Goal: Task Accomplishment & Management: Manage account settings

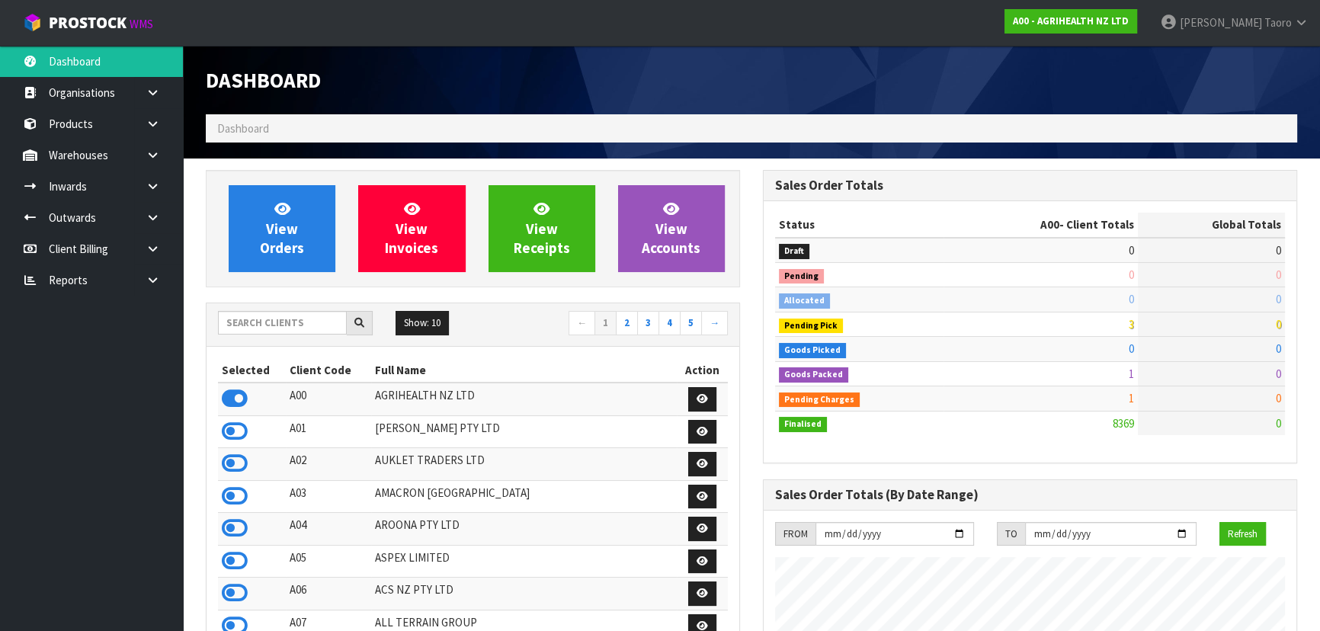
scroll to position [1152, 556]
click at [283, 311] on input "text" at bounding box center [282, 323] width 129 height 24
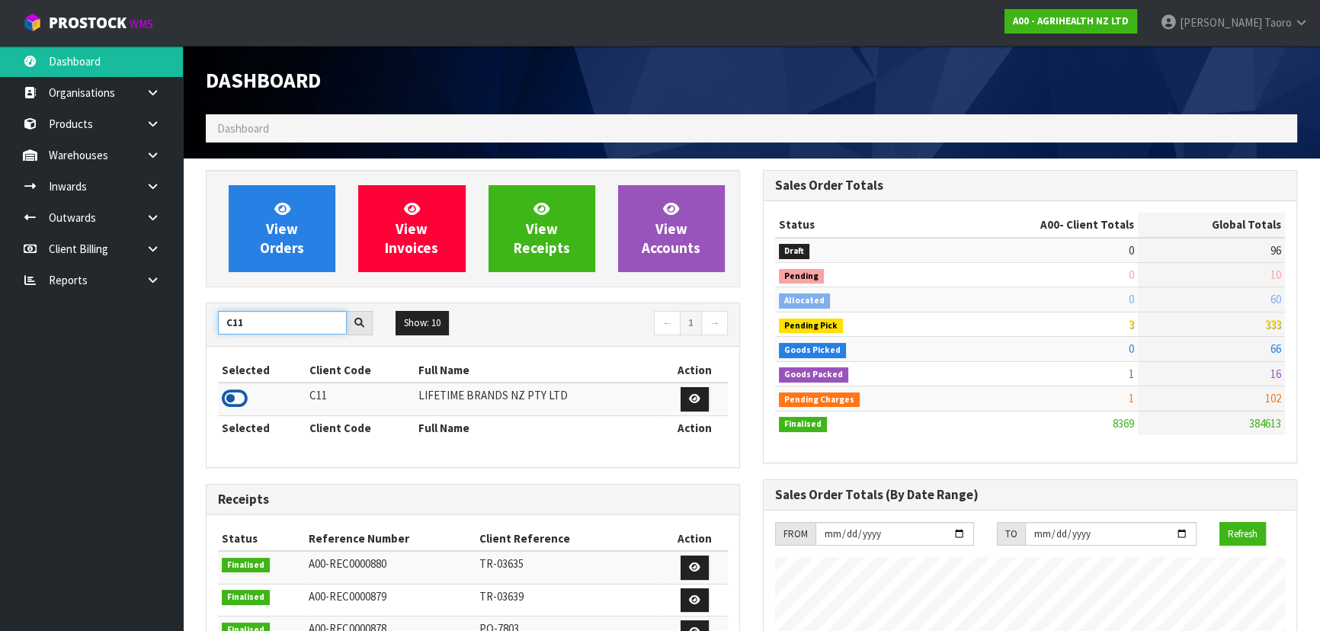
type input "C11"
click at [237, 396] on icon at bounding box center [235, 398] width 26 height 23
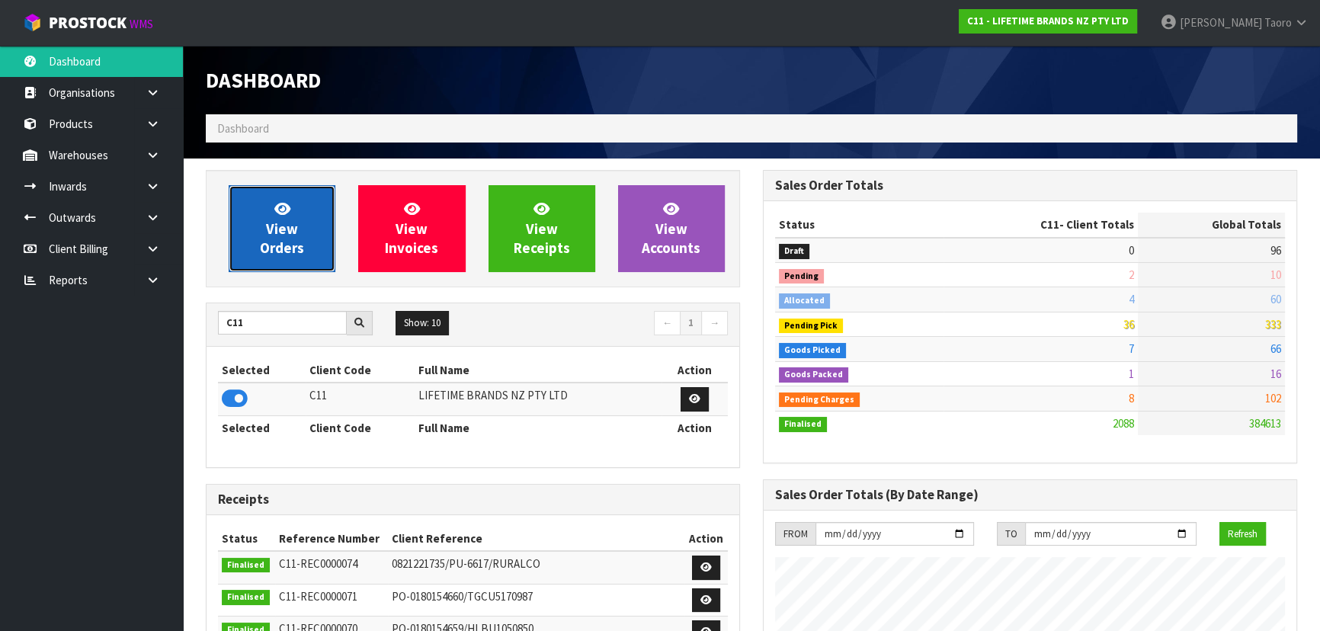
click at [270, 245] on span "View Orders" at bounding box center [282, 228] width 44 height 57
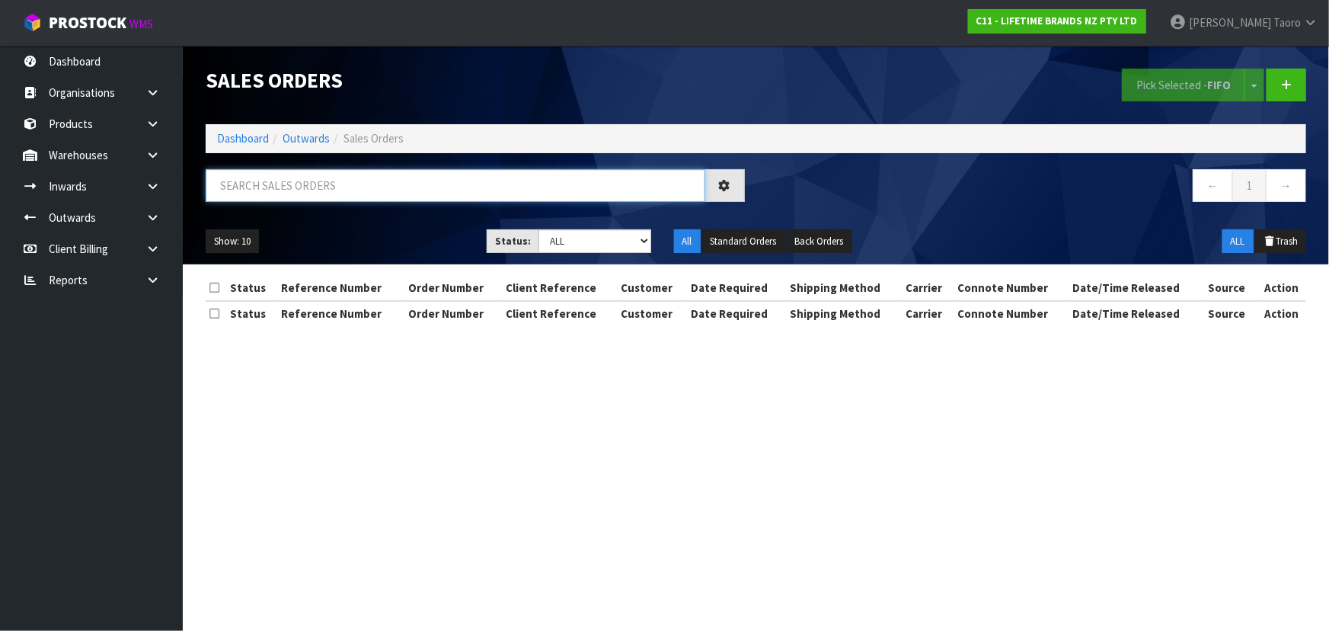
click at [299, 183] on input "text" at bounding box center [456, 185] width 500 height 33
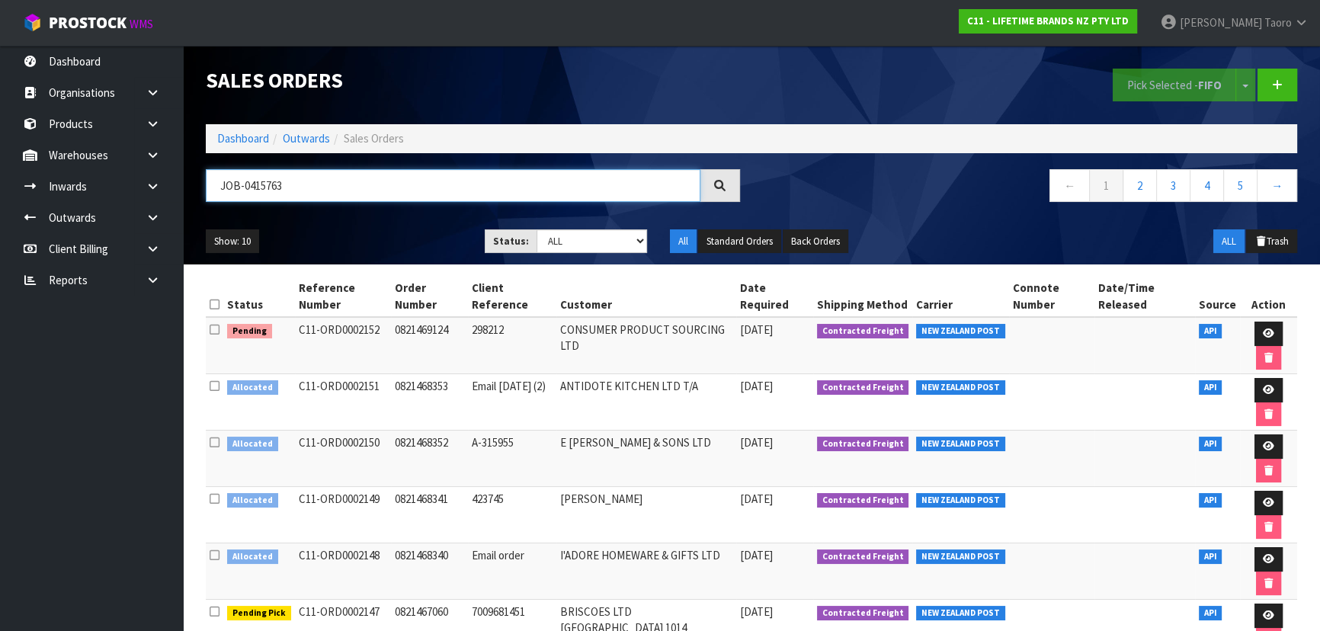
type input "JOB-0415763"
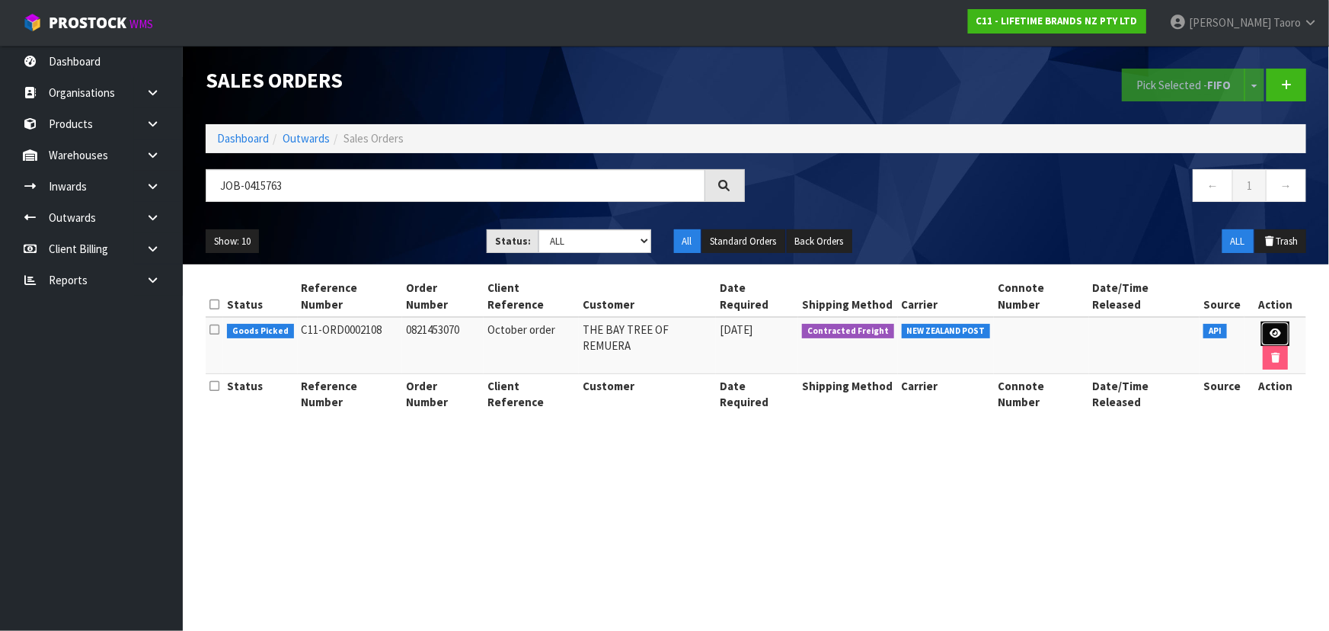
click at [1266, 322] on link at bounding box center [1276, 334] width 28 height 24
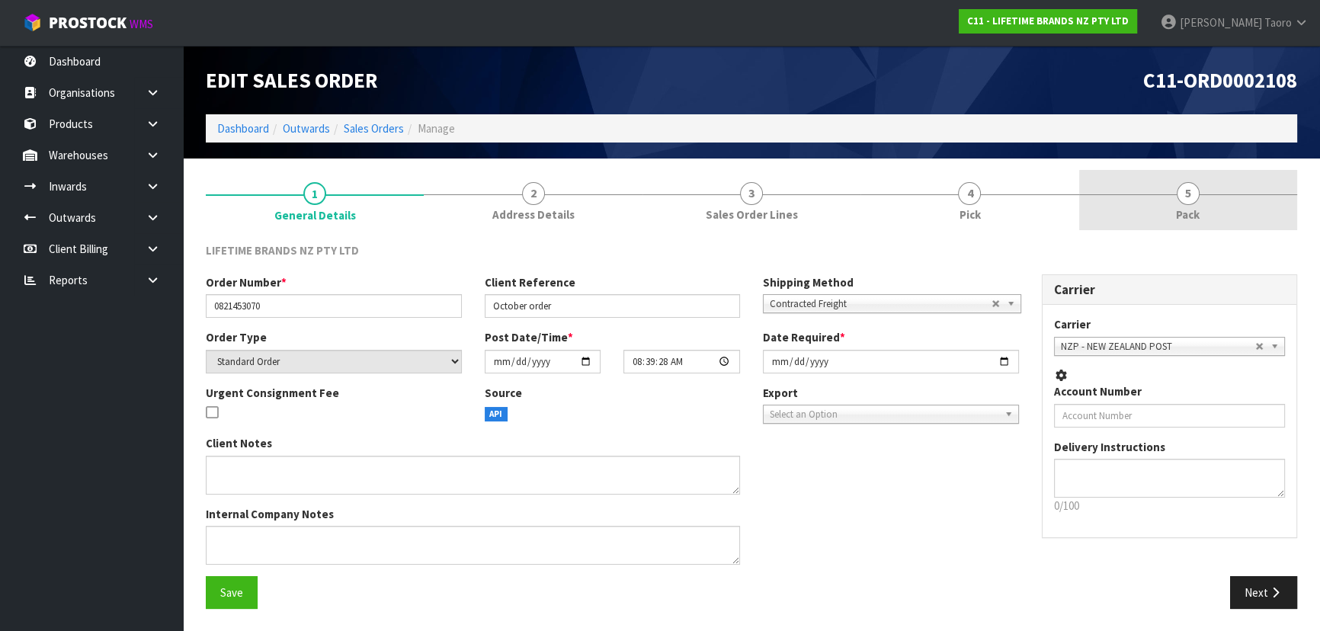
click at [1196, 192] on span "5" at bounding box center [1187, 193] width 23 height 23
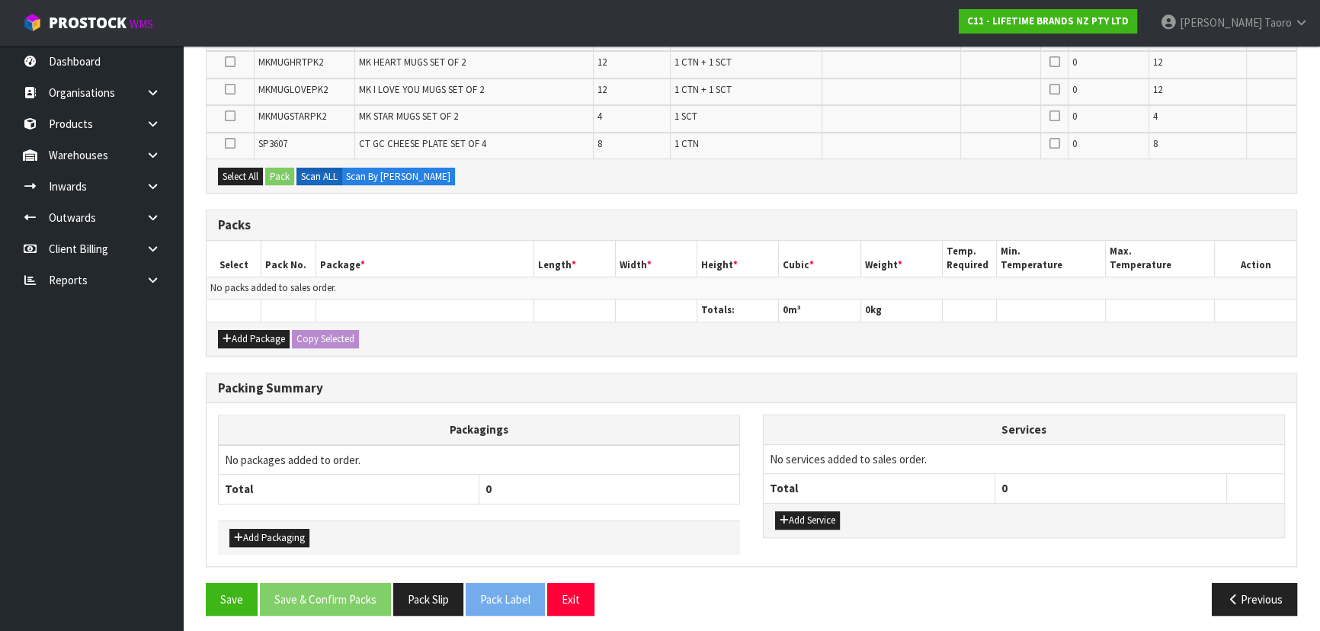
scroll to position [571, 0]
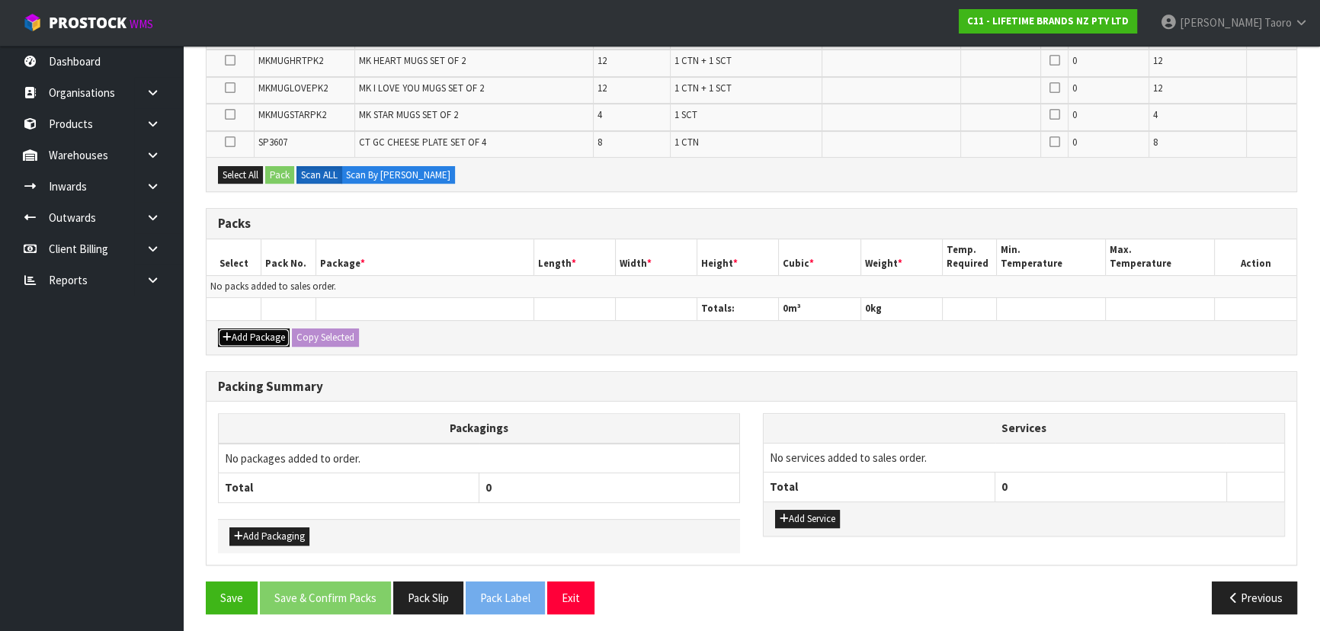
click at [248, 334] on button "Add Package" at bounding box center [254, 337] width 72 height 18
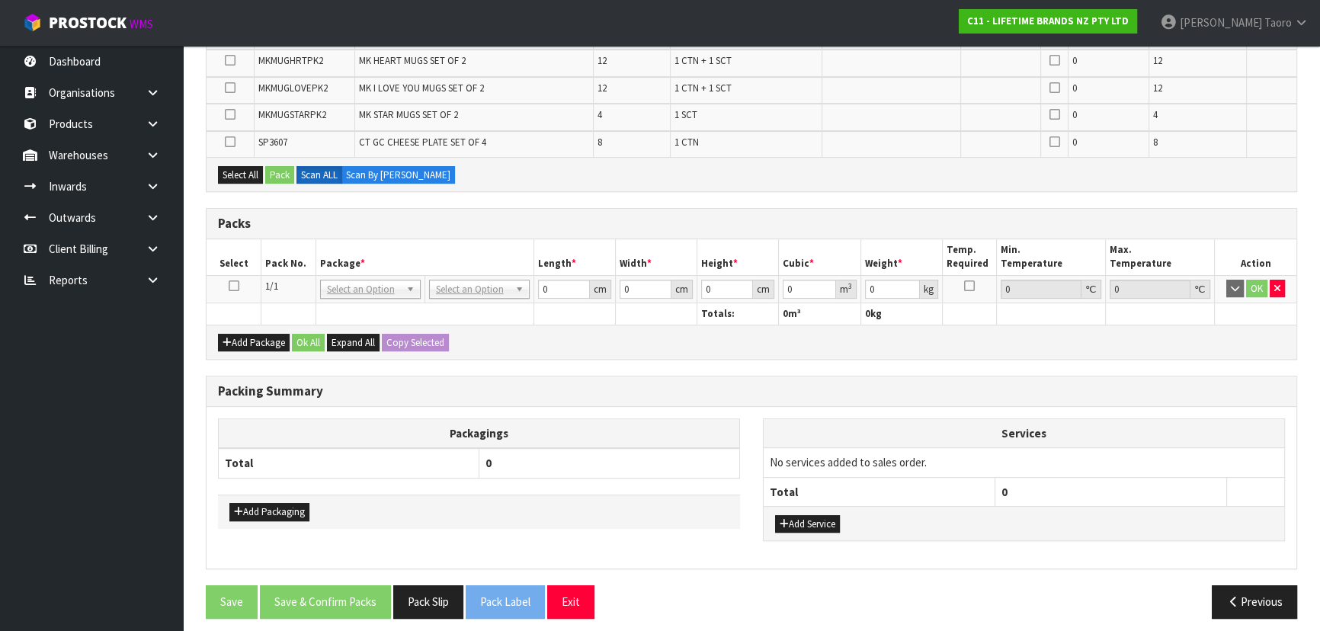
click at [230, 286] on icon at bounding box center [234, 286] width 11 height 1
click at [281, 260] on th "Pack No." at bounding box center [288, 257] width 55 height 36
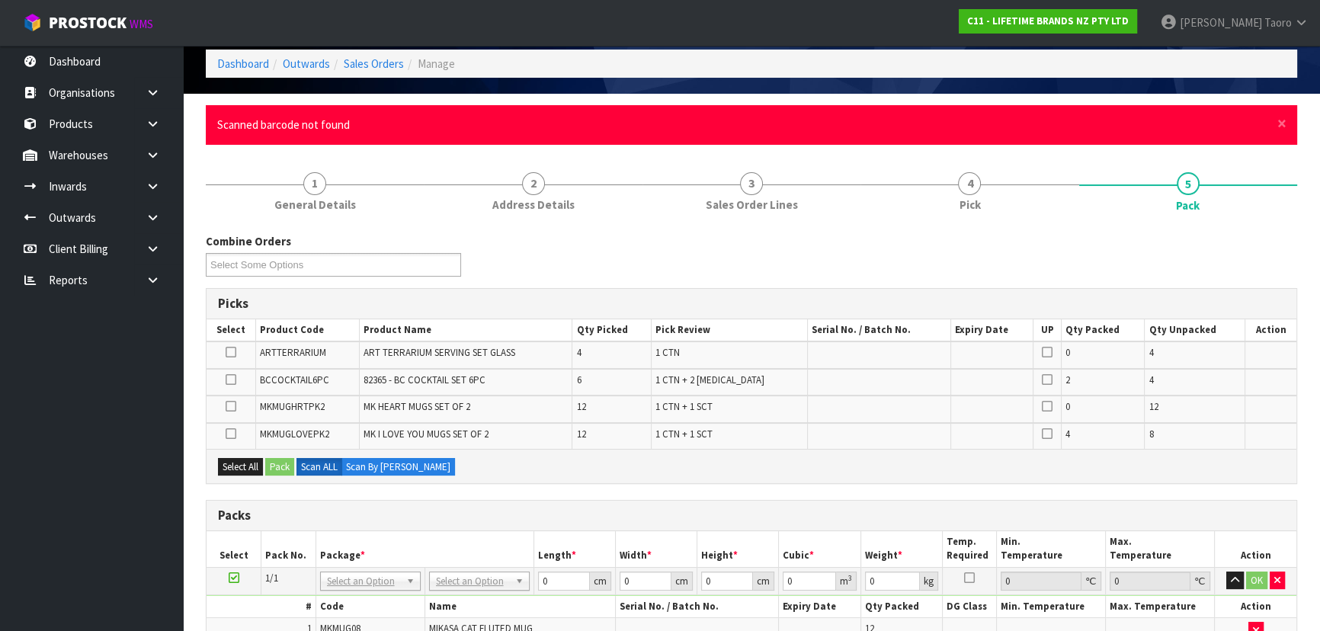
scroll to position [0, 0]
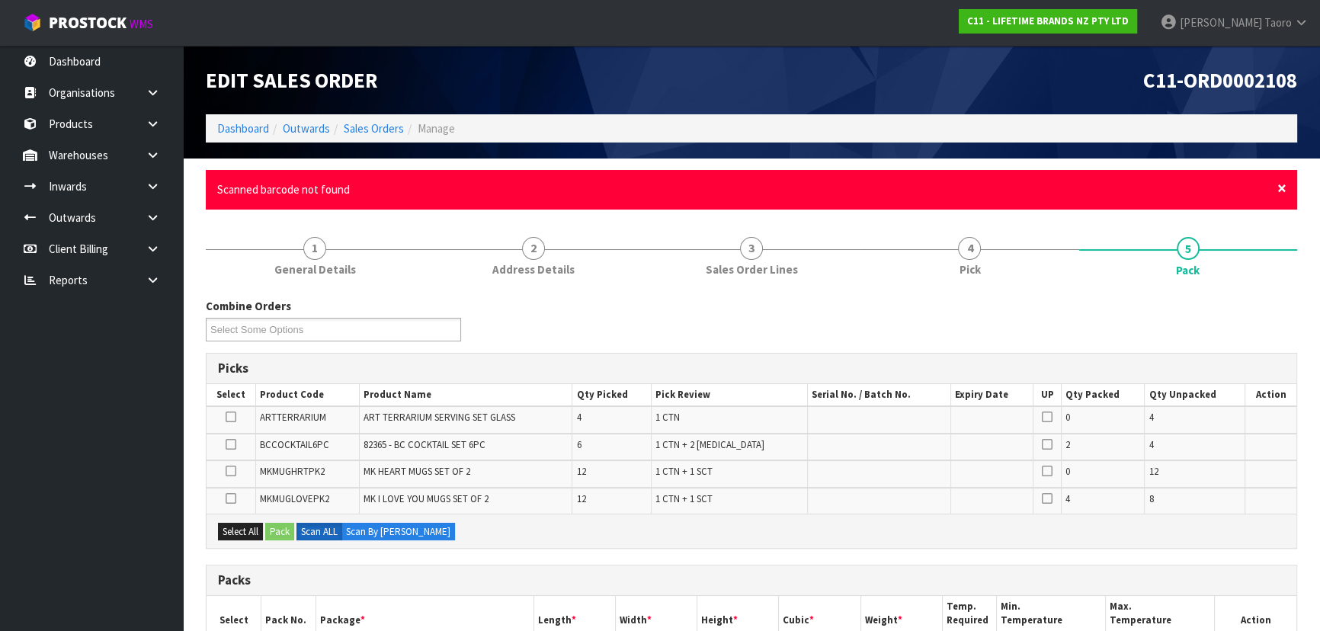
click at [1279, 187] on span "×" at bounding box center [1281, 188] width 9 height 21
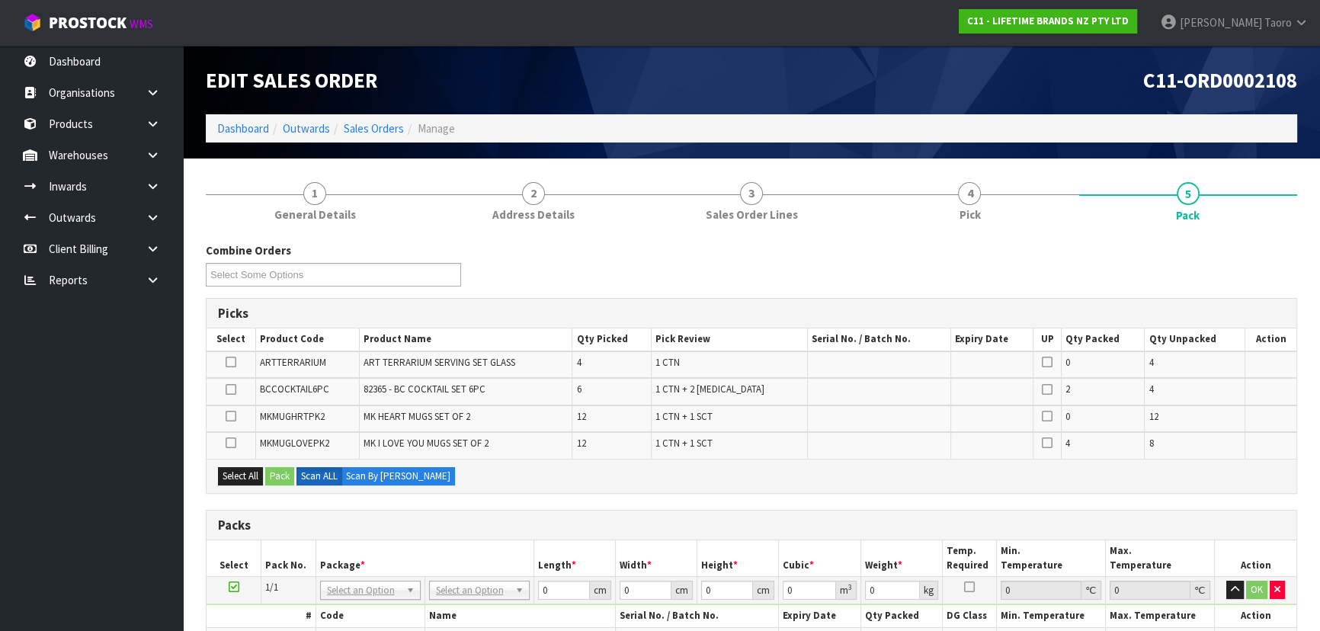
click at [1272, 244] on div "Combine Orders C11-ORD0002092 C11-ORD0002102 C11-ORD0002104 C11-ORD0002105 C11-…" at bounding box center [751, 269] width 1114 height 55
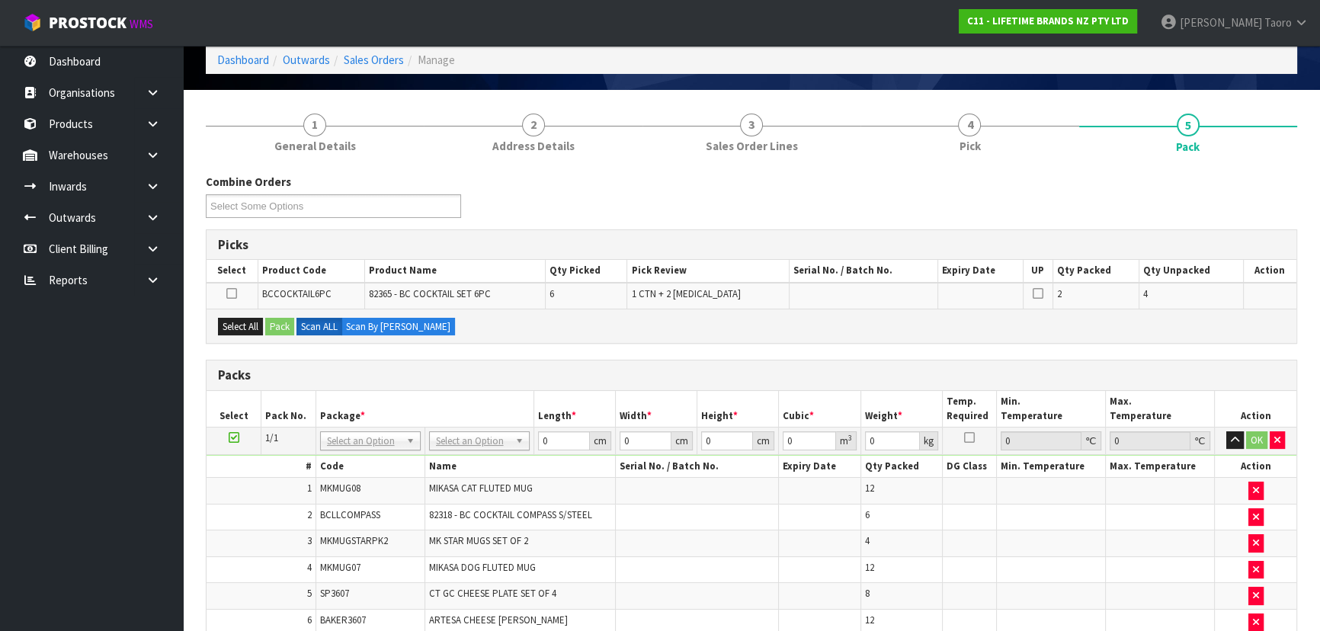
scroll to position [138, 0]
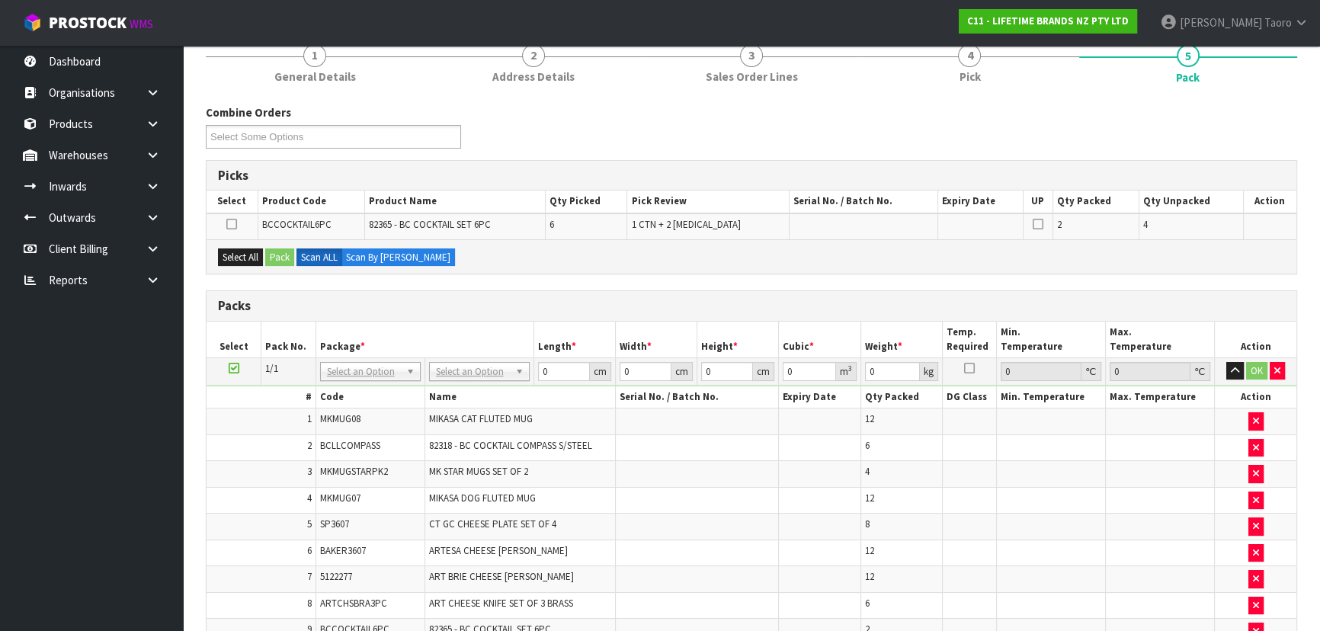
click at [1038, 260] on div "Select All Pack Scan ALL Scan By Quantity" at bounding box center [750, 256] width 1089 height 34
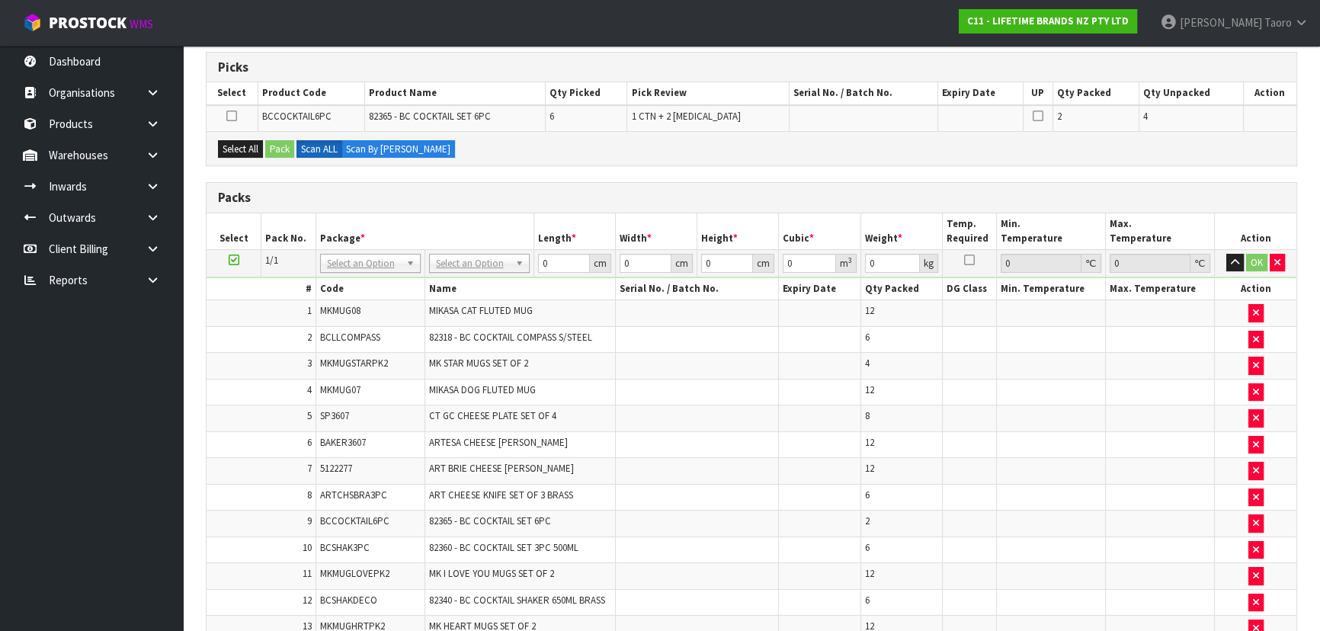
scroll to position [277, 0]
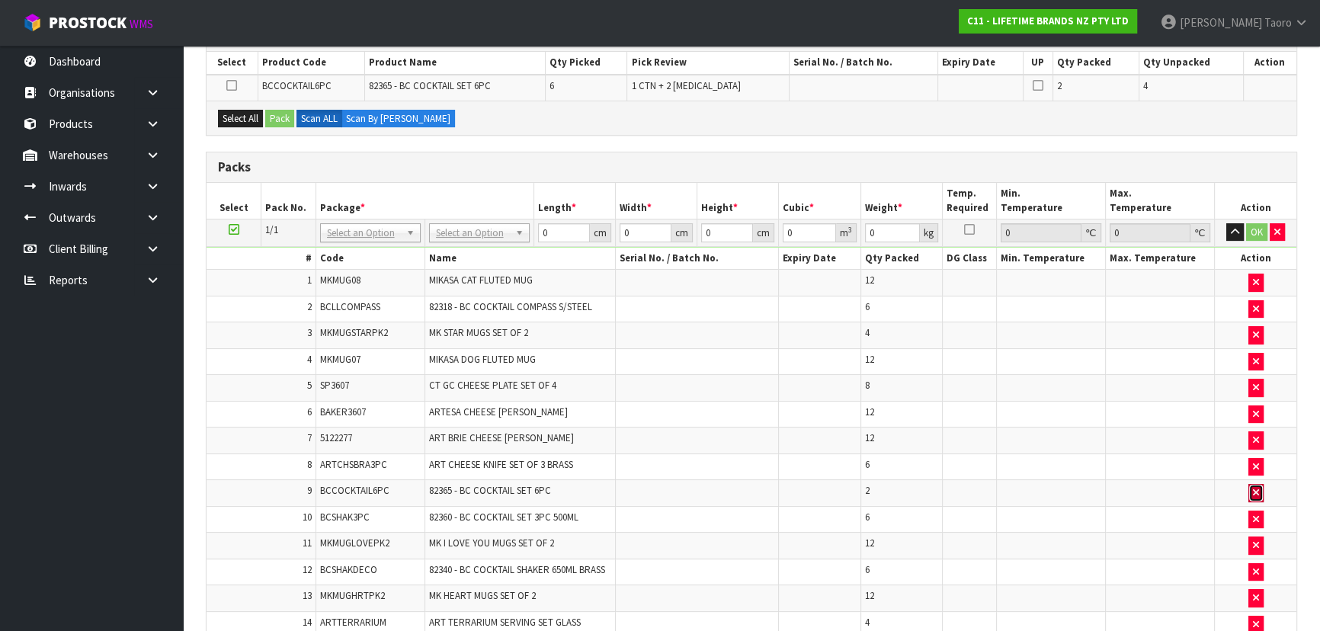
click at [1249, 491] on button "button" at bounding box center [1255, 493] width 15 height 18
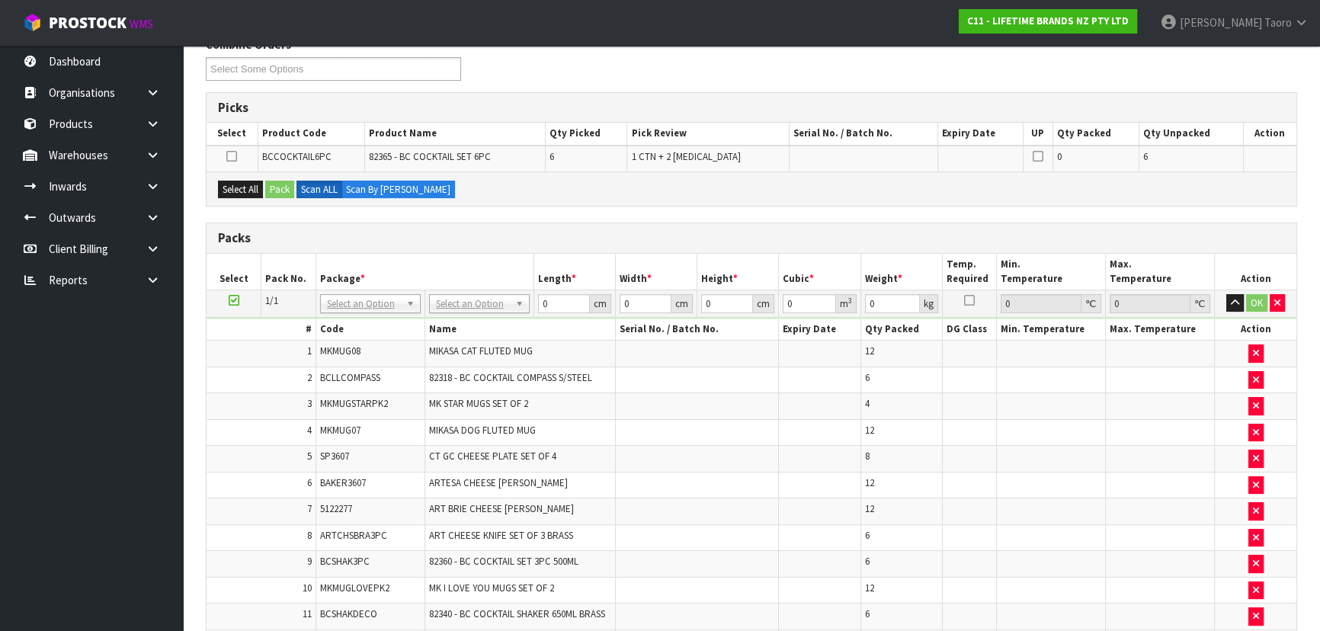
scroll to position [69, 0]
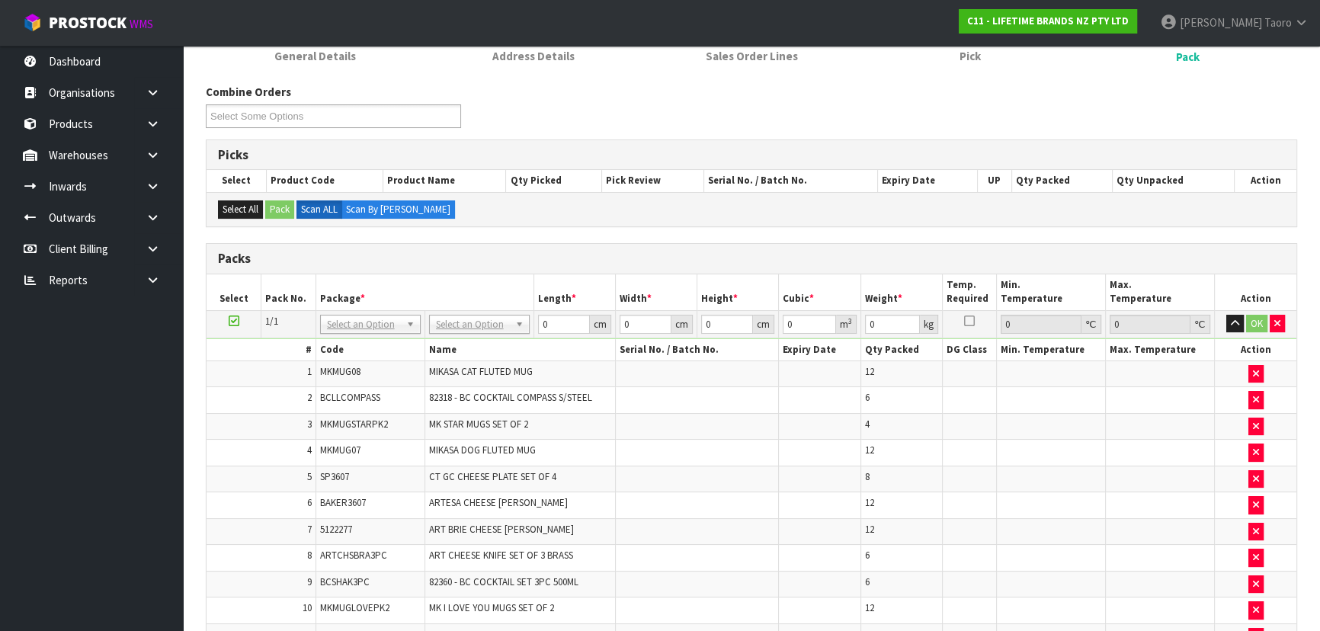
scroll to position [207, 0]
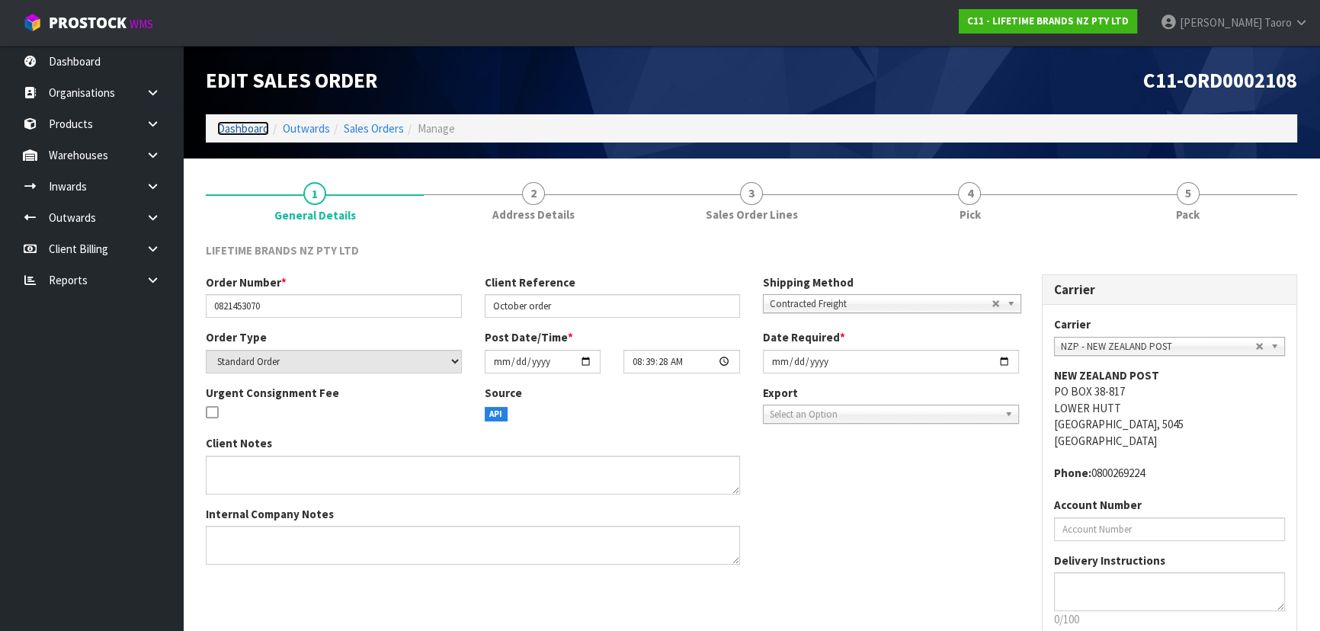
click at [227, 129] on link "Dashboard" at bounding box center [243, 128] width 52 height 14
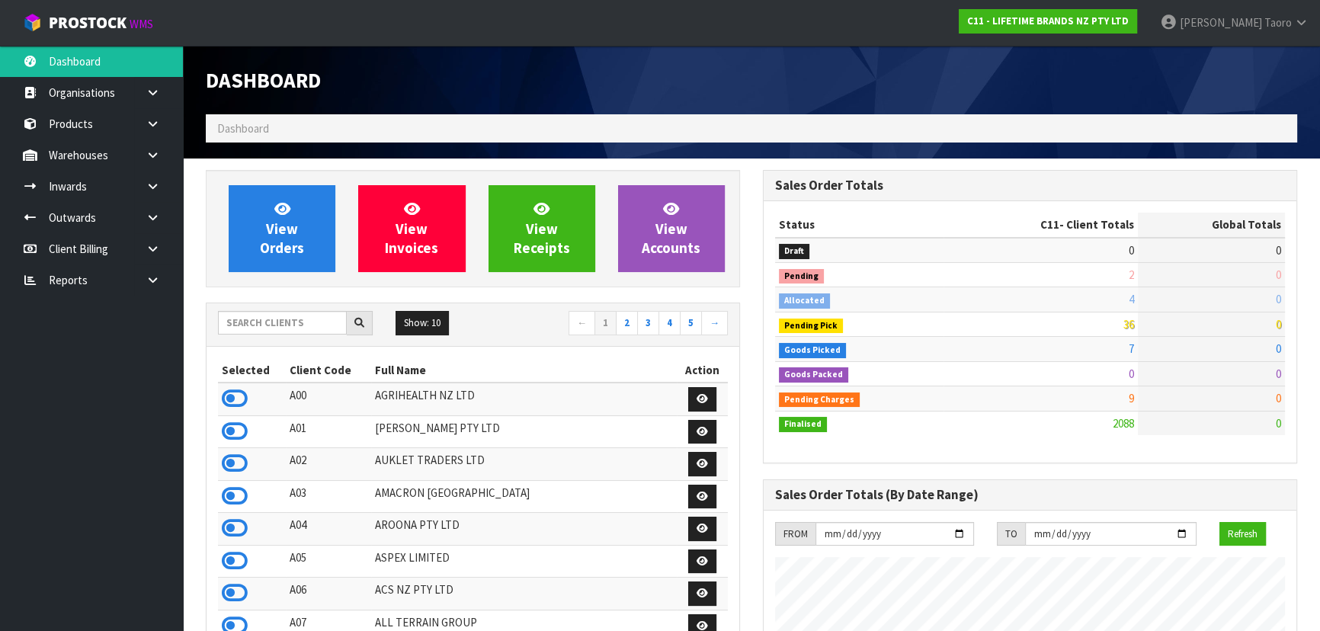
scroll to position [1152, 556]
click at [282, 315] on input "text" at bounding box center [282, 323] width 129 height 24
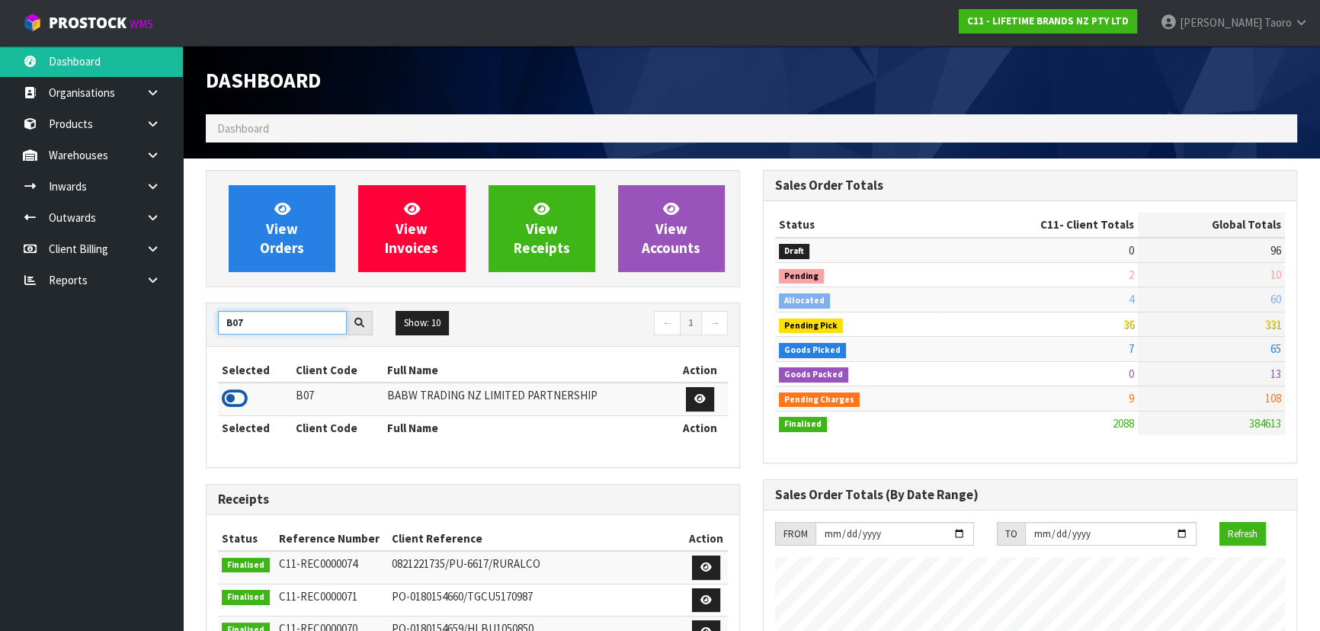
type input "B07"
click at [233, 390] on icon at bounding box center [235, 398] width 26 height 23
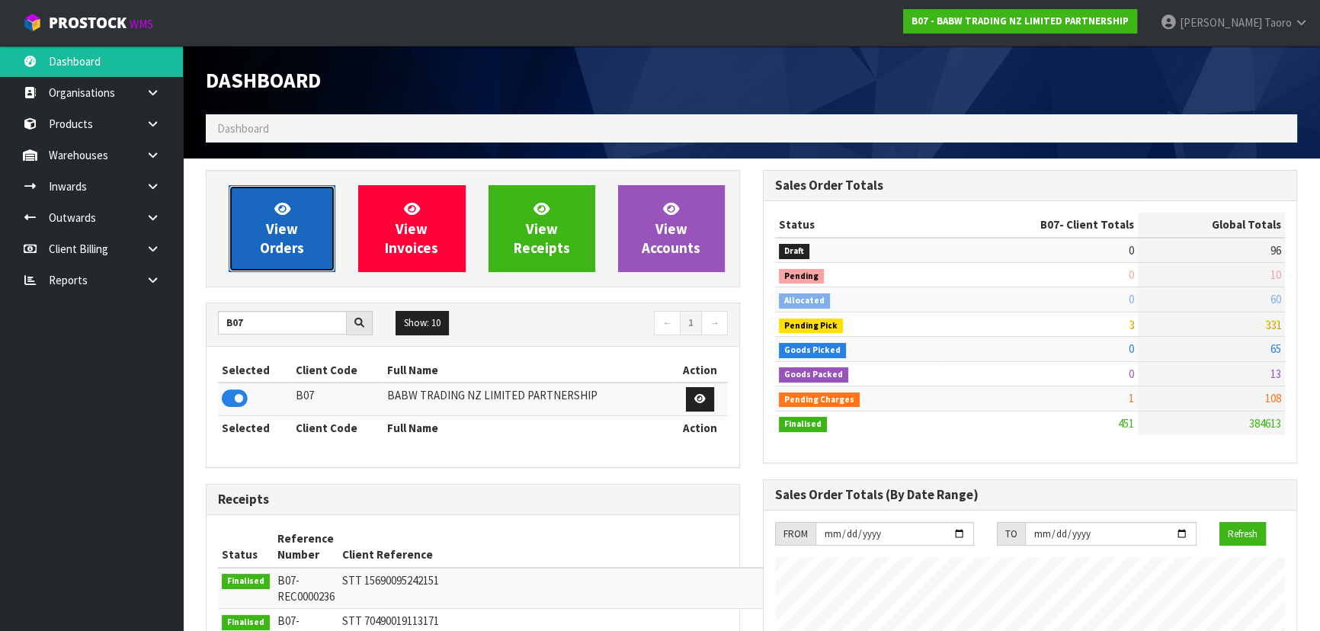
click at [265, 246] on span "View Orders" at bounding box center [282, 228] width 44 height 57
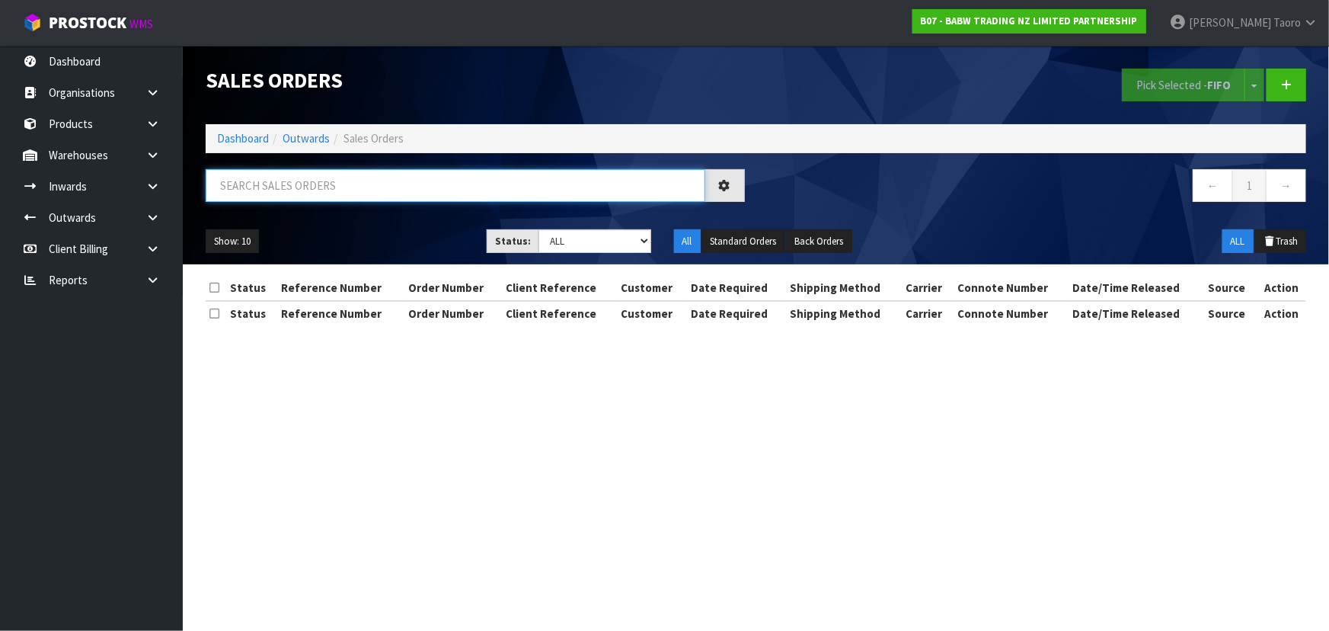
click at [278, 190] on input "text" at bounding box center [456, 185] width 500 height 33
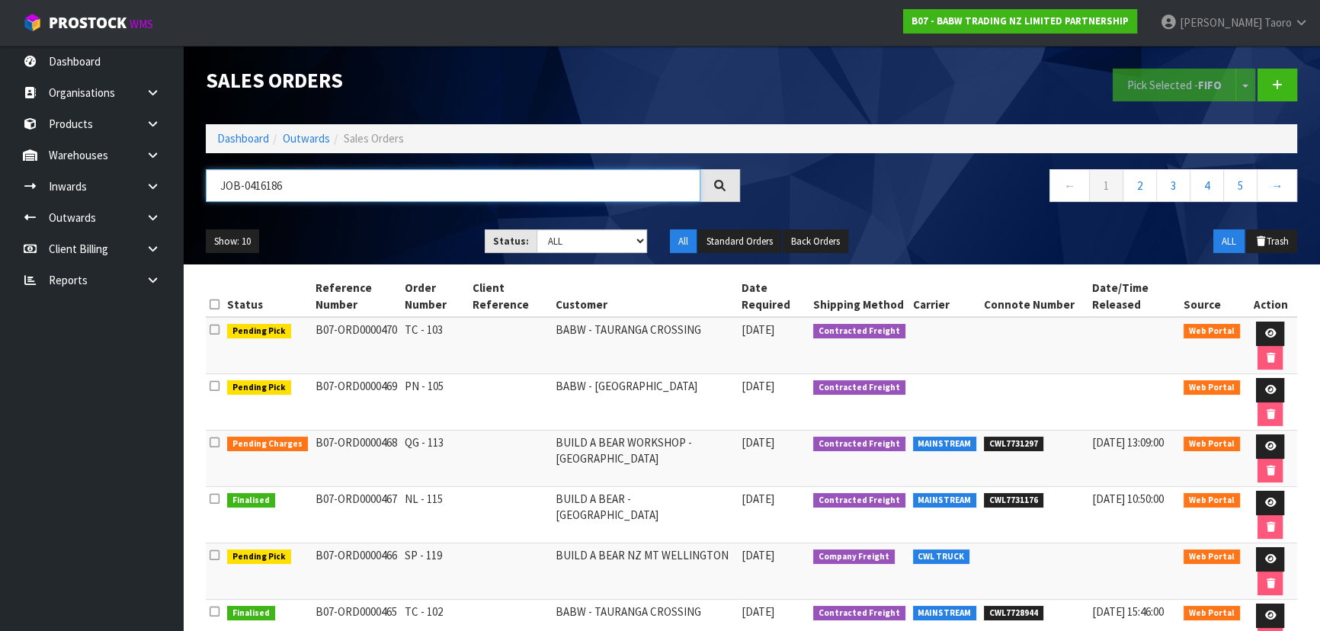
type input "JOB-0416186"
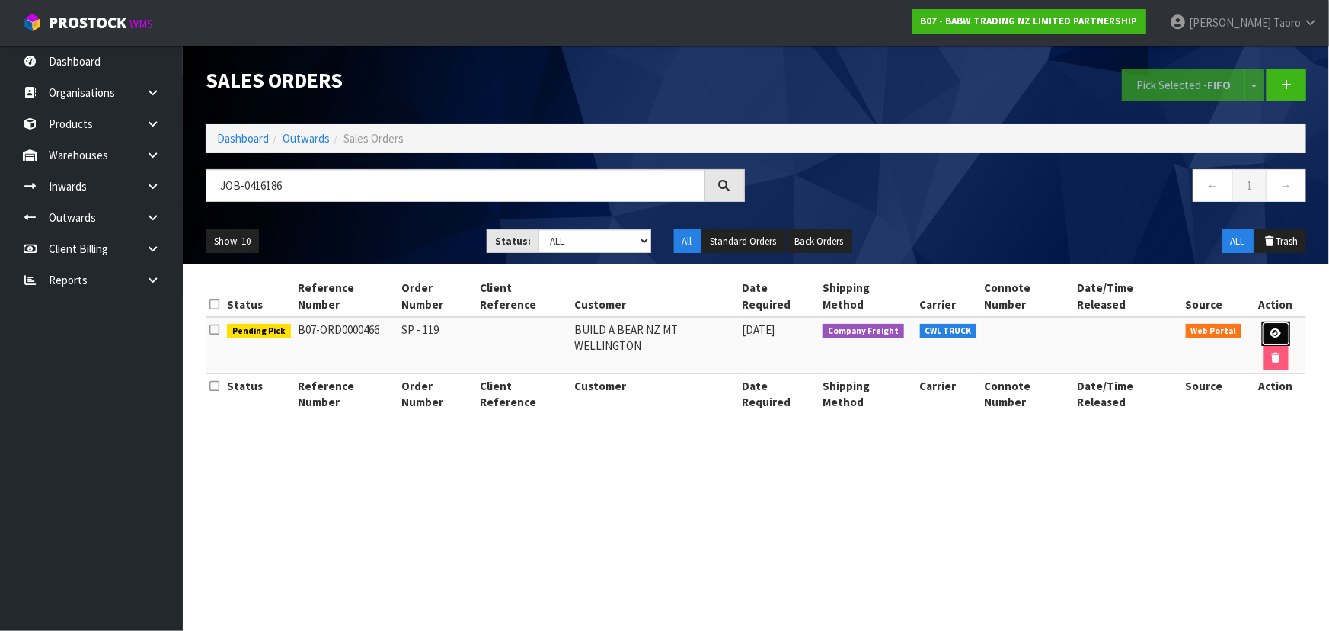
click at [1271, 328] on icon at bounding box center [1276, 333] width 11 height 10
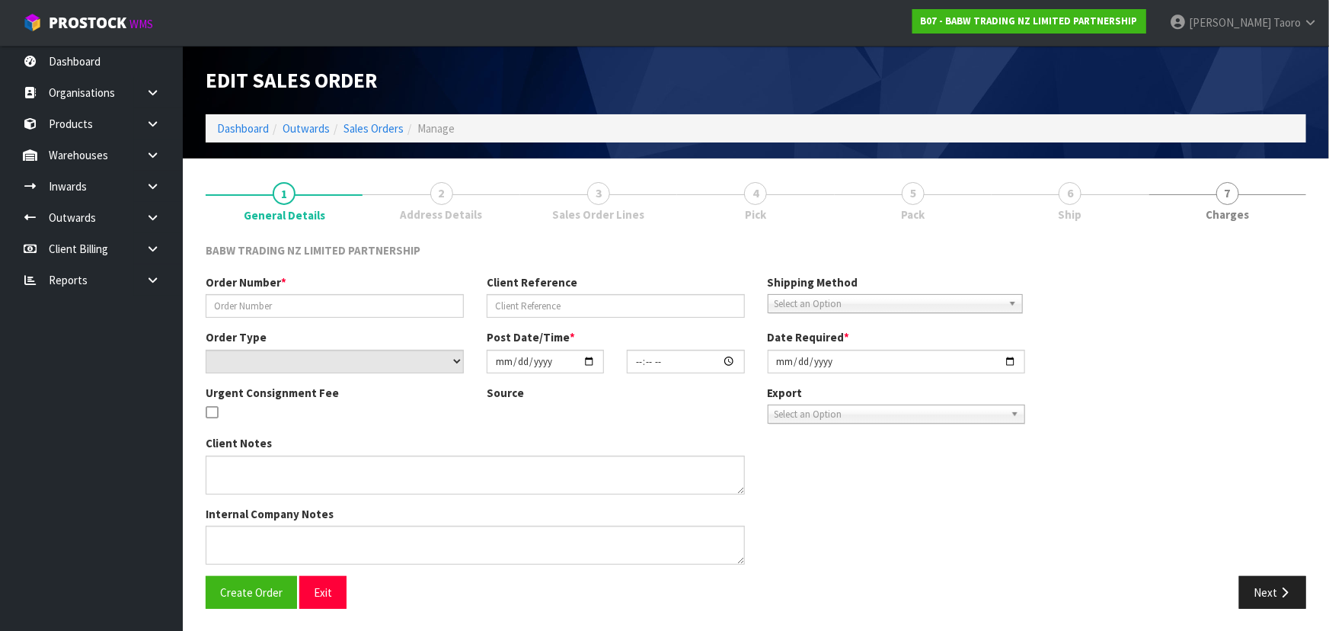
type input "SP - 119"
select select "number:0"
type input "2025-10-06"
type input "14:00:00.000"
type input "2025-10-06"
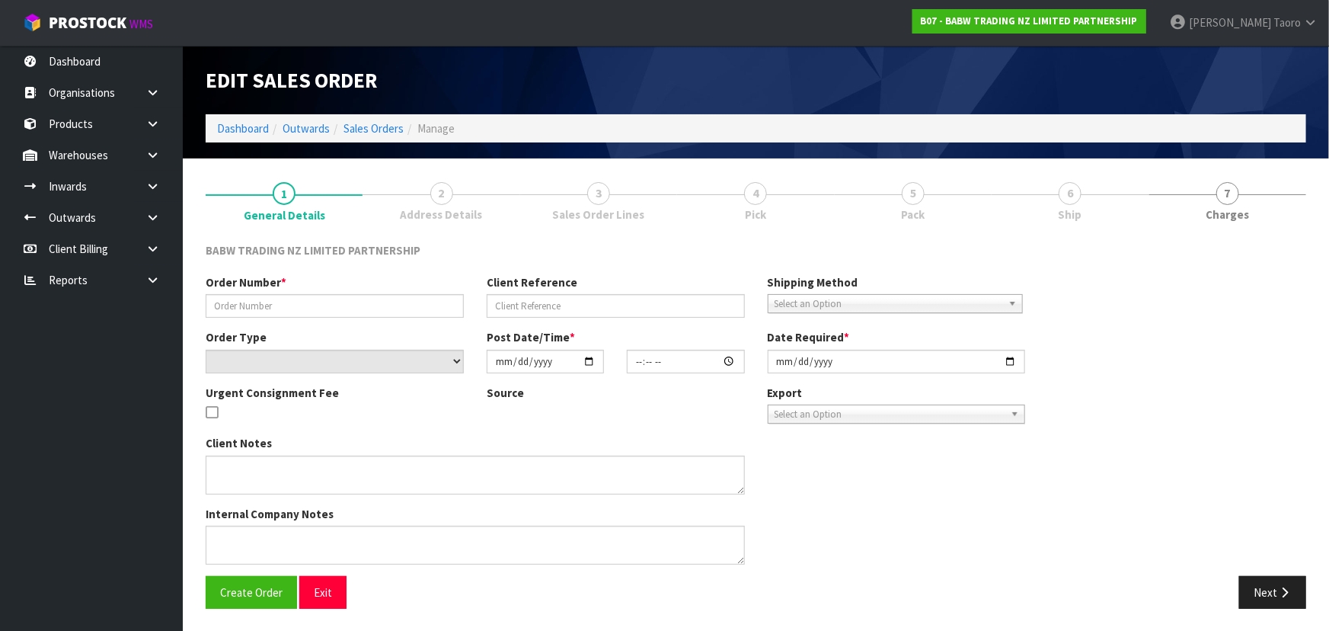
type textarea "CALL/MESSGAE AFTERNOON PRIOR TO MORNING DELIVERY - FRANKI 0273810540, TO MAKE S…"
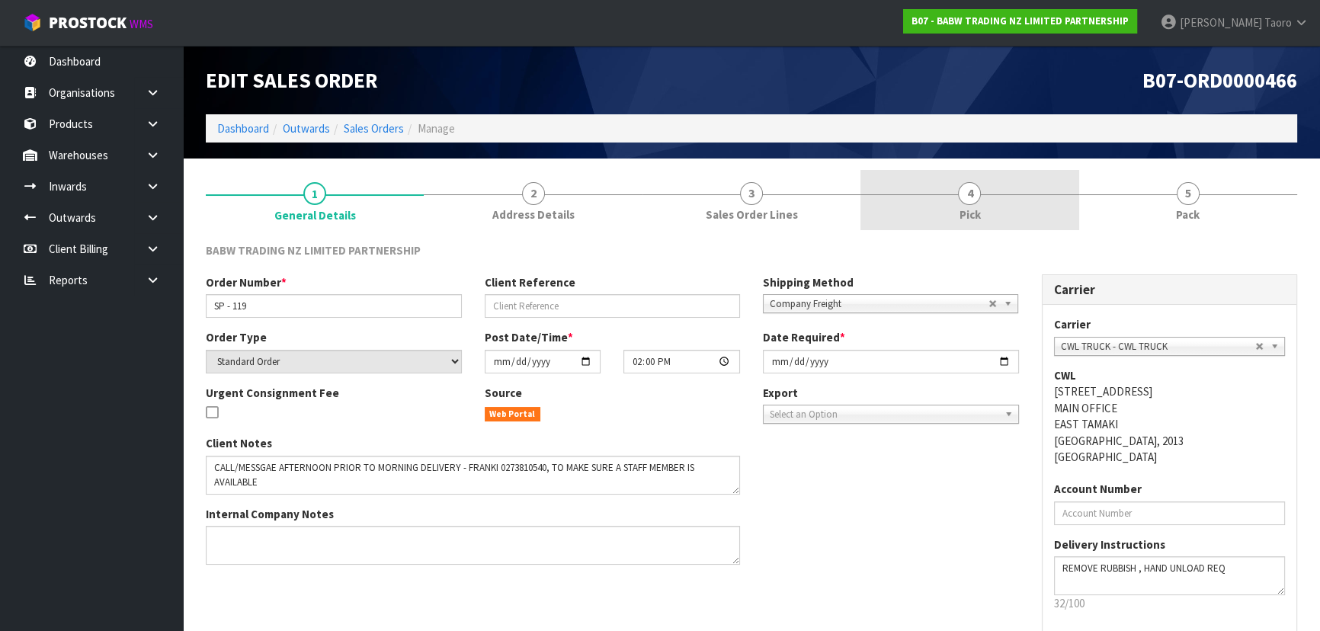
click at [975, 198] on span "4" at bounding box center [969, 193] width 23 height 23
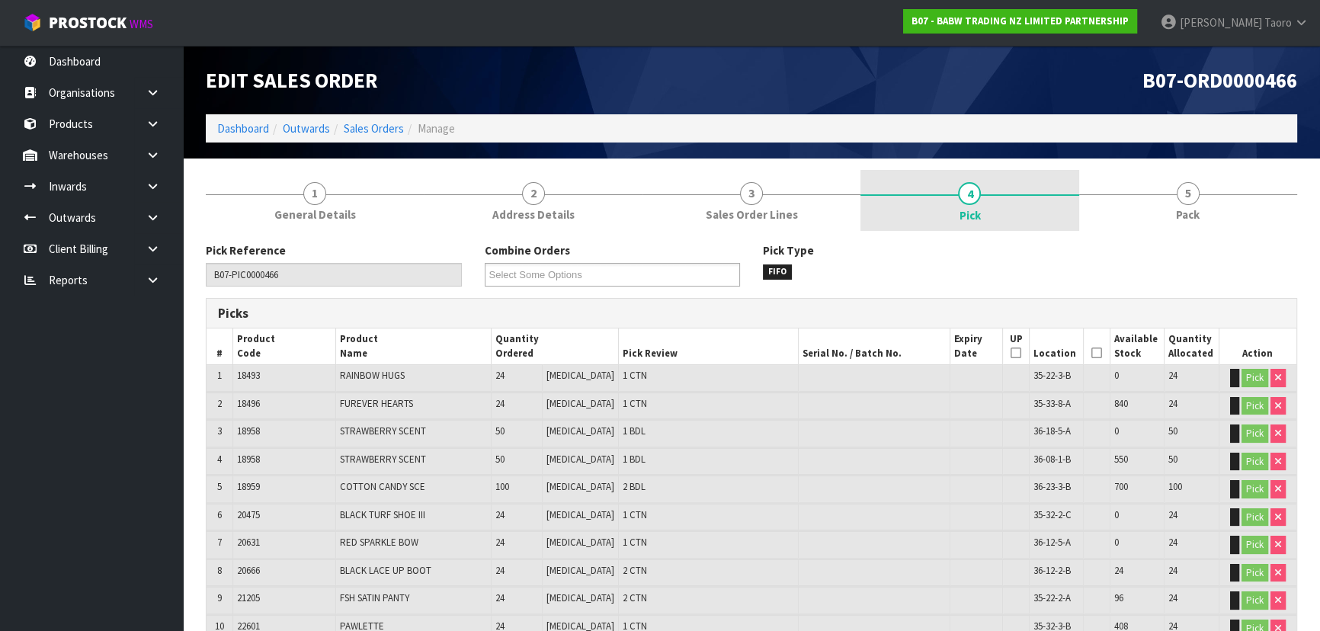
click at [1091, 353] on icon at bounding box center [1096, 353] width 11 height 1
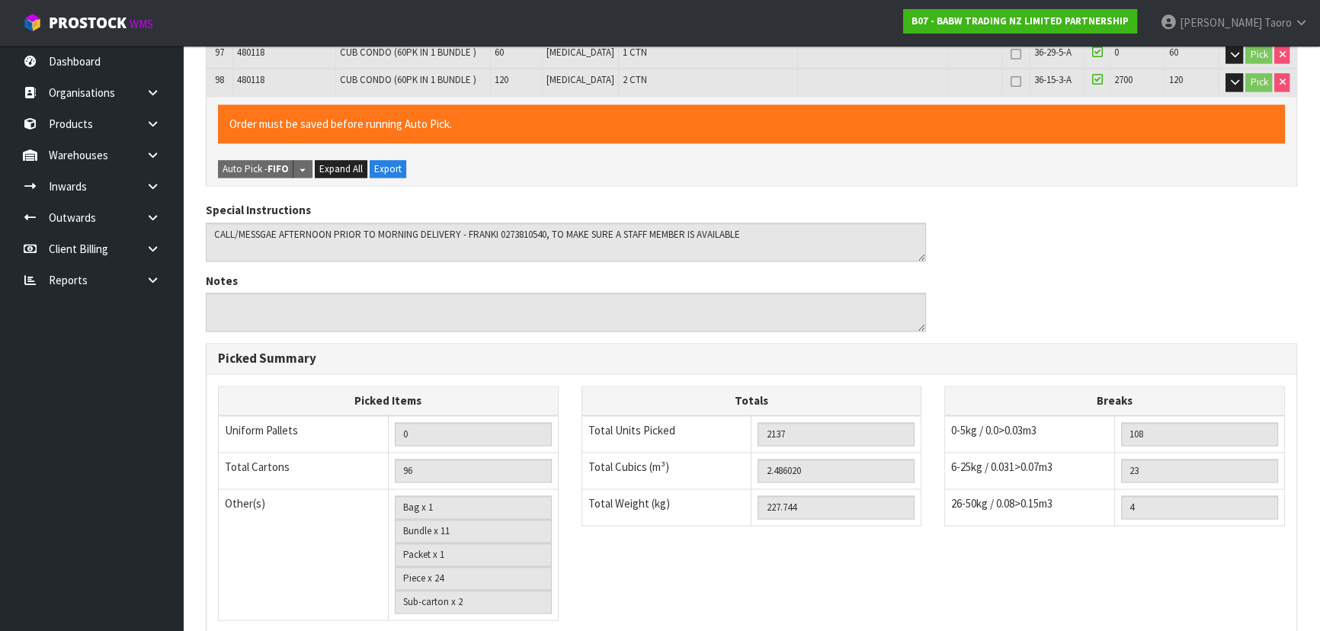
scroll to position [3192, 0]
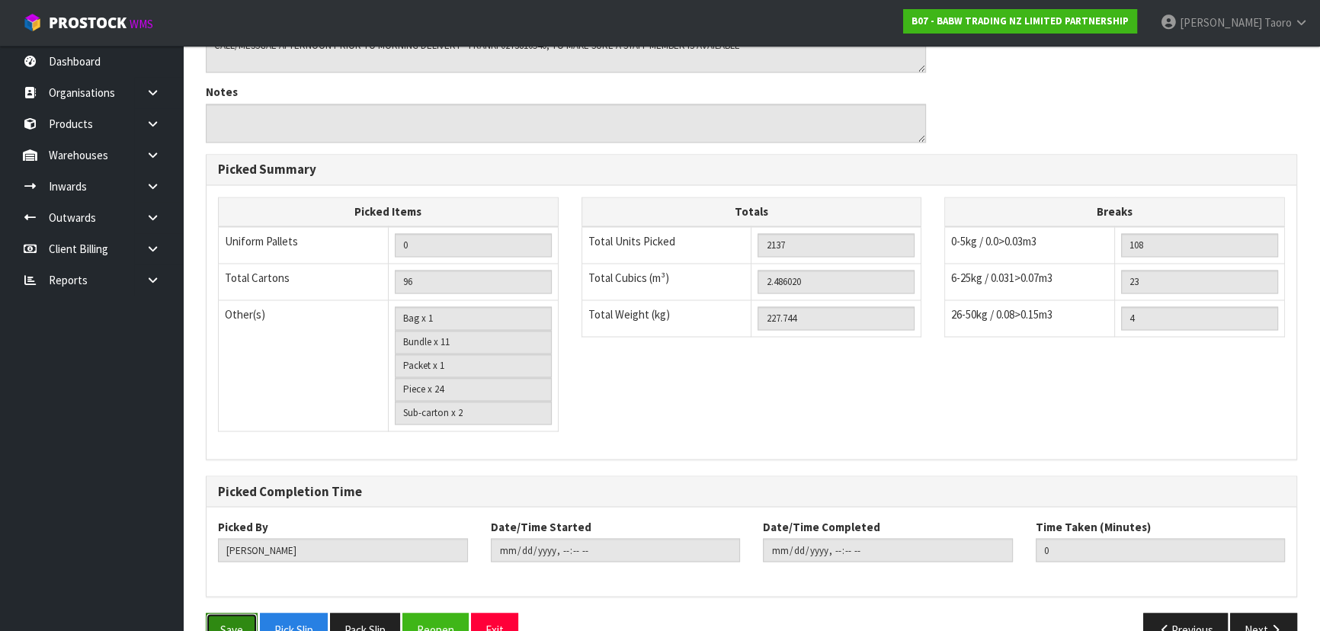
click at [228, 613] on button "Save" at bounding box center [232, 629] width 52 height 33
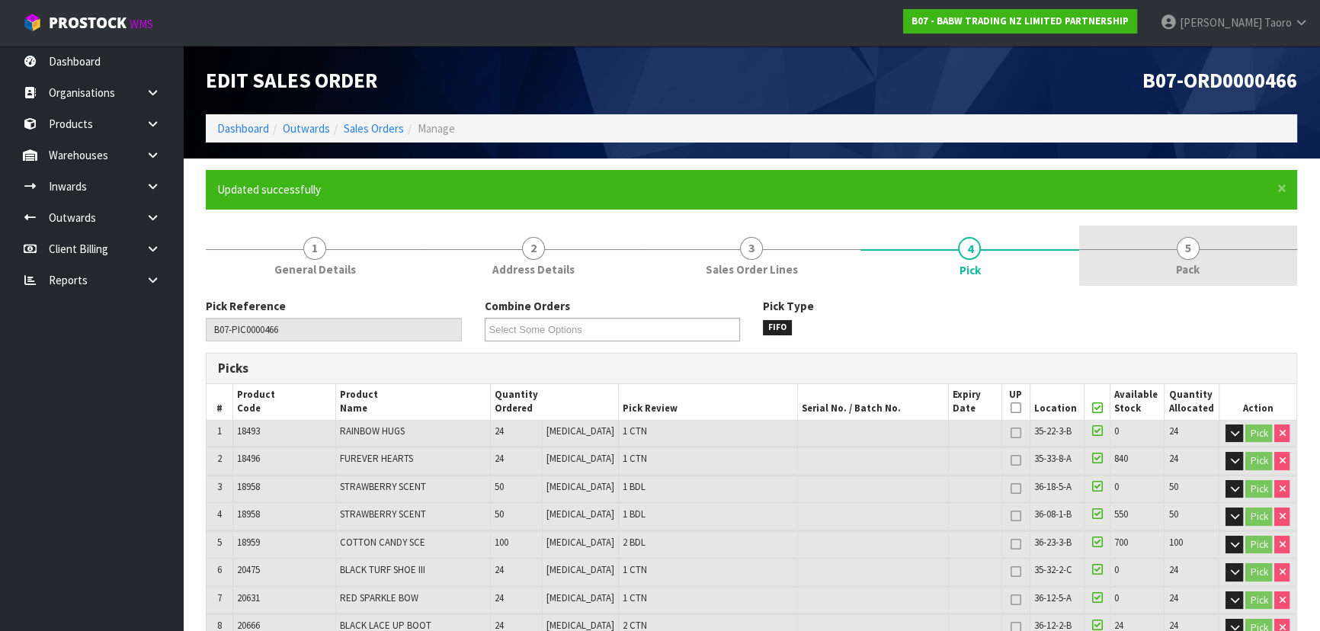
click at [1208, 251] on link "5 Pack" at bounding box center [1188, 256] width 218 height 60
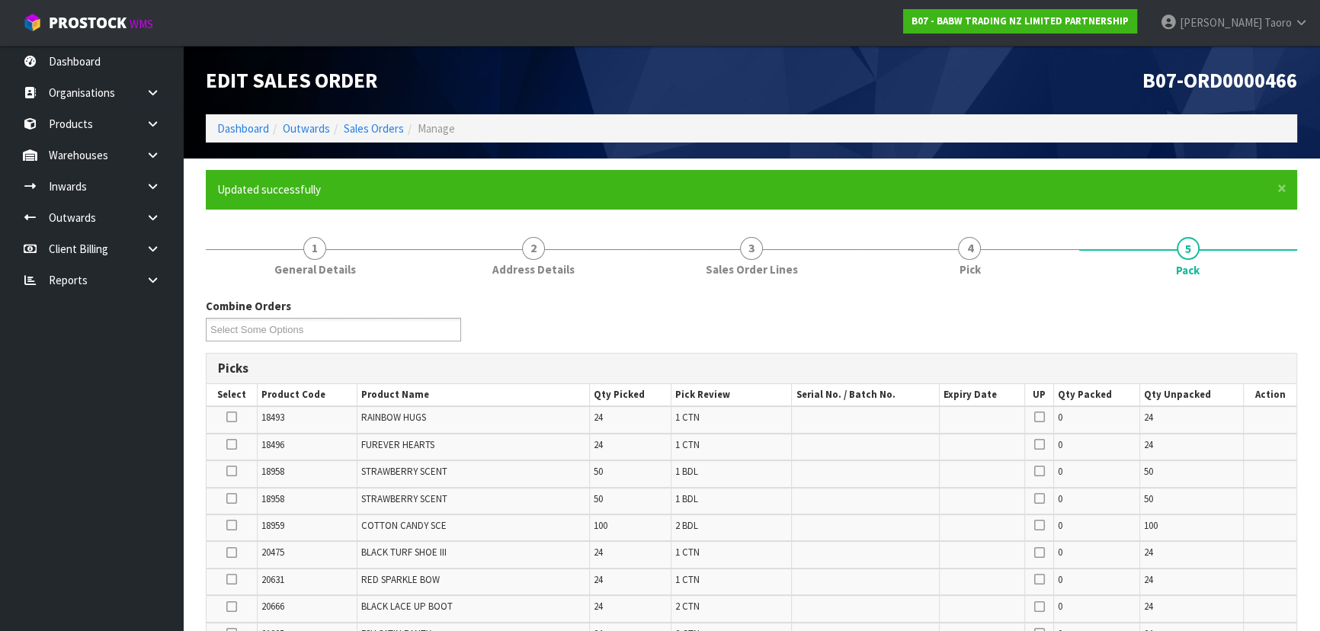
click at [831, 334] on div "Combine Orders B07-ORD0000466 B07-ORD0000469 B07-ORD0000470 Select Some Options" at bounding box center [751, 325] width 1114 height 55
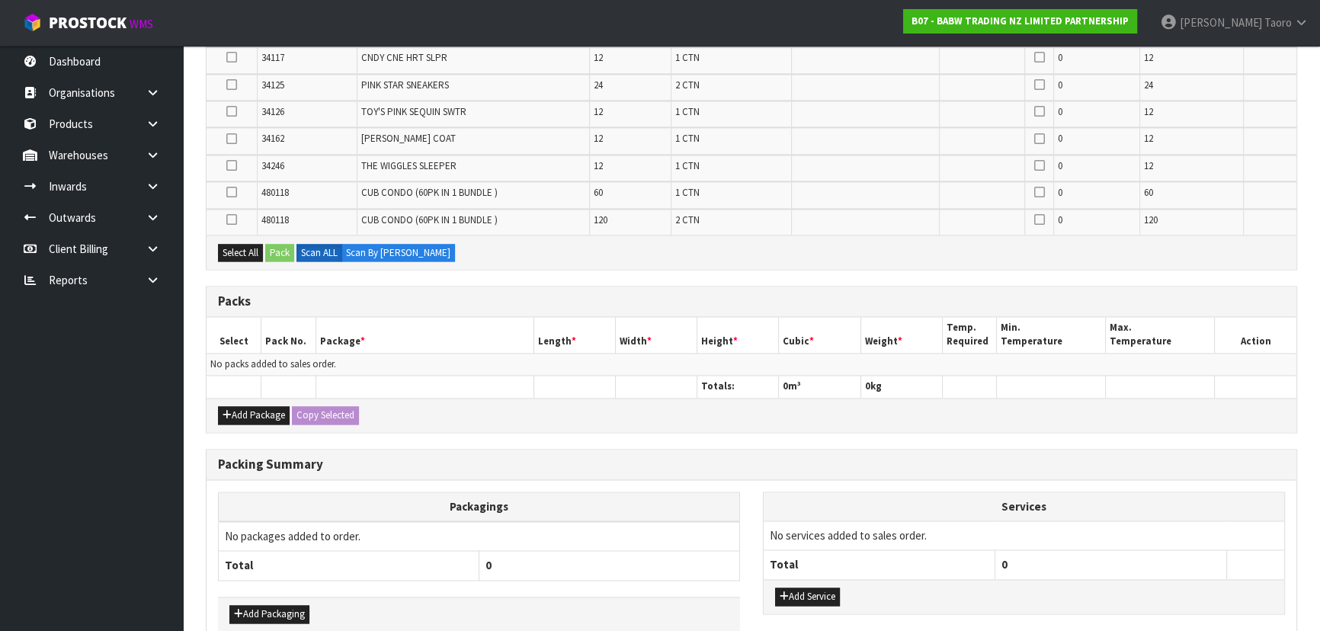
scroll to position [2882, 0]
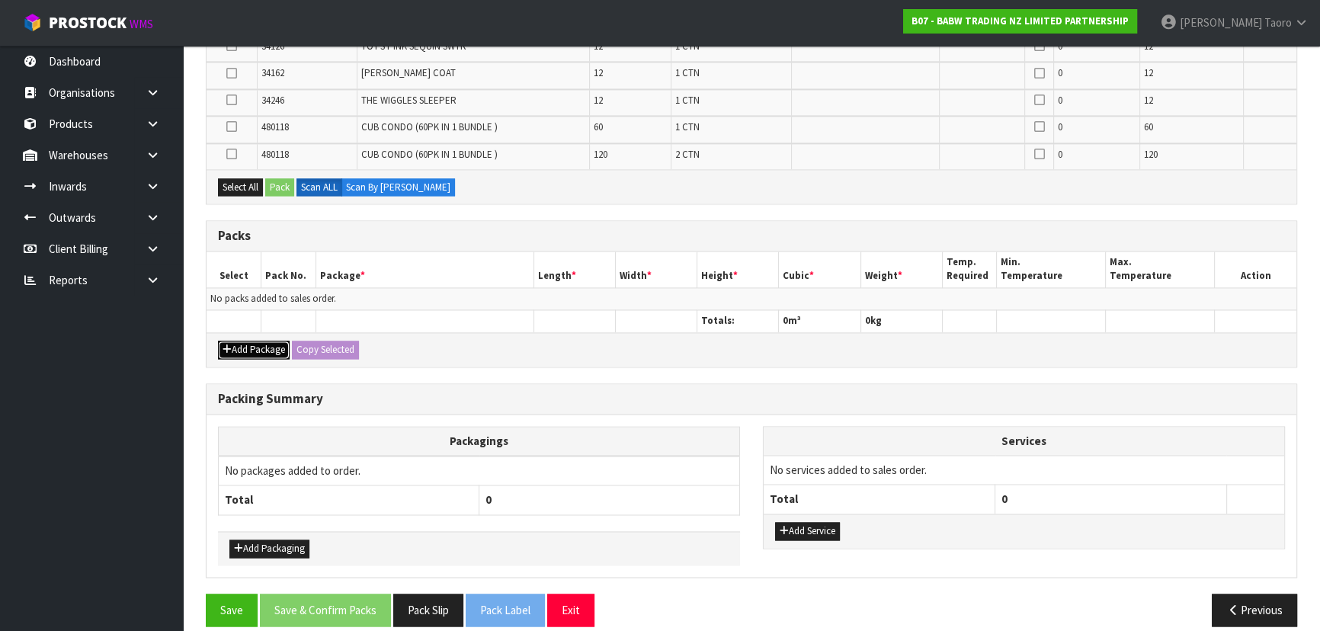
click at [266, 341] on button "Add Package" at bounding box center [254, 350] width 72 height 18
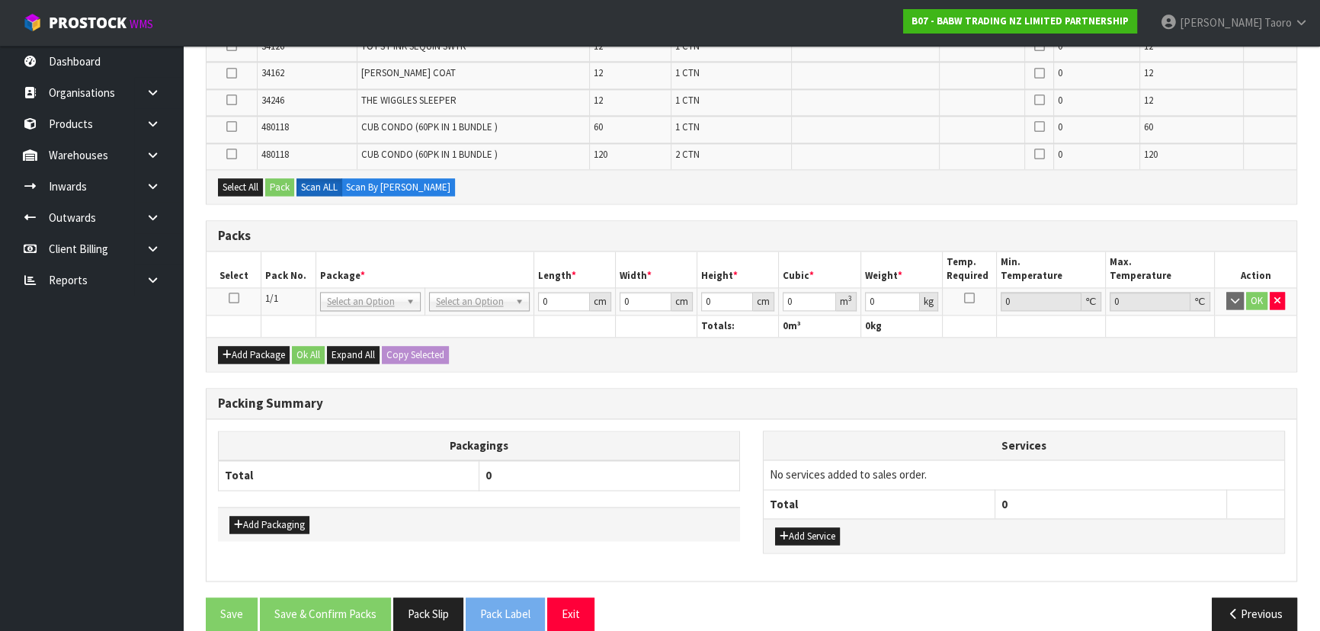
click at [233, 298] on icon at bounding box center [234, 298] width 11 height 1
click at [338, 251] on th "Package *" at bounding box center [424, 269] width 218 height 36
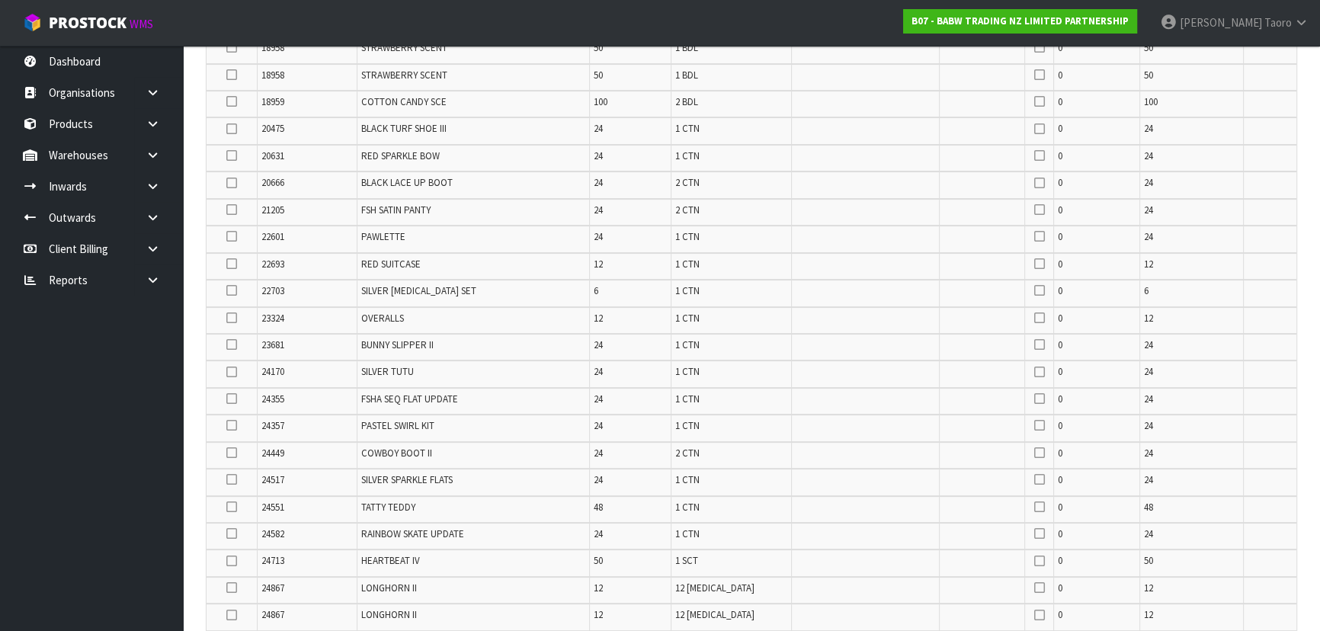
scroll to position [2303, 0]
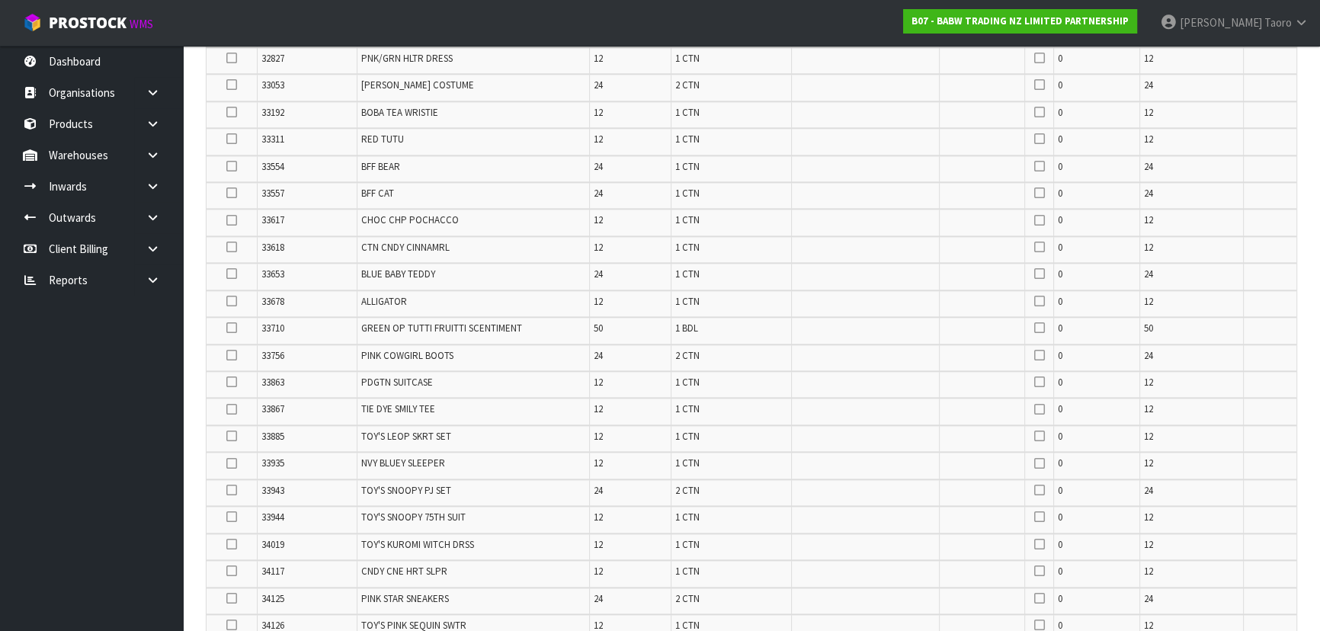
click at [234, 328] on icon at bounding box center [231, 328] width 11 height 1
click at [0, 0] on input "checkbox" at bounding box center [0, 0] width 0 height 0
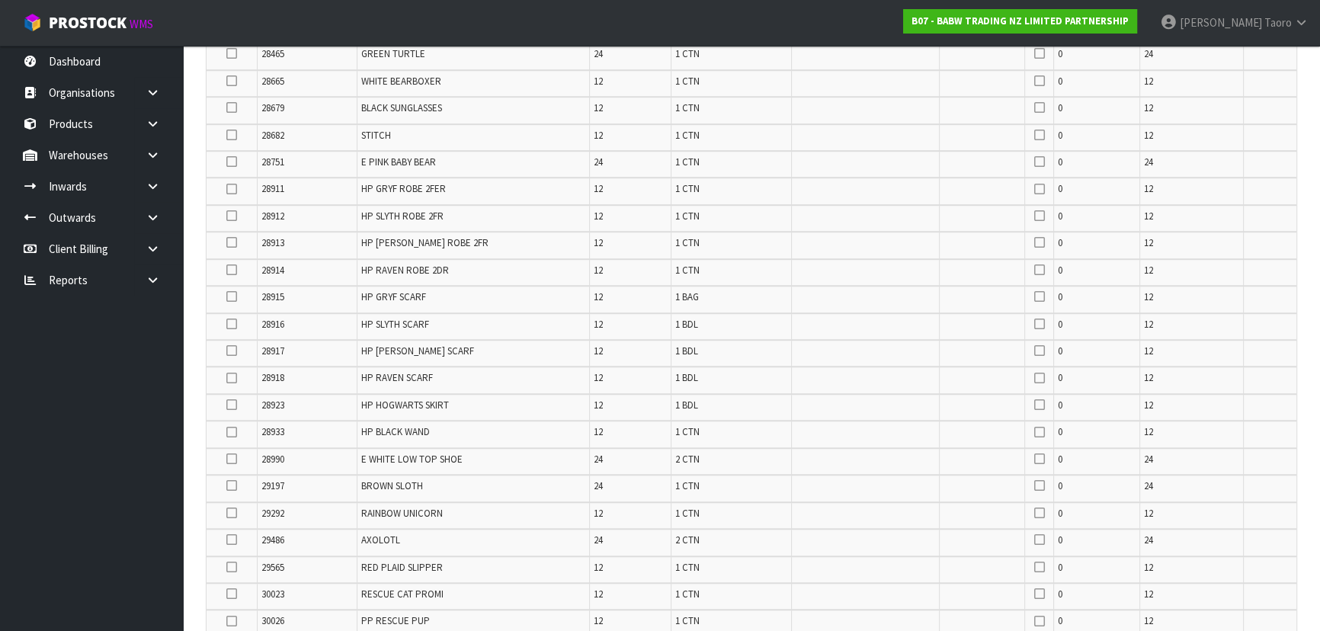
click at [234, 324] on icon at bounding box center [231, 324] width 11 height 1
click at [0, 0] on input "checkbox" at bounding box center [0, 0] width 0 height 0
click at [232, 321] on icon at bounding box center [231, 321] width 11 height 1
click at [0, 0] on input "checkbox" at bounding box center [0, 0] width 0 height 0
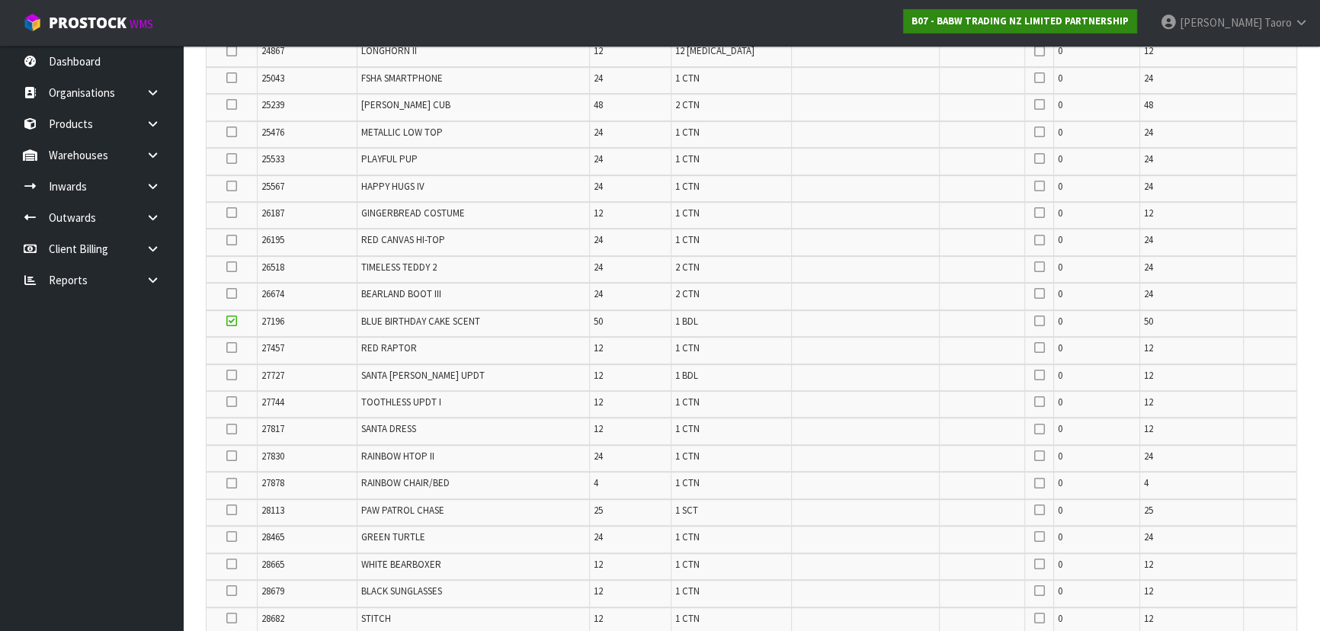
scroll to position [1336, 0]
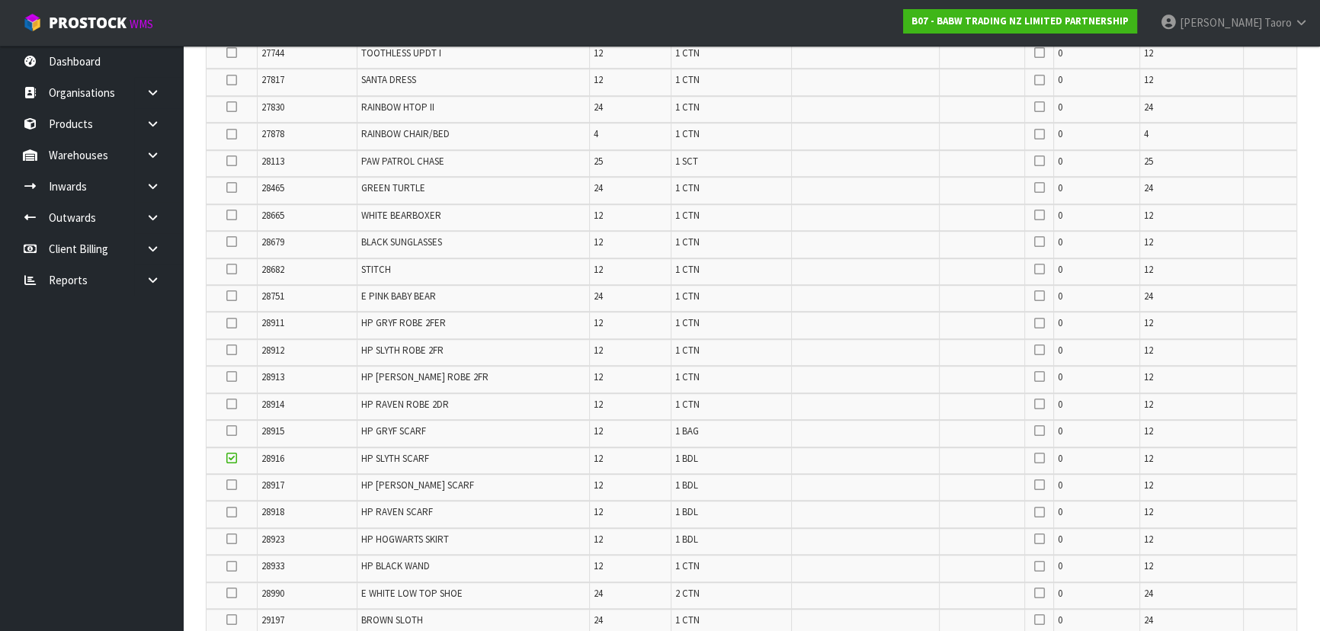
click at [230, 539] on icon at bounding box center [231, 539] width 11 height 1
click at [0, 0] on input "checkbox" at bounding box center [0, 0] width 0 height 0
click at [228, 512] on icon at bounding box center [231, 512] width 11 height 1
click at [0, 0] on input "checkbox" at bounding box center [0, 0] width 0 height 0
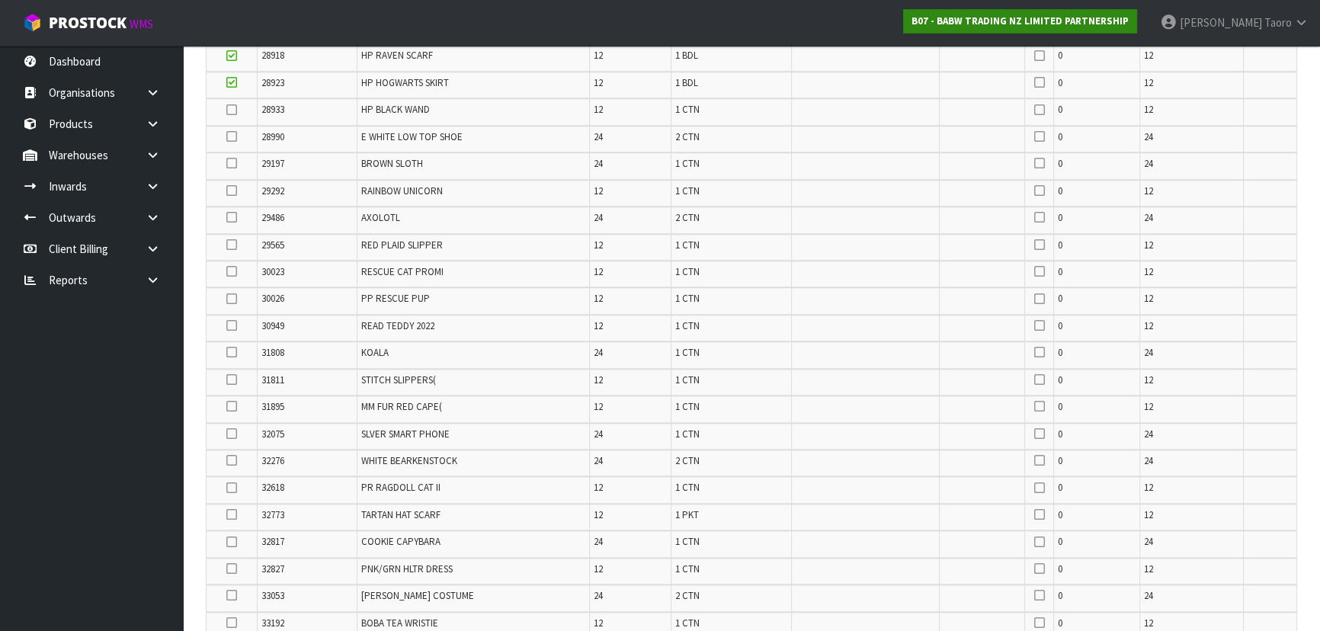
scroll to position [236, 0]
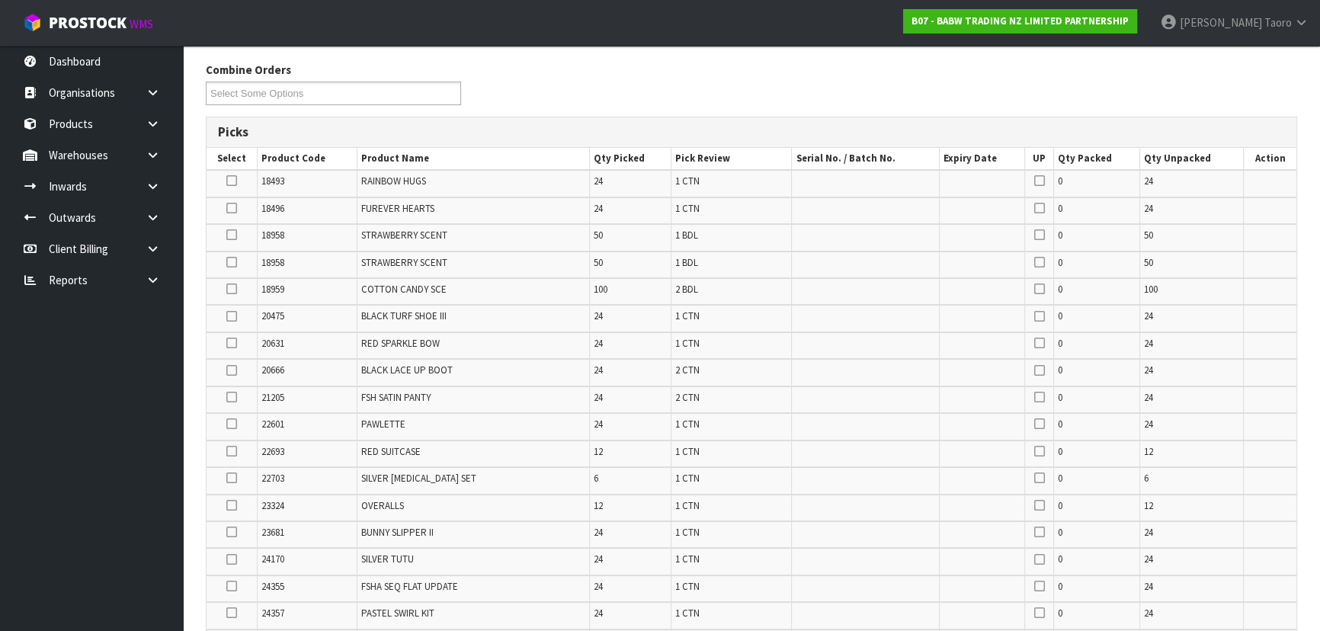
click at [229, 317] on icon at bounding box center [231, 316] width 11 height 1
click at [0, 0] on input "checkbox" at bounding box center [0, 0] width 0 height 0
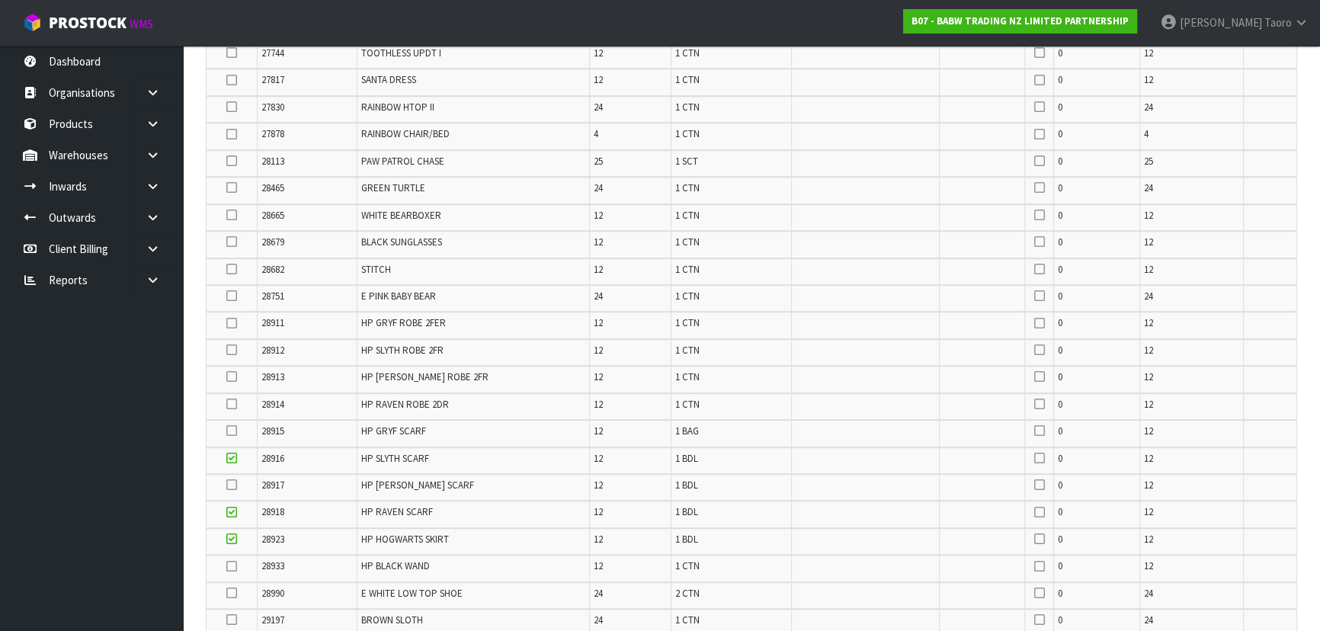
click at [235, 430] on icon at bounding box center [231, 430] width 11 height 1
click at [0, 0] on input "checkbox" at bounding box center [0, 0] width 0 height 0
click at [229, 325] on icon at bounding box center [231, 325] width 11 height 1
click at [0, 0] on input "checkbox" at bounding box center [0, 0] width 0 height 0
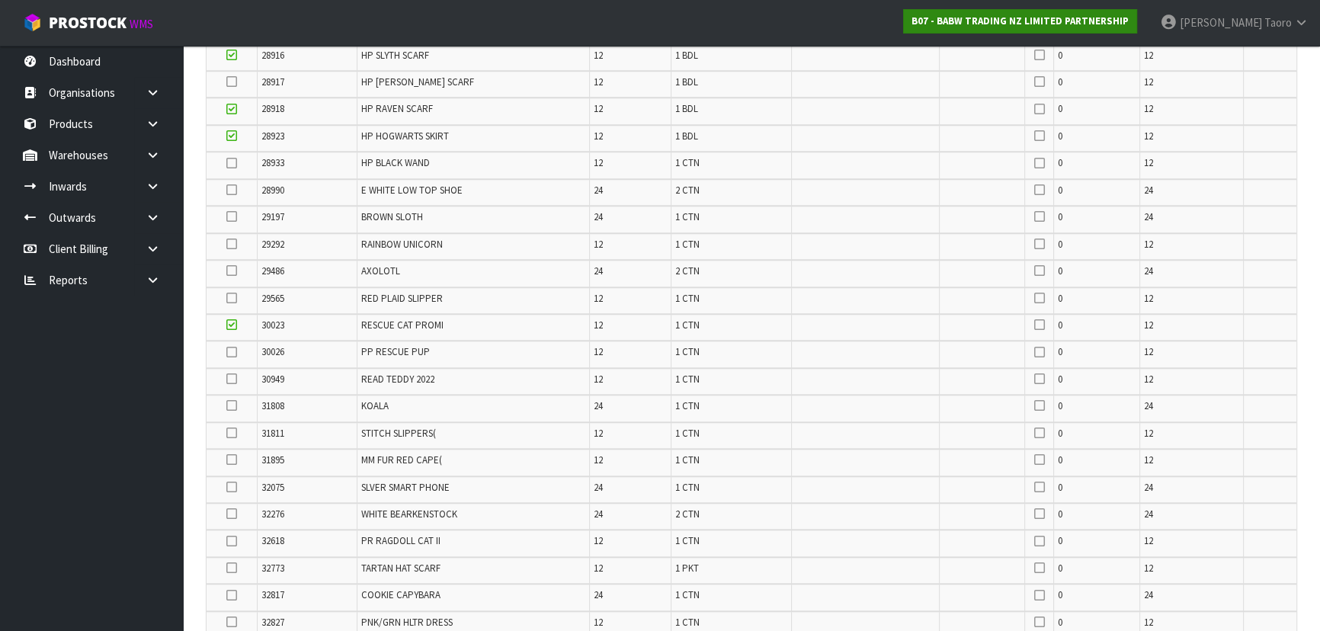
scroll to position [396, 0]
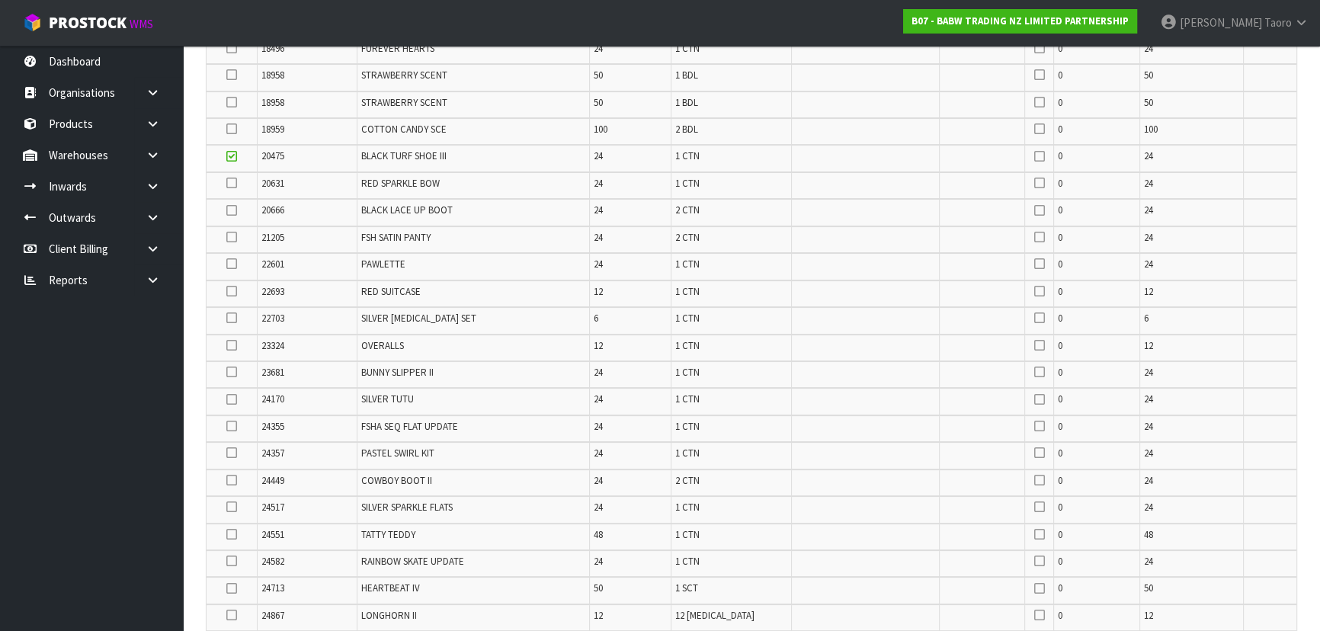
click at [229, 318] on icon at bounding box center [231, 318] width 11 height 1
click at [0, 0] on input "checkbox" at bounding box center [0, 0] width 0 height 0
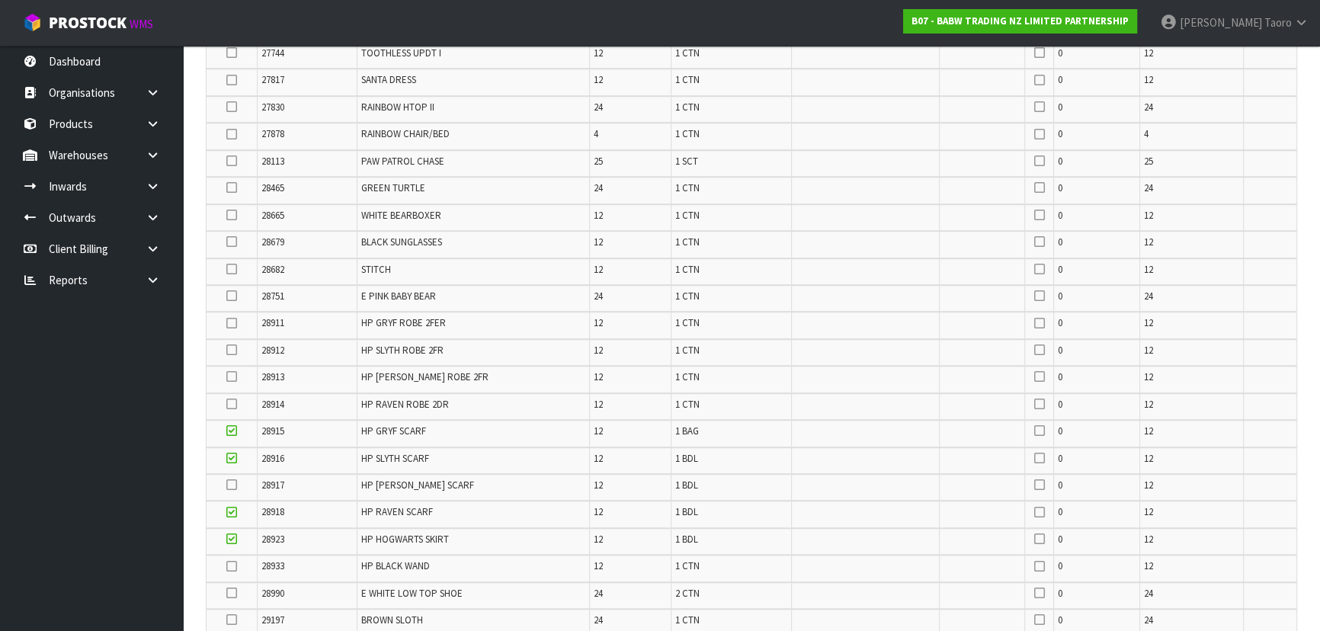
click at [232, 485] on icon at bounding box center [231, 485] width 11 height 1
click at [0, 0] on input "checkbox" at bounding box center [0, 0] width 0 height 0
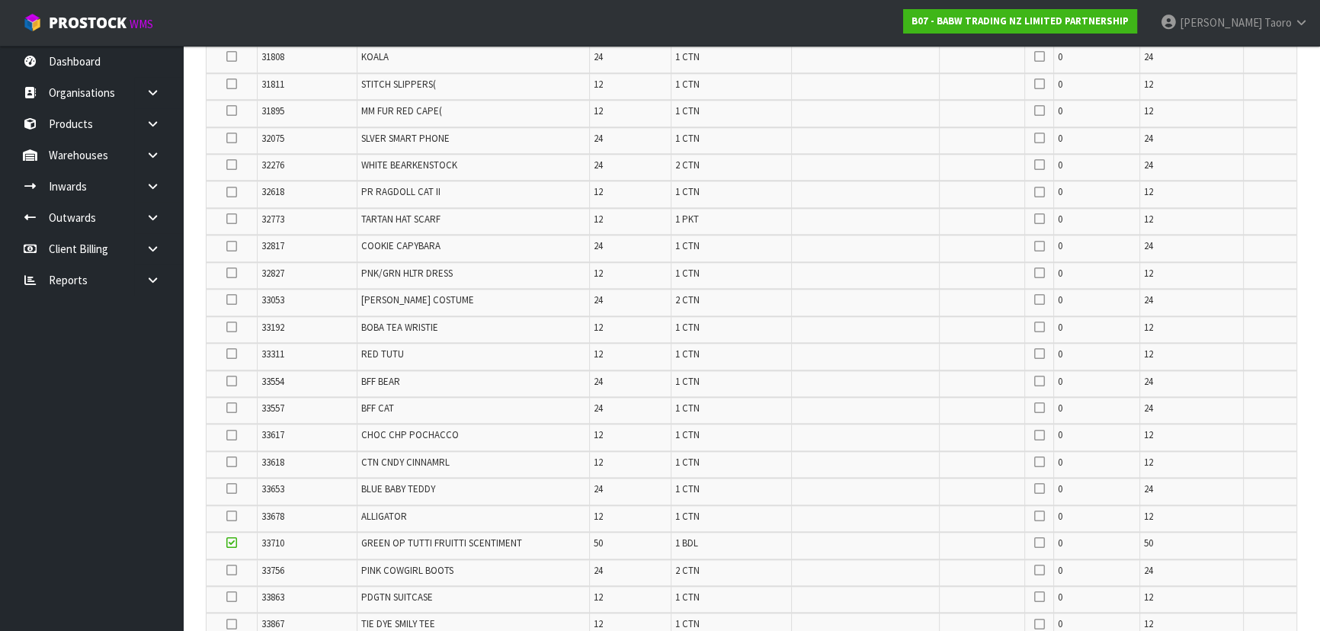
click at [235, 327] on icon at bounding box center [231, 327] width 11 height 1
click at [0, 0] on input "checkbox" at bounding box center [0, 0] width 0 height 0
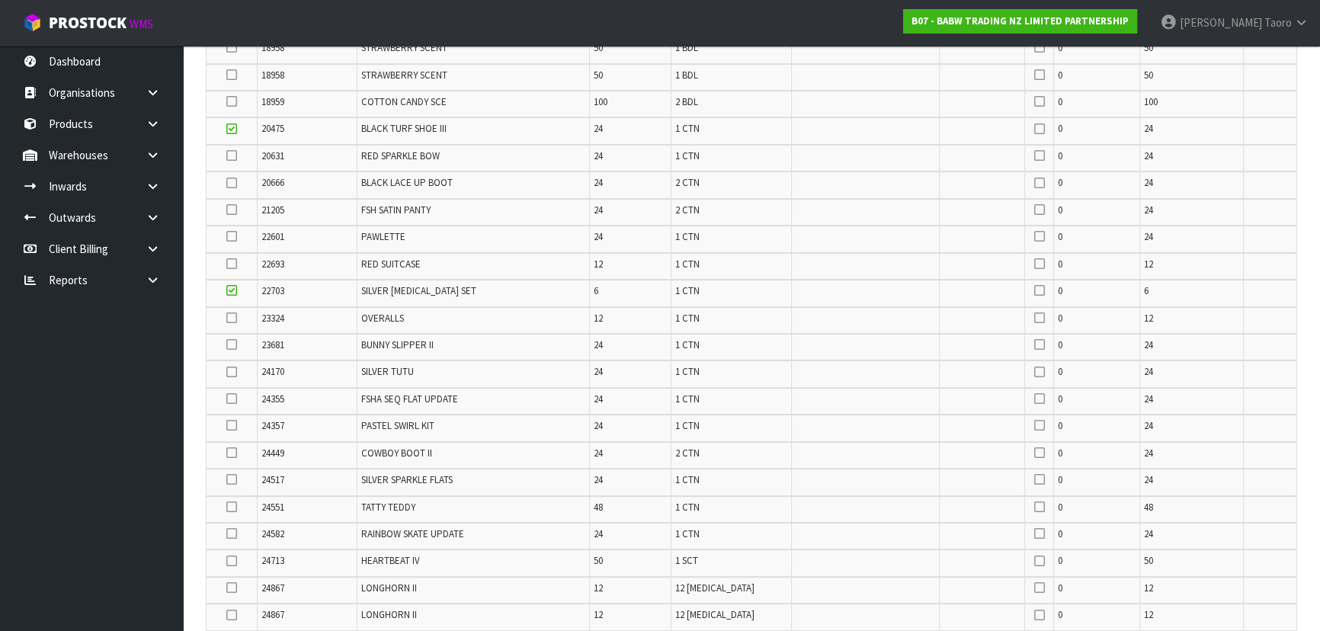
click at [229, 318] on icon at bounding box center [231, 318] width 11 height 1
click at [0, 0] on input "checkbox" at bounding box center [0, 0] width 0 height 0
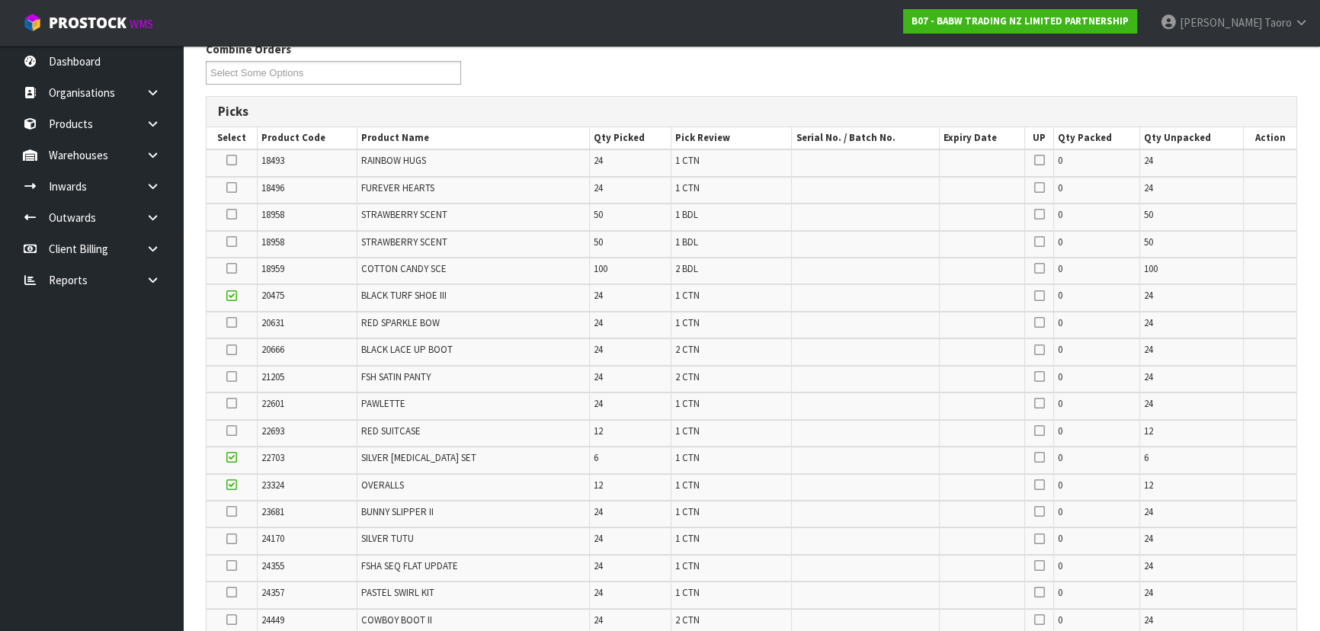
scroll to position [77, 0]
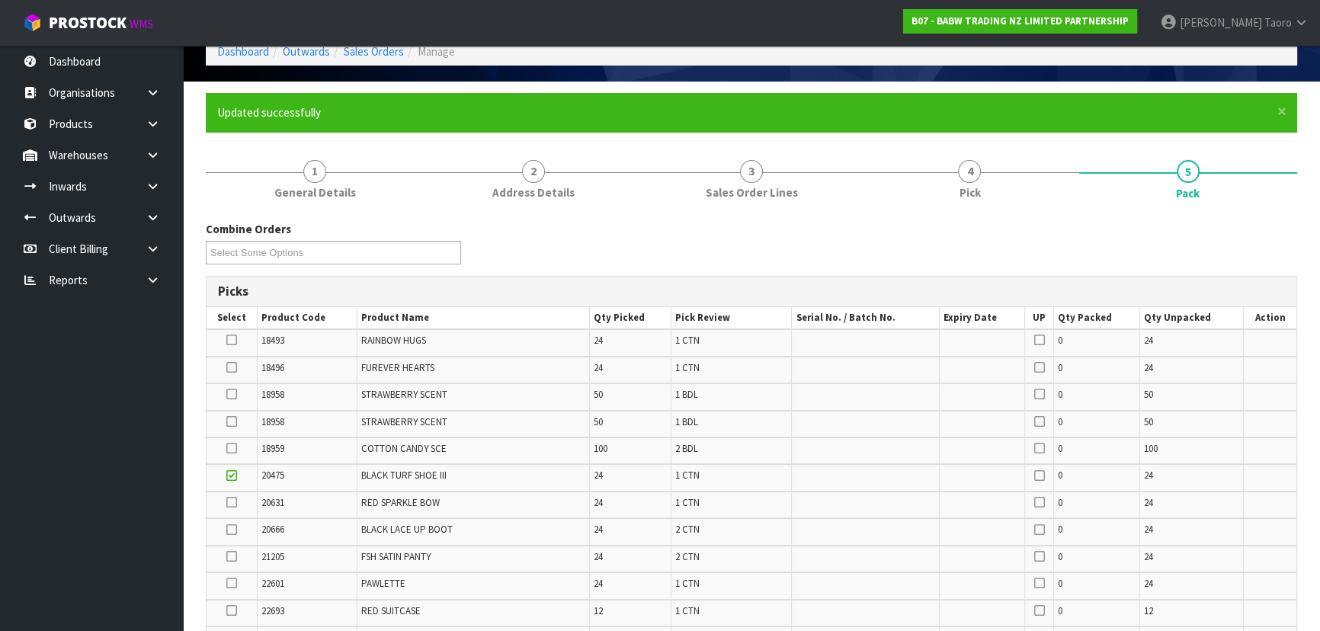
click at [235, 367] on icon at bounding box center [231, 367] width 11 height 1
click at [0, 0] on input "checkbox" at bounding box center [0, 0] width 0 height 0
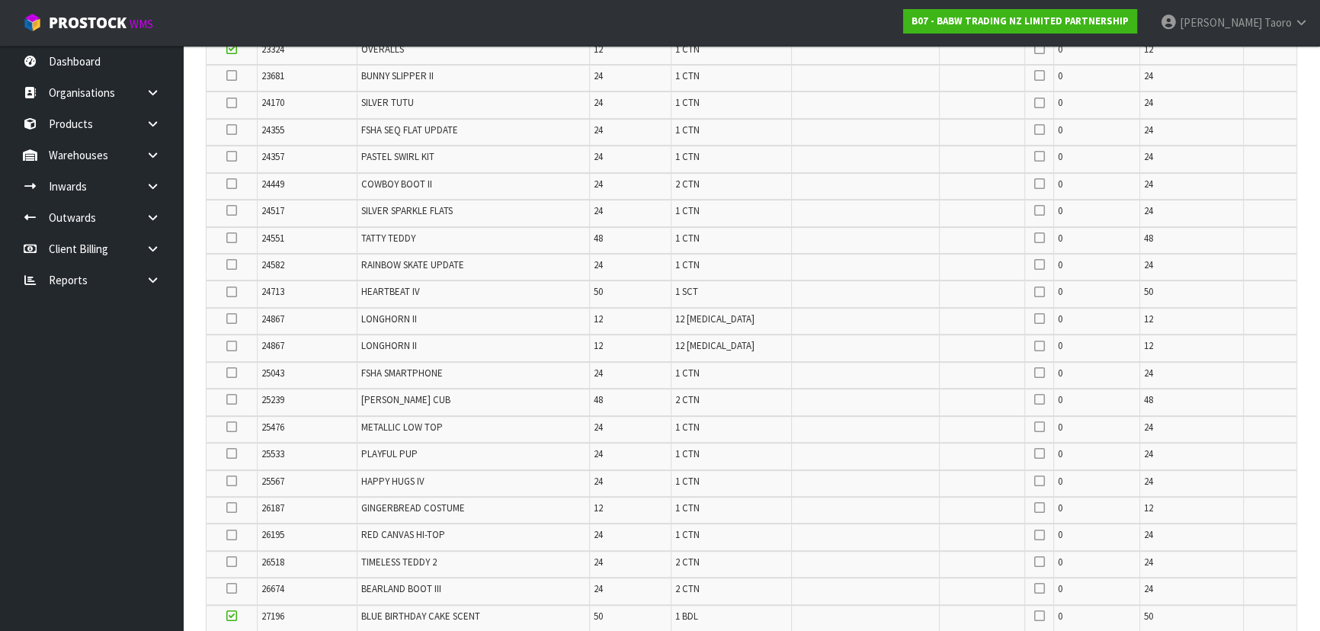
click at [234, 318] on icon at bounding box center [231, 318] width 11 height 1
click at [0, 0] on input "checkbox" at bounding box center [0, 0] width 0 height 0
click at [236, 346] on icon at bounding box center [231, 346] width 11 height 1
click at [0, 0] on input "checkbox" at bounding box center [0, 0] width 0 height 0
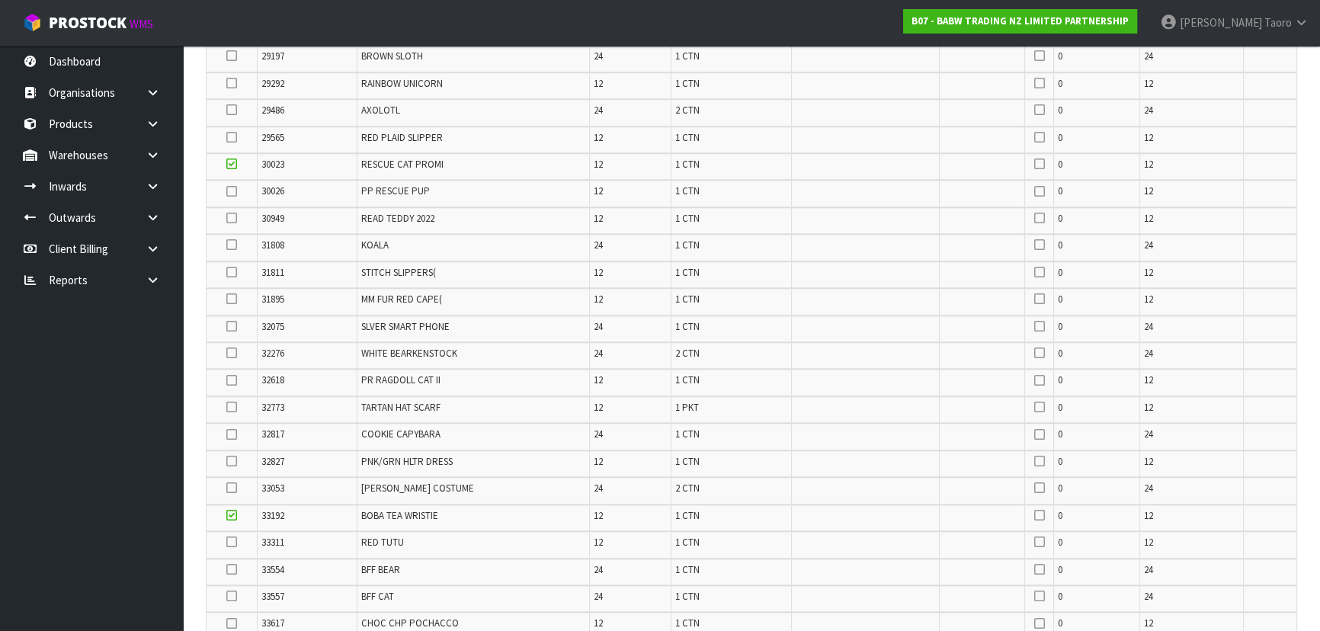
click at [232, 434] on icon at bounding box center [231, 434] width 11 height 1
click at [0, 0] on input "checkbox" at bounding box center [0, 0] width 0 height 0
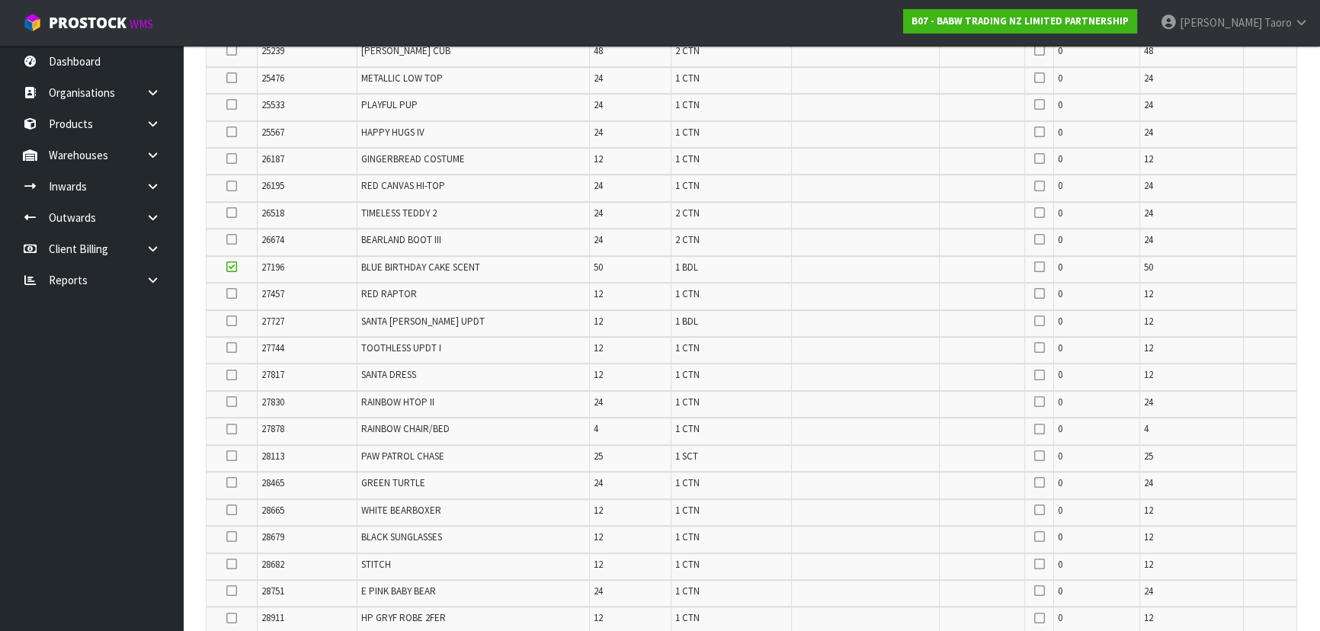
click at [228, 321] on icon at bounding box center [231, 321] width 11 height 1
click at [0, 0] on input "checkbox" at bounding box center [0, 0] width 0 height 0
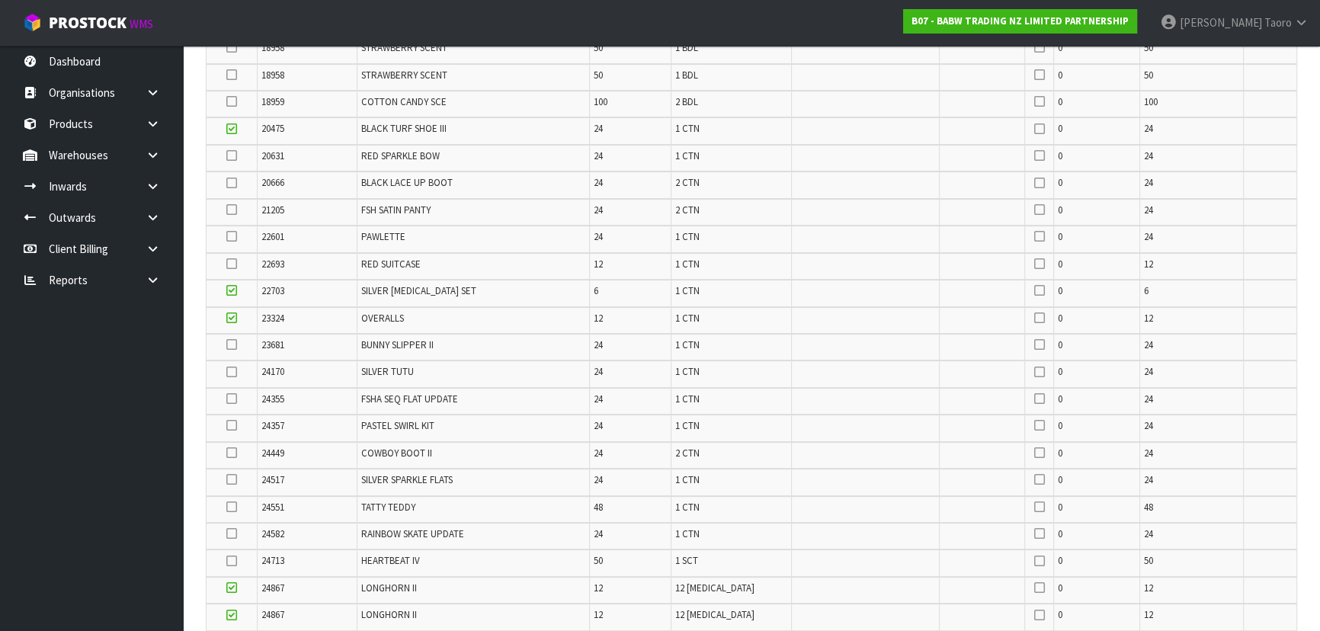
scroll to position [1981, 0]
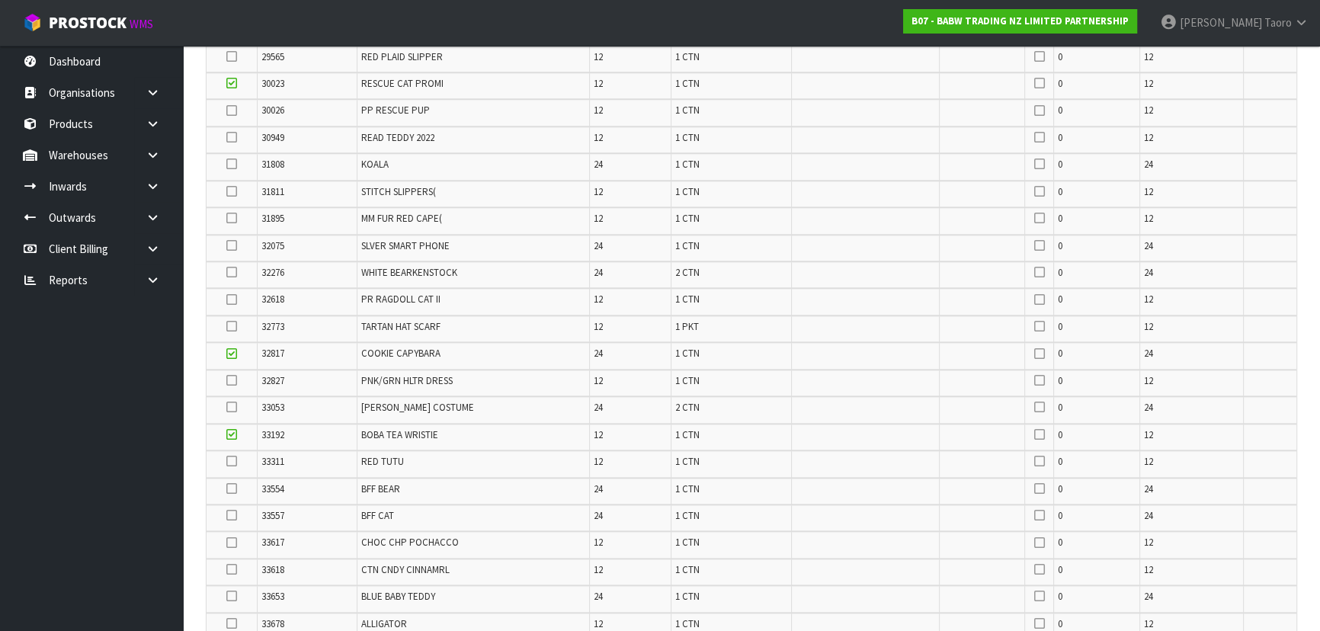
click at [229, 326] on icon at bounding box center [231, 326] width 11 height 1
click at [0, 0] on input "checkbox" at bounding box center [0, 0] width 0 height 0
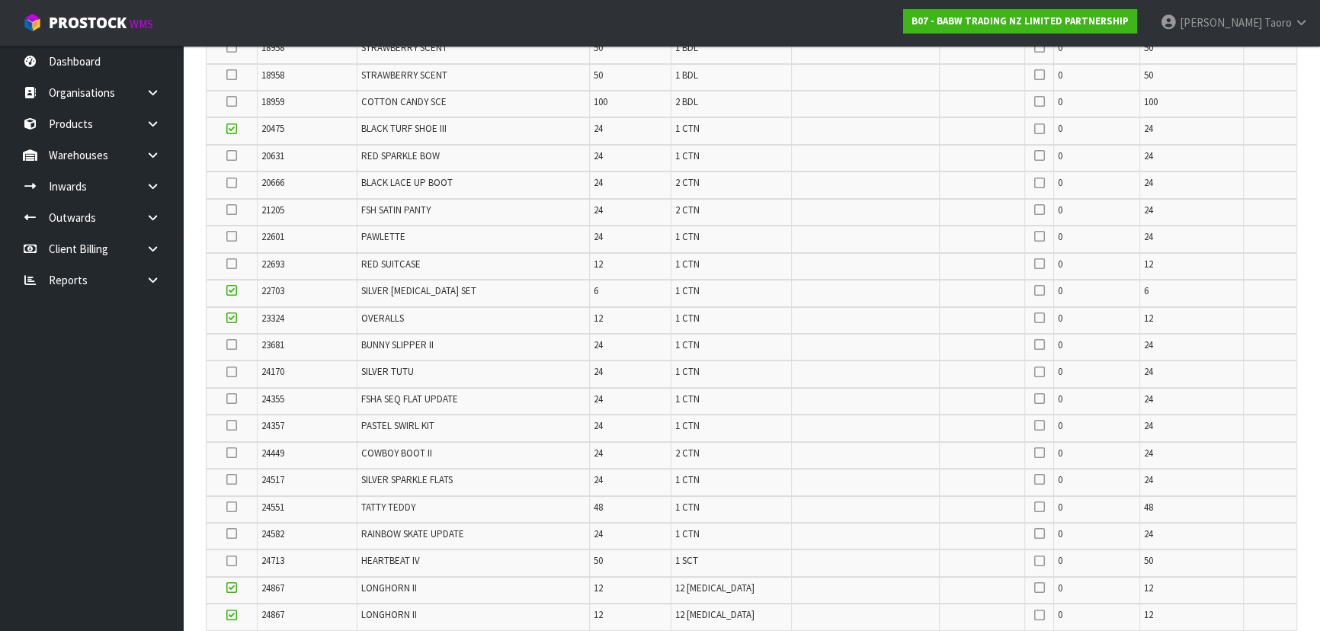
scroll to position [2196, 0]
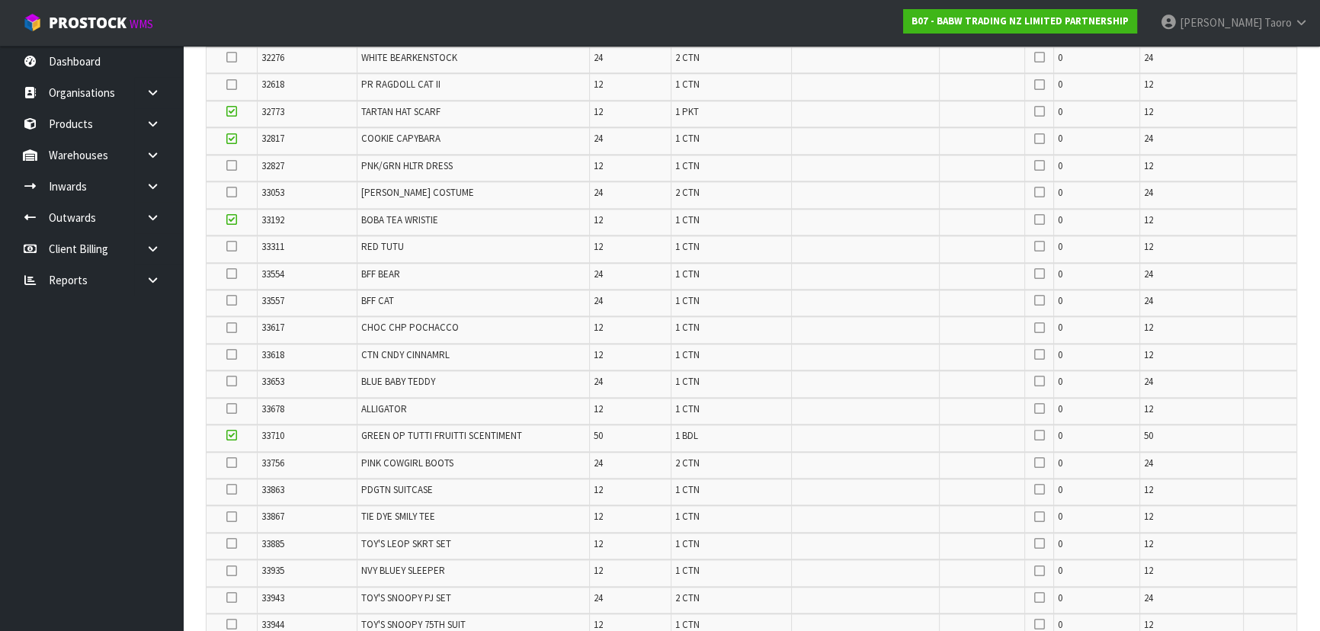
click at [230, 328] on icon at bounding box center [231, 328] width 11 height 1
click at [0, 0] on input "checkbox" at bounding box center [0, 0] width 0 height 0
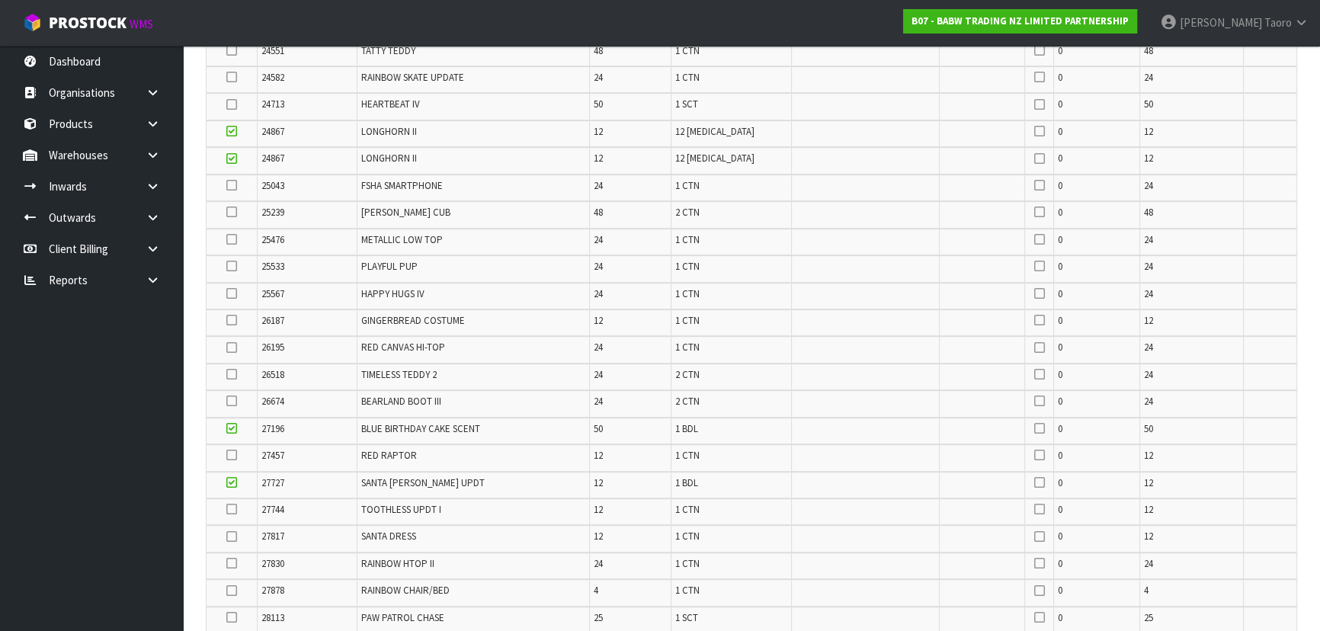
click at [234, 320] on icon at bounding box center [231, 320] width 11 height 1
click at [0, 0] on input "checkbox" at bounding box center [0, 0] width 0 height 0
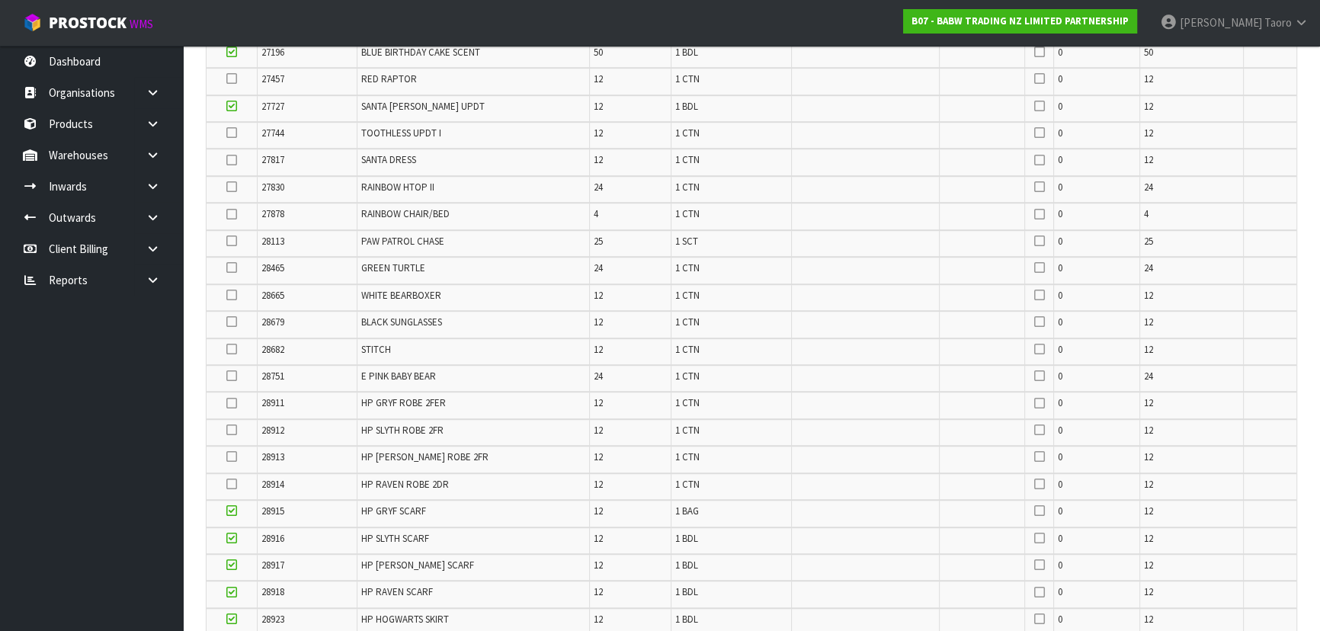
click at [231, 322] on icon at bounding box center [231, 322] width 11 height 1
click at [0, 0] on input "checkbox" at bounding box center [0, 0] width 0 height 0
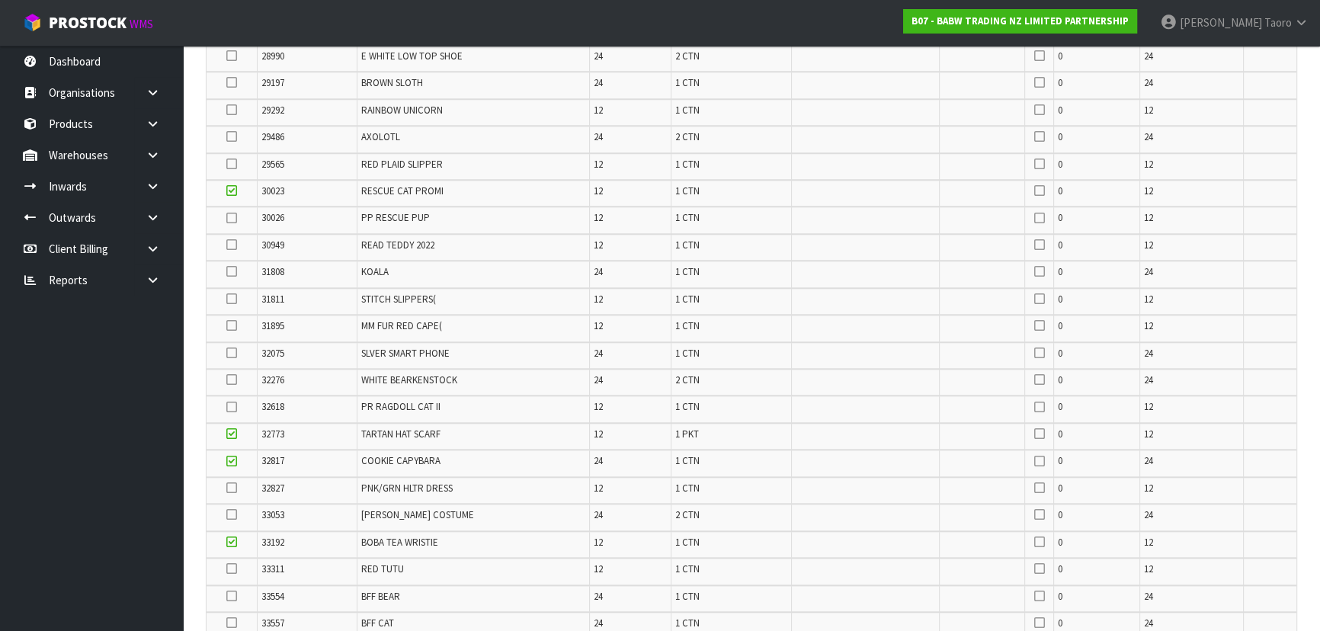
scroll to position [155, 0]
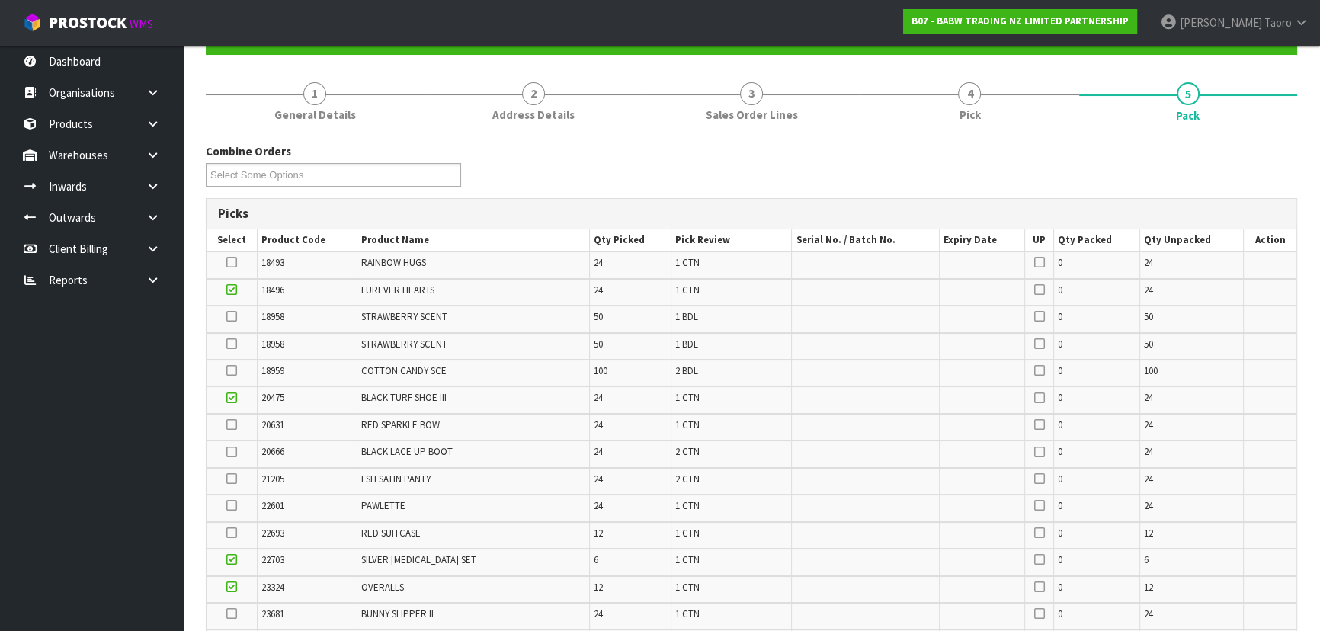
click at [230, 317] on icon at bounding box center [231, 316] width 11 height 1
click at [0, 0] on input "checkbox" at bounding box center [0, 0] width 0 height 0
click at [232, 344] on icon at bounding box center [231, 344] width 11 height 1
click at [0, 0] on input "checkbox" at bounding box center [0, 0] width 0 height 0
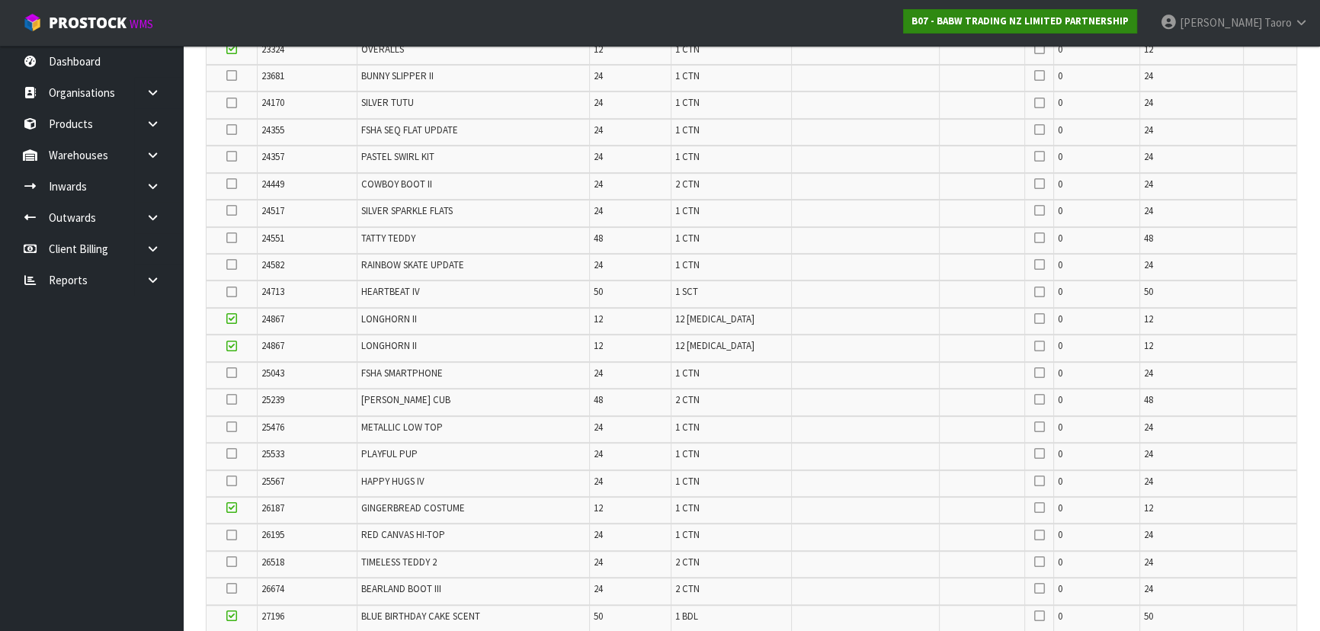
scroll to position [2142, 0]
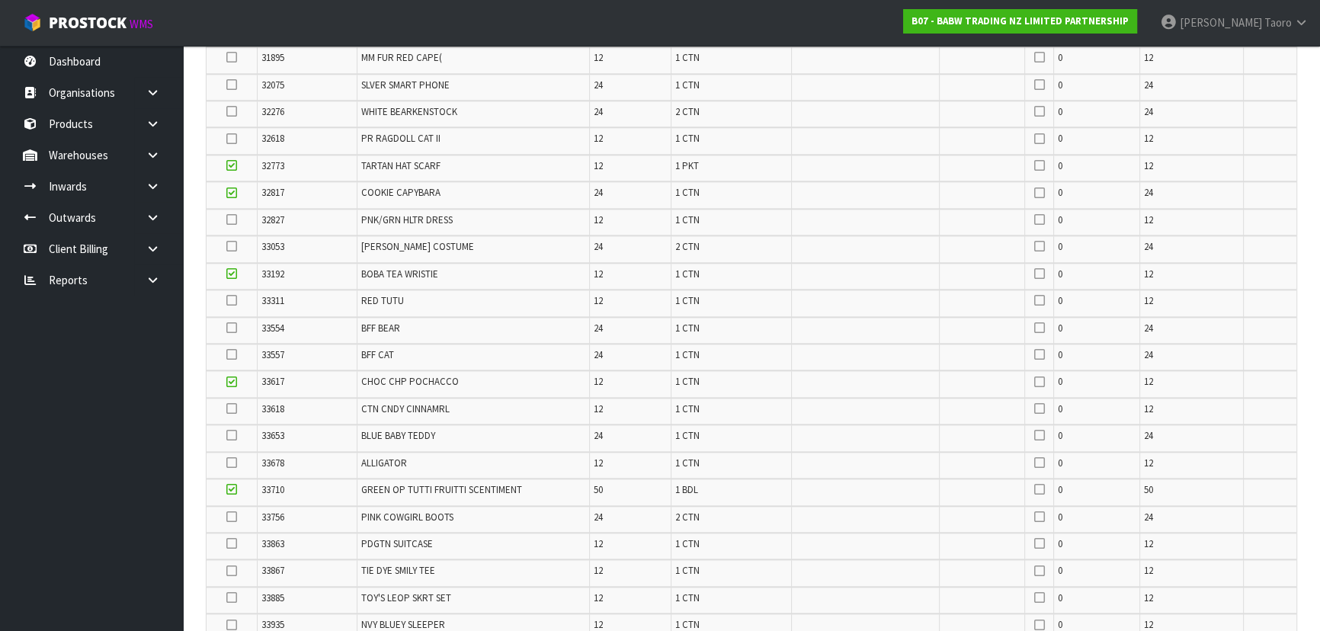
click at [235, 435] on icon at bounding box center [231, 435] width 11 height 1
click at [0, 0] on input "checkbox" at bounding box center [0, 0] width 0 height 0
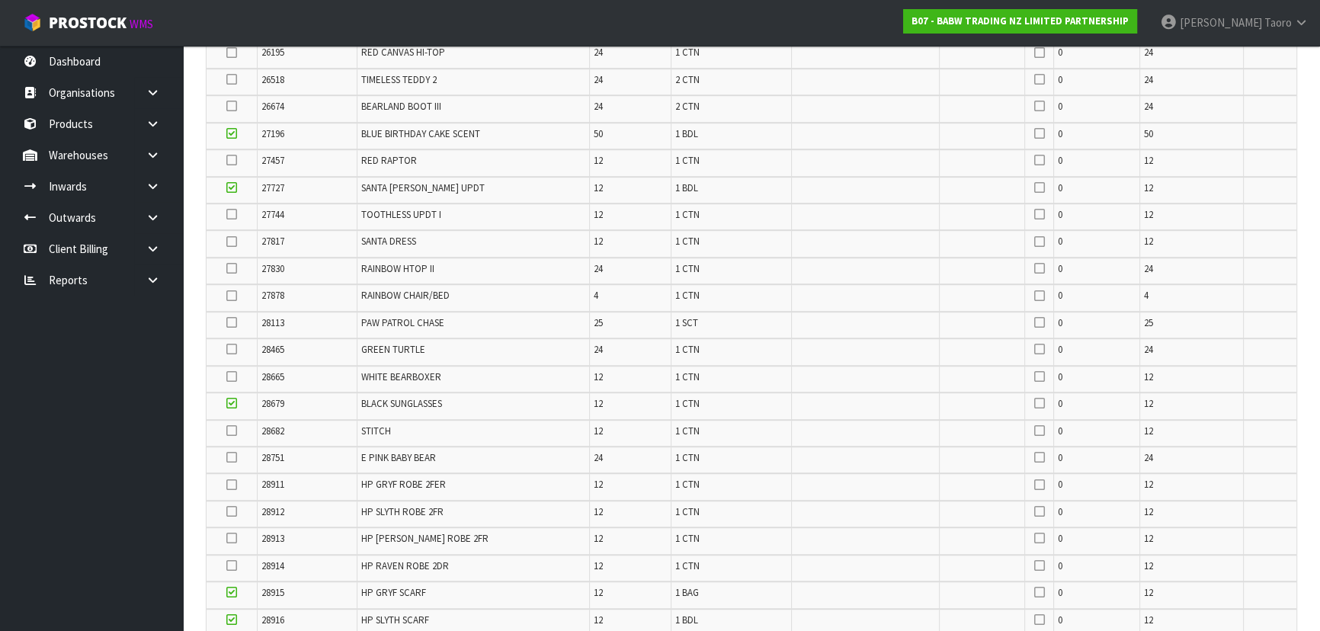
click at [233, 322] on icon at bounding box center [231, 322] width 11 height 1
click at [0, 0] on input "checkbox" at bounding box center [0, 0] width 0 height 0
click at [232, 296] on icon at bounding box center [231, 296] width 11 height 1
click at [0, 0] on input "checkbox" at bounding box center [0, 0] width 0 height 0
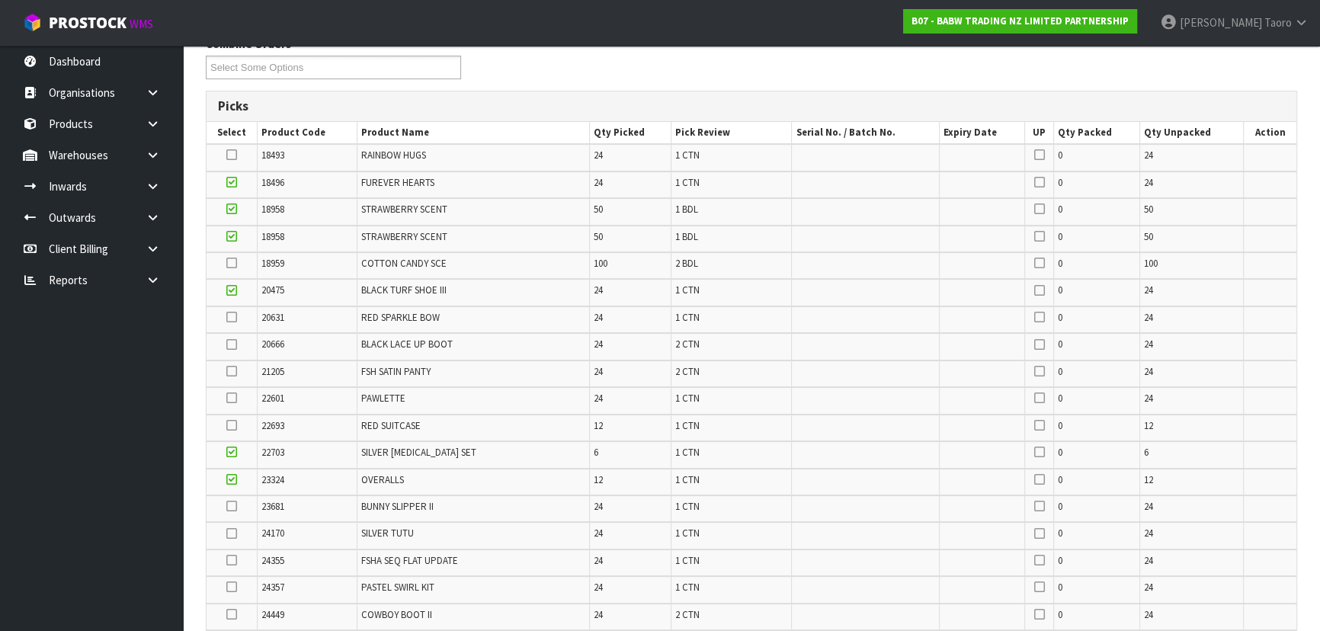
click at [232, 318] on icon at bounding box center [231, 317] width 11 height 1
click at [0, 0] on input "checkbox" at bounding box center [0, 0] width 0 height 0
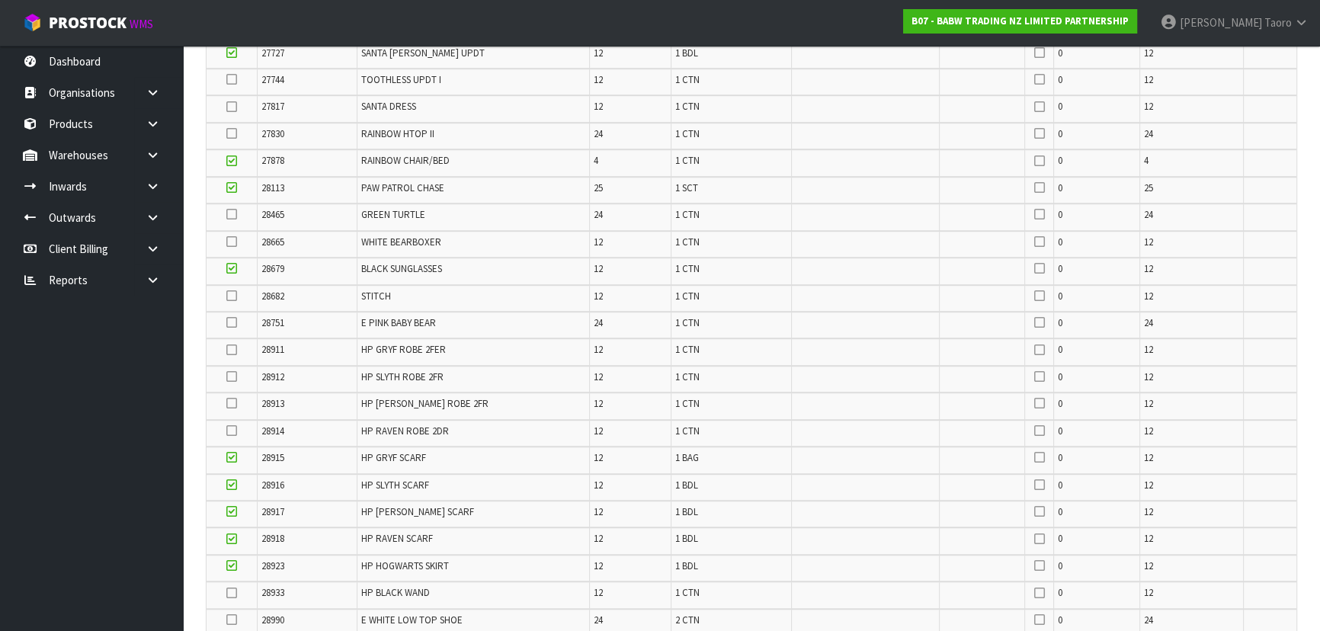
click at [231, 322] on icon at bounding box center [231, 322] width 11 height 1
click at [0, 0] on input "checkbox" at bounding box center [0, 0] width 0 height 0
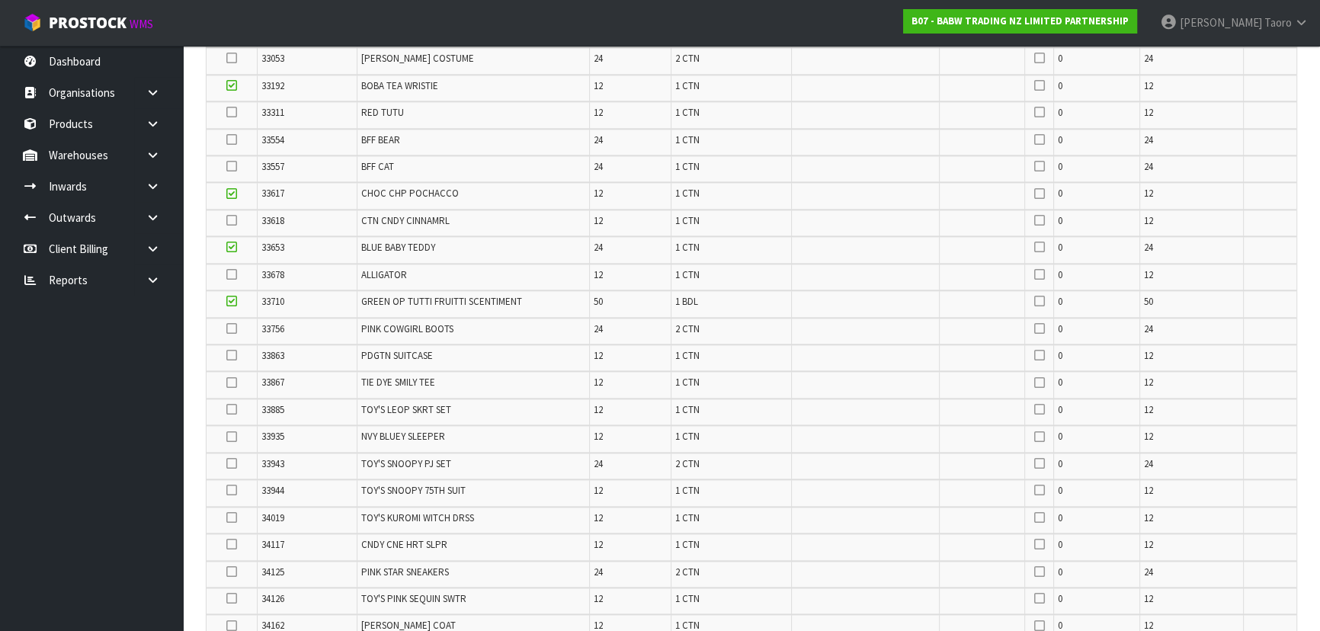
click at [236, 328] on icon at bounding box center [231, 328] width 11 height 1
click at [0, 0] on input "checkbox" at bounding box center [0, 0] width 0 height 0
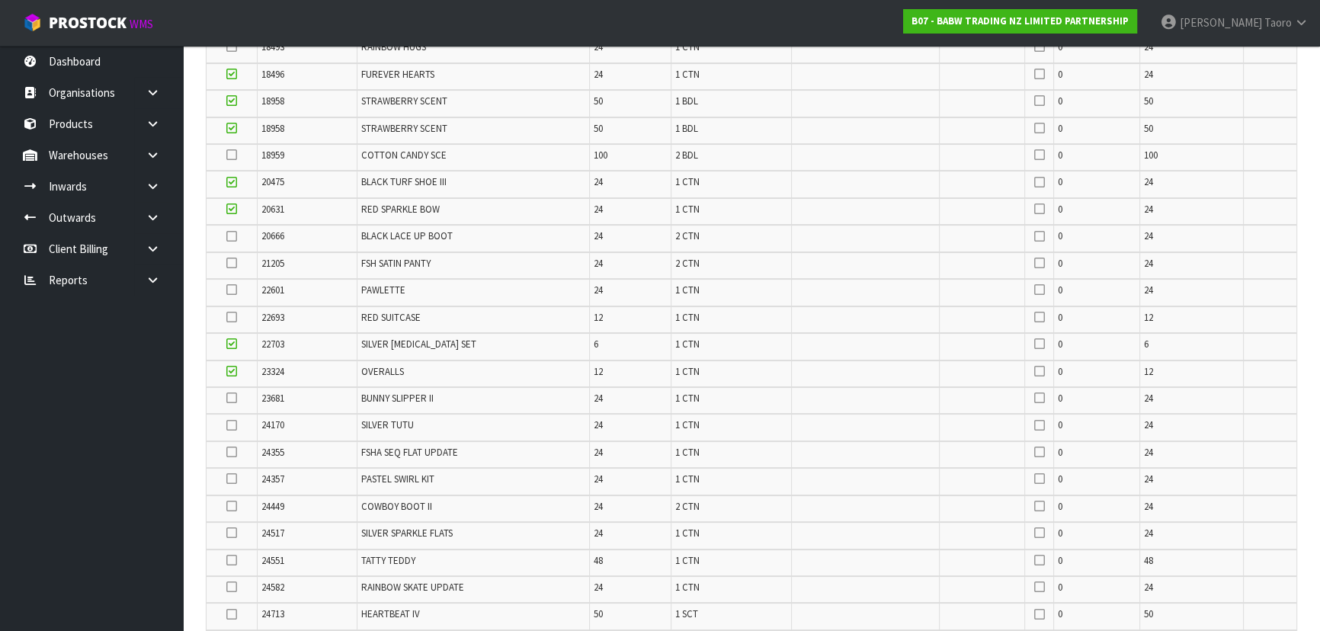
click at [232, 317] on icon at bounding box center [231, 317] width 11 height 1
click at [0, 0] on input "checkbox" at bounding box center [0, 0] width 0 height 0
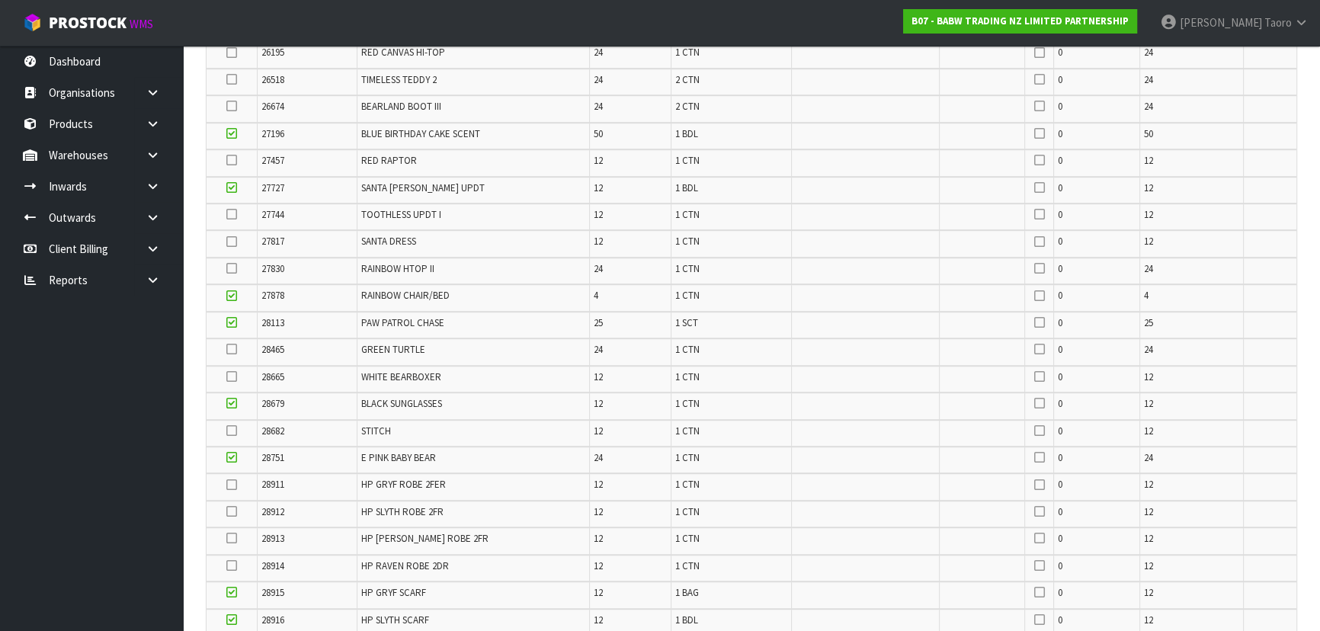
click at [232, 511] on icon at bounding box center [231, 511] width 11 height 1
click at [0, 0] on input "checkbox" at bounding box center [0, 0] width 0 height 0
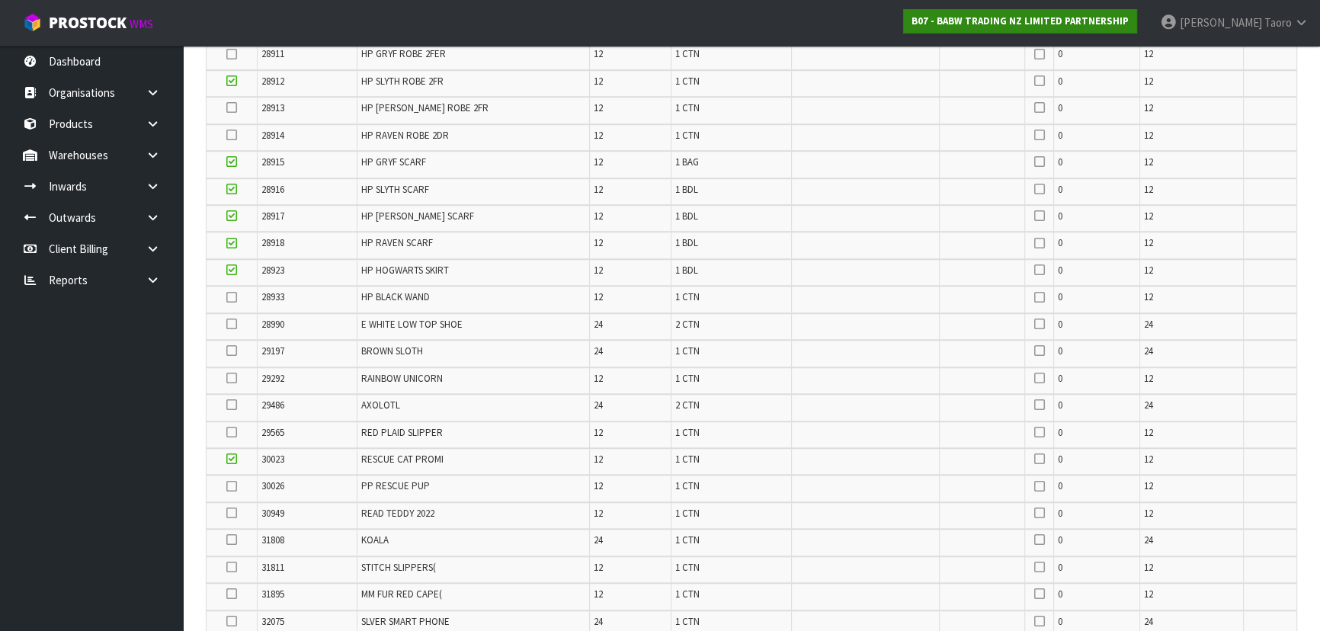
scroll to position [478, 0]
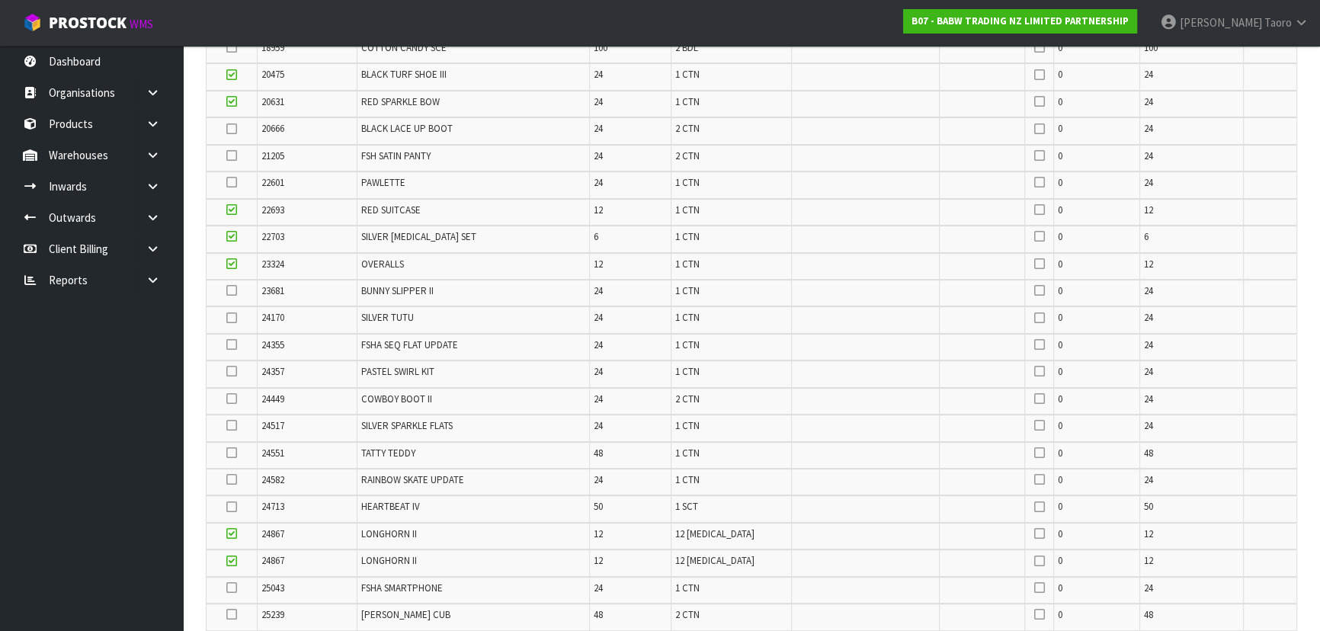
click at [229, 318] on icon at bounding box center [231, 318] width 11 height 1
click at [0, 0] on input "checkbox" at bounding box center [0, 0] width 0 height 0
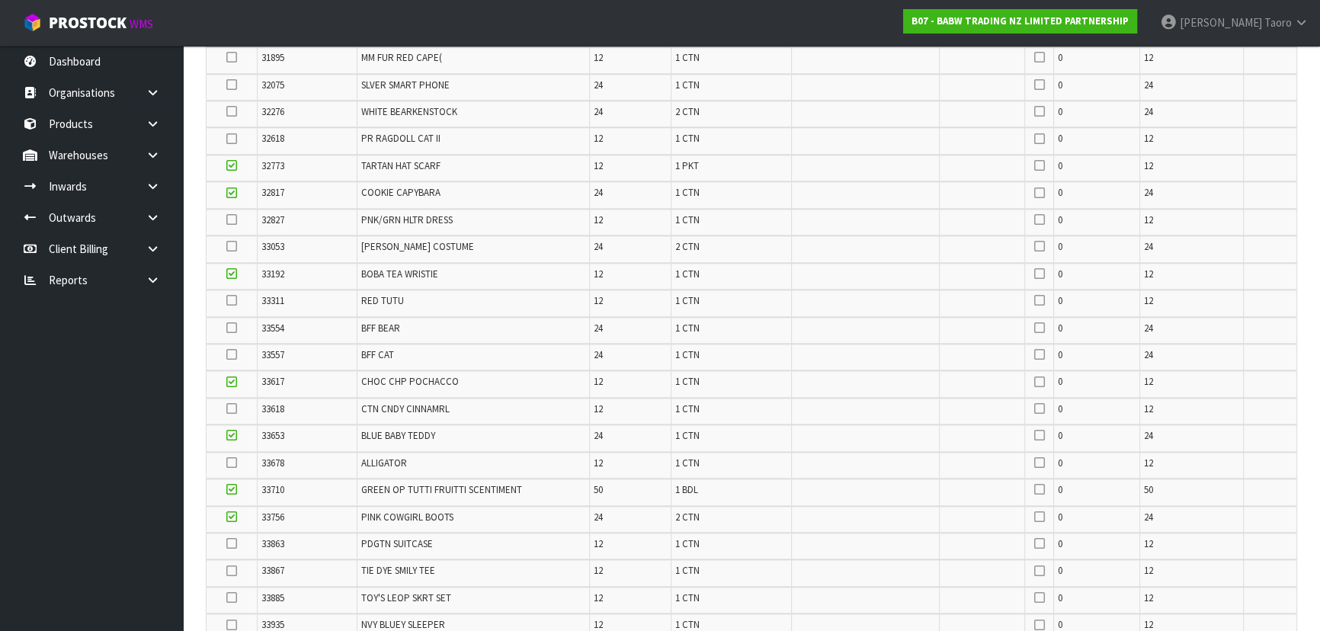
click at [231, 328] on icon at bounding box center [231, 328] width 11 height 1
click at [0, 0] on input "checkbox" at bounding box center [0, 0] width 0 height 0
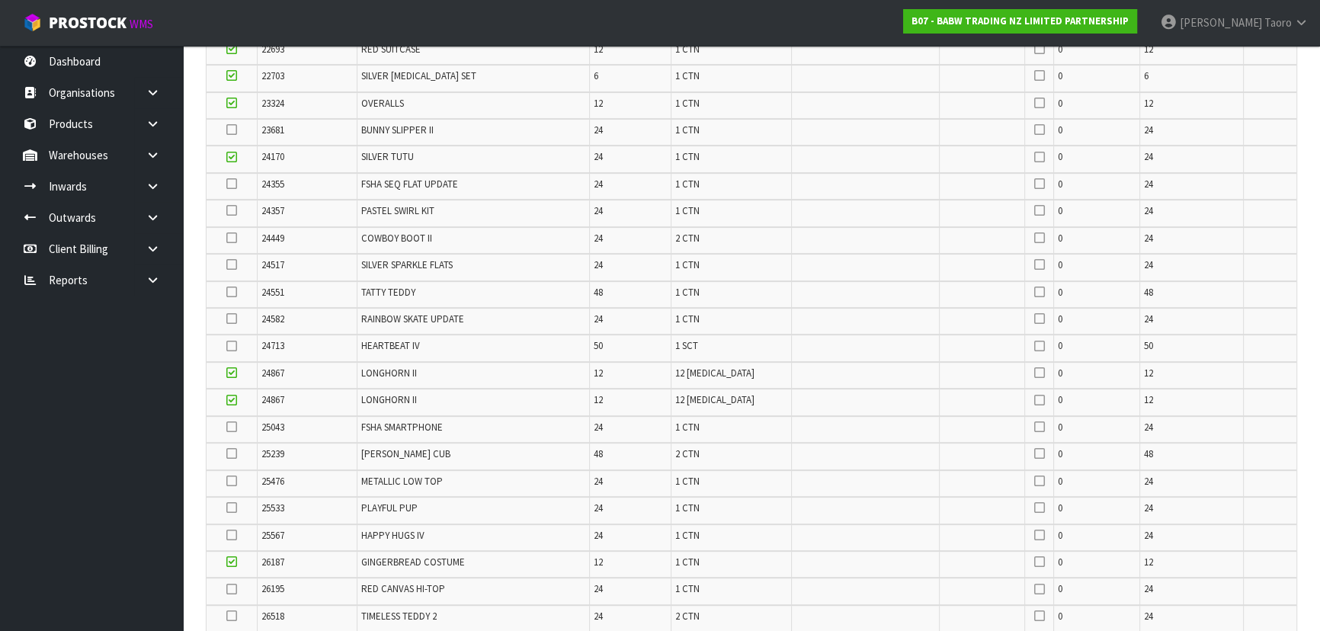
click at [233, 318] on icon at bounding box center [231, 318] width 11 height 1
click at [0, 0] on input "checkbox" at bounding box center [0, 0] width 0 height 0
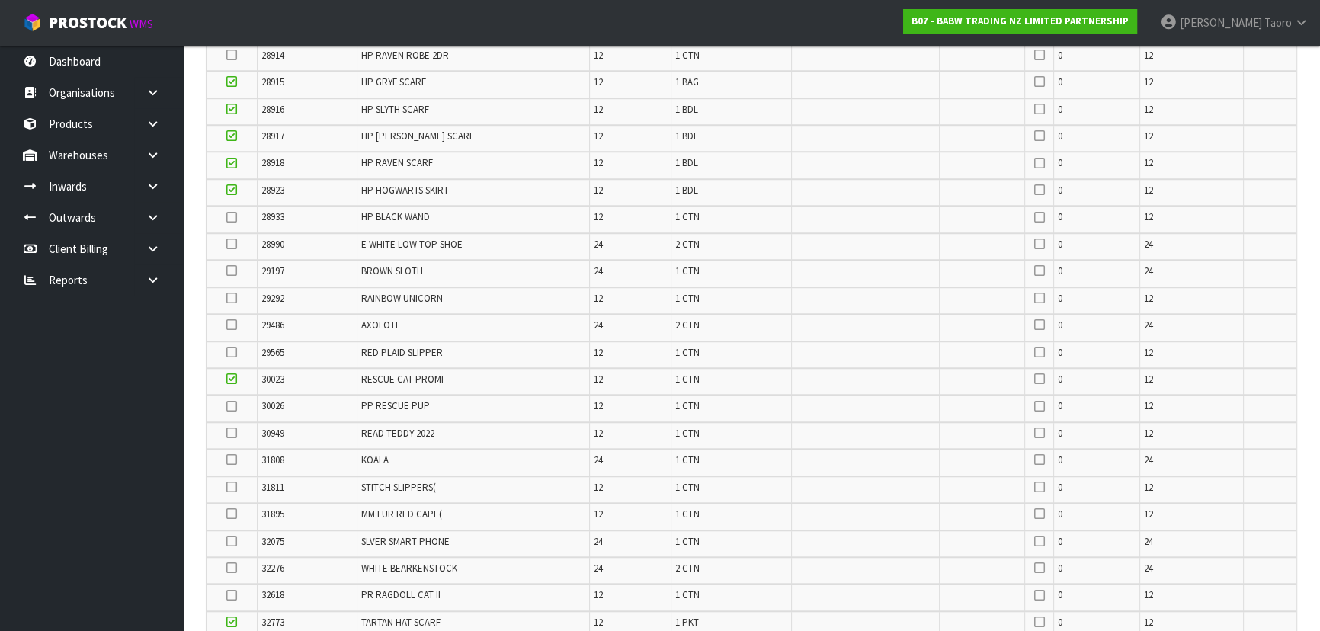
click at [229, 325] on icon at bounding box center [231, 325] width 11 height 1
click at [0, 0] on input "checkbox" at bounding box center [0, 0] width 0 height 0
click at [229, 322] on icon at bounding box center [231, 322] width 11 height 1
click at [0, 0] on input "checkbox" at bounding box center [0, 0] width 0 height 0
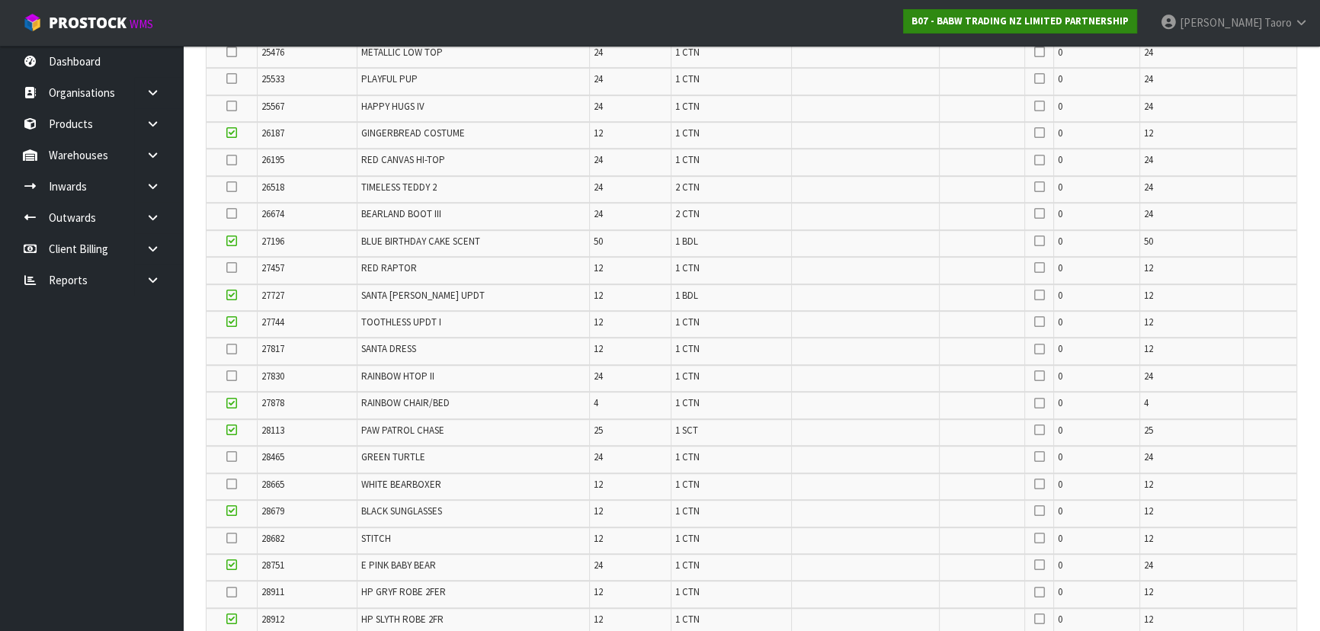
scroll to position [2518, 0]
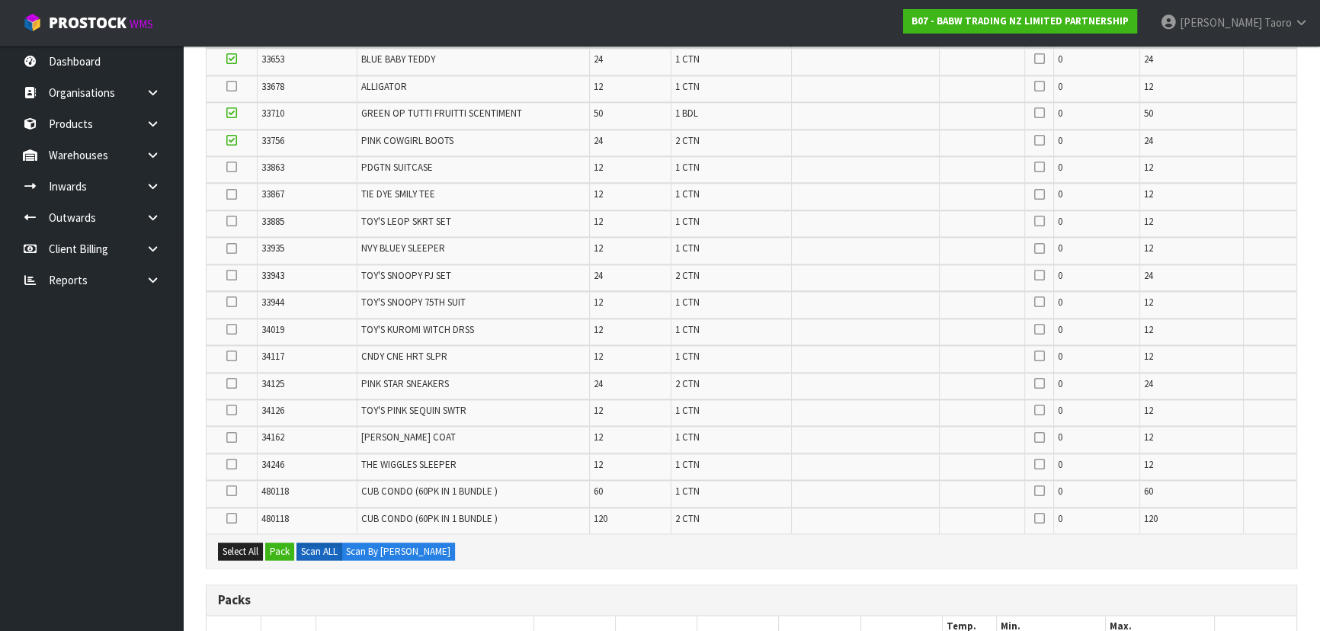
click at [230, 383] on icon at bounding box center [231, 383] width 11 height 1
click at [0, 0] on input "checkbox" at bounding box center [0, 0] width 0 height 0
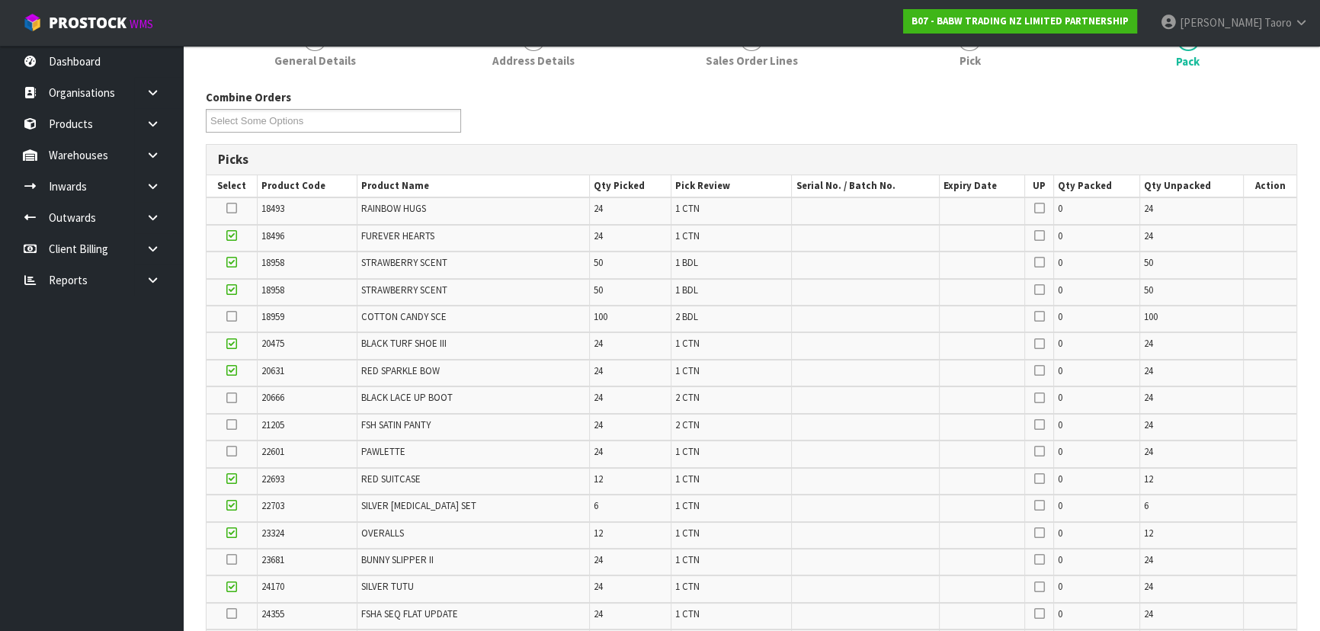
click at [233, 316] on icon at bounding box center [231, 316] width 11 height 1
click at [0, 0] on input "checkbox" at bounding box center [0, 0] width 0 height 0
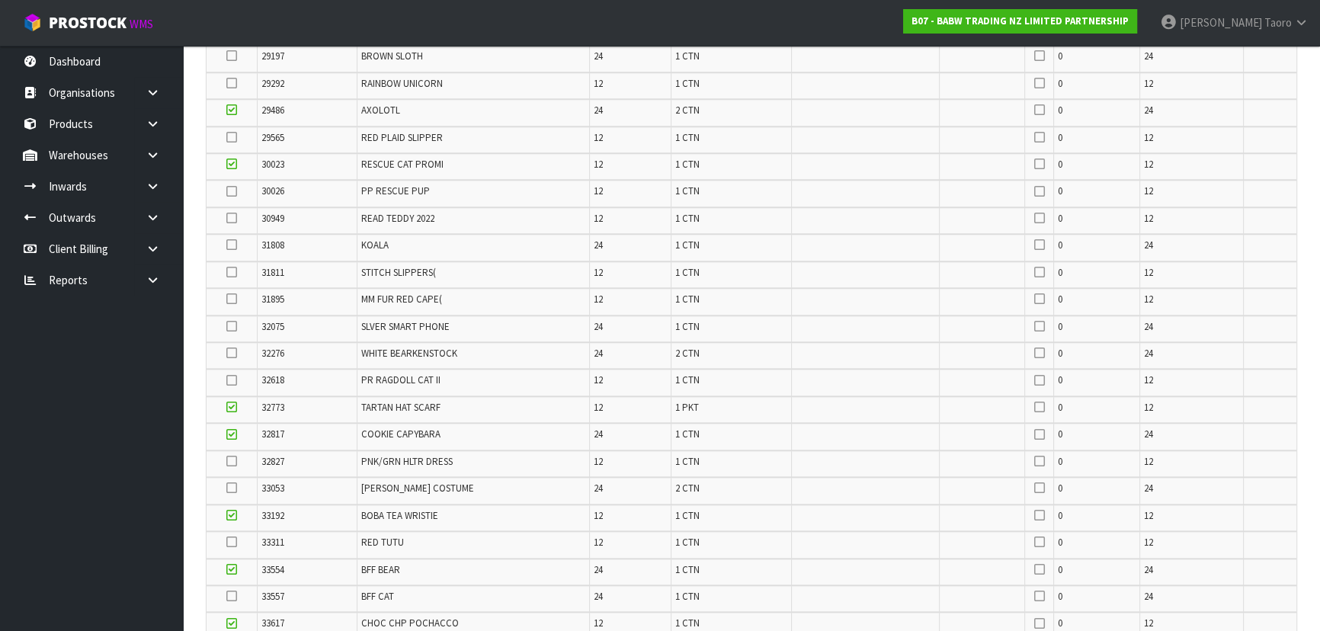
click at [226, 326] on icon at bounding box center [231, 326] width 11 height 1
click at [0, 0] on input "checkbox" at bounding box center [0, 0] width 0 height 0
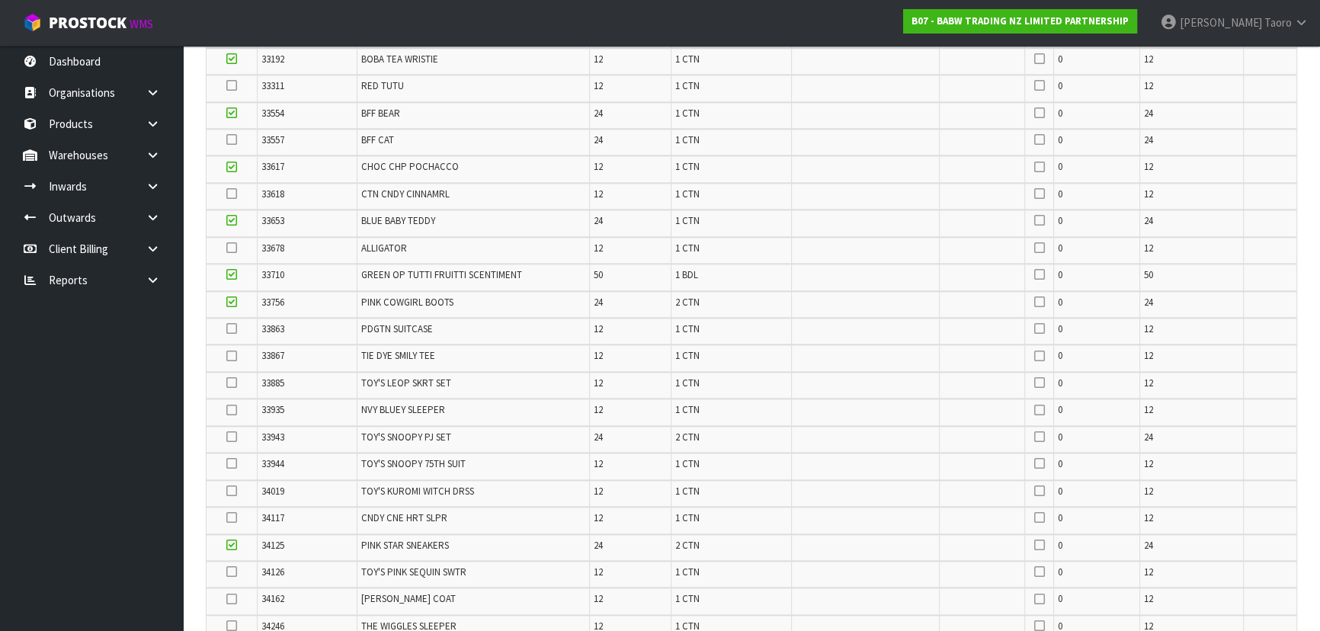
click at [231, 328] on icon at bounding box center [231, 328] width 11 height 1
click at [0, 0] on input "checkbox" at bounding box center [0, 0] width 0 height 0
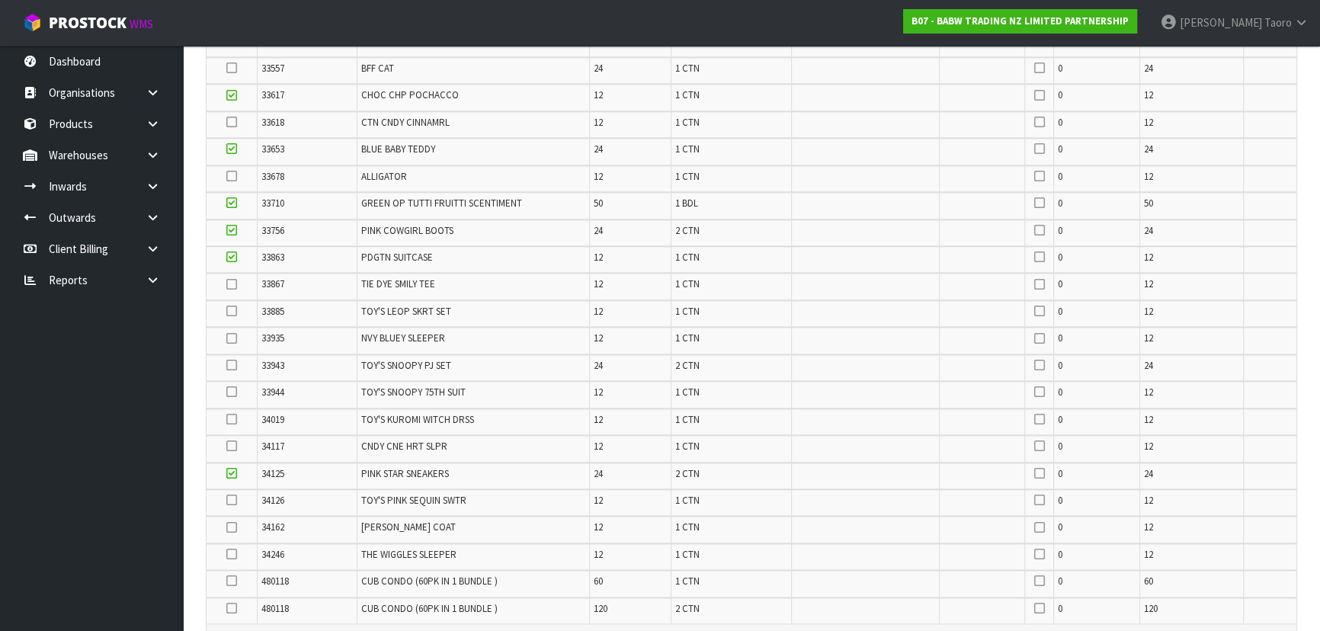
scroll to position [2495, 0]
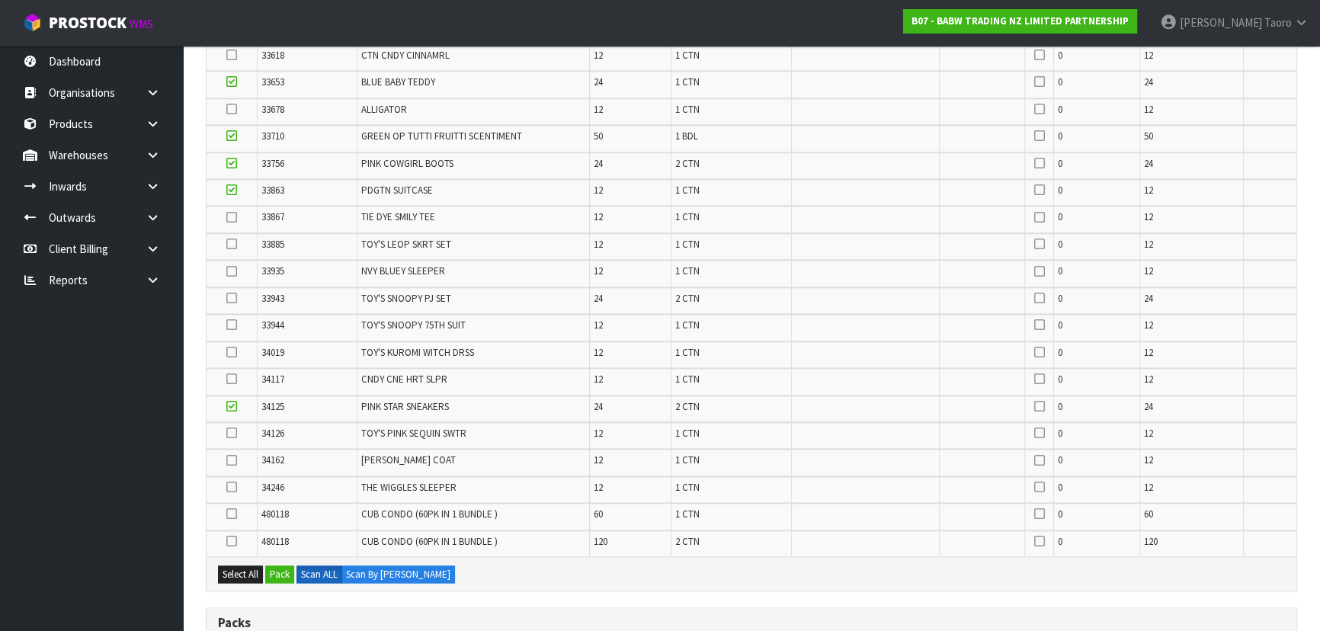
click at [230, 514] on icon at bounding box center [231, 514] width 11 height 1
click at [0, 0] on input "checkbox" at bounding box center [0, 0] width 0 height 0
click at [229, 541] on icon at bounding box center [231, 541] width 11 height 1
click at [0, 0] on input "checkbox" at bounding box center [0, 0] width 0 height 0
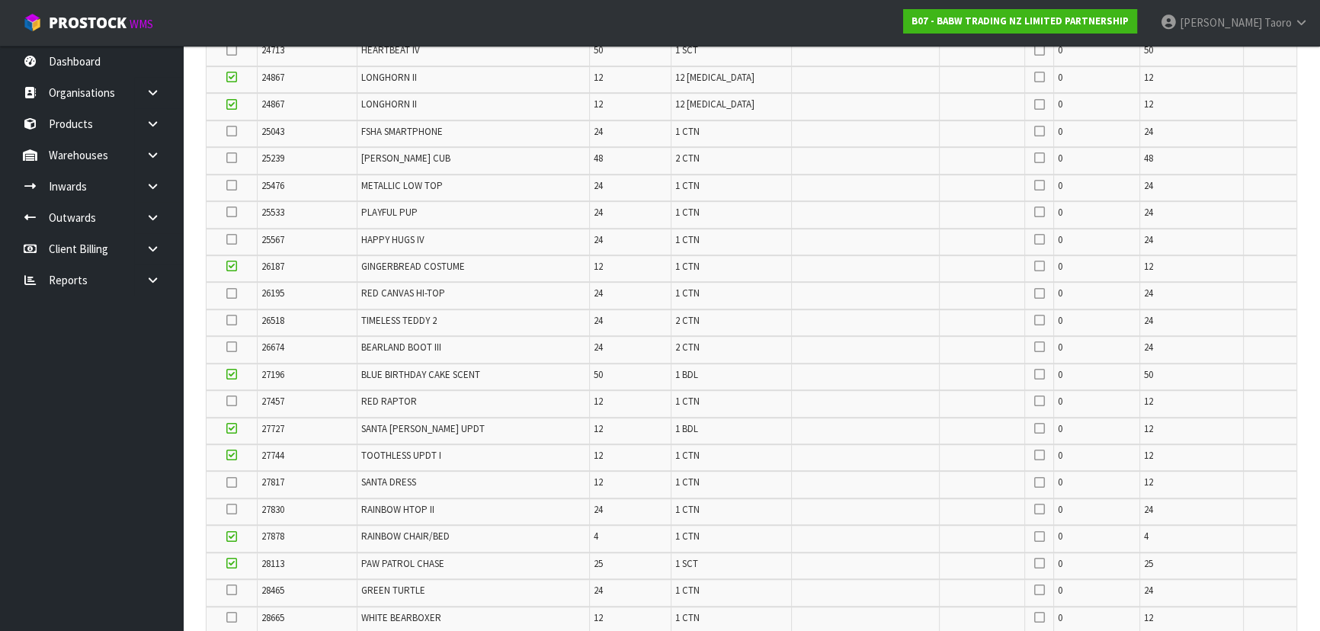
click at [230, 320] on icon at bounding box center [231, 320] width 11 height 1
click at [0, 0] on input "checkbox" at bounding box center [0, 0] width 0 height 0
click at [234, 158] on icon at bounding box center [231, 158] width 11 height 1
click at [0, 0] on input "checkbox" at bounding box center [0, 0] width 0 height 0
click at [233, 212] on icon at bounding box center [231, 212] width 11 height 1
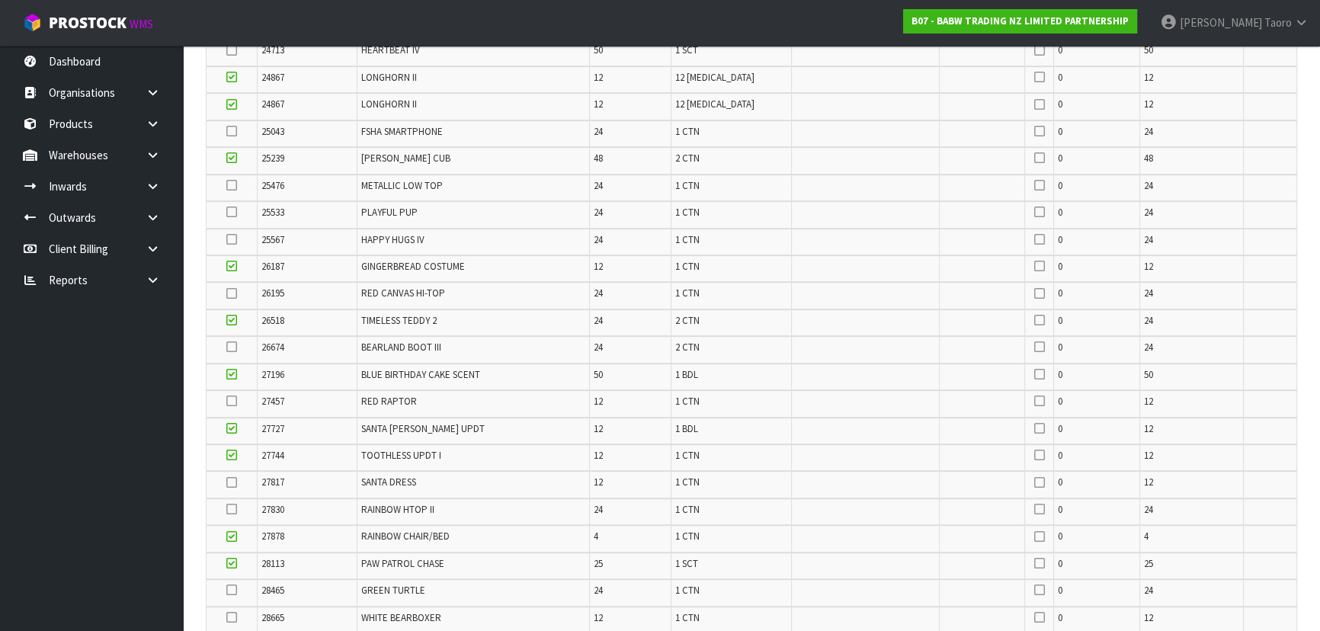
click at [0, 0] on input "checkbox" at bounding box center [0, 0] width 0 height 0
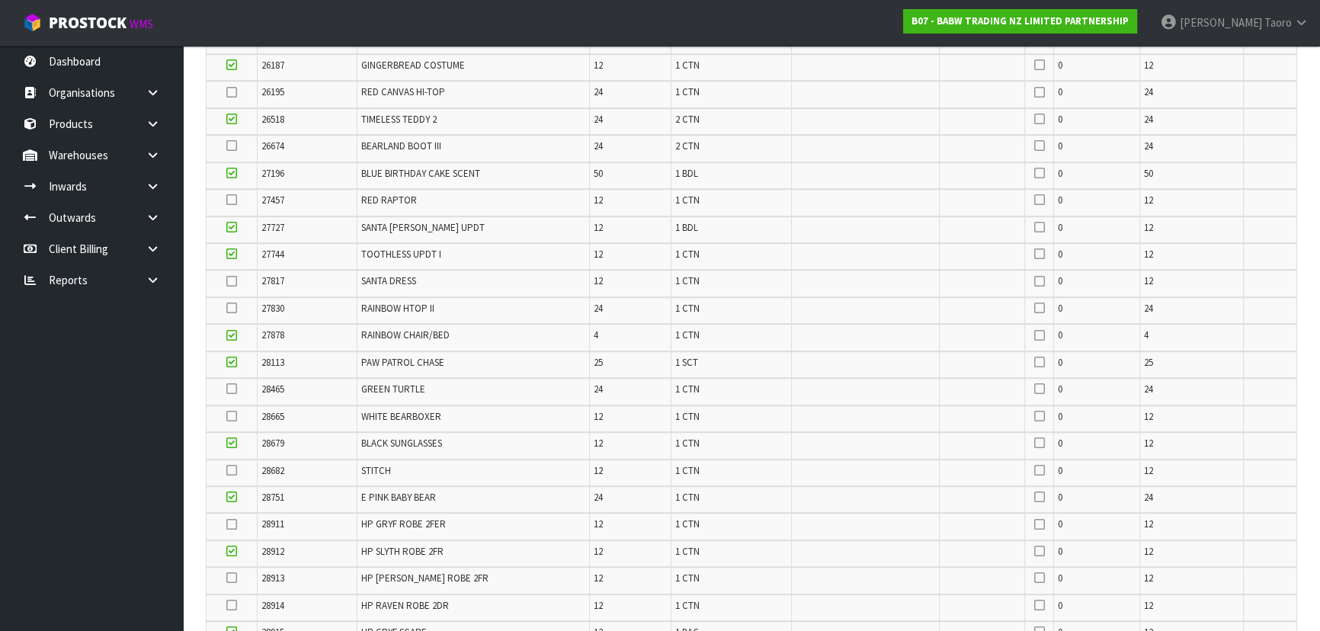
scroll to position [1142, 0]
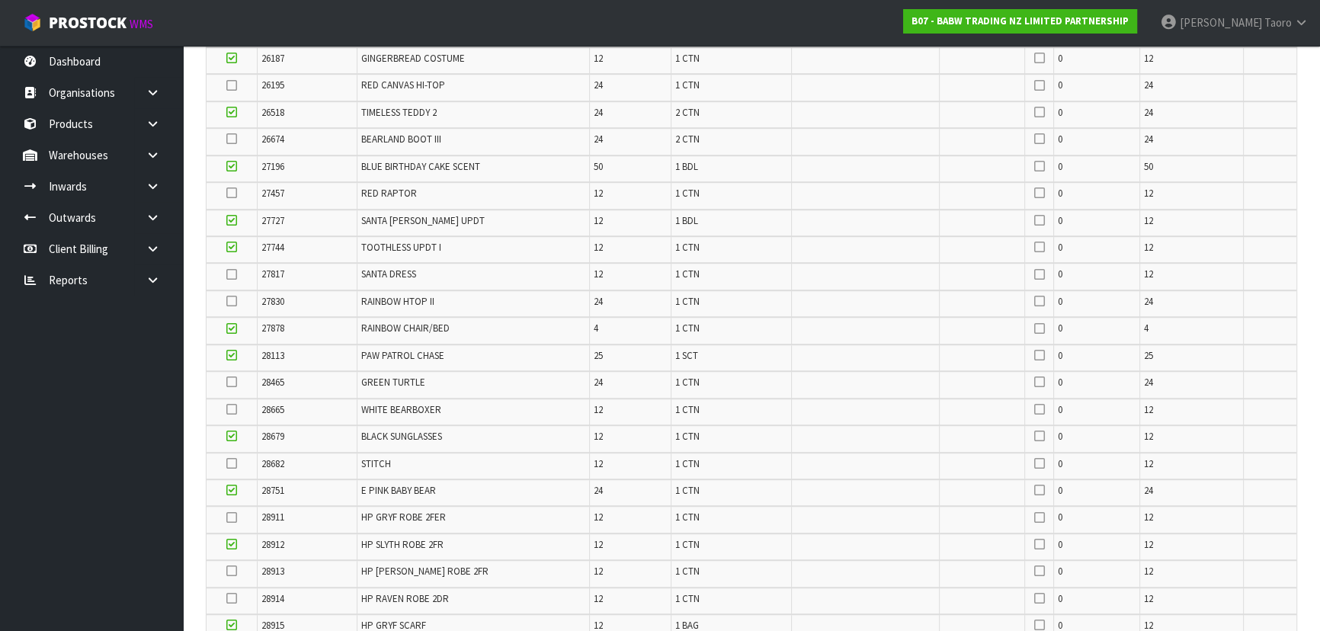
click at [234, 409] on icon at bounding box center [231, 409] width 11 height 1
click at [0, 0] on input "checkbox" at bounding box center [0, 0] width 0 height 0
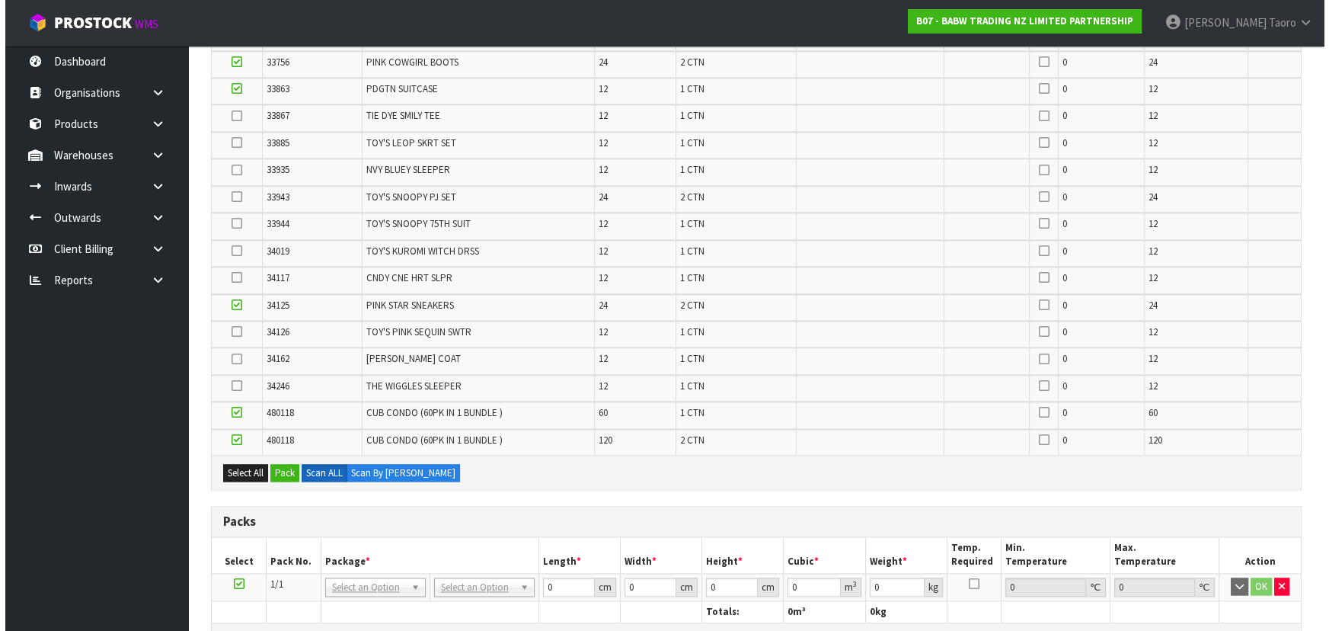
scroll to position [2873, 0]
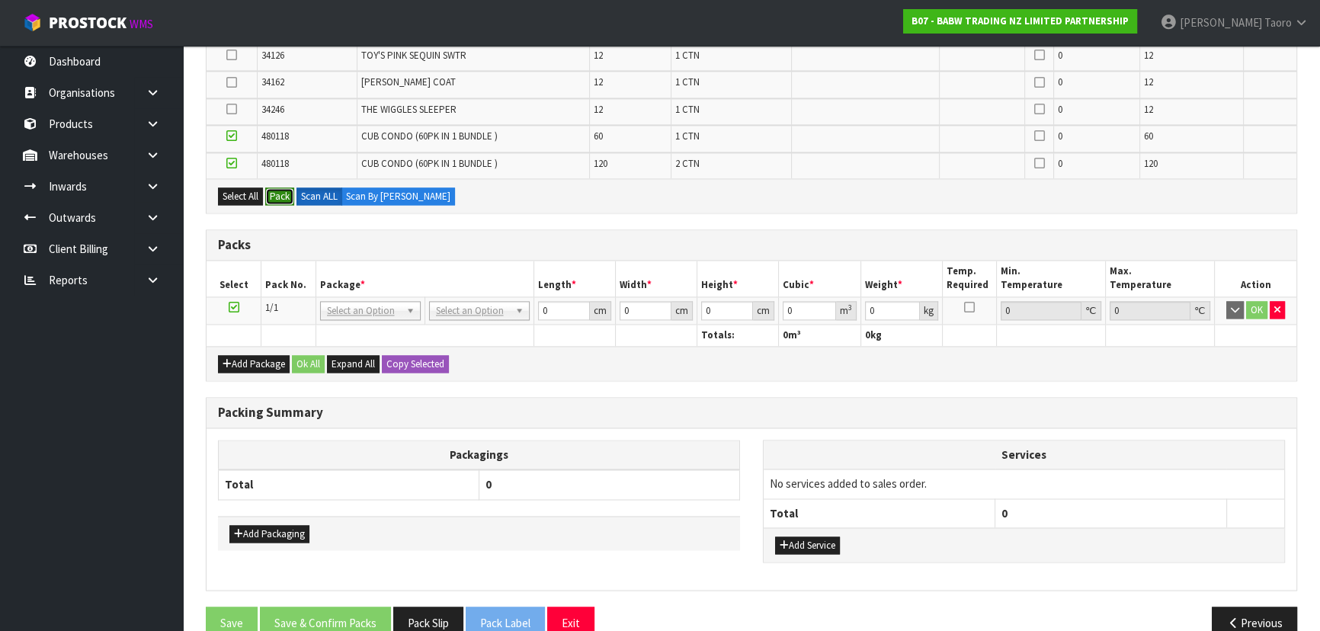
click at [283, 187] on button "Pack" at bounding box center [279, 196] width 29 height 18
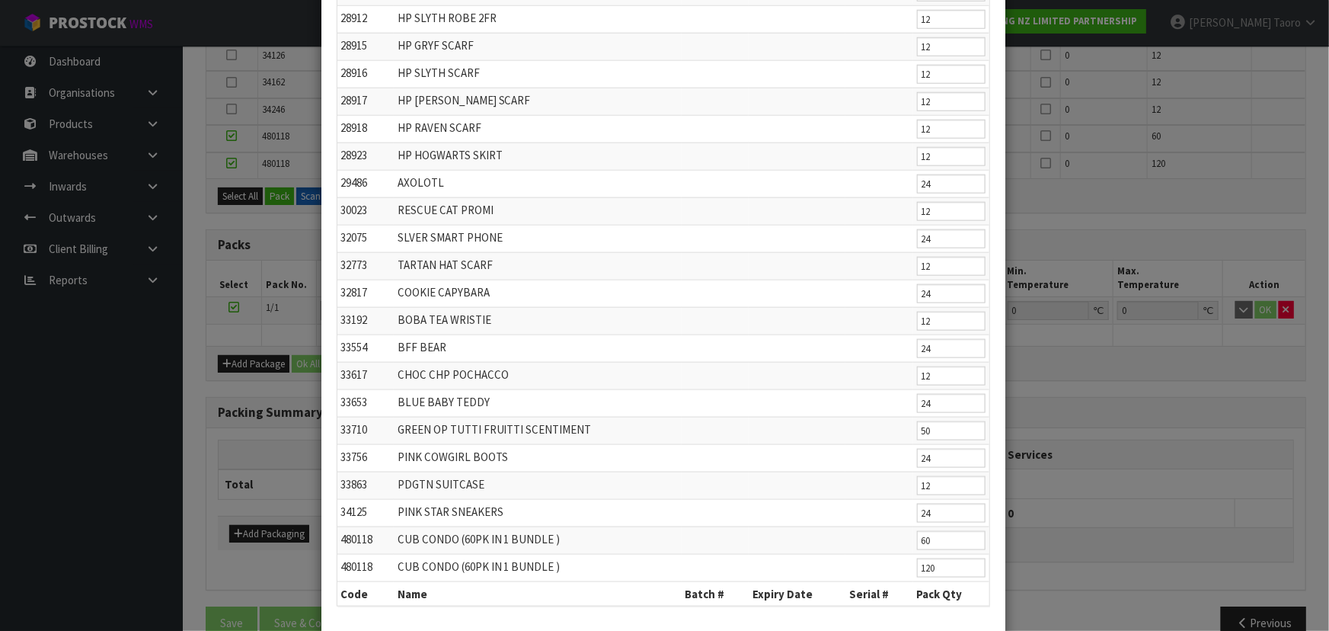
scroll to position [878, 0]
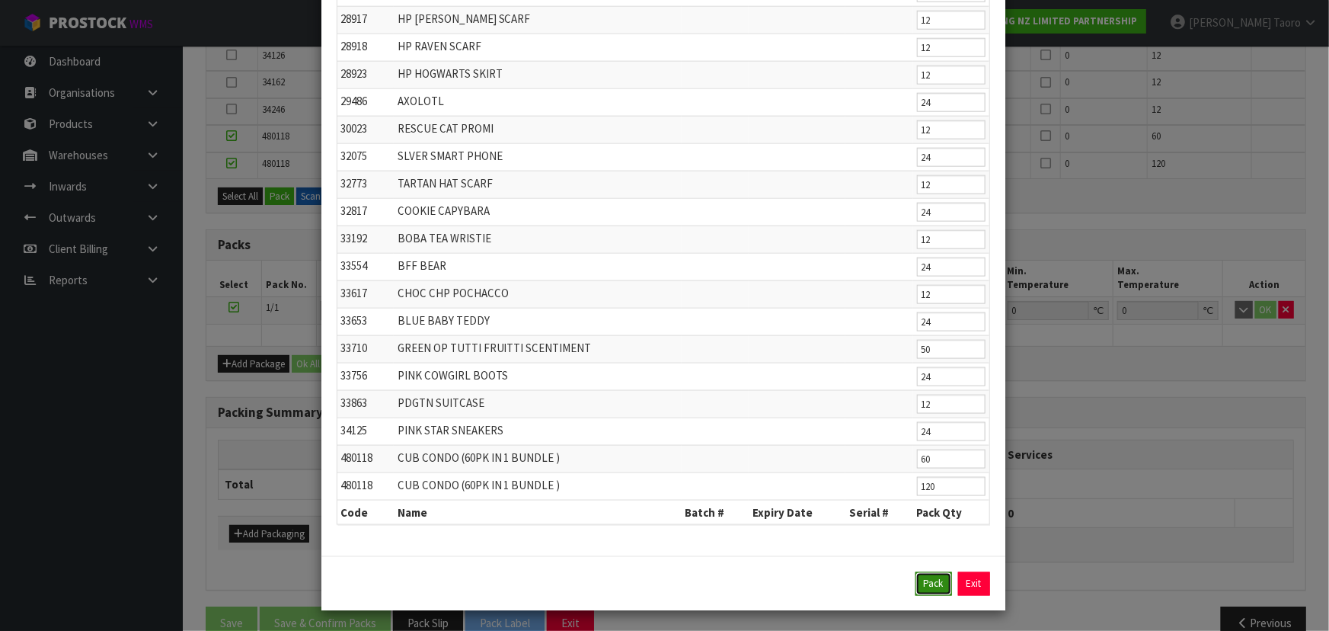
click at [920, 579] on button "Pack" at bounding box center [934, 584] width 37 height 24
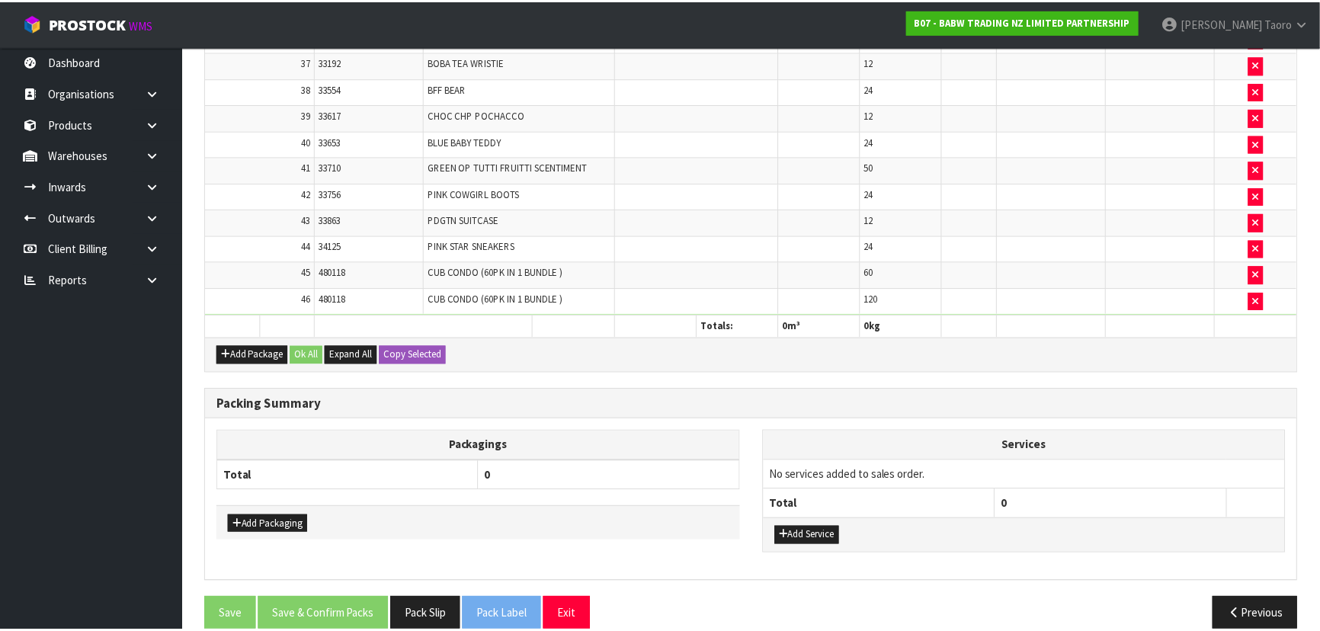
scroll to position [1719, 0]
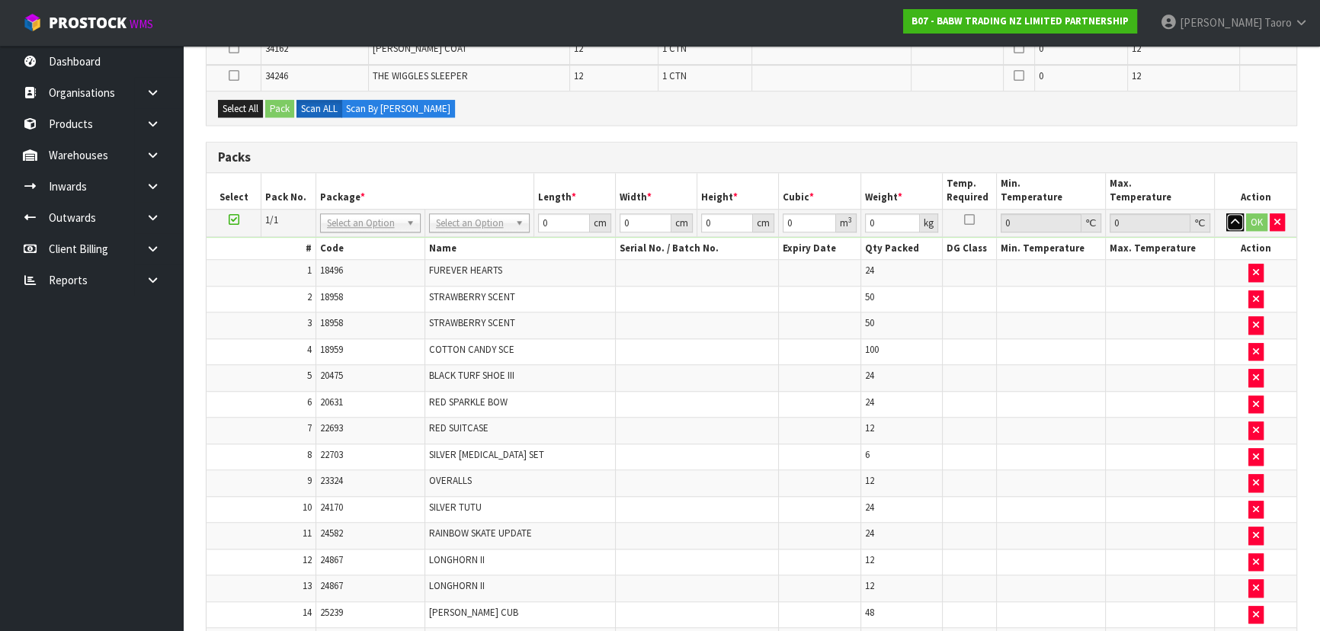
click at [1234, 219] on button "button" at bounding box center [1235, 222] width 18 height 18
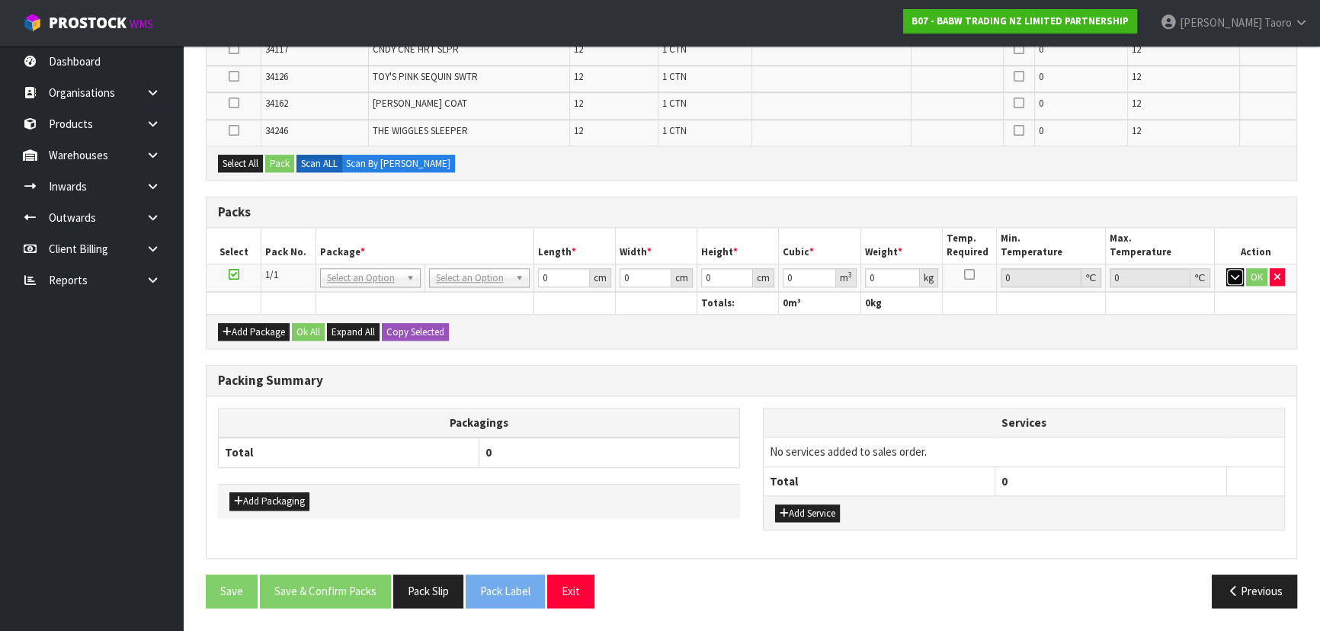
scroll to position [1653, 0]
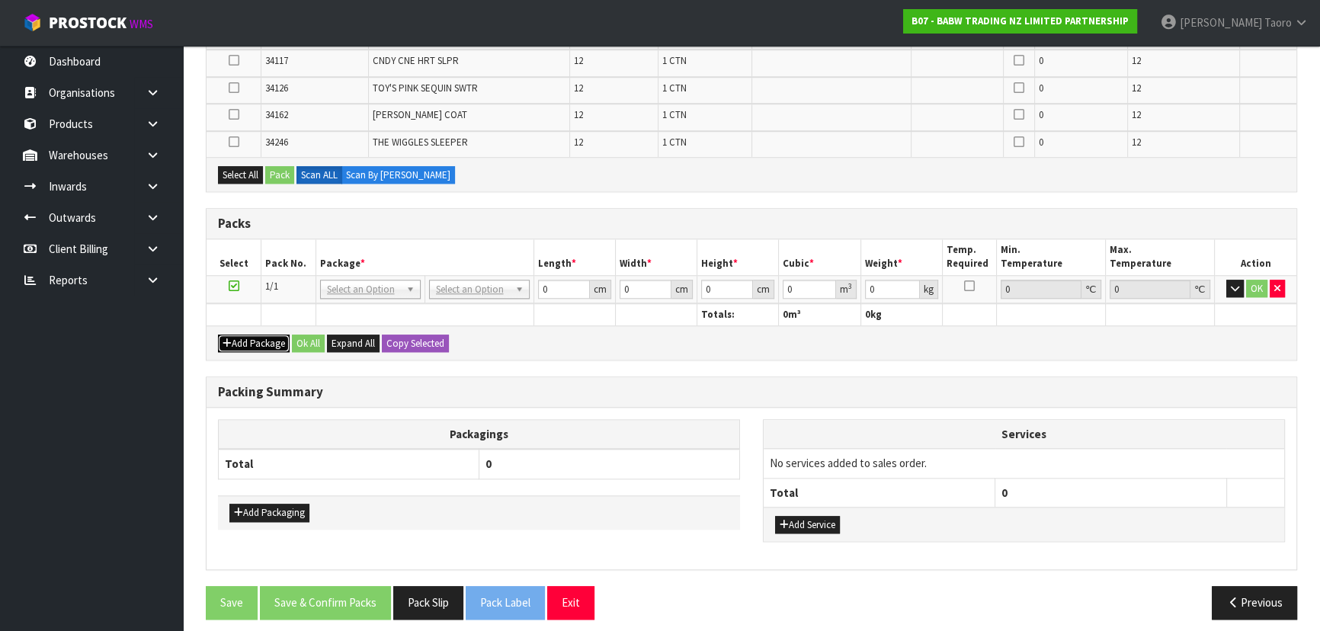
click at [229, 334] on button "Add Package" at bounding box center [254, 343] width 72 height 18
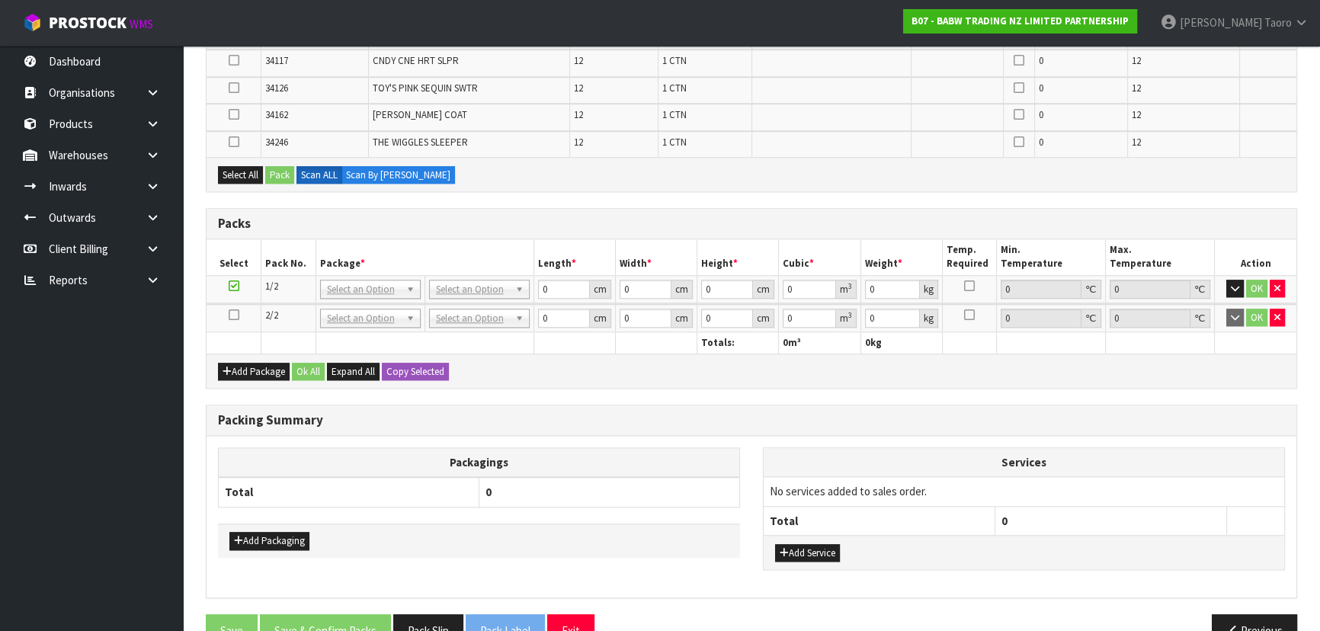
drag, startPoint x: 235, startPoint y: 304, endPoint x: 296, endPoint y: 284, distance: 63.4
click at [236, 315] on icon at bounding box center [234, 315] width 11 height 1
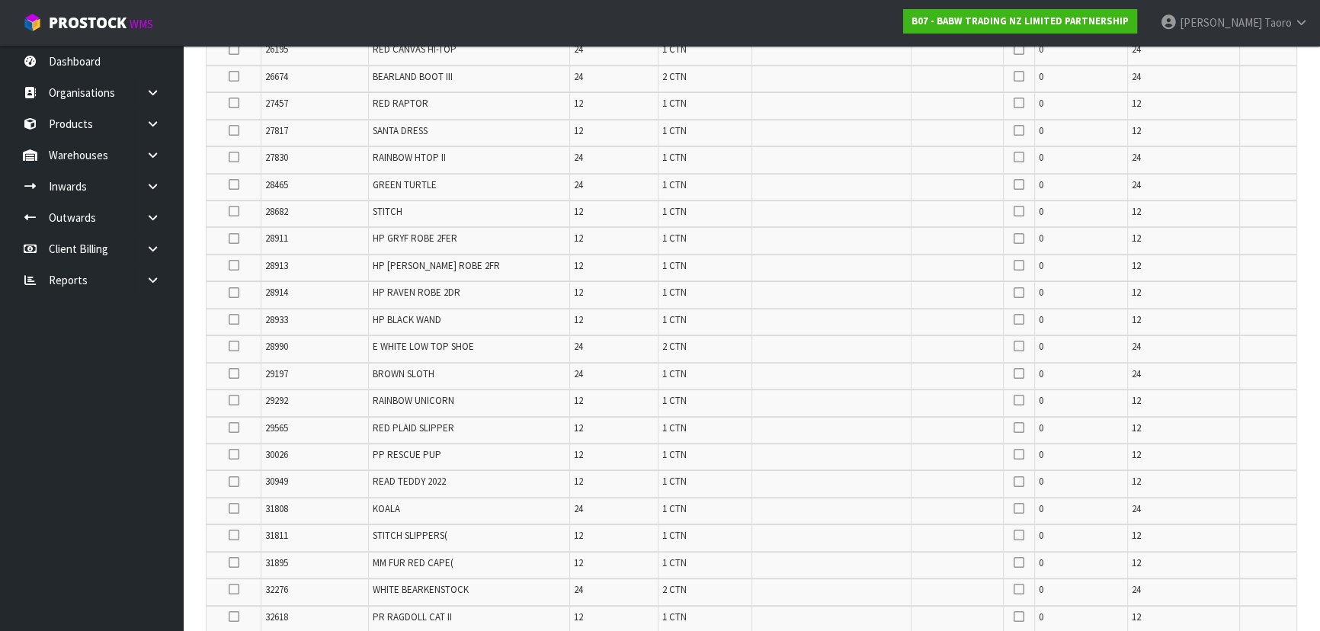
click at [229, 319] on icon at bounding box center [234, 319] width 11 height 1
click at [0, 0] on input "checkbox" at bounding box center [0, 0] width 0 height 0
click at [233, 157] on icon at bounding box center [234, 157] width 11 height 1
click at [0, 0] on input "checkbox" at bounding box center [0, 0] width 0 height 0
click at [235, 482] on icon at bounding box center [234, 482] width 11 height 1
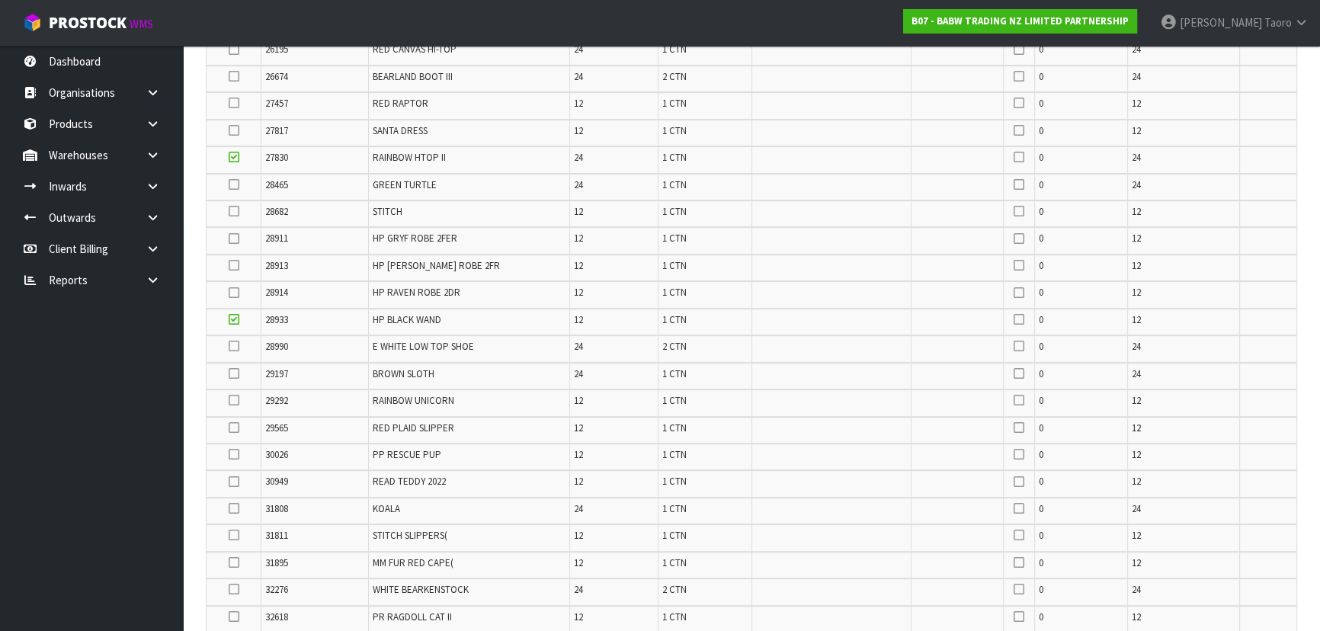
click at [0, 0] on input "checkbox" at bounding box center [0, 0] width 0 height 0
click at [235, 318] on icon at bounding box center [234, 318] width 11 height 1
click at [0, 0] on input "checkbox" at bounding box center [0, 0] width 0 height 0
click at [235, 156] on icon at bounding box center [234, 156] width 11 height 1
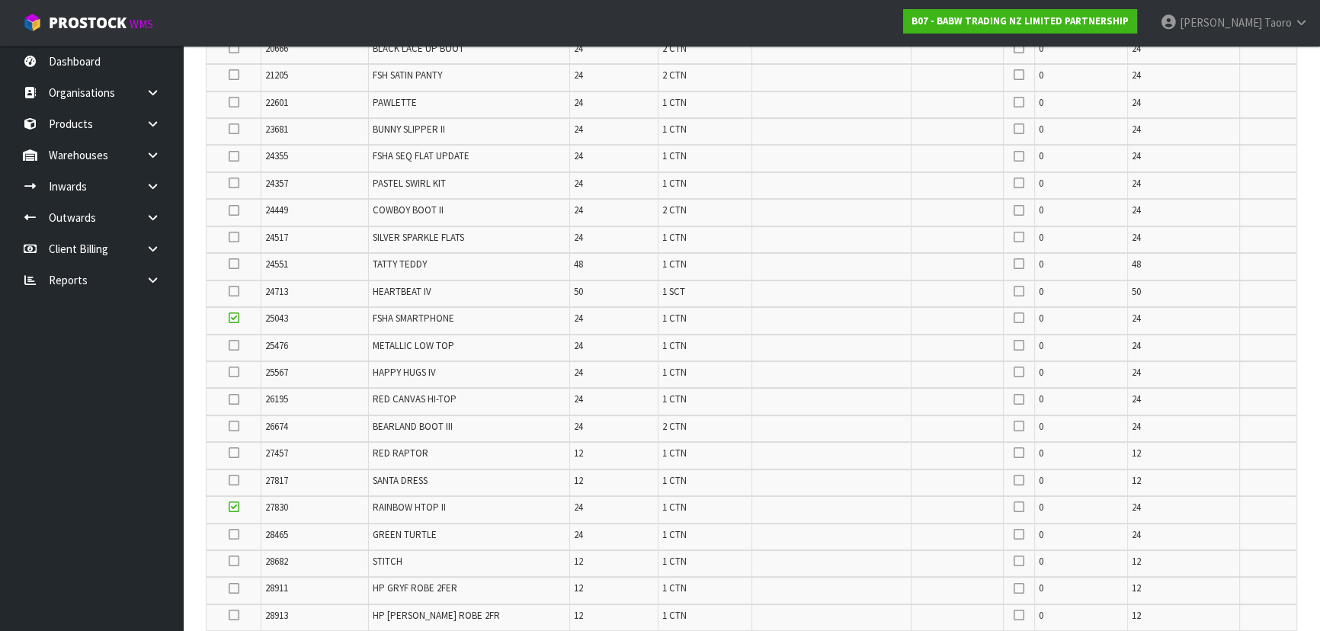
click at [0, 0] on input "checkbox" at bounding box center [0, 0] width 0 height 0
click at [234, 453] on icon at bounding box center [234, 453] width 11 height 1
click at [0, 0] on input "checkbox" at bounding box center [0, 0] width 0 height 0
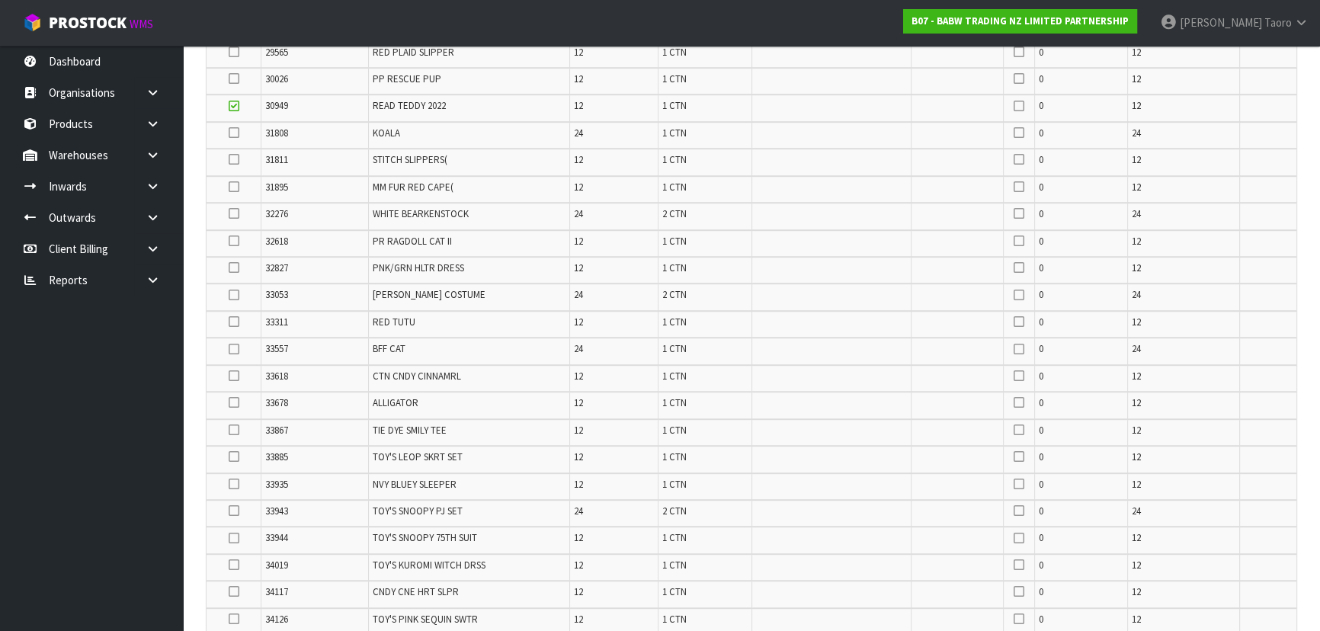
click at [232, 322] on icon at bounding box center [234, 322] width 11 height 1
click at [0, 0] on input "checkbox" at bounding box center [0, 0] width 0 height 0
click at [234, 319] on icon at bounding box center [234, 319] width 11 height 1
click at [0, 0] on input "checkbox" at bounding box center [0, 0] width 0 height 0
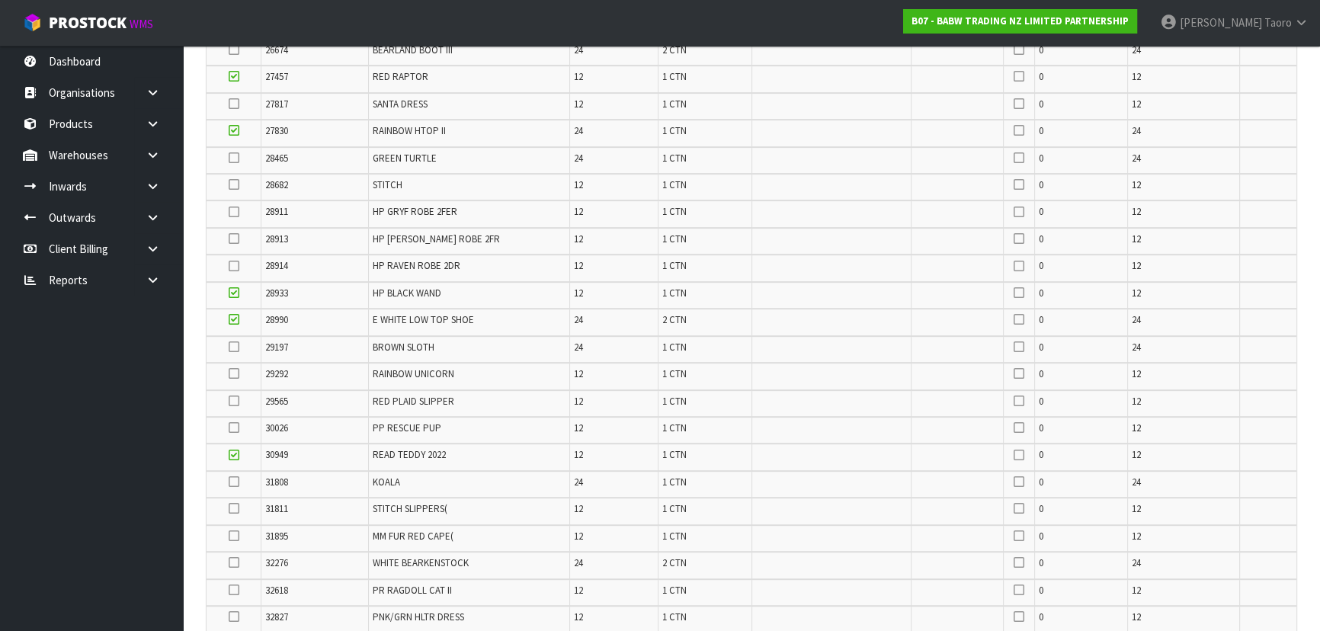
click at [232, 508] on icon at bounding box center [234, 508] width 11 height 1
click at [0, 0] on input "checkbox" at bounding box center [0, 0] width 0 height 0
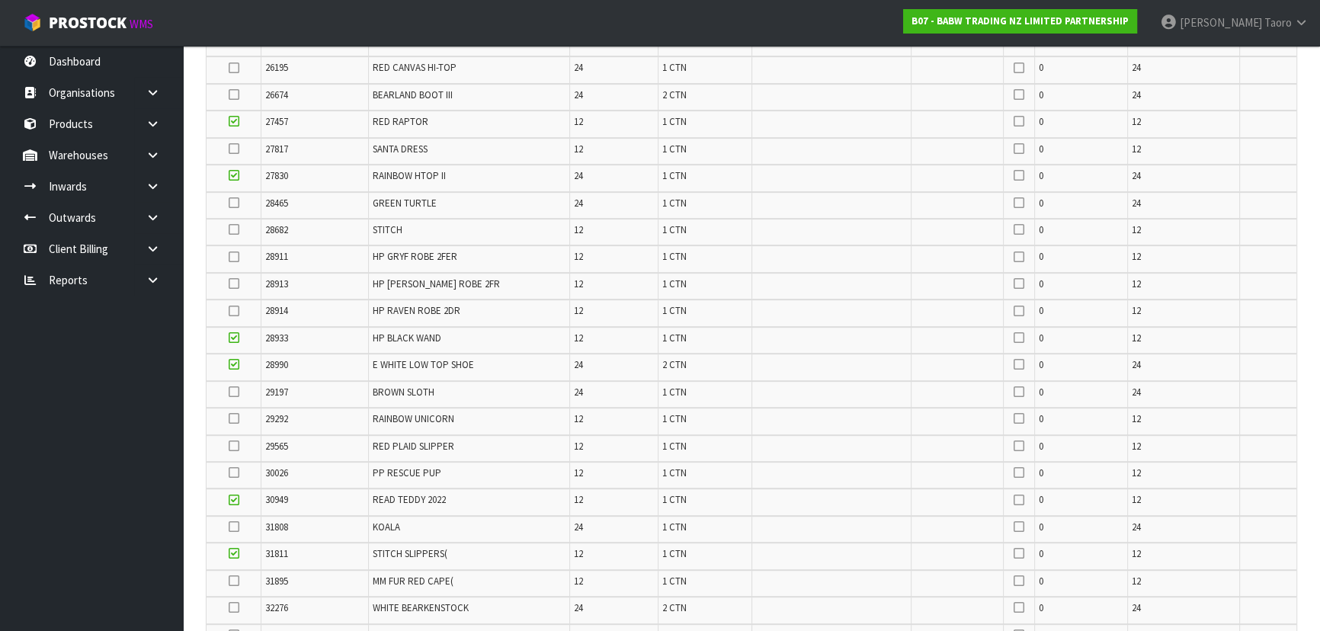
scroll to position [703, 0]
click at [235, 119] on icon at bounding box center [234, 119] width 11 height 1
click at [0, 0] on input "checkbox" at bounding box center [0, 0] width 0 height 0
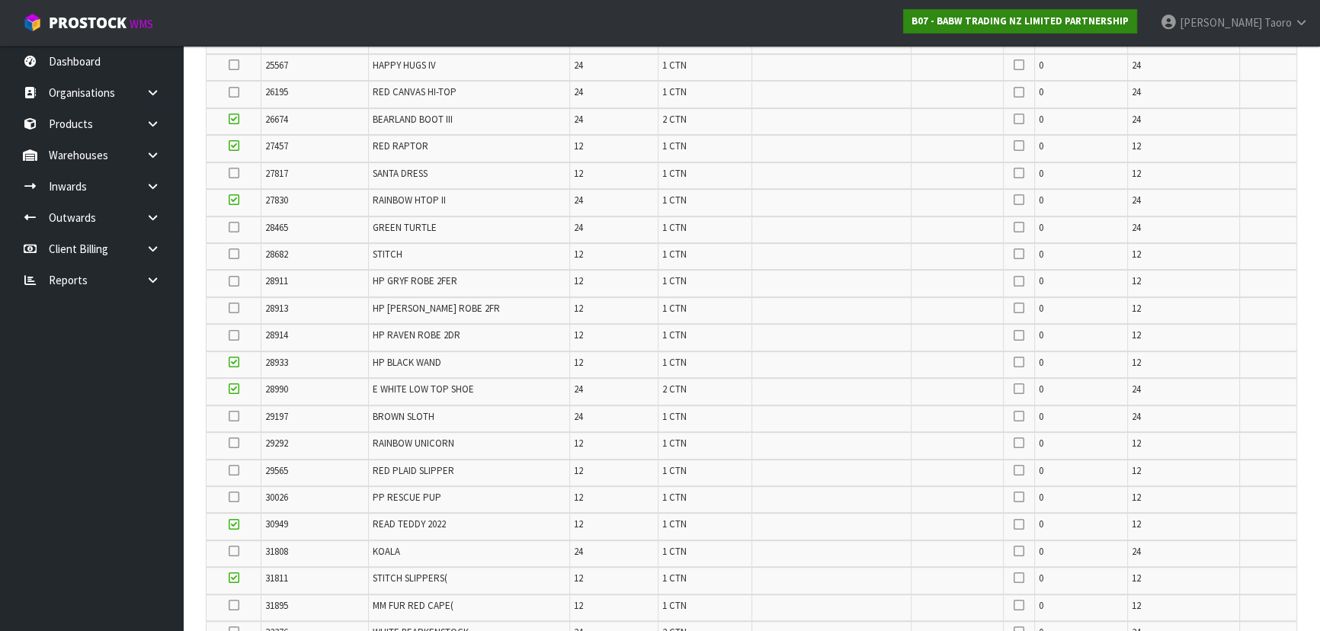
scroll to position [101, 0]
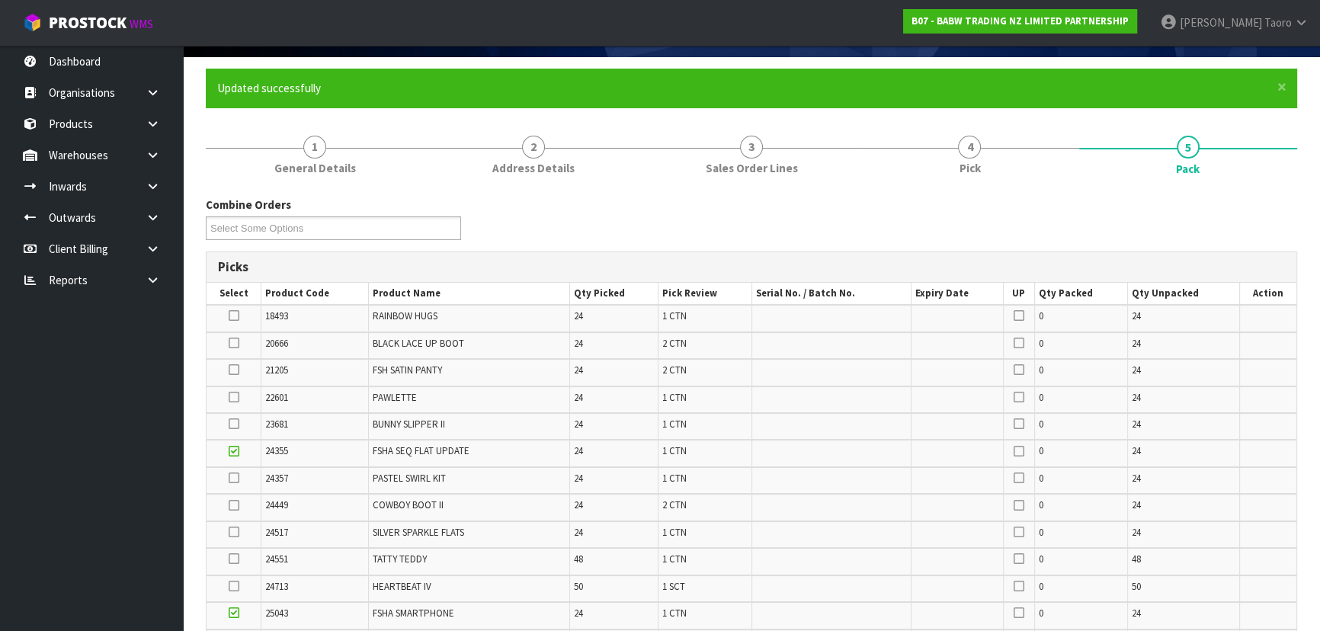
click at [235, 315] on icon at bounding box center [234, 315] width 11 height 1
click at [0, 0] on input "checkbox" at bounding box center [0, 0] width 0 height 0
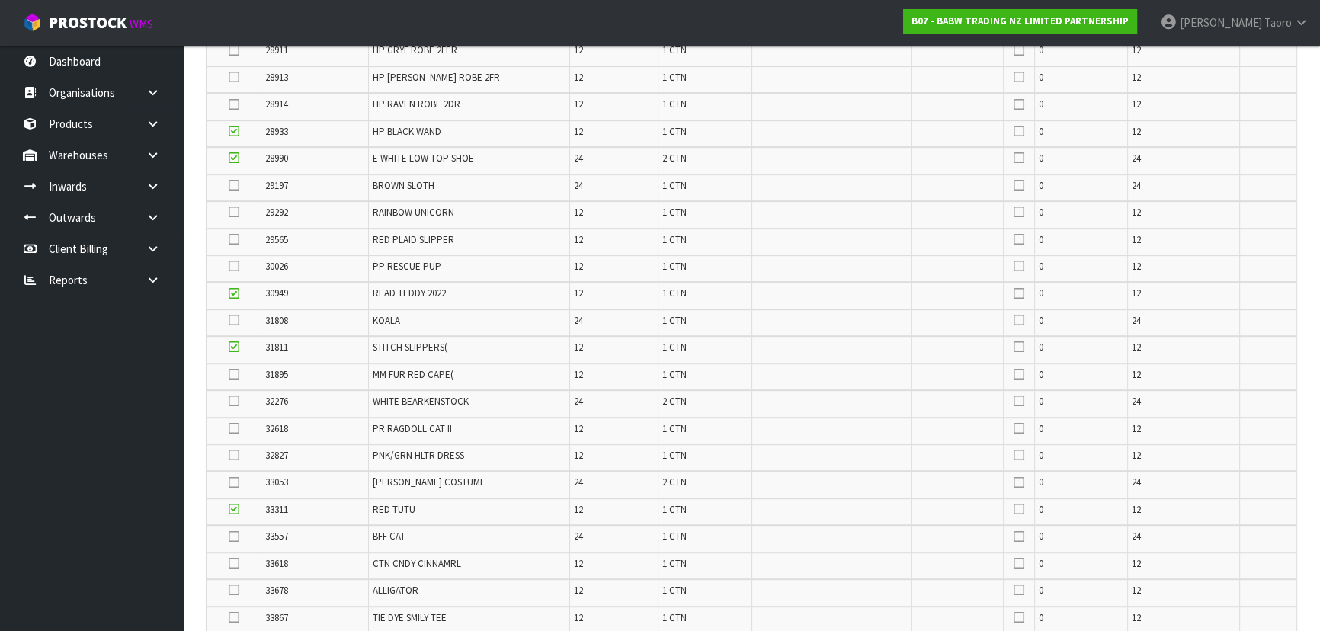
click at [230, 374] on icon at bounding box center [234, 374] width 11 height 1
click at [0, 0] on input "checkbox" at bounding box center [0, 0] width 0 height 0
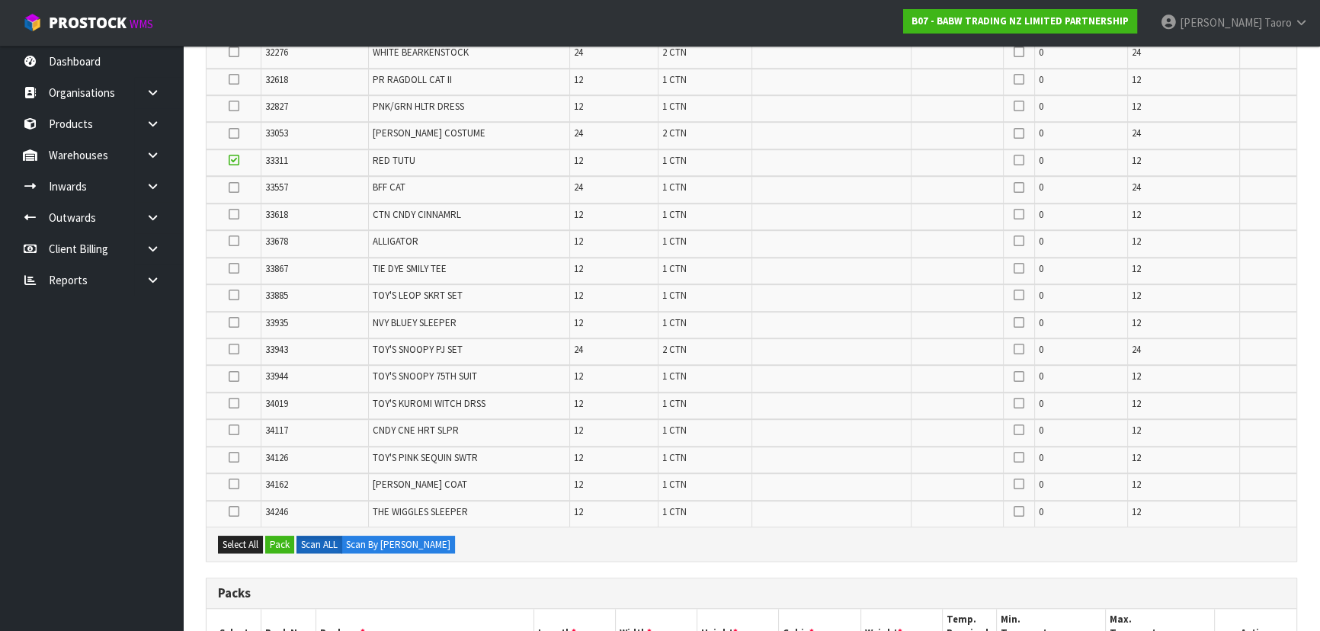
click at [229, 376] on icon at bounding box center [234, 376] width 11 height 1
click at [0, 0] on input "checkbox" at bounding box center [0, 0] width 0 height 0
click at [232, 79] on icon at bounding box center [234, 79] width 11 height 1
click at [0, 0] on input "checkbox" at bounding box center [0, 0] width 0 height 0
click at [234, 349] on icon at bounding box center [234, 349] width 11 height 1
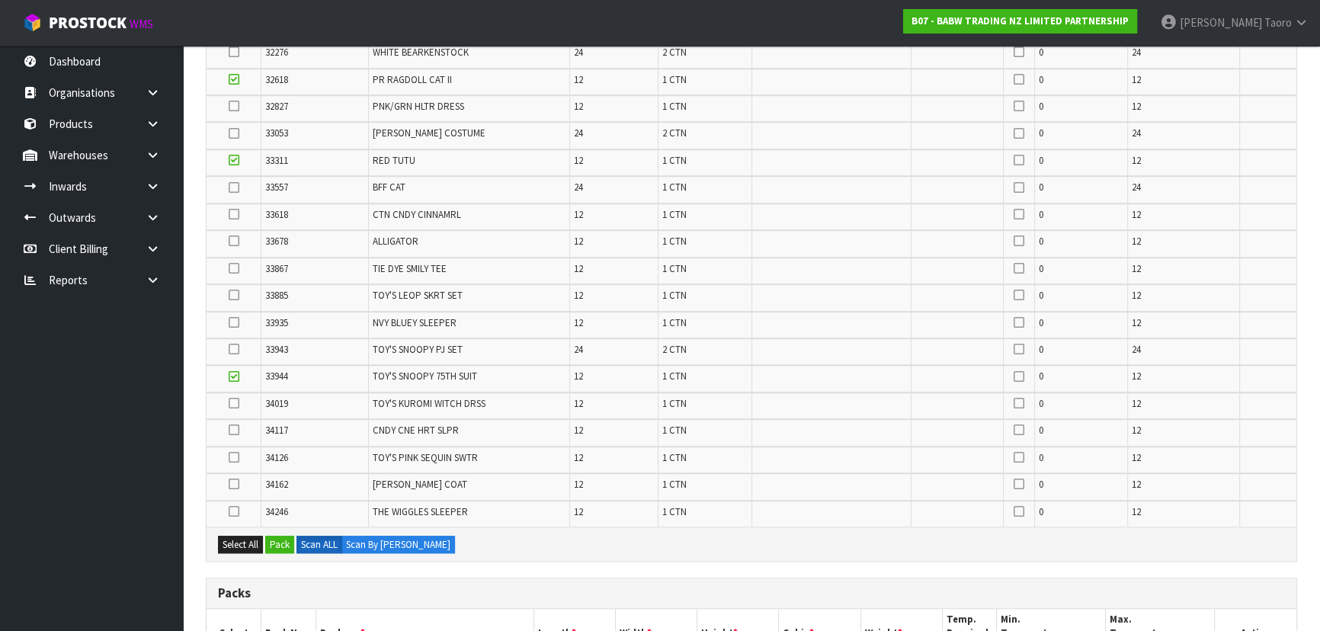
click at [0, 0] on input "checkbox" at bounding box center [0, 0] width 0 height 0
click at [236, 403] on icon at bounding box center [234, 403] width 11 height 1
click at [0, 0] on input "checkbox" at bounding box center [0, 0] width 0 height 0
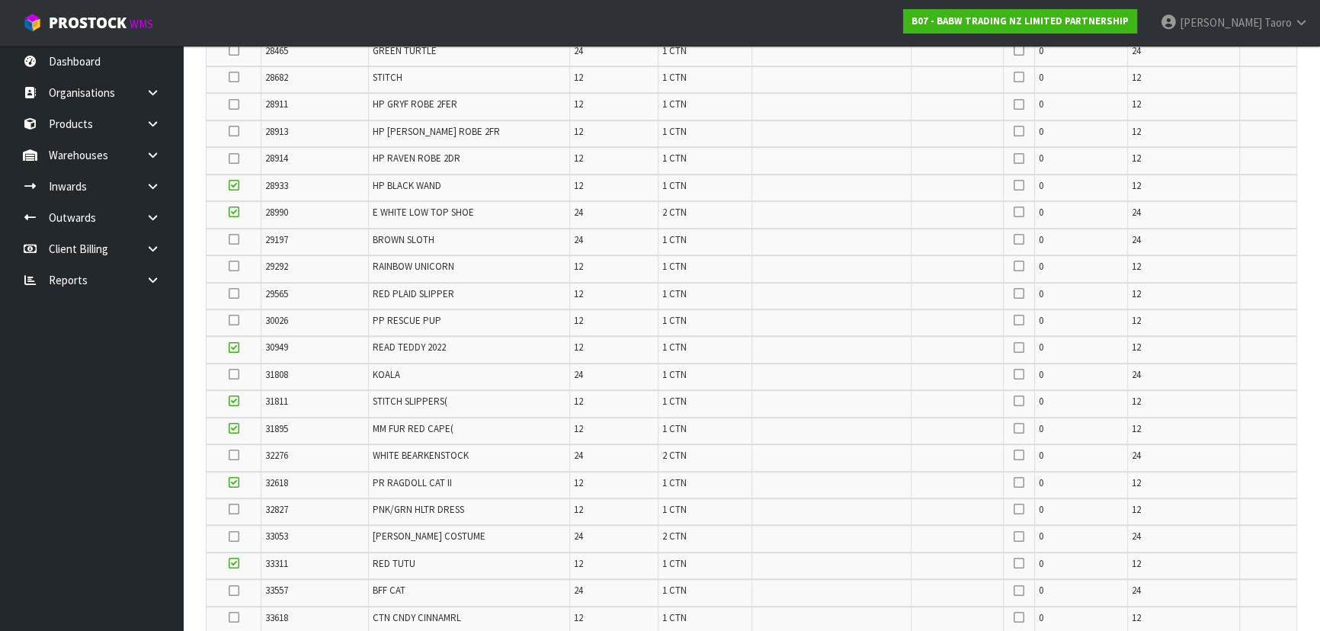
click at [232, 320] on icon at bounding box center [234, 320] width 11 height 1
click at [0, 0] on input "checkbox" at bounding box center [0, 0] width 0 height 0
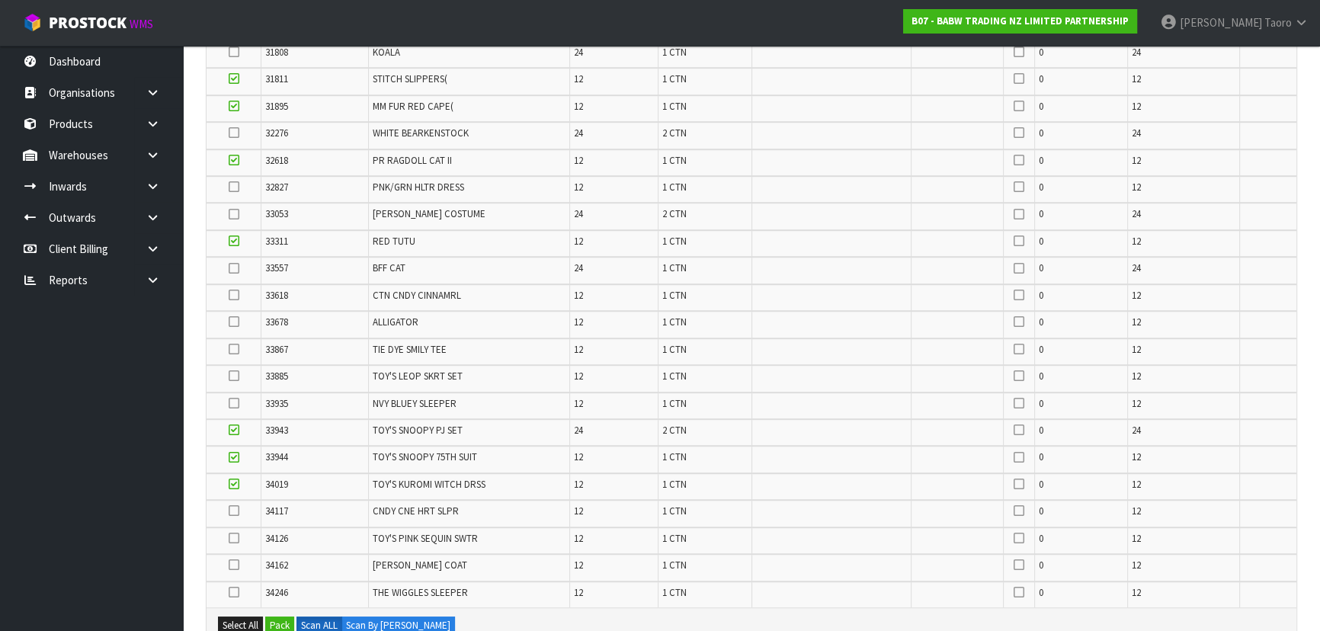
click at [233, 322] on icon at bounding box center [234, 322] width 11 height 1
click at [0, 0] on input "checkbox" at bounding box center [0, 0] width 0 height 0
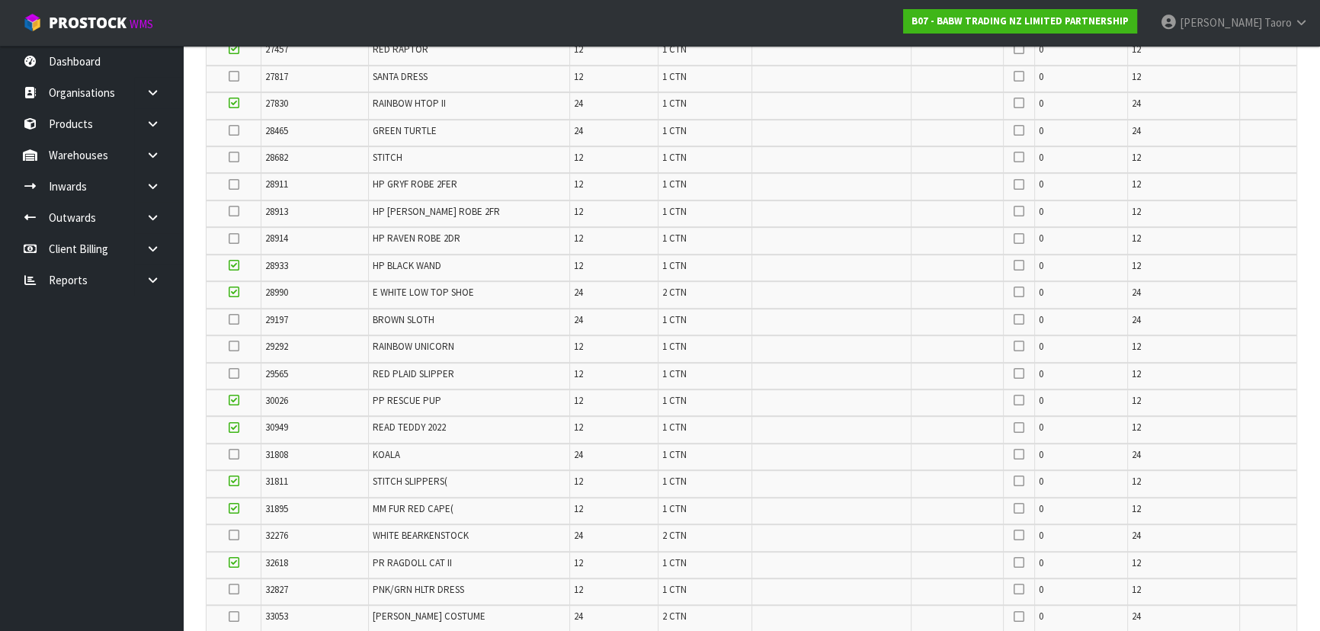
click at [234, 319] on icon at bounding box center [234, 319] width 11 height 1
click at [0, 0] on input "checkbox" at bounding box center [0, 0] width 0 height 0
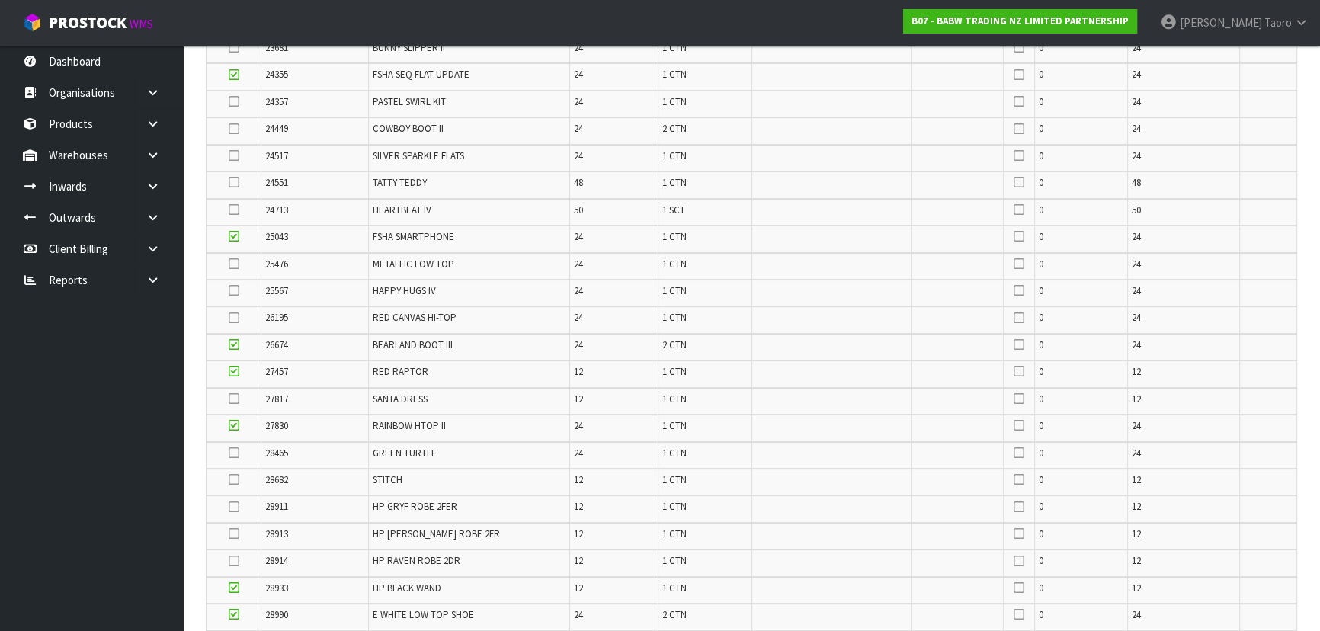
drag, startPoint x: 230, startPoint y: 315, endPoint x: 286, endPoint y: 305, distance: 57.4
click at [231, 318] on icon at bounding box center [234, 318] width 11 height 1
click at [0, 0] on input "checkbox" at bounding box center [0, 0] width 0 height 0
drag, startPoint x: 235, startPoint y: 99, endPoint x: 250, endPoint y: 99, distance: 15.2
click at [235, 101] on icon at bounding box center [234, 101] width 11 height 1
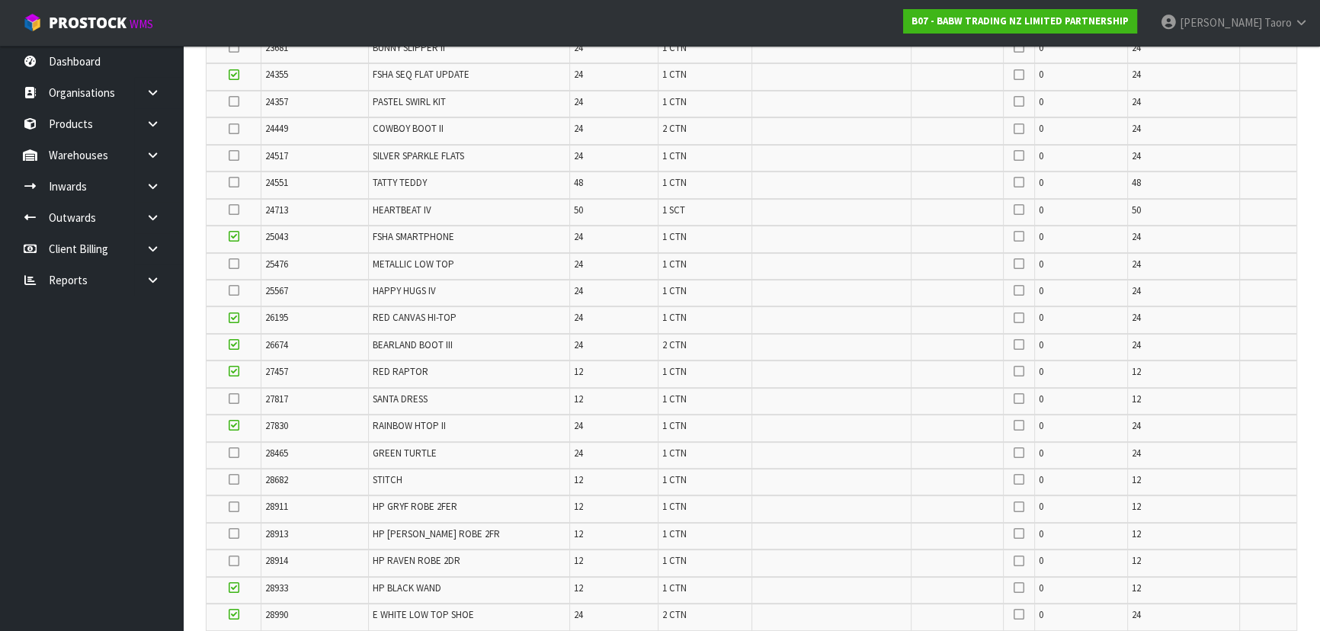
click at [0, 0] on input "checkbox" at bounding box center [0, 0] width 0 height 0
click at [235, 182] on icon at bounding box center [234, 182] width 11 height 1
click at [0, 0] on input "checkbox" at bounding box center [0, 0] width 0 height 0
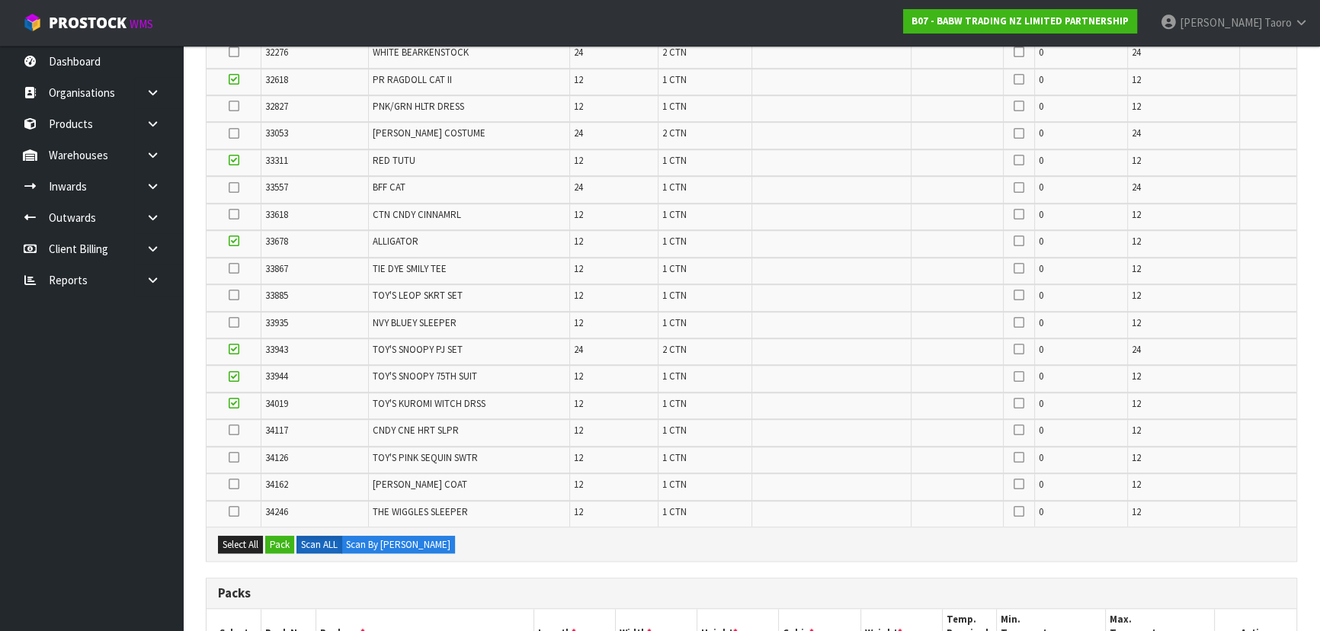
click at [230, 322] on icon at bounding box center [234, 322] width 11 height 1
click at [0, 0] on input "checkbox" at bounding box center [0, 0] width 0 height 0
click at [231, 268] on icon at bounding box center [234, 268] width 11 height 1
click at [0, 0] on input "checkbox" at bounding box center [0, 0] width 0 height 0
click at [234, 511] on icon at bounding box center [234, 511] width 11 height 1
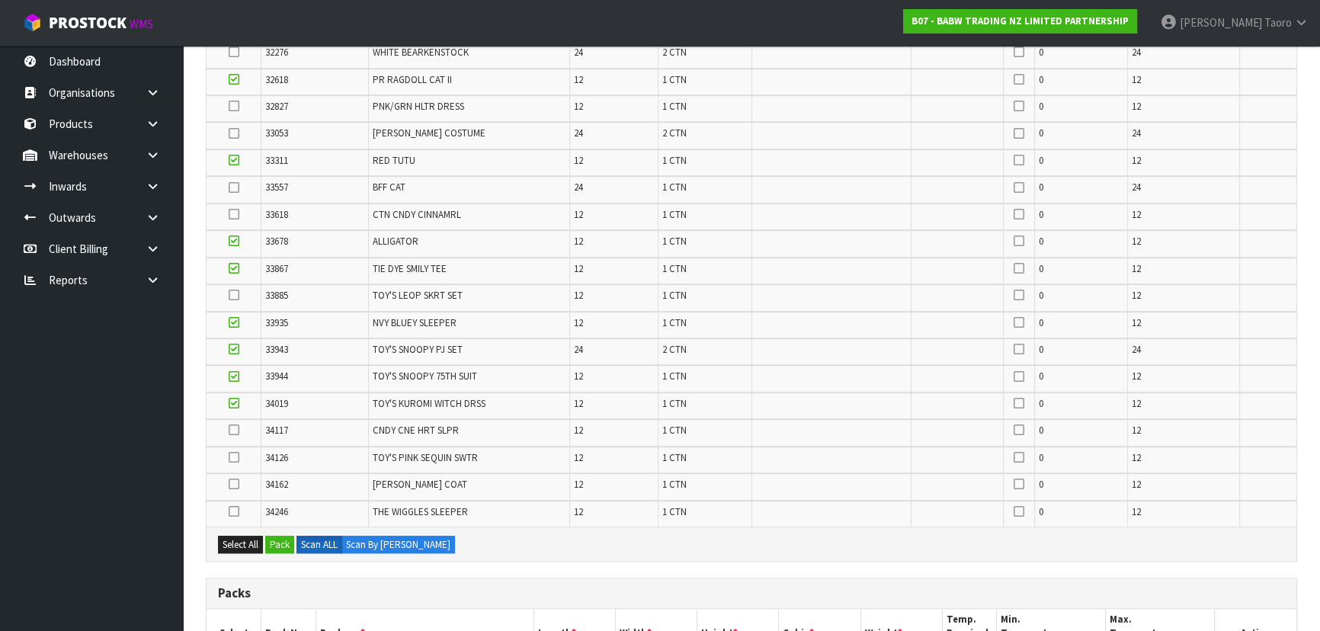
click at [0, 0] on input "checkbox" at bounding box center [0, 0] width 0 height 0
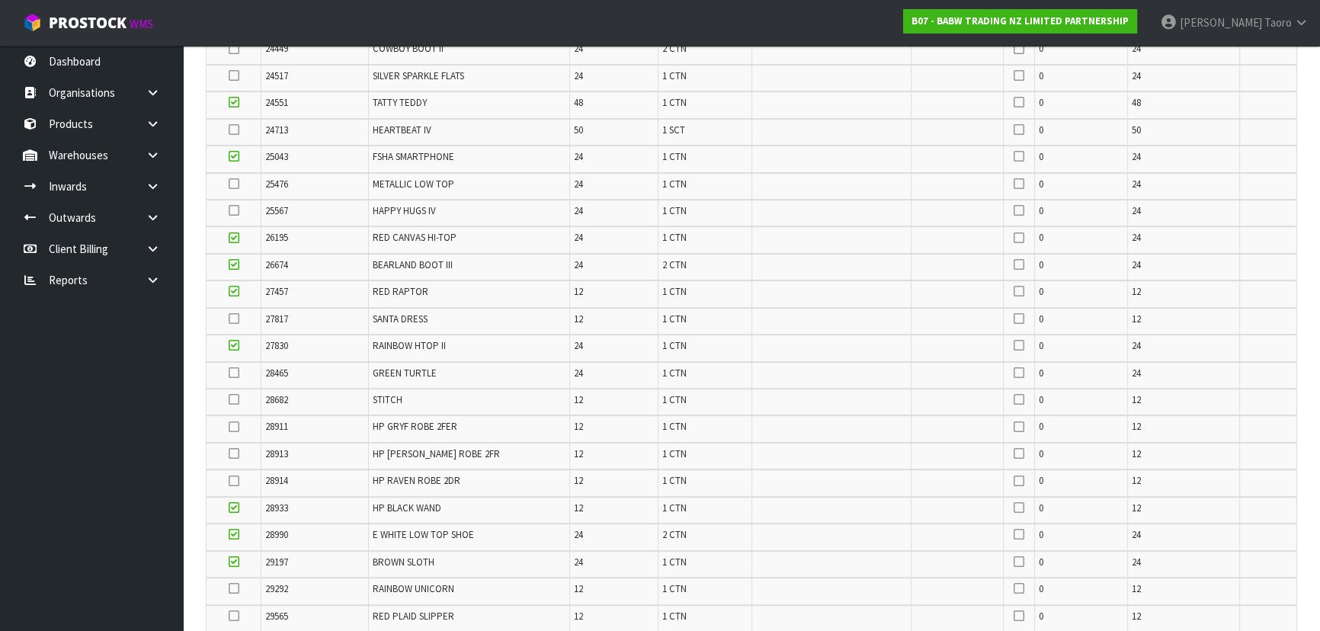
click at [235, 318] on icon at bounding box center [234, 318] width 11 height 1
click at [0, 0] on input "checkbox" at bounding box center [0, 0] width 0 height 0
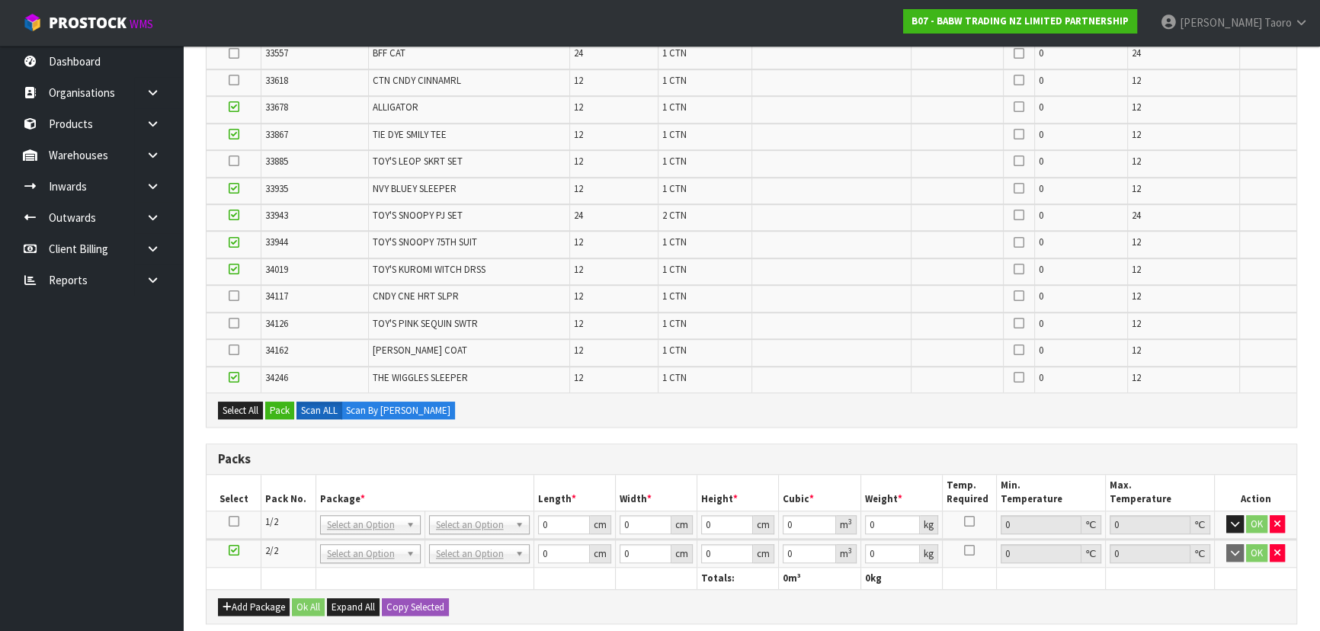
click at [232, 323] on icon at bounding box center [234, 323] width 11 height 1
click at [0, 0] on input "checkbox" at bounding box center [0, 0] width 0 height 0
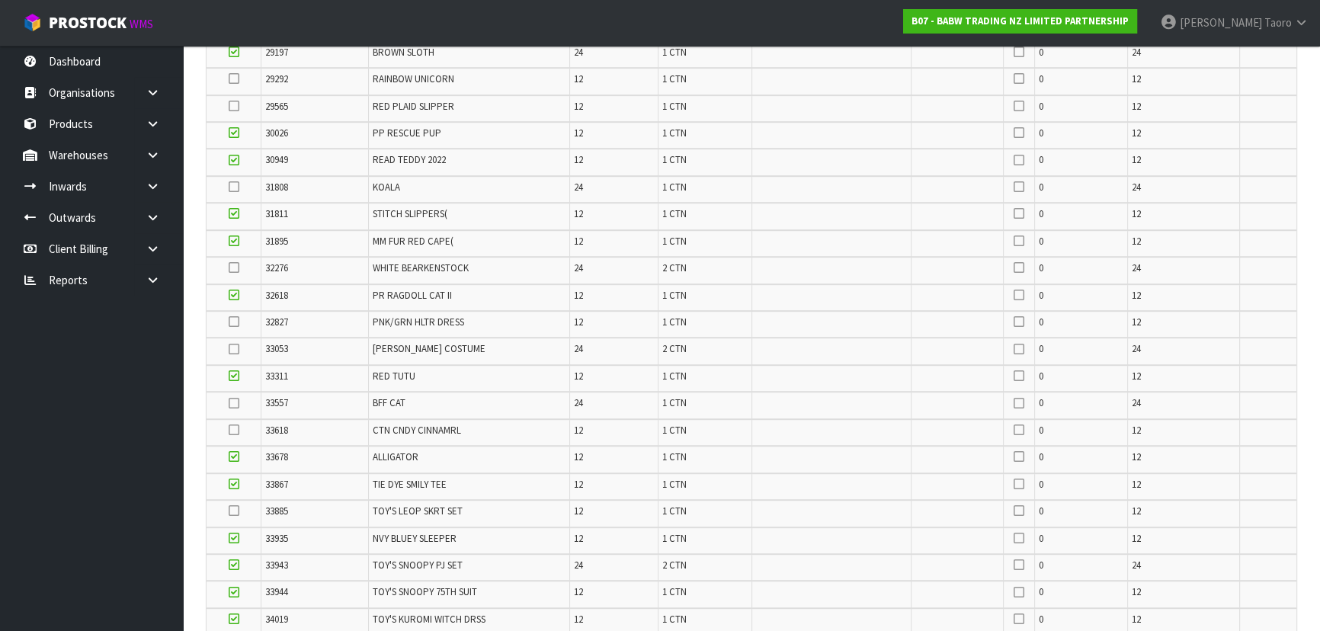
click at [234, 322] on icon at bounding box center [234, 322] width 11 height 1
click at [0, 0] on input "checkbox" at bounding box center [0, 0] width 0 height 0
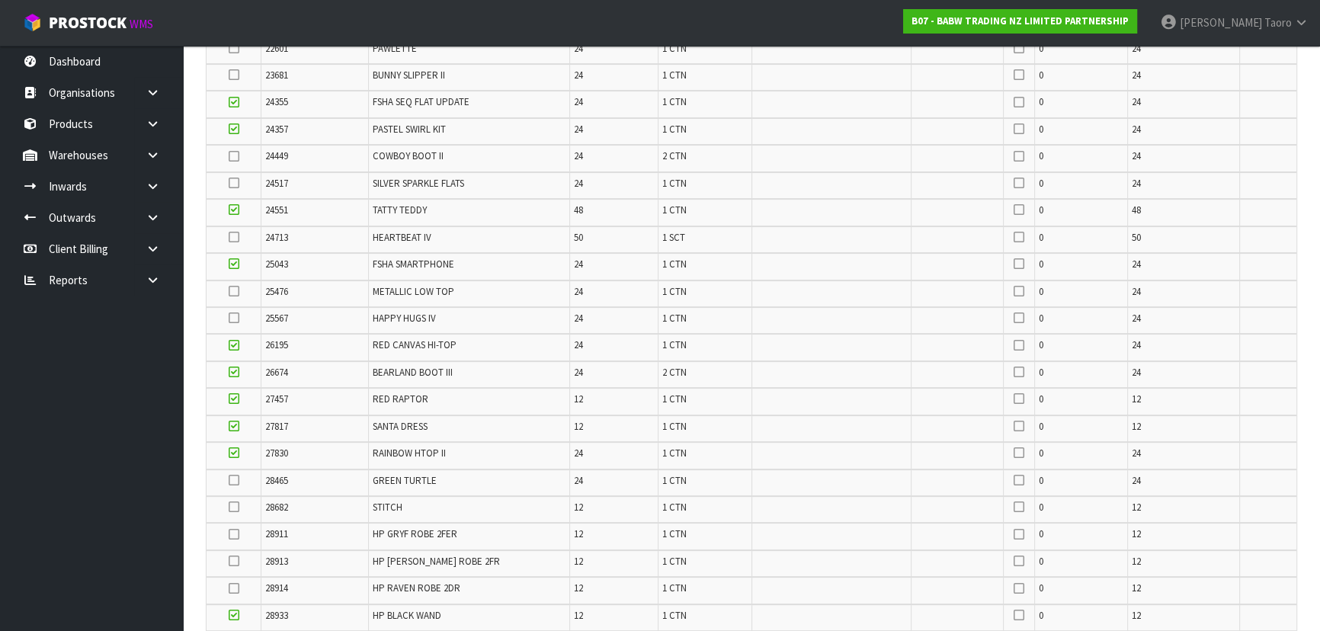
click at [235, 318] on icon at bounding box center [234, 318] width 11 height 1
click at [0, 0] on input "checkbox" at bounding box center [0, 0] width 0 height 0
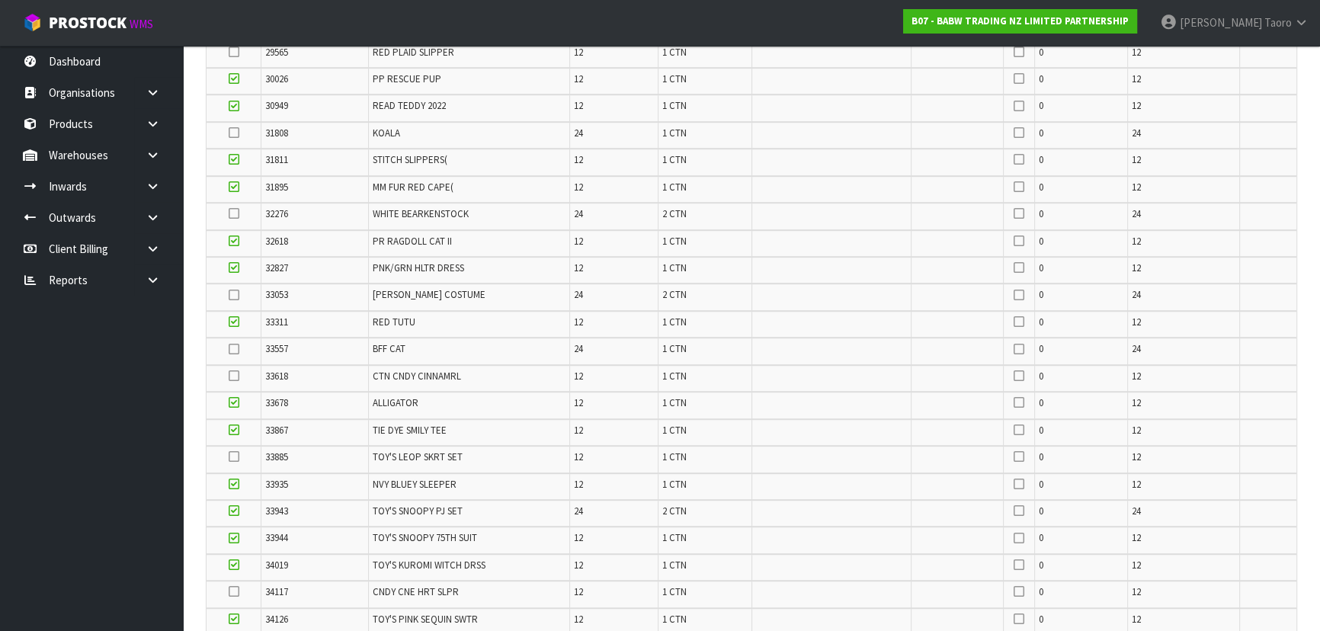
click at [235, 376] on icon at bounding box center [234, 376] width 11 height 1
click at [0, 0] on input "checkbox" at bounding box center [0, 0] width 0 height 0
click at [232, 295] on icon at bounding box center [234, 295] width 11 height 1
click at [0, 0] on input "checkbox" at bounding box center [0, 0] width 0 height 0
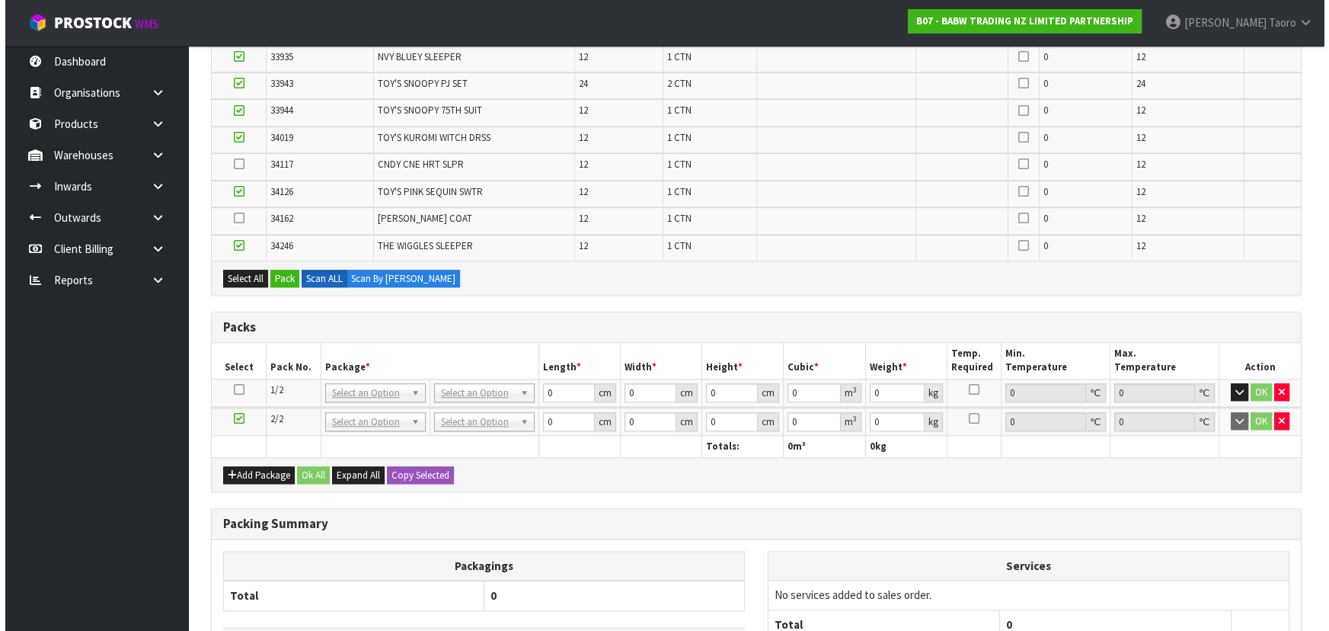
scroll to position [1676, 0]
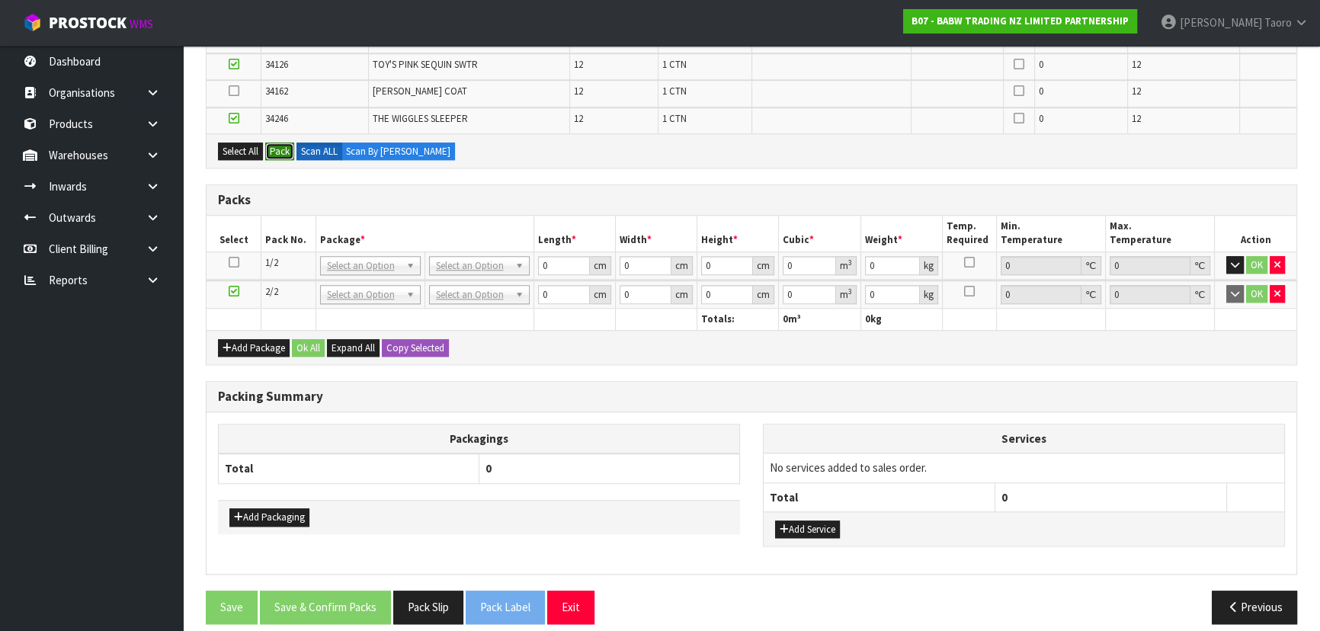
click at [275, 149] on button "Pack" at bounding box center [279, 151] width 29 height 18
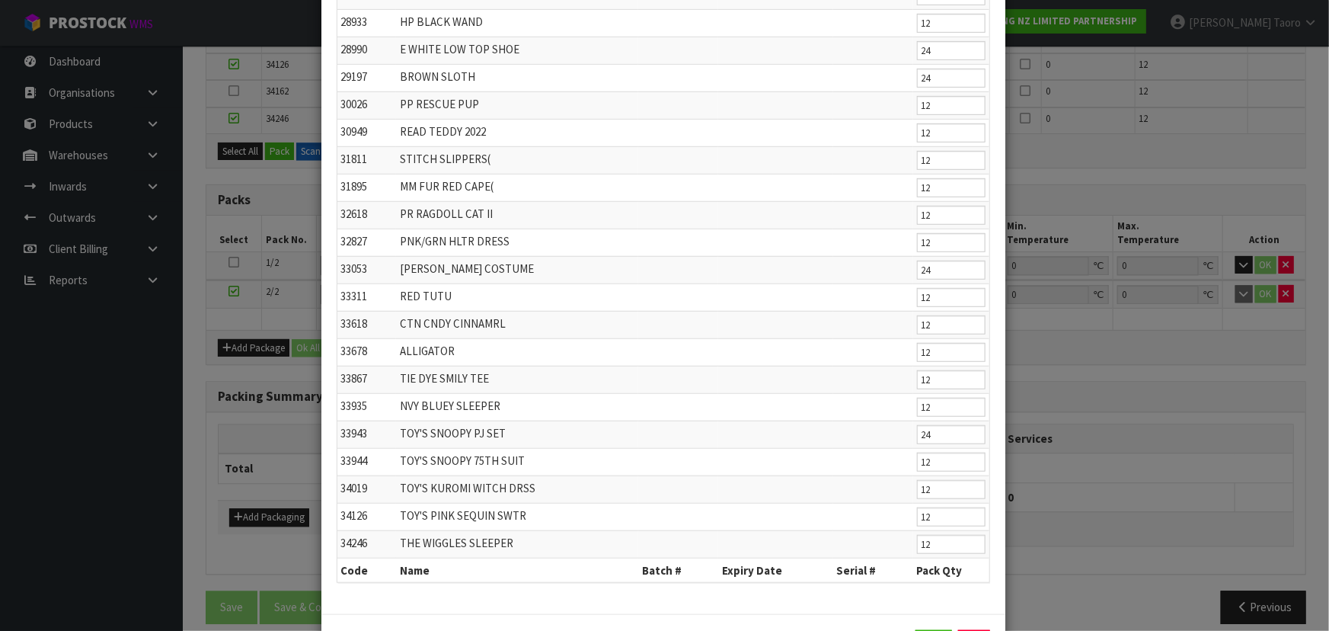
scroll to position [468, 0]
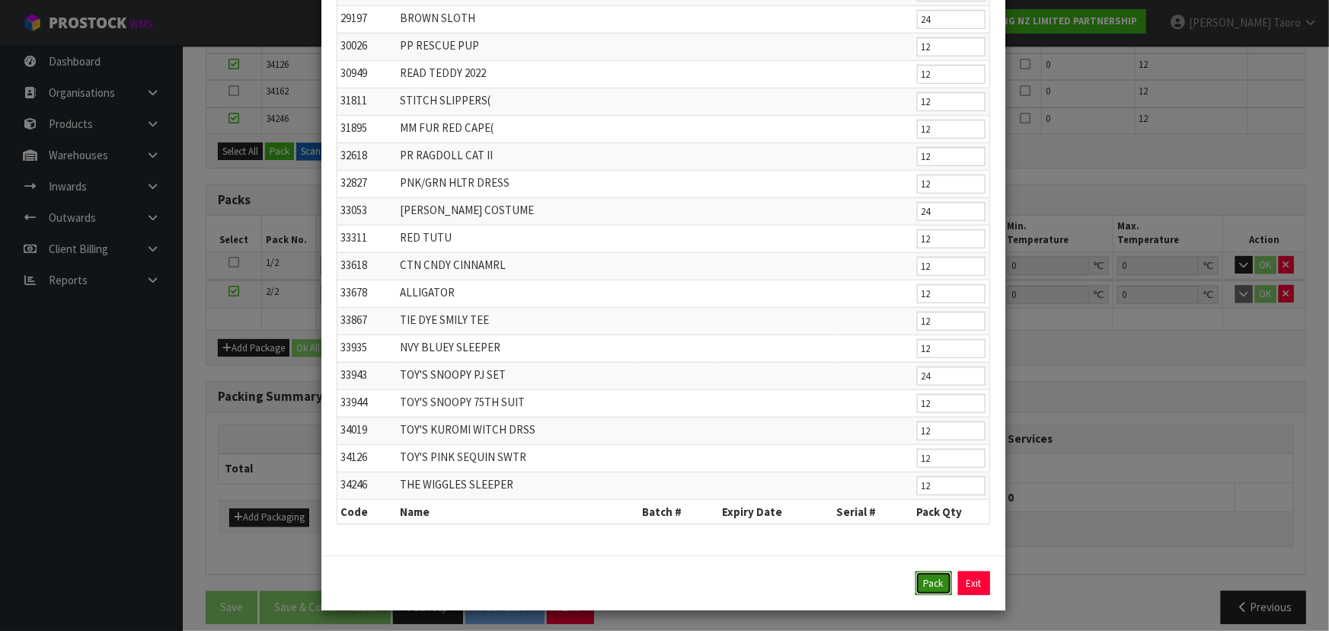
click at [930, 581] on button "Pack" at bounding box center [934, 583] width 37 height 24
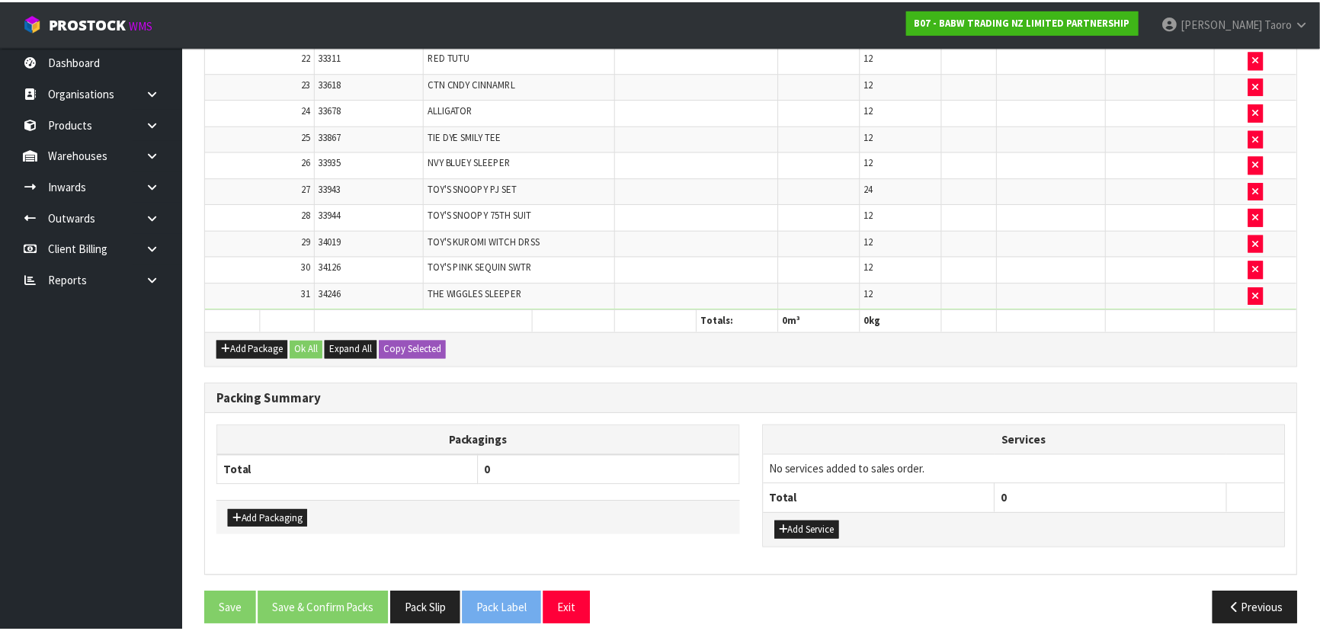
scroll to position [897, 0]
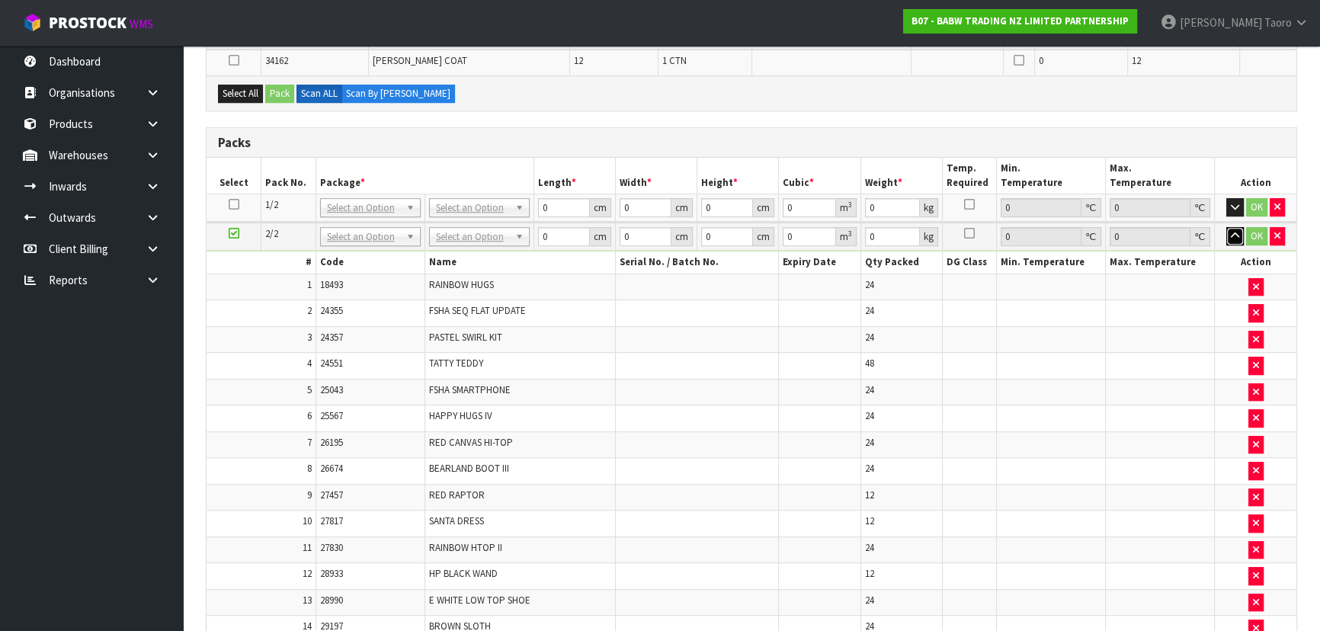
click at [1239, 235] on icon "button" at bounding box center [1234, 236] width 8 height 10
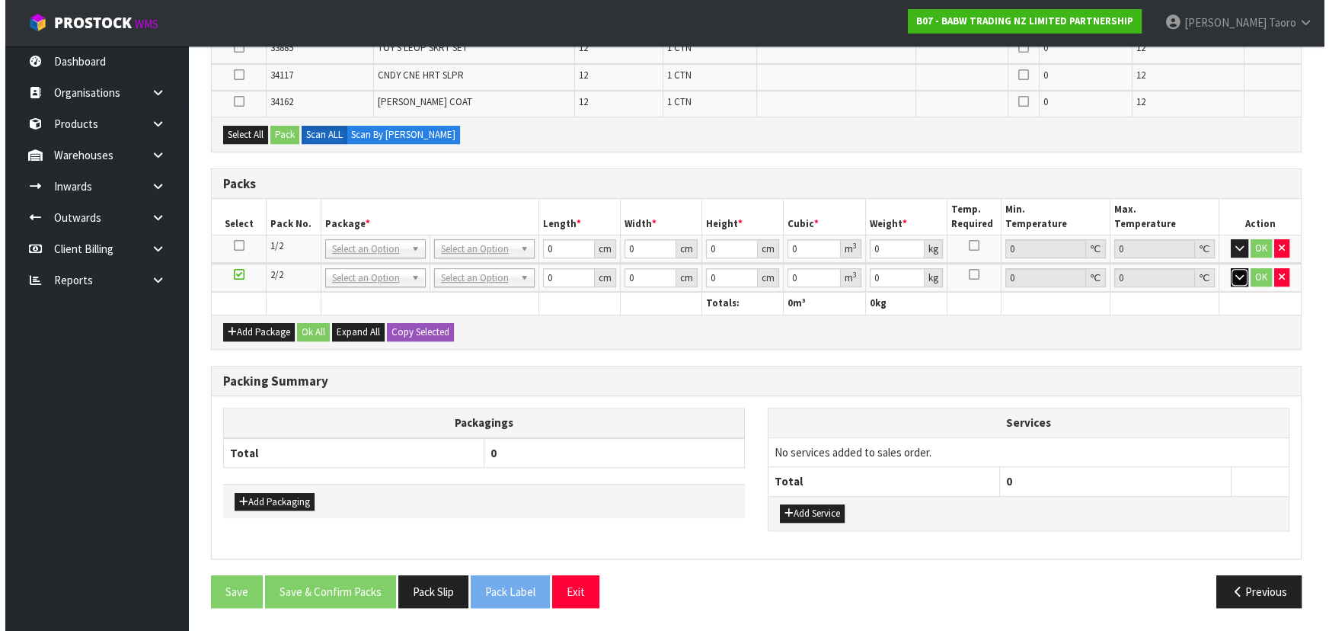
scroll to position [849, 0]
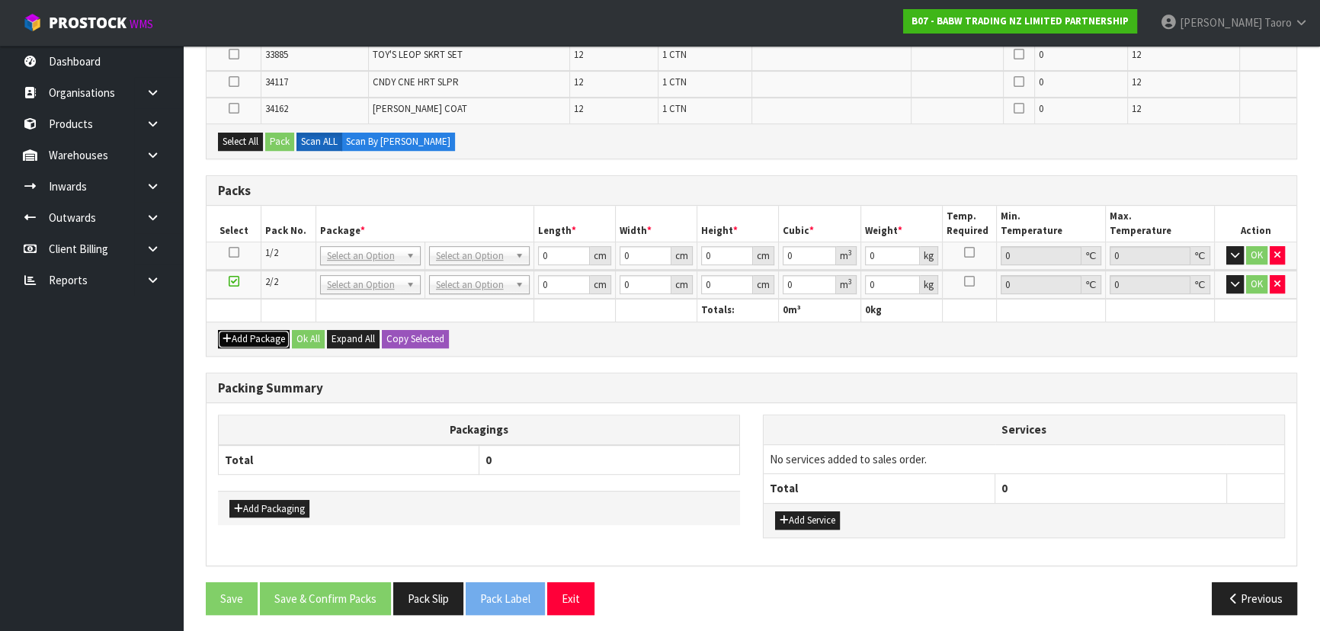
click at [257, 330] on button "Add Package" at bounding box center [254, 339] width 72 height 18
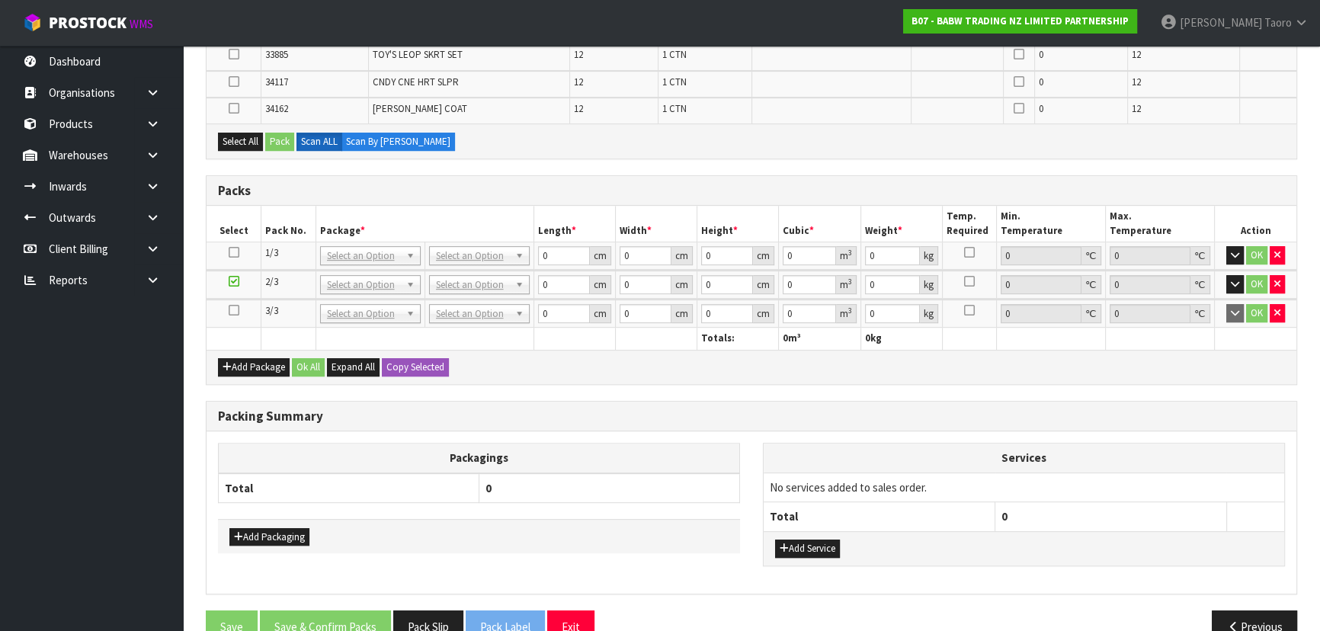
click at [236, 310] on icon at bounding box center [234, 310] width 11 height 1
click at [245, 133] on button "Select All" at bounding box center [240, 142] width 45 height 18
click at [293, 133] on button "Pack" at bounding box center [279, 142] width 29 height 18
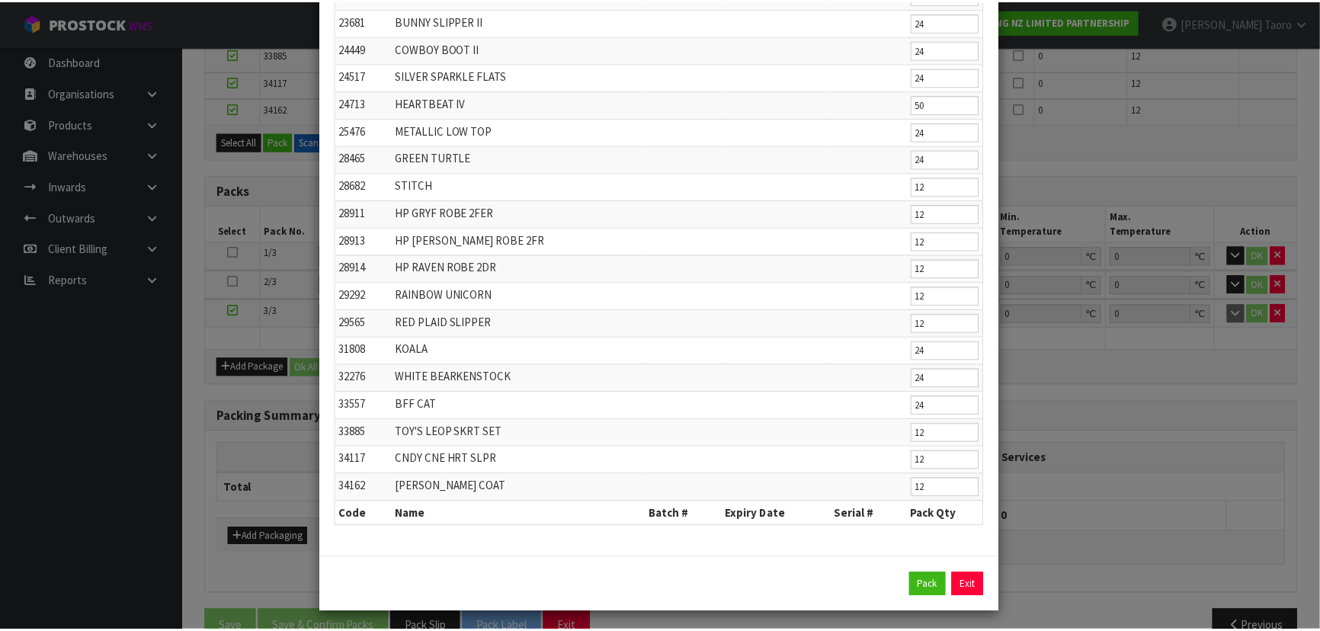
scroll to position [194, 0]
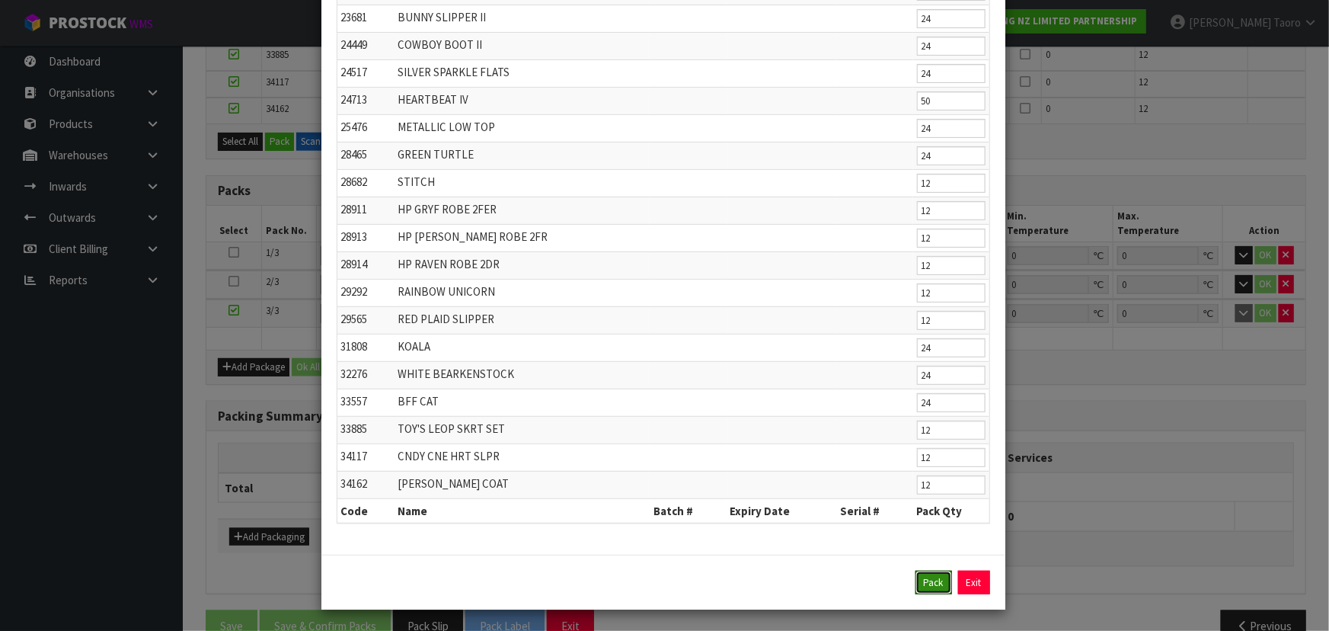
click at [918, 577] on button "Pack" at bounding box center [934, 583] width 37 height 24
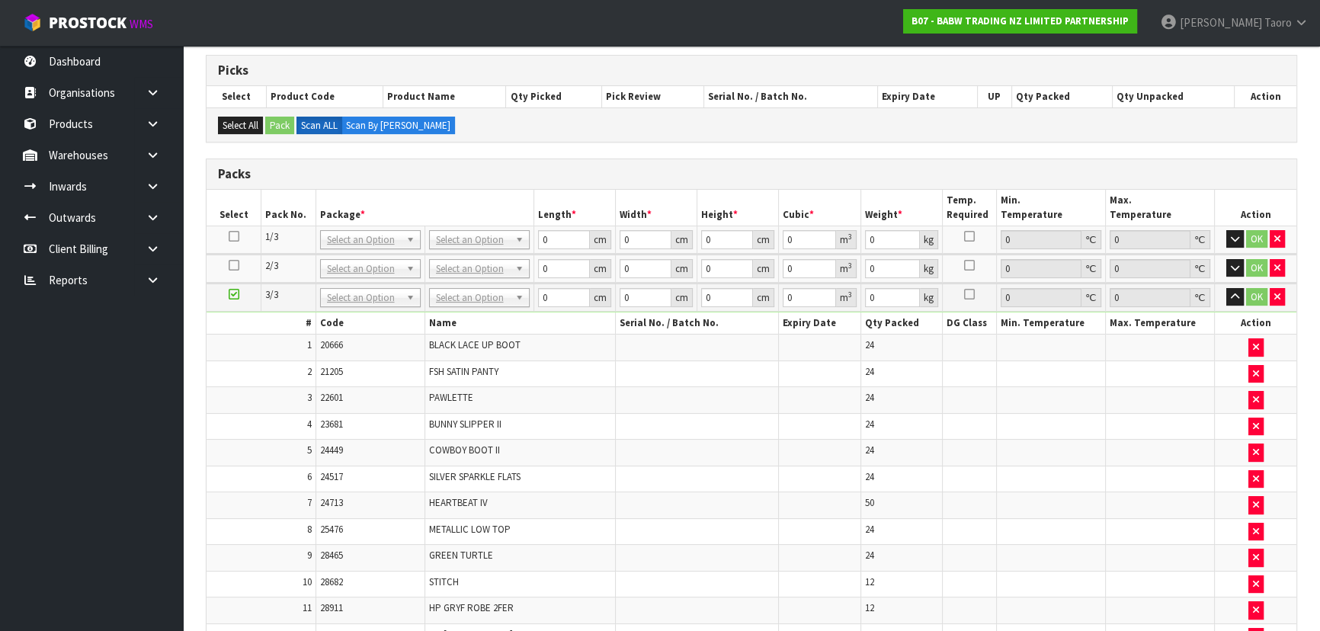
scroll to position [295, 0]
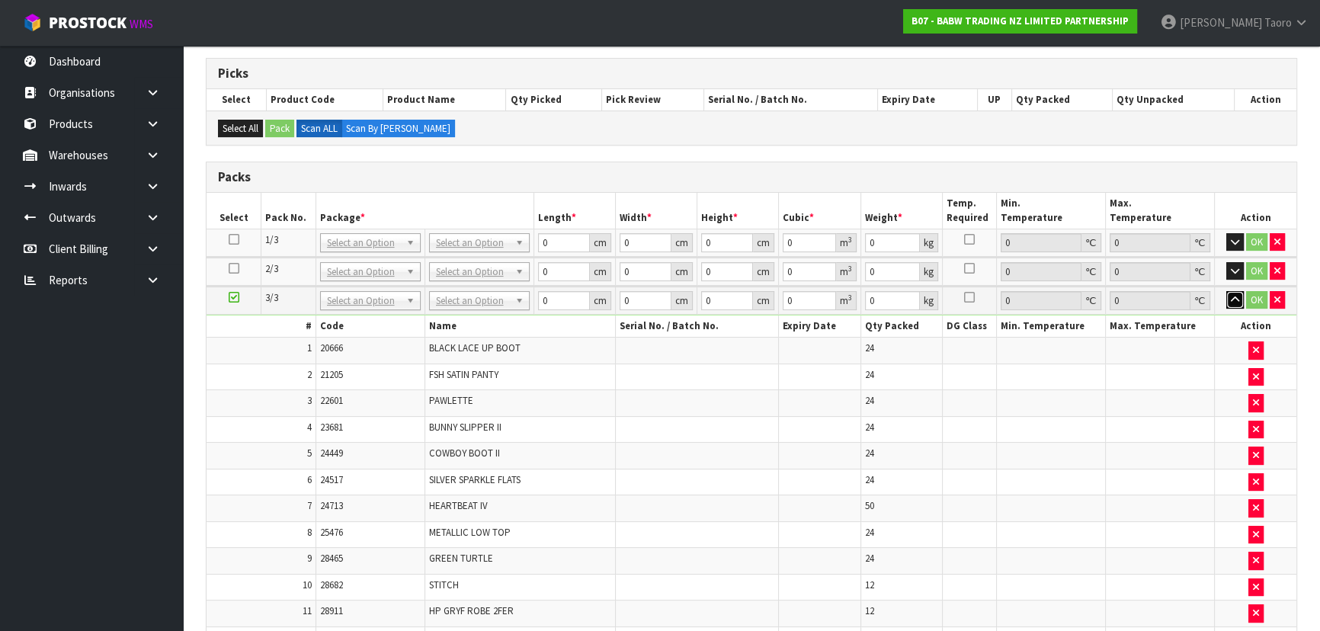
click at [1240, 300] on button "button" at bounding box center [1235, 300] width 18 height 18
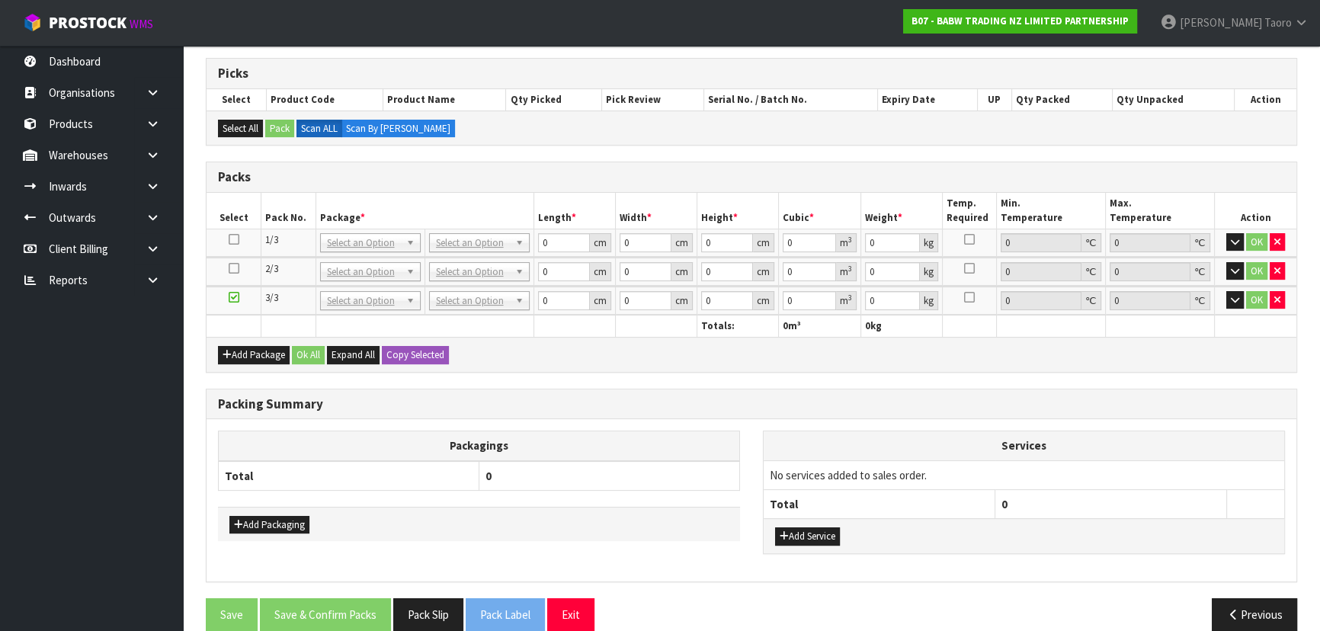
click at [1128, 162] on div "Packs" at bounding box center [750, 177] width 1089 height 30
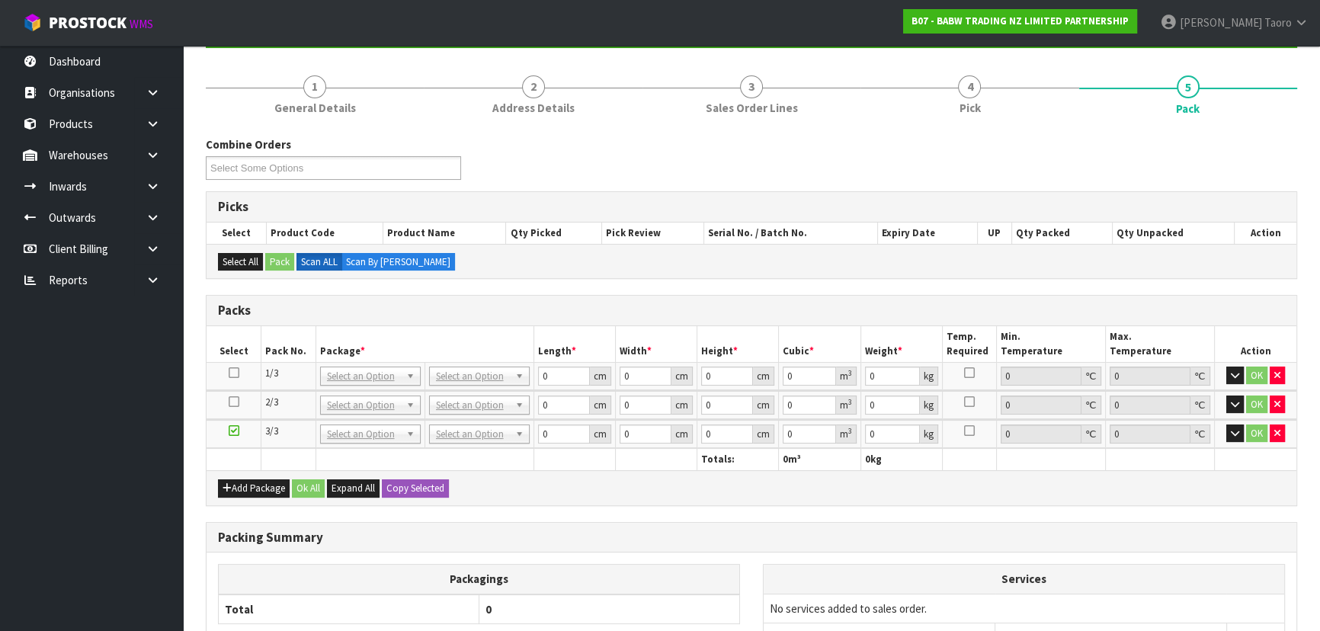
scroll to position [0, 0]
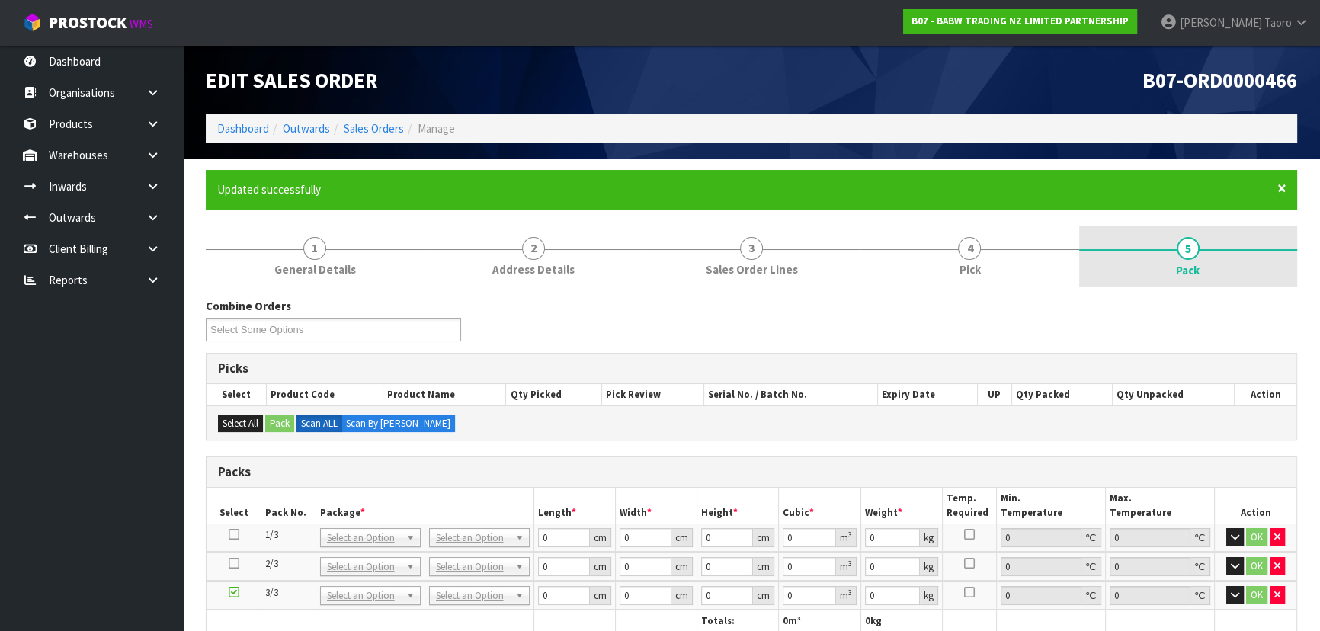
drag, startPoint x: 1279, startPoint y: 189, endPoint x: 1280, endPoint y: 178, distance: 10.7
click at [1279, 188] on span "×" at bounding box center [1281, 188] width 9 height 21
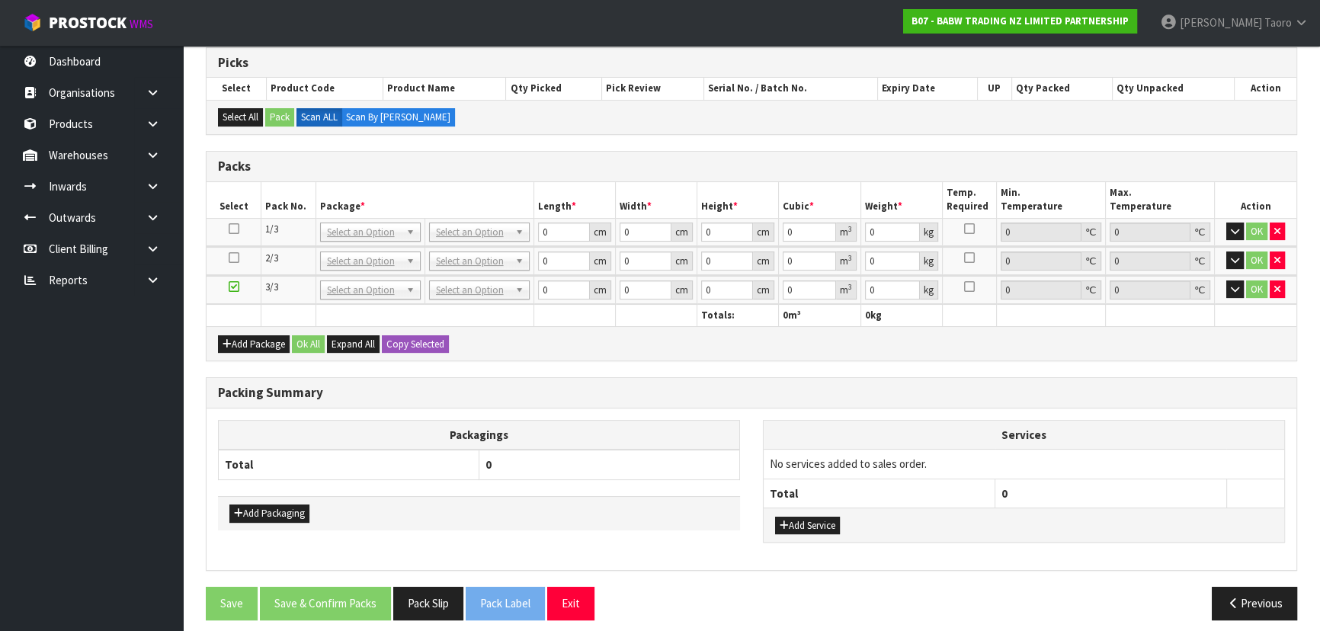
scroll to position [258, 0]
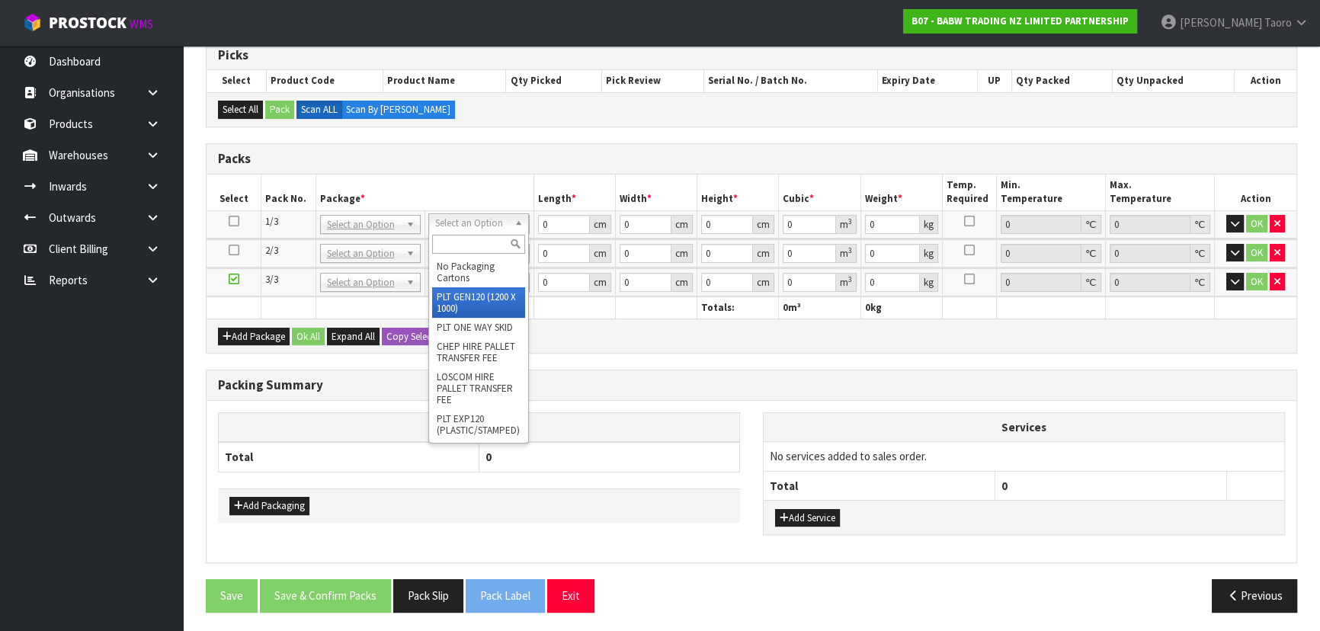
drag, startPoint x: 469, startPoint y: 302, endPoint x: 470, endPoint y: 268, distance: 34.3
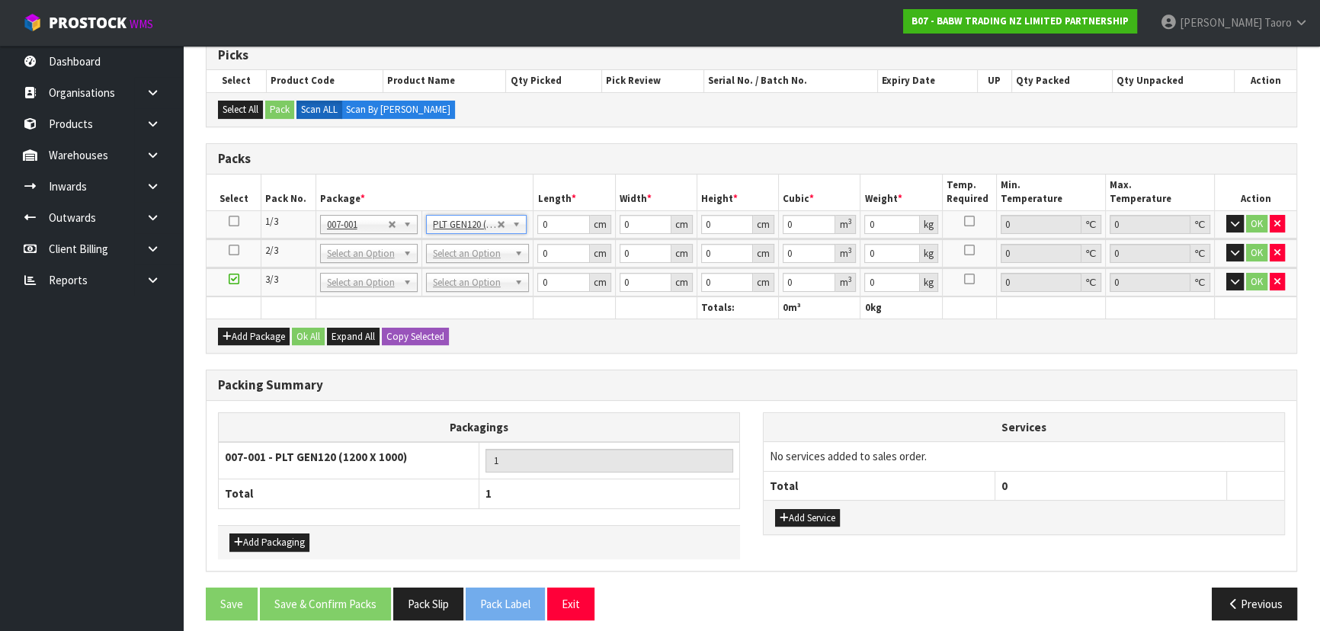
type input "120"
type input "100"
type input "122.214"
drag, startPoint x: 474, startPoint y: 254, endPoint x: 470, endPoint y: 277, distance: 23.9
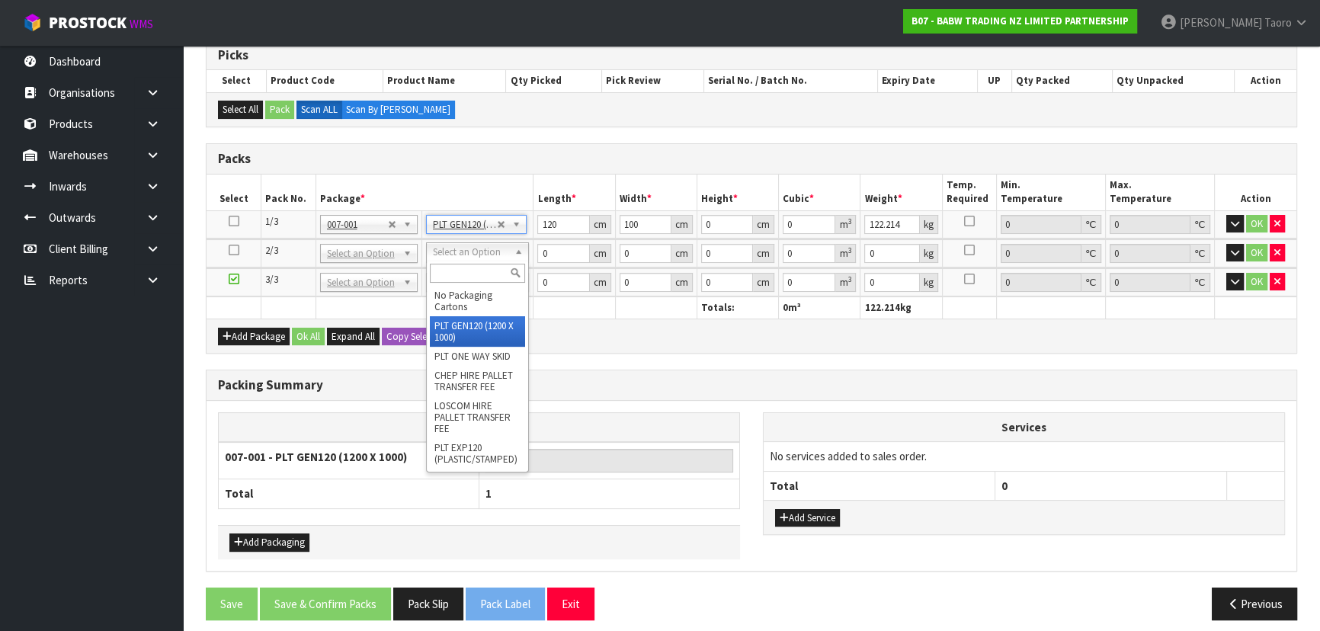
type input "2"
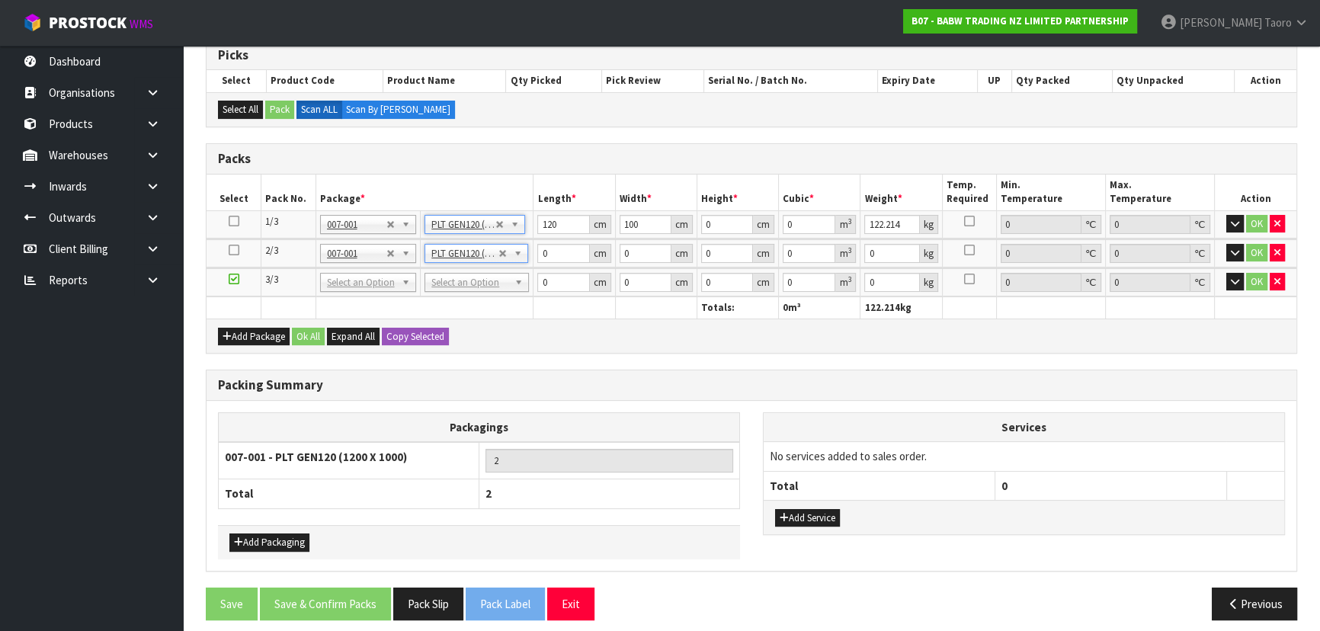
type input "120"
type input "100"
type input "62.166"
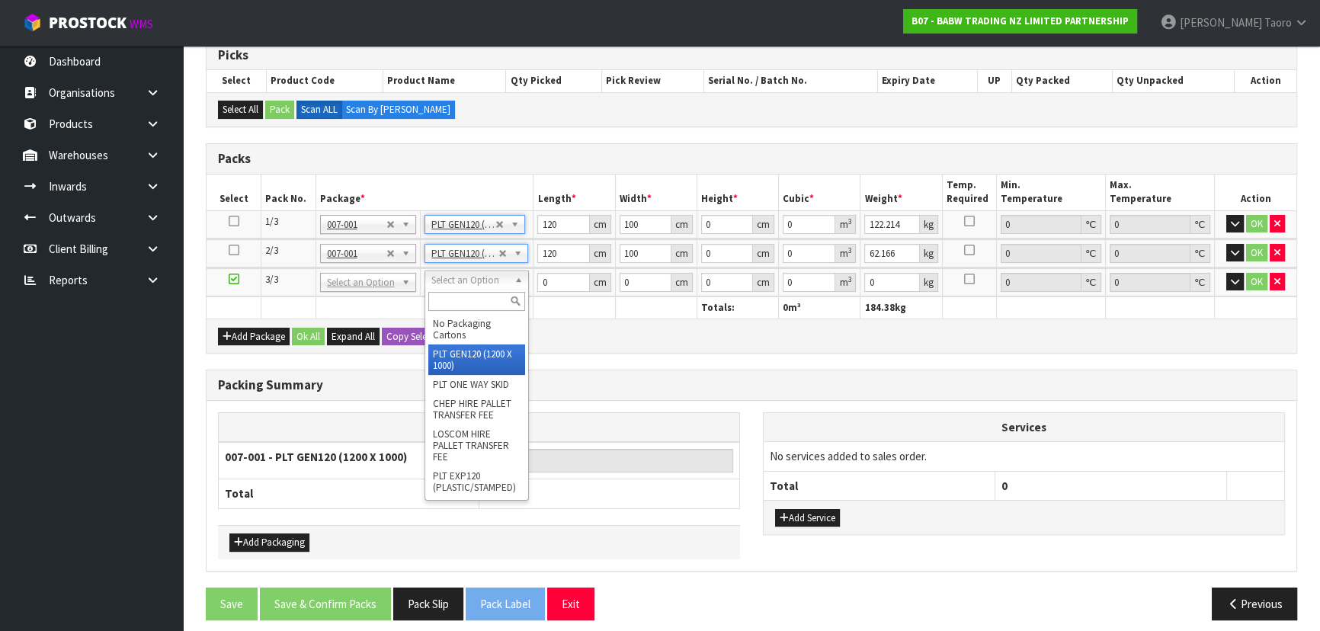
type input "3"
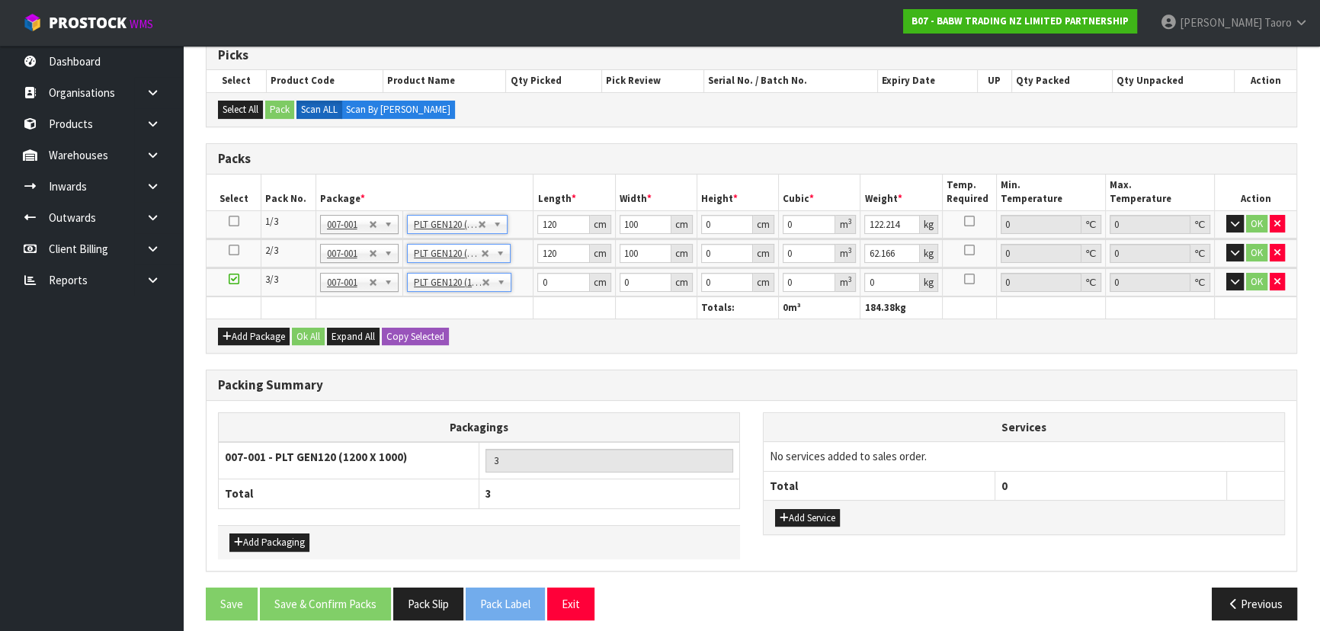
type input "120"
type input "100"
type input "43.364"
click at [557, 219] on input "120" at bounding box center [563, 224] width 52 height 19
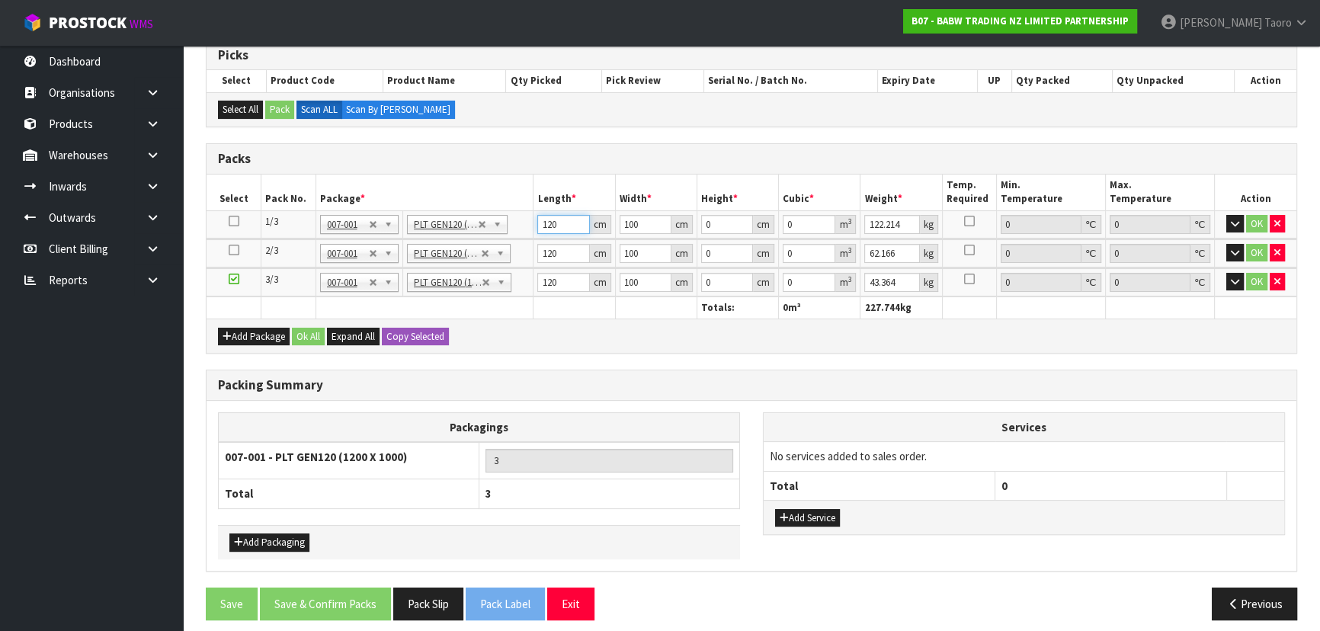
click at [557, 219] on input "120" at bounding box center [563, 224] width 52 height 19
type input "6"
type input "0.072"
type input "60"
type input "0.72"
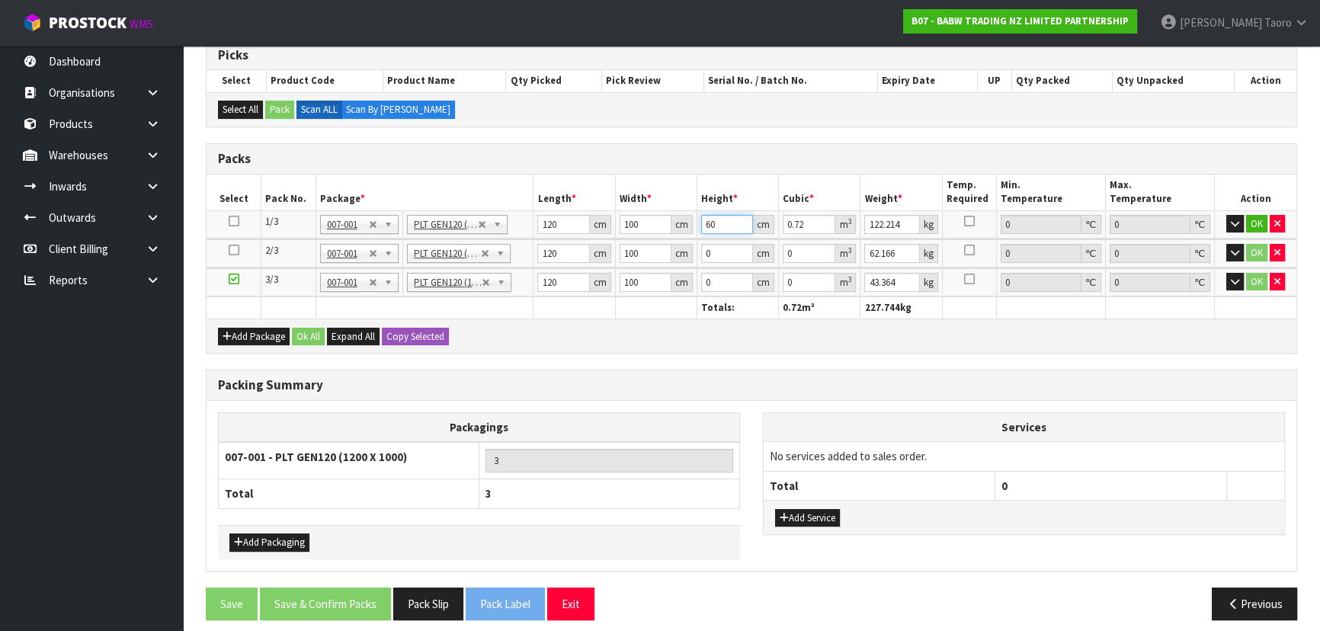
type input "60"
type input "125"
type input "4"
type input "0.048"
type input "40"
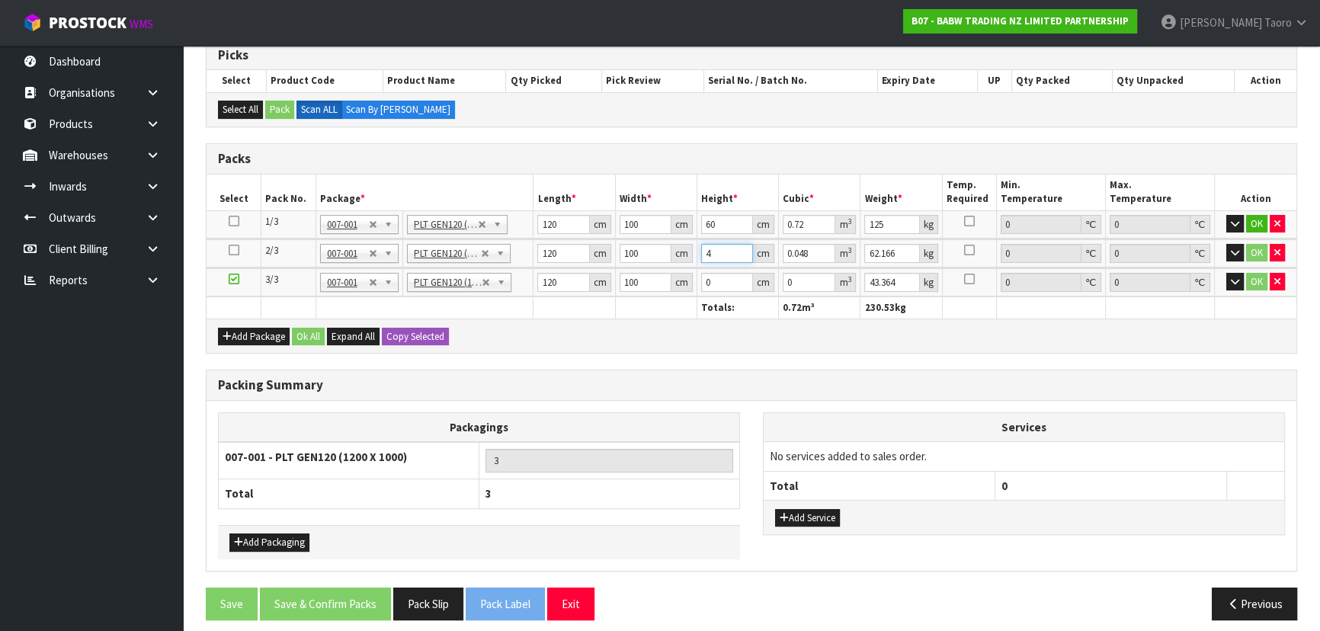
type input "0.48"
type input "40"
type input "90"
type input "7"
type input "0.084"
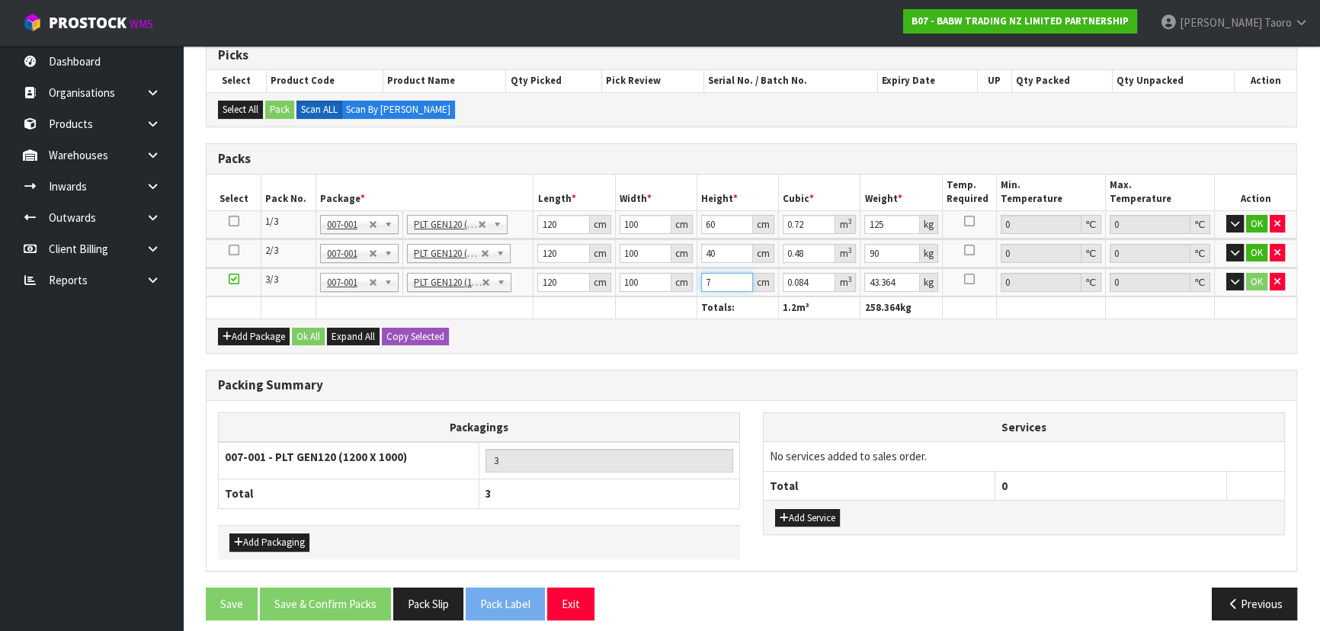
type input "70"
type input "0.84"
type input "70"
type input "80"
drag, startPoint x: 291, startPoint y: 542, endPoint x: 298, endPoint y: 527, distance: 16.7
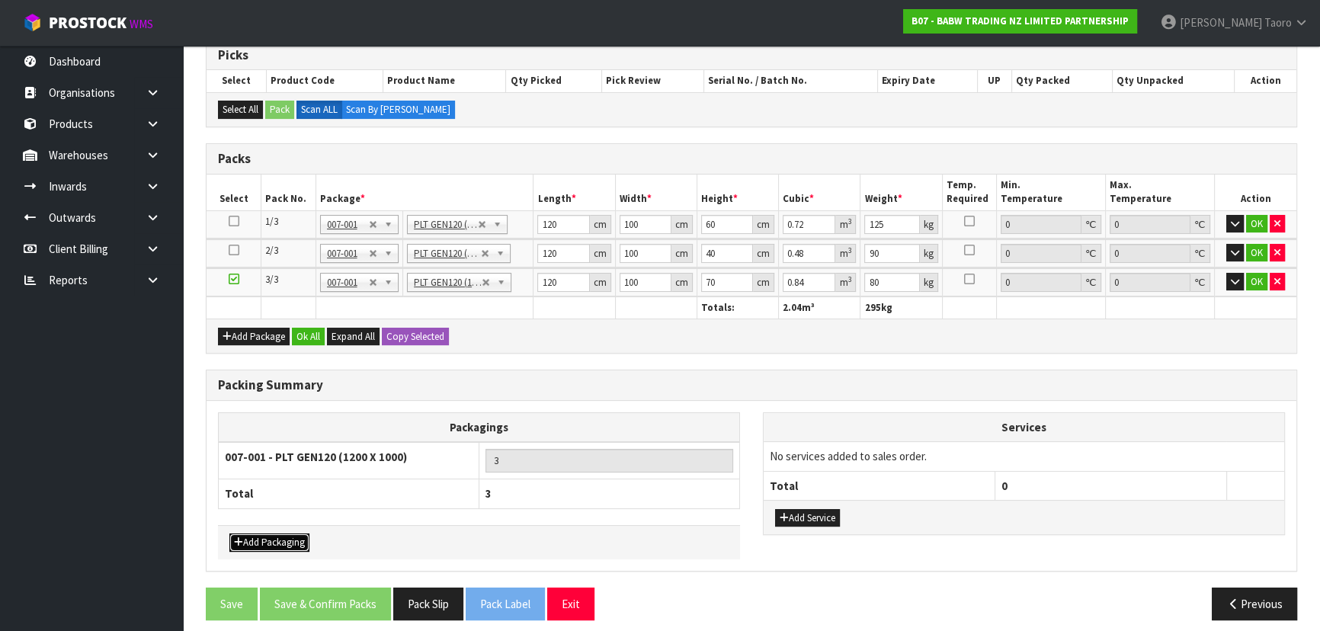
click at [290, 542] on button "Add Packaging" at bounding box center [269, 542] width 80 height 18
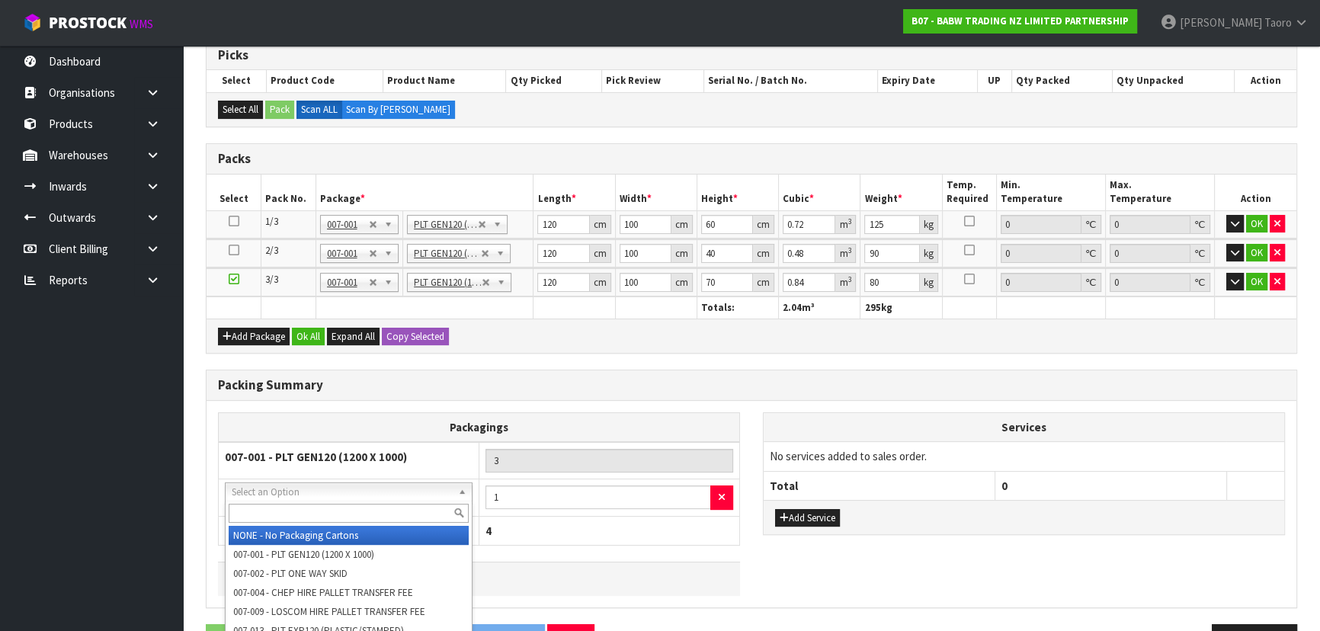
click at [315, 510] on input "text" at bounding box center [349, 513] width 240 height 19
type input "OC"
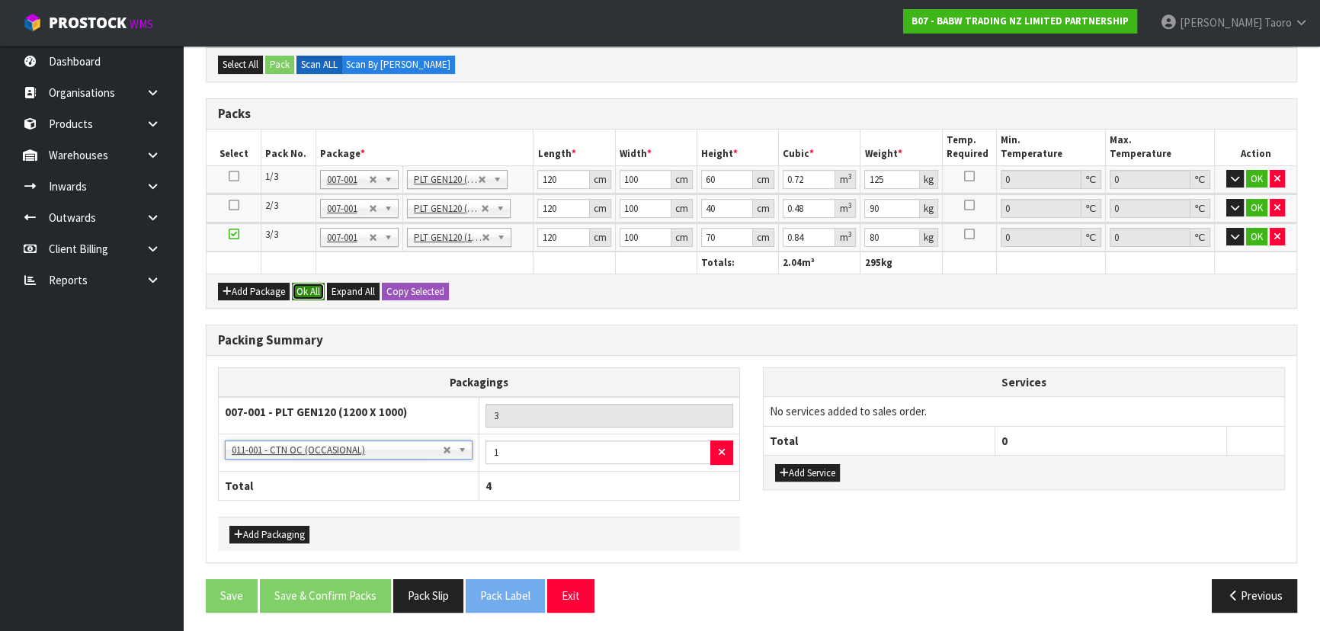
click at [306, 283] on button "Ok All" at bounding box center [308, 292] width 33 height 18
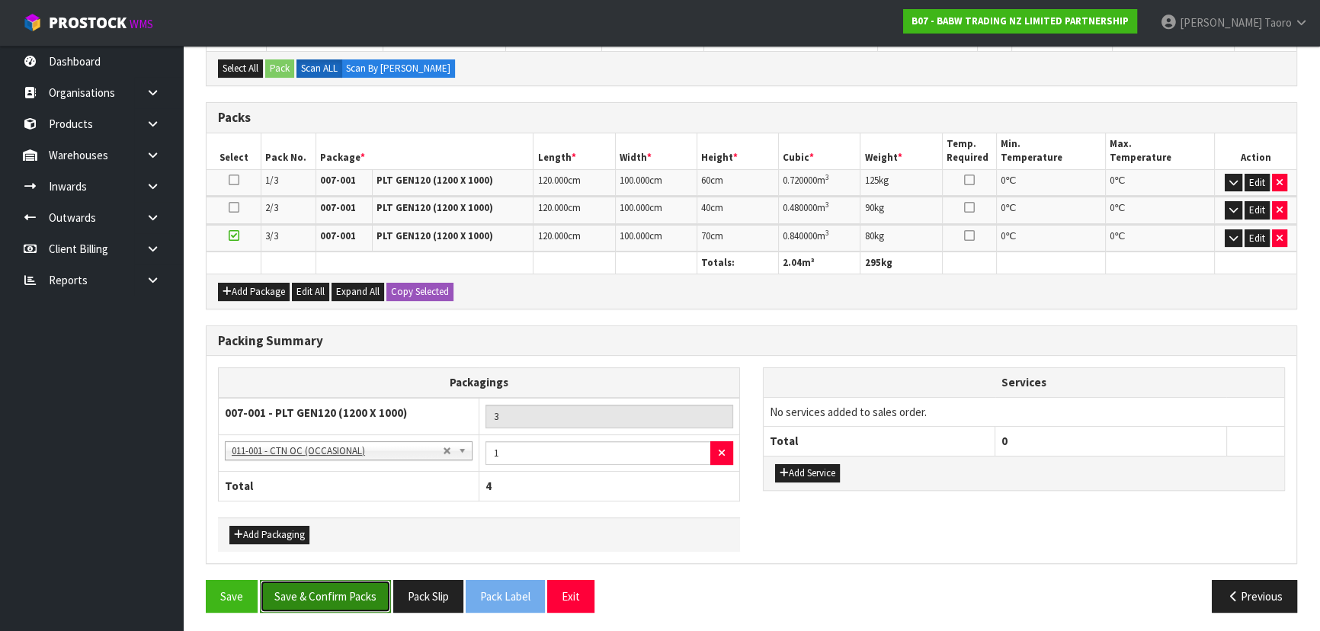
click at [328, 594] on button "Save & Confirm Packs" at bounding box center [325, 596] width 131 height 33
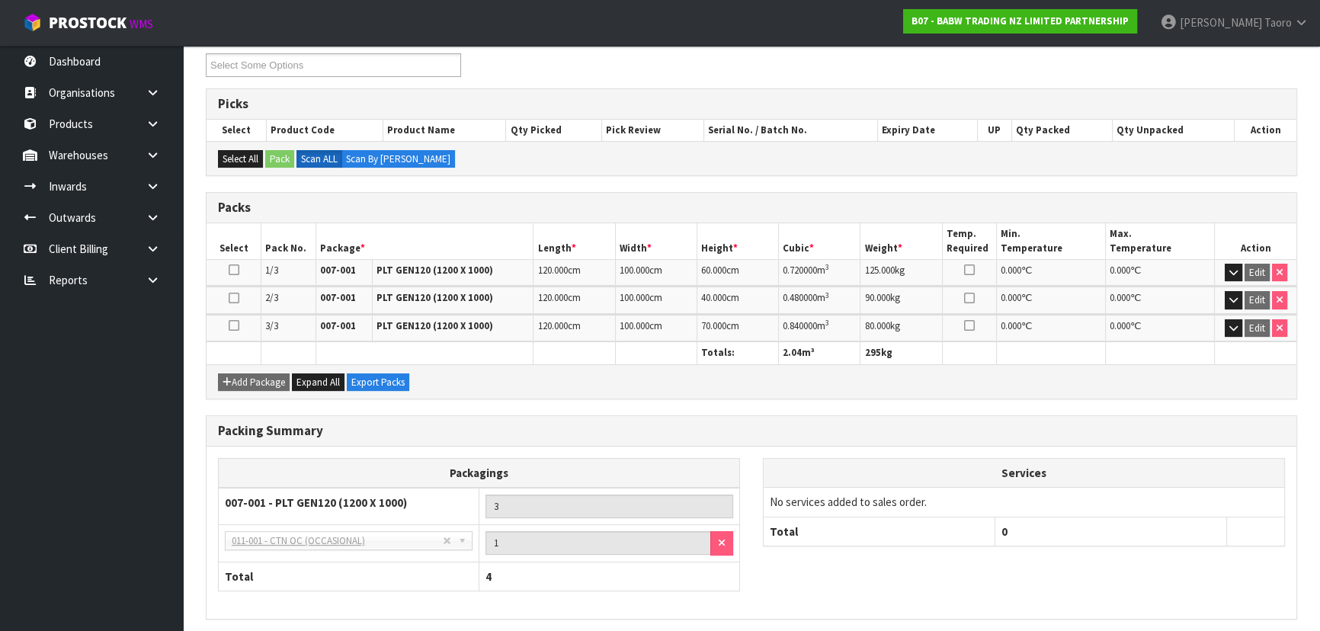
scroll to position [321, 0]
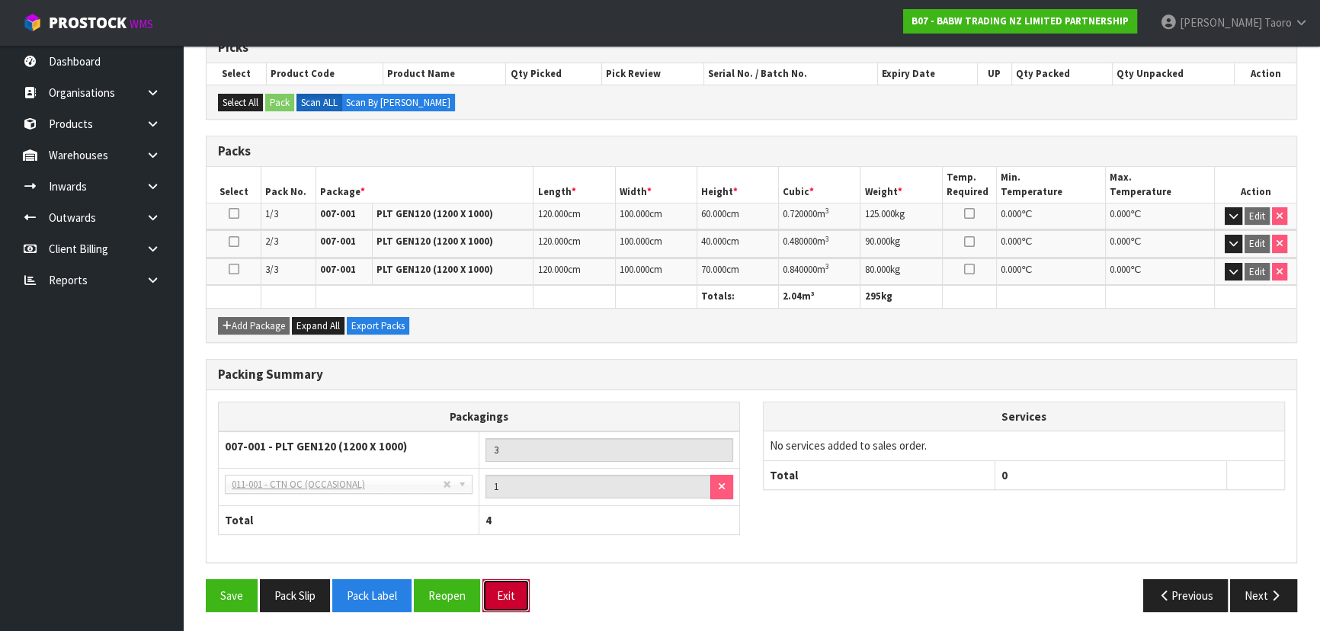
click at [499, 594] on button "Exit" at bounding box center [505, 595] width 47 height 33
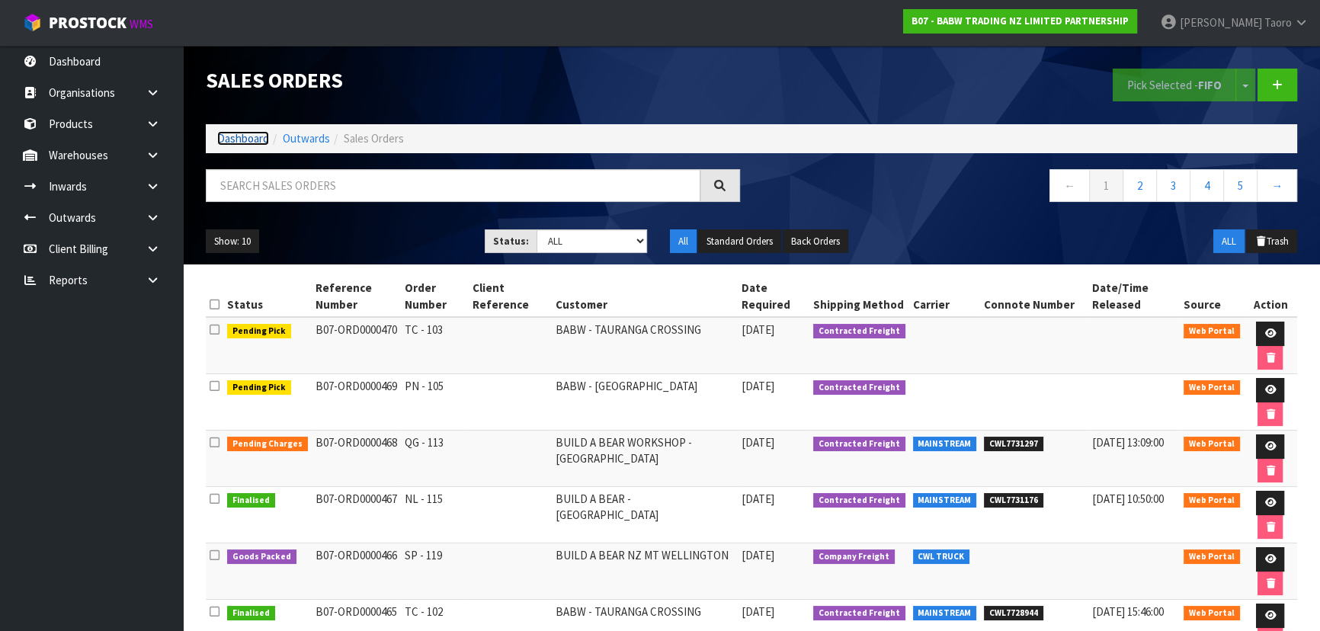
click at [237, 136] on link "Dashboard" at bounding box center [243, 138] width 52 height 14
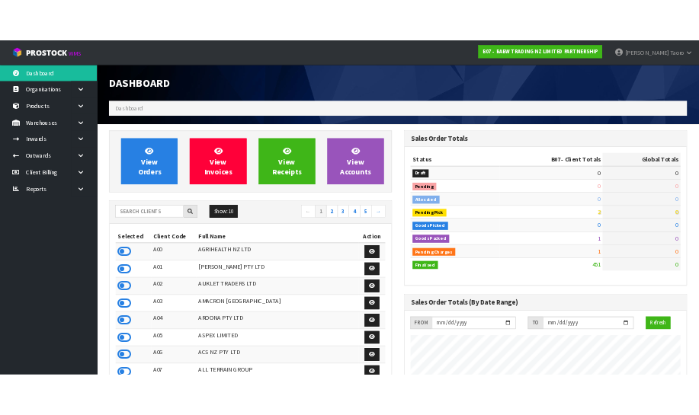
scroll to position [1152, 556]
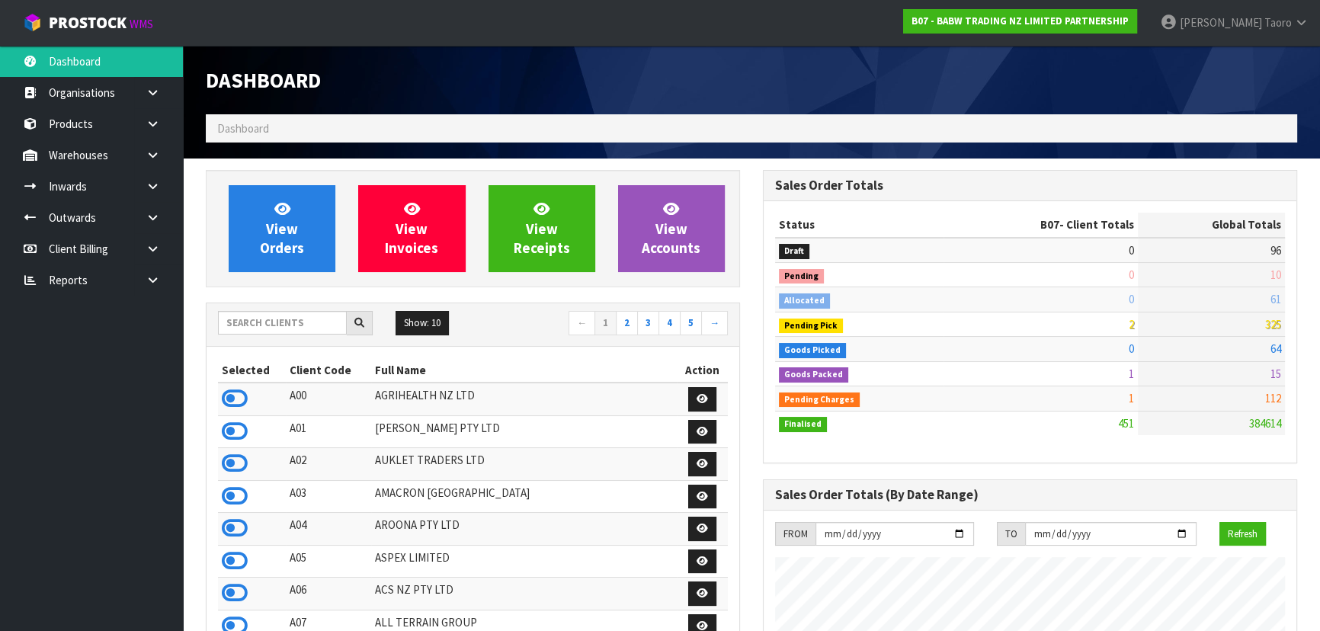
click at [306, 321] on input "text" at bounding box center [282, 323] width 129 height 24
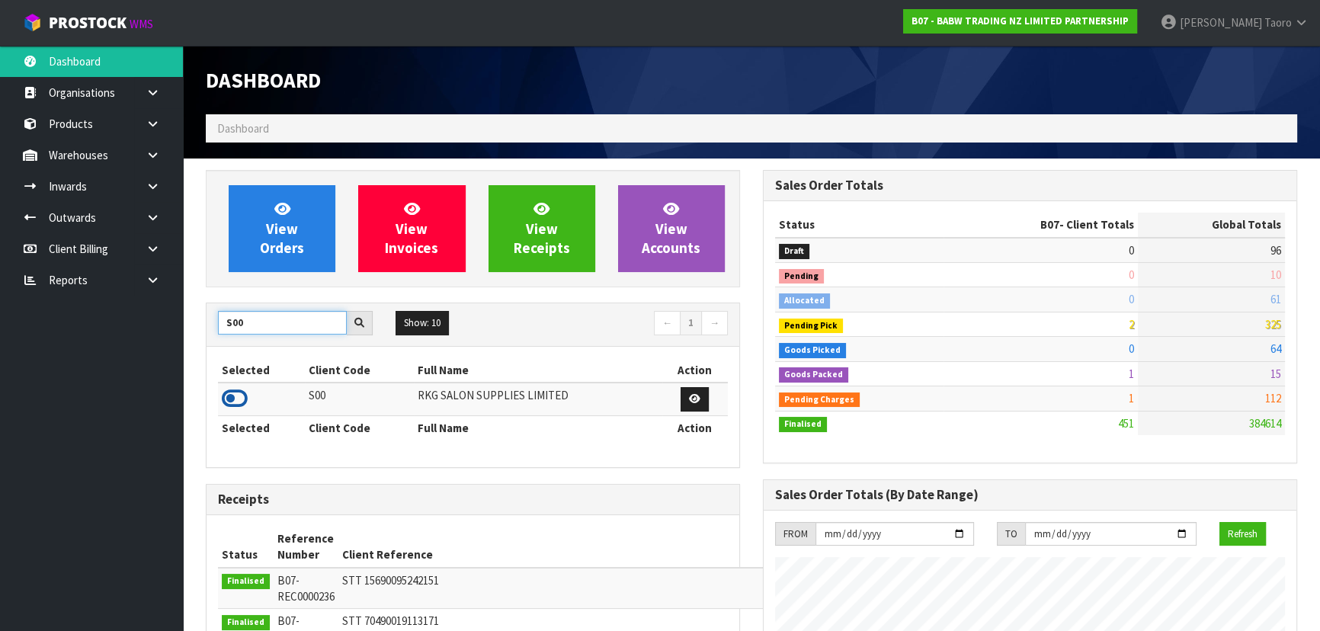
type input "S00"
click at [237, 398] on icon at bounding box center [235, 398] width 26 height 23
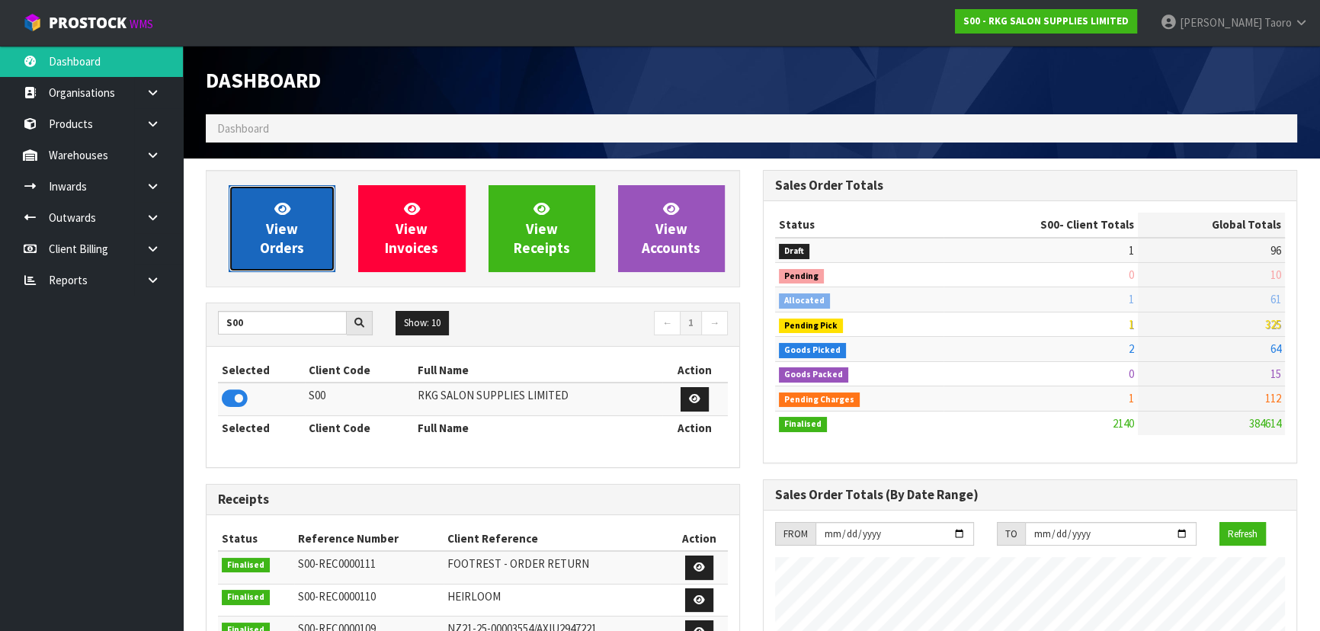
click at [275, 239] on span "View Orders" at bounding box center [282, 228] width 44 height 57
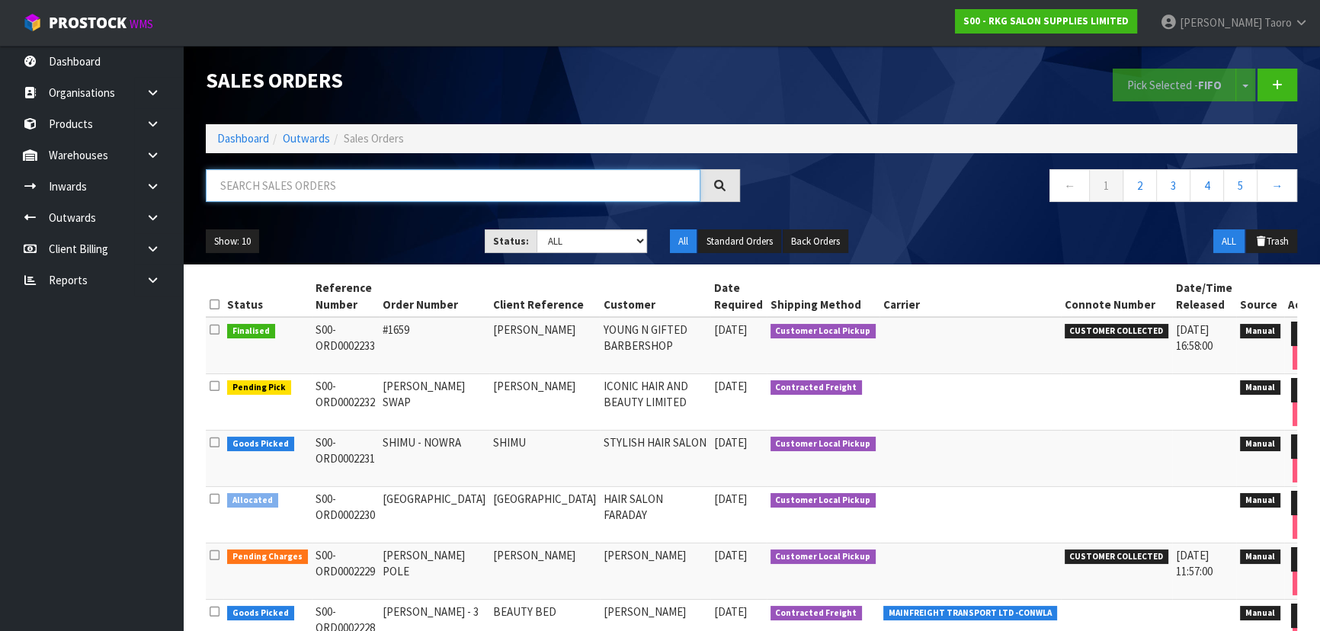
click at [390, 175] on input "text" at bounding box center [453, 185] width 494 height 33
type input "JOB-0416531"
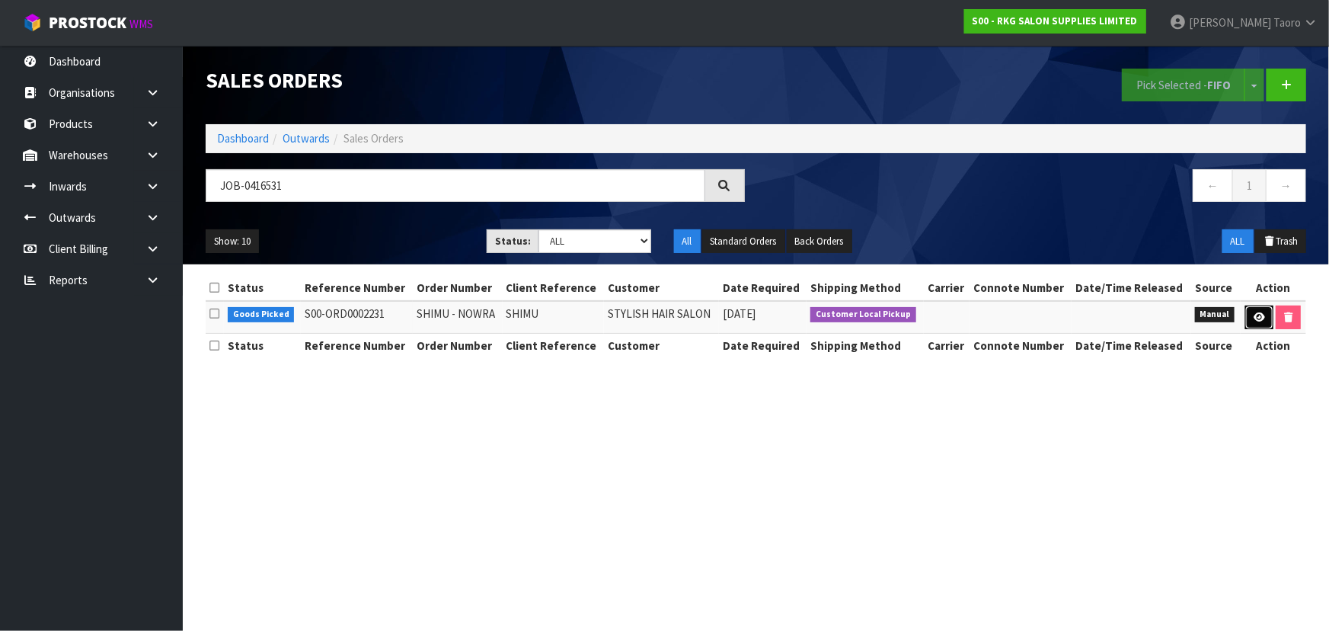
click at [1254, 316] on icon at bounding box center [1259, 317] width 11 height 10
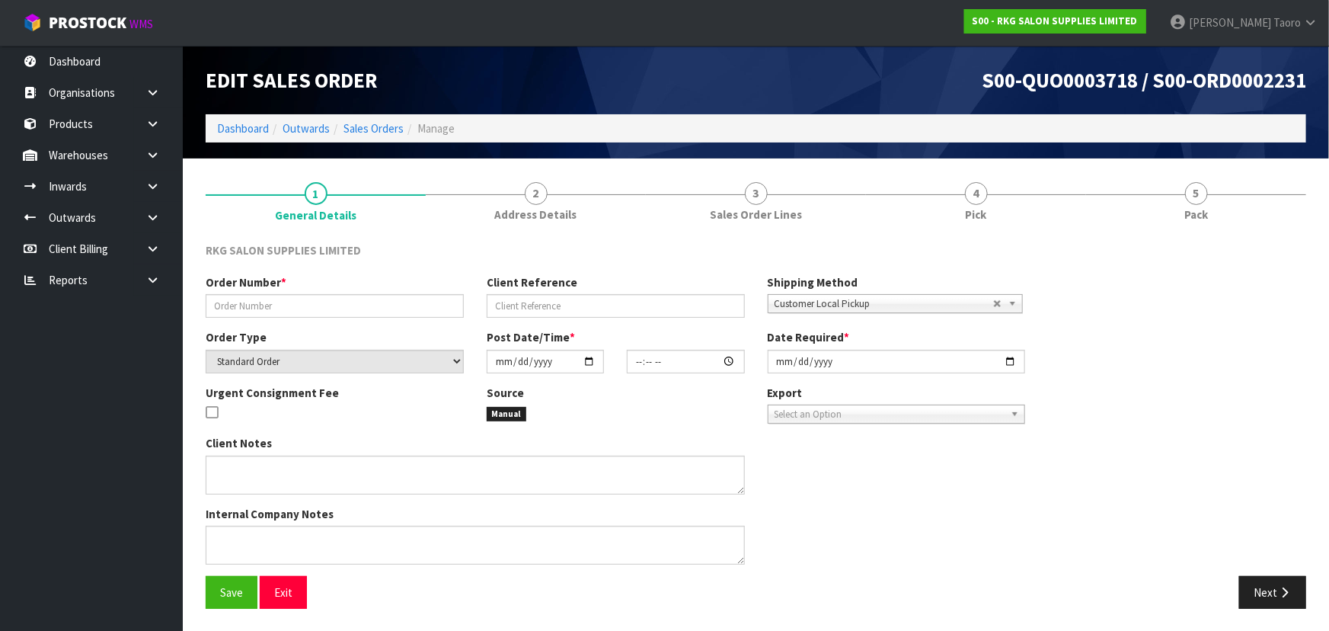
type input "SHIMU - NOWRA"
type input "SHIMU"
select select "number:0"
type input "2025-10-07"
type input "00:00:00.000"
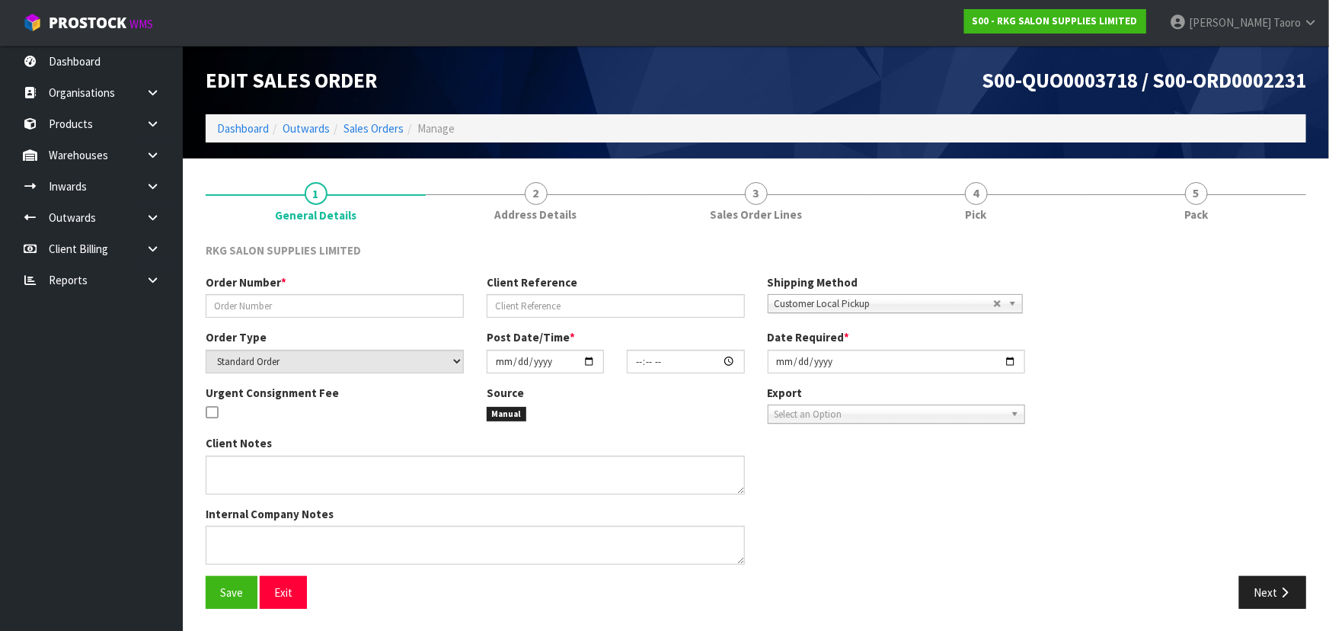
type input "2025-10-07"
type textarea "PICK UP TOMORROW WEDNESDAY (PAY FIRST IN SHOWROOM)"
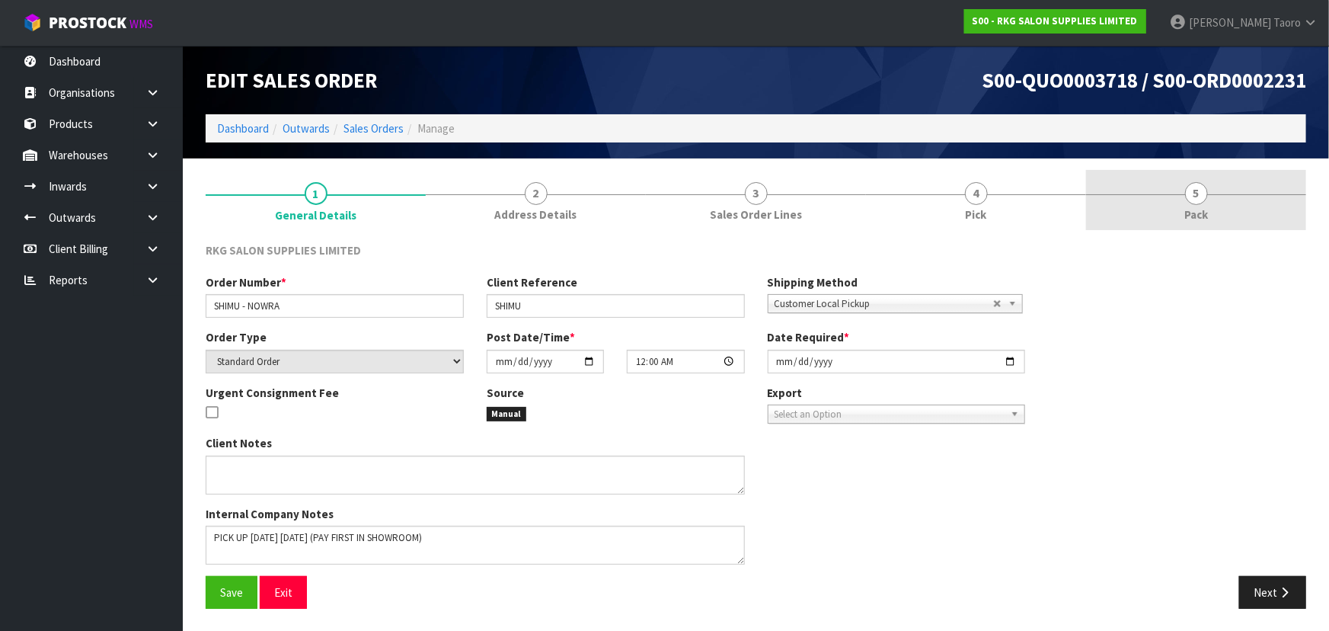
click at [1211, 202] on link "5 Pack" at bounding box center [1196, 200] width 220 height 60
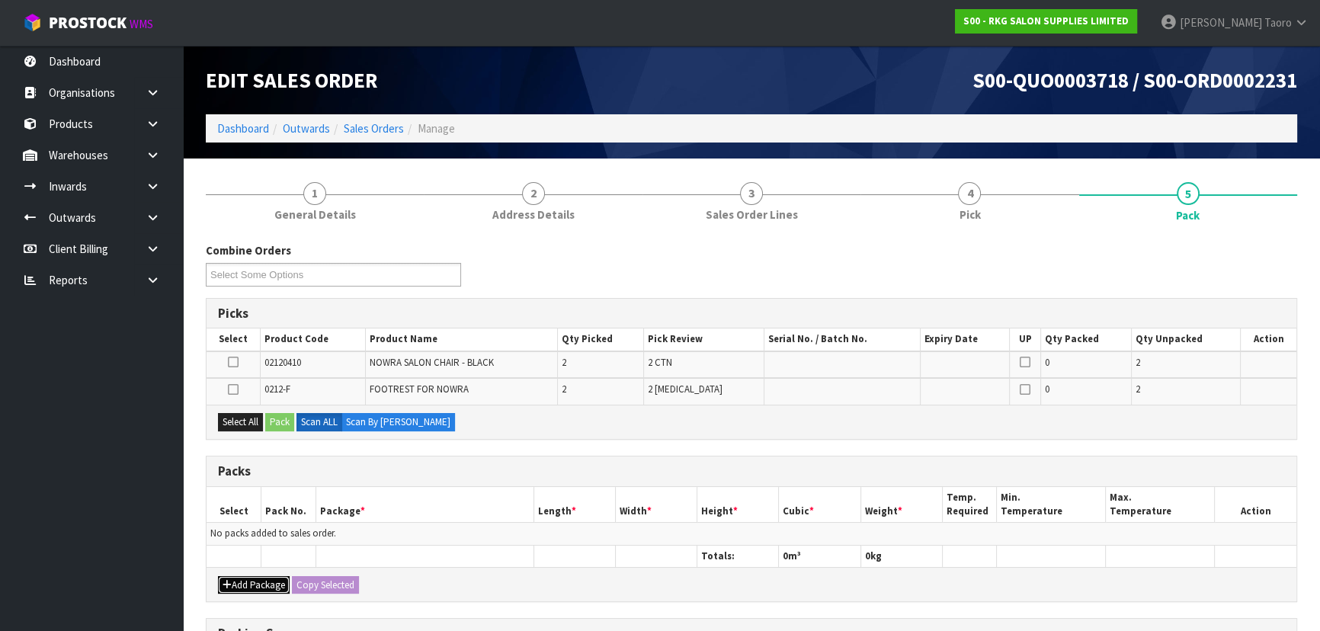
click at [258, 584] on button "Add Package" at bounding box center [254, 585] width 72 height 18
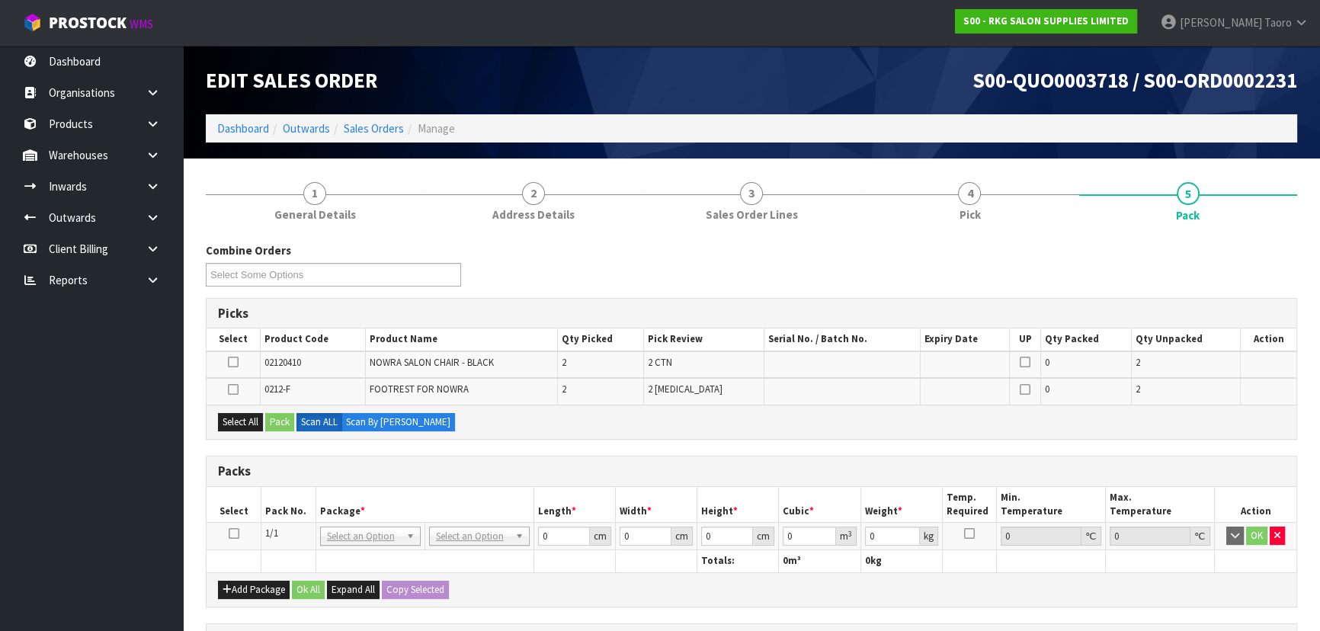
click at [235, 533] on icon at bounding box center [234, 533] width 11 height 1
drag, startPoint x: 239, startPoint y: 418, endPoint x: 270, endPoint y: 418, distance: 31.2
click at [240, 418] on button "Select All" at bounding box center [240, 422] width 45 height 18
click at [278, 417] on button "Pack" at bounding box center [279, 422] width 29 height 18
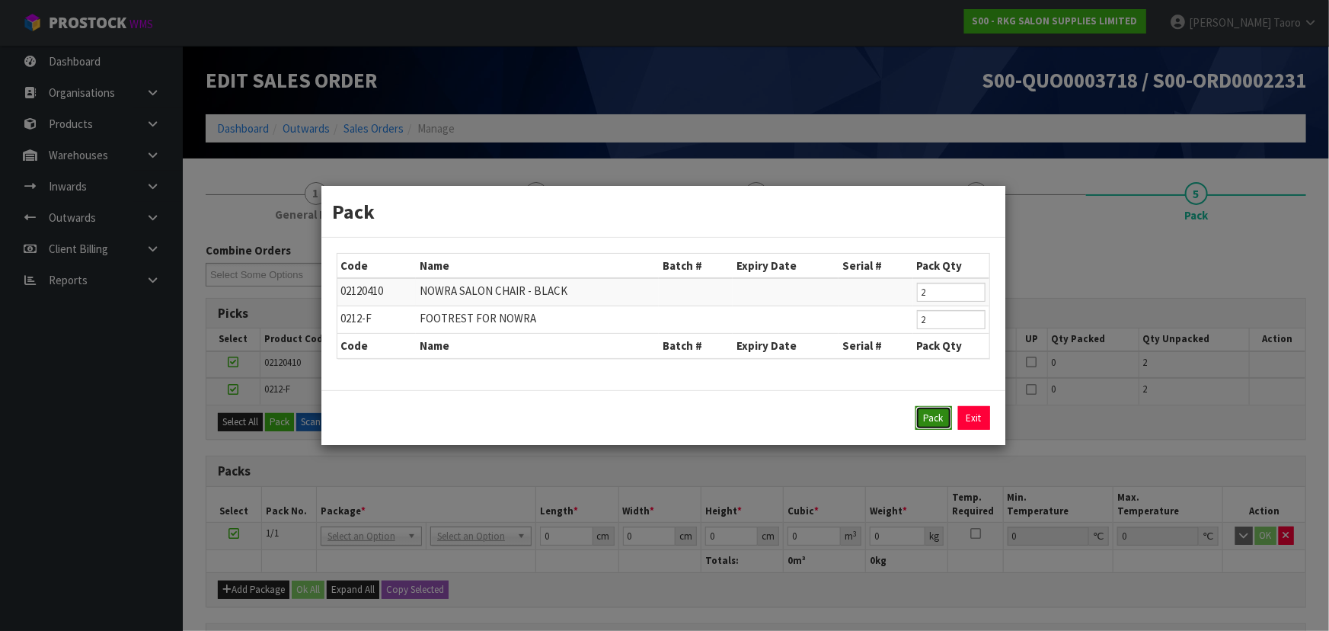
click at [934, 416] on button "Pack" at bounding box center [934, 418] width 37 height 24
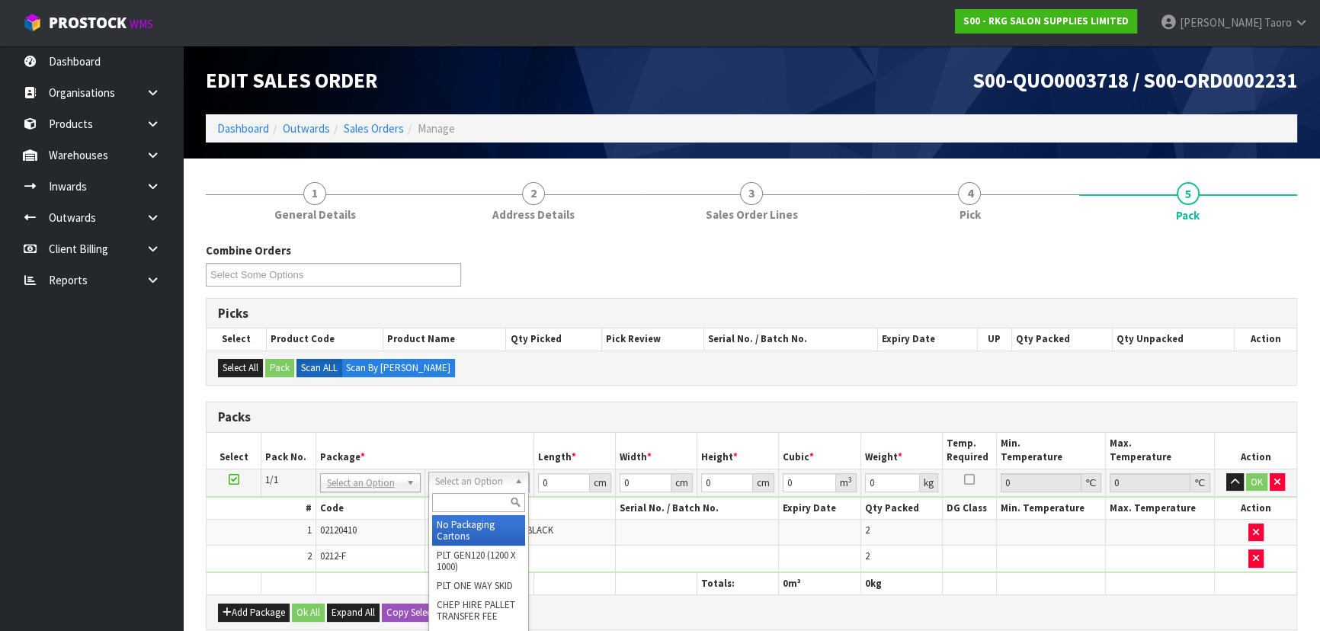
click at [457, 495] on input "text" at bounding box center [478, 502] width 93 height 19
type input "RE"
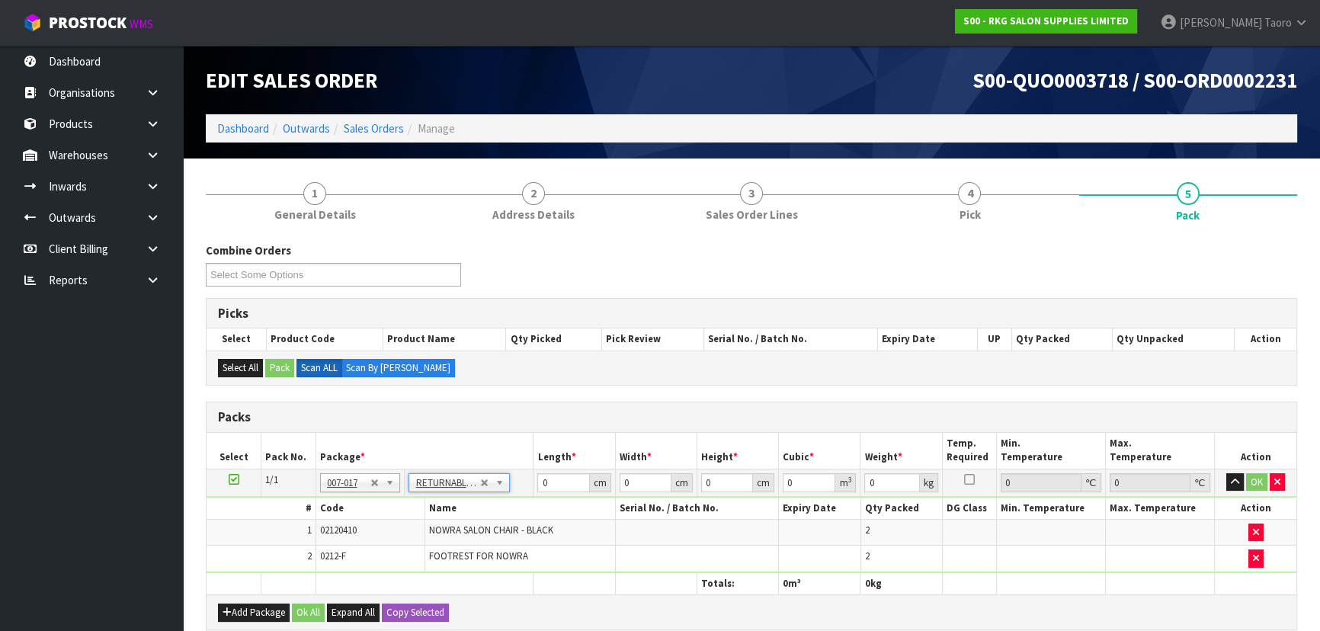
type input "80.6"
click at [551, 489] on input "0" at bounding box center [563, 482] width 52 height 19
type input "120"
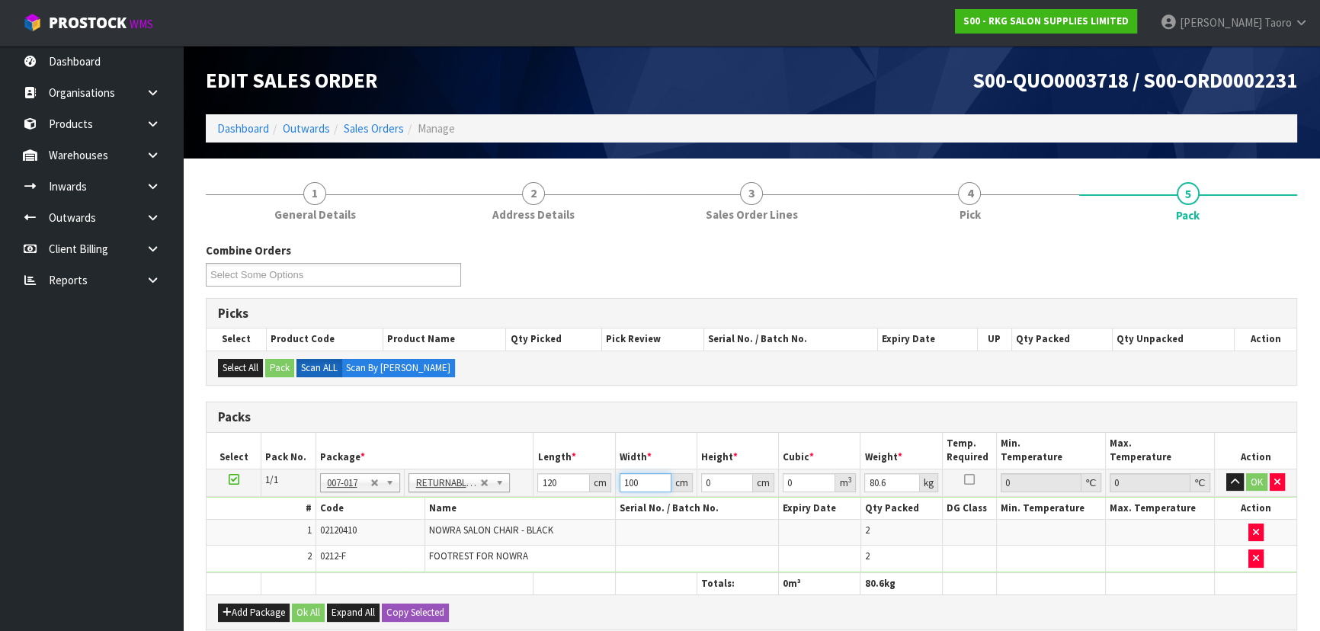
type input "100"
type input "6"
type input "0.072"
type input "60"
type input "0.72"
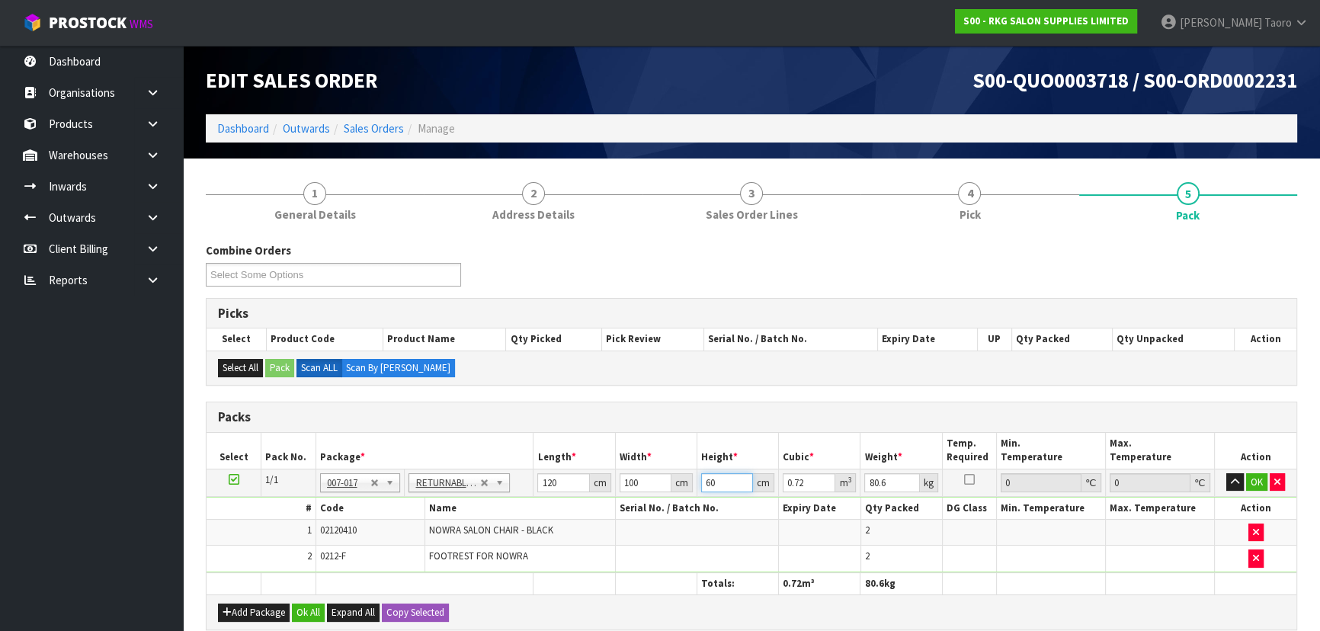
type input "60"
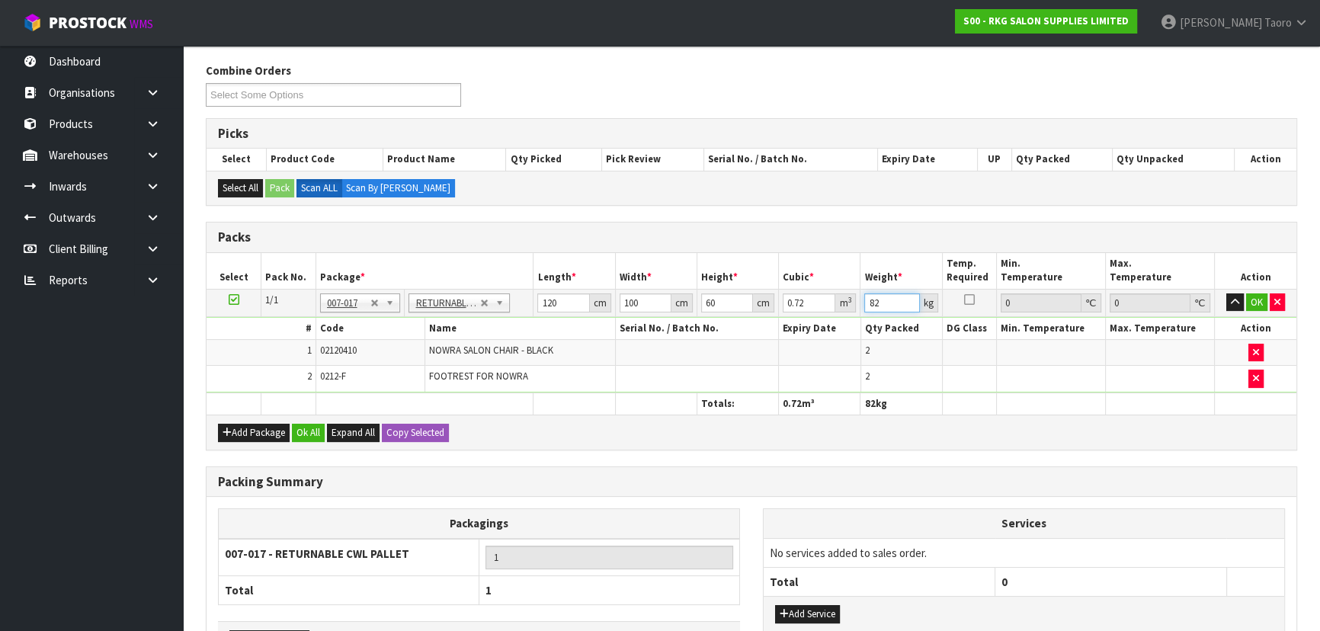
scroll to position [283, 0]
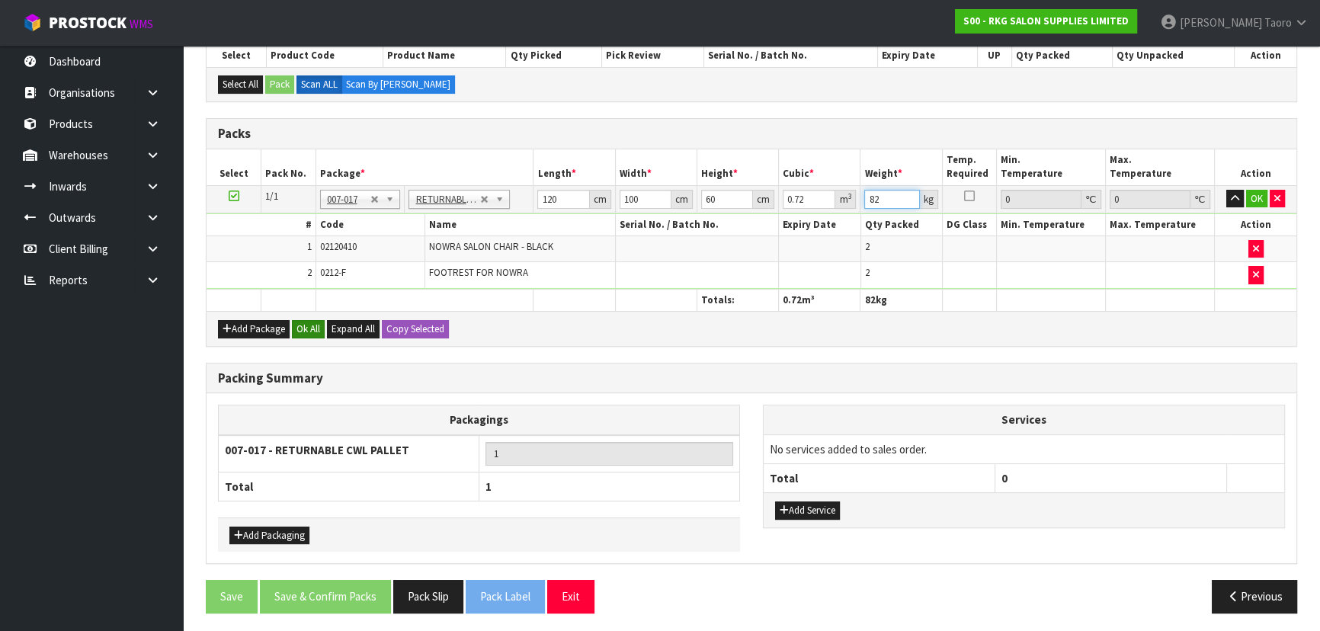
type input "82"
click at [302, 321] on button "Ok All" at bounding box center [308, 329] width 33 height 18
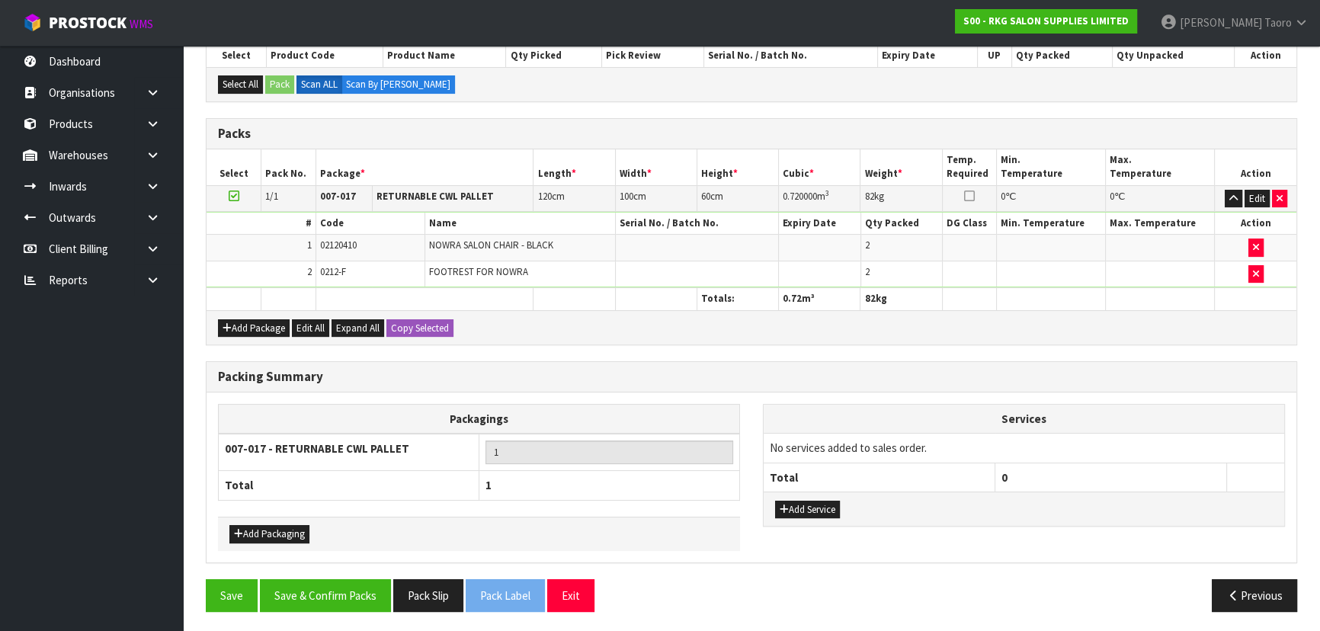
scroll to position [283, 0]
click at [344, 587] on button "Save & Confirm Packs" at bounding box center [325, 596] width 131 height 33
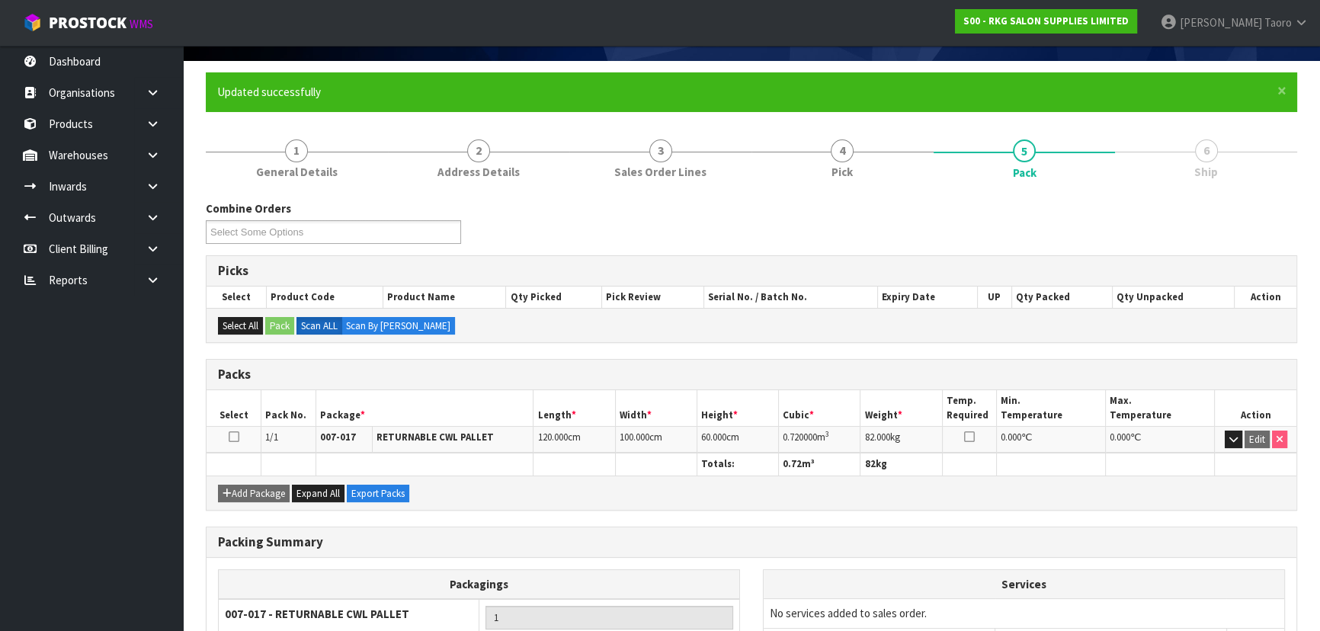
scroll to position [229, 0]
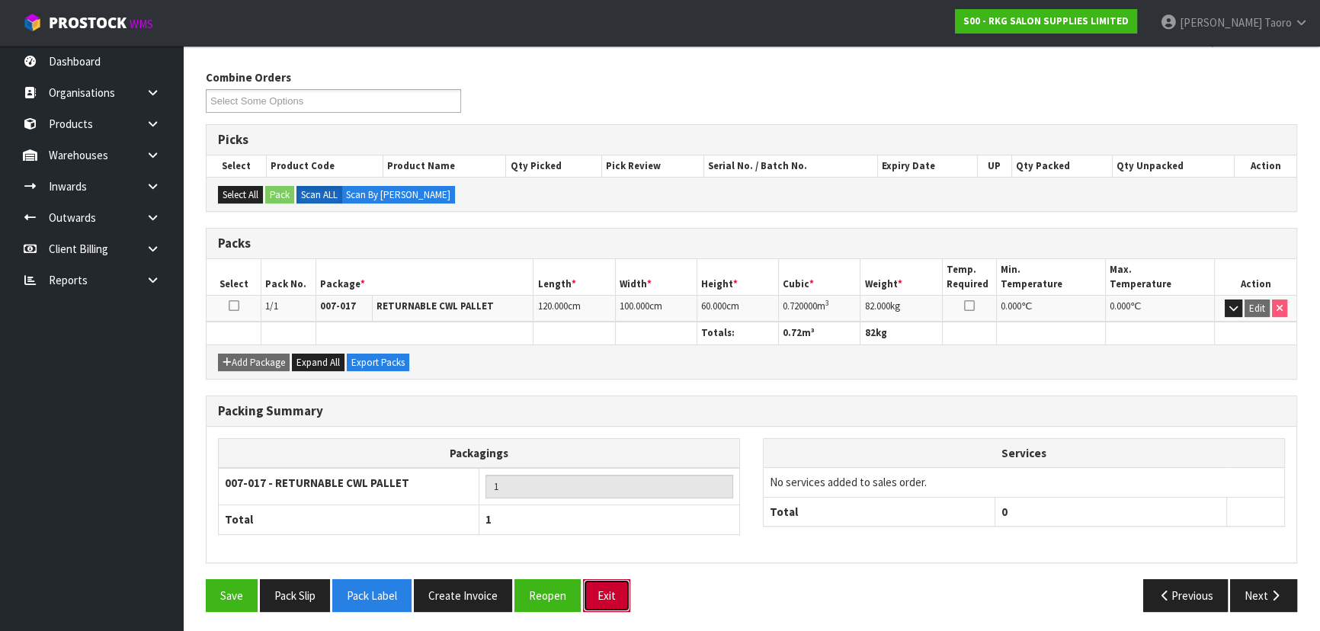
click at [596, 595] on button "Exit" at bounding box center [606, 595] width 47 height 33
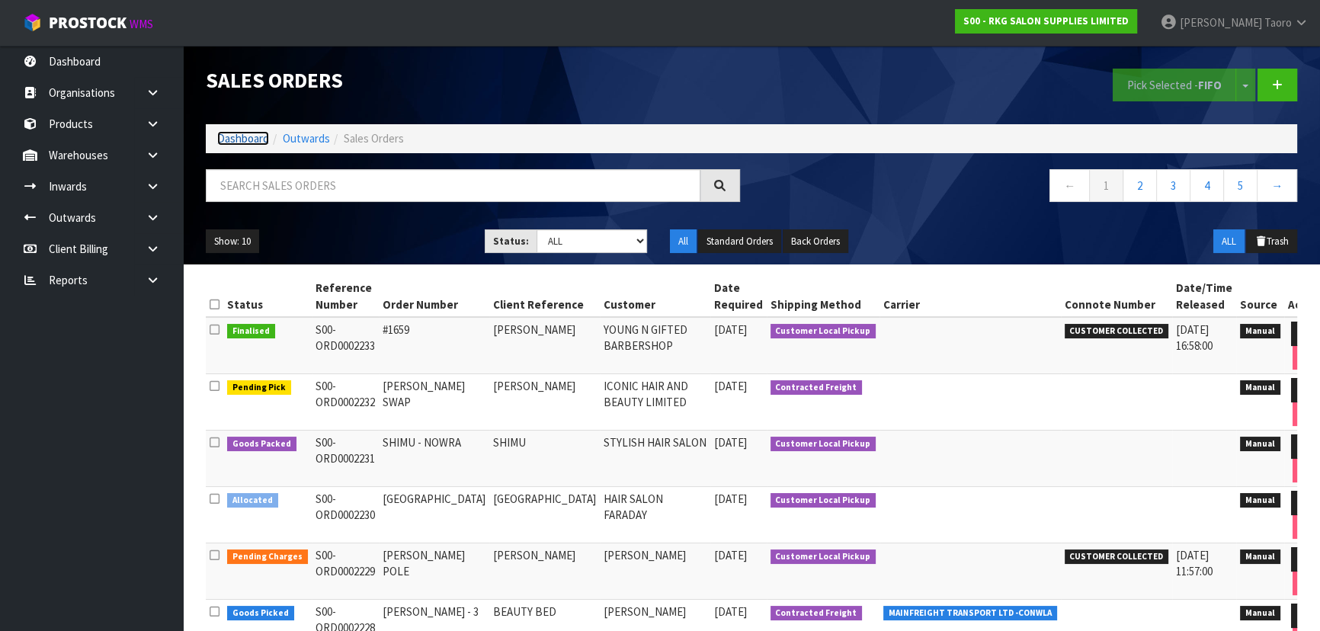
click at [242, 136] on link "Dashboard" at bounding box center [243, 138] width 52 height 14
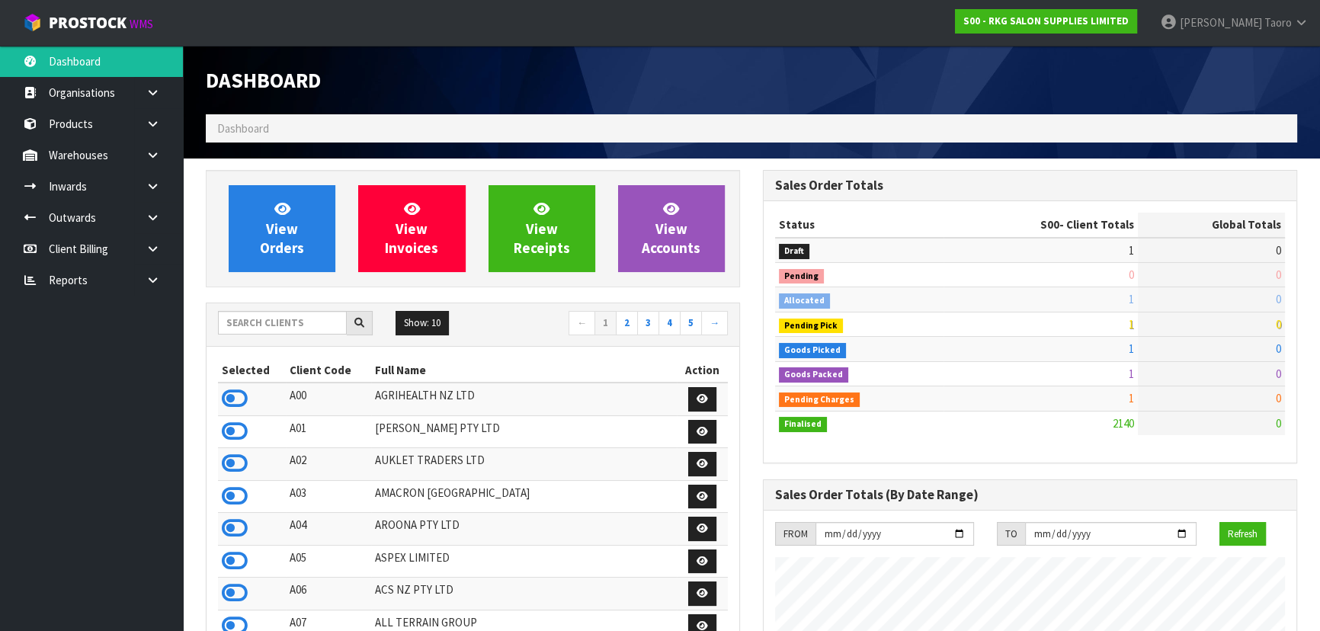
scroll to position [1185, 556]
click at [274, 321] on input "text" at bounding box center [282, 323] width 129 height 24
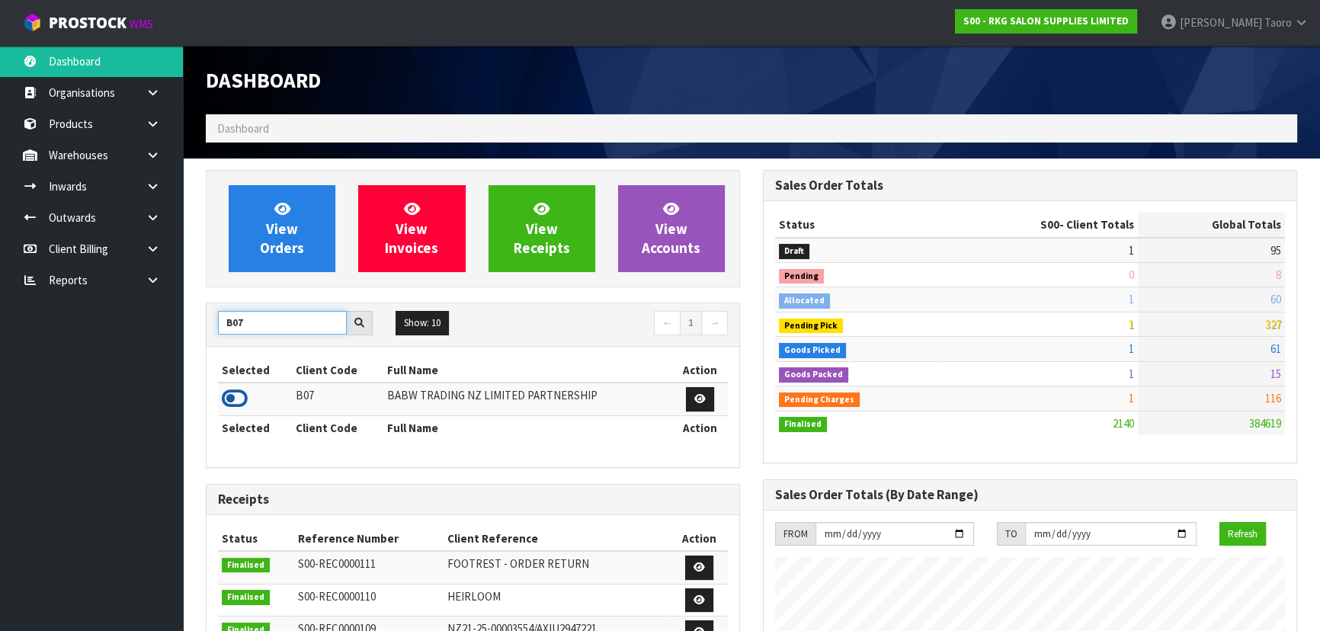
type input "B07"
click at [232, 393] on icon at bounding box center [235, 398] width 26 height 23
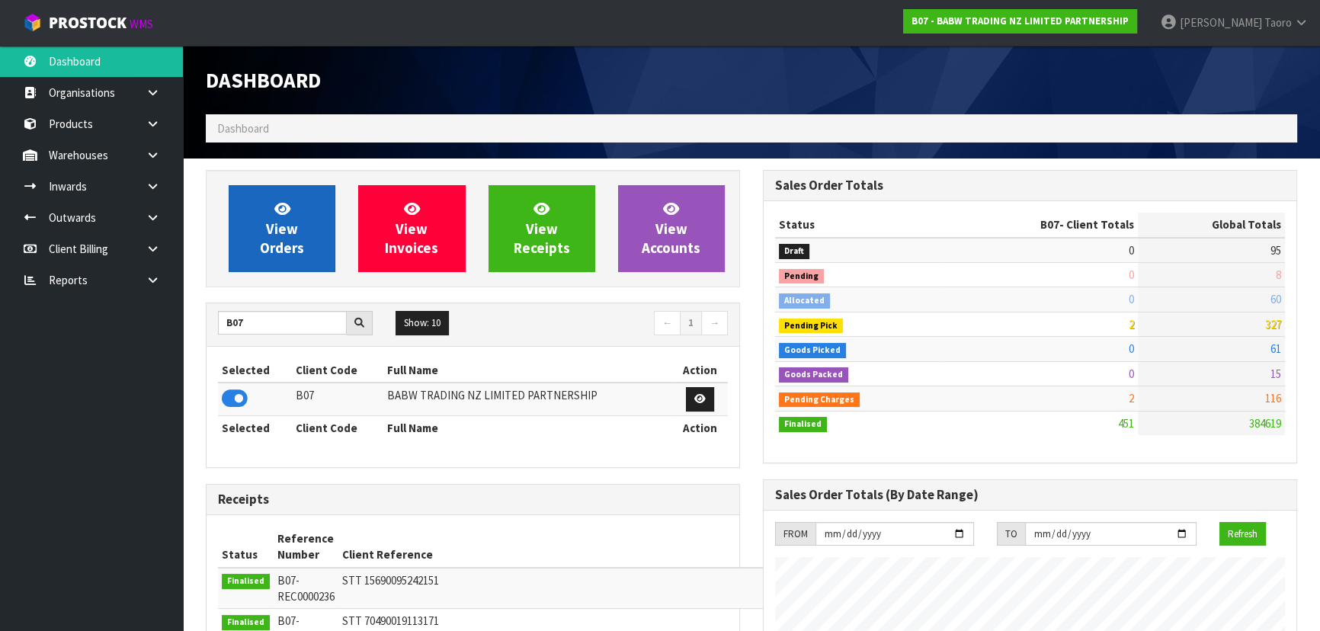
scroll to position [1152, 556]
click at [302, 217] on link "View Orders" at bounding box center [282, 228] width 107 height 87
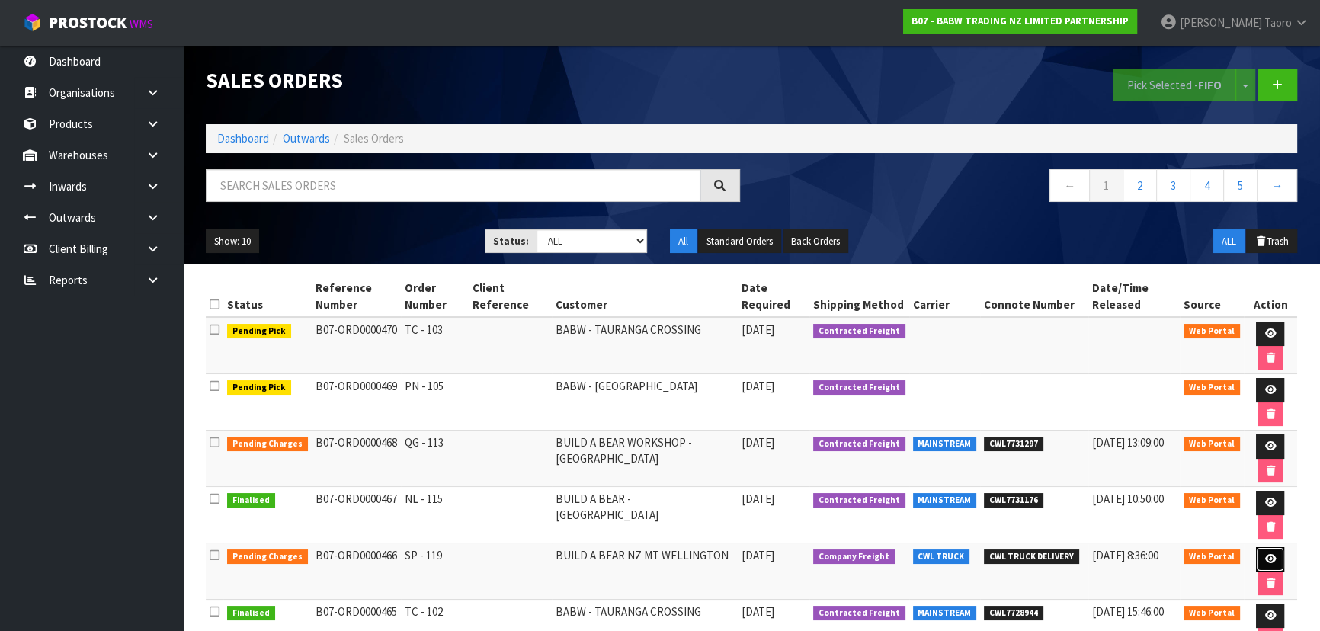
drag, startPoint x: 1257, startPoint y: 554, endPoint x: 1259, endPoint y: 539, distance: 14.6
click at [1258, 554] on link at bounding box center [1270, 559] width 28 height 24
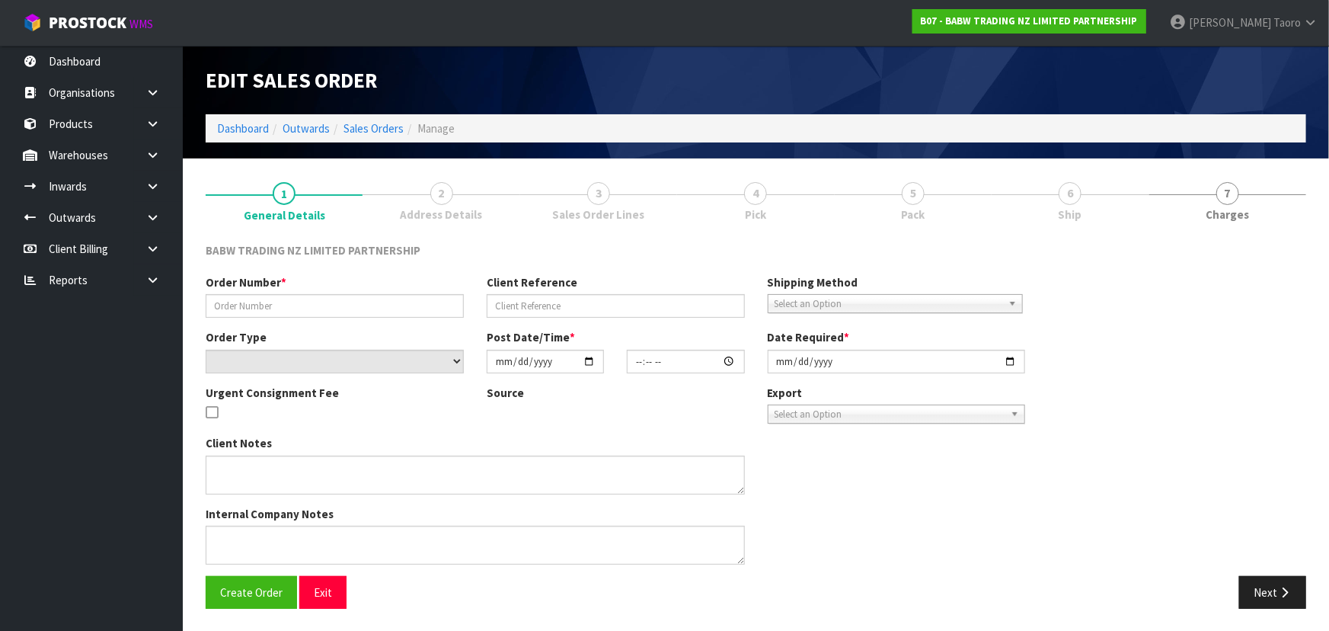
type input "SP - 119"
select select "number:0"
type input "[DATE]"
type input "14:00:00.000"
type input "[DATE]"
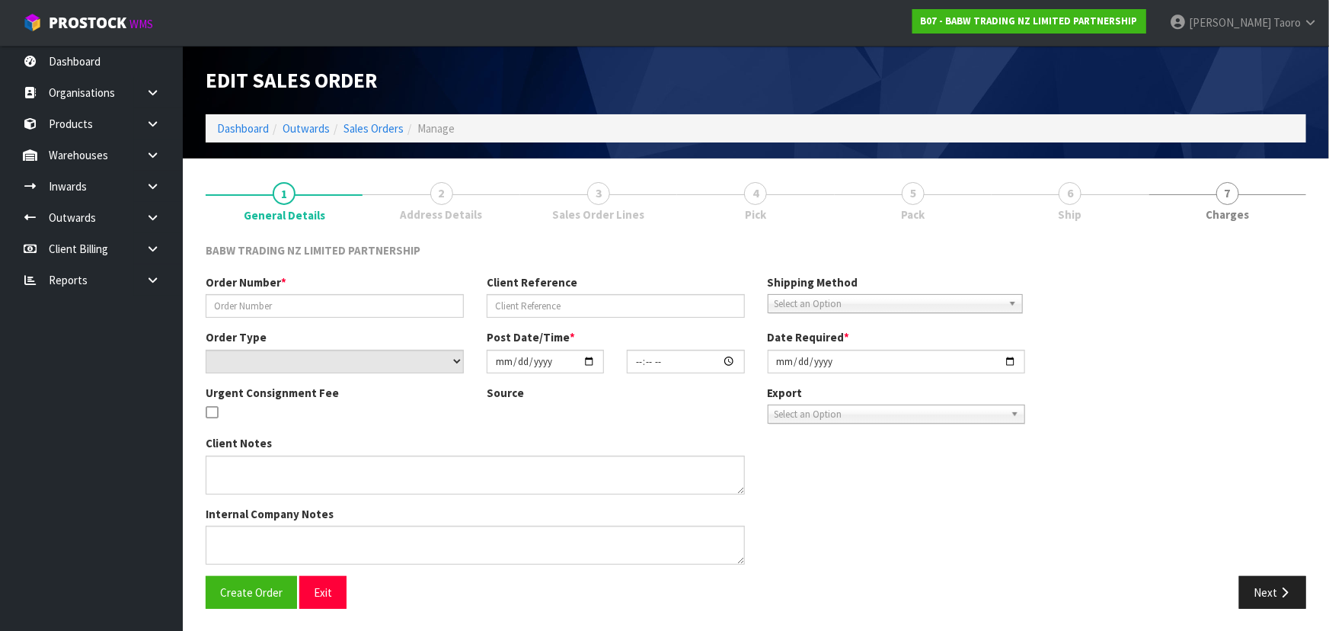
type textarea "CALL/MESSGAE AFTERNOON PRIOR TO MORNING DELIVERY - FRANKI 0273810540, TO MAKE S…"
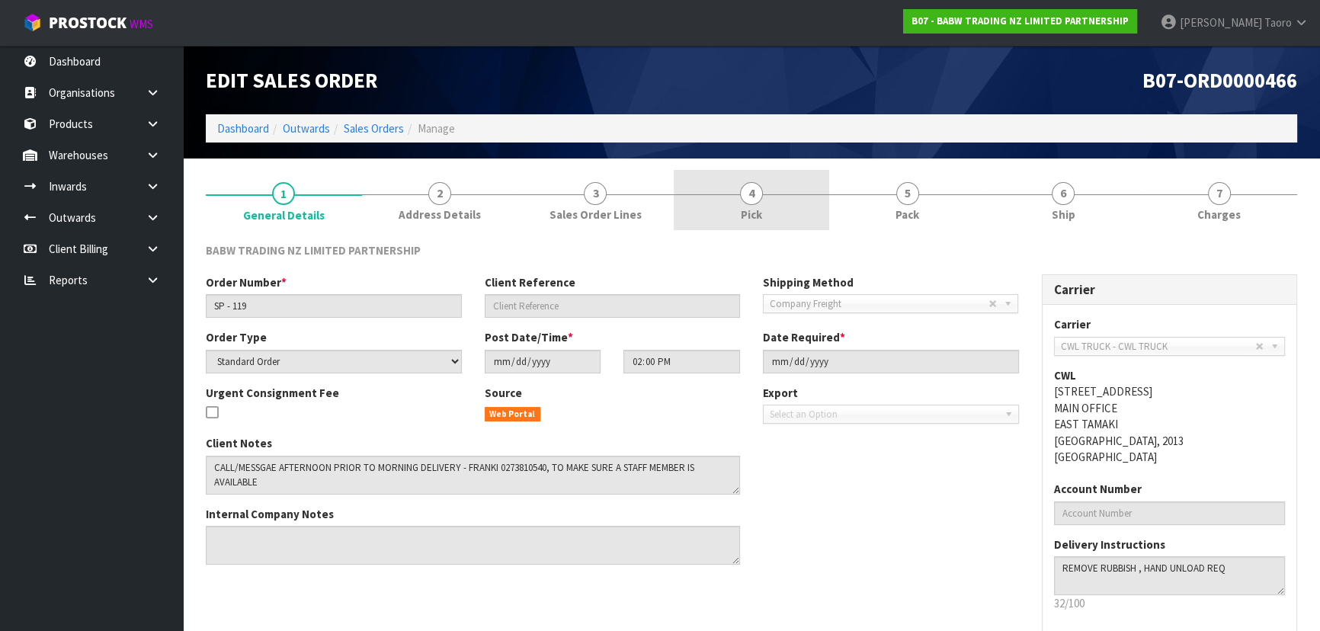
drag, startPoint x: 773, startPoint y: 201, endPoint x: 795, endPoint y: 190, distance: 24.9
click at [774, 201] on link "4 Pick" at bounding box center [752, 200] width 156 height 60
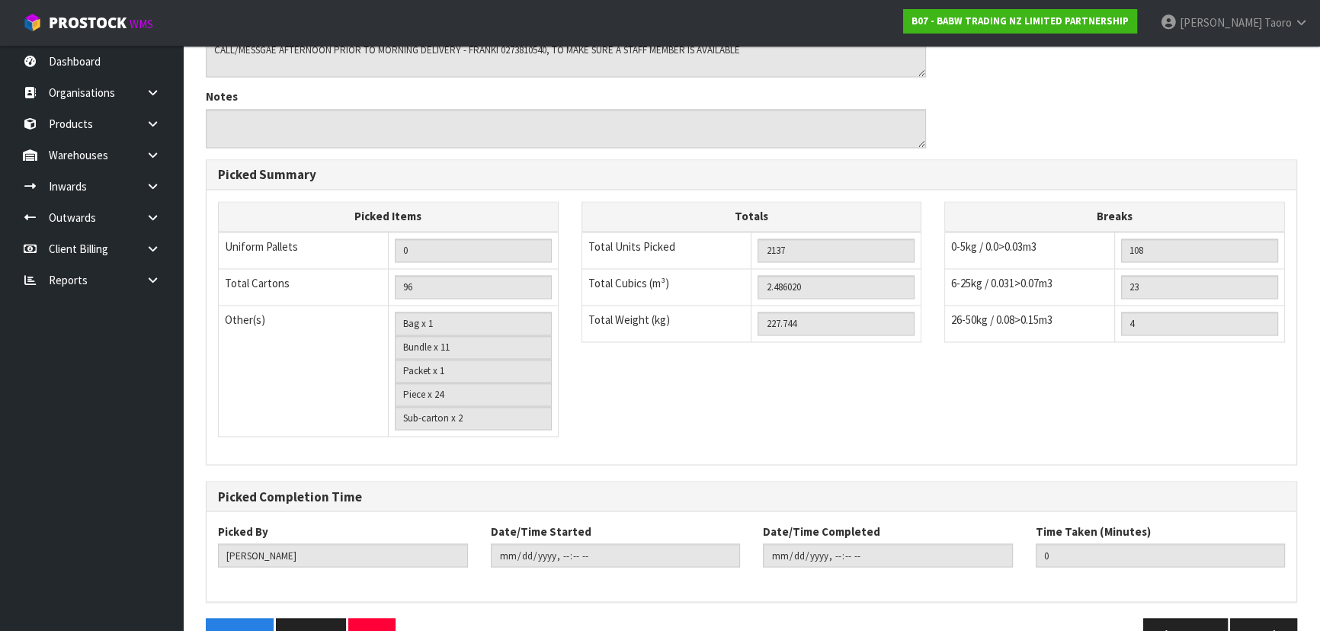
scroll to position [3137, 0]
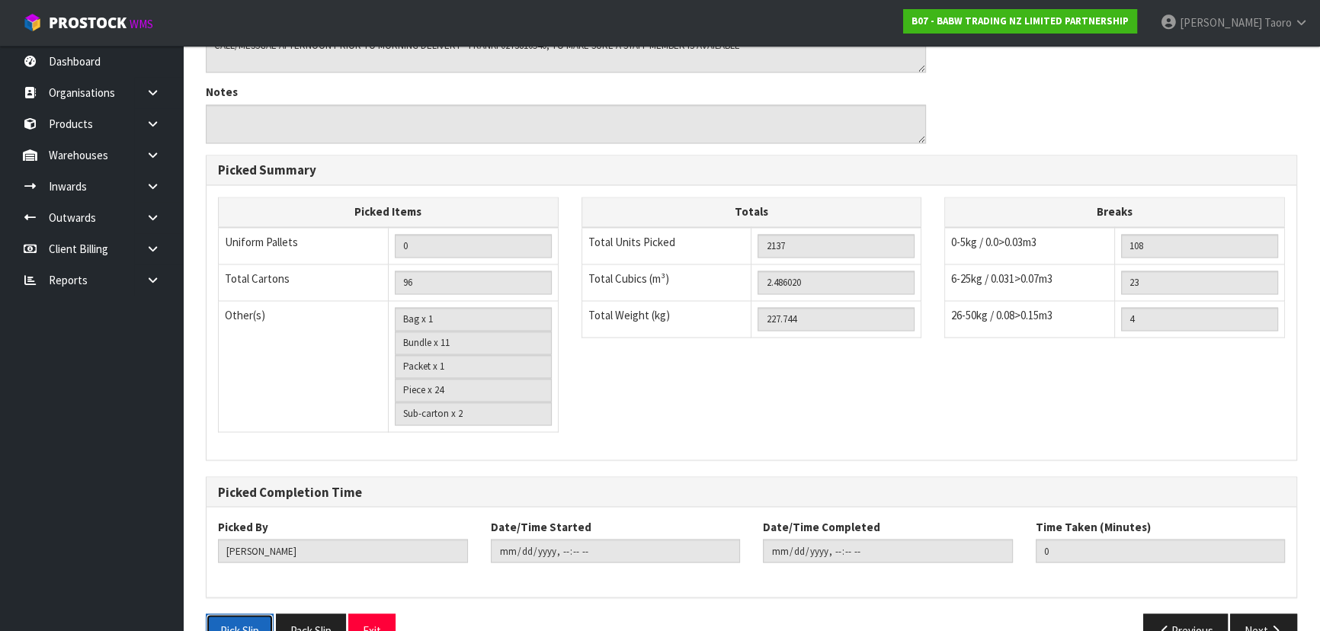
drag, startPoint x: 259, startPoint y: 588, endPoint x: 590, endPoint y: 376, distance: 392.7
click at [259, 613] on button "Pick Slip" at bounding box center [240, 629] width 68 height 33
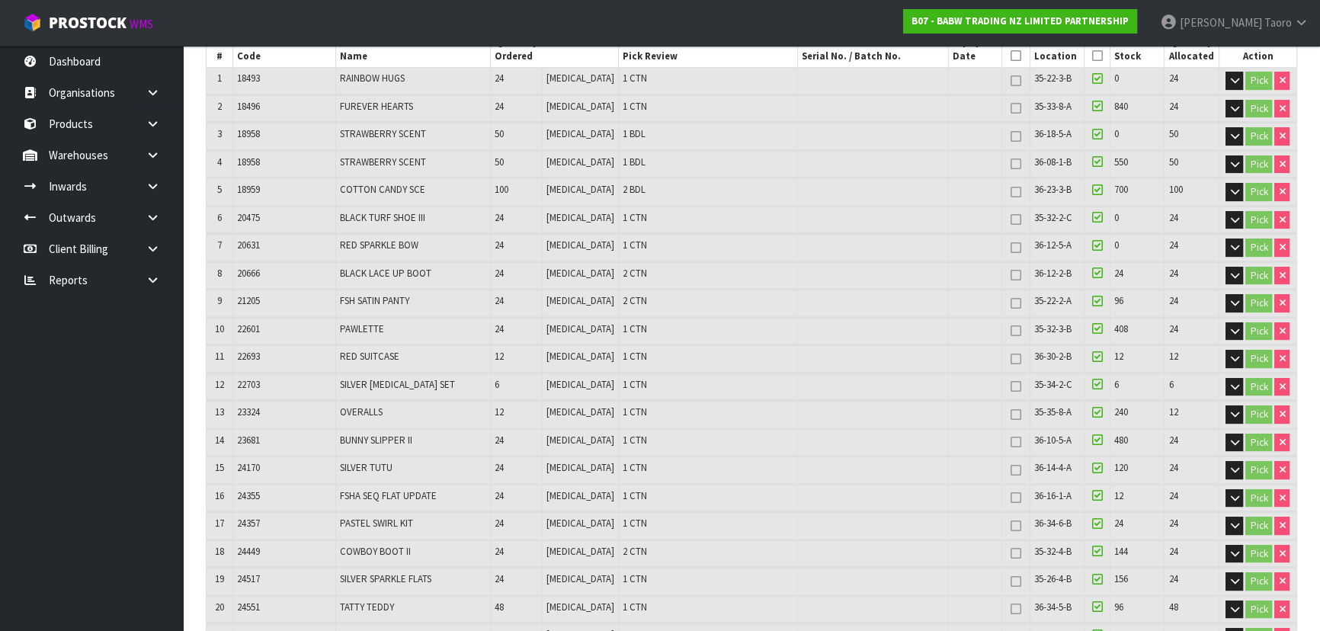
scroll to position [0, 0]
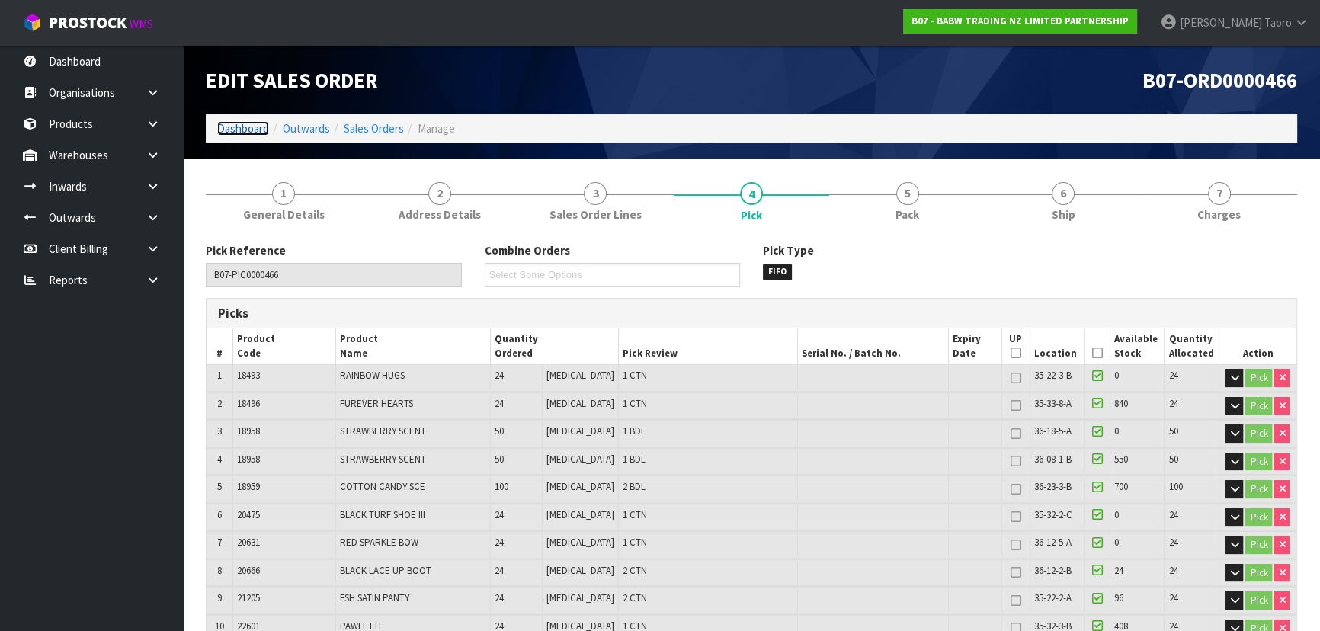
click at [250, 129] on link "Dashboard" at bounding box center [243, 128] width 52 height 14
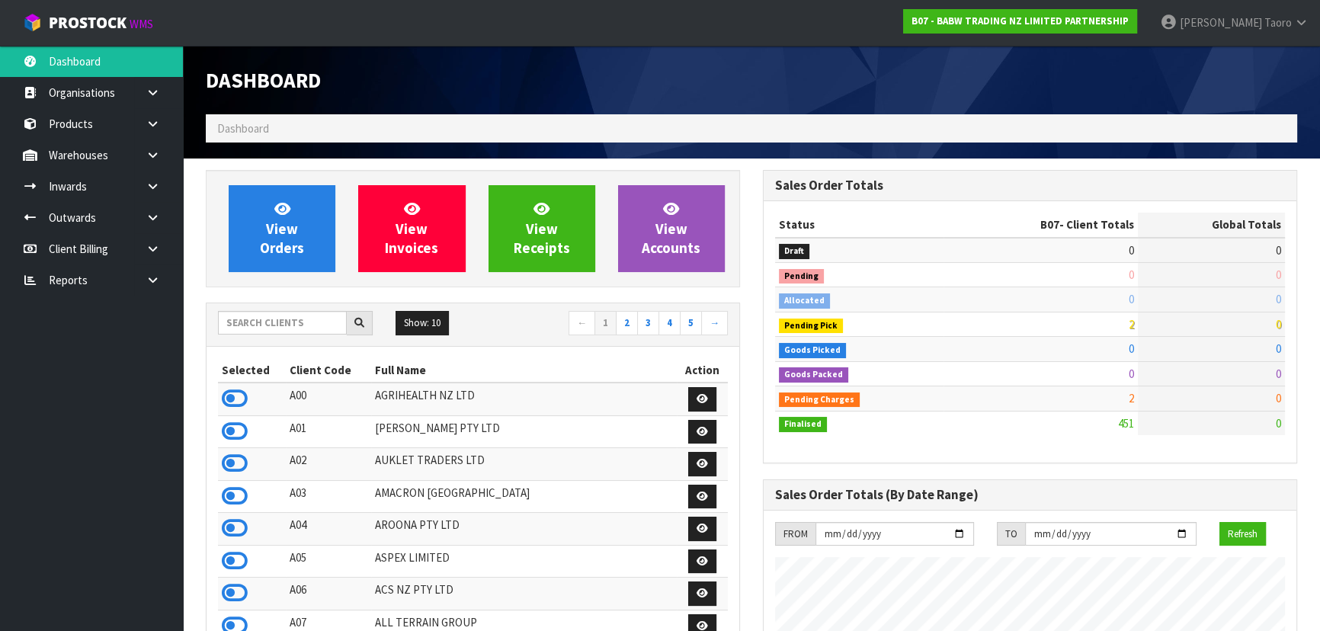
scroll to position [1152, 556]
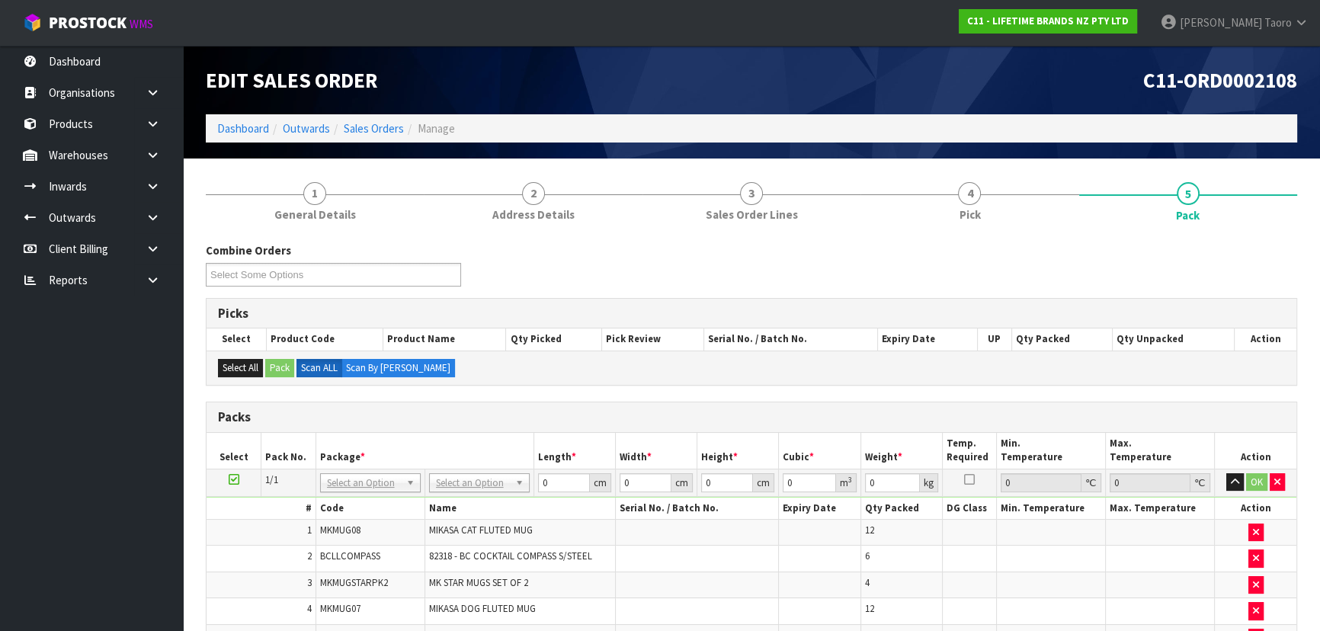
click at [632, 278] on div "Combine Orders C11-ORD0002092 C11-ORD0002102 C11-ORD0002104 C11-ORD0002105 C11-…" at bounding box center [751, 269] width 1114 height 55
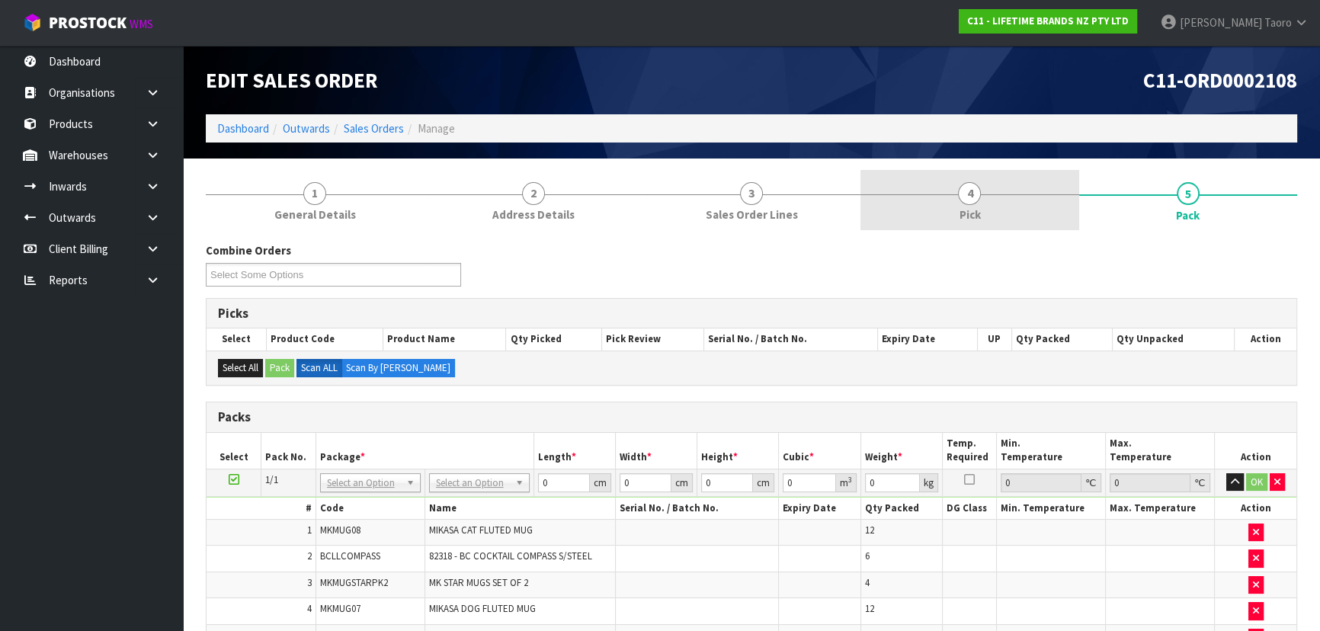
click at [999, 207] on link "4 Pick" at bounding box center [969, 200] width 218 height 60
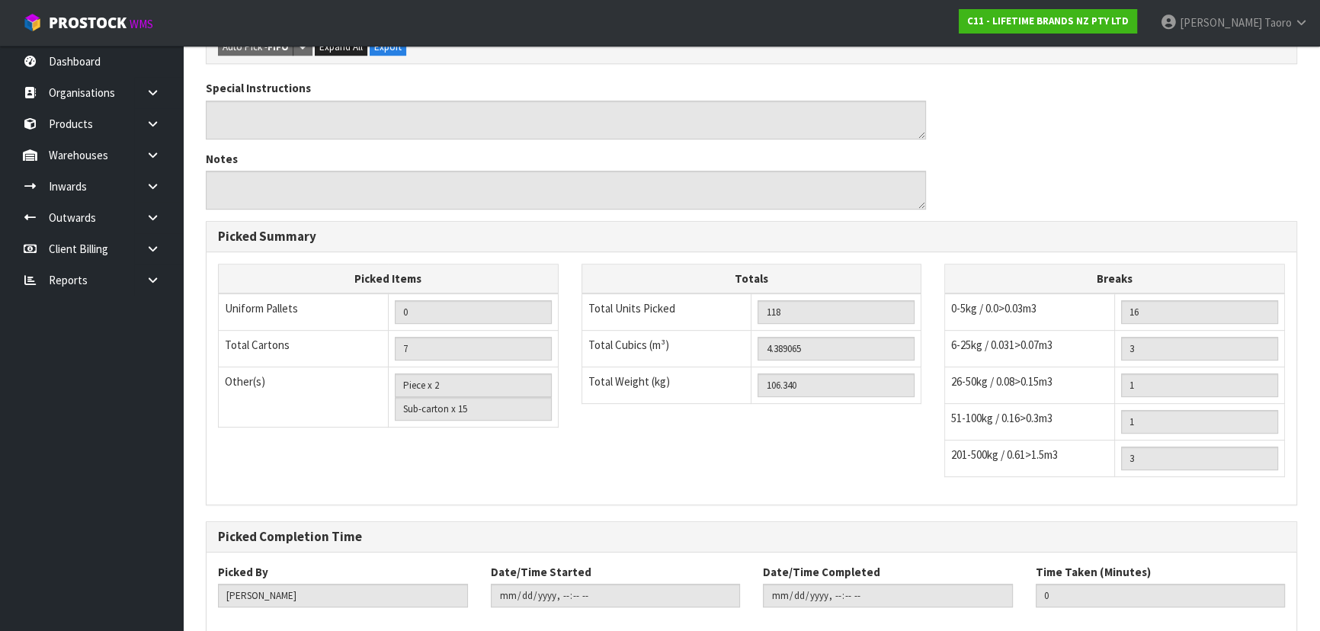
scroll to position [875, 0]
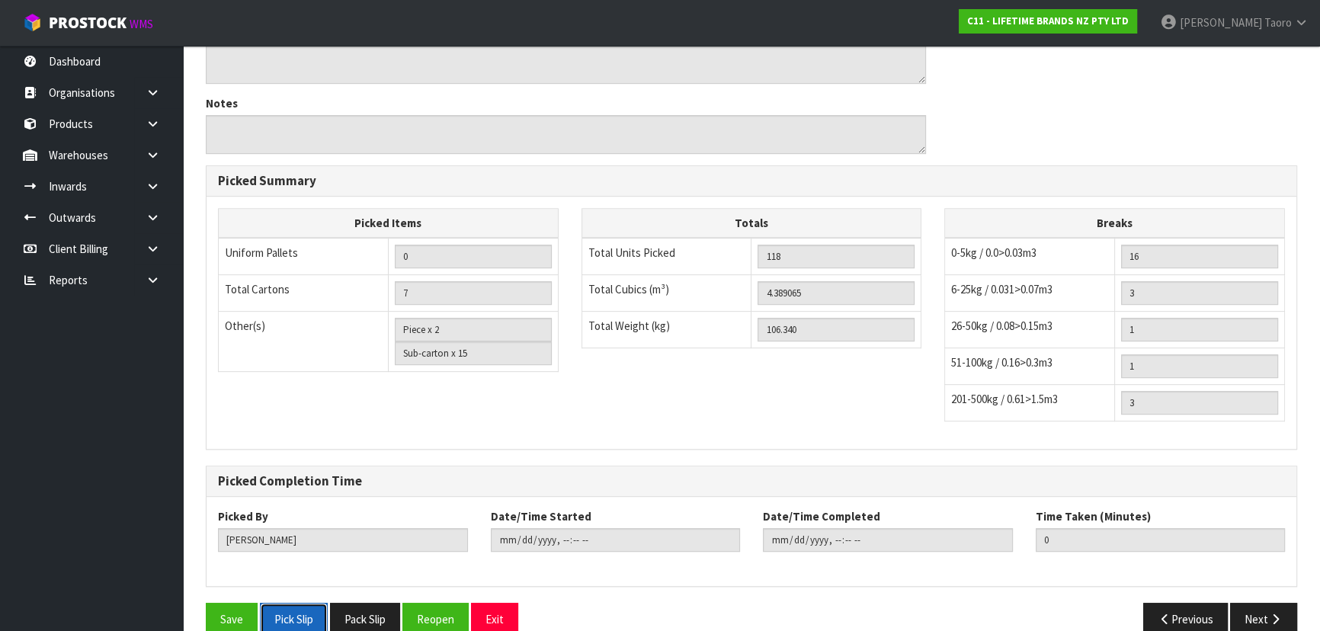
click at [289, 603] on button "Pick Slip" at bounding box center [294, 619] width 68 height 33
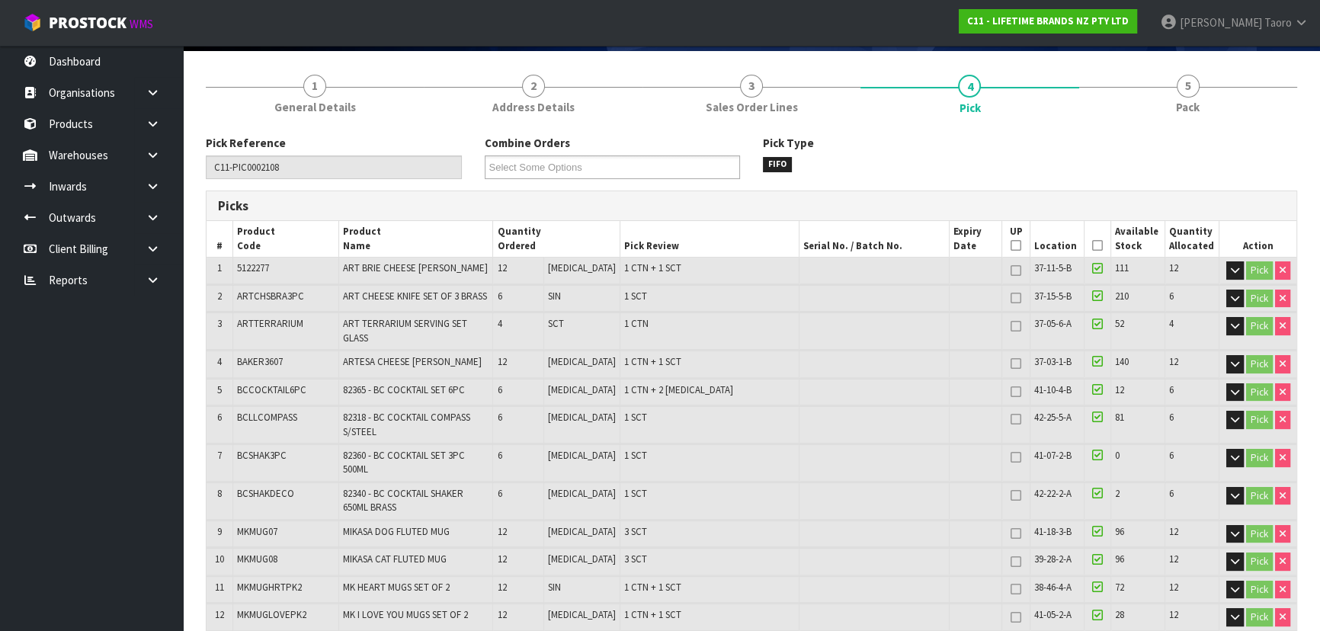
scroll to position [0, 0]
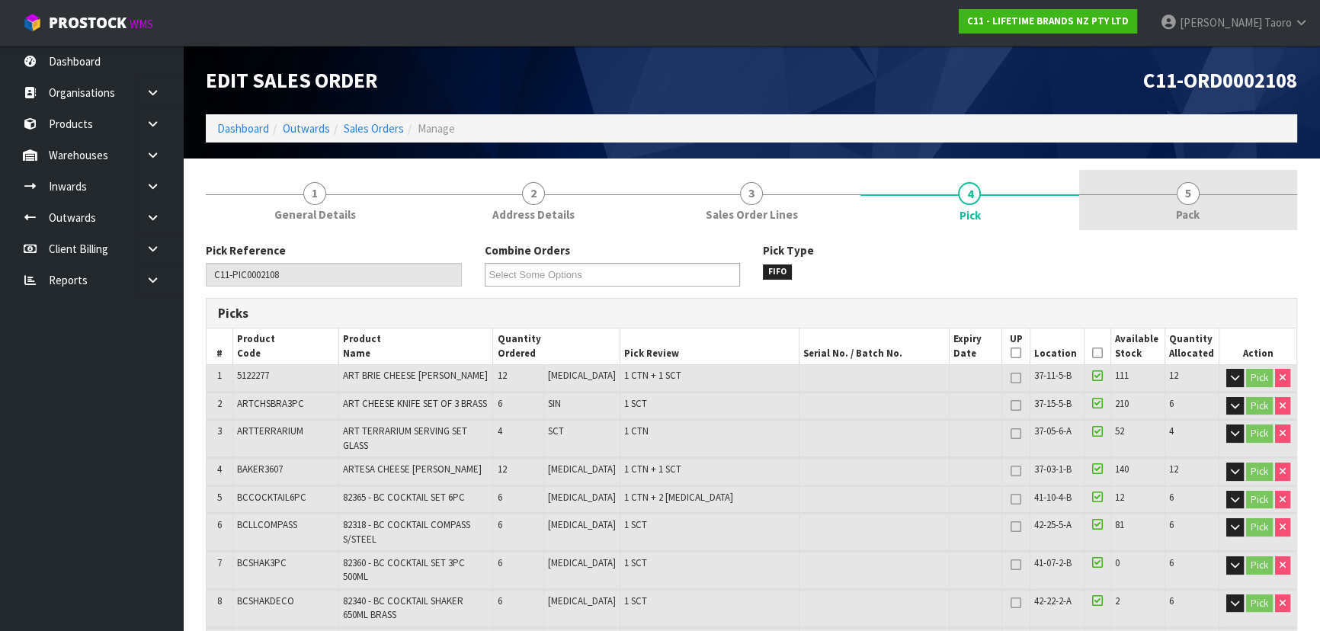
click at [1144, 189] on link "5 Pack" at bounding box center [1188, 200] width 218 height 60
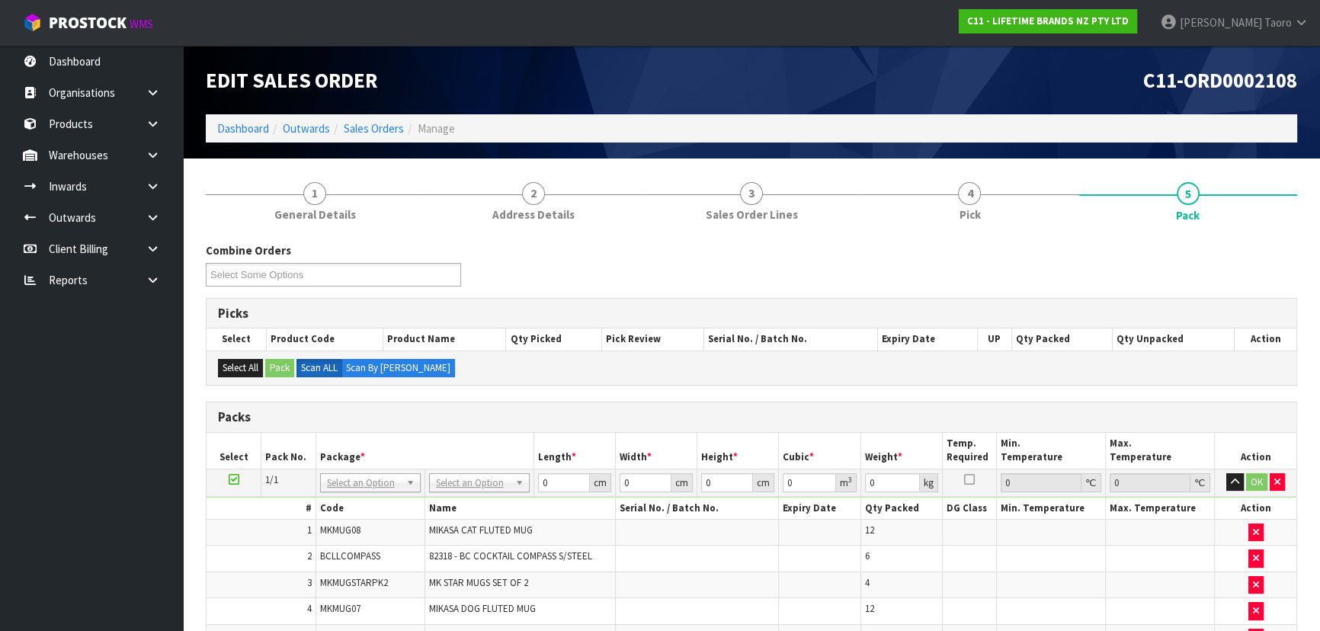
click at [962, 103] on div "C11-ORD0002108" at bounding box center [1029, 80] width 557 height 69
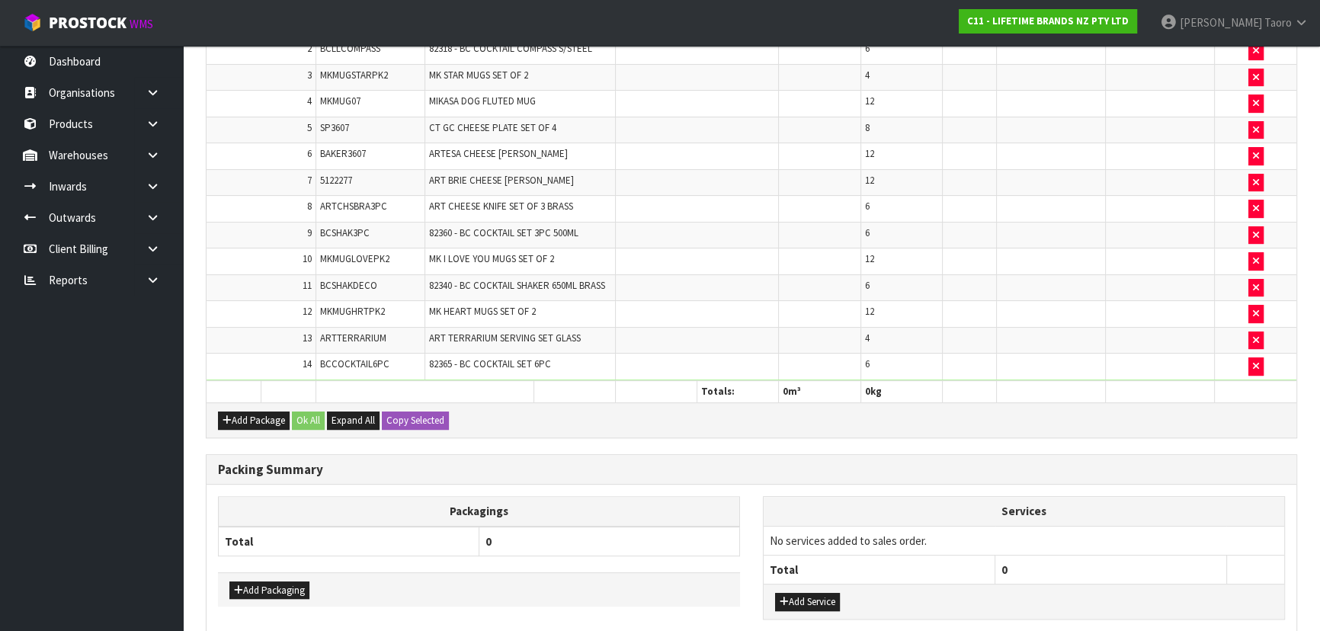
scroll to position [588, 0]
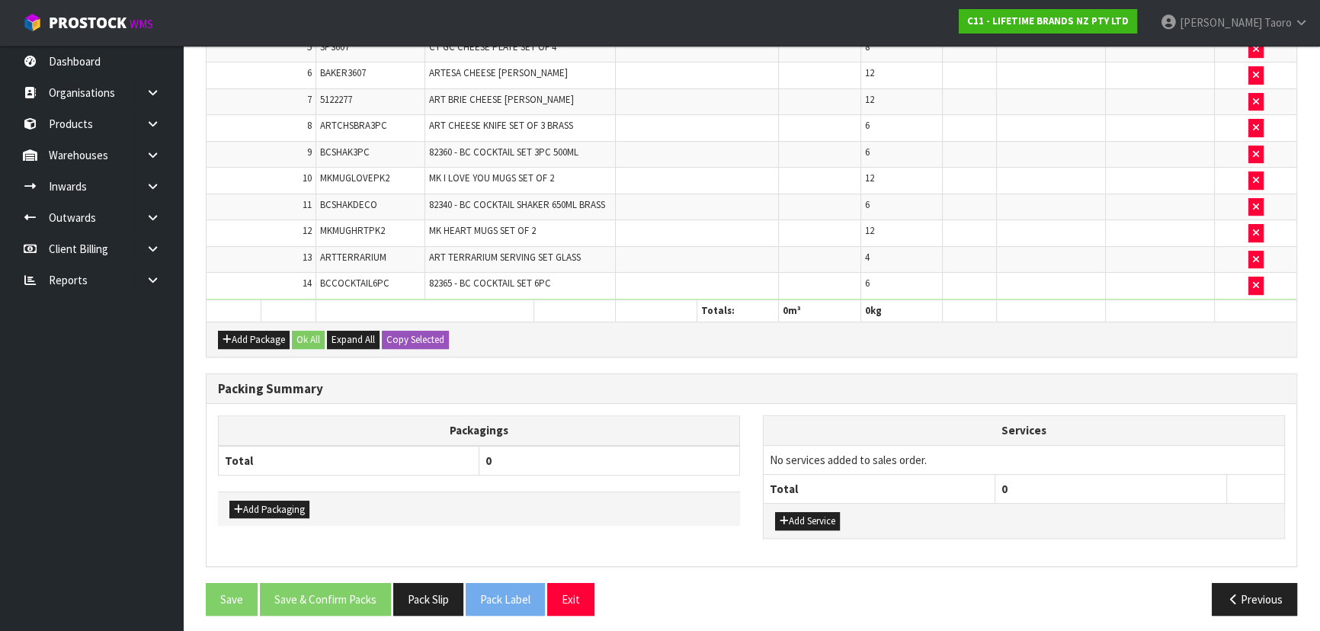
click at [596, 421] on th "Packagings" at bounding box center [479, 431] width 521 height 30
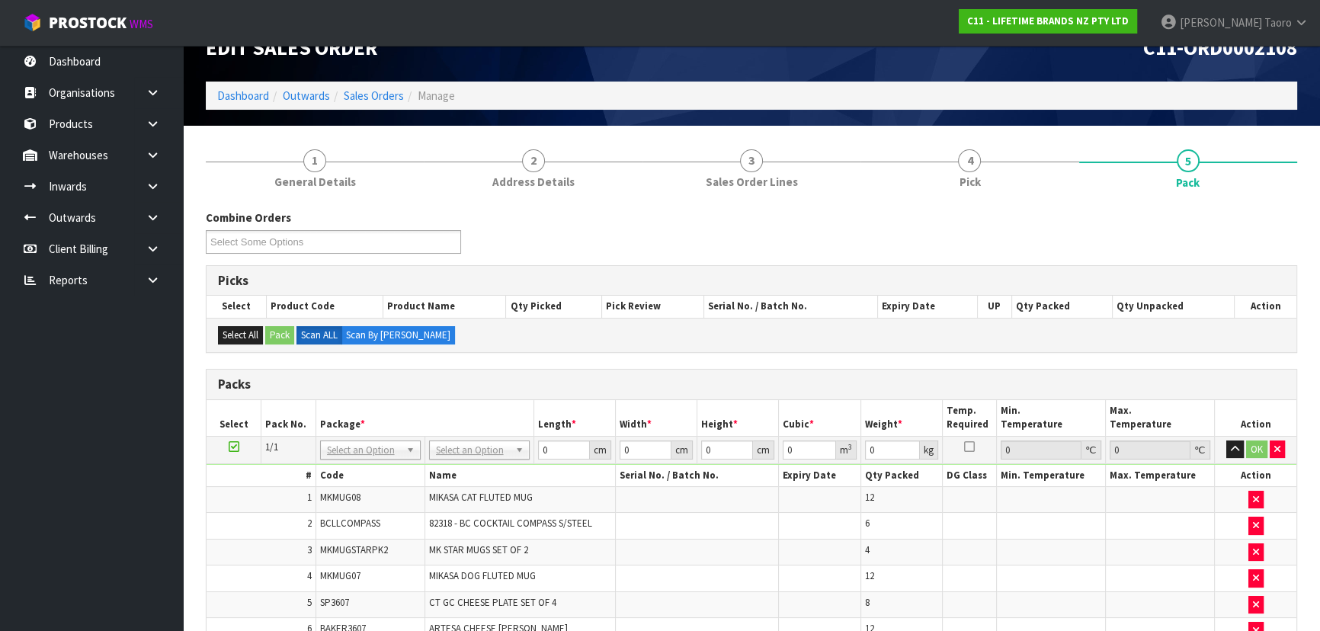
scroll to position [0, 0]
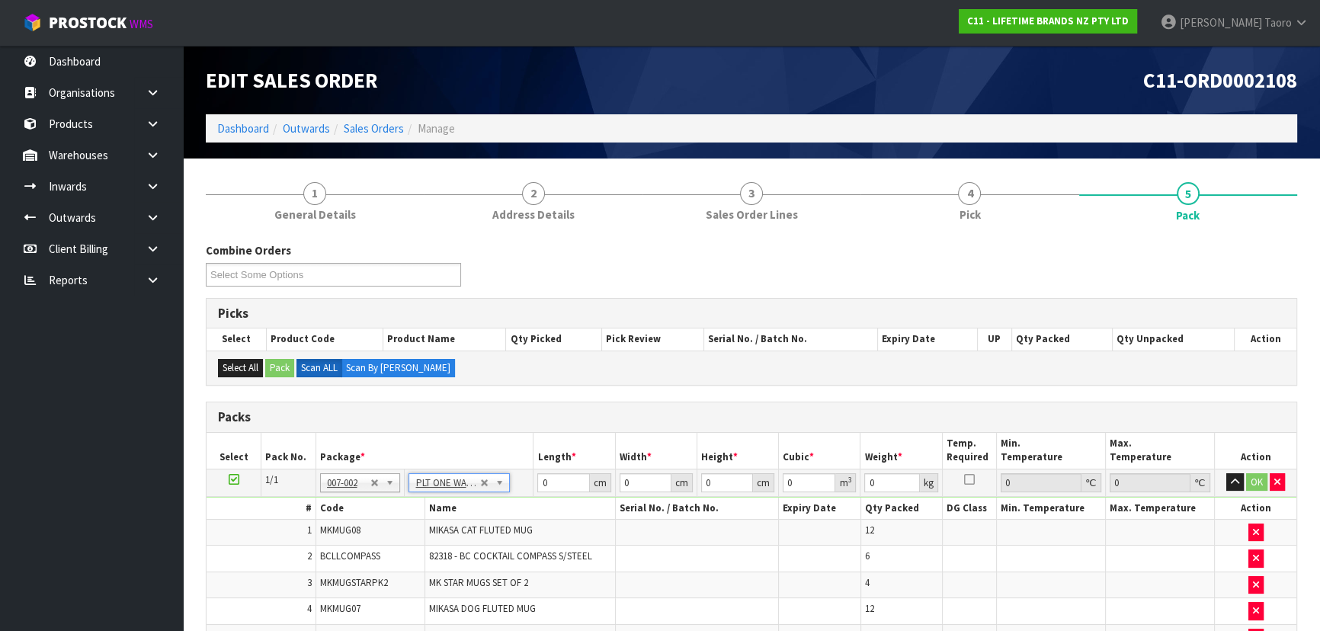
type input "106.34"
click at [568, 484] on input "0" at bounding box center [563, 482] width 52 height 19
type input "121"
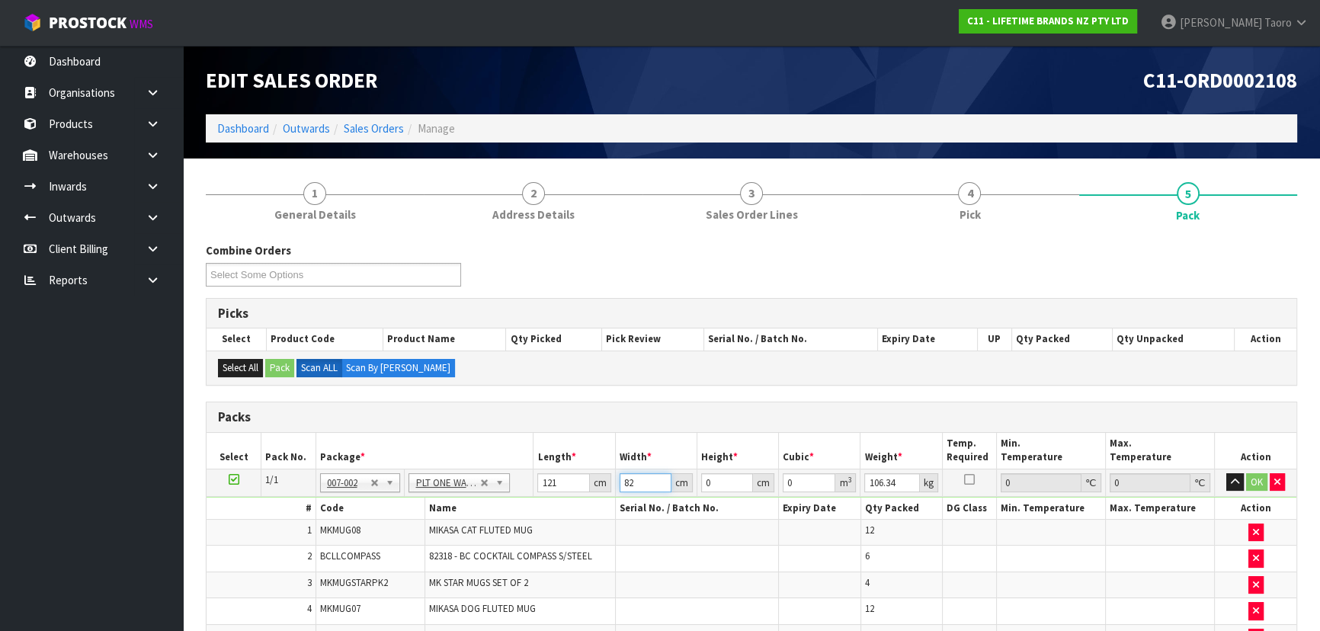
type input "82"
type input "9"
type input "0.089298"
type input "94"
type input "0.932668"
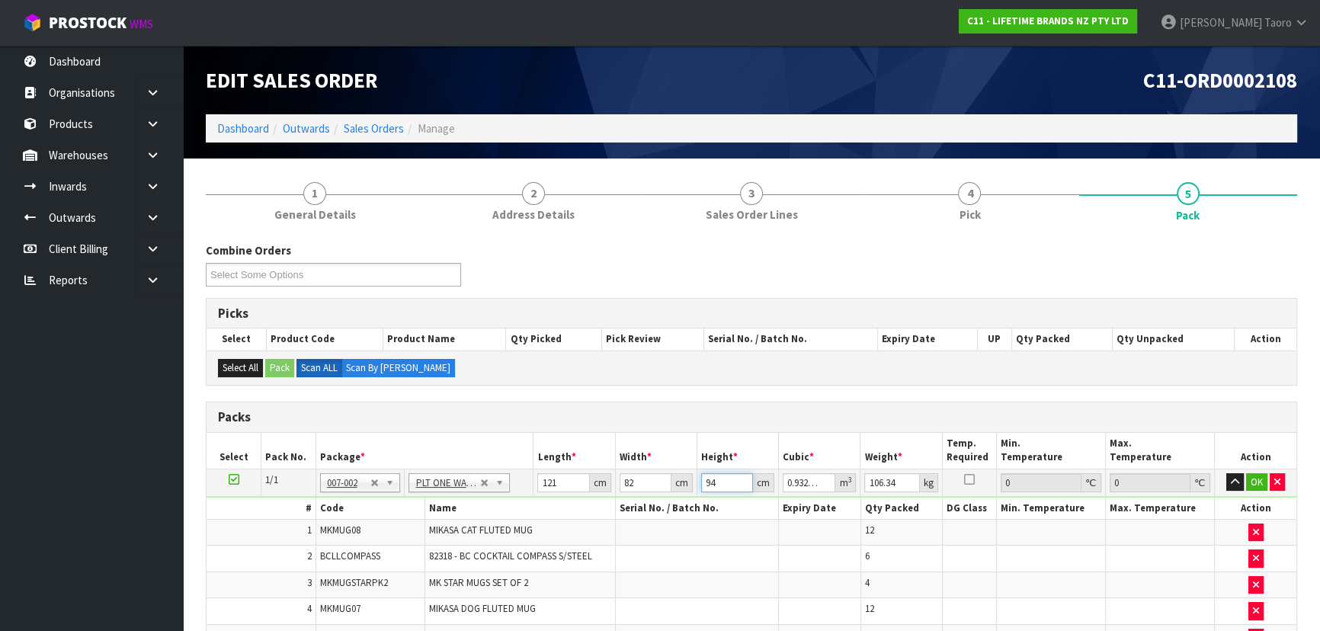
type input "94"
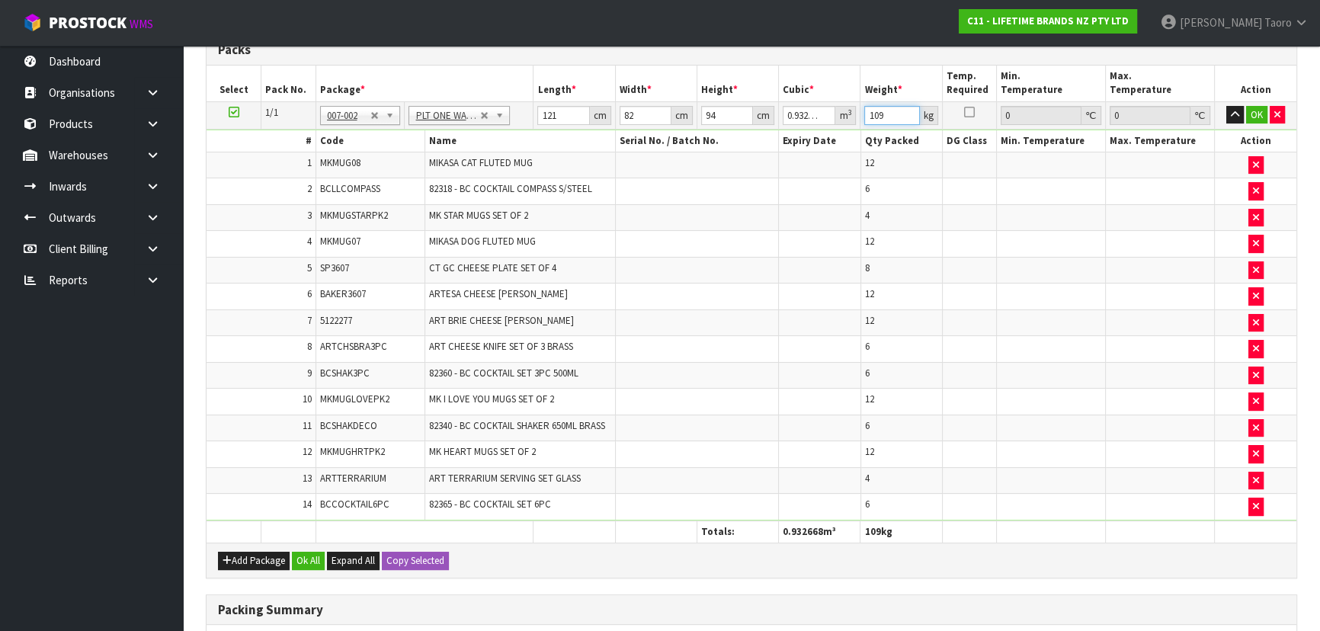
scroll to position [485, 0]
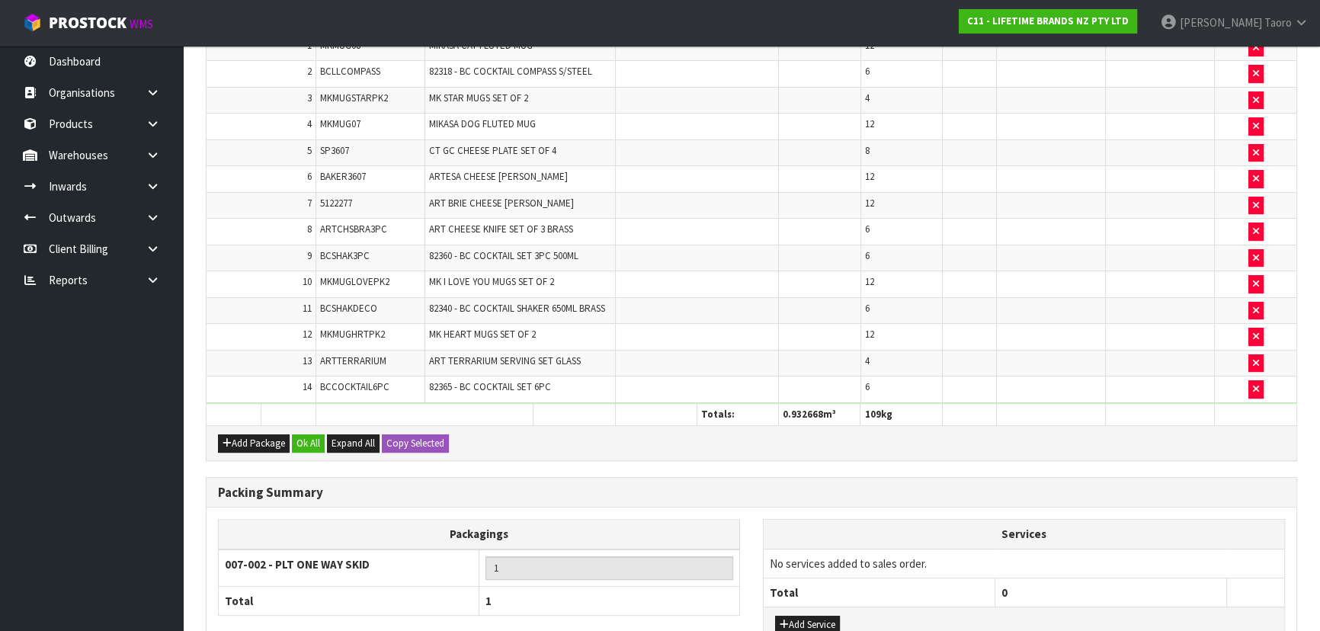
type input "109"
drag, startPoint x: 544, startPoint y: 455, endPoint x: 515, endPoint y: 454, distance: 29.0
click at [389, 485] on h3 "Packing Summary" at bounding box center [751, 492] width 1067 height 14
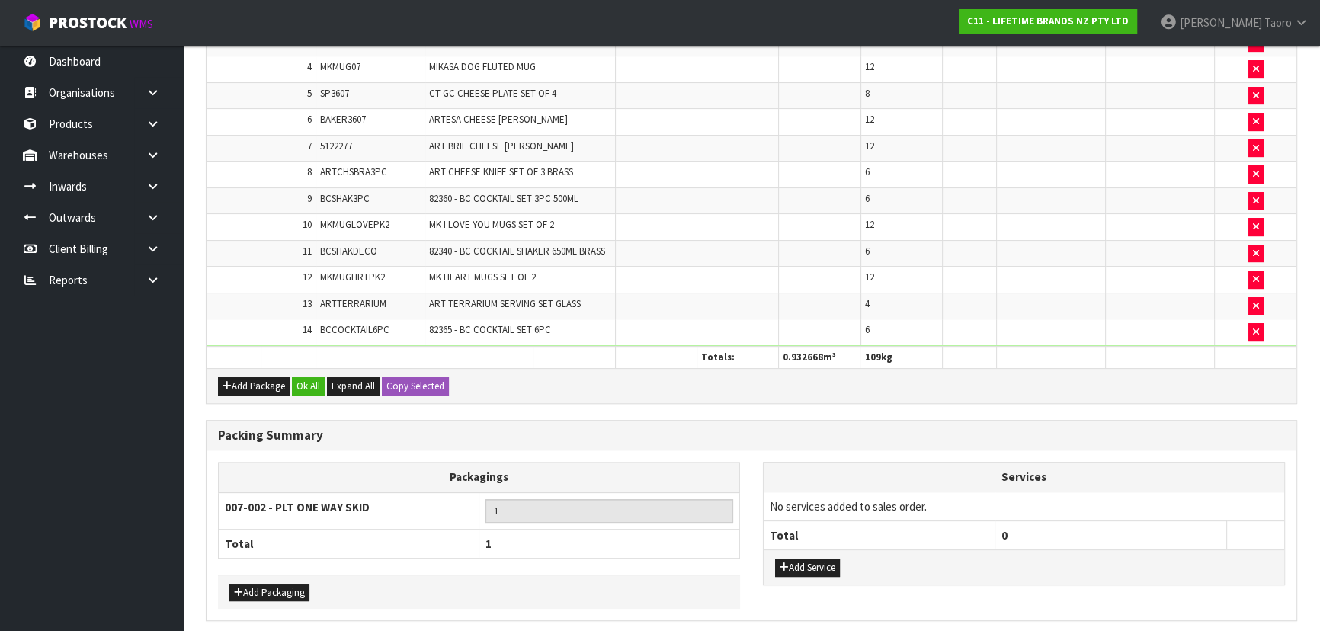
scroll to position [597, 0]
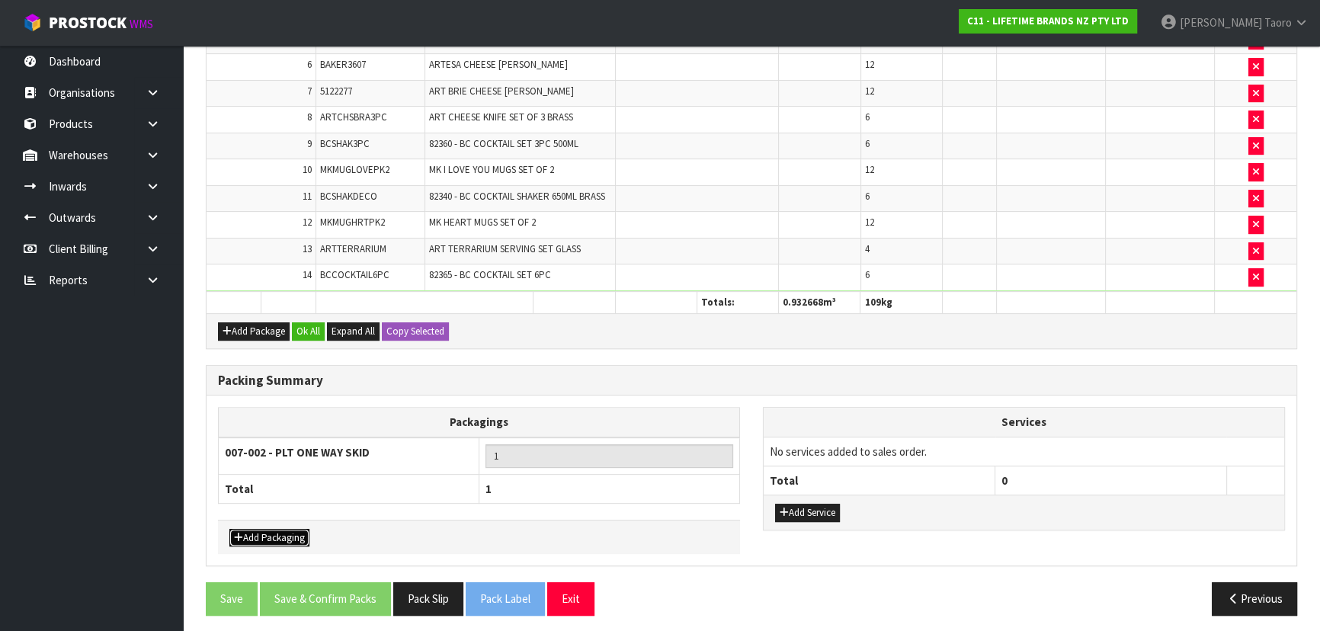
click at [300, 531] on button "Add Packaging" at bounding box center [269, 538] width 80 height 18
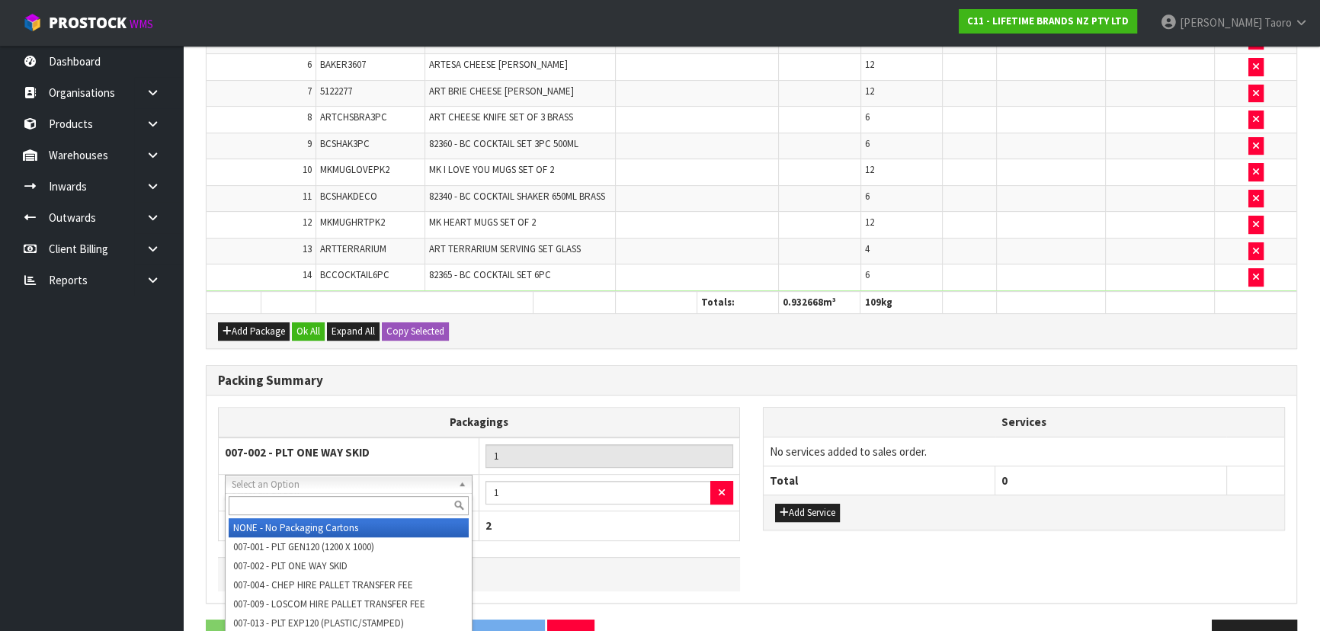
click at [337, 503] on input "text" at bounding box center [349, 505] width 240 height 19
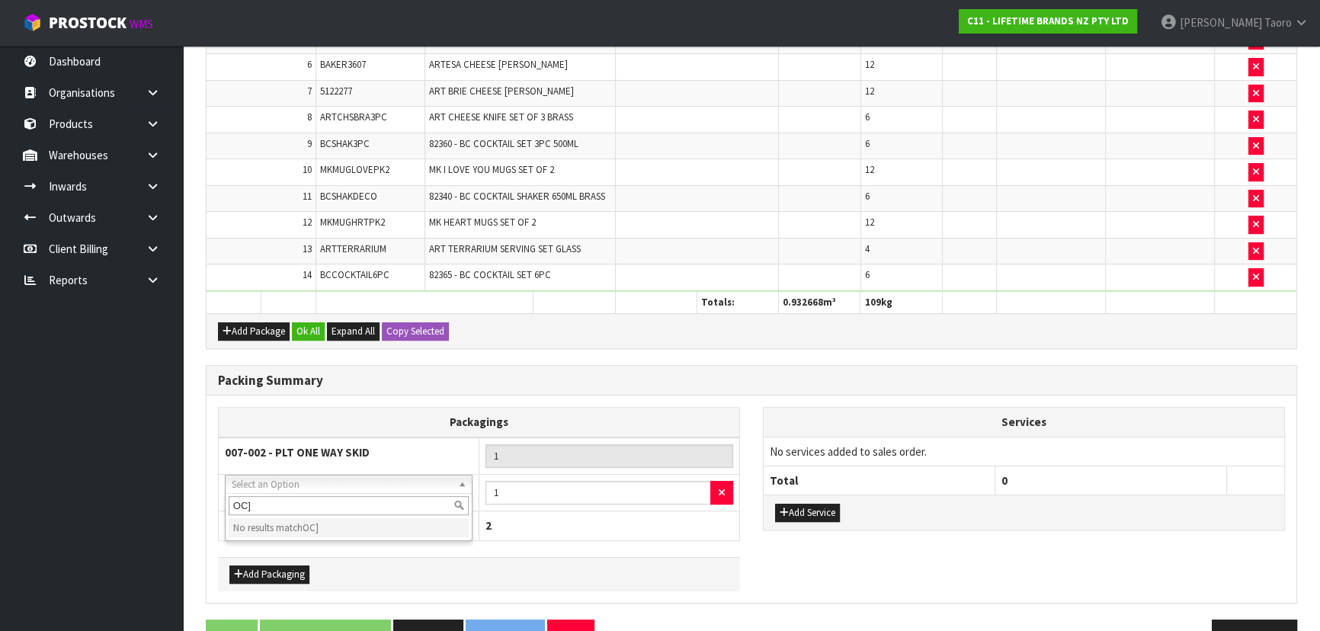
type input "OC"
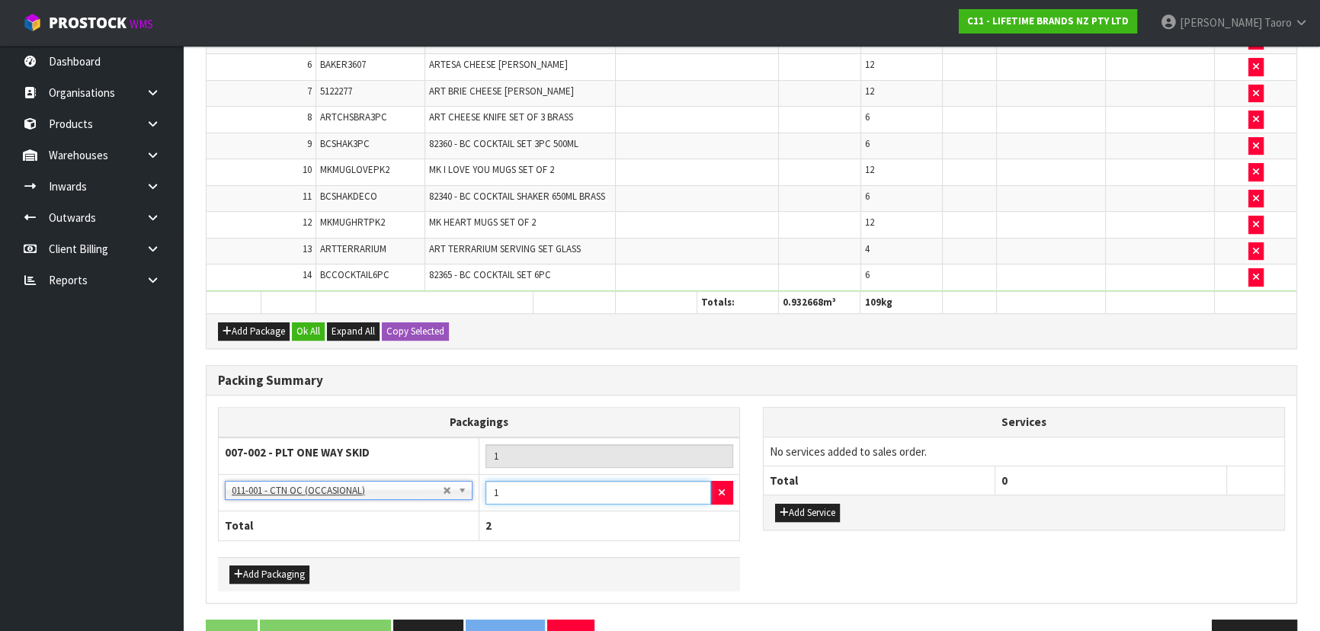
click at [517, 489] on input "1" at bounding box center [598, 493] width 226 height 24
type input "2"
click at [587, 373] on h3 "Packing Summary" at bounding box center [751, 380] width 1067 height 14
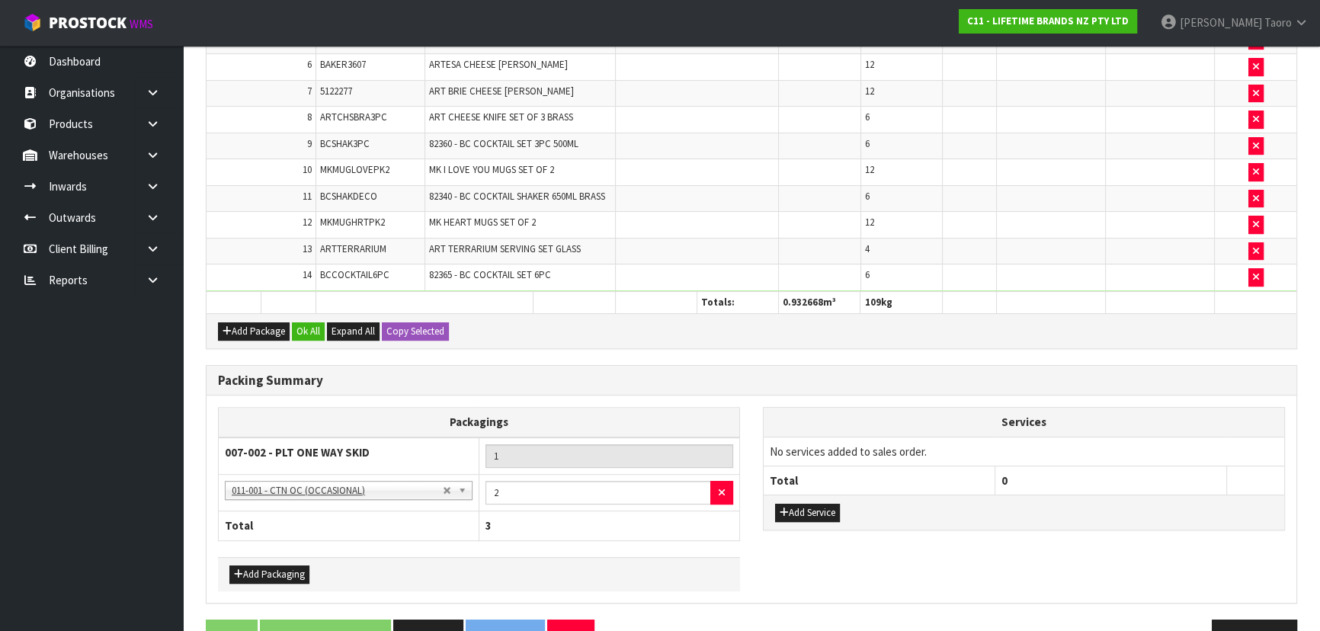
click at [318, 314] on div "Add Package Ok All Expand All Copy Selected" at bounding box center [750, 330] width 1089 height 34
click at [315, 332] on button "Ok All" at bounding box center [308, 331] width 33 height 18
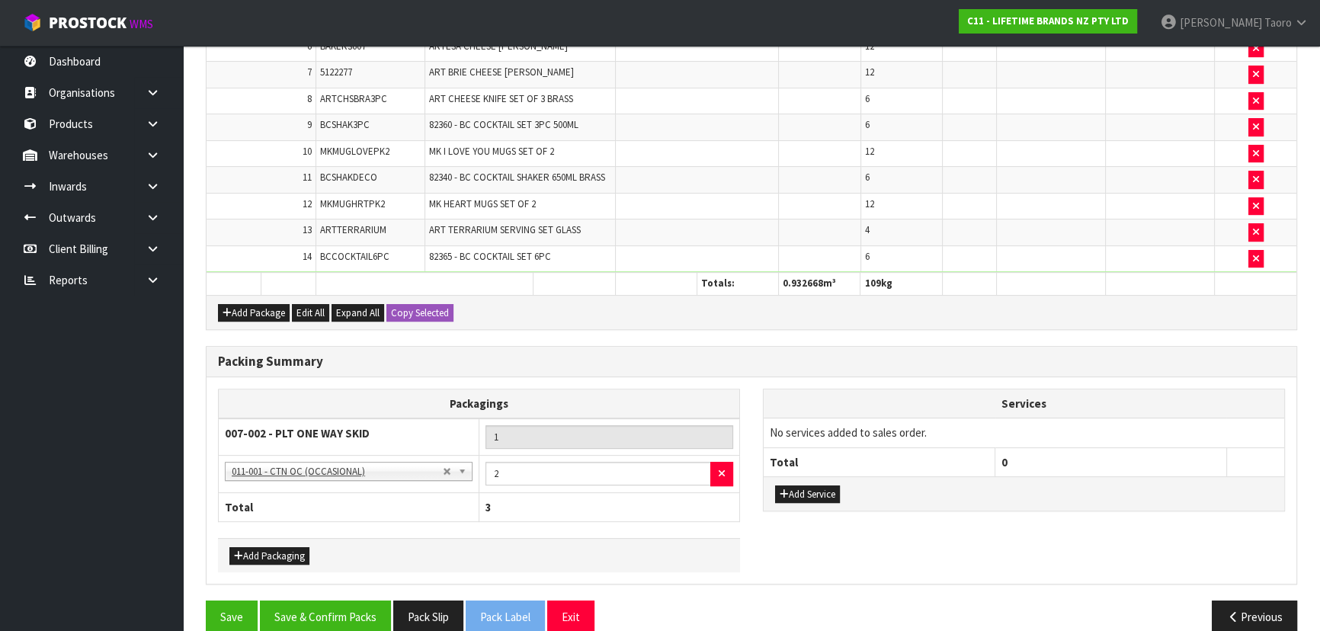
scroll to position [632, 0]
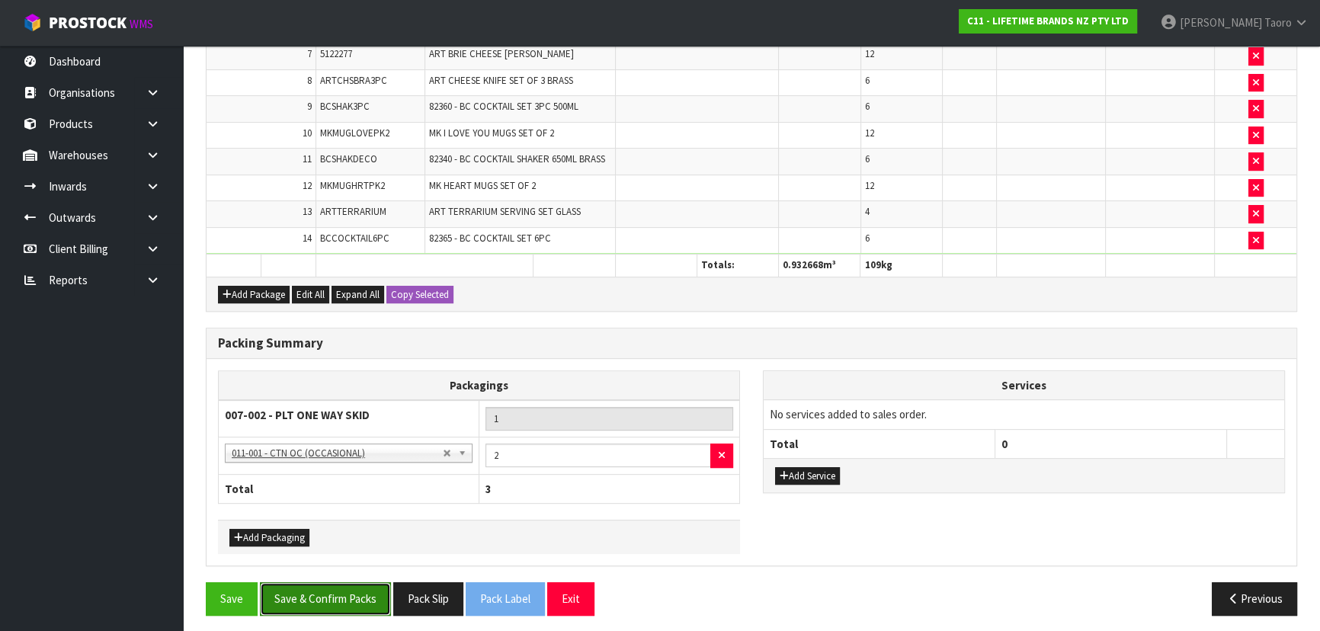
click at [365, 595] on button "Save & Confirm Packs" at bounding box center [325, 598] width 131 height 33
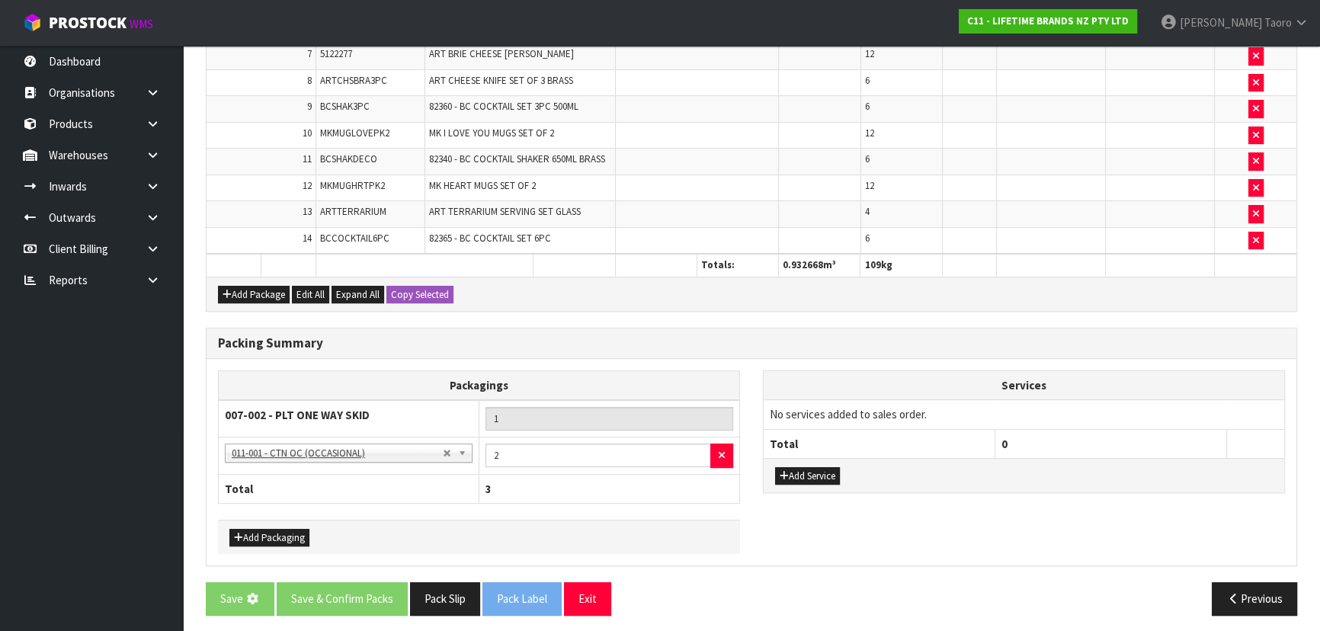
scroll to position [0, 0]
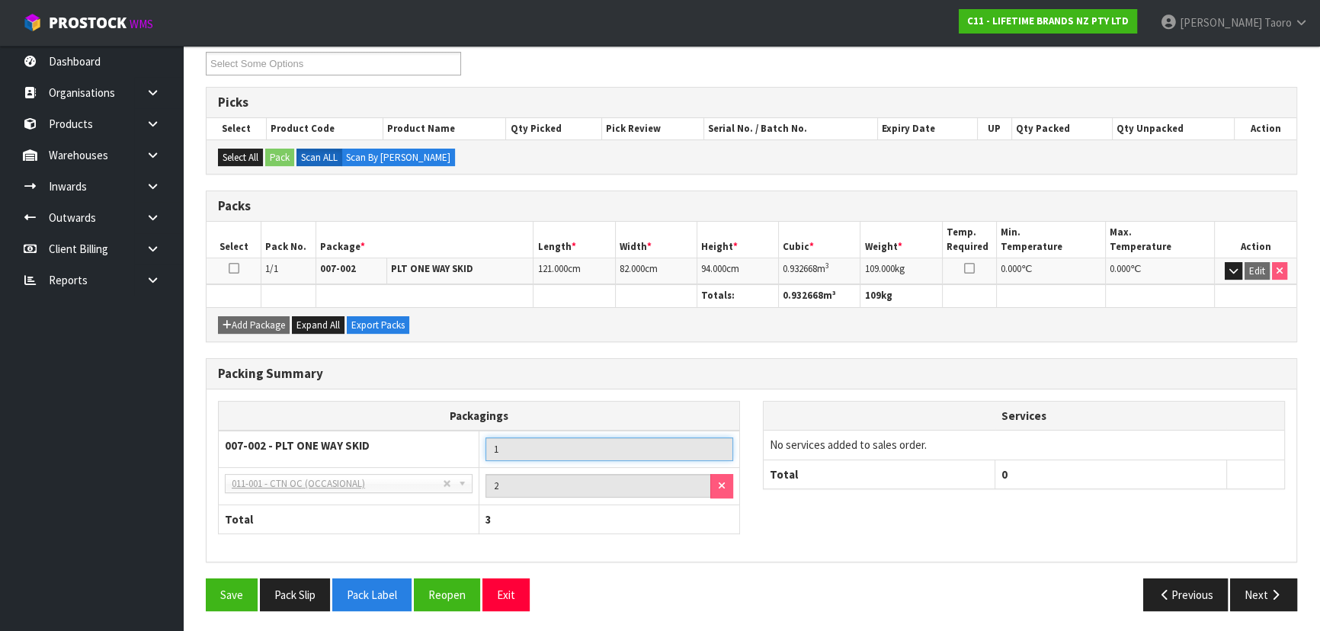
drag, startPoint x: 551, startPoint y: 472, endPoint x: 520, endPoint y: 547, distance: 80.6
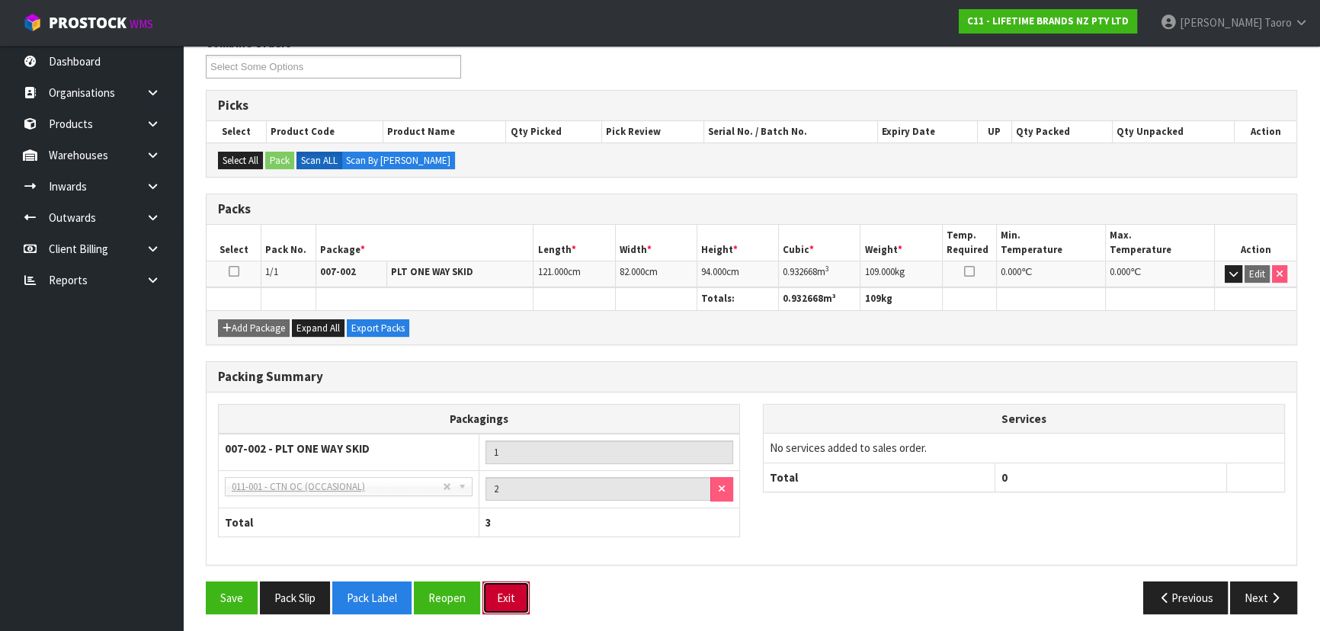
click at [528, 600] on button "Exit" at bounding box center [505, 597] width 47 height 33
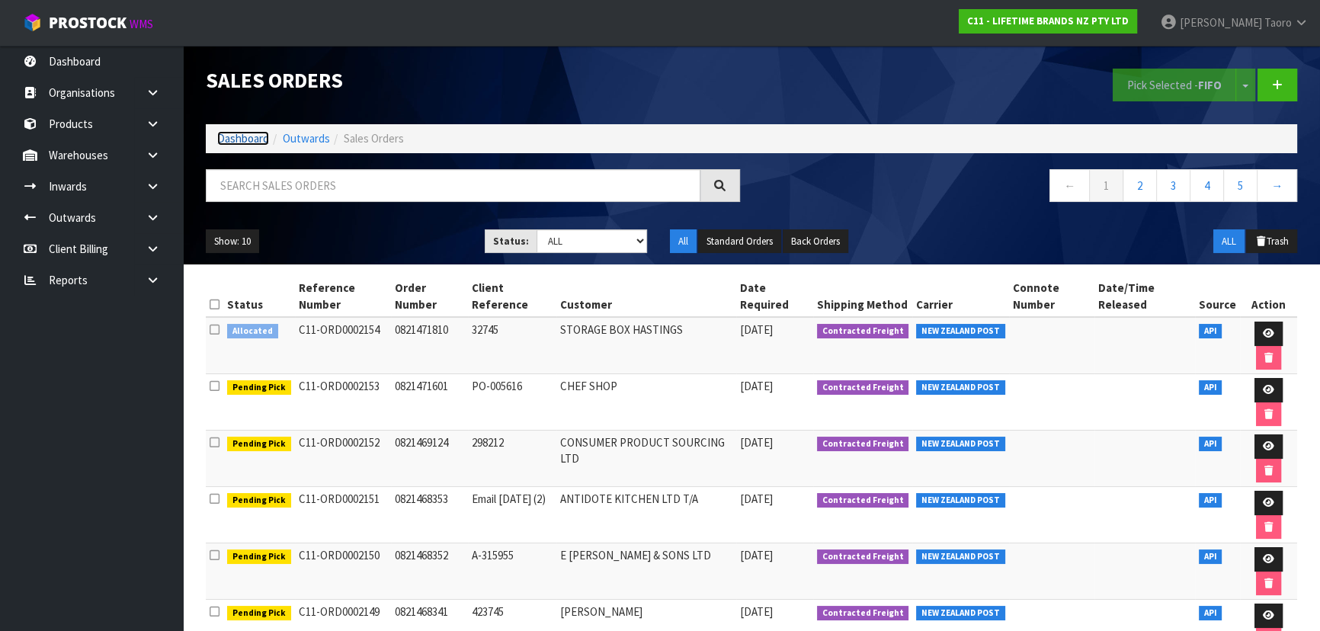
click at [254, 137] on link "Dashboard" at bounding box center [243, 138] width 52 height 14
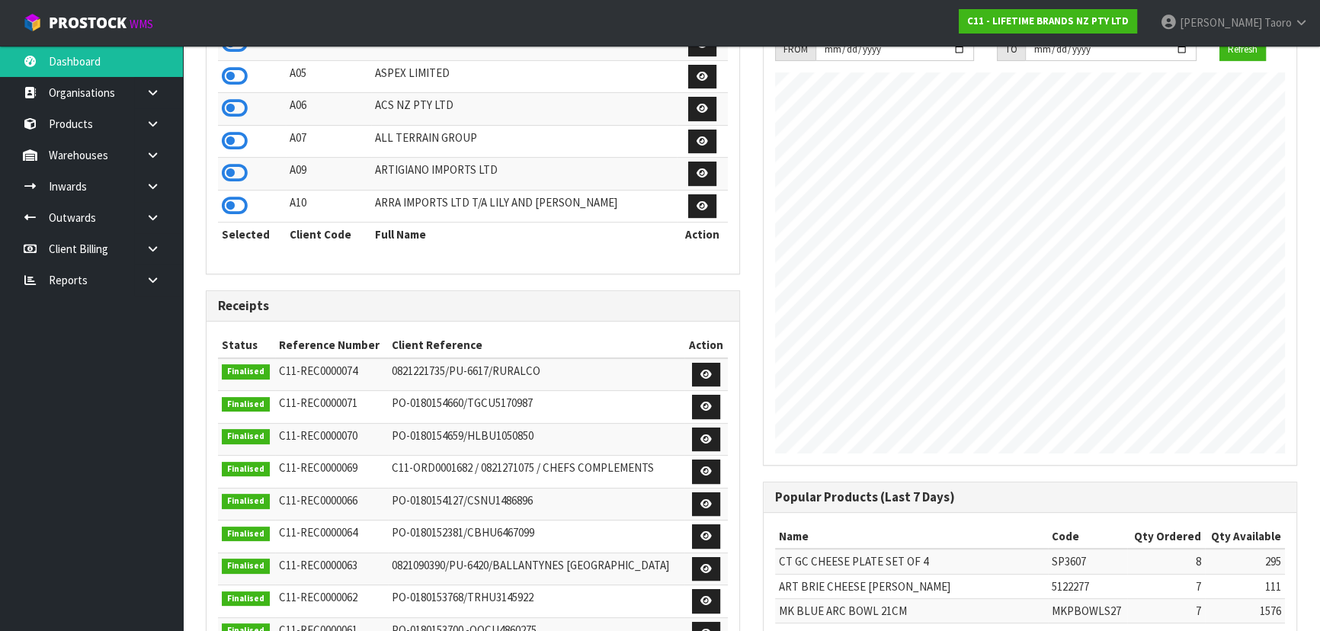
scroll to position [69, 0]
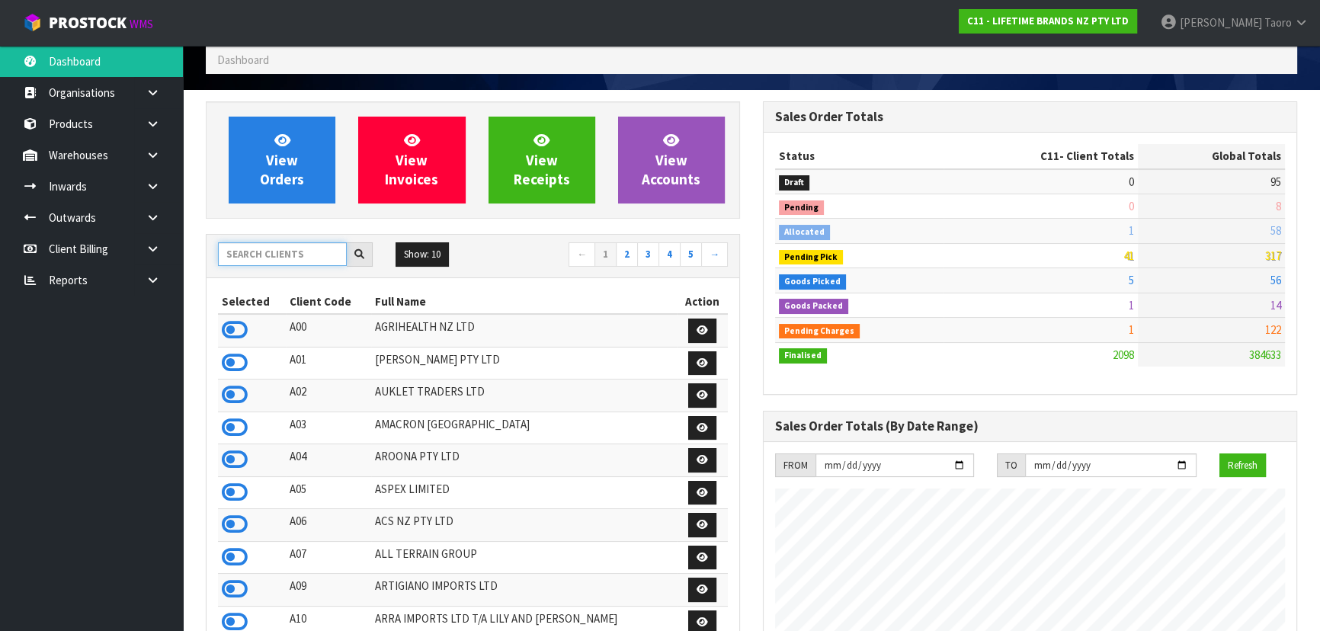
click at [308, 258] on input "text" at bounding box center [282, 254] width 129 height 24
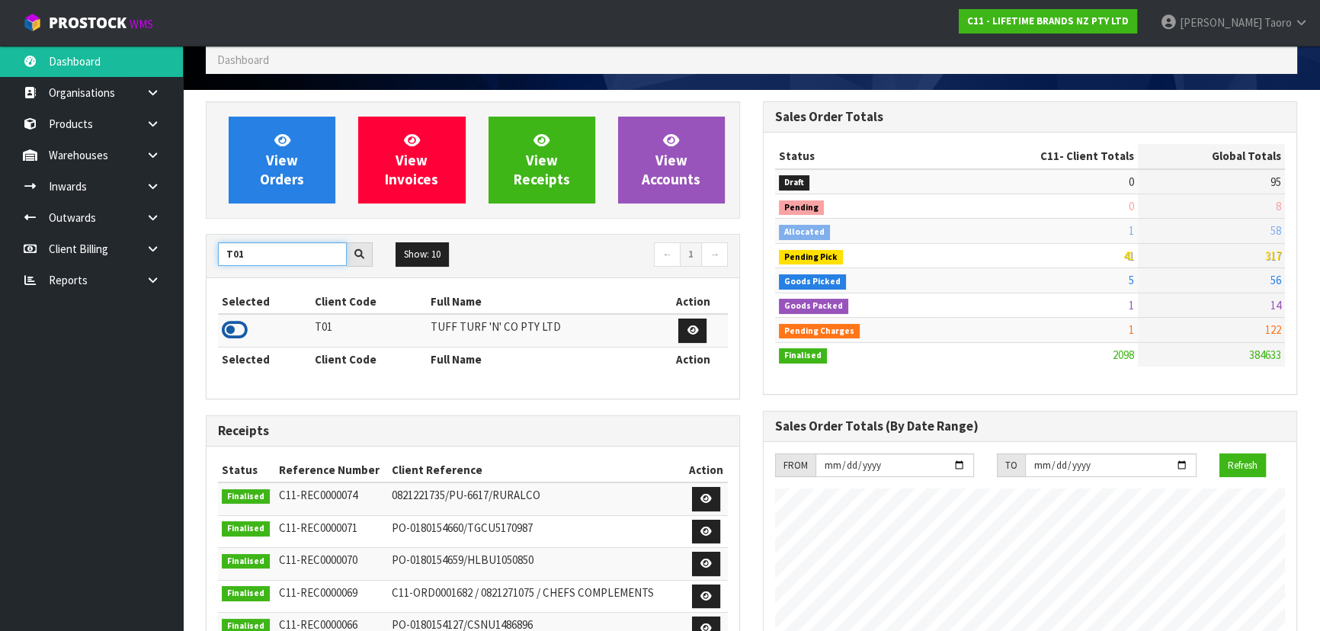
type input "T01"
click at [242, 330] on icon at bounding box center [235, 329] width 26 height 23
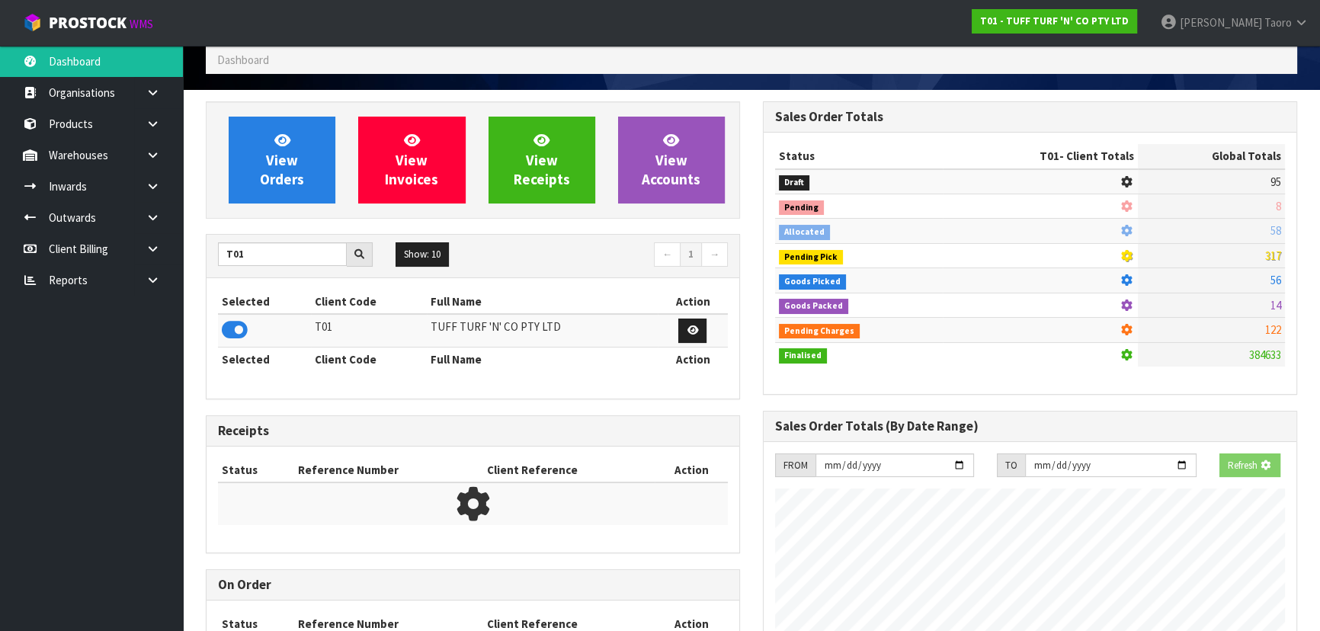
scroll to position [1152, 556]
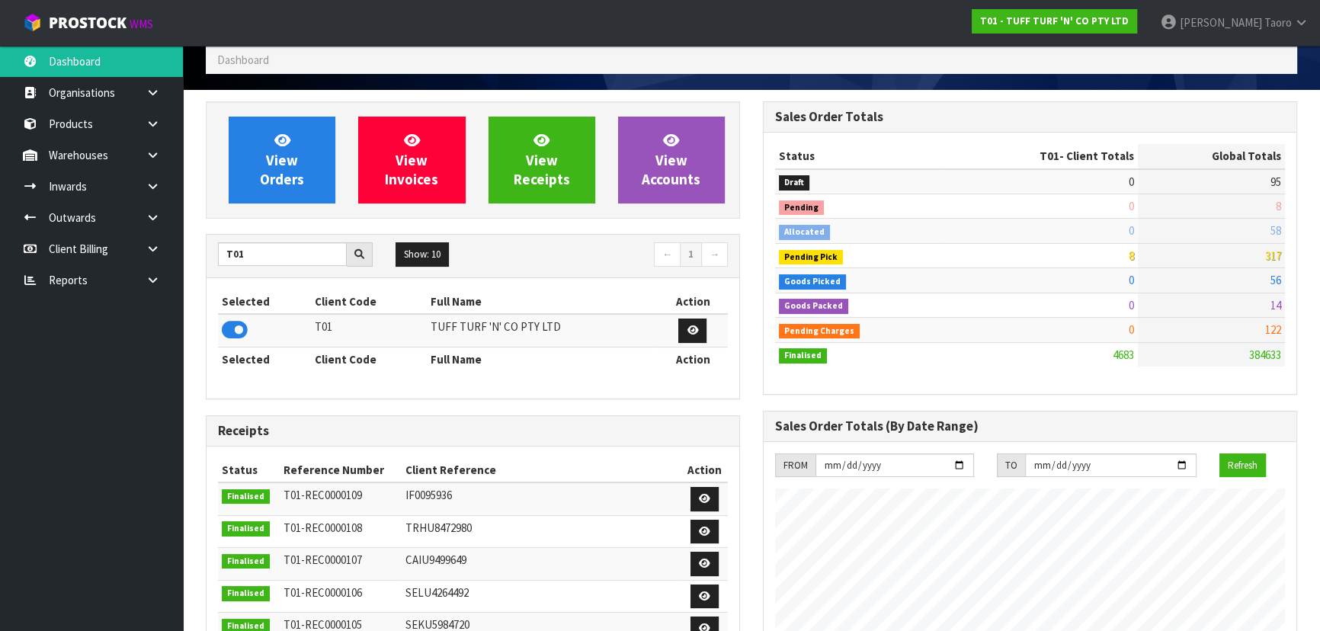
click at [664, 269] on div "← 1 →" at bounding box center [606, 255] width 267 height 27
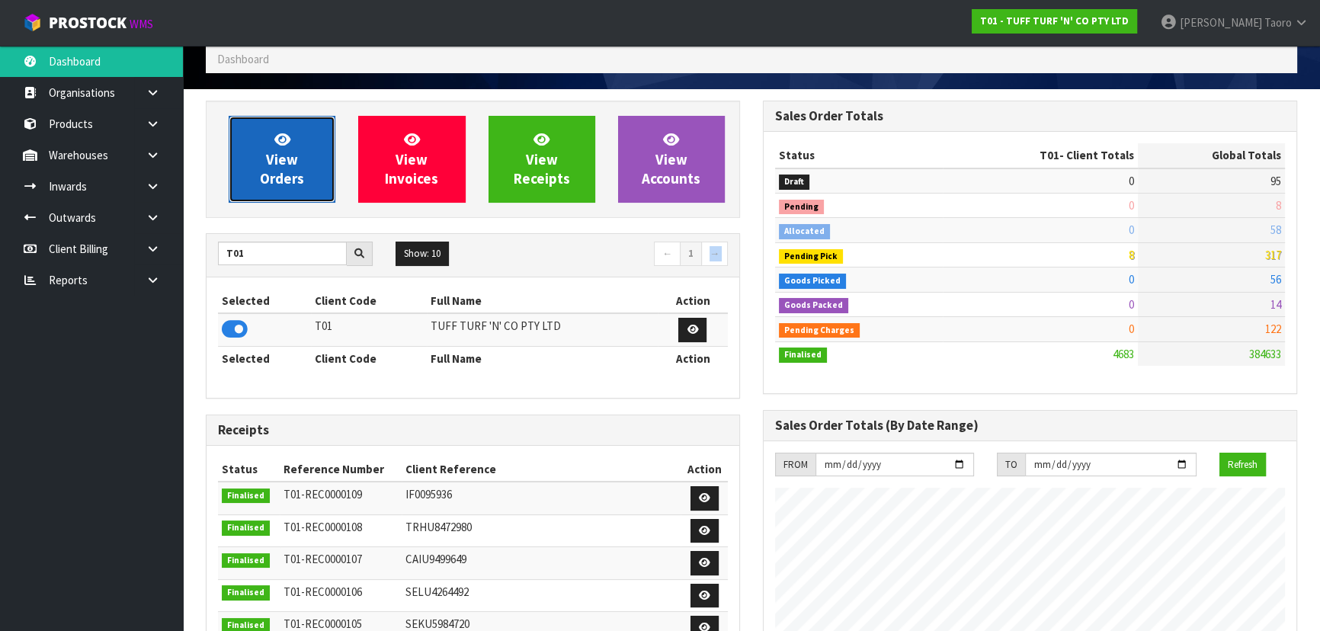
click at [244, 128] on link "View Orders" at bounding box center [282, 159] width 107 height 87
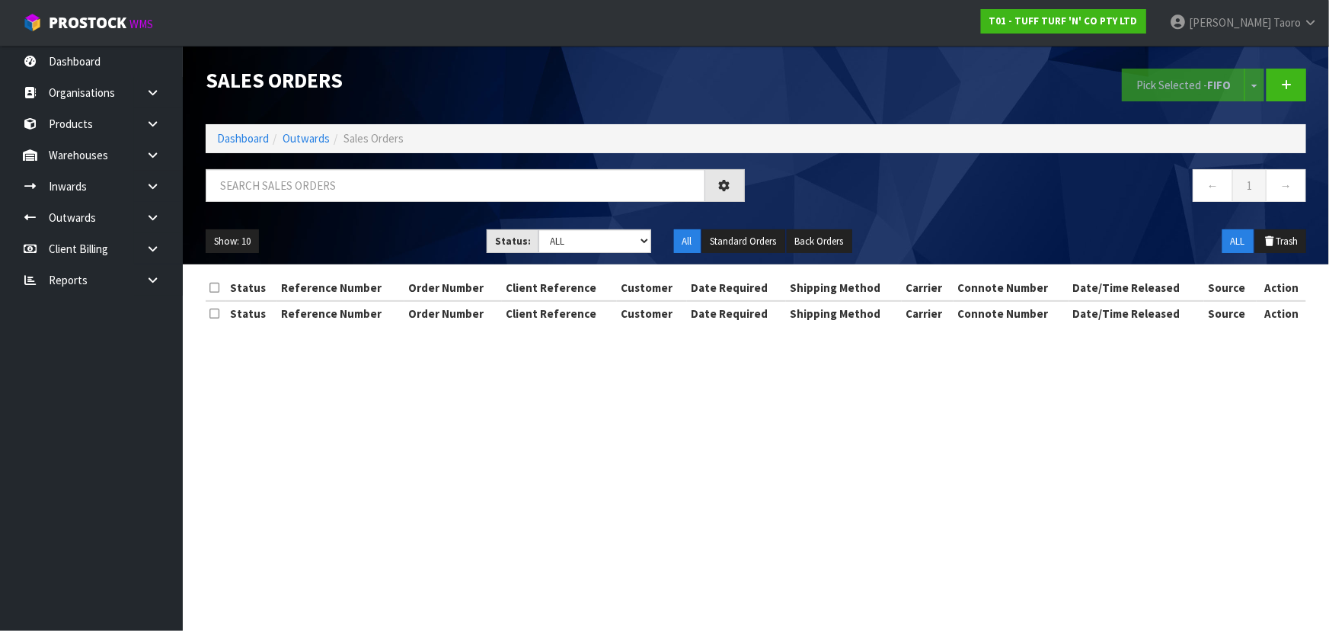
drag, startPoint x: 262, startPoint y: 119, endPoint x: 269, endPoint y: 144, distance: 26.1
click at [262, 120] on div "Sales Orders Pick Selected - FIFO Split button! FIFO - First In First Out FEFO …" at bounding box center [756, 85] width 1124 height 78
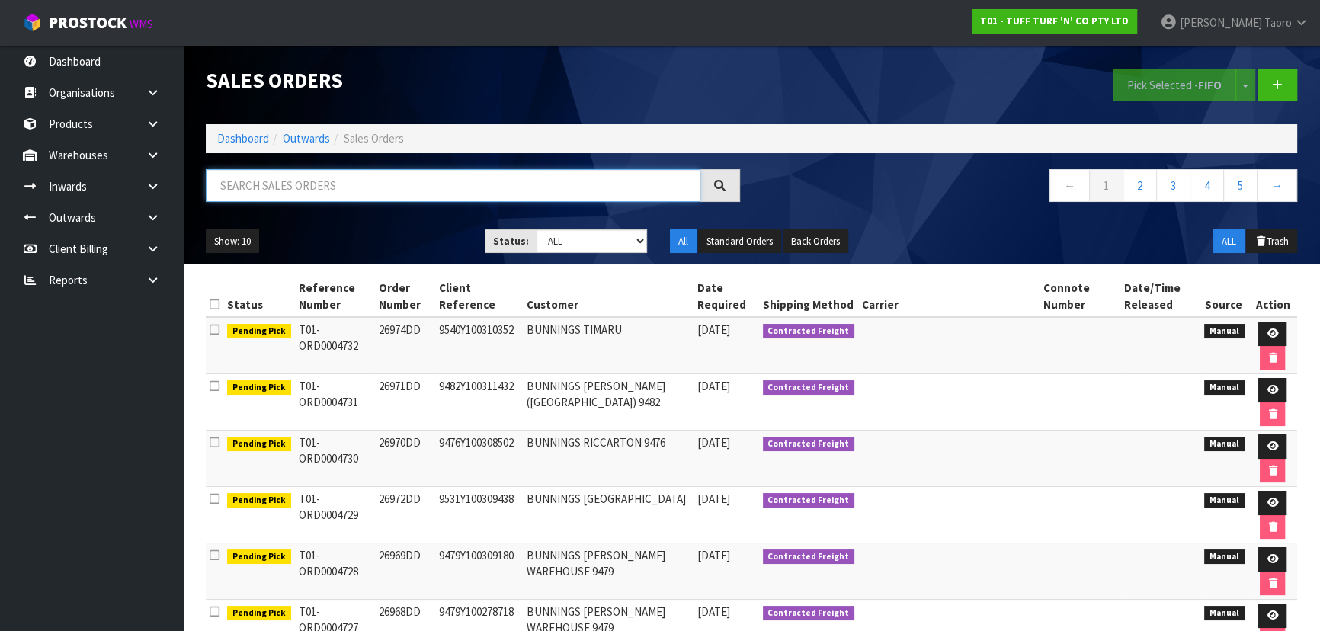
click at [285, 189] on input "text" at bounding box center [453, 185] width 494 height 33
type input "JOB-0416333"
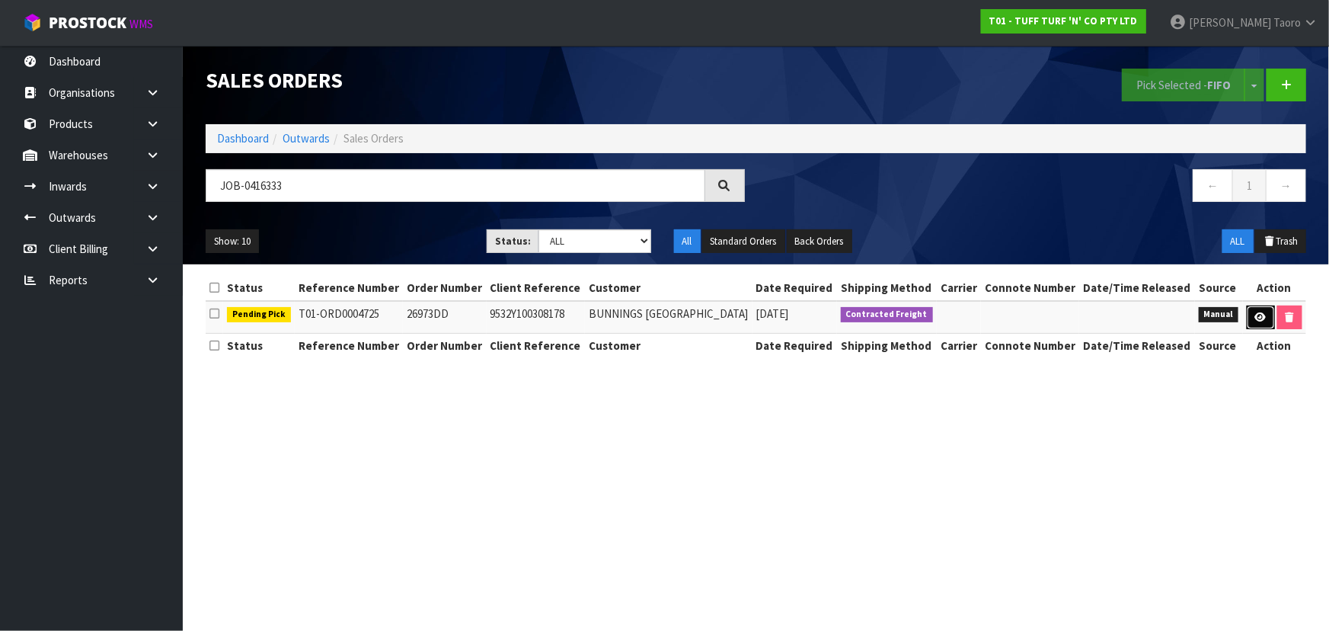
click at [1267, 322] on icon at bounding box center [1261, 317] width 11 height 10
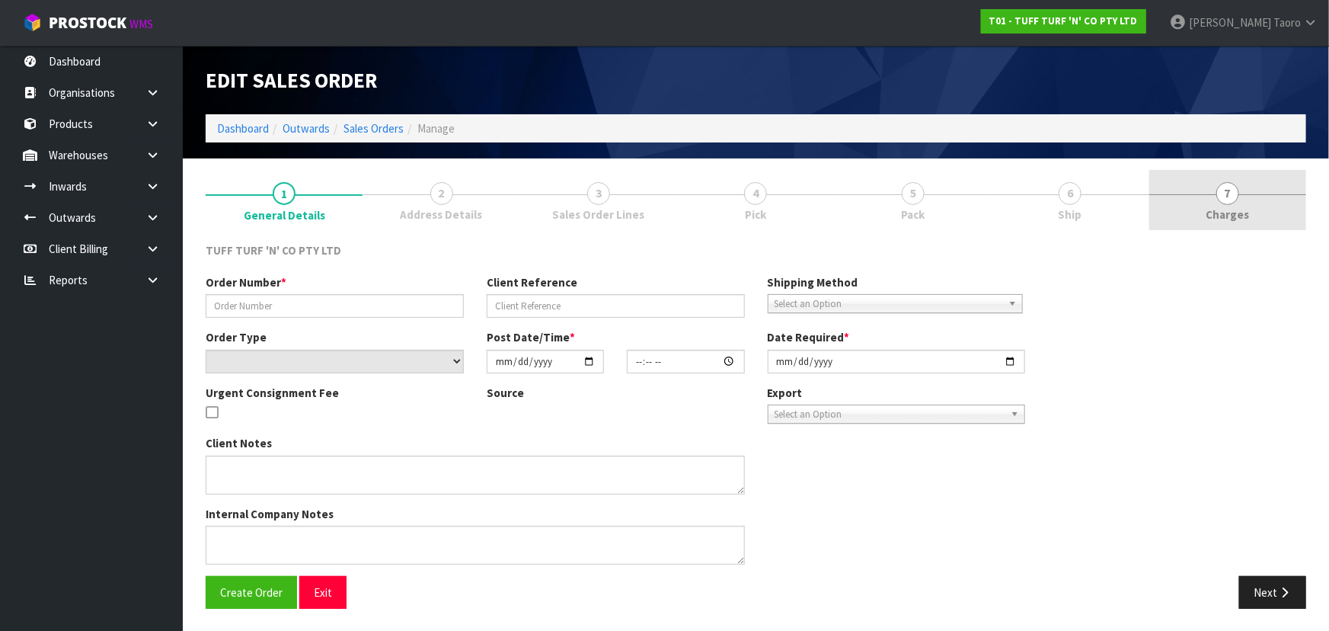
type input "26973DD"
type input "9532Y100308178"
select select "number:0"
type input "[DATE]"
type input "13:58:00.000"
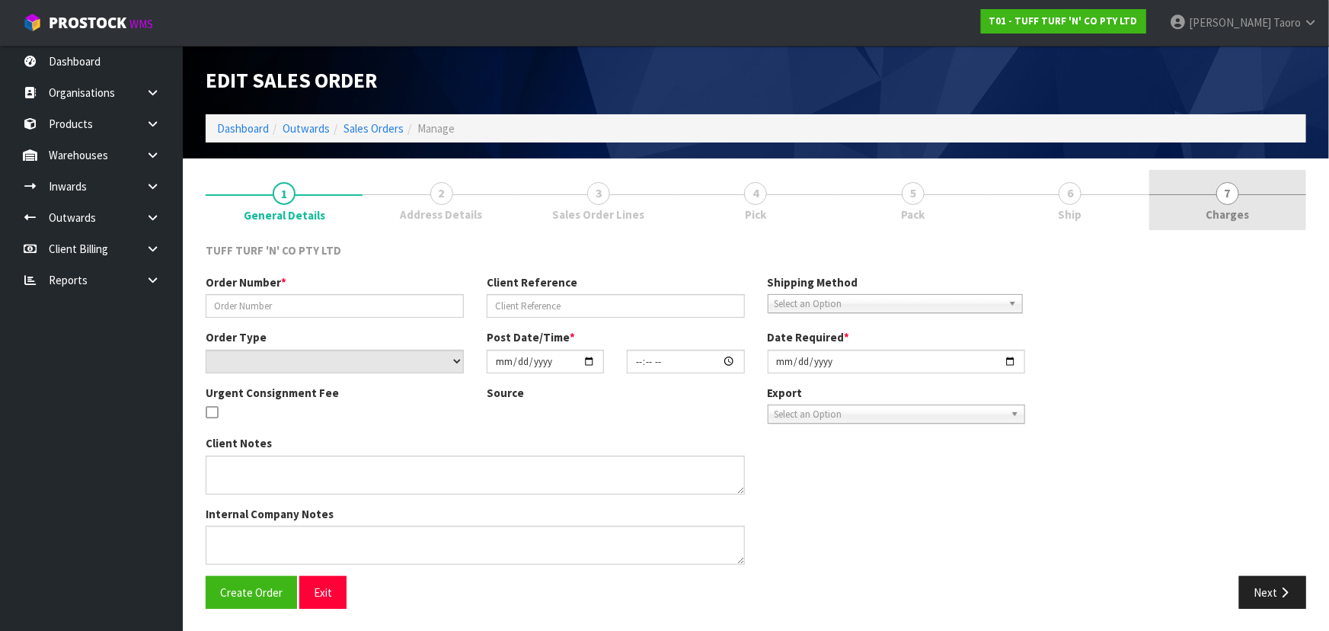
type input "2025-10-07"
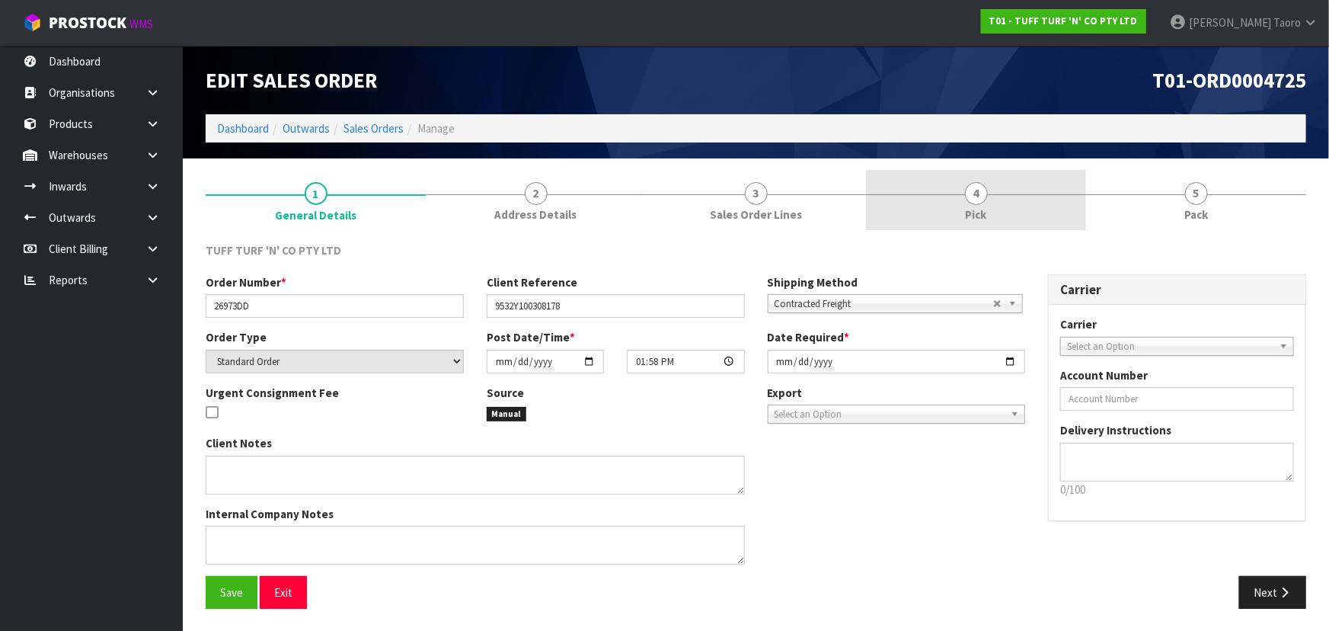
drag, startPoint x: 994, startPoint y: 208, endPoint x: 997, endPoint y: 198, distance: 10.6
click at [994, 208] on link "4 Pick" at bounding box center [976, 200] width 220 height 60
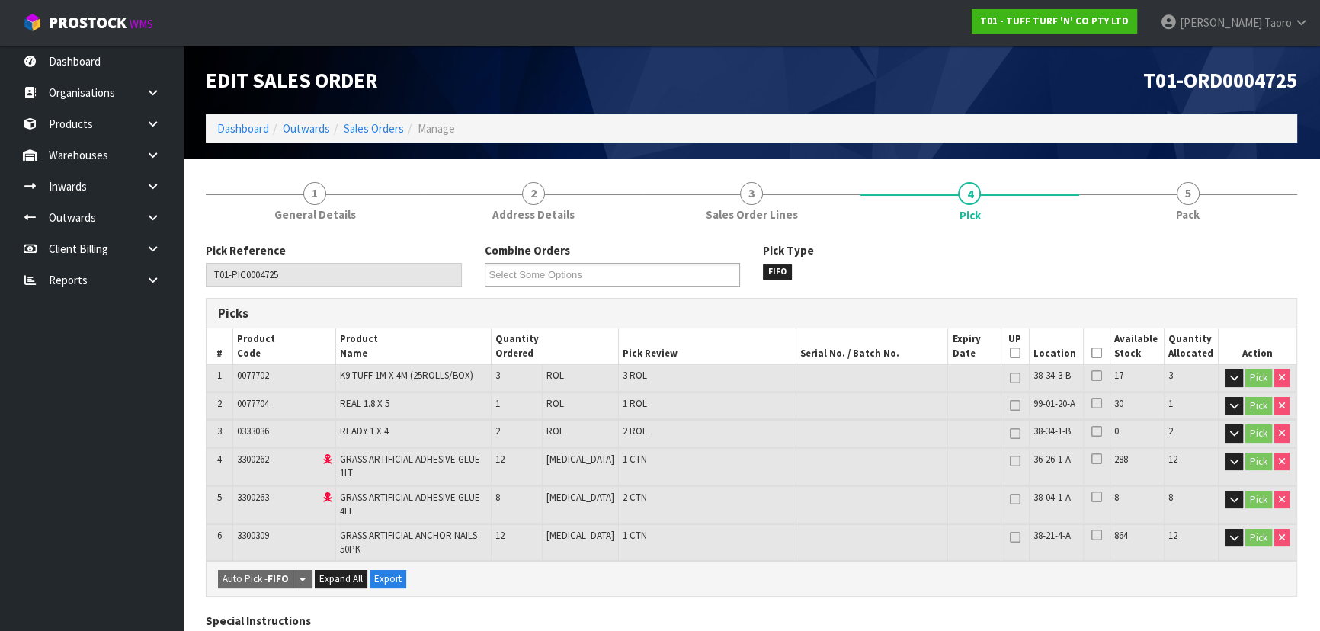
click at [1084, 349] on th "Picked" at bounding box center [1096, 346] width 27 height 36
click at [1091, 354] on icon at bounding box center [1096, 353] width 11 height 1
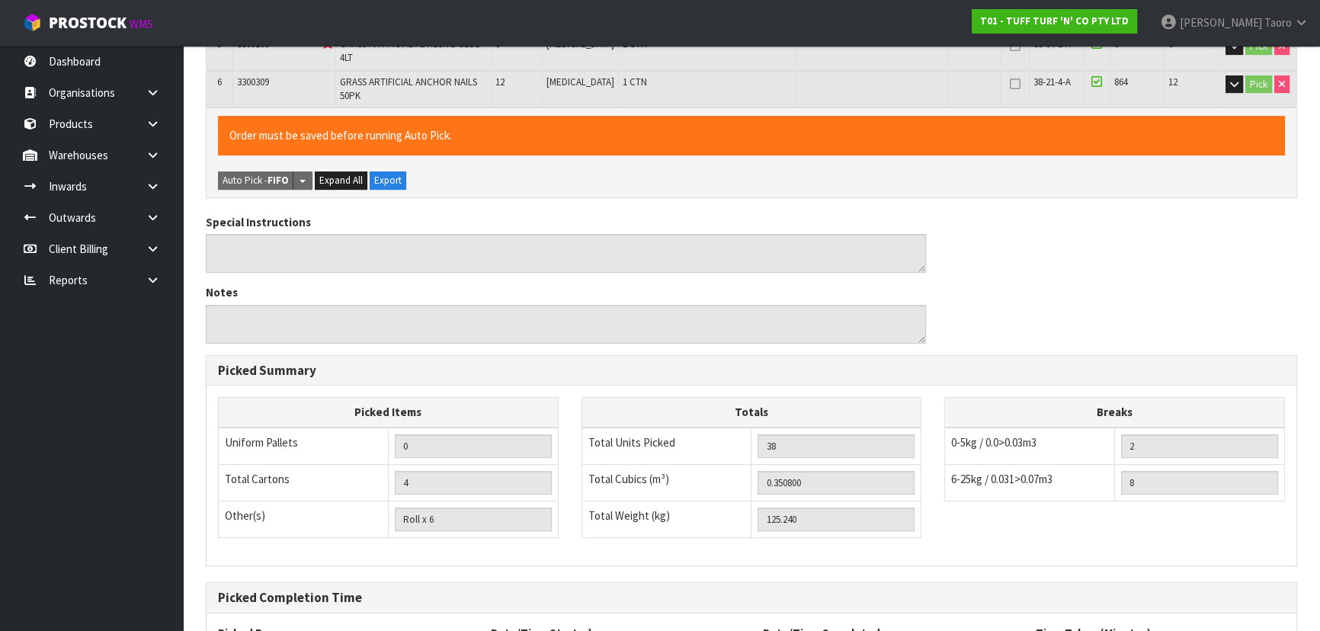
scroll to position [594, 0]
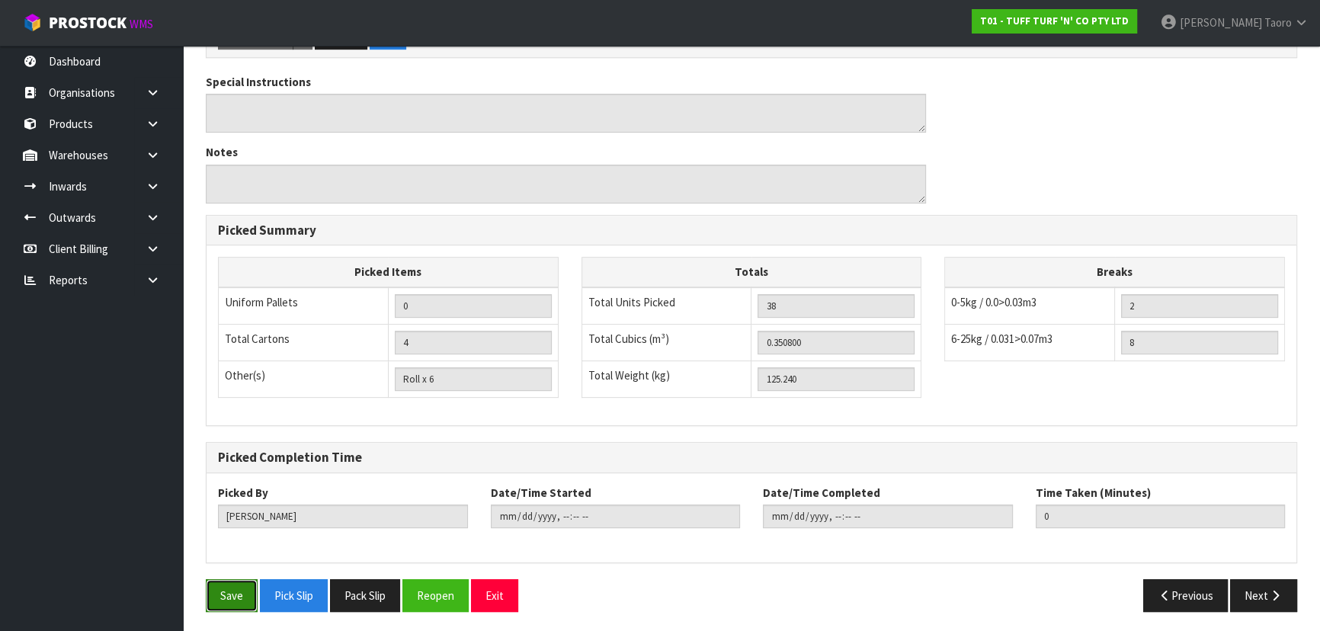
click at [236, 592] on button "Save" at bounding box center [232, 595] width 52 height 33
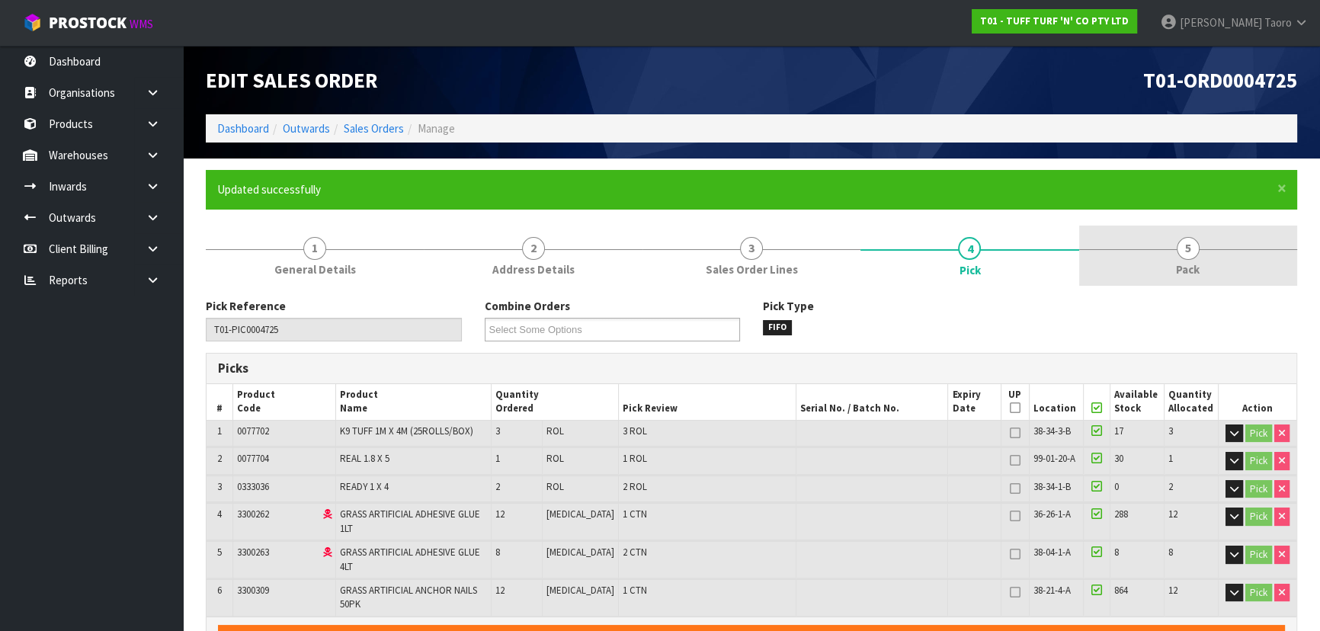
click at [1144, 244] on link "5 Pack" at bounding box center [1188, 256] width 218 height 60
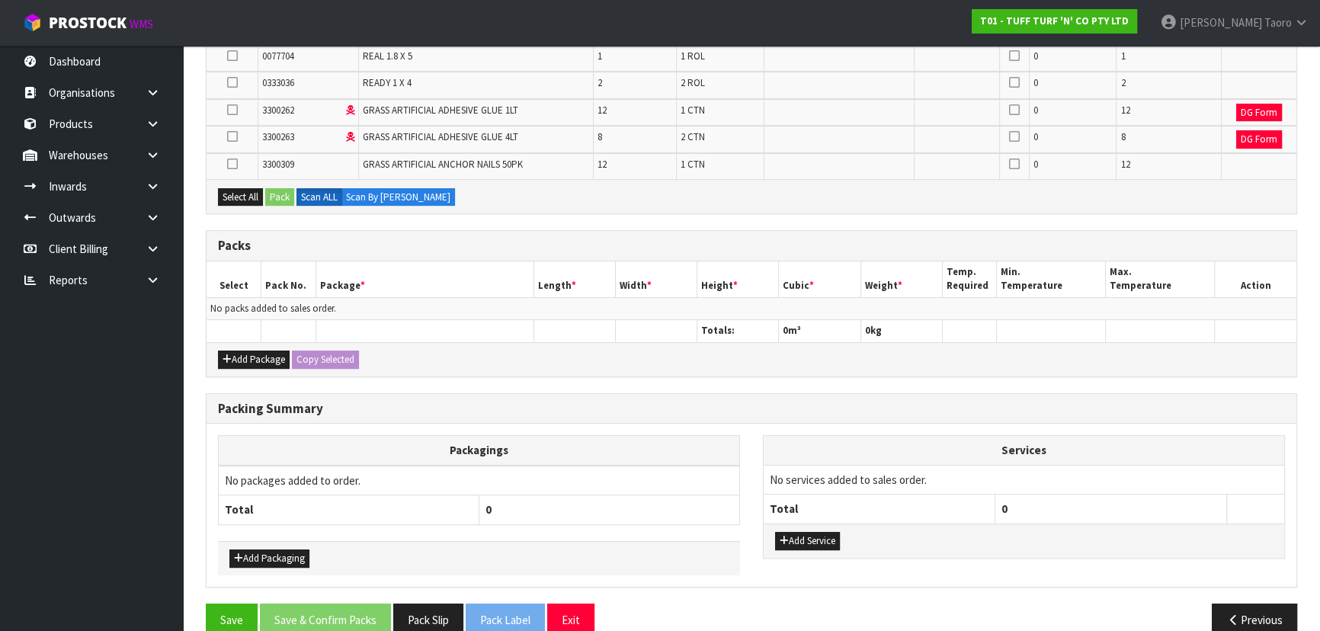
scroll to position [411, 0]
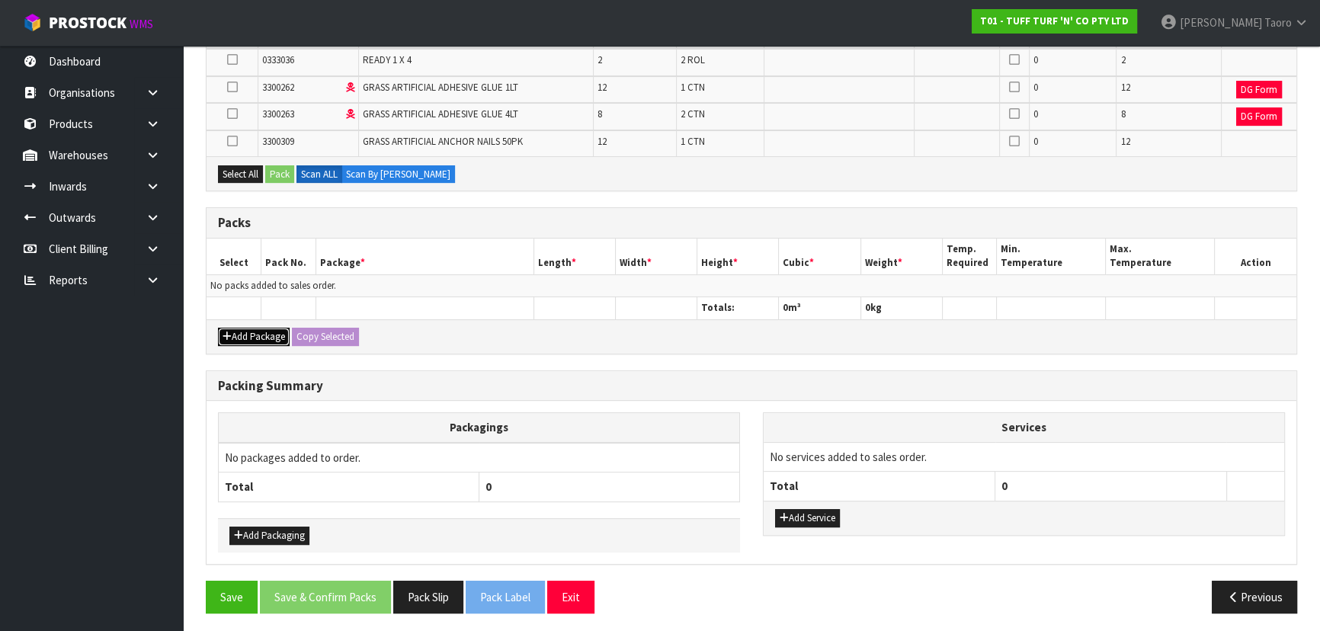
drag, startPoint x: 249, startPoint y: 336, endPoint x: 231, endPoint y: 315, distance: 27.5
click at [248, 336] on button "Add Package" at bounding box center [254, 337] width 72 height 18
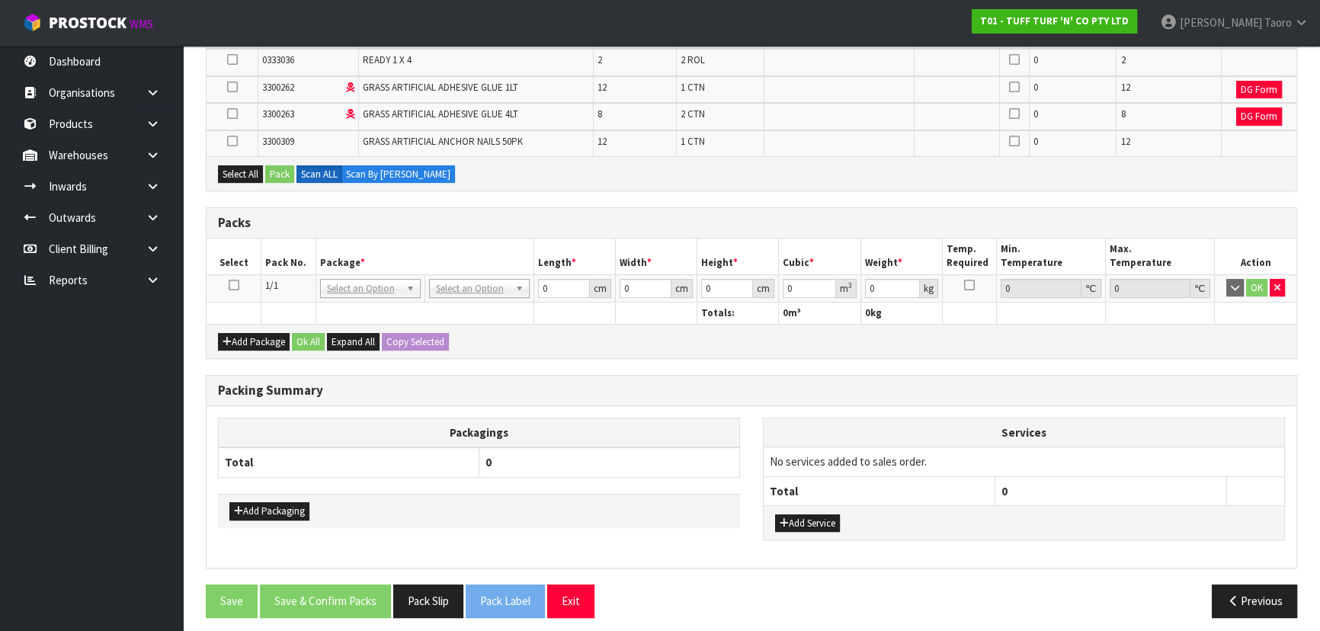
click at [229, 285] on icon at bounding box center [234, 285] width 11 height 1
click at [261, 171] on button "Select All" at bounding box center [240, 174] width 45 height 18
drag, startPoint x: 275, startPoint y: 170, endPoint x: 286, endPoint y: 171, distance: 10.8
click at [276, 170] on button "Pack" at bounding box center [279, 174] width 29 height 18
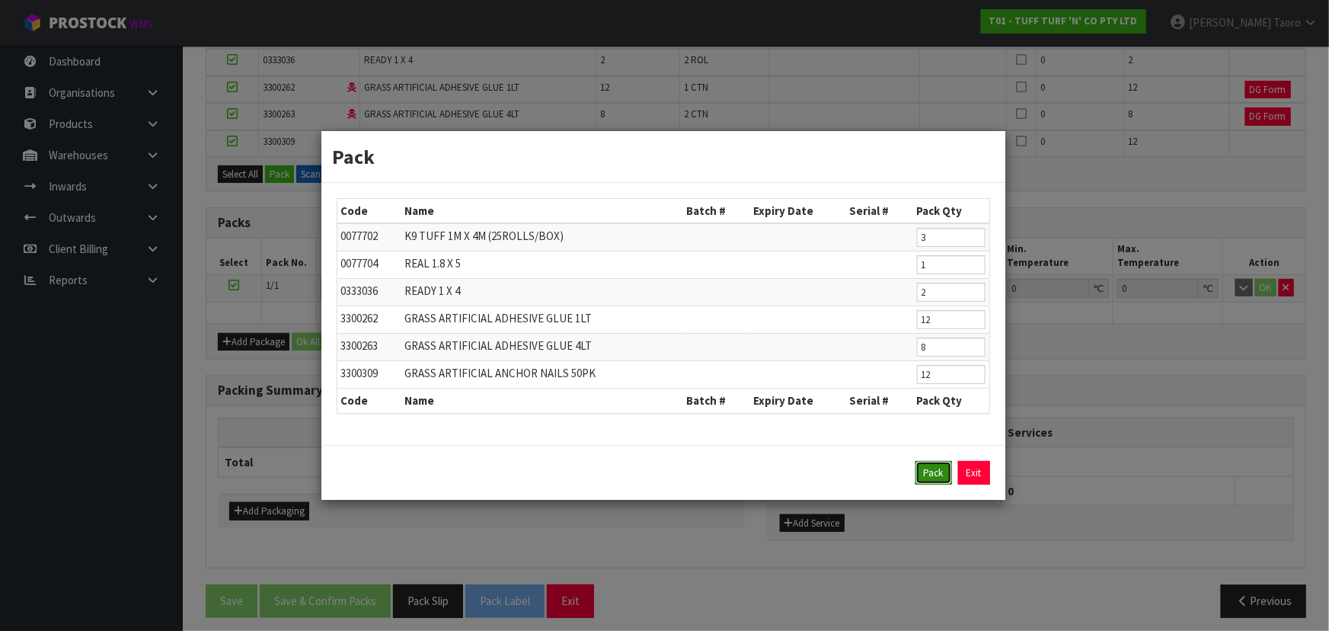
click at [923, 472] on button "Pack" at bounding box center [934, 473] width 37 height 24
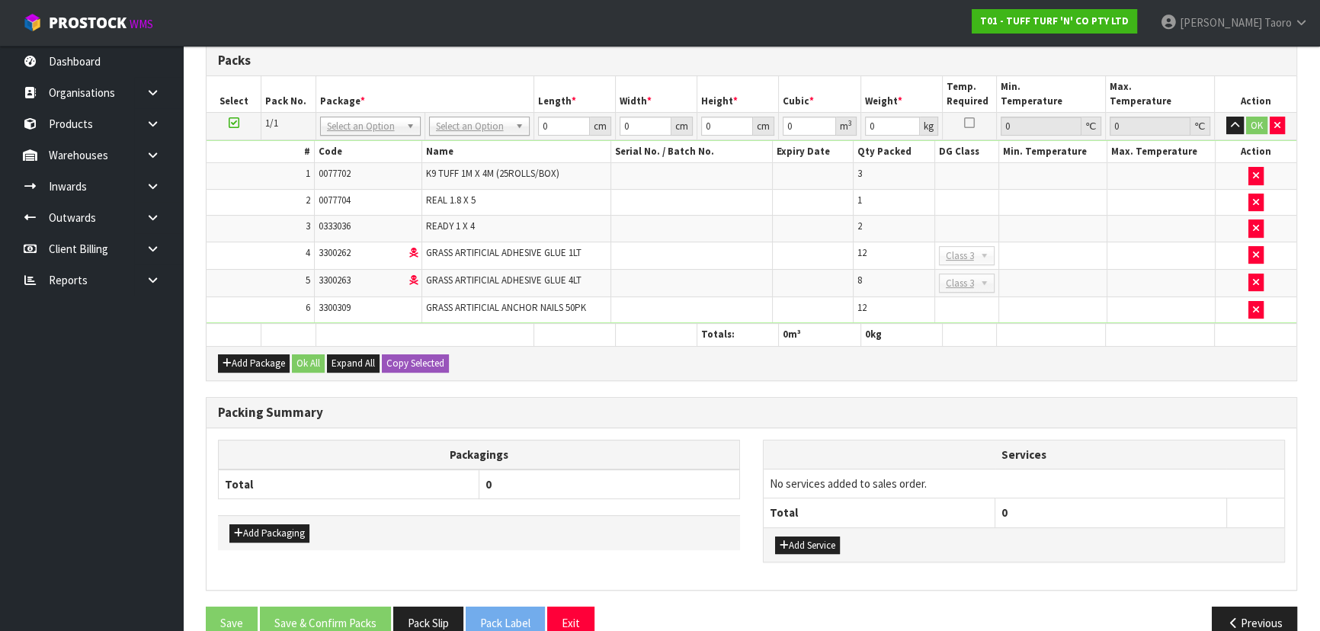
click at [503, 114] on td "No Packaging Cartons PLT GEN120 (1200 X 1000) PLT ONE WAY SKID CHEP HIRE PALLET…" at bounding box center [478, 125] width 109 height 27
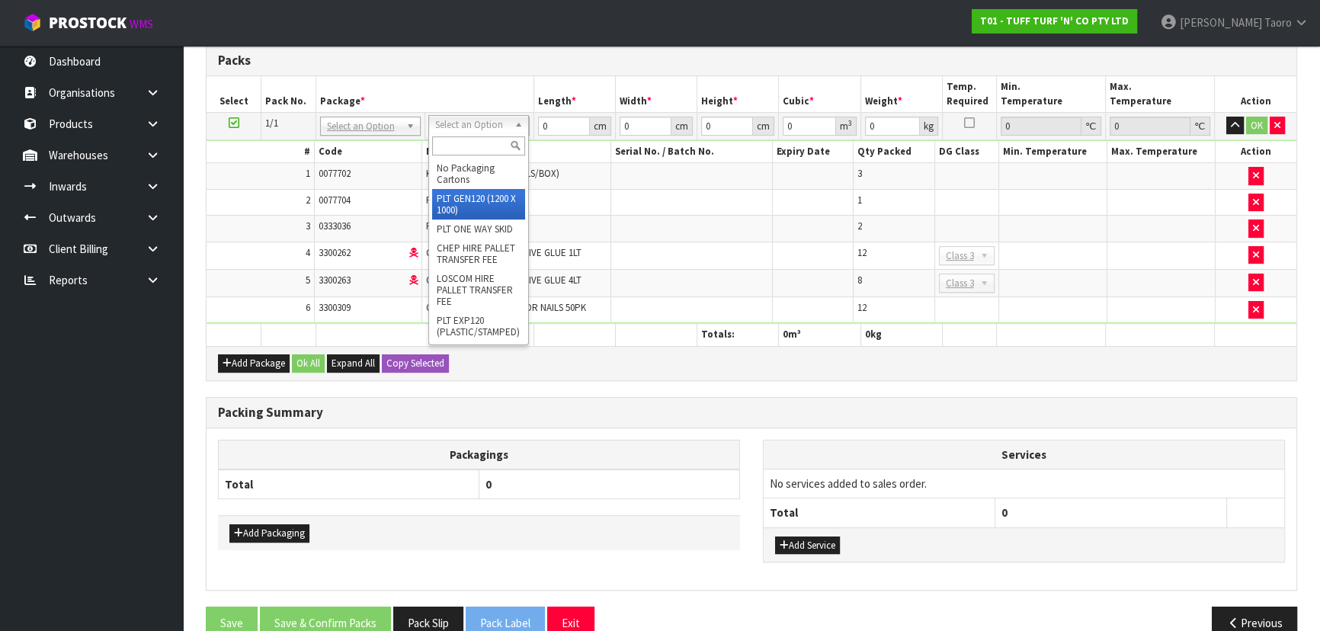
type input "120"
type input "100"
type input "125.24"
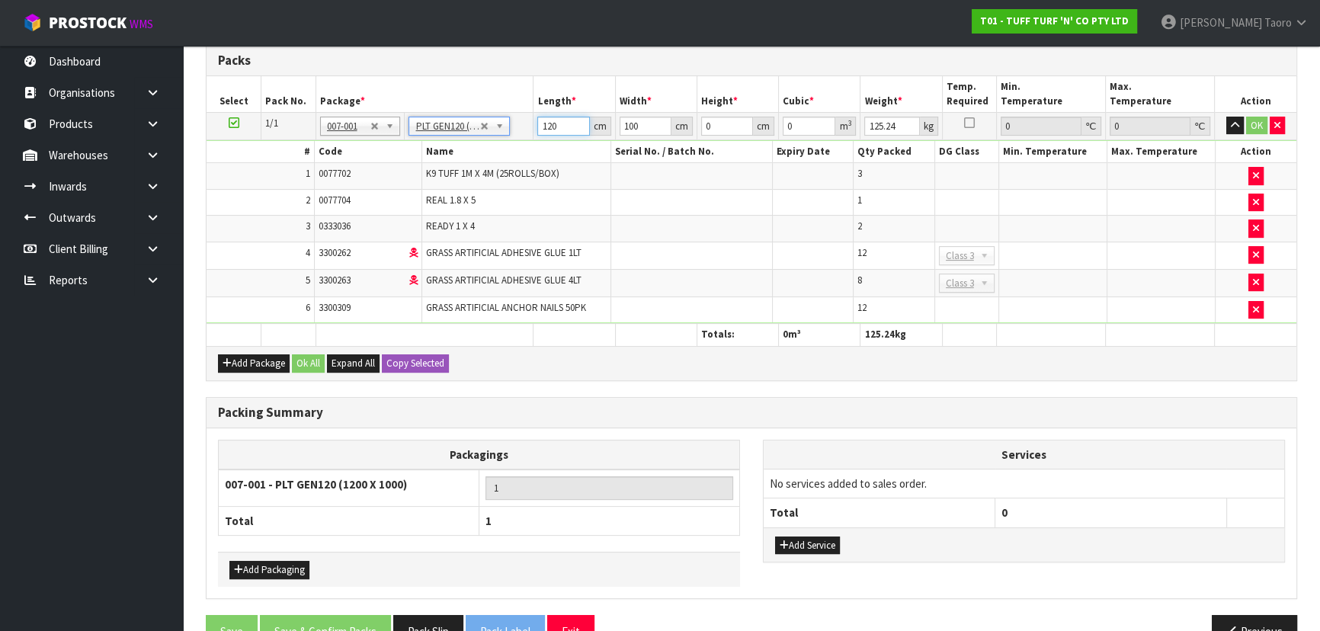
click at [552, 127] on input "120" at bounding box center [563, 126] width 52 height 19
type input "184"
type input "110"
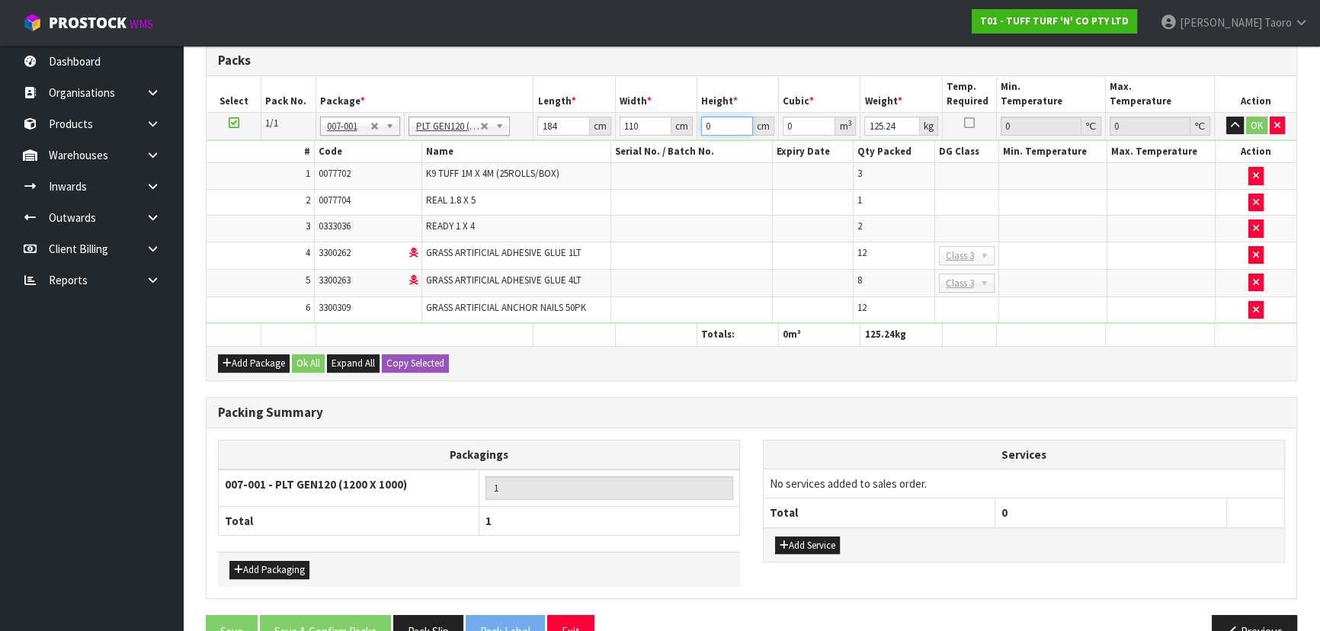
type input "5"
type input "0.1012"
type input "53"
type input "1.07272"
type input "5"
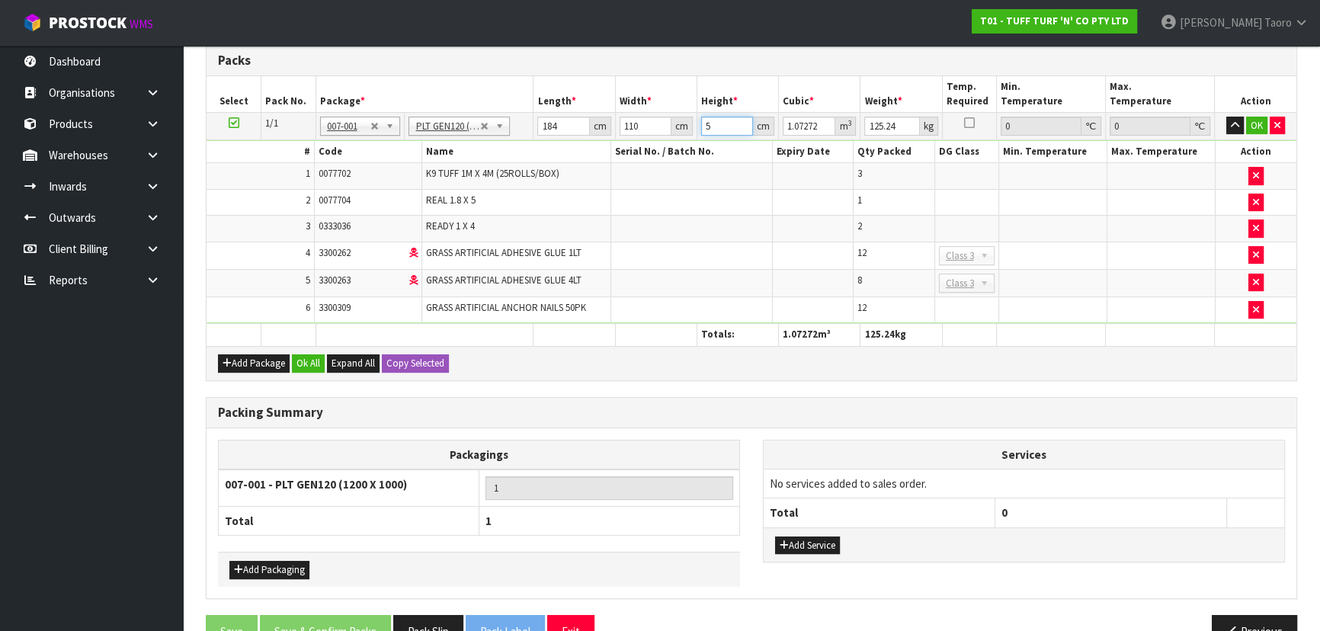
type input "0.1012"
type input "56"
type input "1.13344"
type input "56"
click at [891, 119] on input "10" at bounding box center [891, 126] width 55 height 19
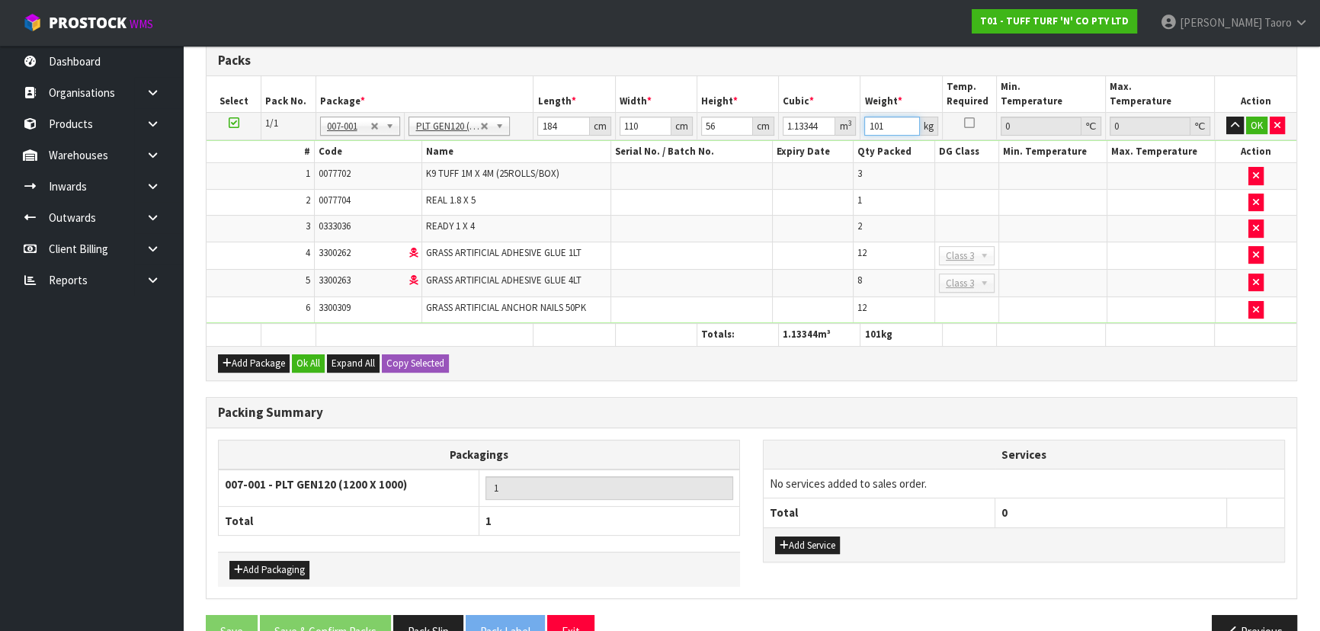
type input "1010"
type input "107"
click at [680, 328] on th at bounding box center [656, 335] width 82 height 22
click at [305, 365] on button "Ok All" at bounding box center [308, 363] width 33 height 18
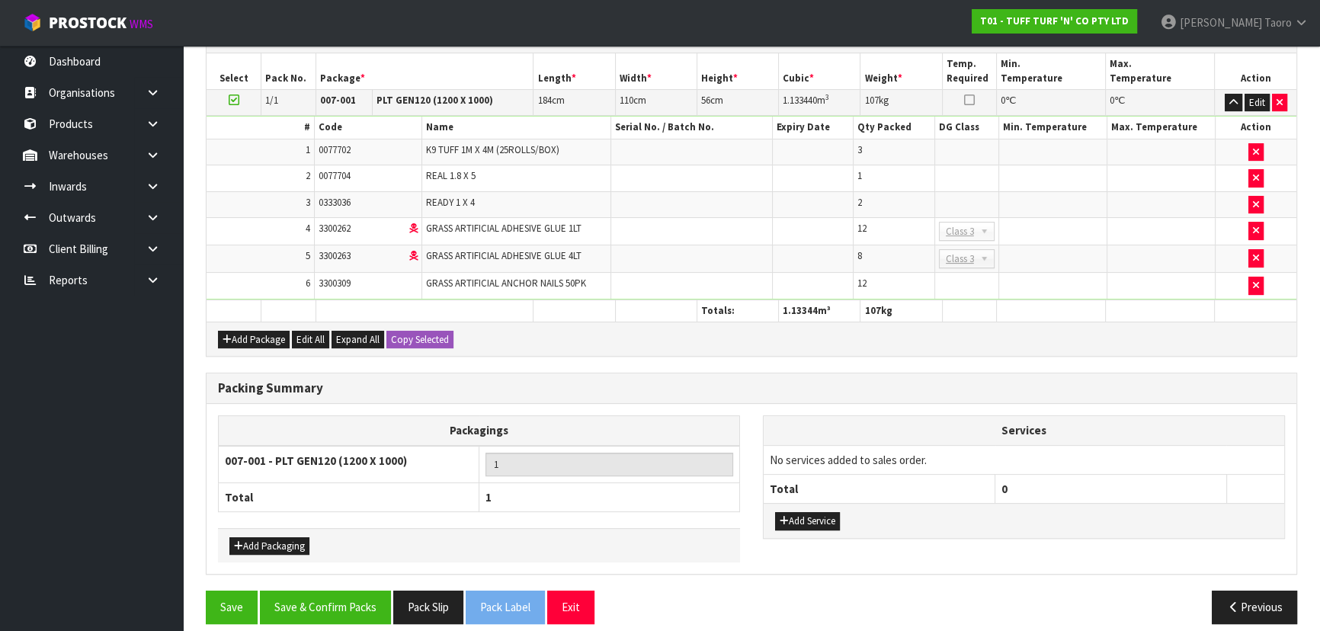
scroll to position [445, 0]
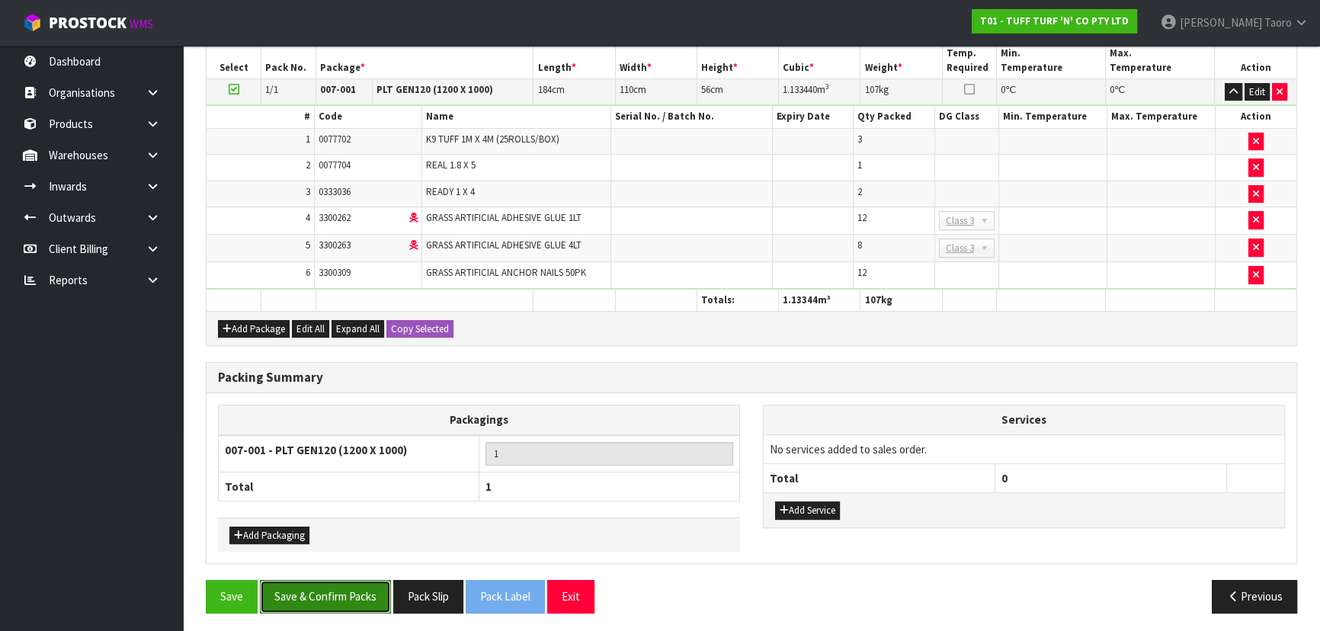
click at [359, 580] on button "Save & Confirm Packs" at bounding box center [325, 596] width 131 height 33
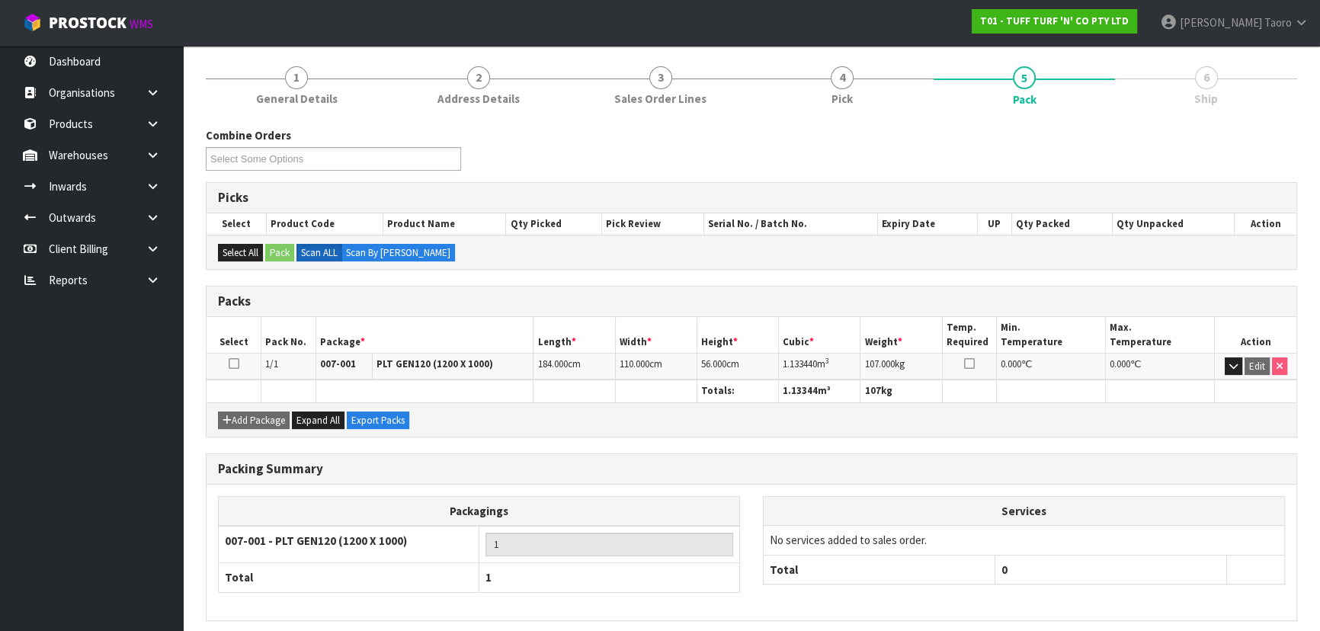
scroll to position [229, 0]
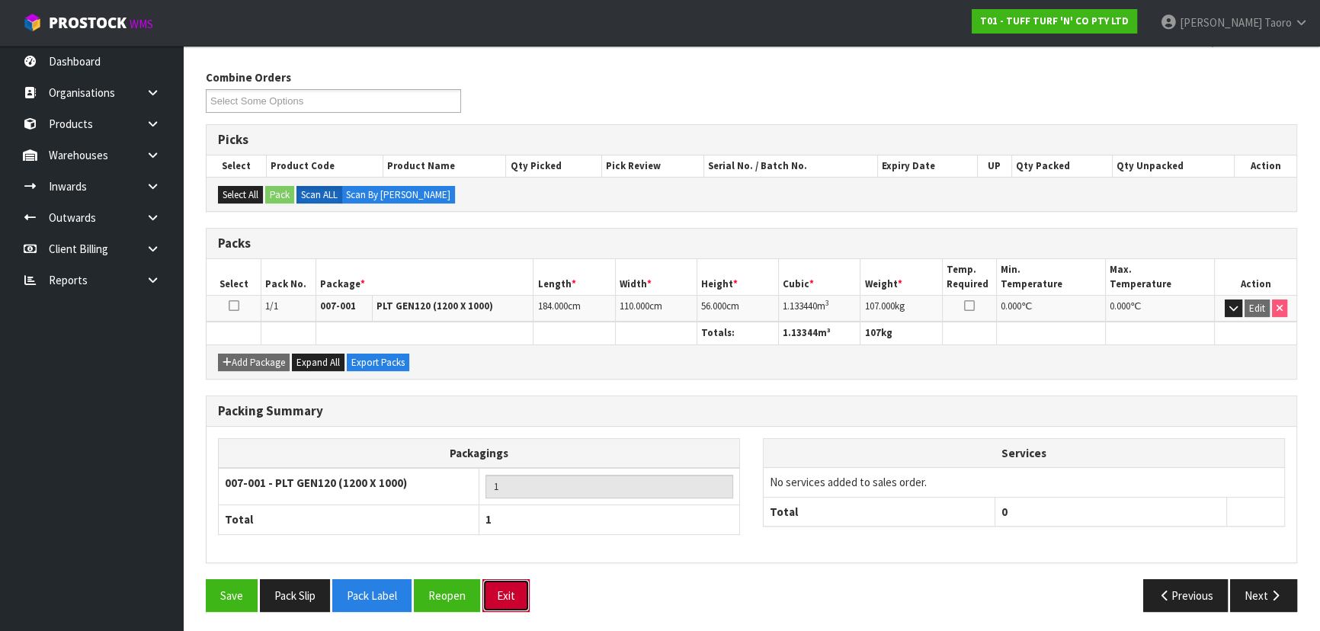
click at [502, 599] on button "Exit" at bounding box center [505, 595] width 47 height 33
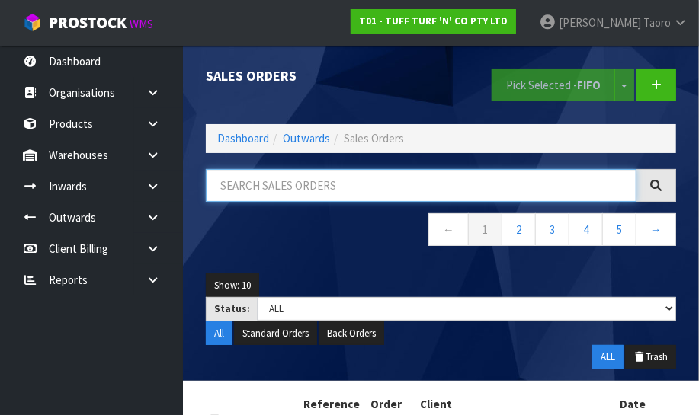
click at [318, 177] on input "text" at bounding box center [421, 185] width 430 height 33
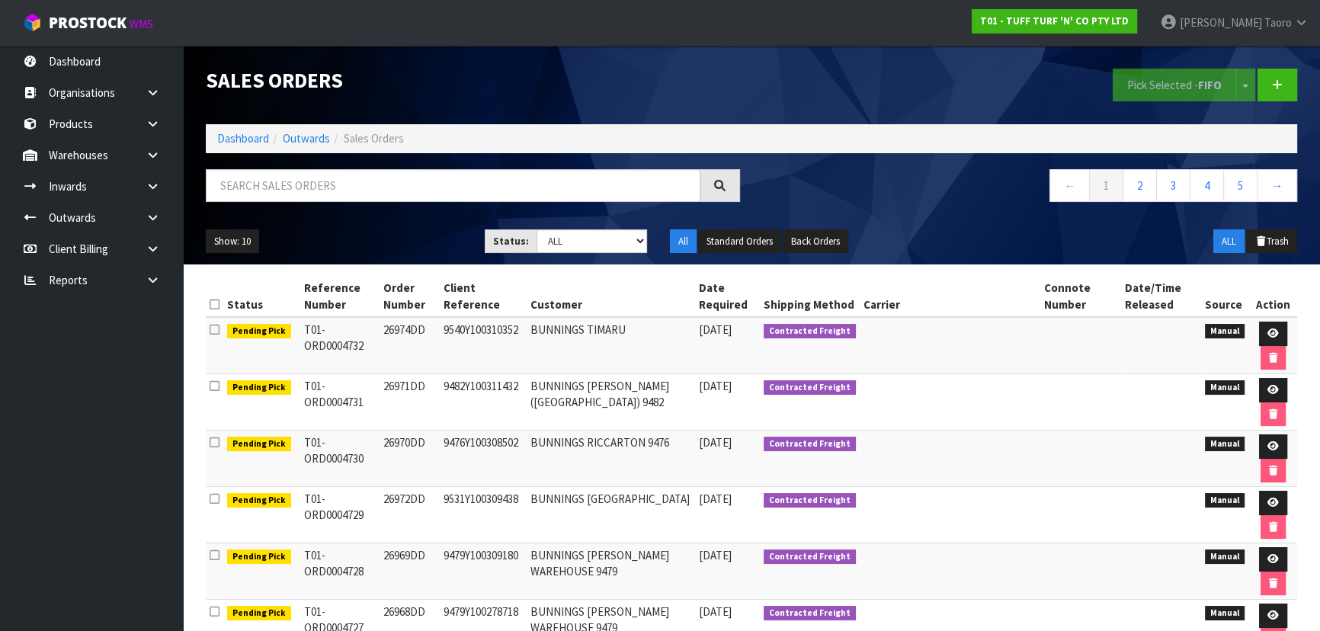
click at [530, 48] on div "Sales Orders" at bounding box center [472, 80] width 557 height 69
click at [251, 137] on link "Dashboard" at bounding box center [243, 138] width 52 height 14
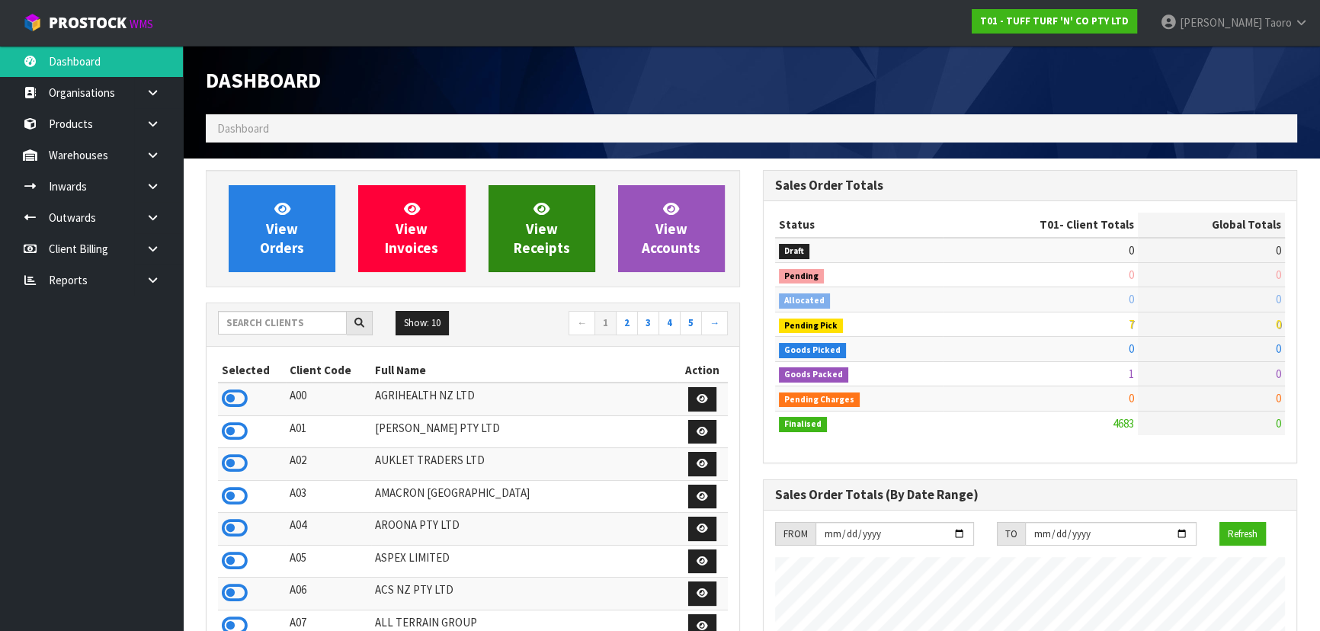
scroll to position [1152, 556]
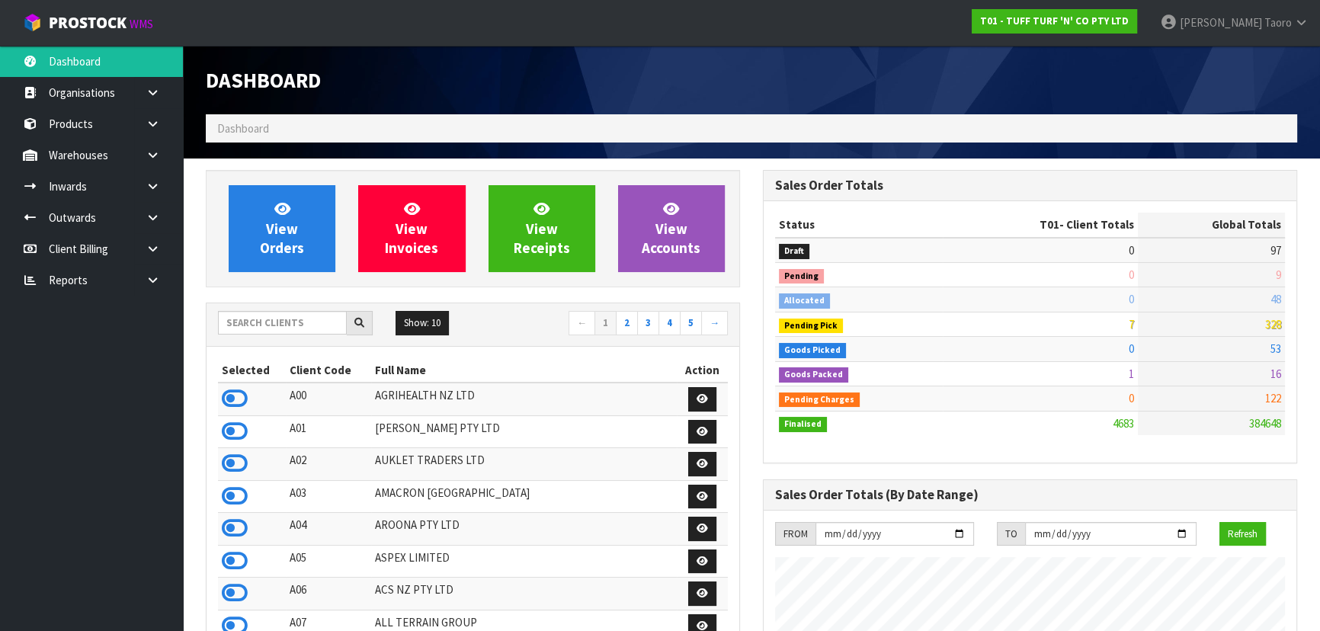
click at [802, 49] on div at bounding box center [1029, 57] width 557 height 23
click at [327, 320] on input "text" at bounding box center [282, 323] width 129 height 24
click at [504, 370] on th "Full Name" at bounding box center [524, 370] width 306 height 24
click at [272, 324] on input "text" at bounding box center [282, 323] width 129 height 24
click at [693, 47] on div "Dashboard" at bounding box center [472, 80] width 557 height 69
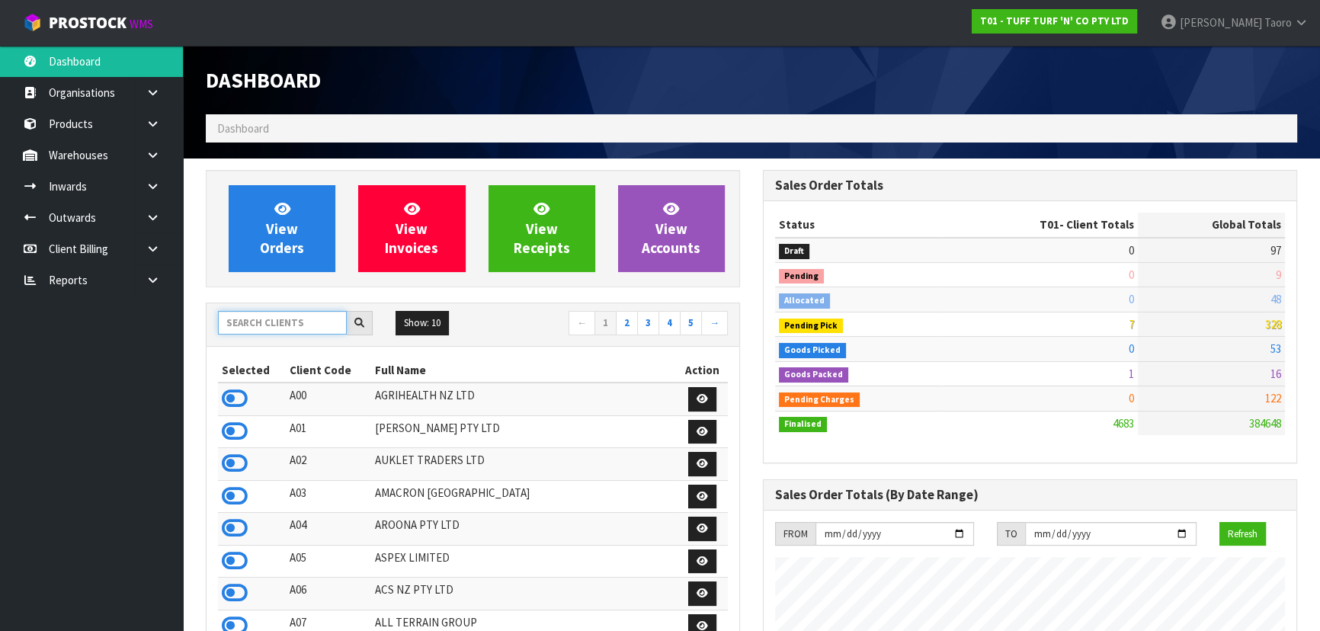
click at [312, 321] on input "text" at bounding box center [282, 323] width 129 height 24
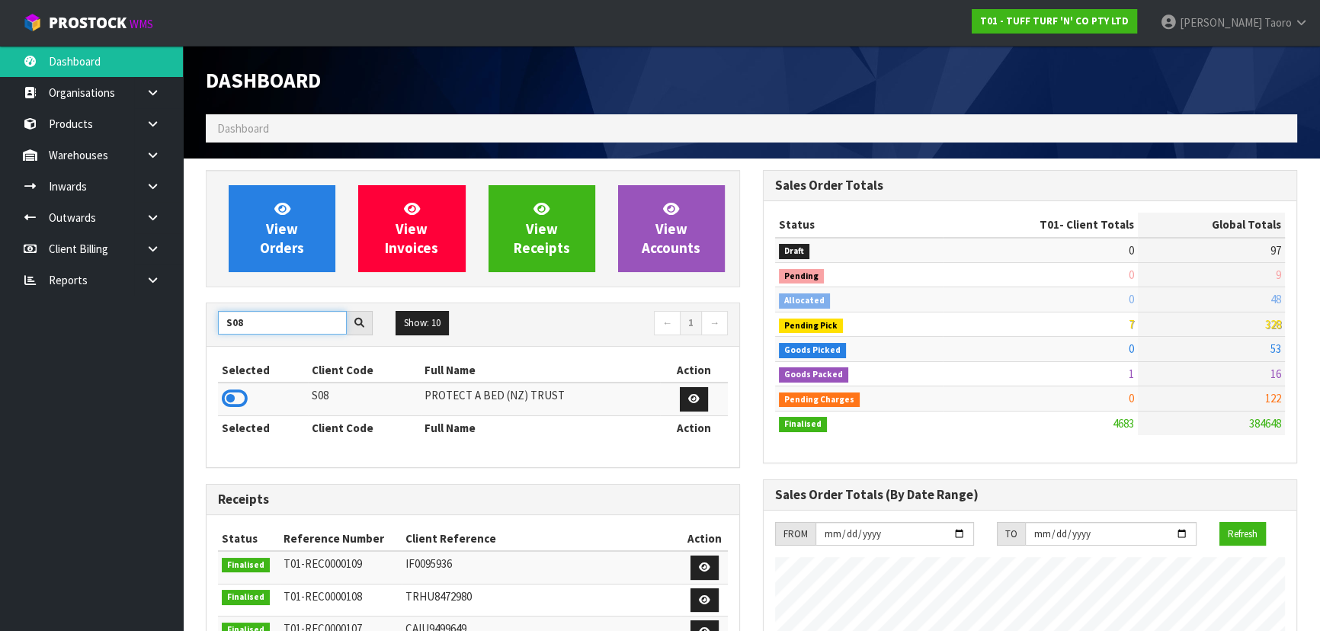
type input "S08"
click at [233, 394] on icon at bounding box center [235, 398] width 26 height 23
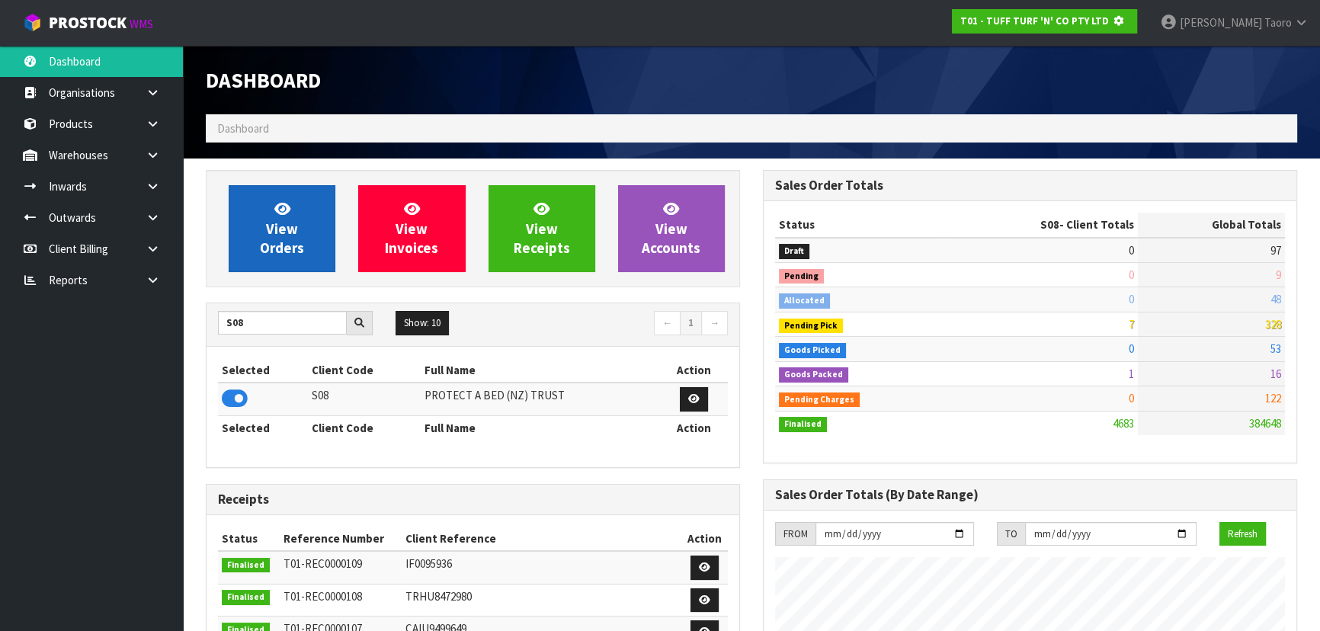
scroll to position [760939, 761331]
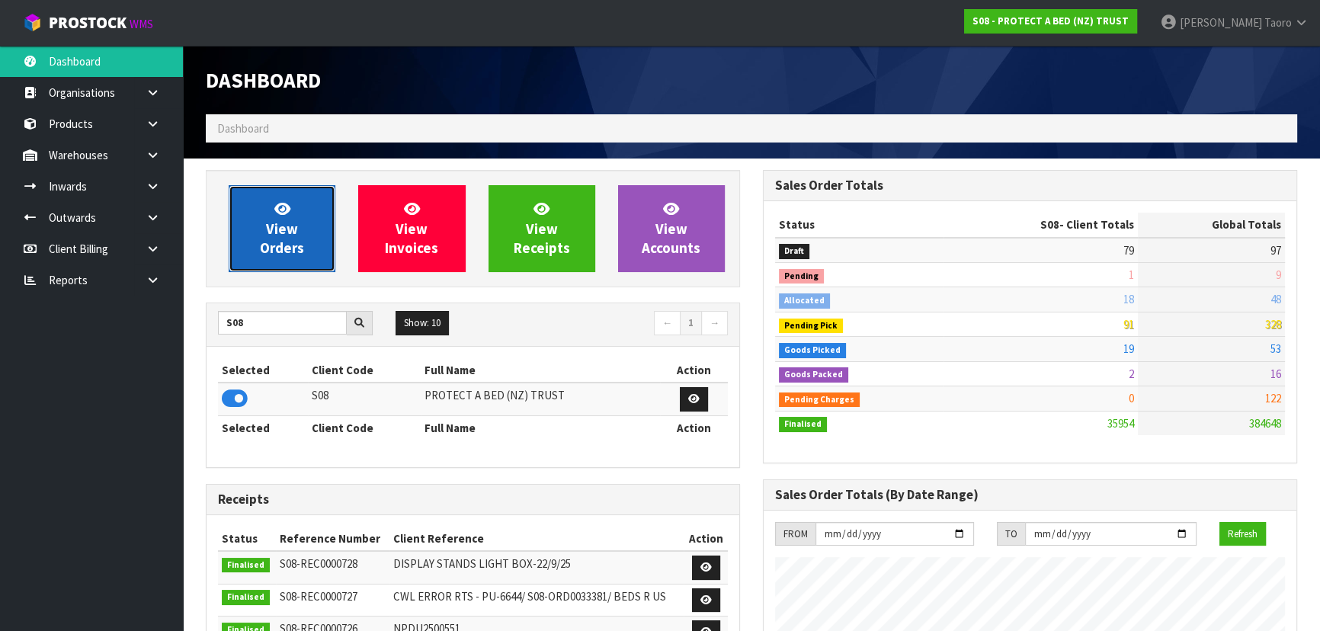
click at [274, 222] on span "View Orders" at bounding box center [282, 228] width 44 height 57
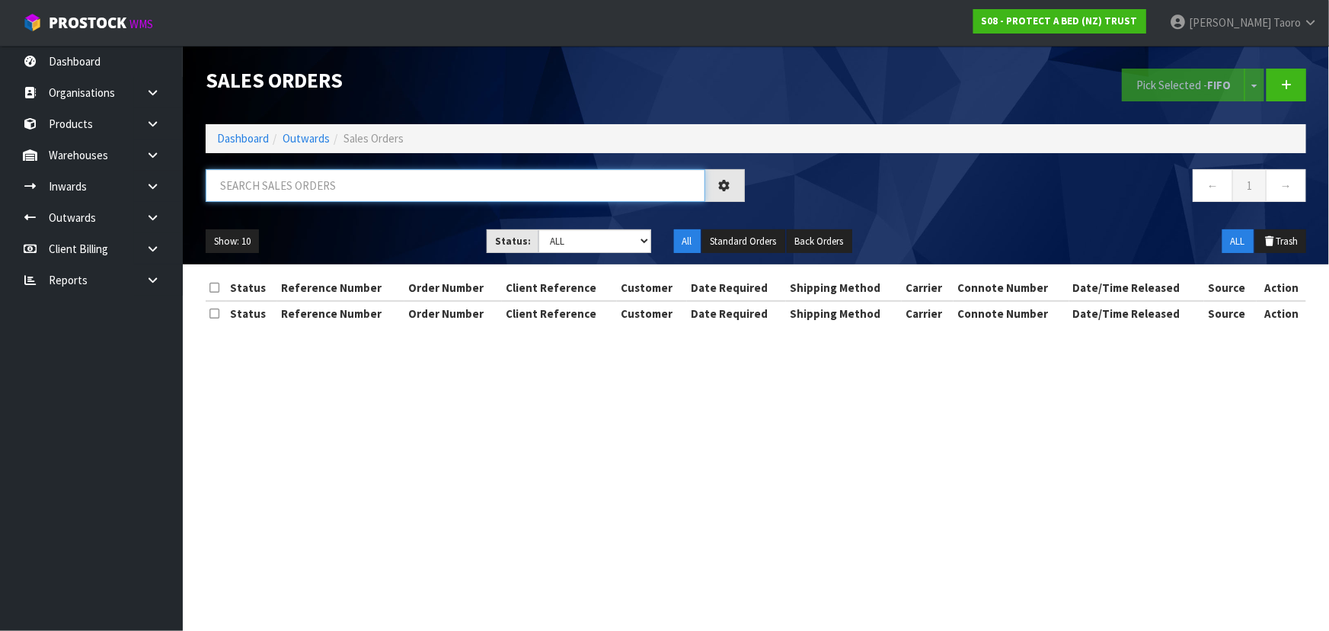
click at [331, 184] on input "text" at bounding box center [456, 185] width 500 height 33
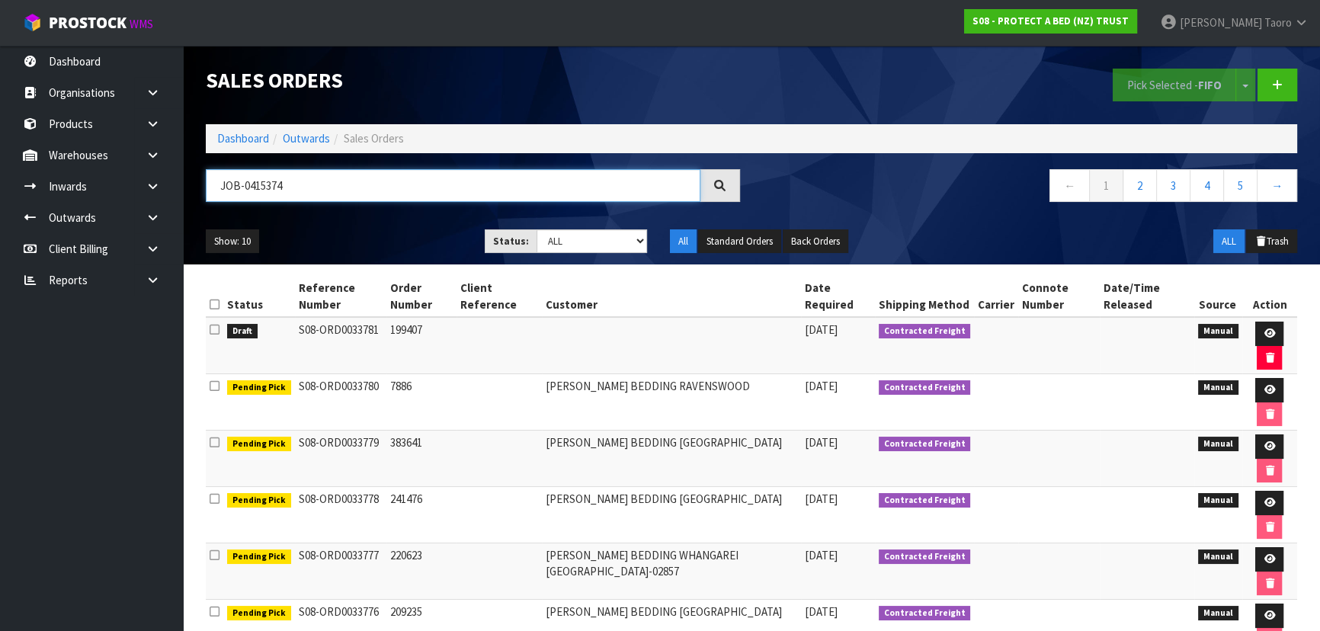
type input "JOB-0415374"
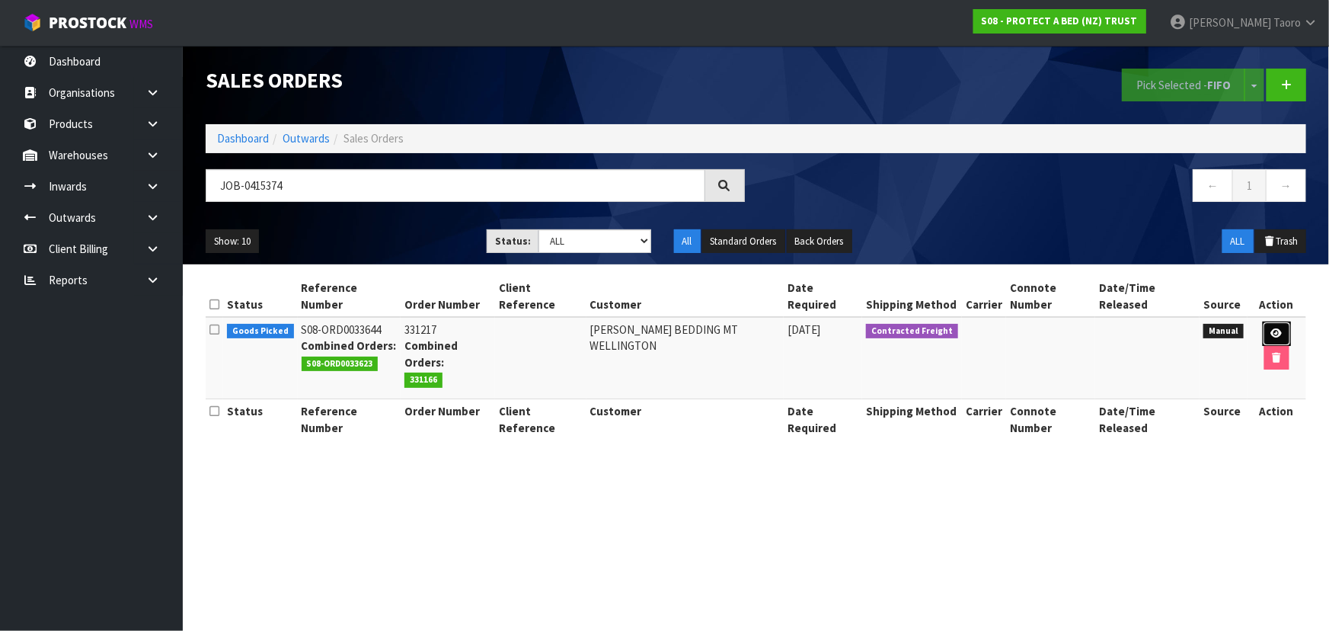
click at [1276, 331] on icon at bounding box center [1277, 333] width 11 height 10
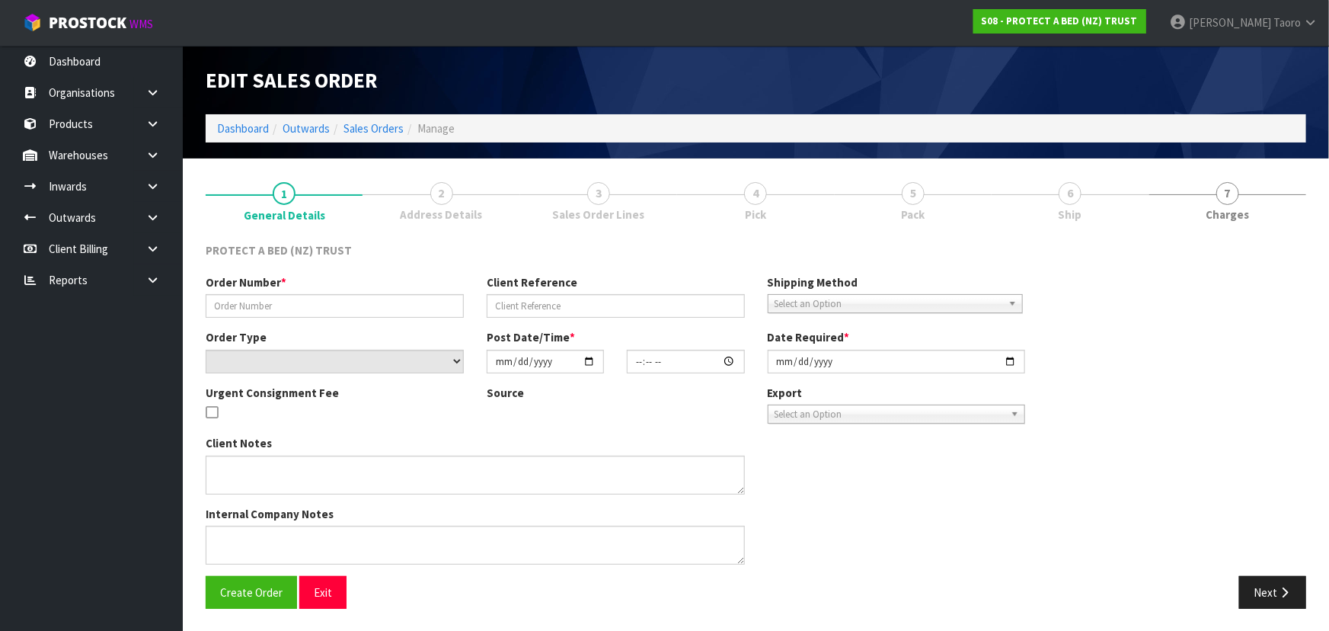
type input "331217"
select select "number:0"
type input "[DATE]"
type input "09:44:00.000"
type input "[DATE]"
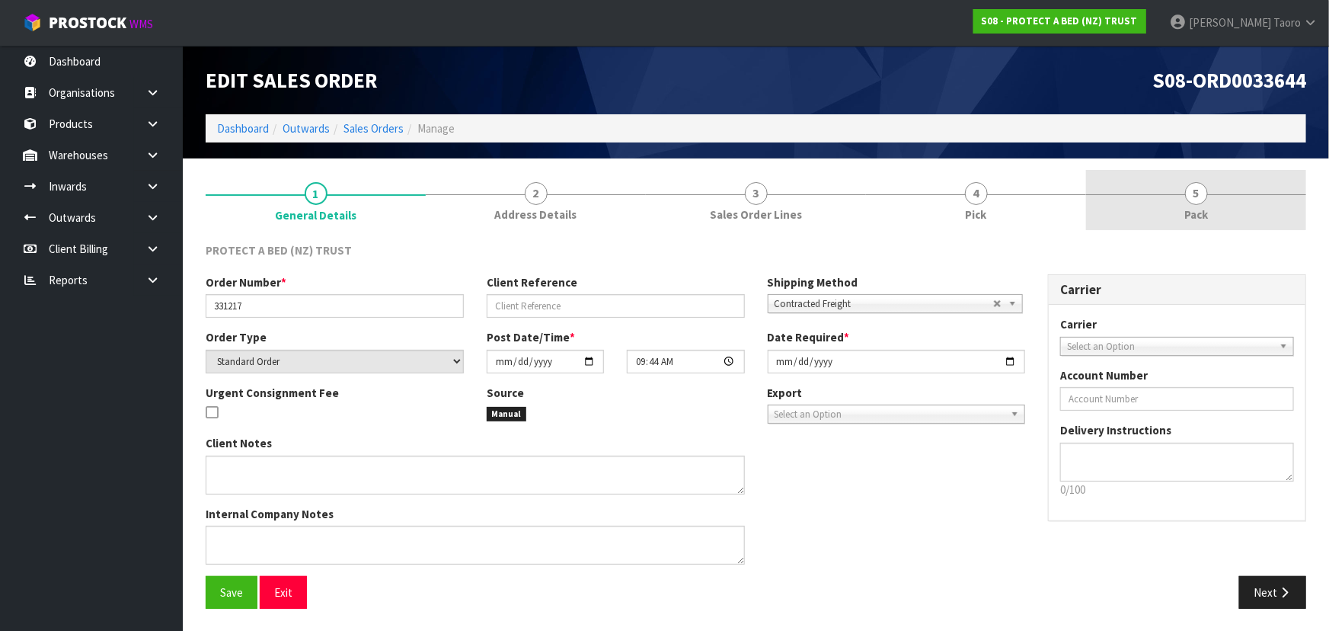
click at [1211, 194] on div at bounding box center [1196, 194] width 220 height 1
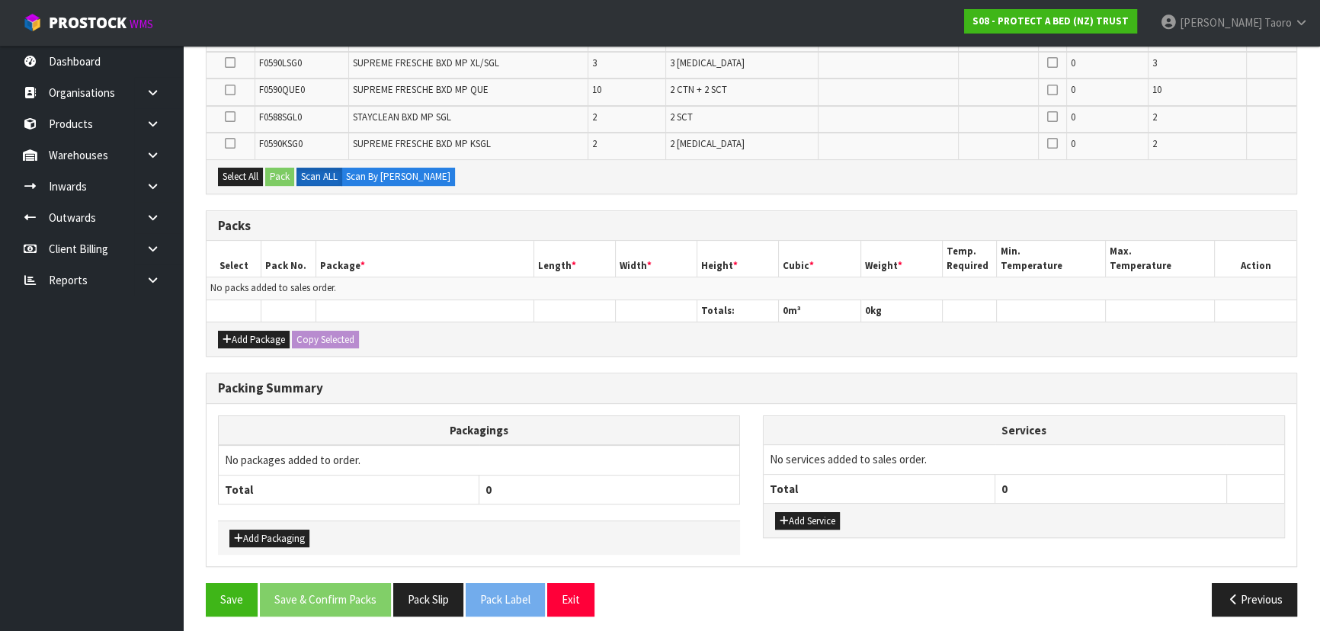
scroll to position [491, 0]
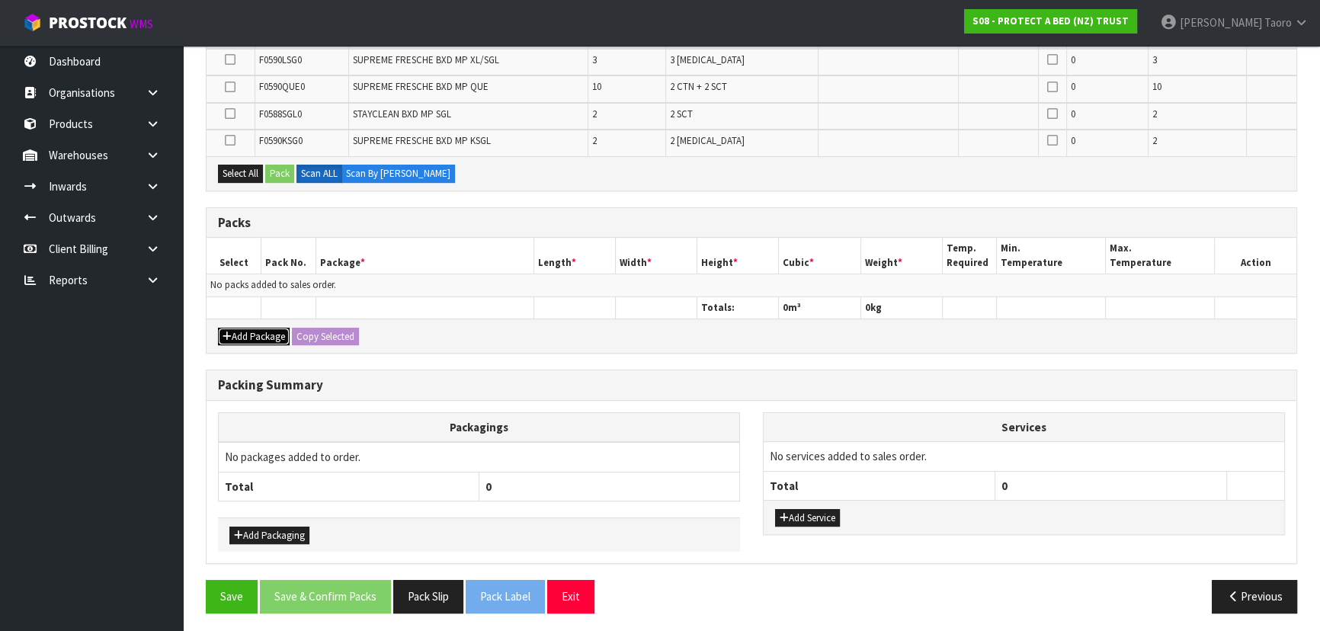
click at [232, 328] on button "Add Package" at bounding box center [254, 337] width 72 height 18
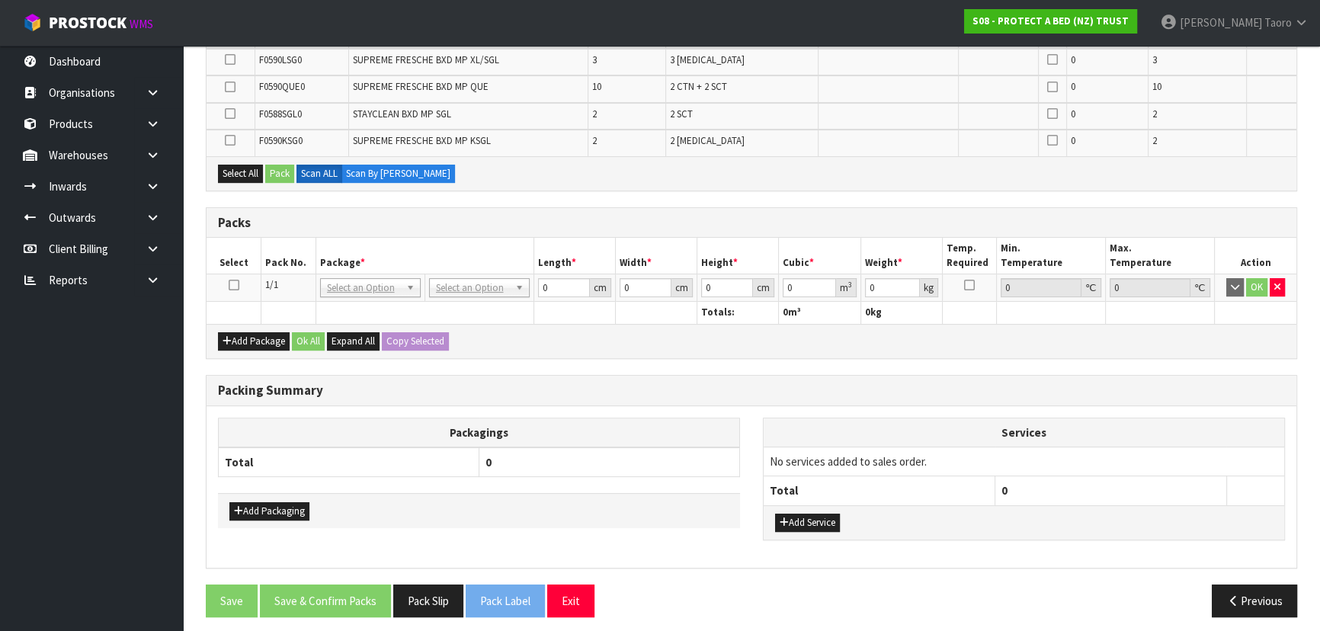
drag, startPoint x: 235, startPoint y: 277, endPoint x: 304, endPoint y: 246, distance: 75.7
click at [238, 285] on icon at bounding box center [234, 285] width 11 height 1
click at [314, 240] on th "Pack No." at bounding box center [288, 256] width 55 height 36
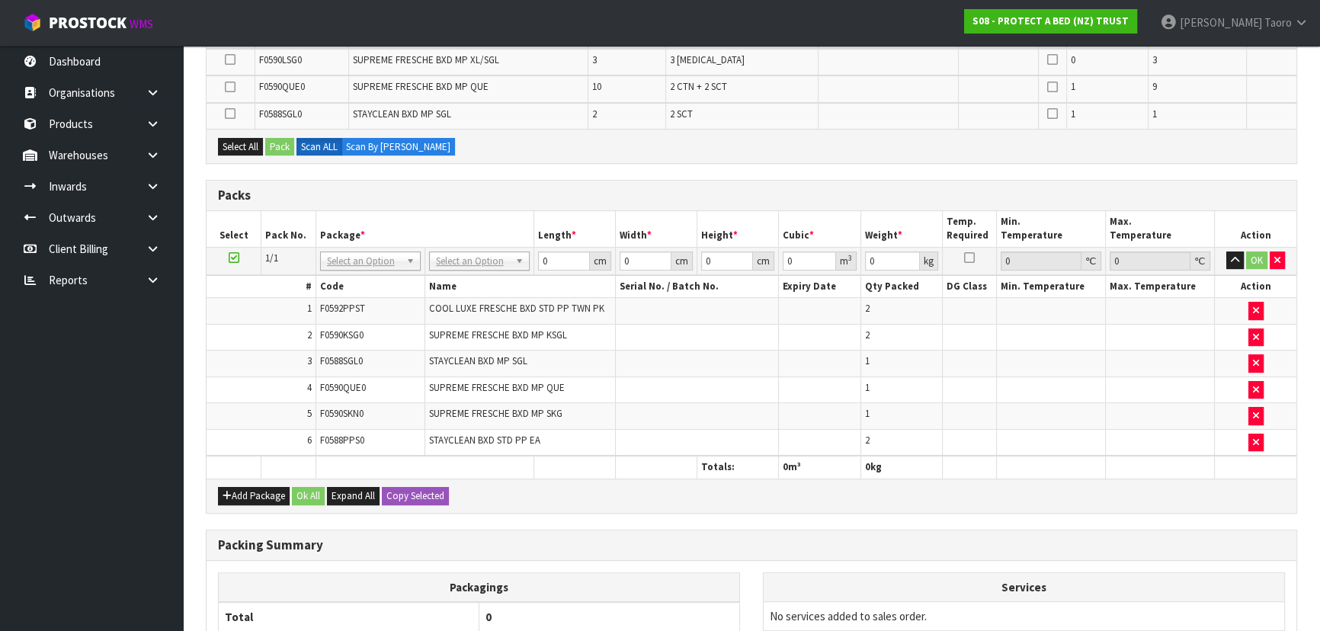
click at [347, 212] on th "Package *" at bounding box center [424, 229] width 218 height 36
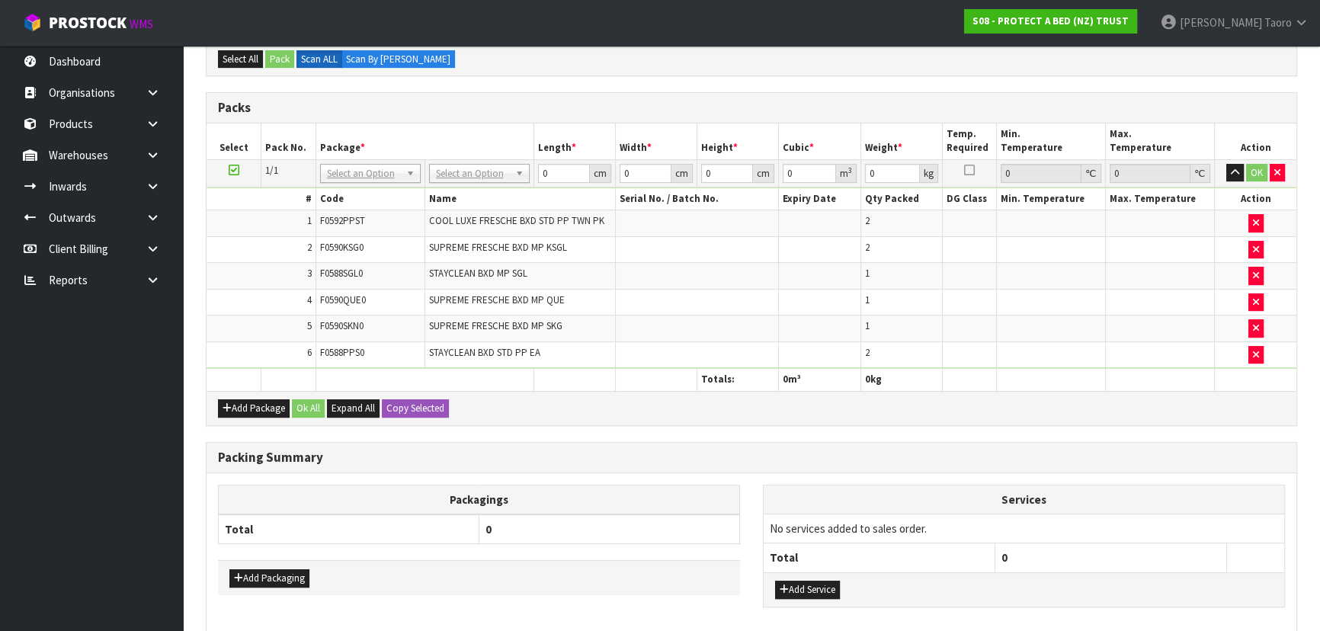
scroll to position [648, 0]
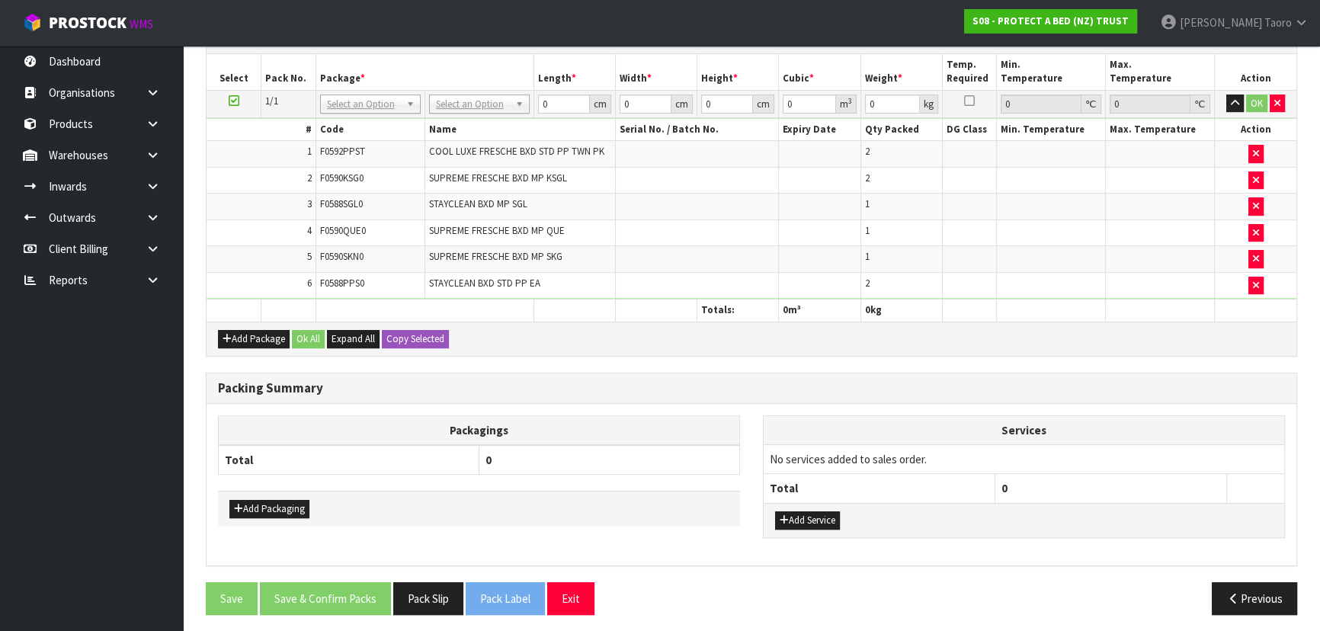
click at [668, 338] on div "Add Package Ok All Expand All Copy Selected" at bounding box center [750, 339] width 1089 height 34
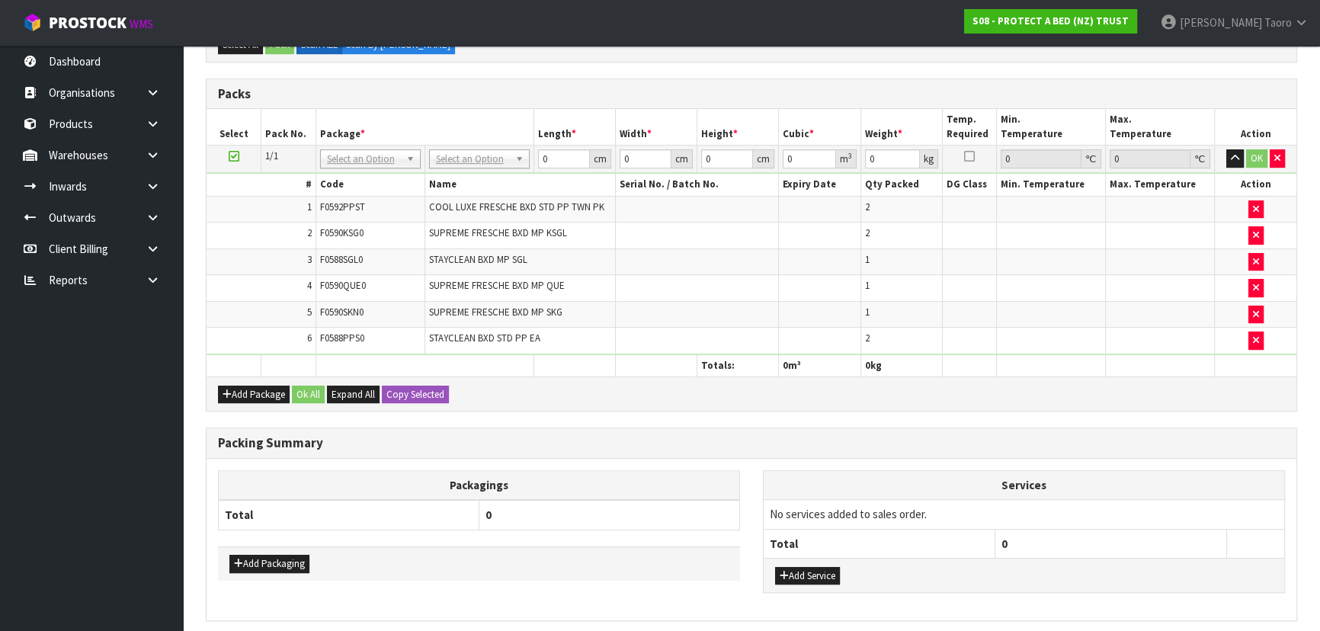
scroll to position [0, 0]
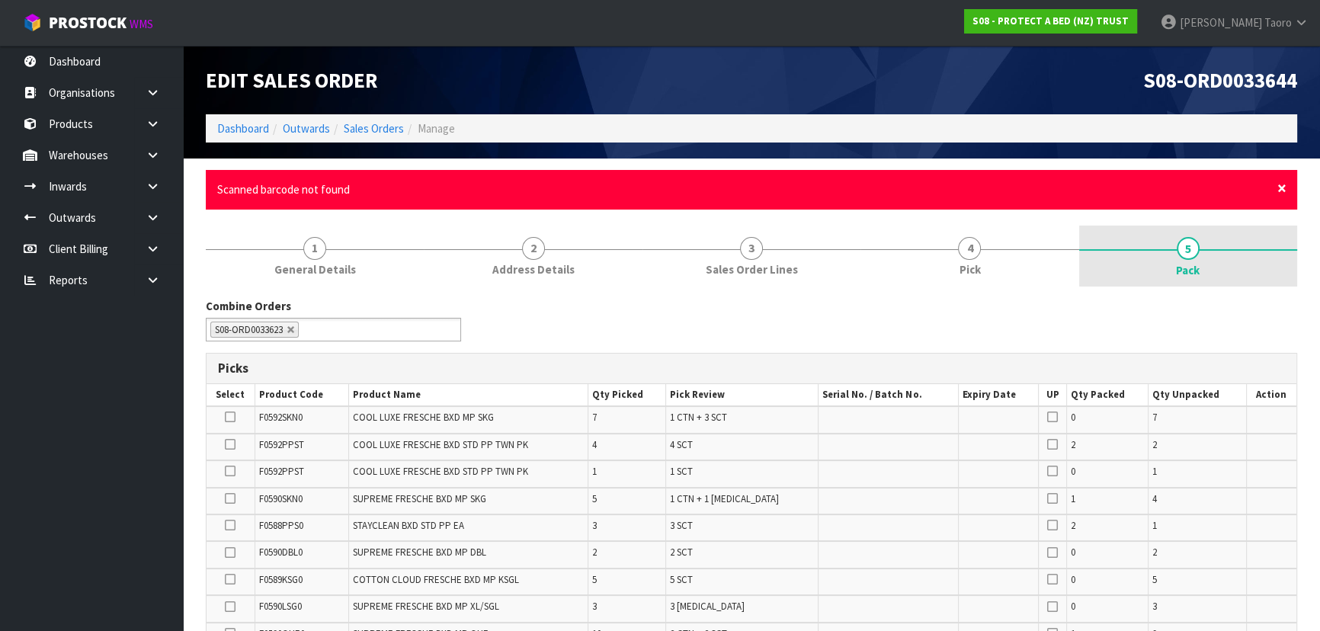
click at [1279, 190] on span "×" at bounding box center [1281, 188] width 9 height 21
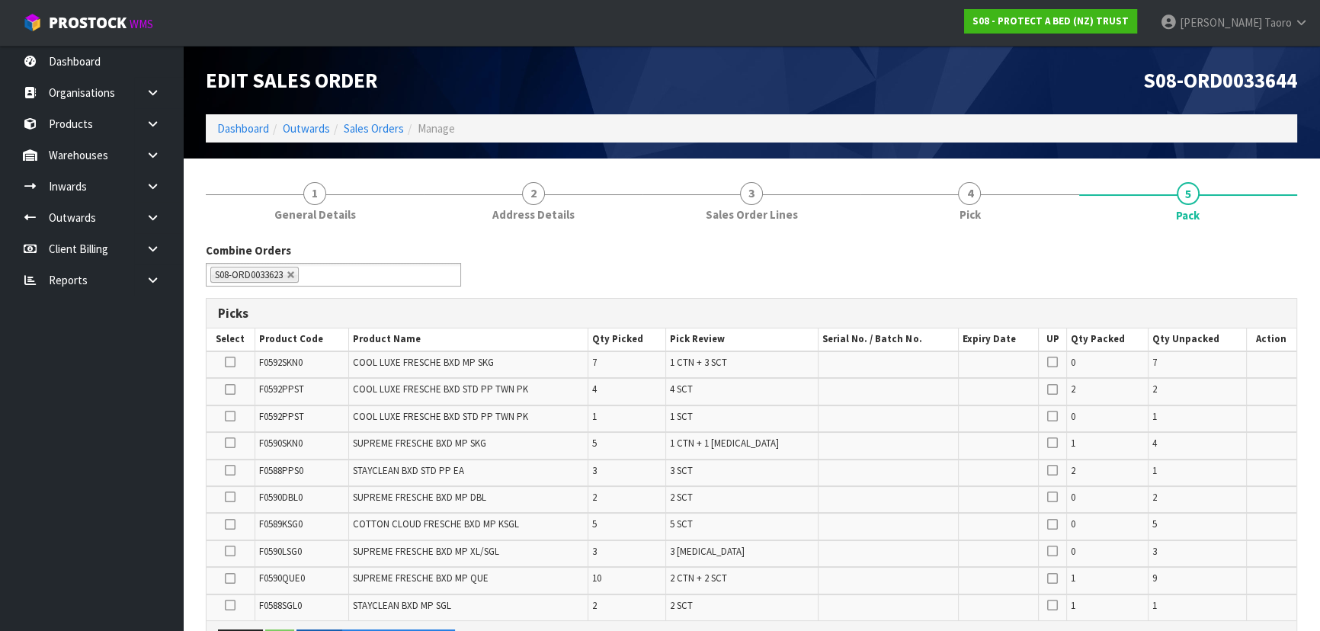
click at [1272, 268] on div "Combine Orders S08-ORD0031944 S08-ORD0032699 S08-ORD0032700 S08-ORD0032701 S08-…" at bounding box center [751, 269] width 1114 height 55
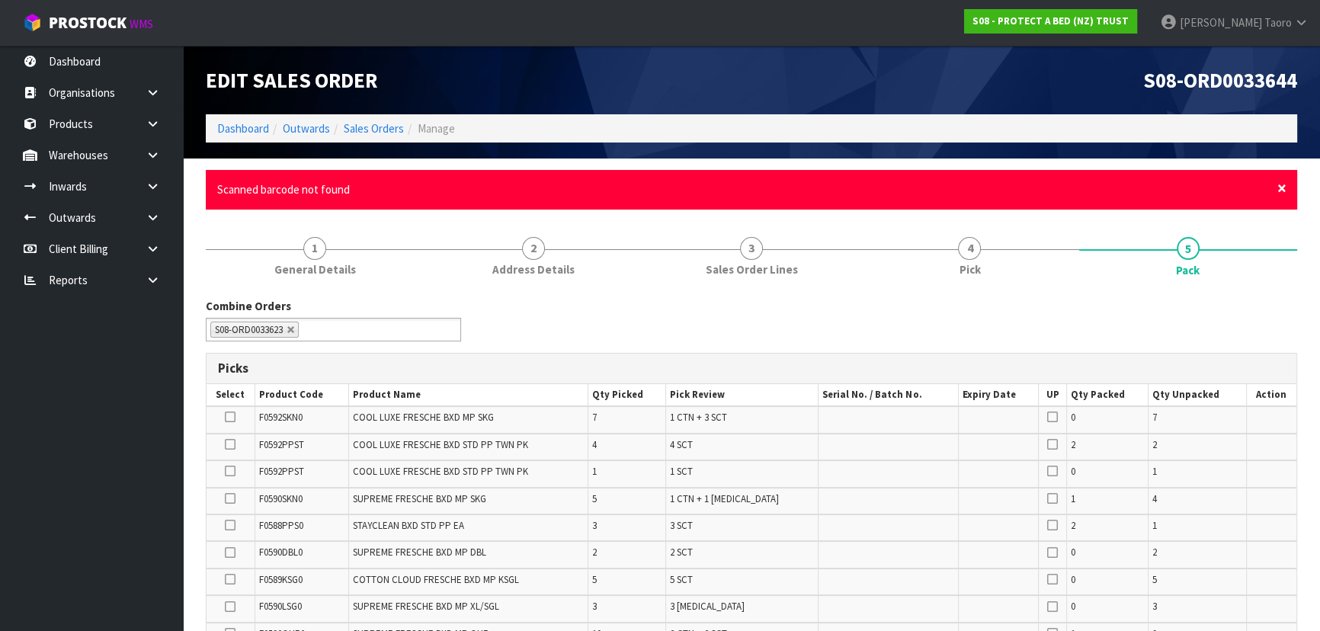
click at [1283, 194] on span "×" at bounding box center [1281, 188] width 9 height 21
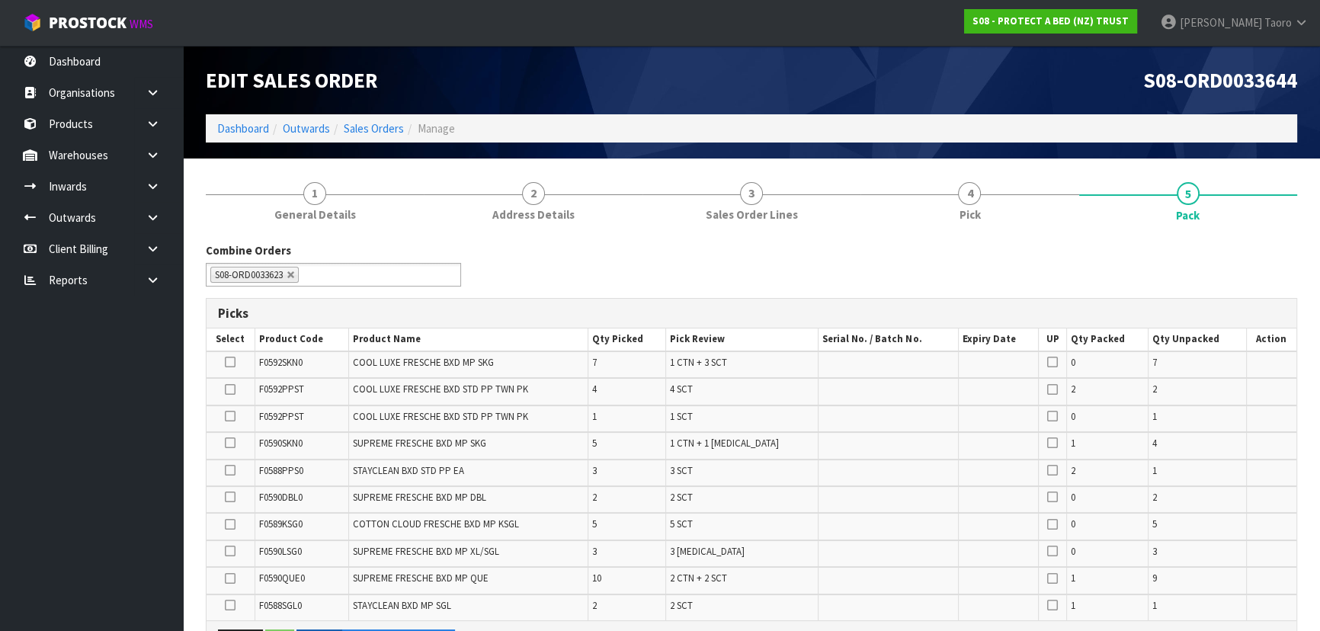
click at [971, 59] on div "S08-ORD0033644" at bounding box center [1029, 80] width 557 height 69
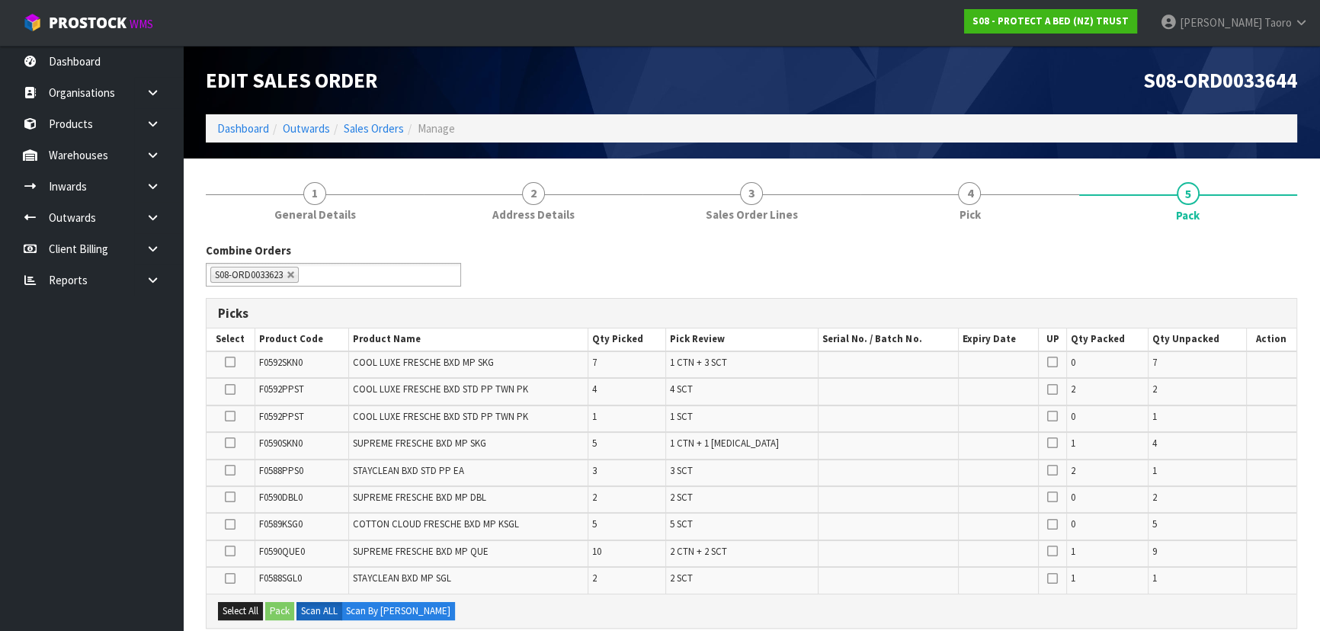
click at [615, 248] on div "Combine Orders S08-ORD0031944 S08-ORD0032699 S08-ORD0032700 S08-ORD0032701 S08-…" at bounding box center [751, 269] width 1114 height 55
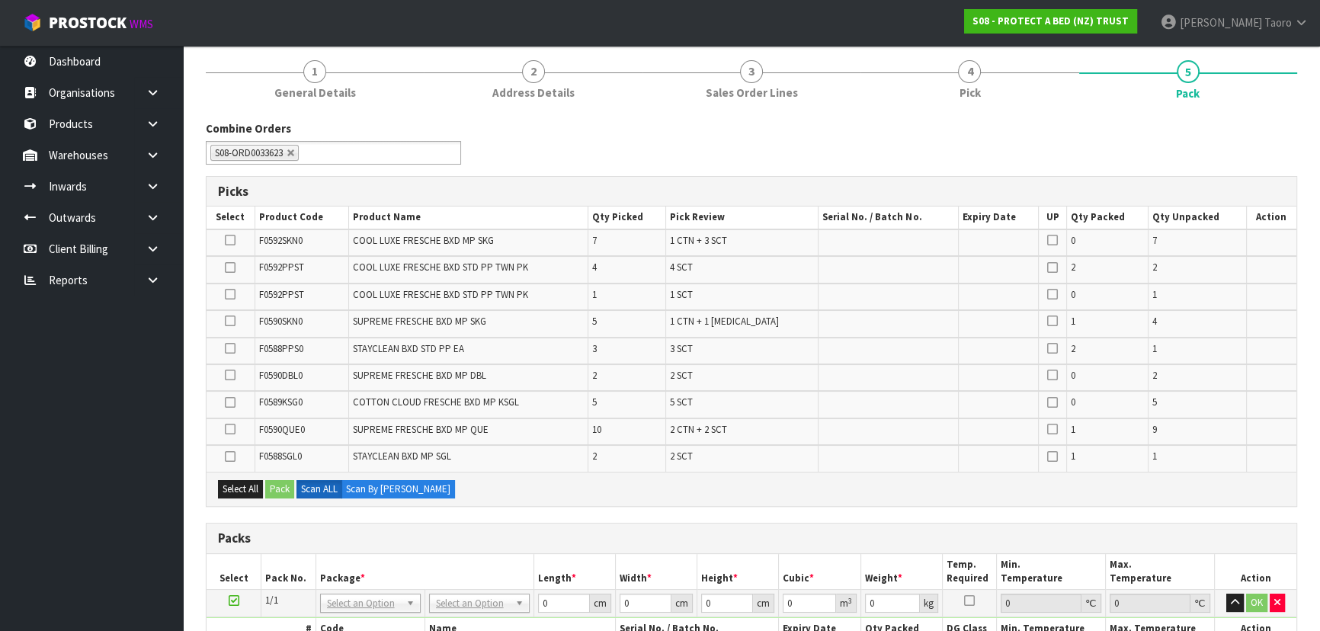
scroll to position [277, 0]
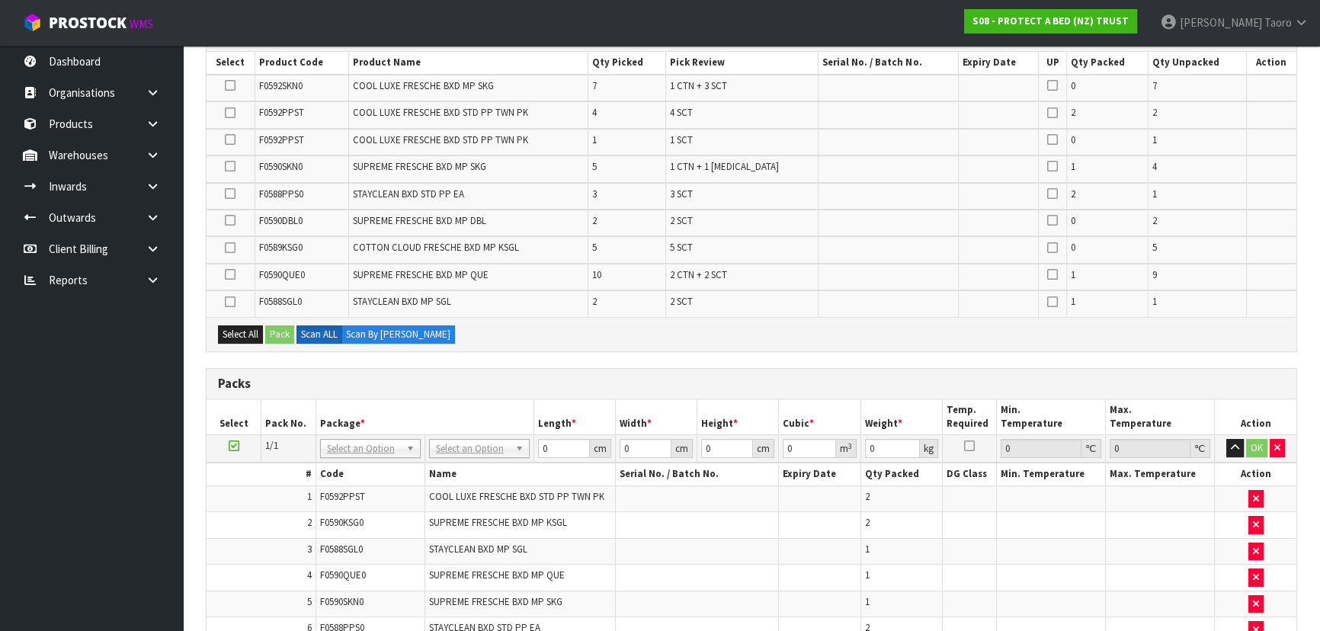
click at [617, 345] on div "Select All Pack Scan ALL Scan By [PERSON_NAME]" at bounding box center [750, 334] width 1089 height 34
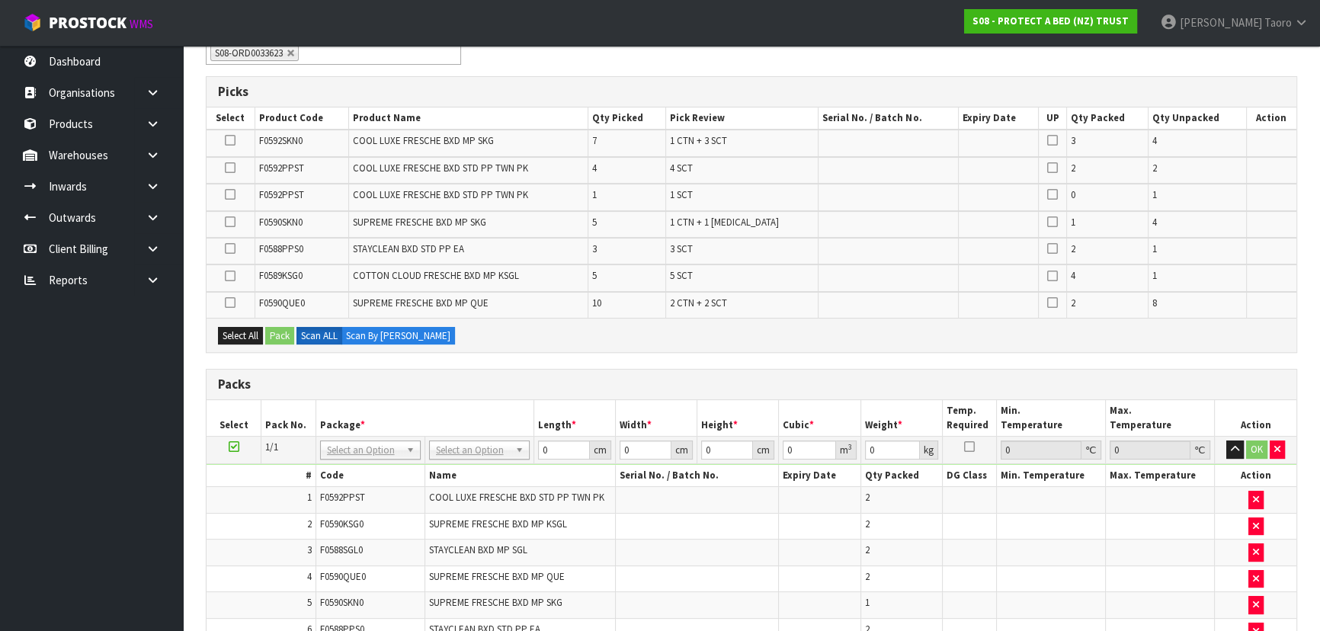
scroll to position [0, 0]
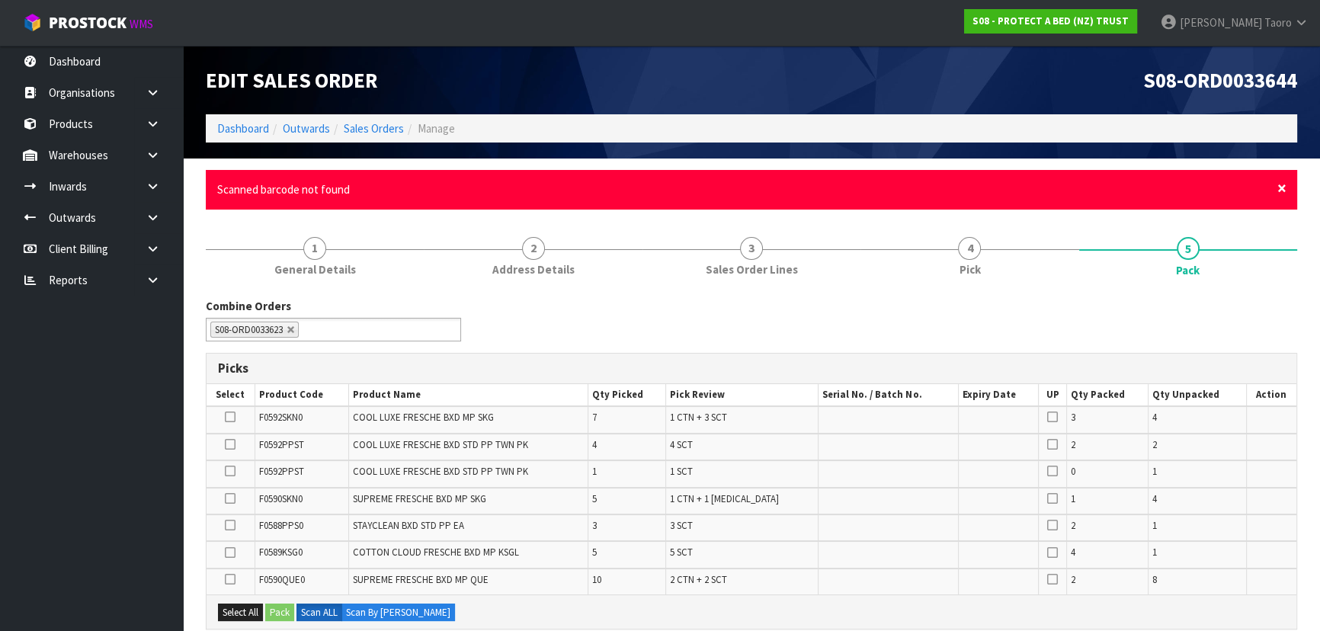
click at [1279, 187] on span "×" at bounding box center [1281, 188] width 9 height 21
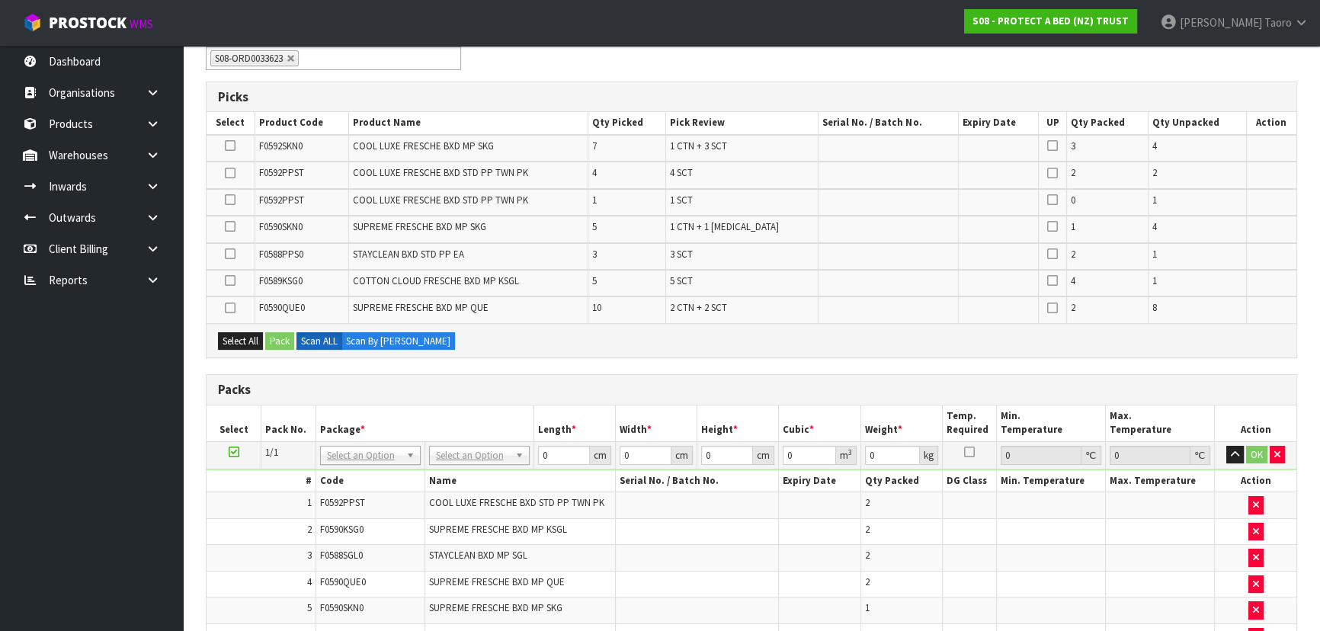
scroll to position [415, 0]
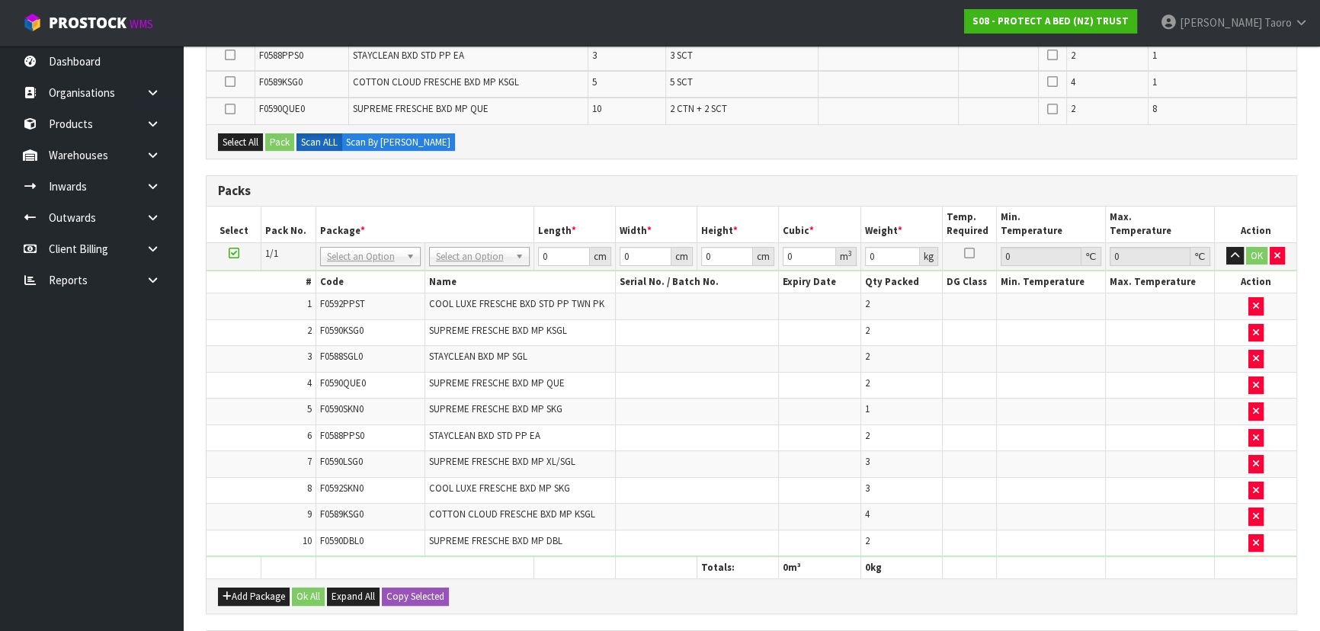
click at [823, 454] on td at bounding box center [820, 464] width 82 height 27
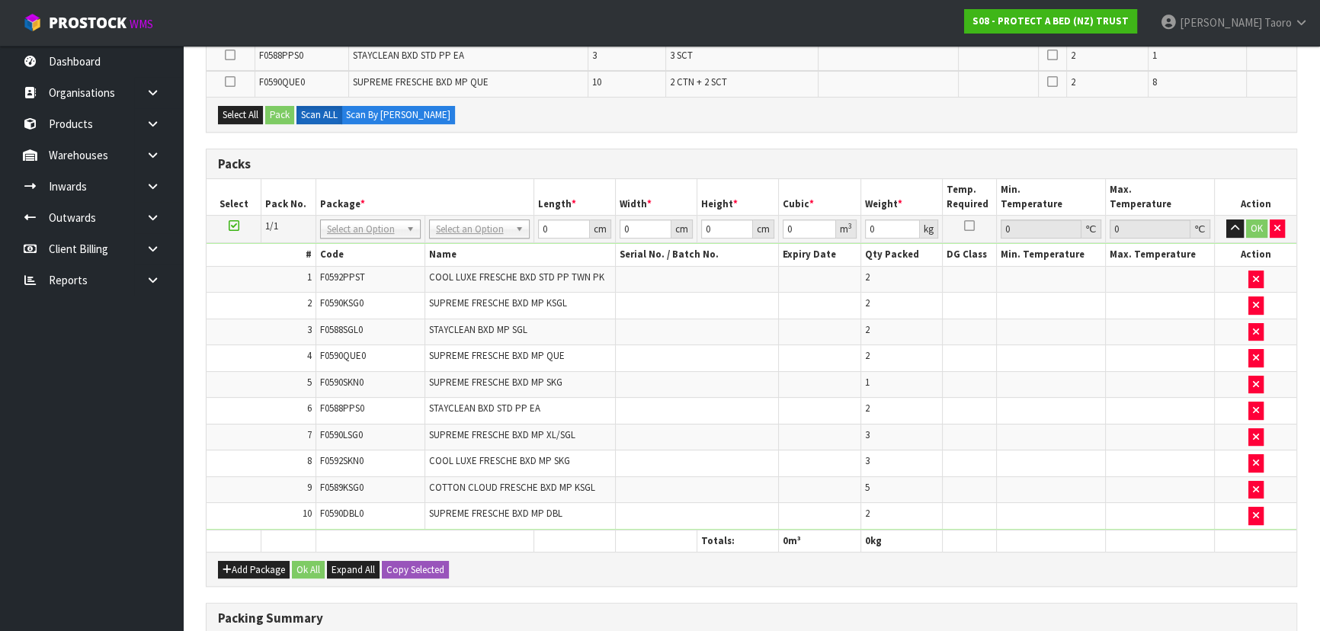
click at [823, 454] on td at bounding box center [820, 463] width 82 height 27
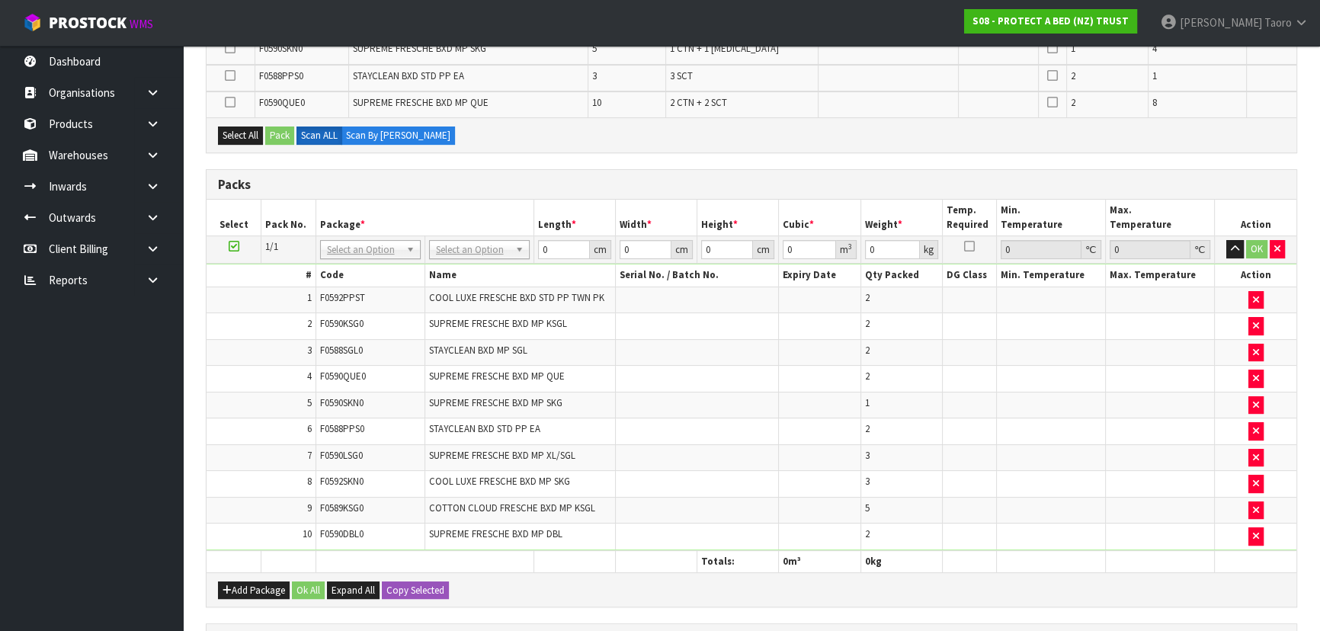
scroll to position [485, 0]
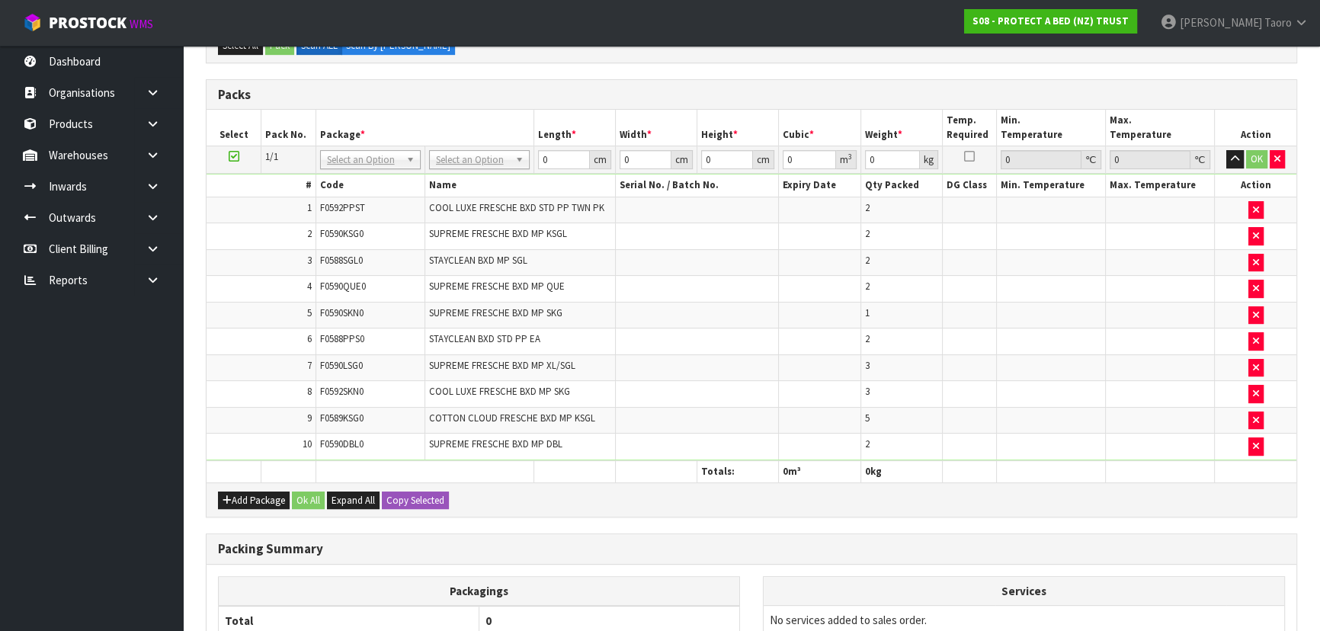
drag, startPoint x: 801, startPoint y: 470, endPoint x: 803, endPoint y: 481, distance: 10.9
click at [803, 480] on div "Packs Select Pack No. Package * Length * Width * Height * Cubic * Weight * Temp…" at bounding box center [751, 298] width 1091 height 439
click at [803, 482] on div "Add Package Ok All Expand All Copy Selected" at bounding box center [750, 499] width 1089 height 34
click at [741, 302] on td at bounding box center [697, 315] width 164 height 27
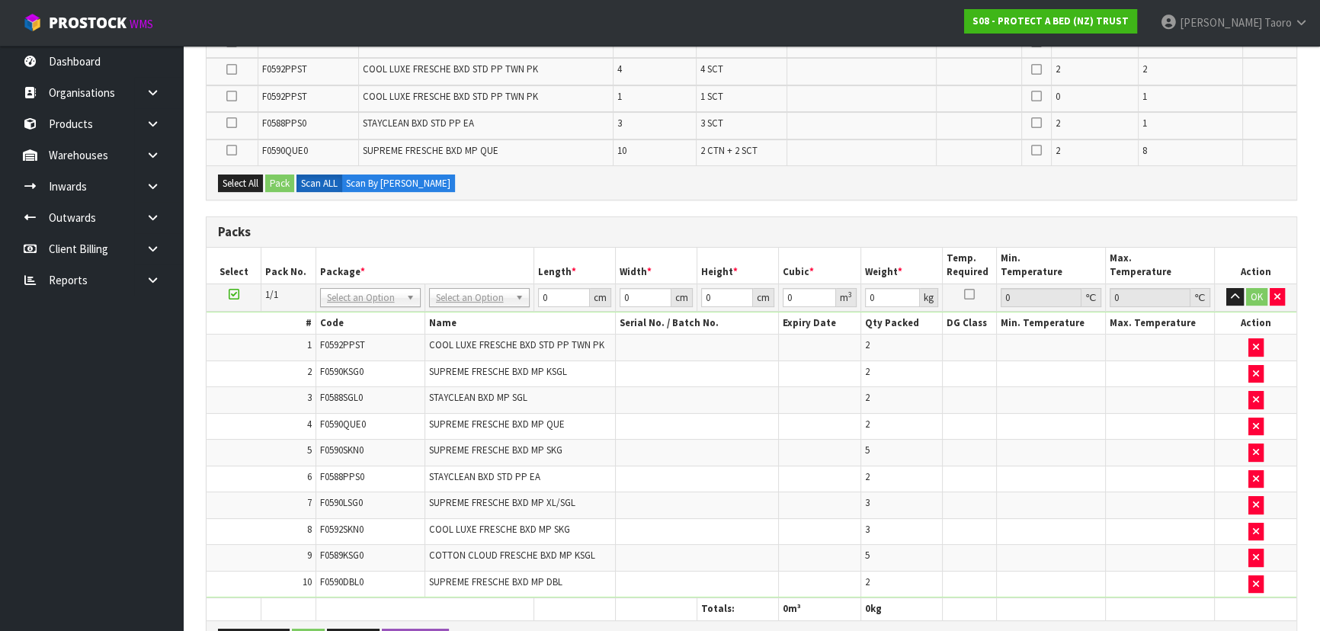
scroll to position [389, 0]
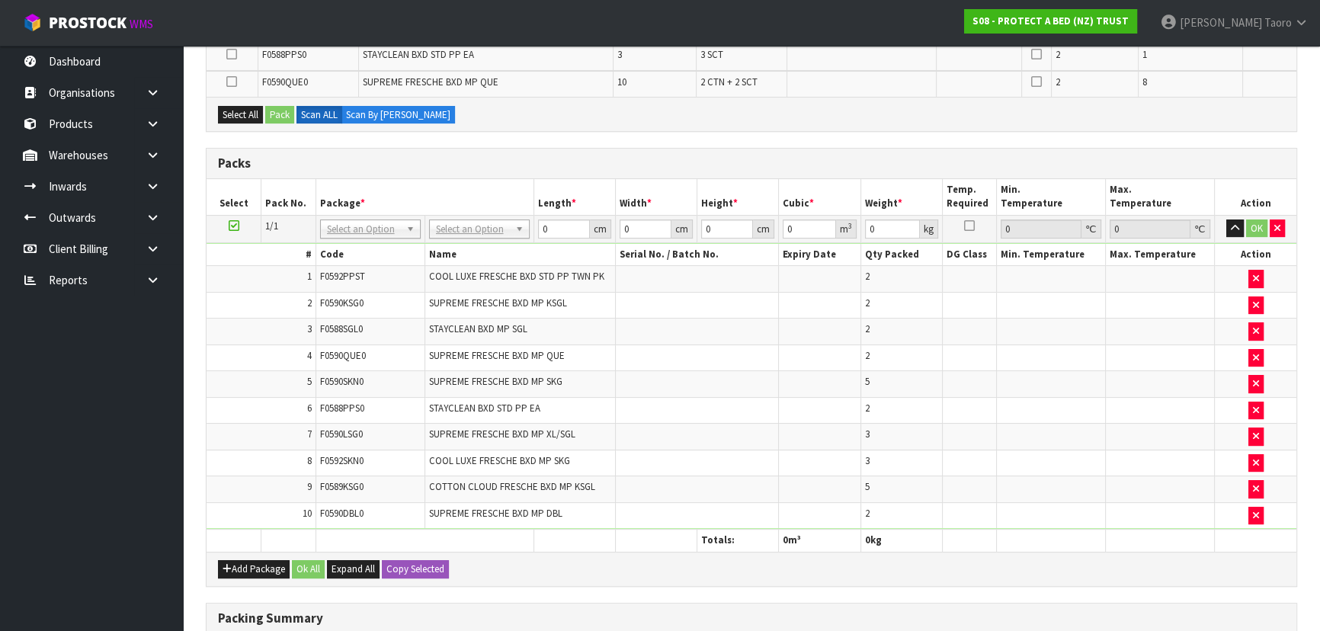
click at [691, 160] on h3 "Packs" at bounding box center [751, 163] width 1067 height 14
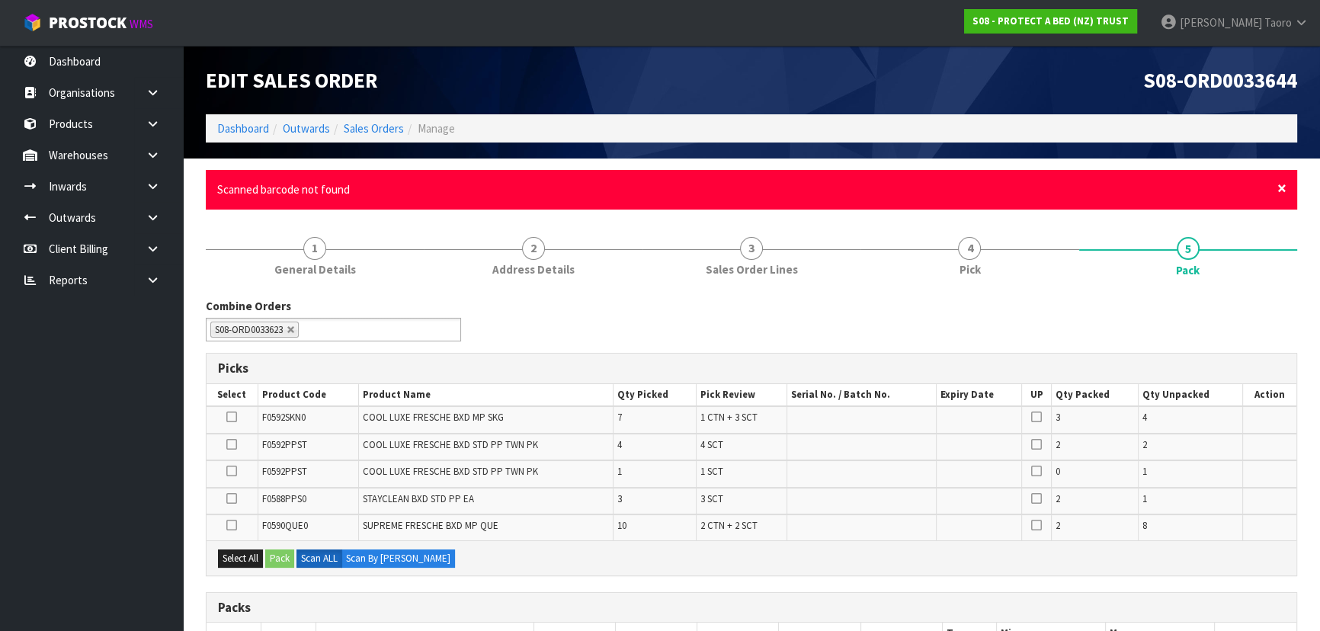
click at [1280, 186] on span "×" at bounding box center [1281, 188] width 9 height 21
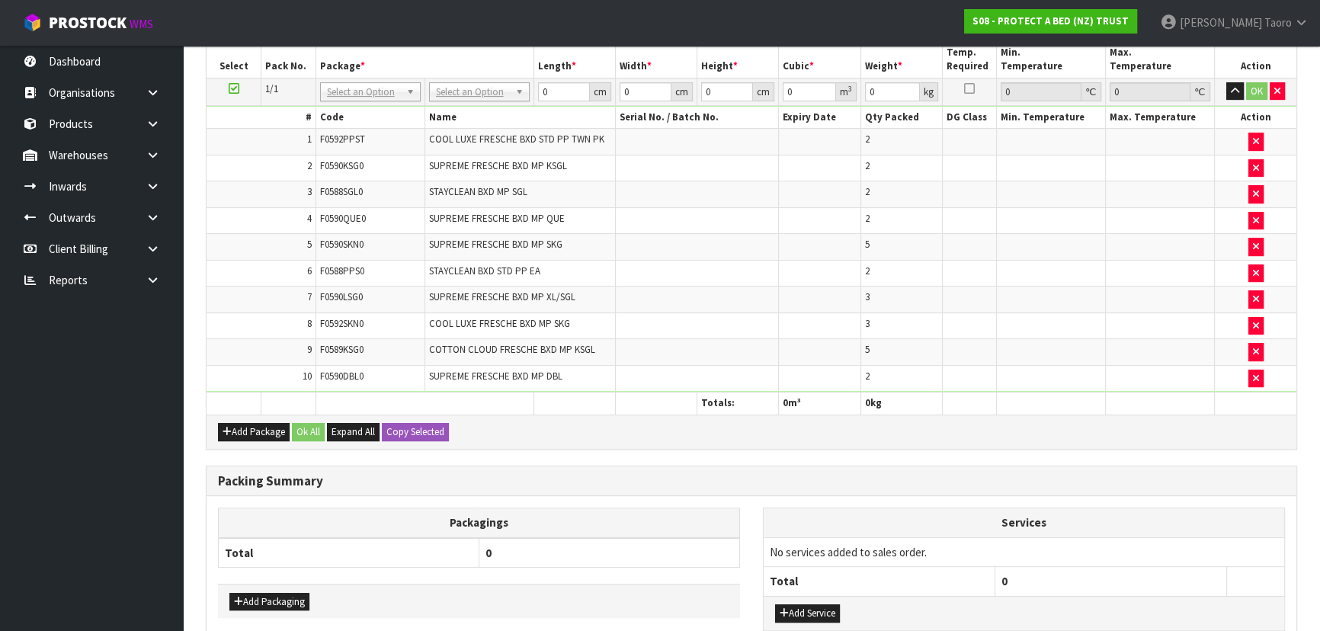
scroll to position [554, 0]
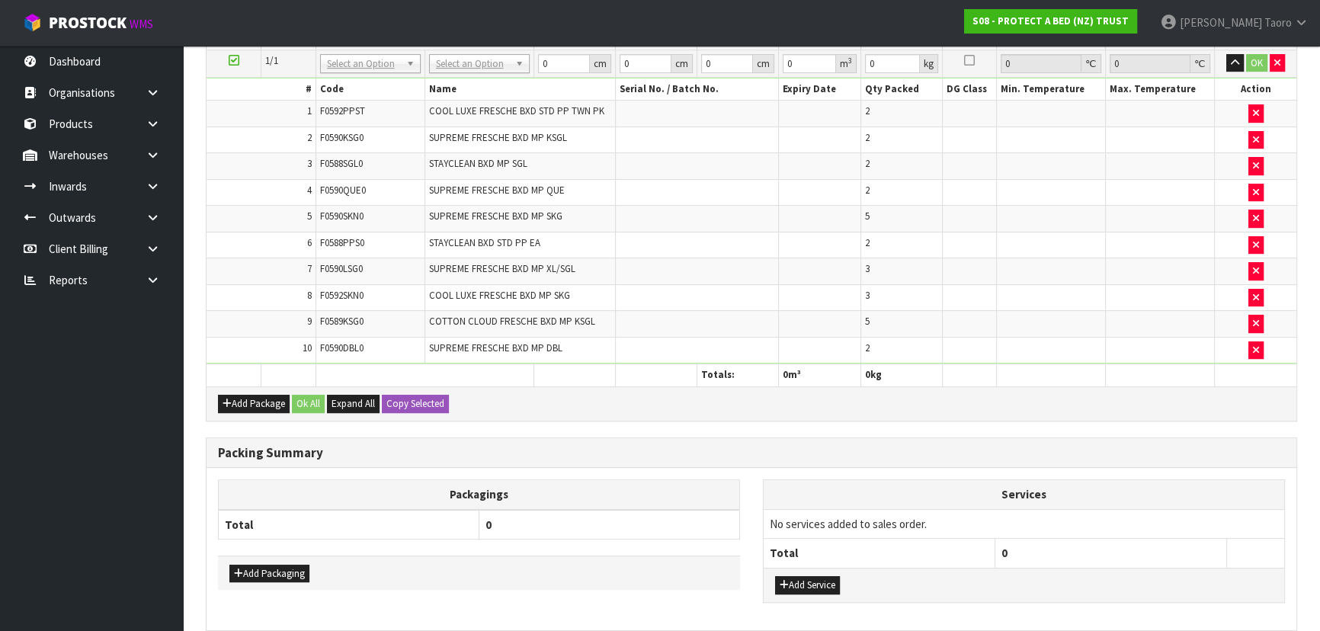
click at [920, 480] on th "Services" at bounding box center [1023, 494] width 520 height 29
click at [933, 480] on th "Services" at bounding box center [1023, 494] width 520 height 29
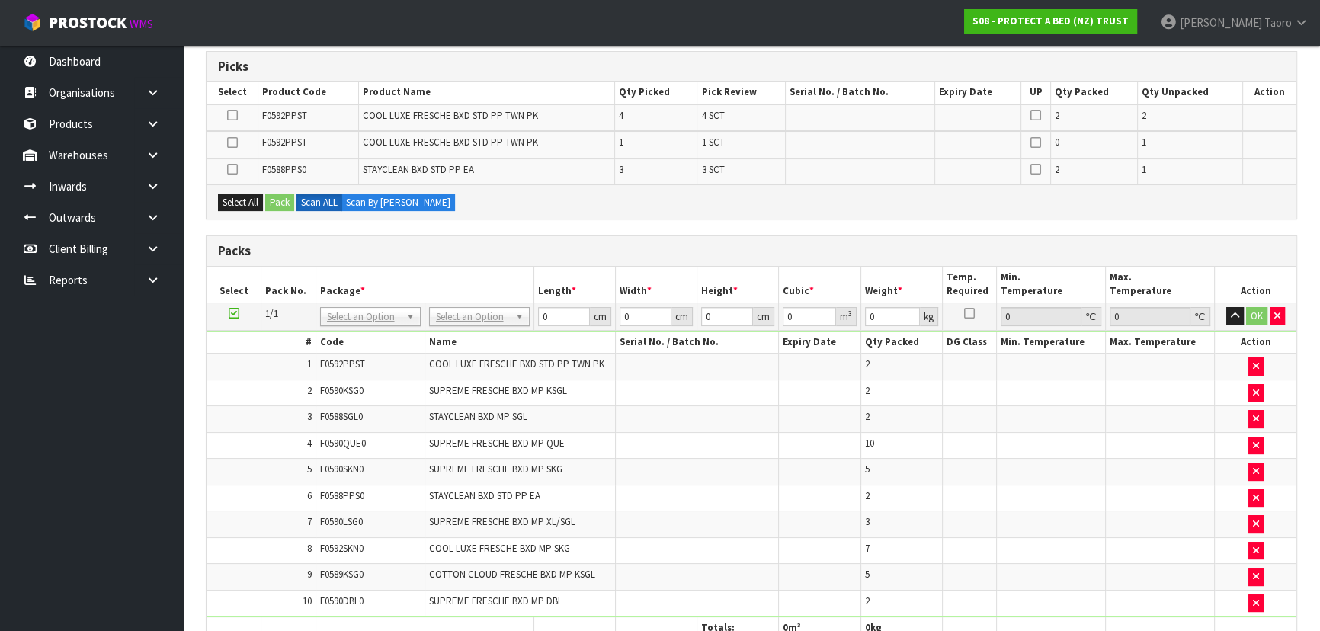
scroll to position [15, 0]
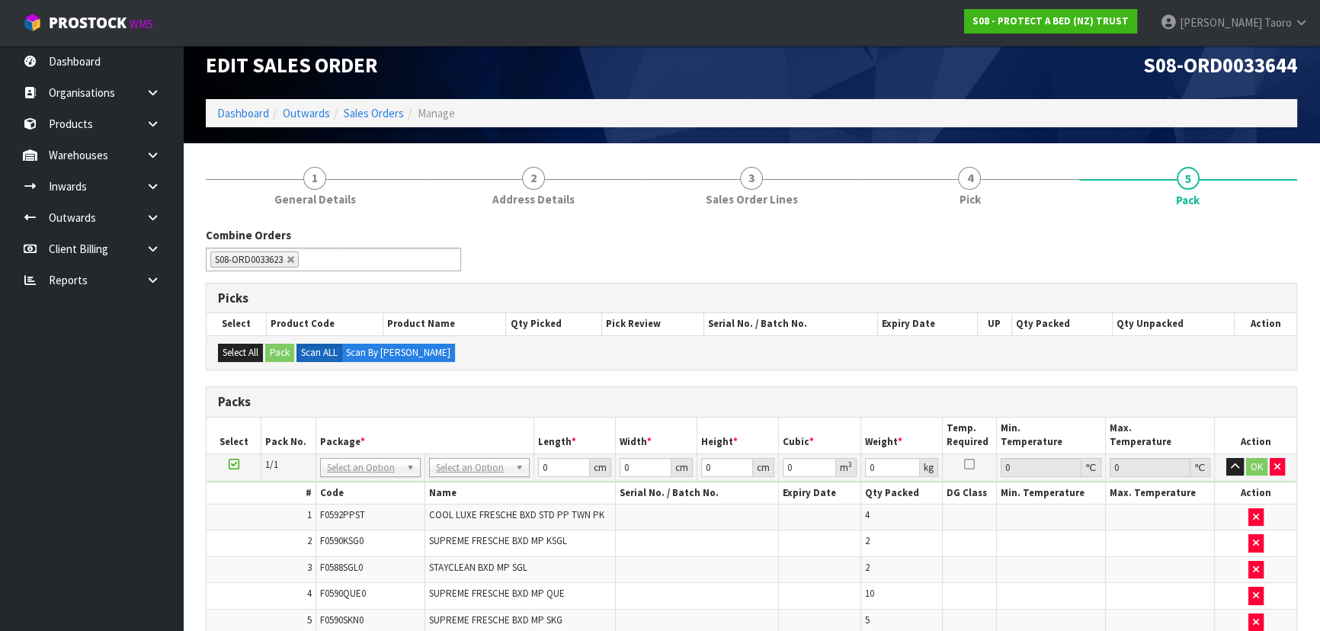
click at [776, 447] on tr "Select Pack No. Package * Length * Width * Height * Cubic * Weight * Temp. Requ…" at bounding box center [750, 436] width 1089 height 36
type input "120"
type input "100"
type input "56.47"
click at [714, 459] on input "0" at bounding box center [727, 467] width 52 height 19
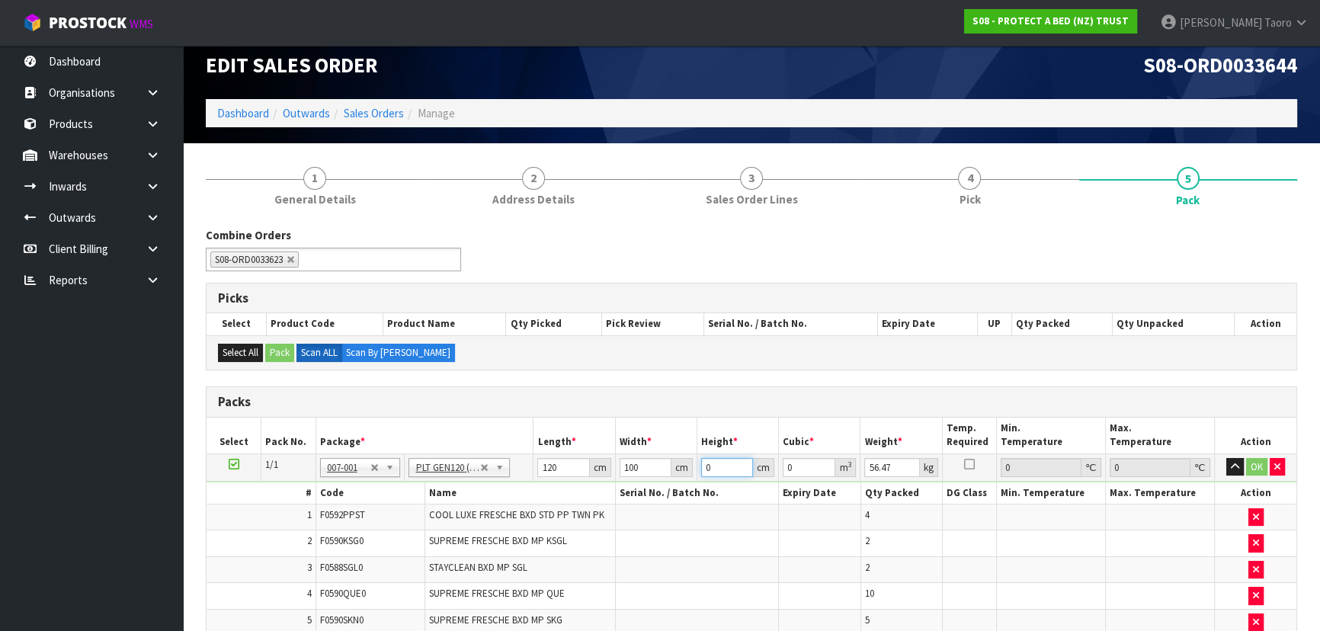
click at [714, 459] on input "0" at bounding box center [727, 467] width 52 height 19
type input "7"
type input "0.084"
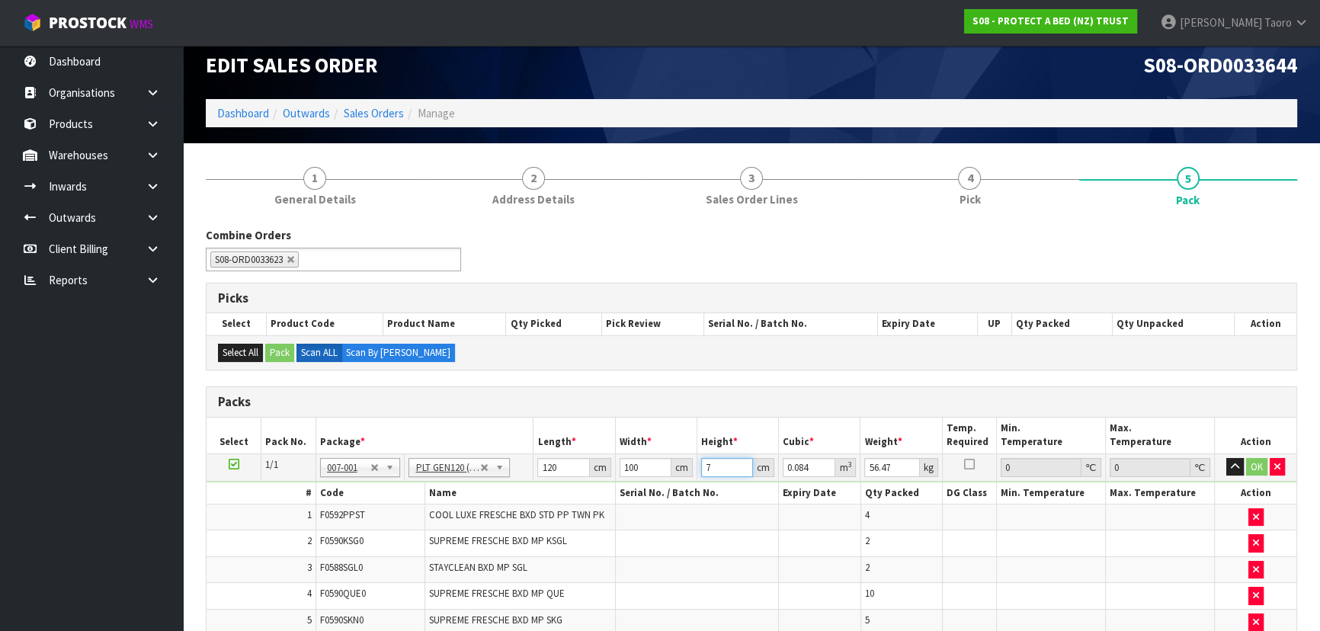
type input "79"
type input "0.948"
type input "79"
type input "8"
click at [714, 458] on input "79" at bounding box center [727, 467] width 52 height 19
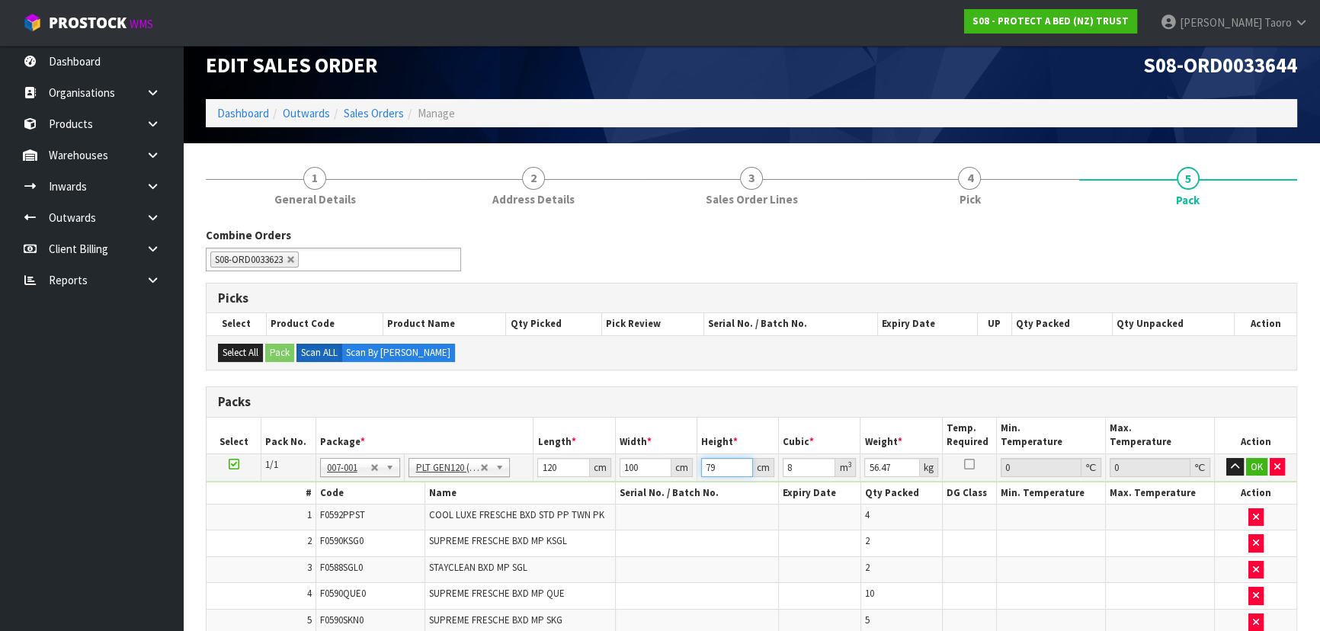
click at [714, 458] on input "79" at bounding box center [727, 467] width 52 height 19
type input "7"
type input "0.084"
type input "79"
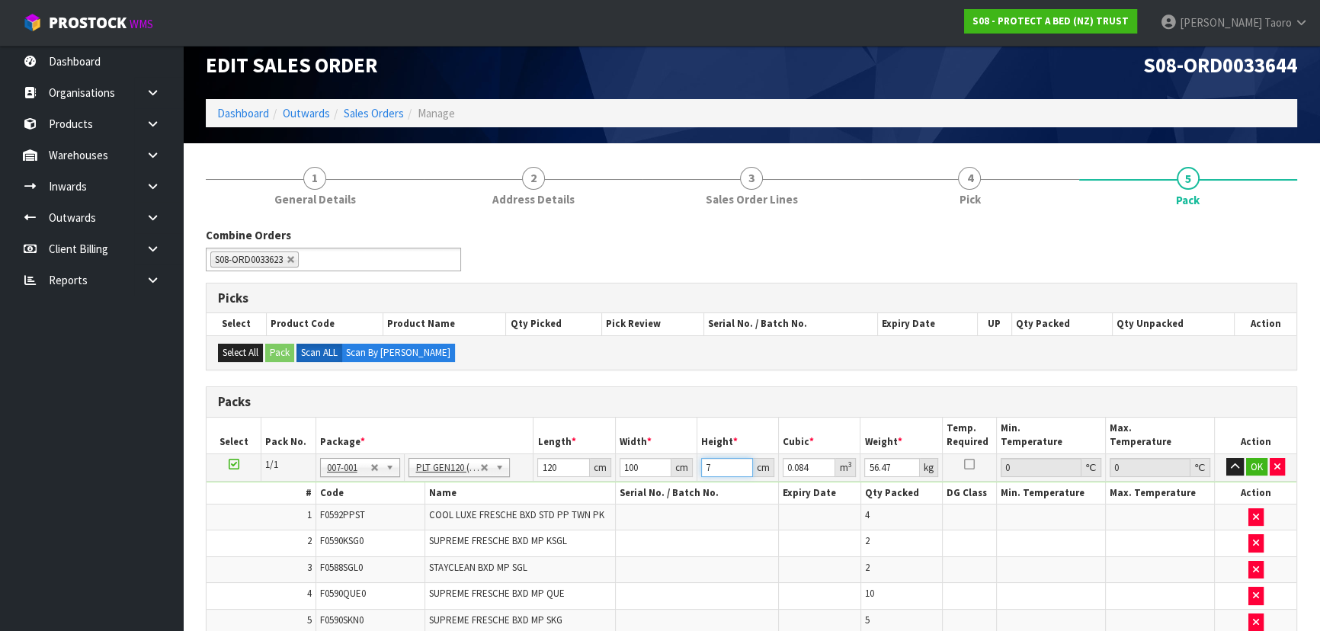
type input "0.948"
type input "87"
click at [1237, 468] on icon "button" at bounding box center [1234, 467] width 8 height 10
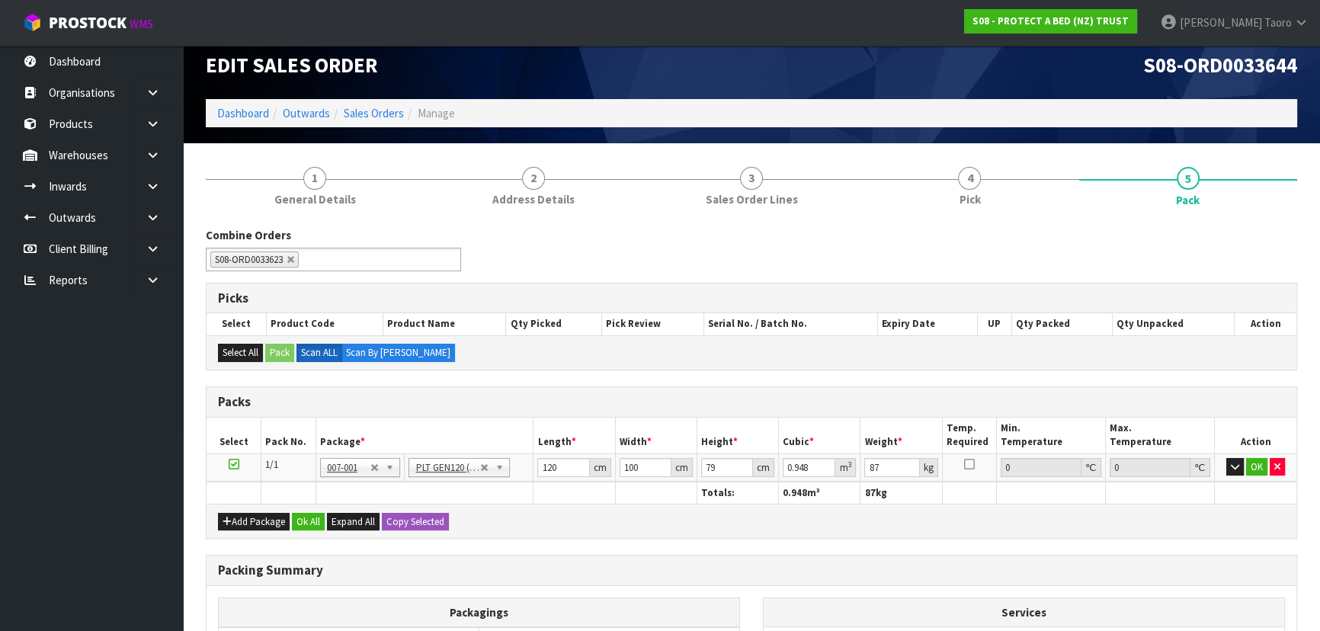
click at [529, 406] on h3 "Packs" at bounding box center [751, 402] width 1067 height 14
click at [853, 242] on div "Combine Orders S08-ORD0031944 S08-ORD0032699 S08-ORD0032700 S08-ORD0032701 S08-…" at bounding box center [751, 254] width 1114 height 55
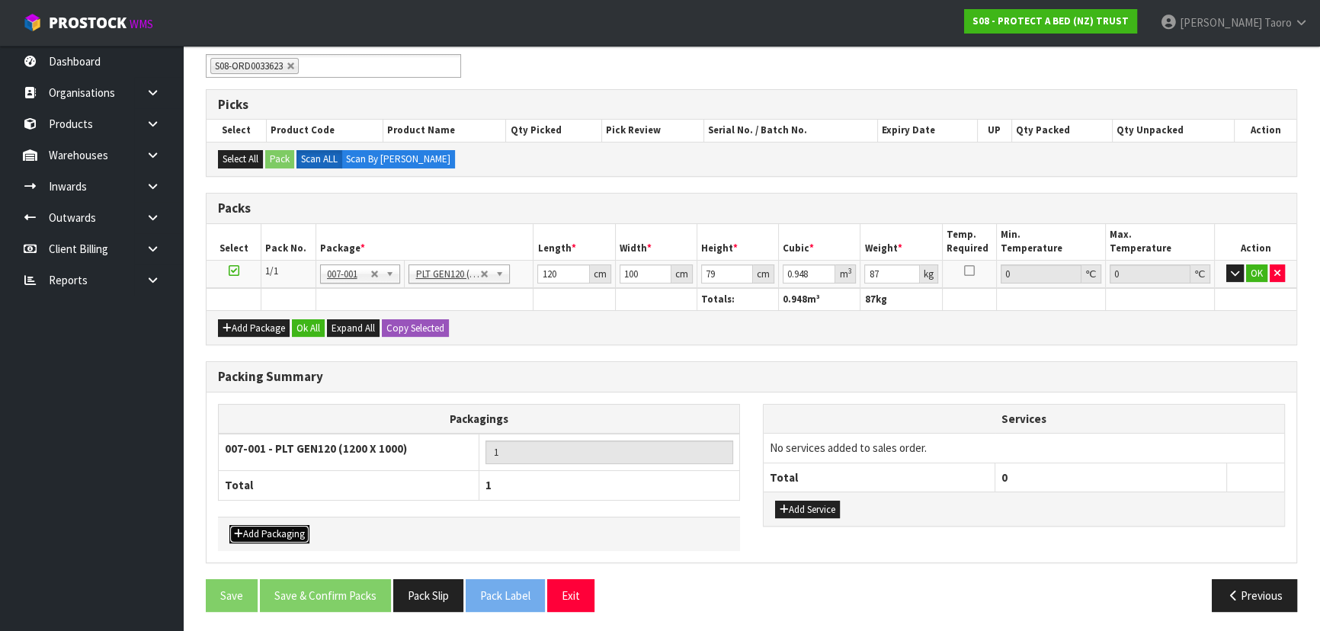
drag, startPoint x: 268, startPoint y: 533, endPoint x: 274, endPoint y: 526, distance: 9.8
click at [269, 533] on button "Add Packaging" at bounding box center [269, 534] width 80 height 18
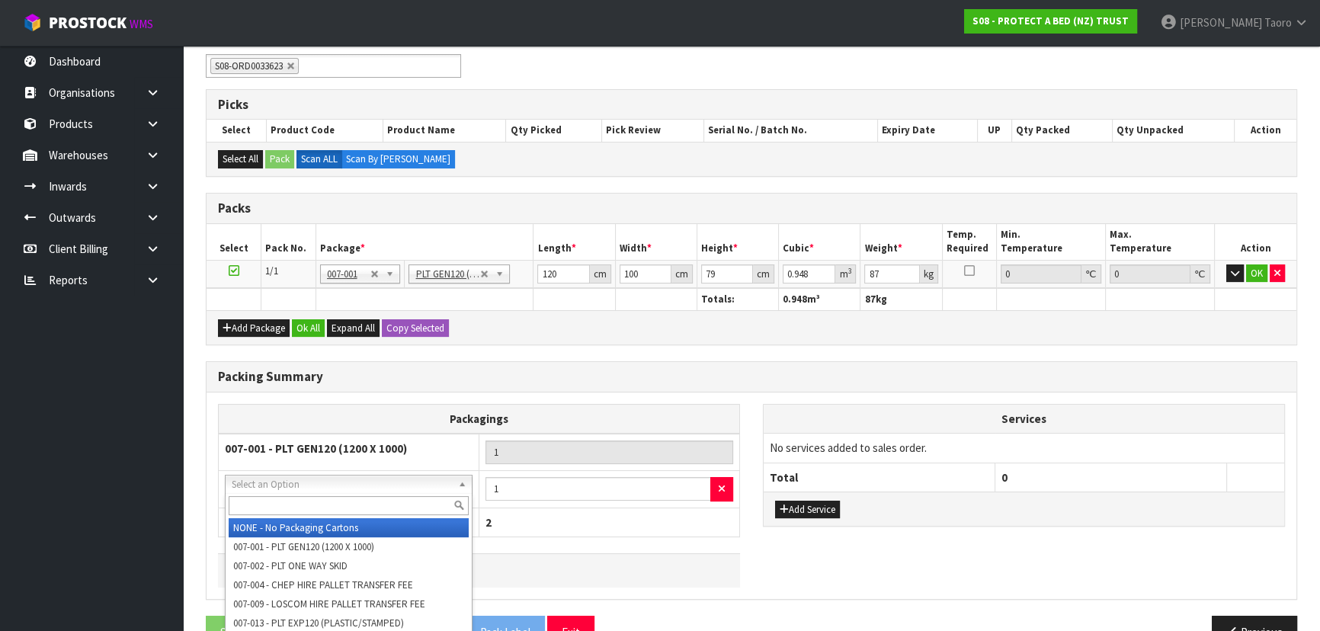
click at [313, 507] on input "text" at bounding box center [349, 505] width 240 height 19
type input "OC"
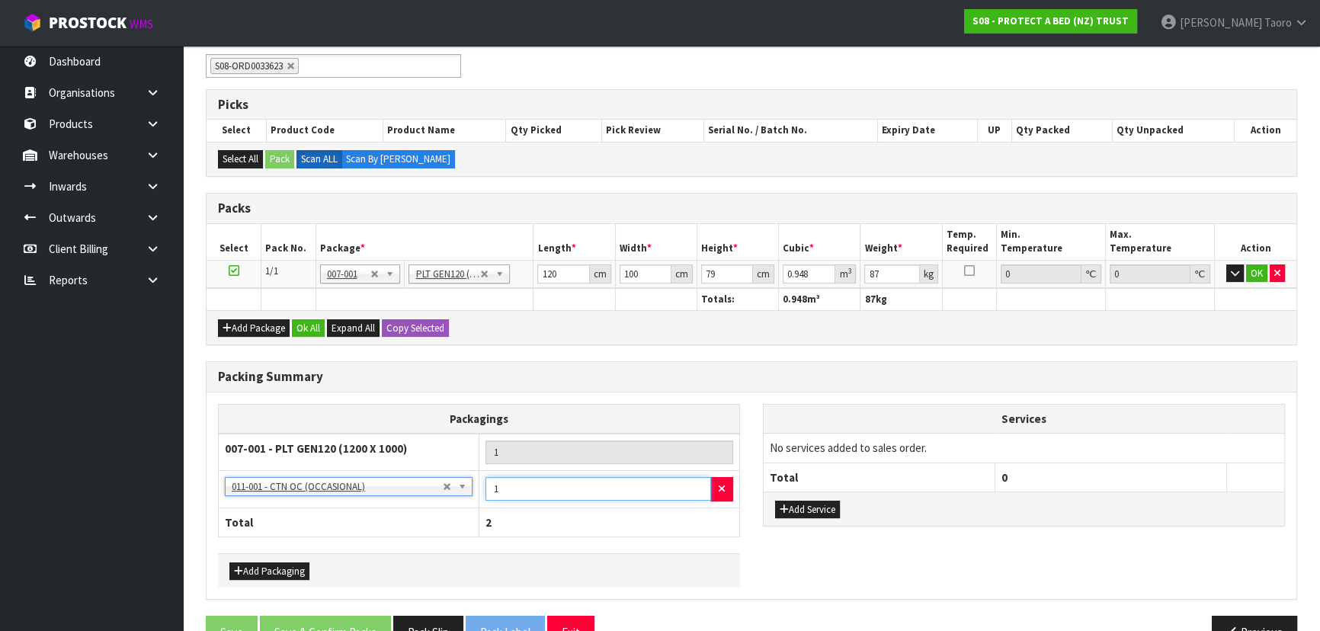
click at [650, 488] on input "1" at bounding box center [598, 489] width 226 height 24
type input "5"
drag, startPoint x: 600, startPoint y: 363, endPoint x: 589, endPoint y: 350, distance: 17.4
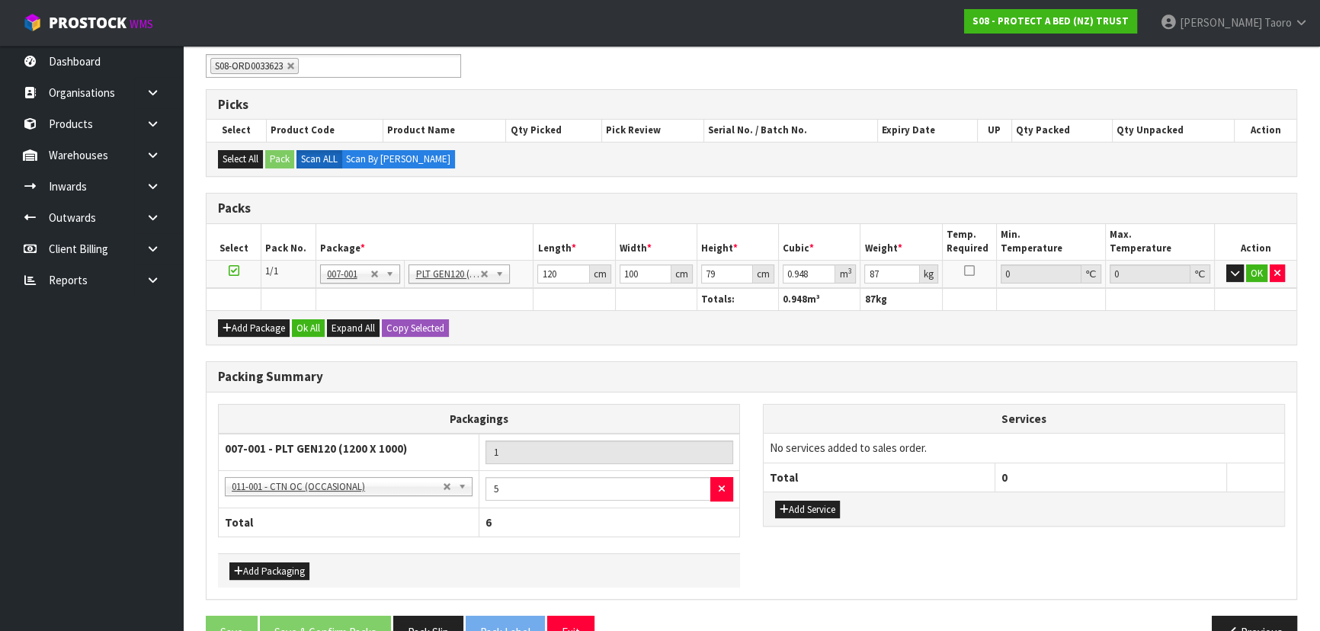
click at [600, 362] on div "Packing Summary" at bounding box center [750, 377] width 1089 height 30
click at [304, 324] on button "Ok All" at bounding box center [308, 328] width 33 height 18
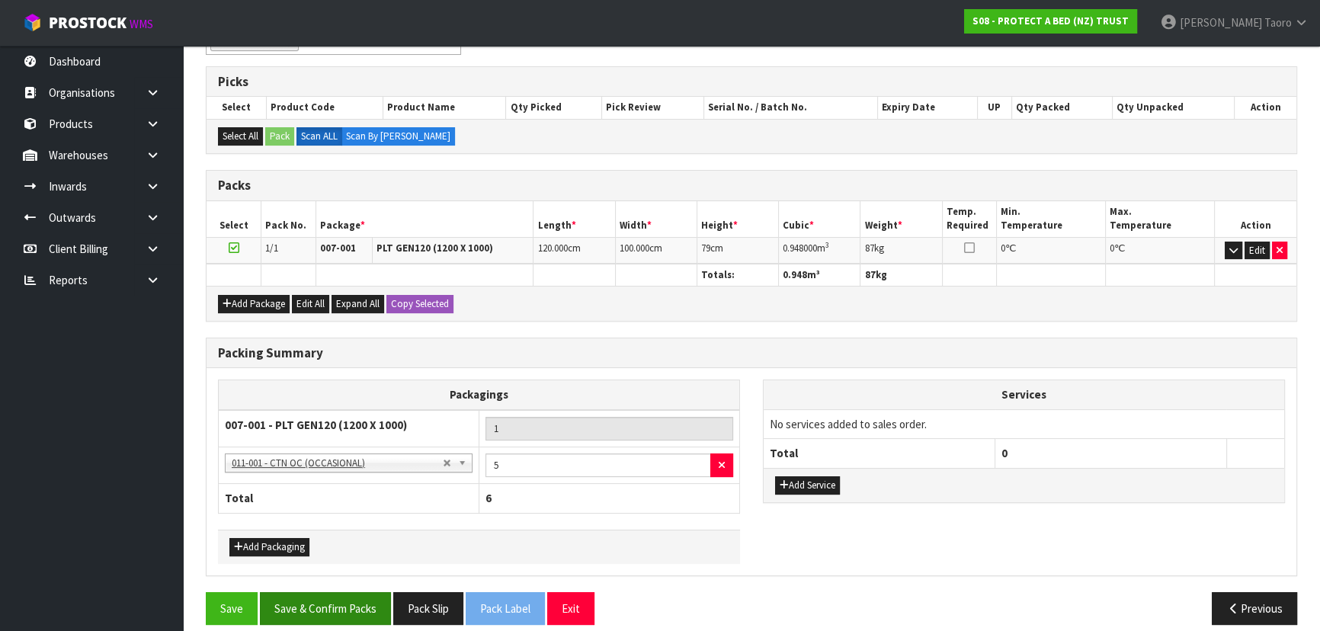
scroll to position [244, 0]
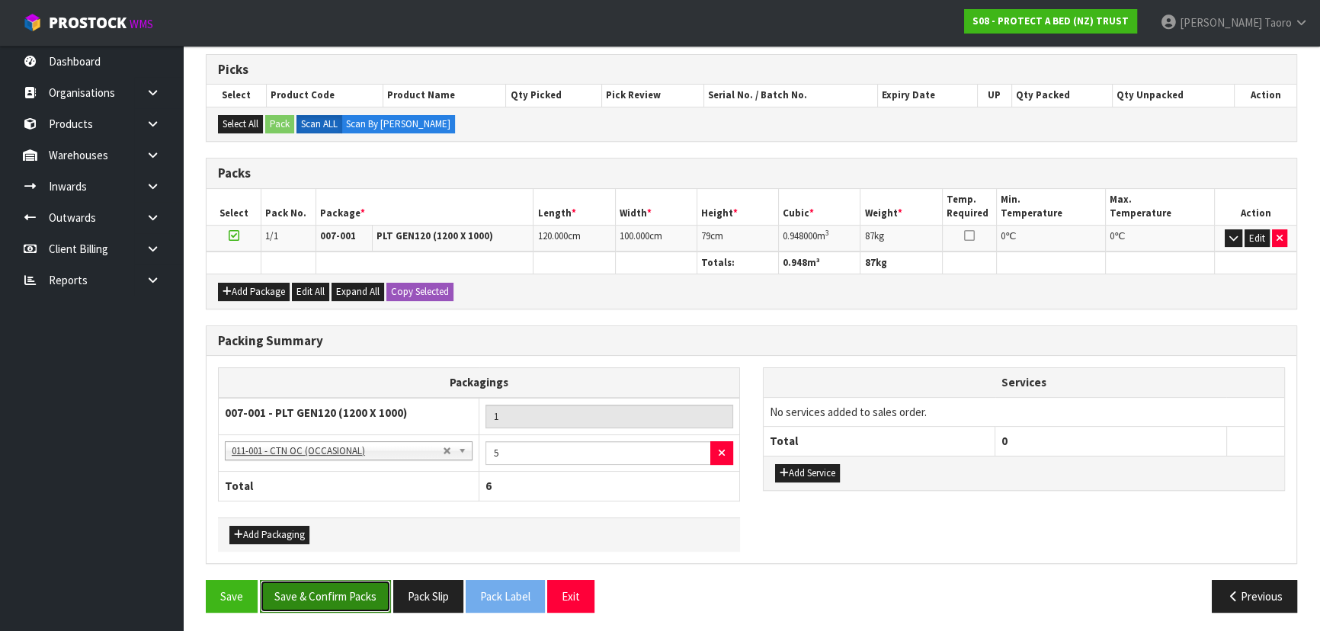
click at [351, 587] on button "Save & Confirm Packs" at bounding box center [325, 596] width 131 height 33
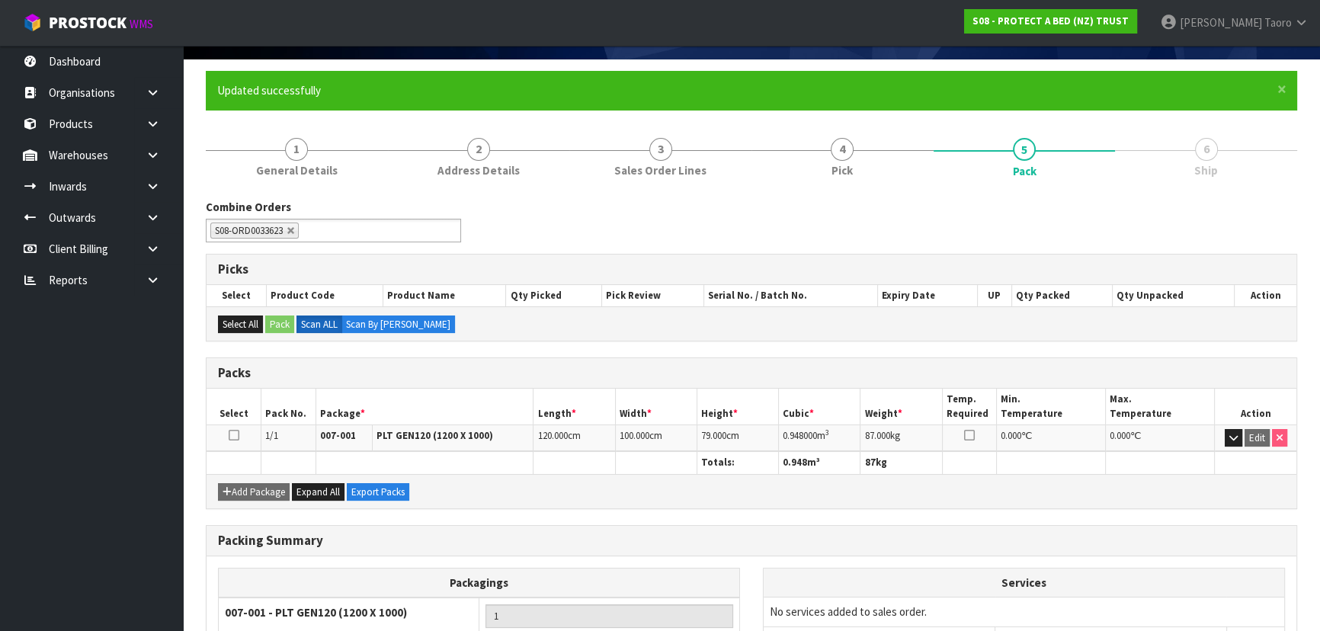
scroll to position [266, 0]
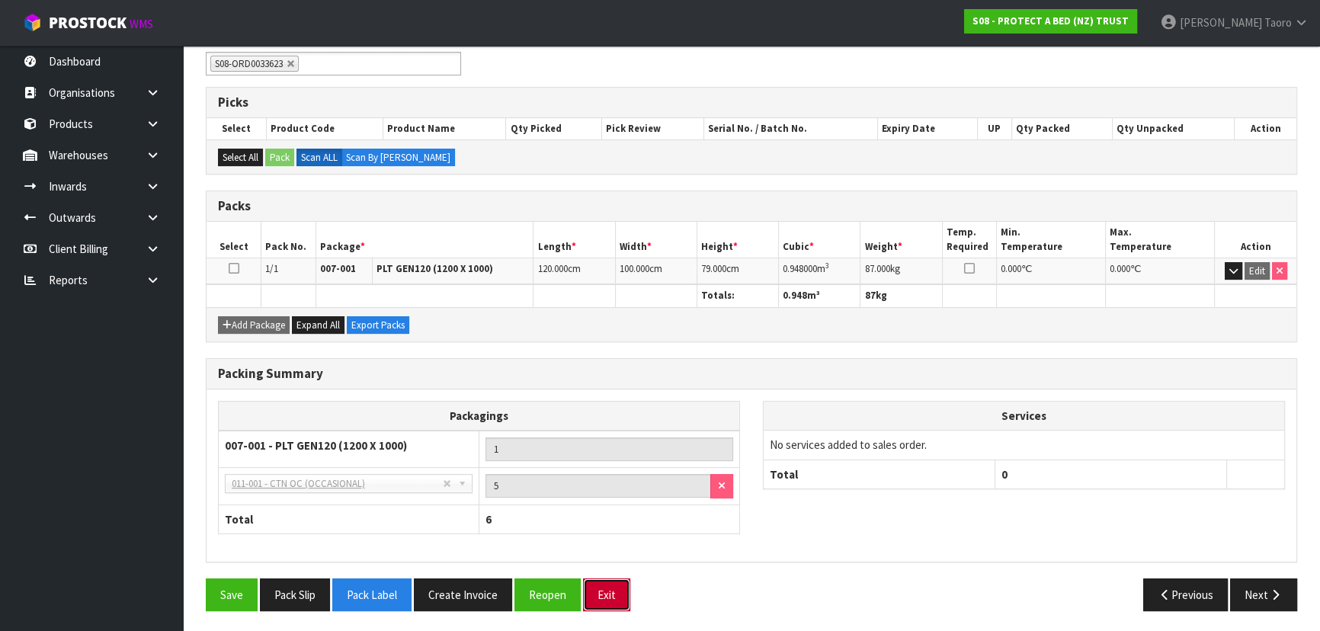
click at [604, 591] on button "Exit" at bounding box center [606, 594] width 47 height 33
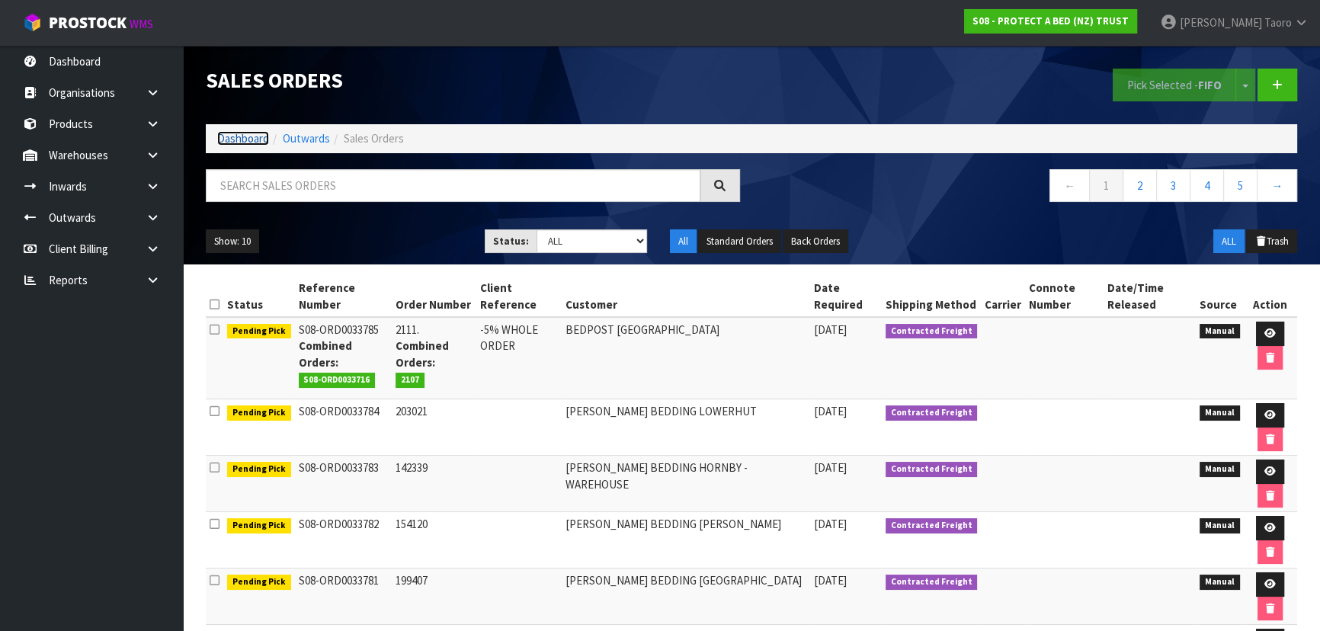
click at [259, 140] on link "Dashboard" at bounding box center [243, 138] width 52 height 14
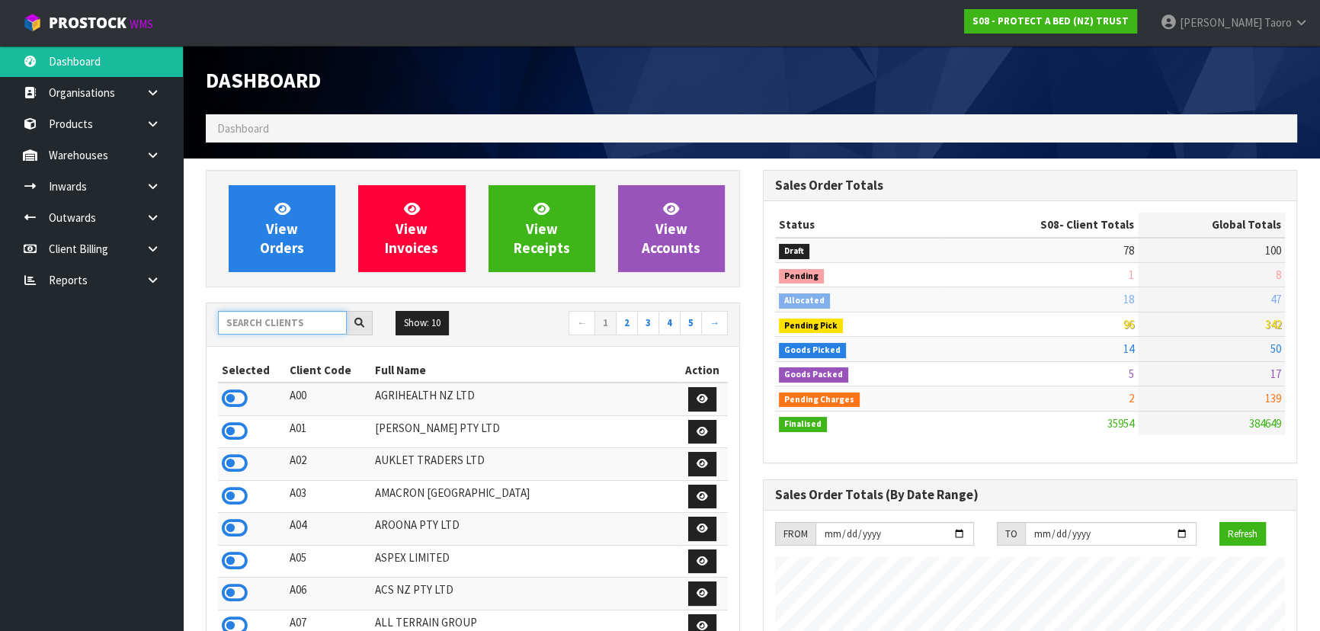
click at [277, 326] on input "text" at bounding box center [282, 323] width 129 height 24
click at [312, 318] on input "text" at bounding box center [282, 323] width 129 height 24
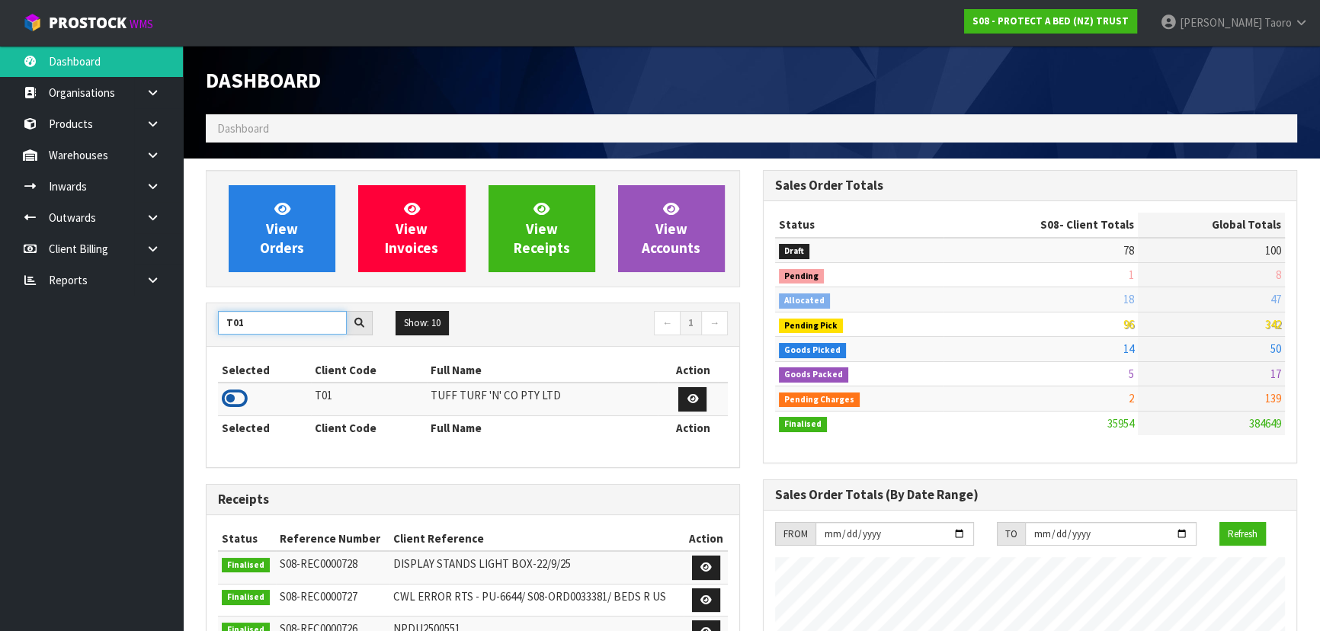
type input "T01"
click at [239, 392] on icon at bounding box center [235, 398] width 26 height 23
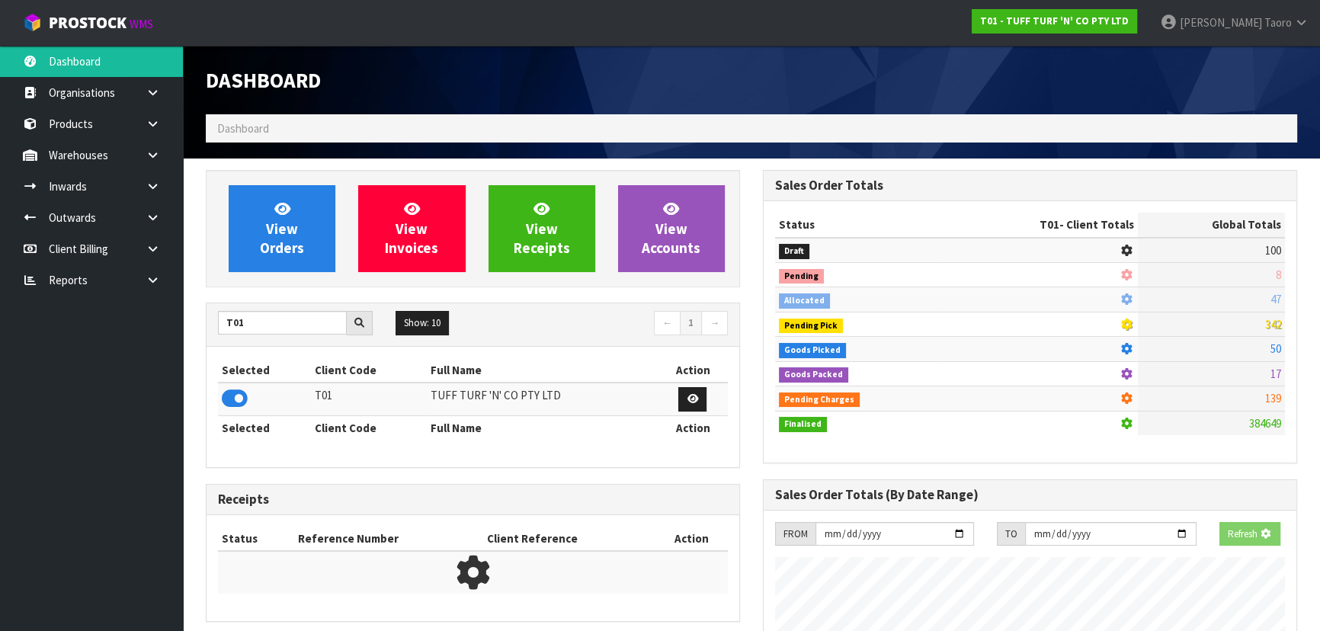
scroll to position [1152, 556]
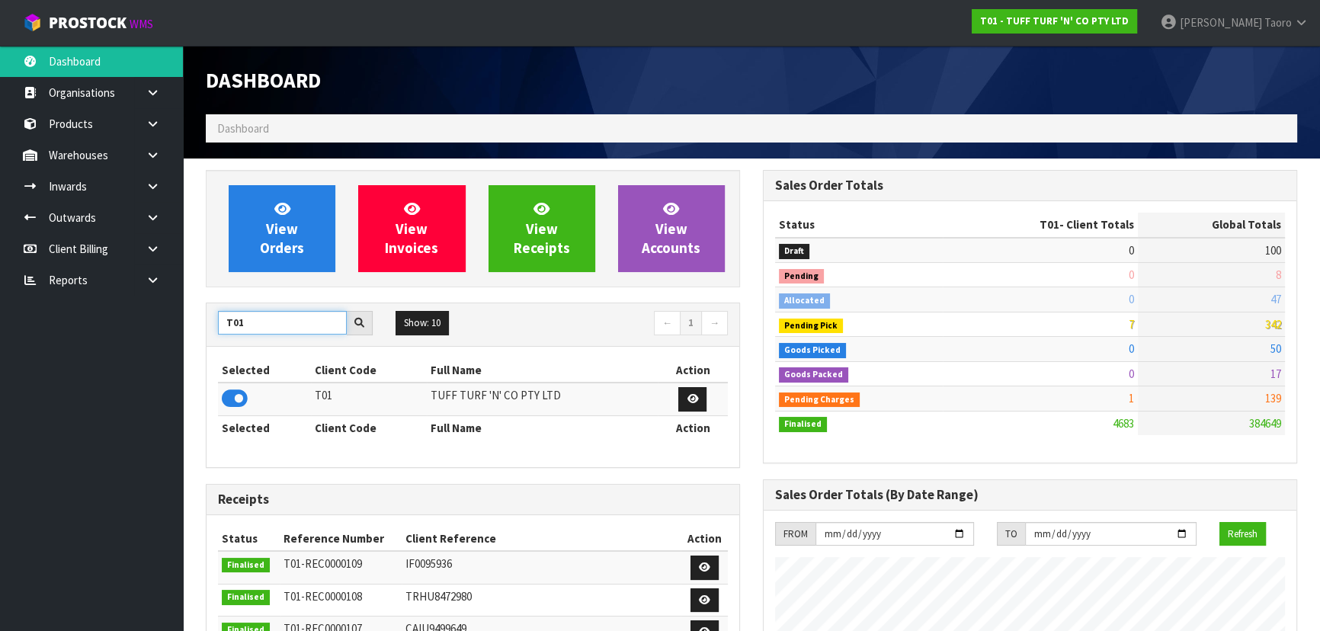
click at [305, 318] on input "T01" at bounding box center [282, 323] width 129 height 24
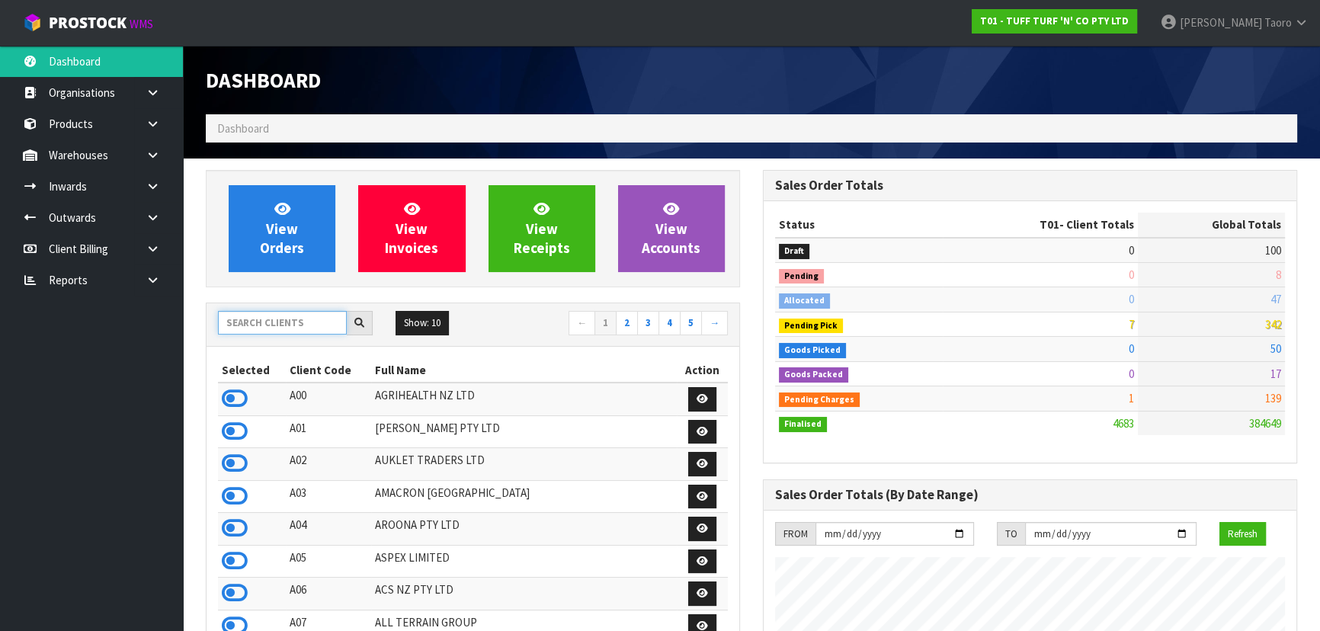
click at [248, 327] on input "text" at bounding box center [282, 323] width 129 height 24
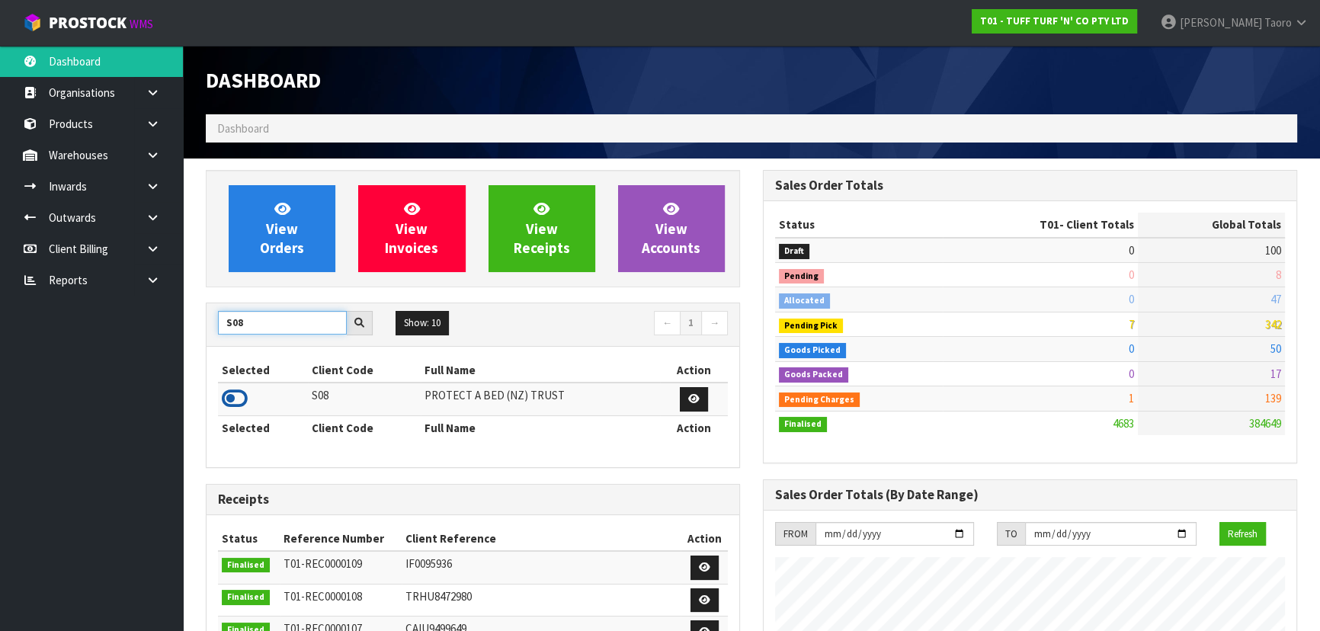
type input "S08"
click at [234, 402] on icon at bounding box center [235, 398] width 26 height 23
click at [270, 321] on input "S08" at bounding box center [282, 323] width 129 height 24
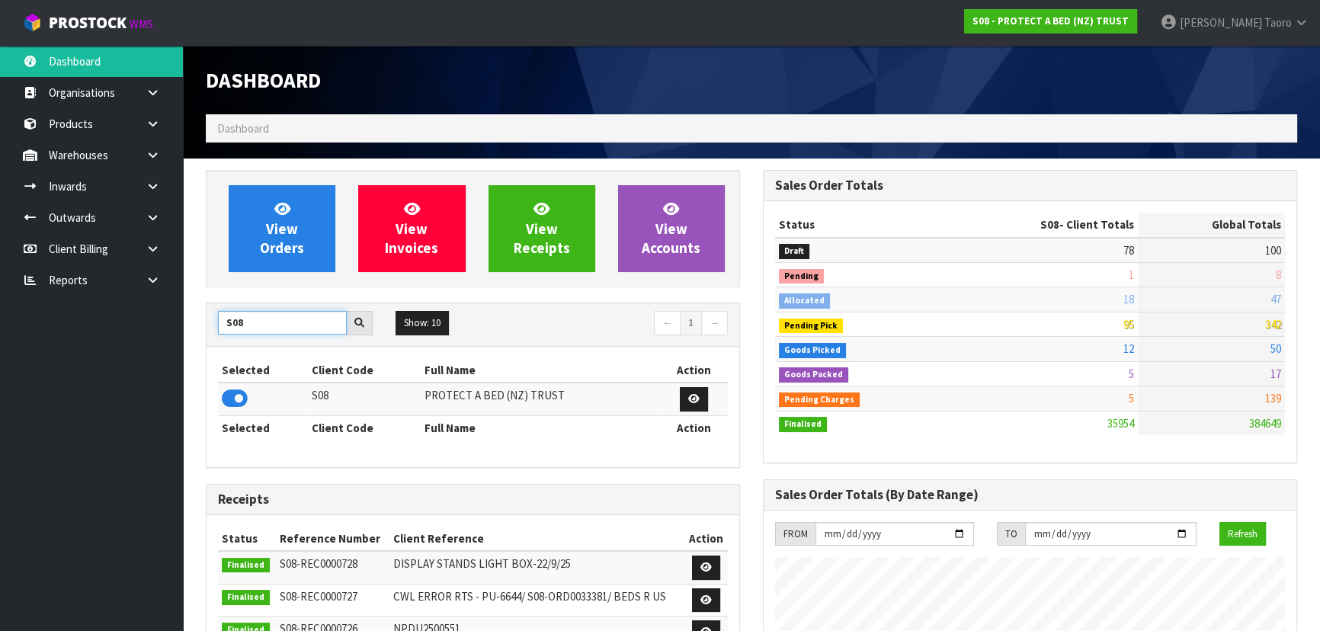
click at [270, 321] on input "S08" at bounding box center [282, 323] width 129 height 24
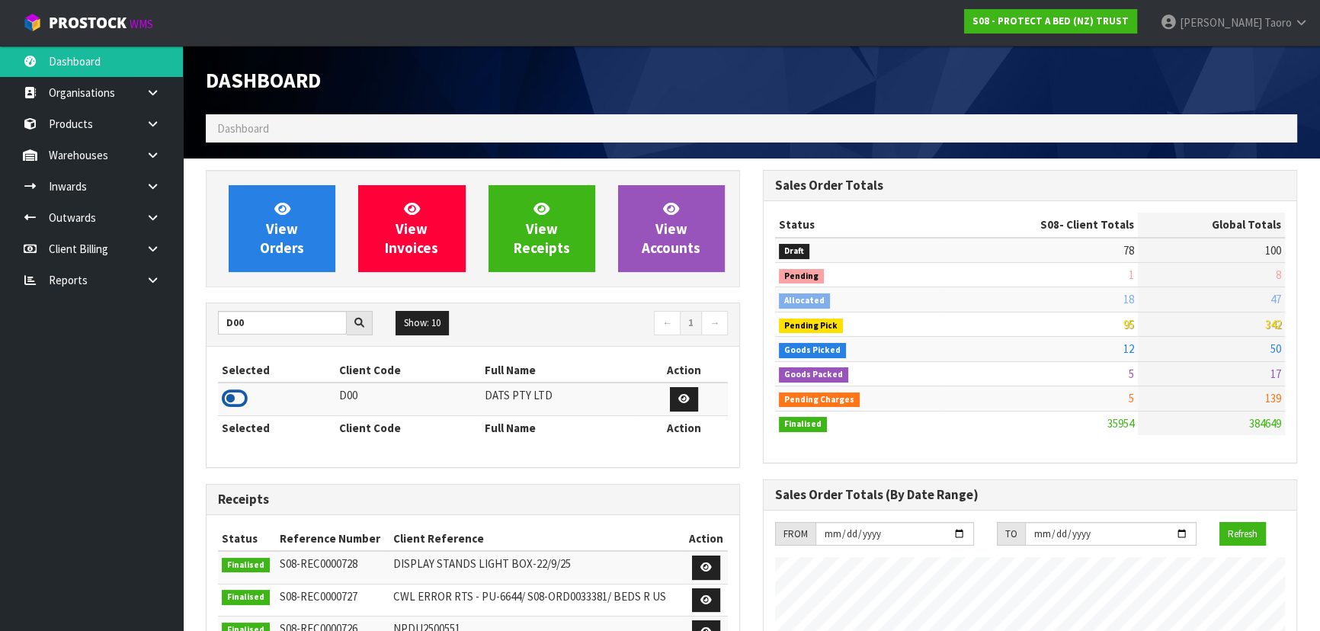
click at [242, 402] on icon at bounding box center [235, 398] width 26 height 23
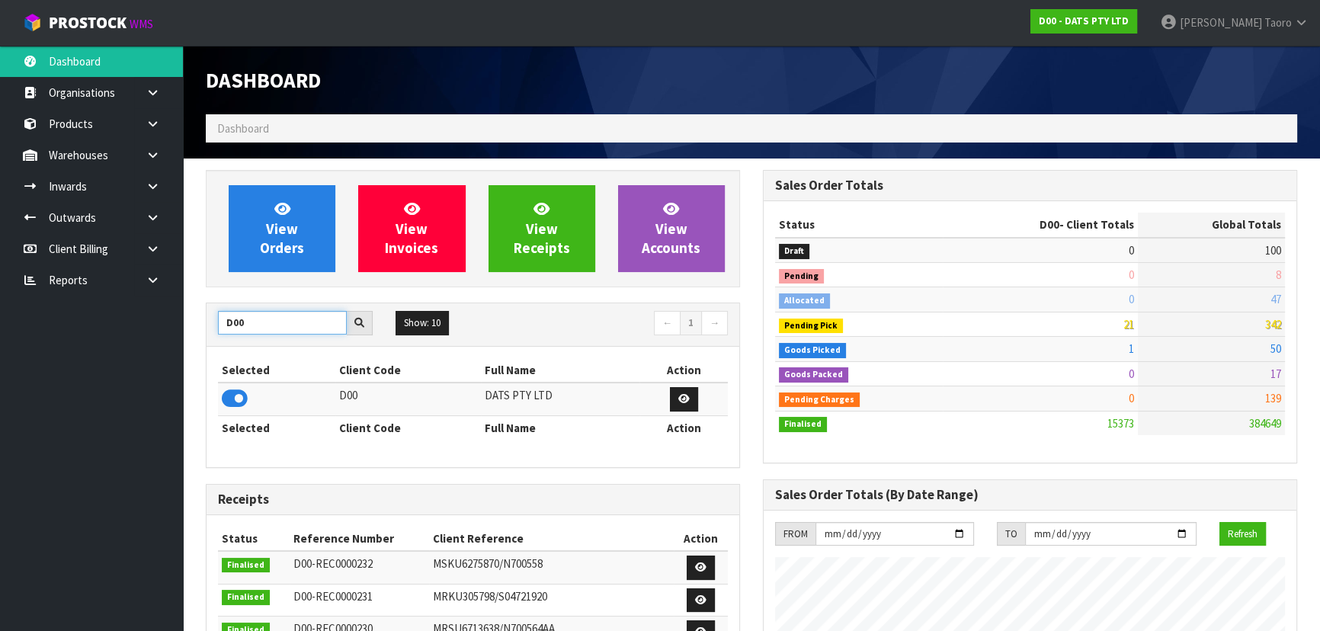
click at [282, 316] on input "D00" at bounding box center [282, 323] width 129 height 24
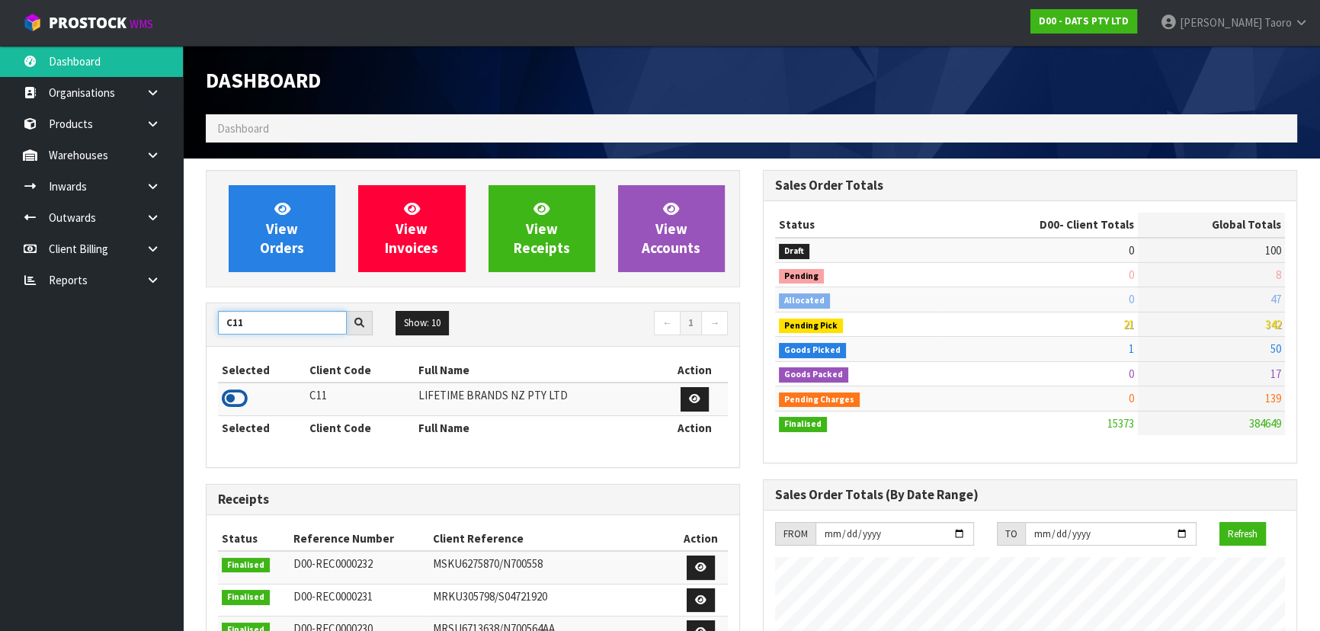
type input "C11"
click at [233, 402] on icon at bounding box center [235, 398] width 26 height 23
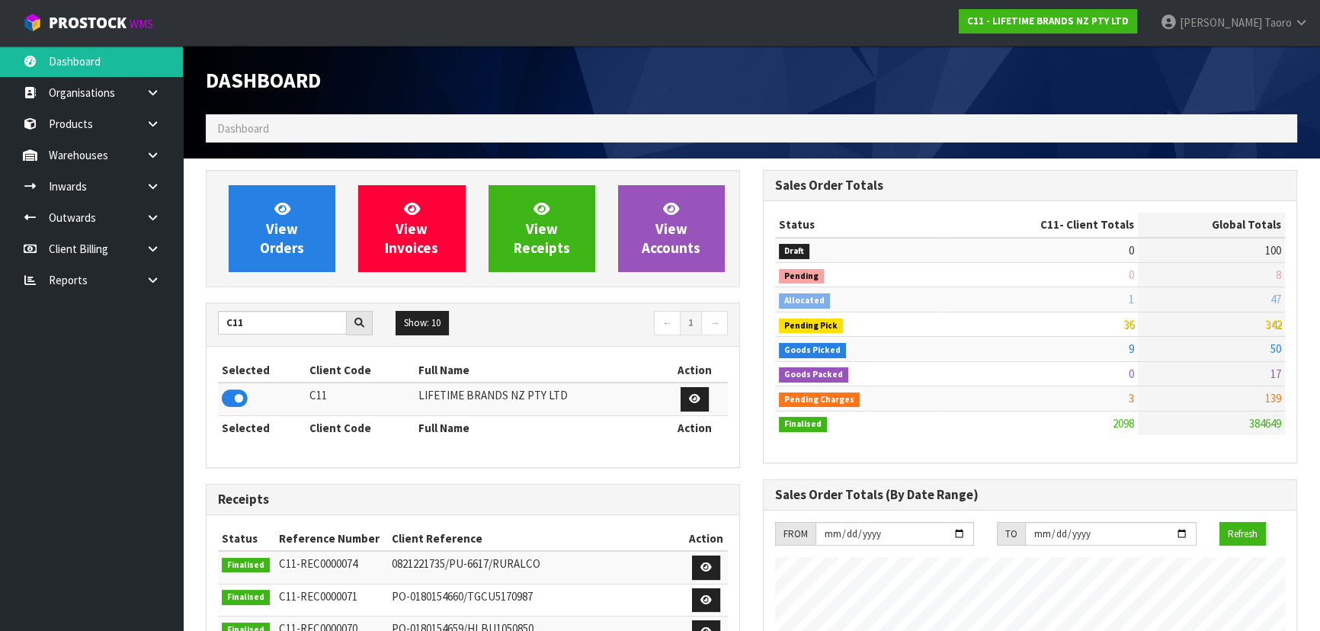
click at [408, 151] on div "Dashboard Dashboard" at bounding box center [751, 102] width 1114 height 113
click at [259, 205] on link "View Orders" at bounding box center [282, 228] width 107 height 87
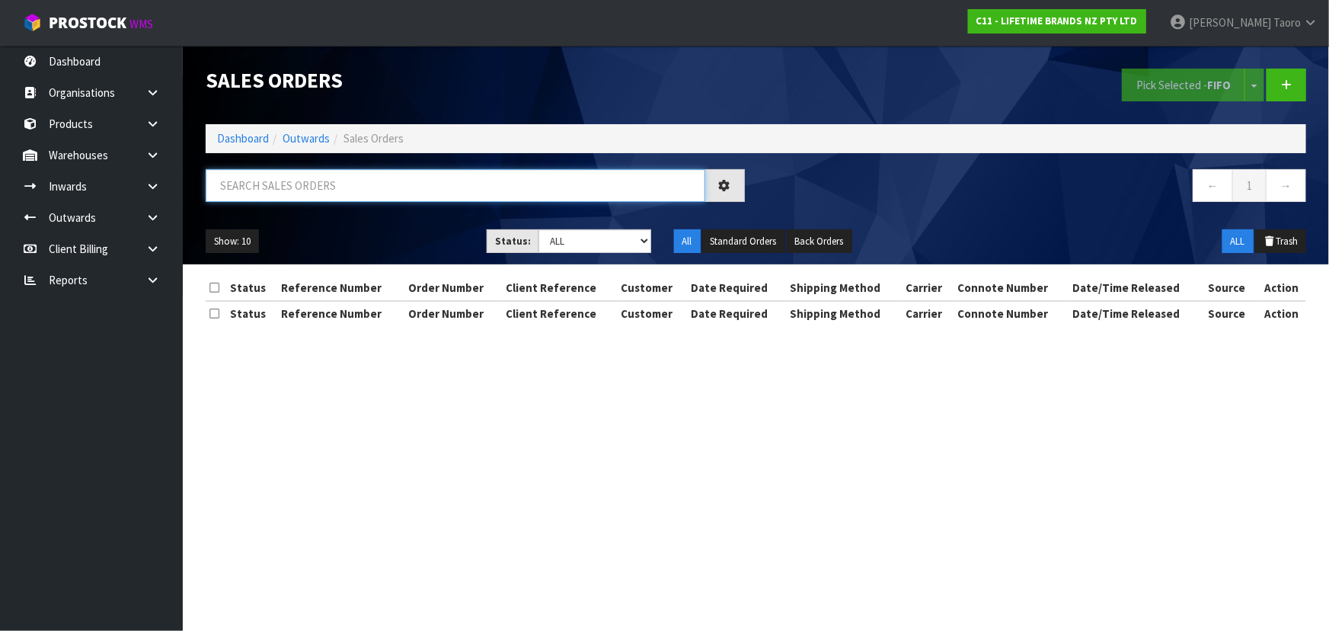
click at [282, 184] on input "text" at bounding box center [456, 185] width 500 height 33
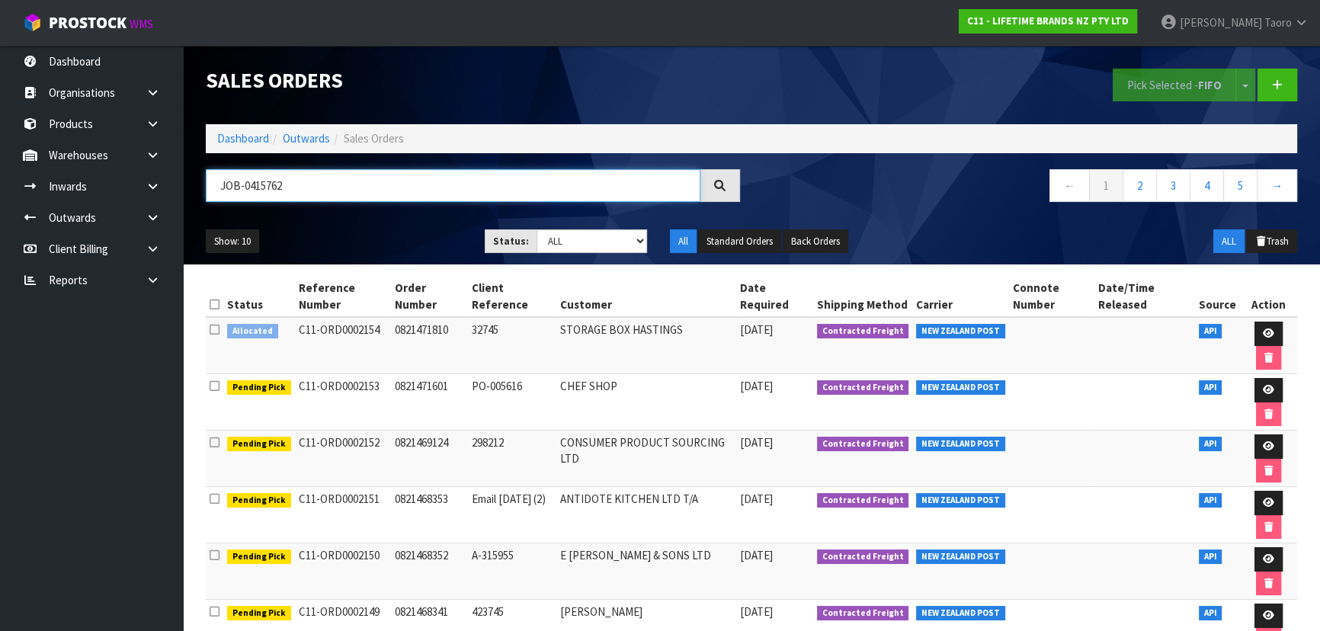
type input "JOB-0415762"
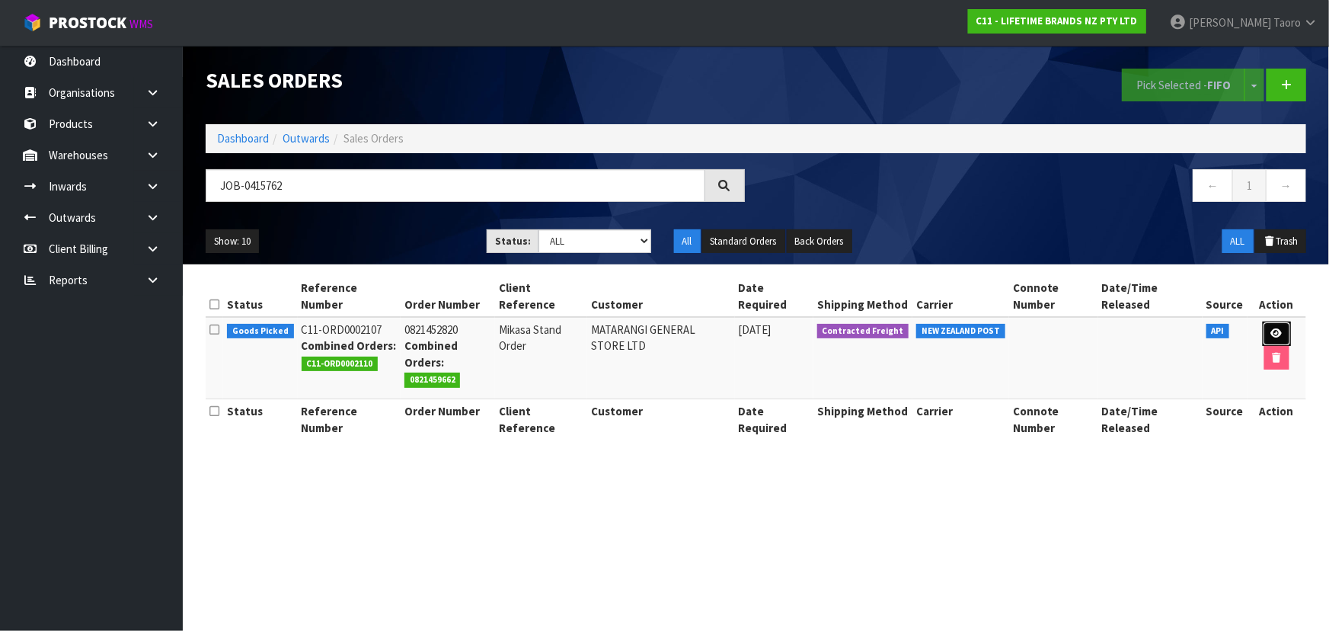
click at [1269, 328] on link at bounding box center [1277, 334] width 28 height 24
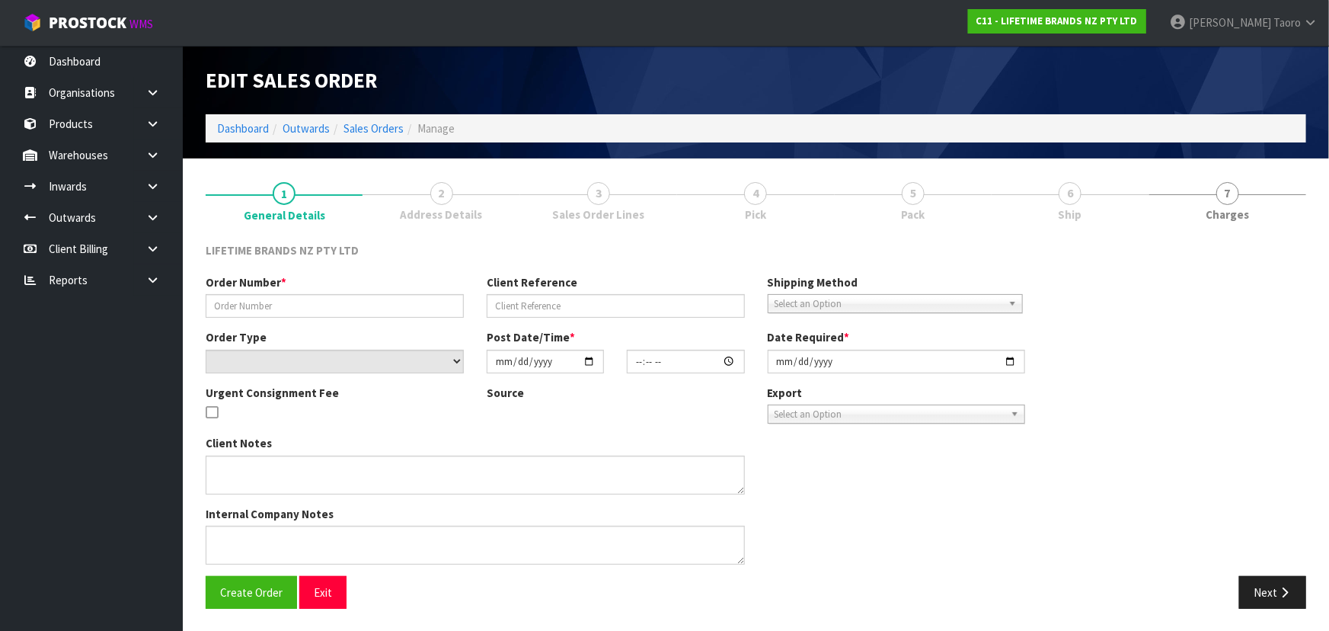
type input "0821452820"
type input "Mikasa Stand Order"
select select "number:0"
type input "2025-10-03"
type input "08:29:36.000"
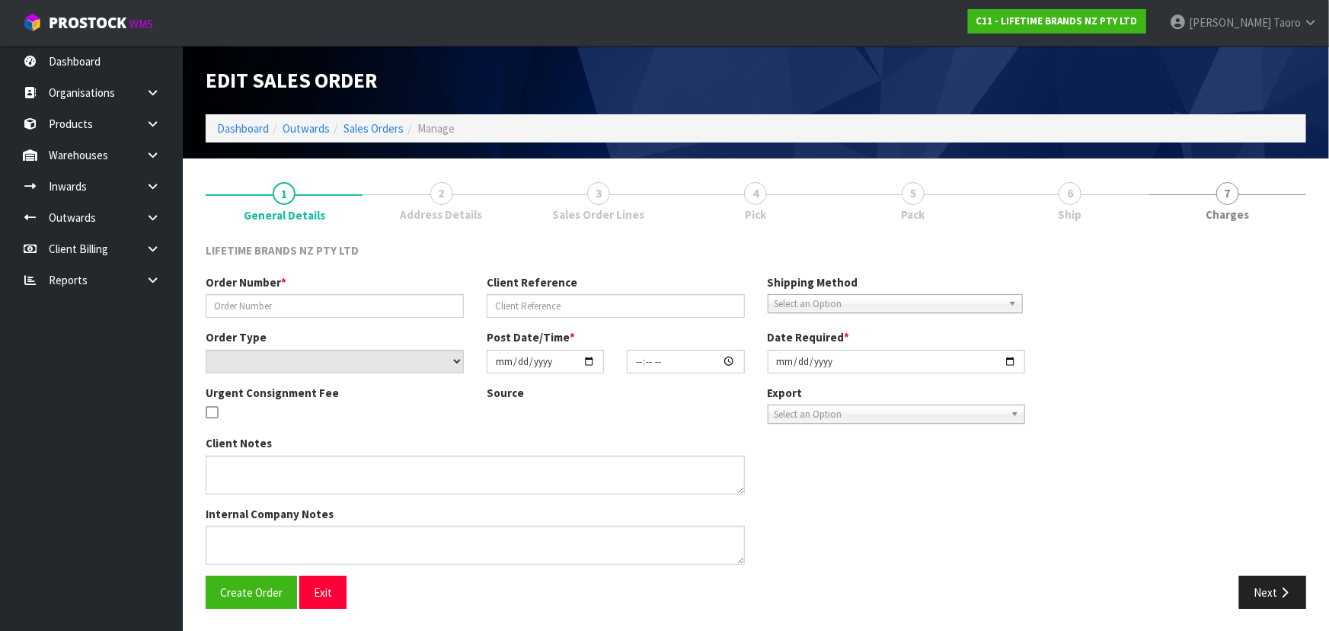
type input "2025-10-03"
type textarea "COULD YOU PLEASE LET US KNOW THE FREIGHT COST FOR THIS ORDER BEFORE SENDING"
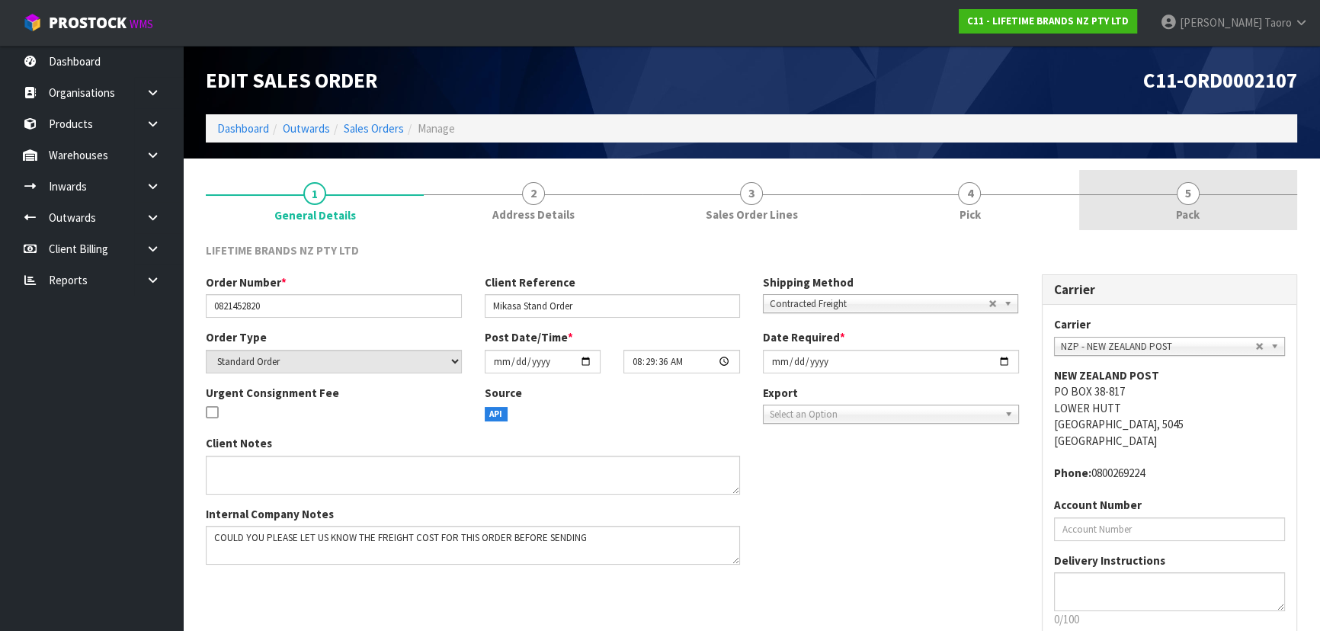
click at [1195, 186] on span "5" at bounding box center [1187, 193] width 23 height 23
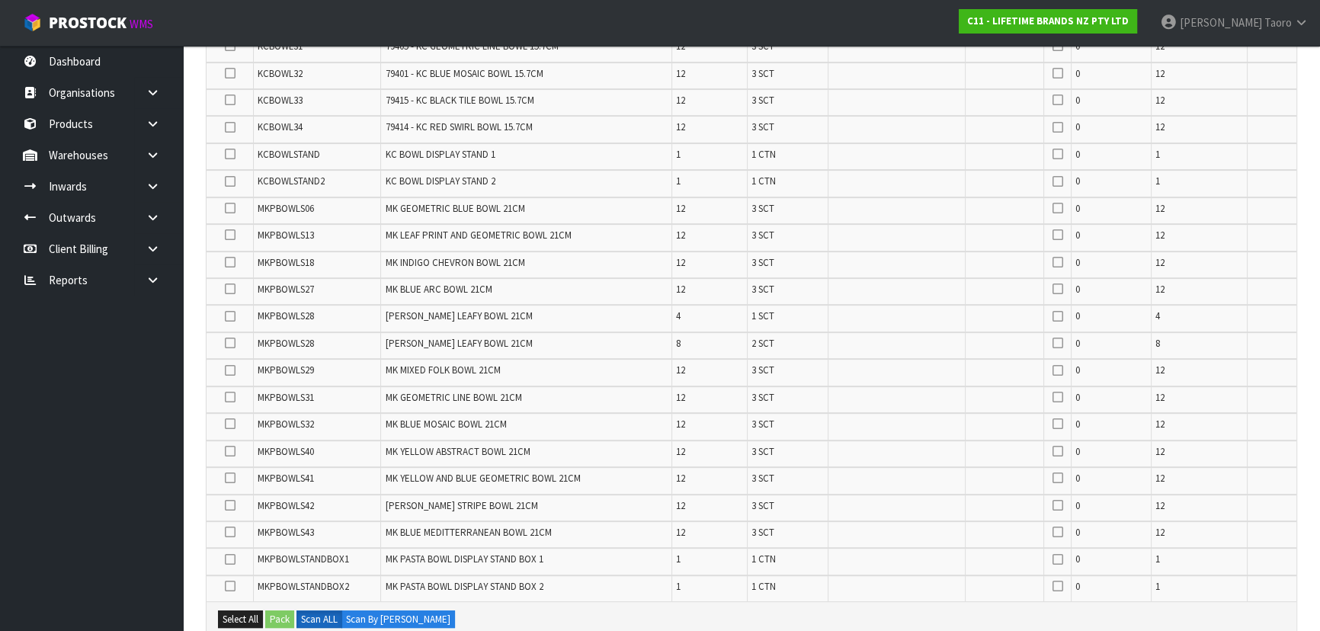
scroll to position [900, 0]
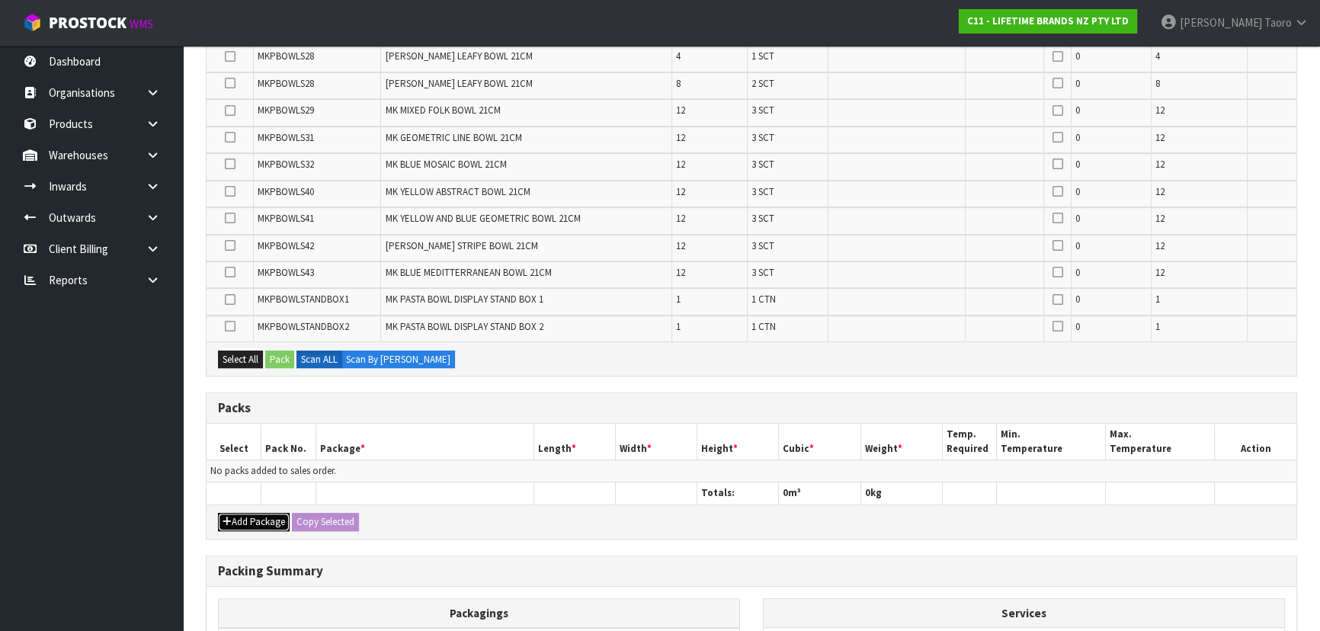
click at [243, 513] on button "Add Package" at bounding box center [254, 522] width 72 height 18
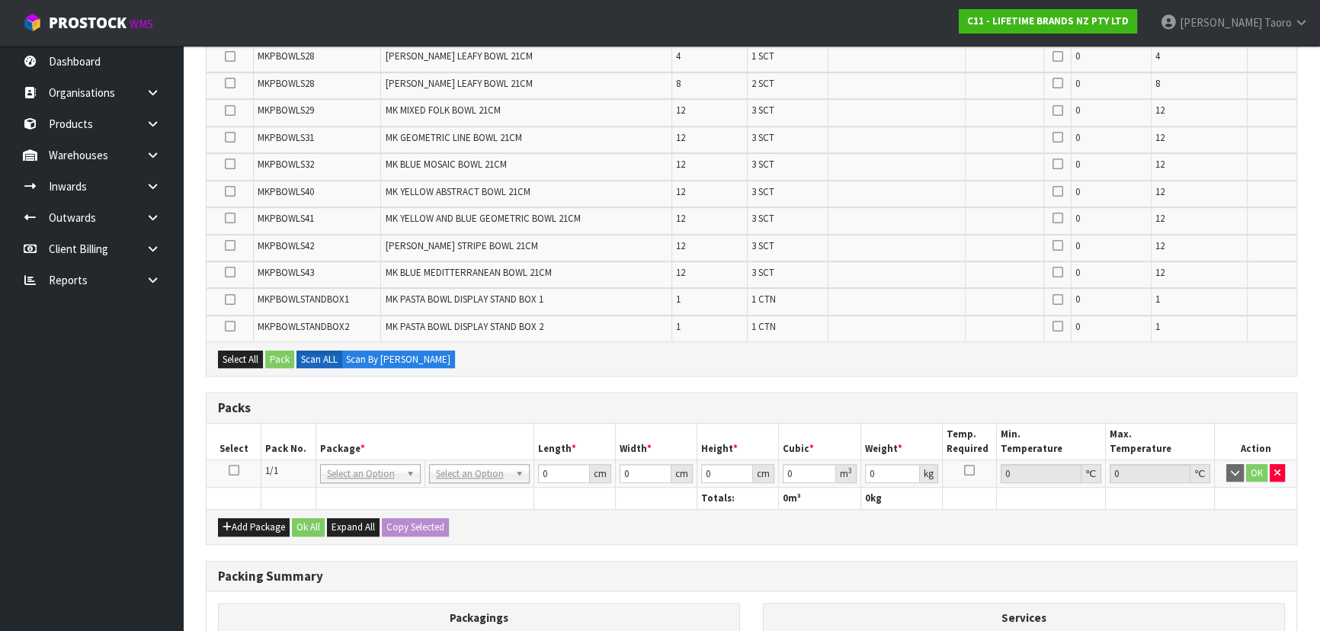
click at [233, 470] on icon at bounding box center [234, 470] width 11 height 1
click at [257, 424] on th "Select" at bounding box center [233, 442] width 55 height 36
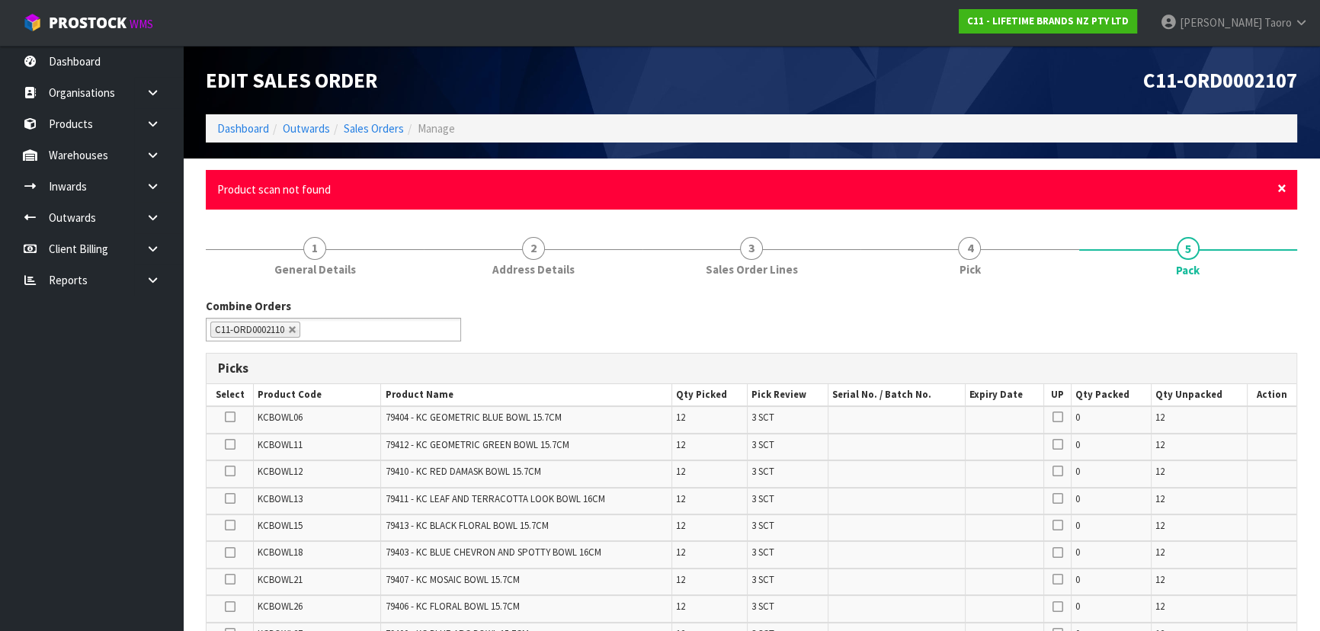
click at [1278, 185] on span "×" at bounding box center [1281, 188] width 9 height 21
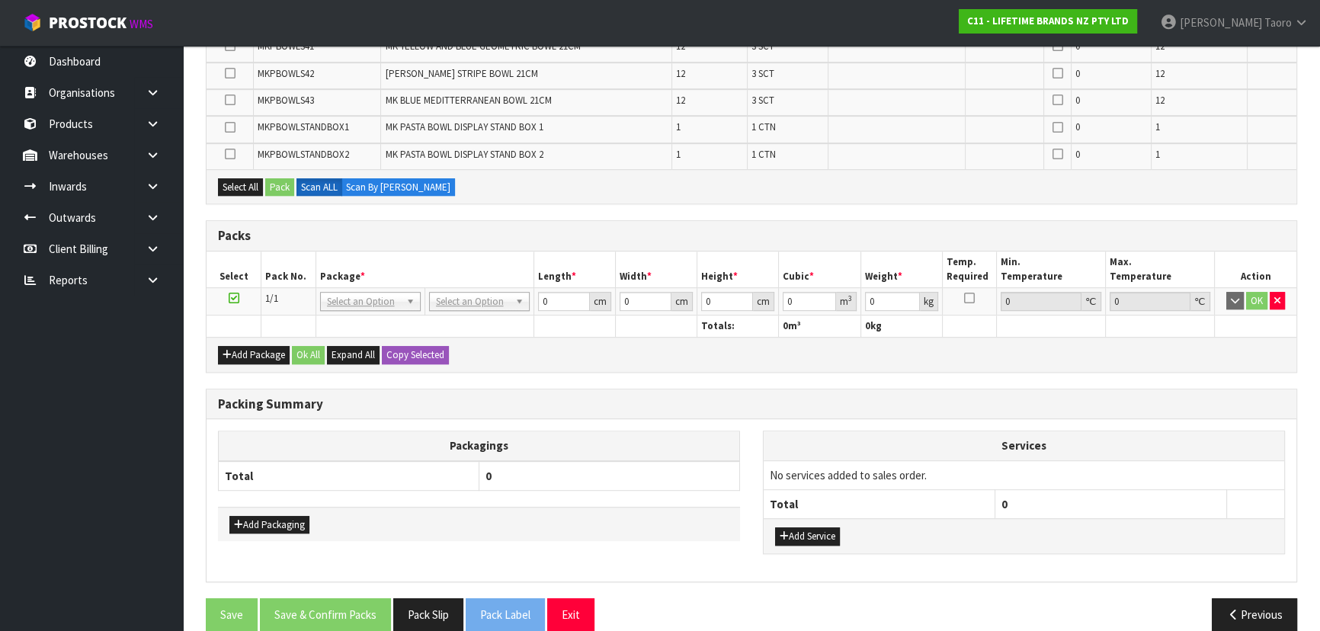
scroll to position [1086, 0]
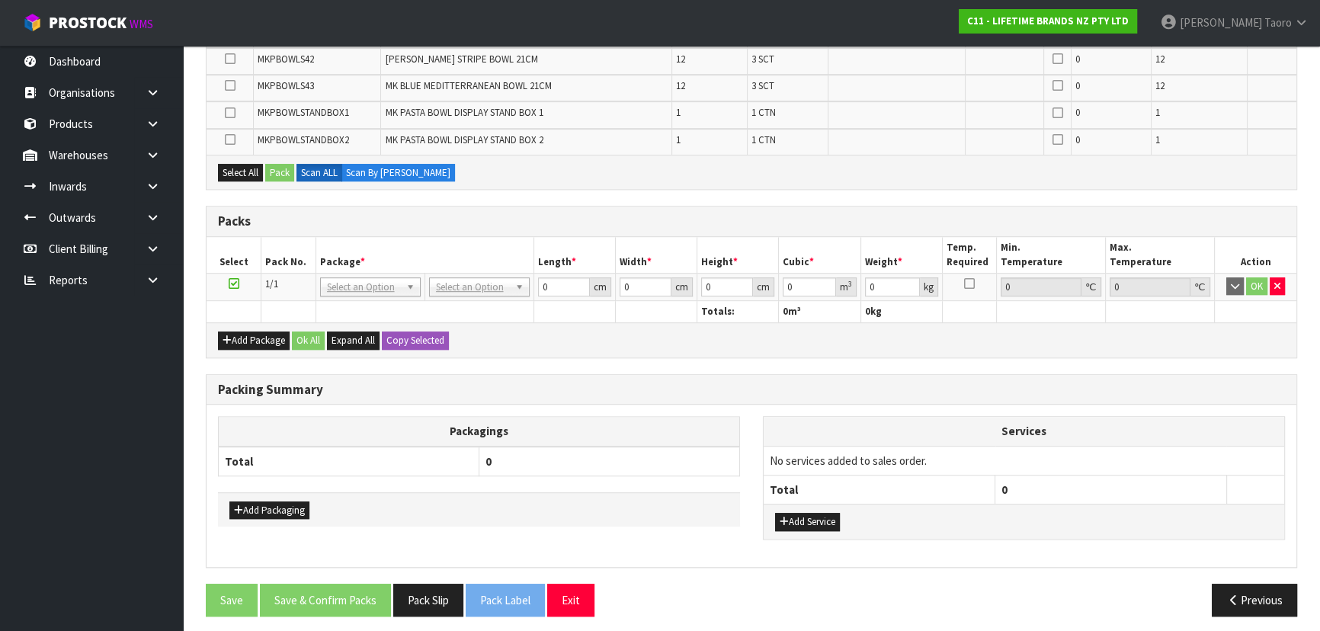
click at [658, 214] on h3 "Packs" at bounding box center [751, 221] width 1067 height 14
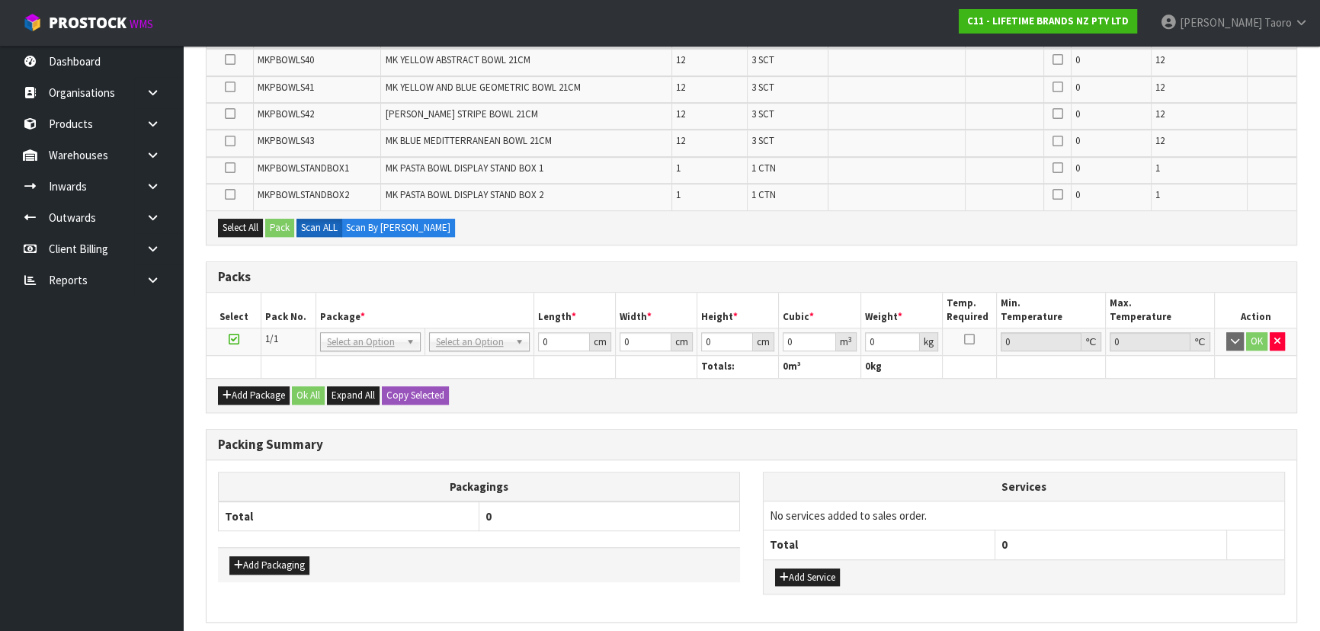
scroll to position [0, 0]
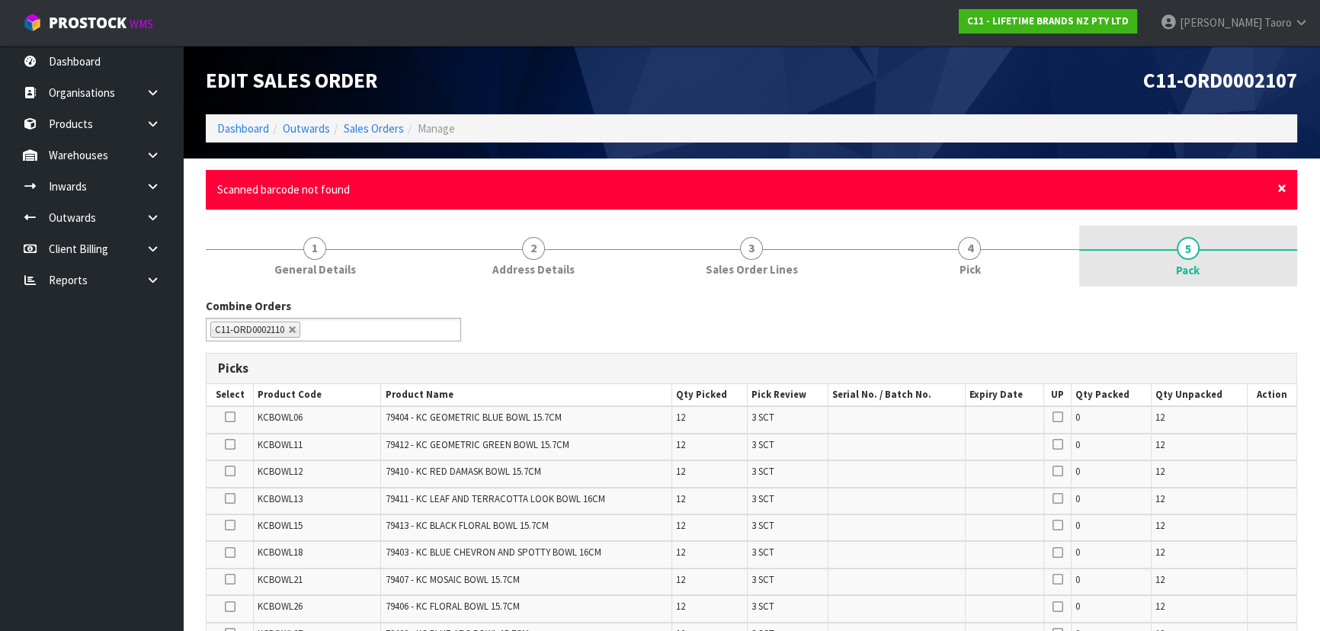
click at [1284, 188] on span "×" at bounding box center [1281, 188] width 9 height 21
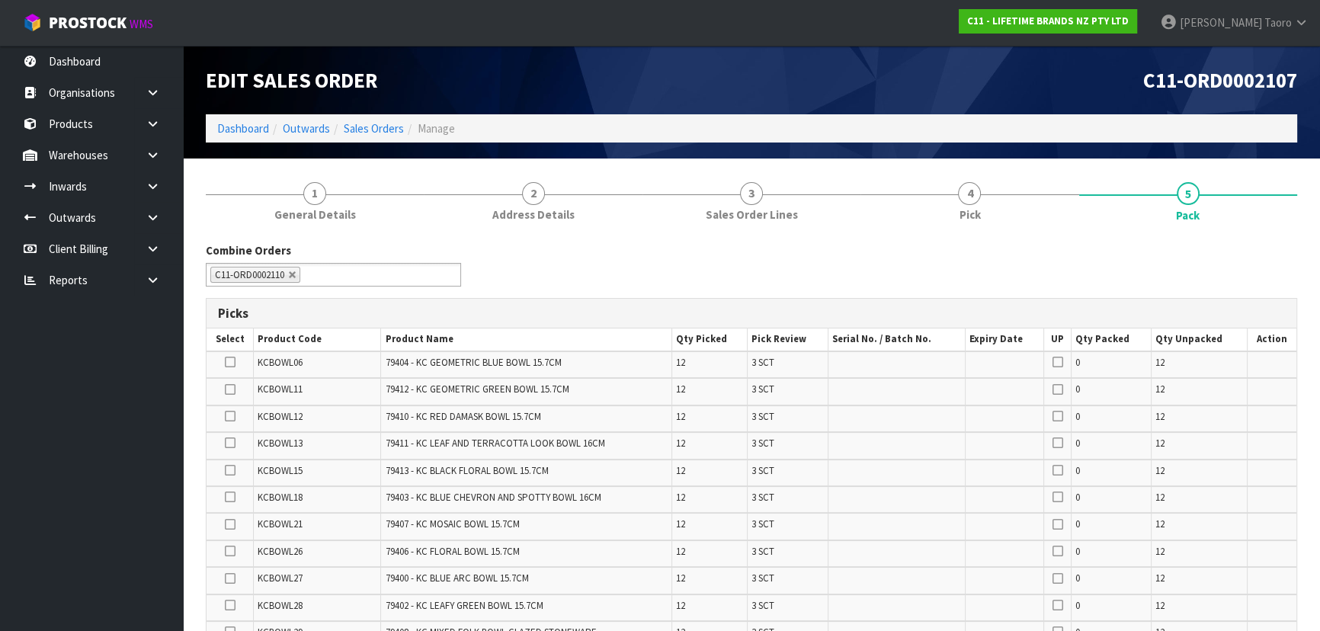
click at [699, 257] on div "Combine Orders C11-ORD0002102 C11-ORD0002106 C11-ORD0002107 C11-ORD0002109 C11-…" at bounding box center [751, 269] width 1114 height 55
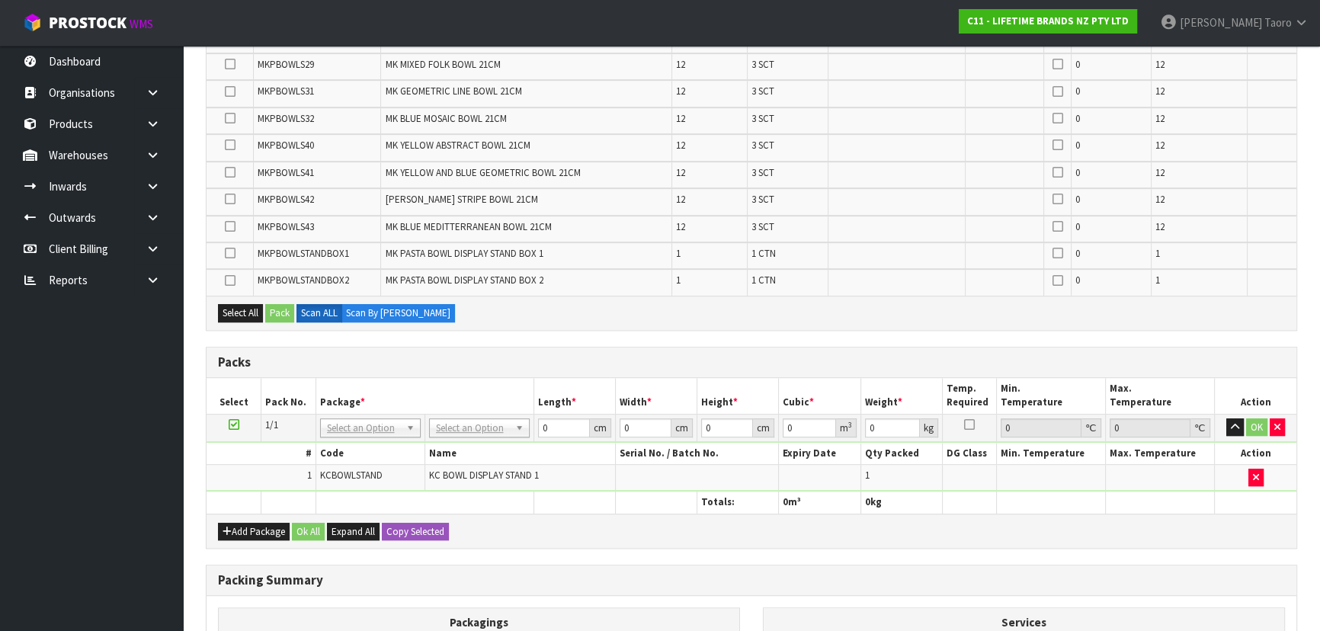
scroll to position [969, 0]
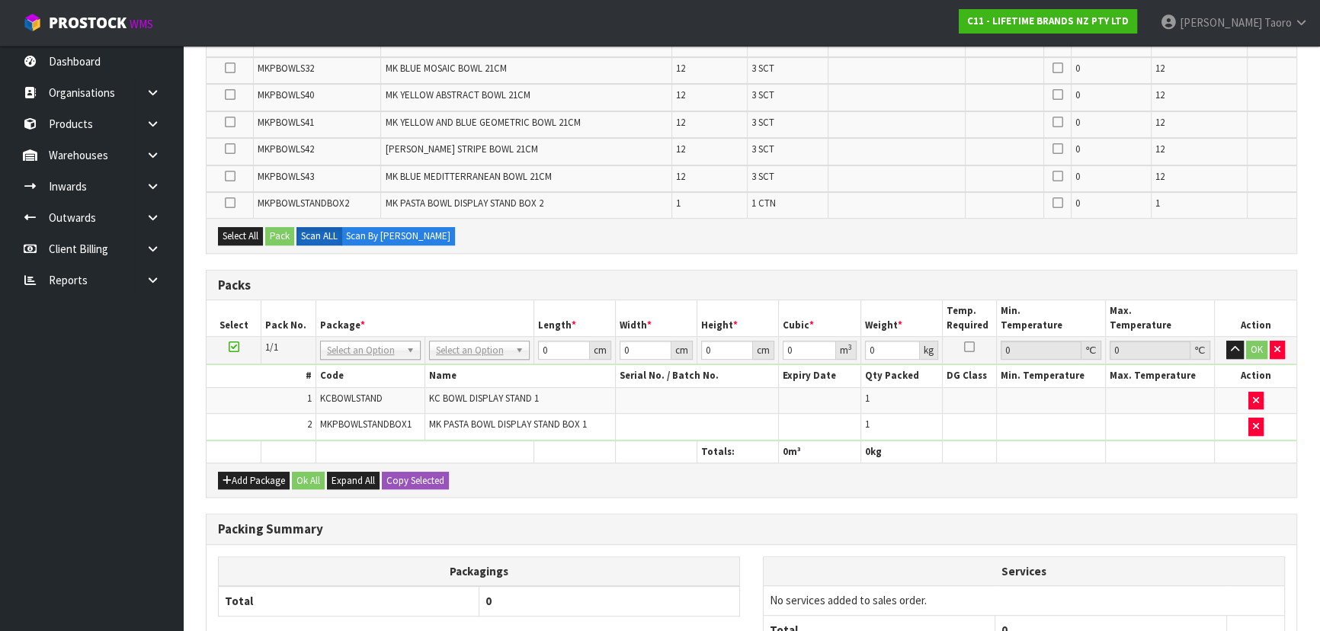
click at [534, 223] on div "Select All Pack Scan ALL Scan By [PERSON_NAME]" at bounding box center [750, 235] width 1089 height 34
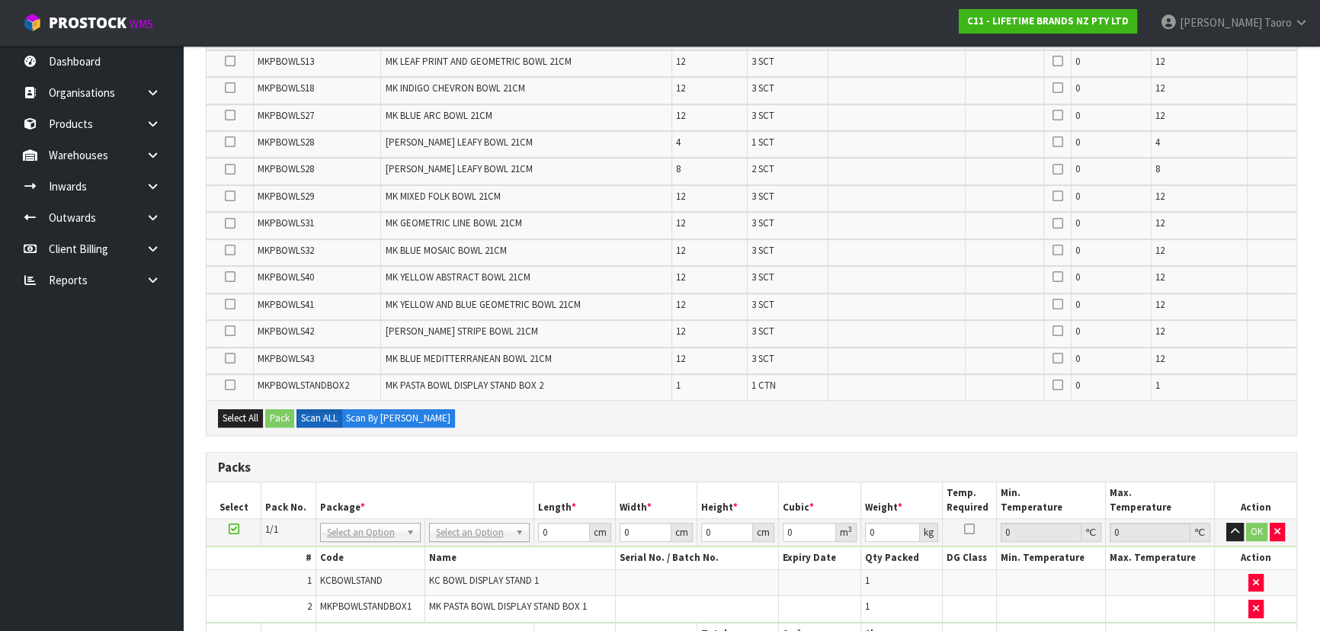
scroll to position [900, 0]
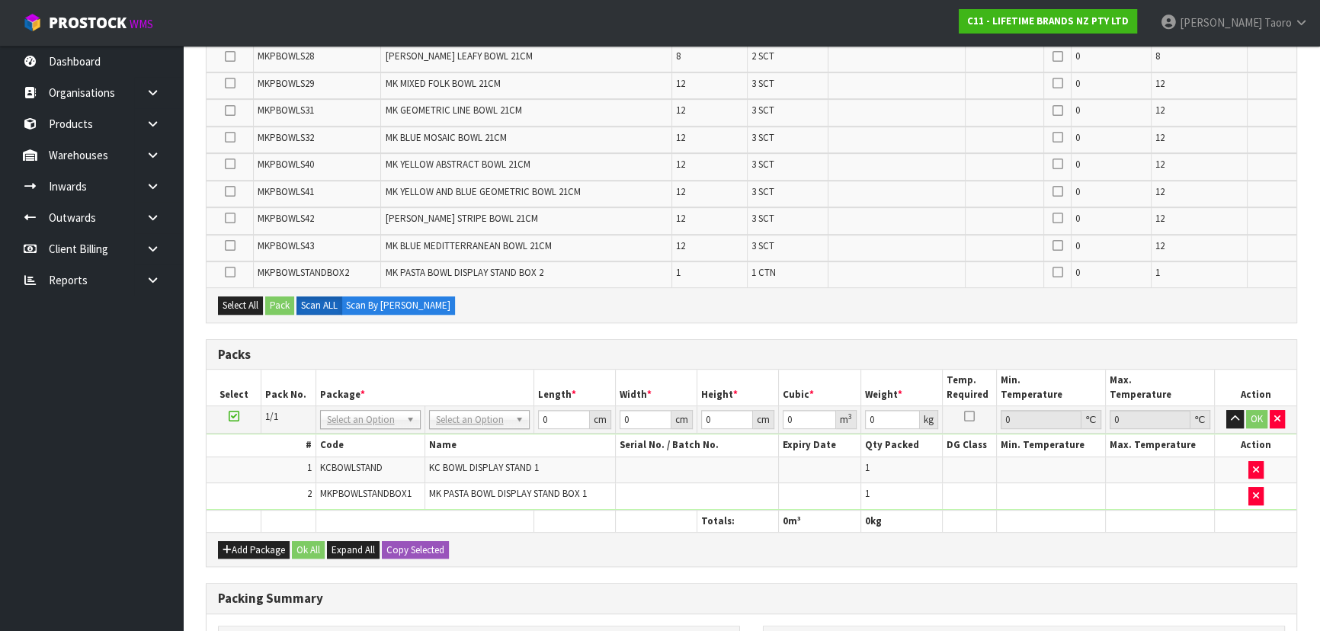
click at [528, 348] on h3 "Packs" at bounding box center [751, 354] width 1067 height 14
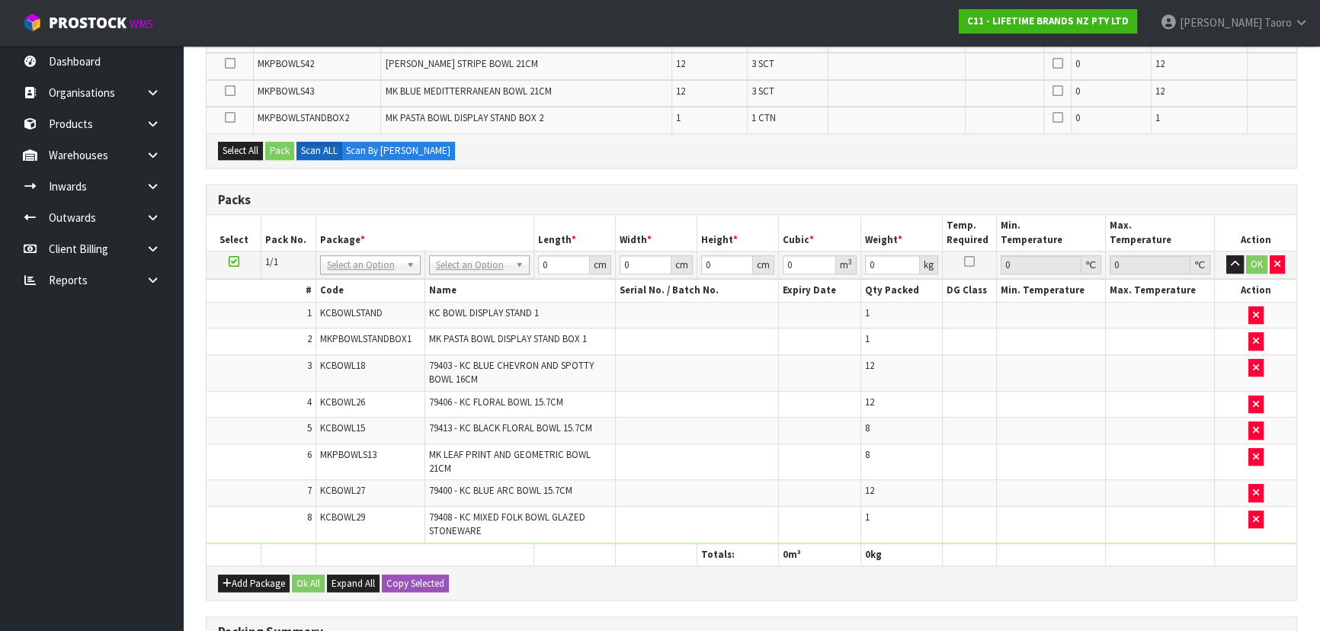
scroll to position [0, 0]
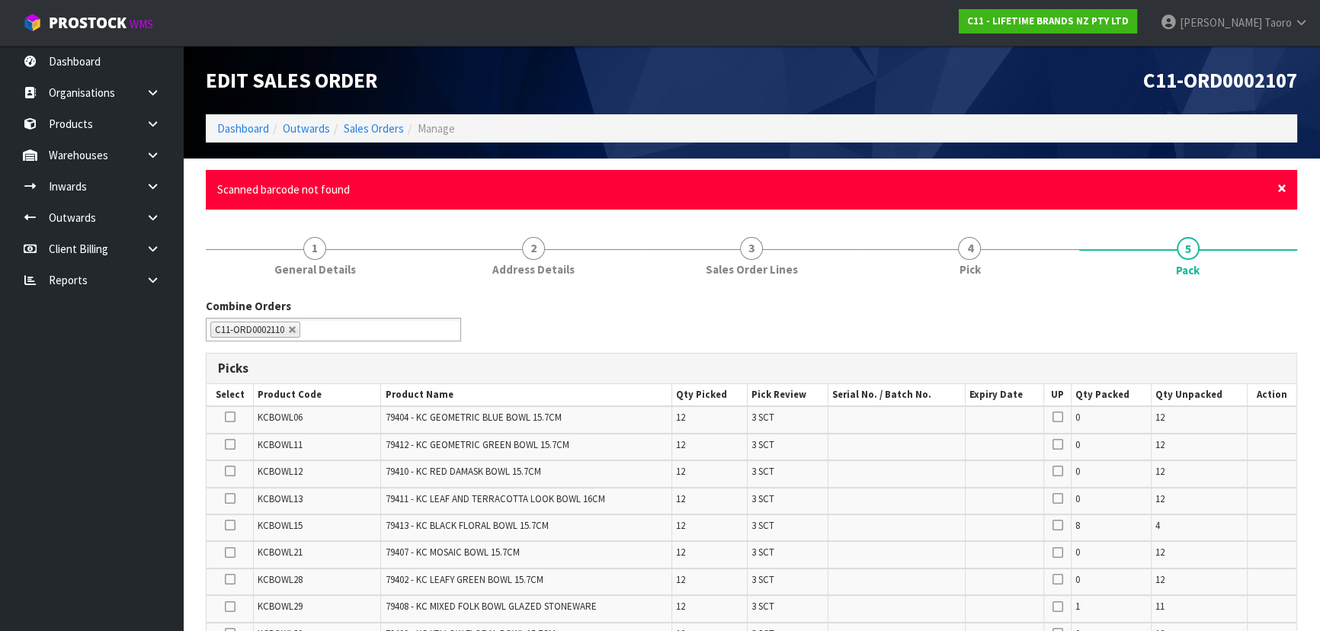
click at [1281, 190] on span "×" at bounding box center [1281, 188] width 9 height 21
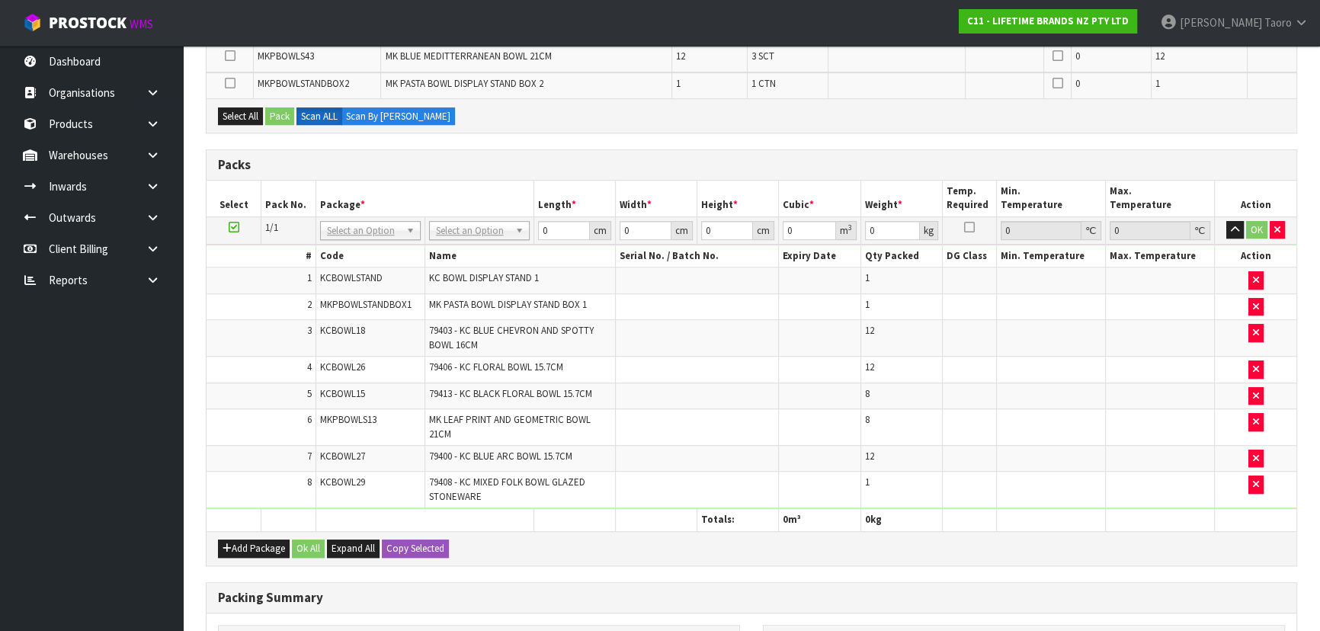
scroll to position [1215, 0]
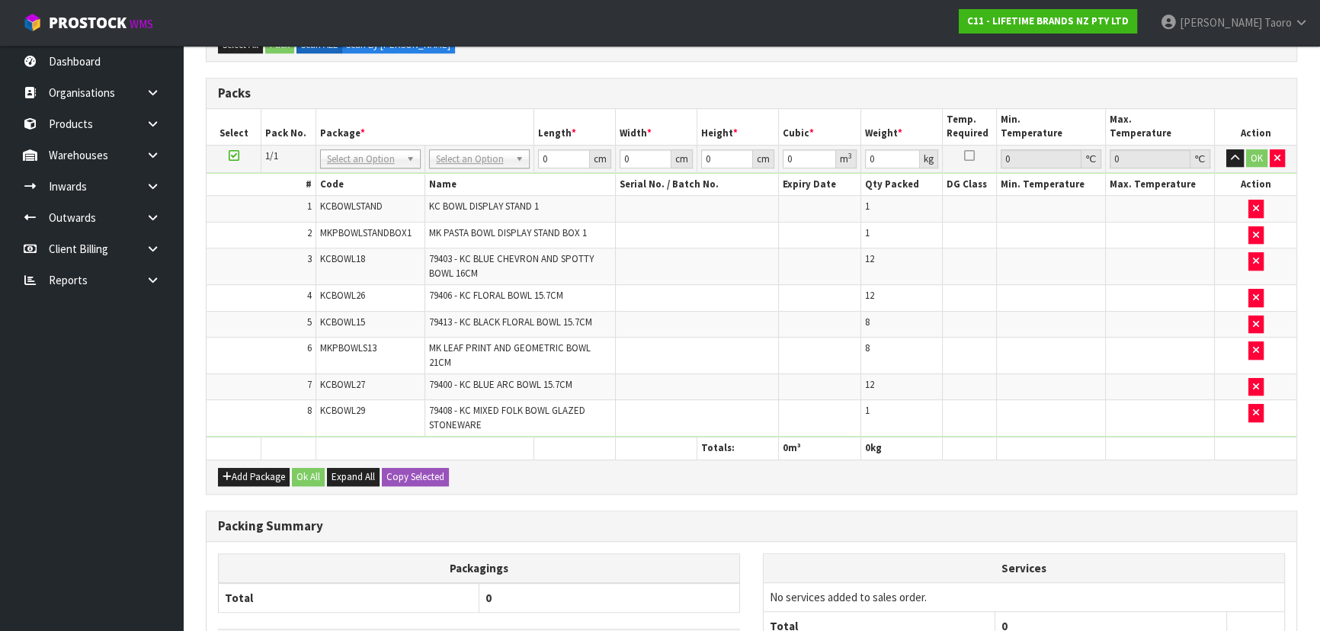
scroll to position [1077, 0]
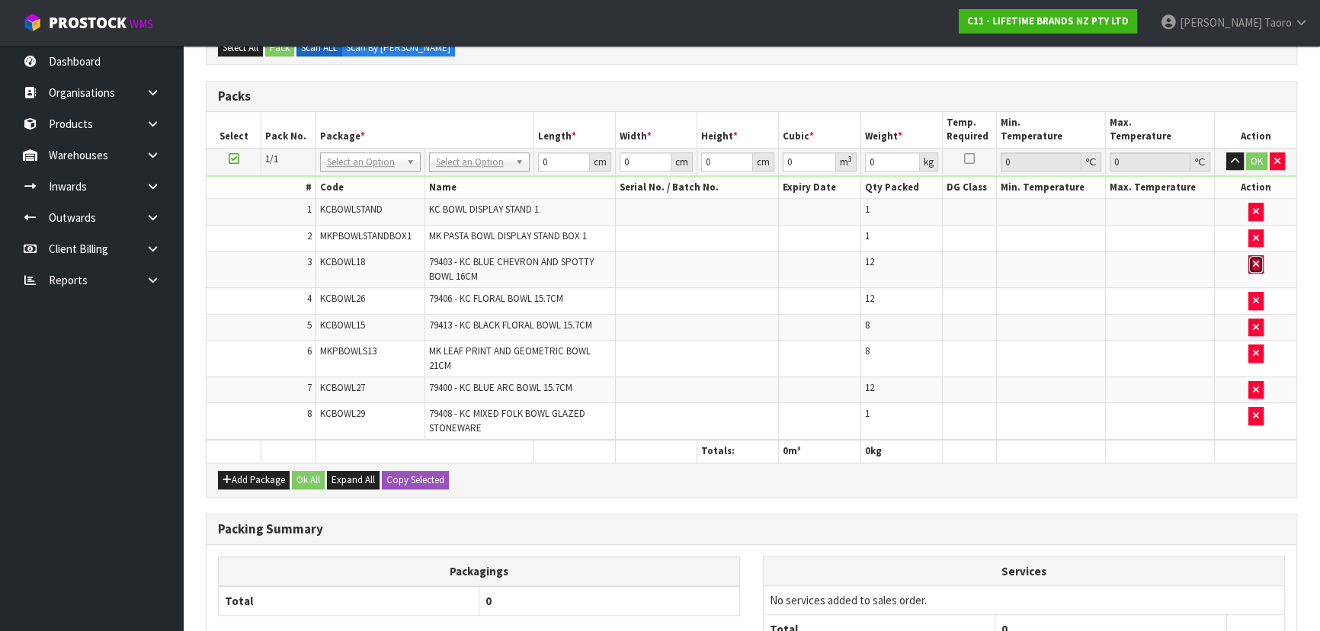
click at [1253, 261] on icon "button" at bounding box center [1256, 264] width 6 height 10
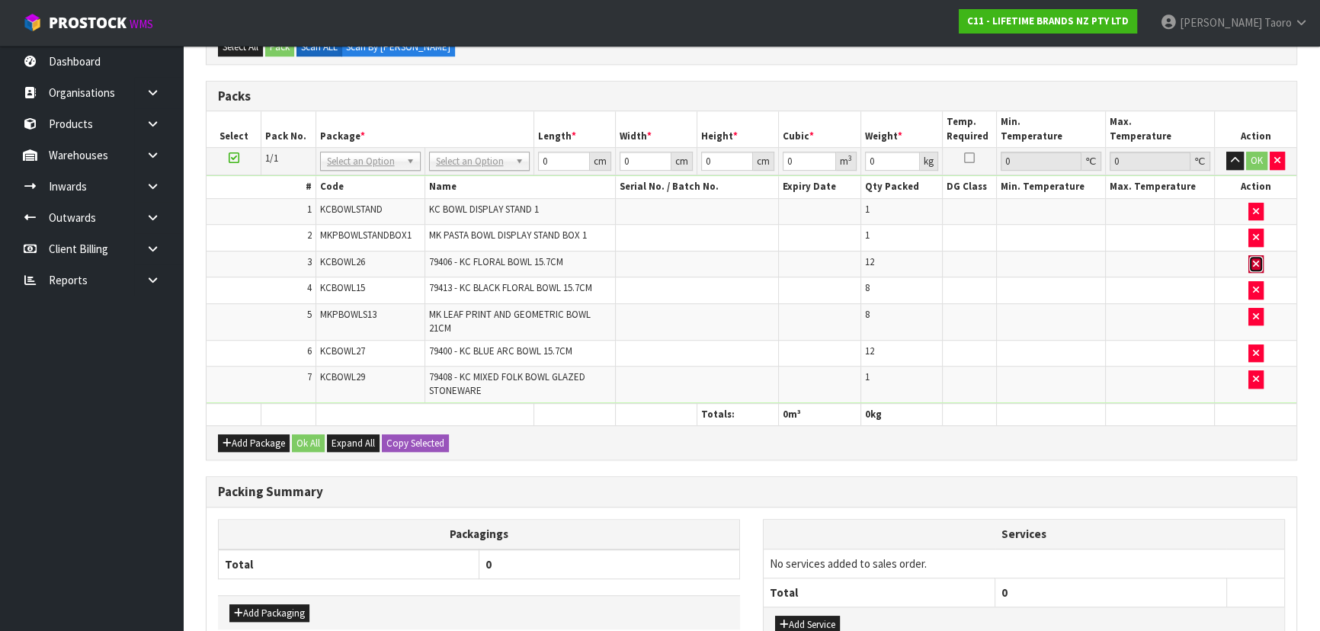
click at [1249, 258] on button "button" at bounding box center [1255, 264] width 15 height 18
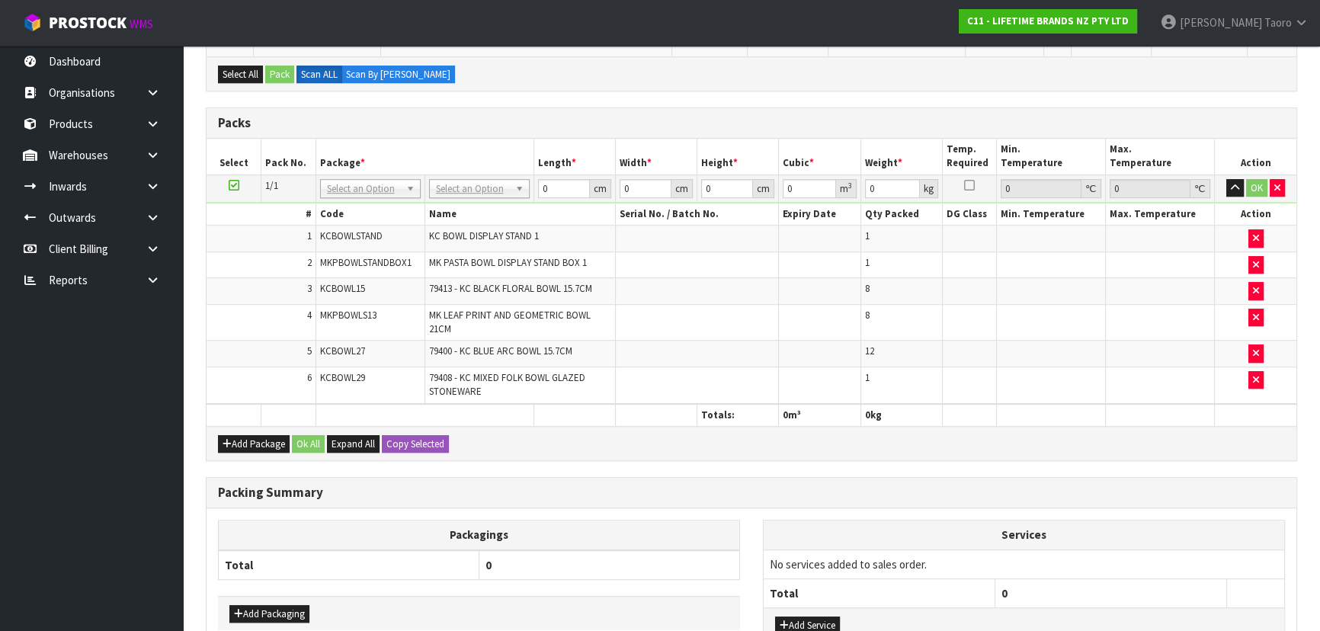
scroll to position [1131, 0]
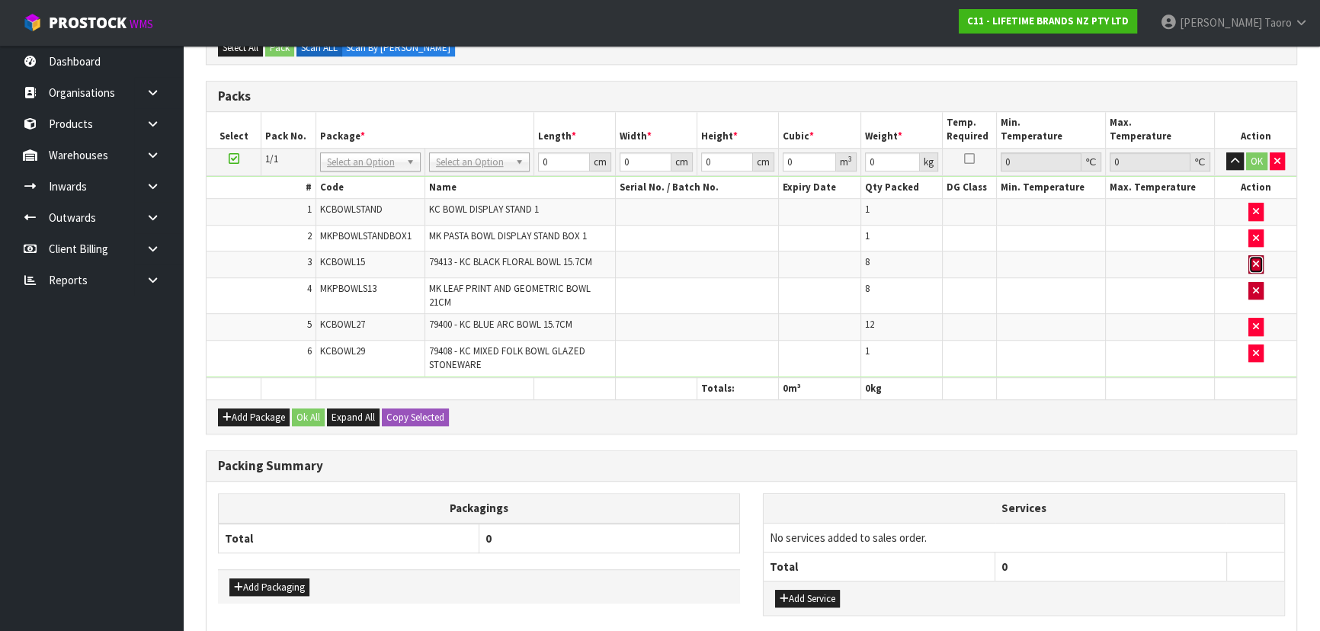
click at [1256, 265] on button "button" at bounding box center [1255, 264] width 15 height 18
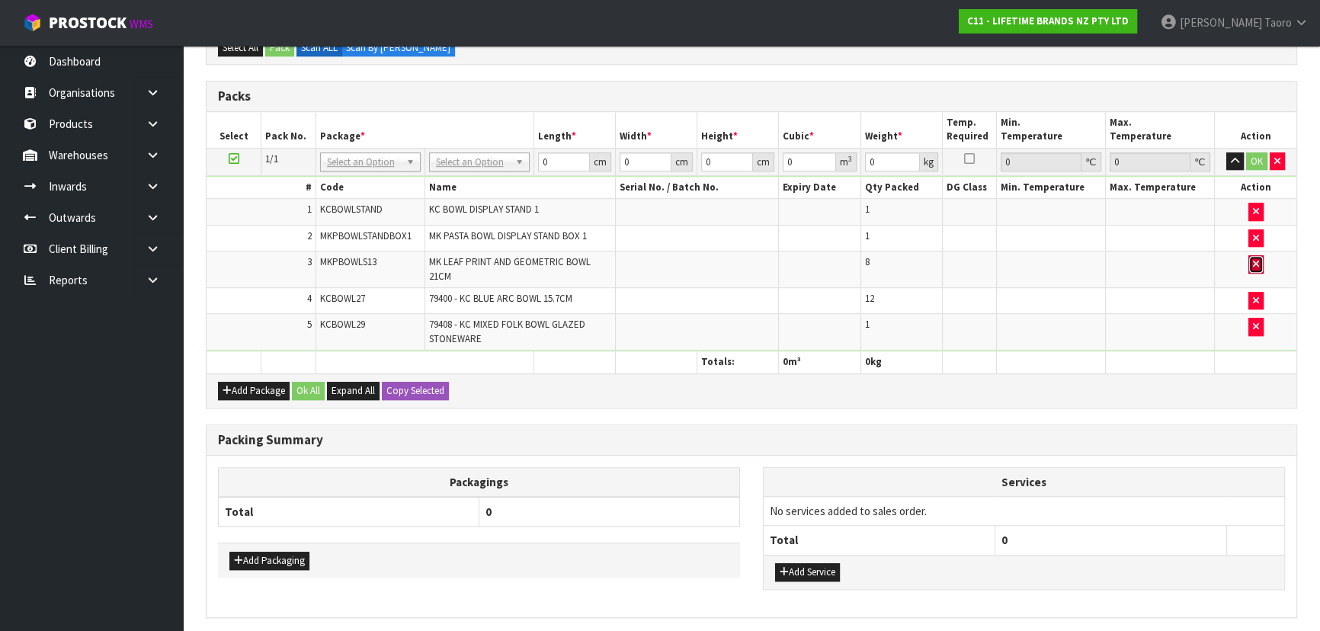
click at [1256, 266] on button "button" at bounding box center [1255, 264] width 15 height 18
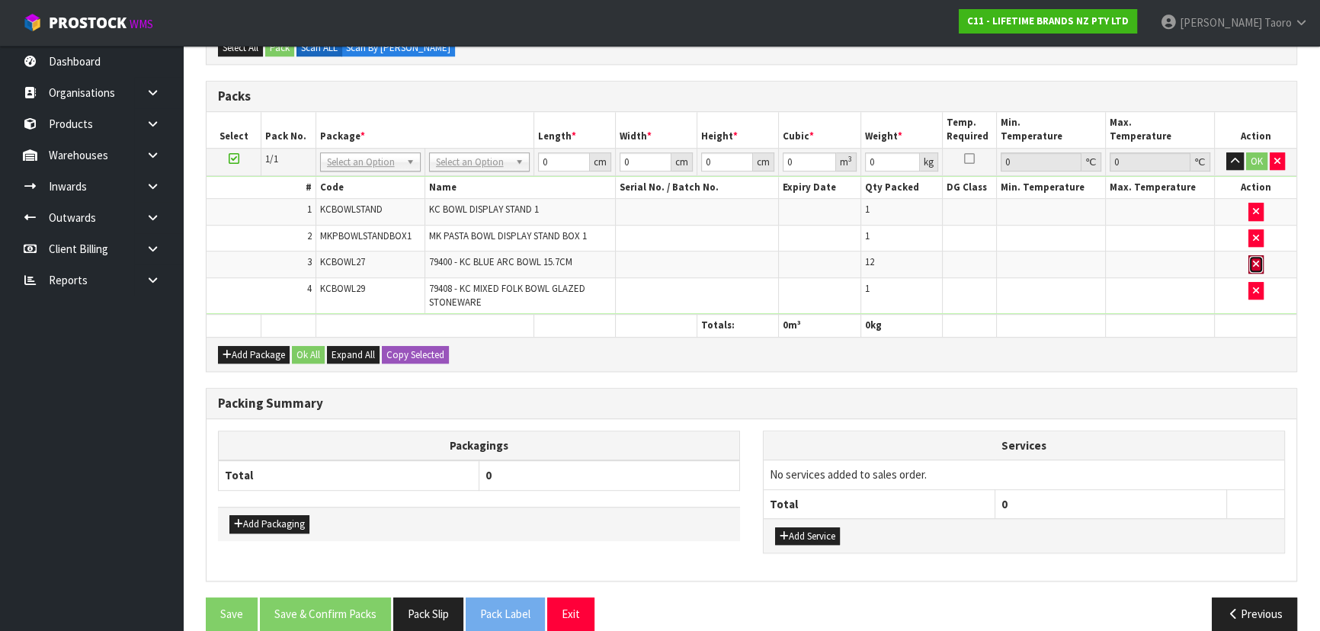
click at [1256, 266] on button "button" at bounding box center [1255, 264] width 15 height 18
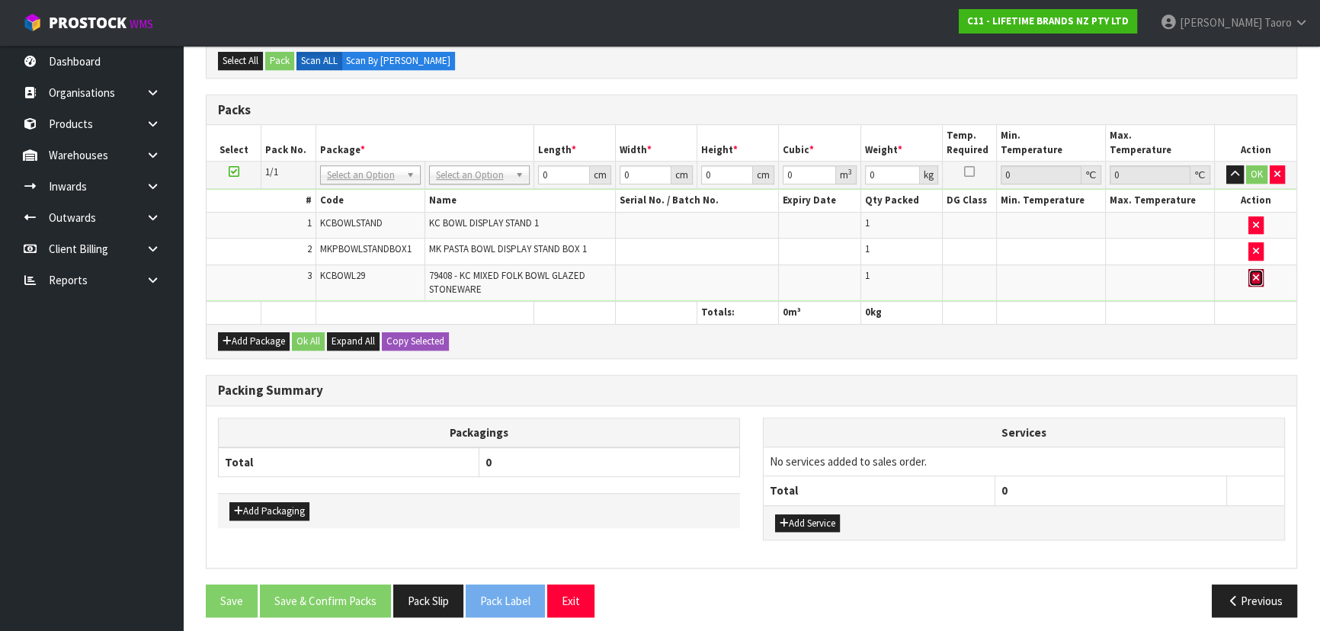
click at [1256, 273] on icon "button" at bounding box center [1256, 278] width 6 height 10
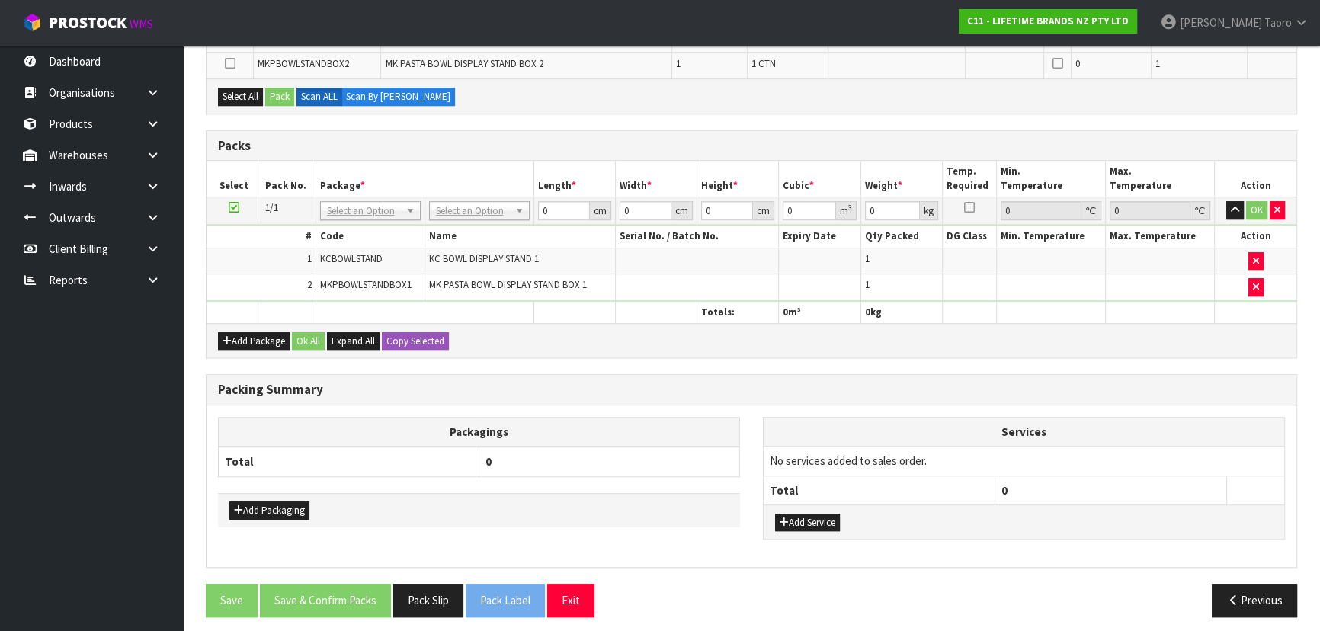
click at [1041, 375] on div "Packing Summary" at bounding box center [750, 390] width 1089 height 30
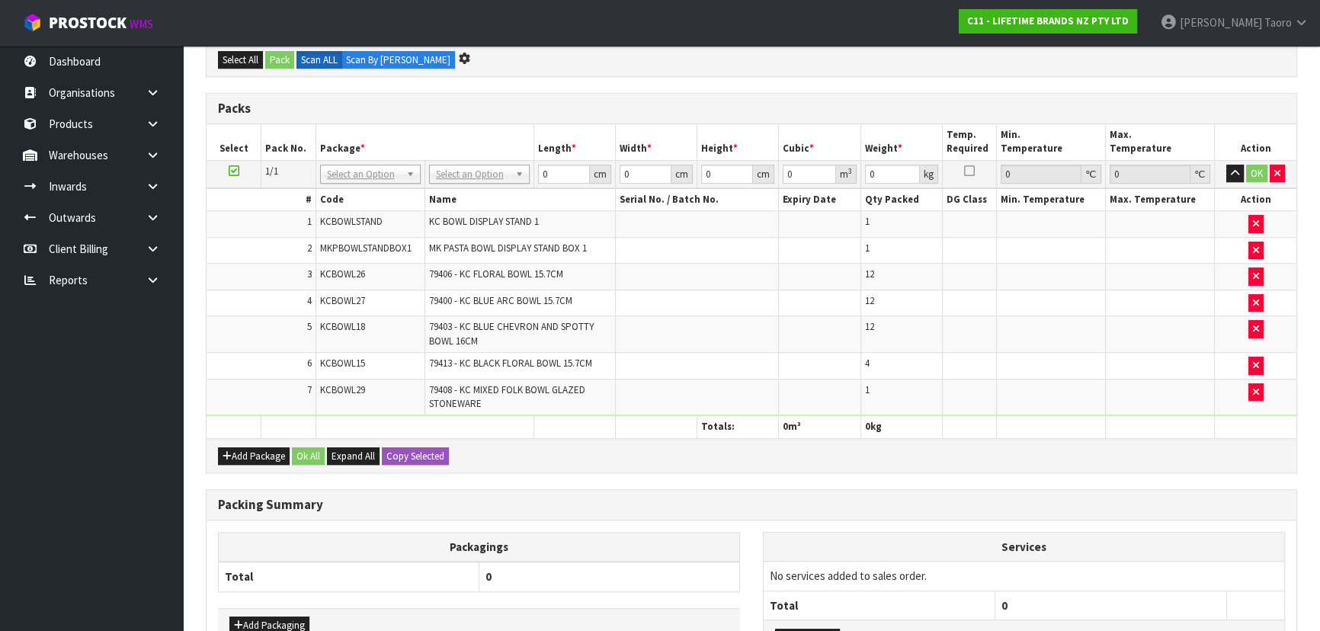
scroll to position [0, 0]
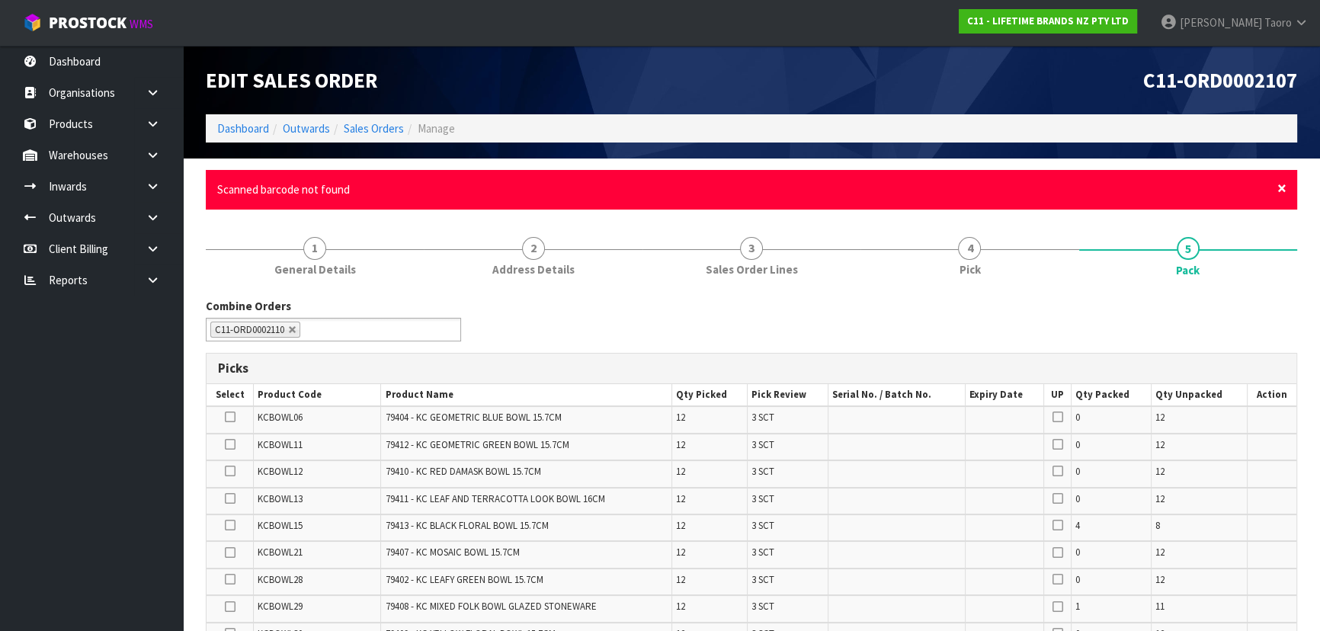
click at [1280, 184] on span "×" at bounding box center [1281, 188] width 9 height 21
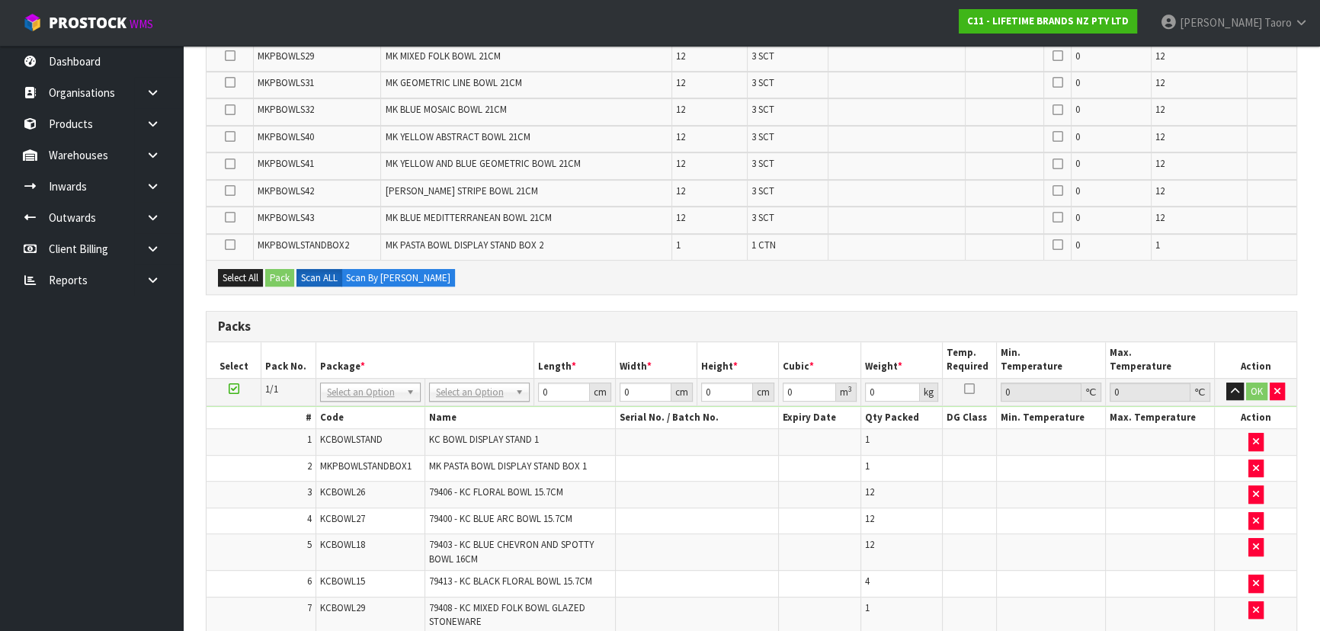
scroll to position [900, 0]
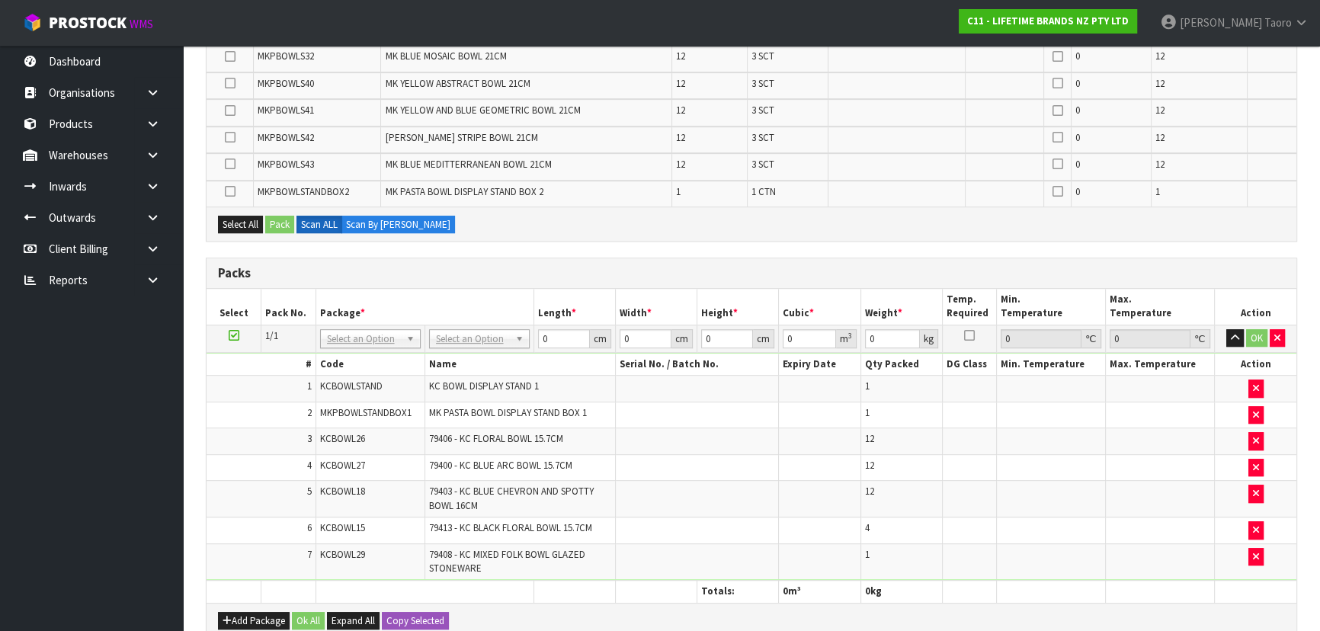
click at [1094, 581] on th at bounding box center [1051, 592] width 109 height 22
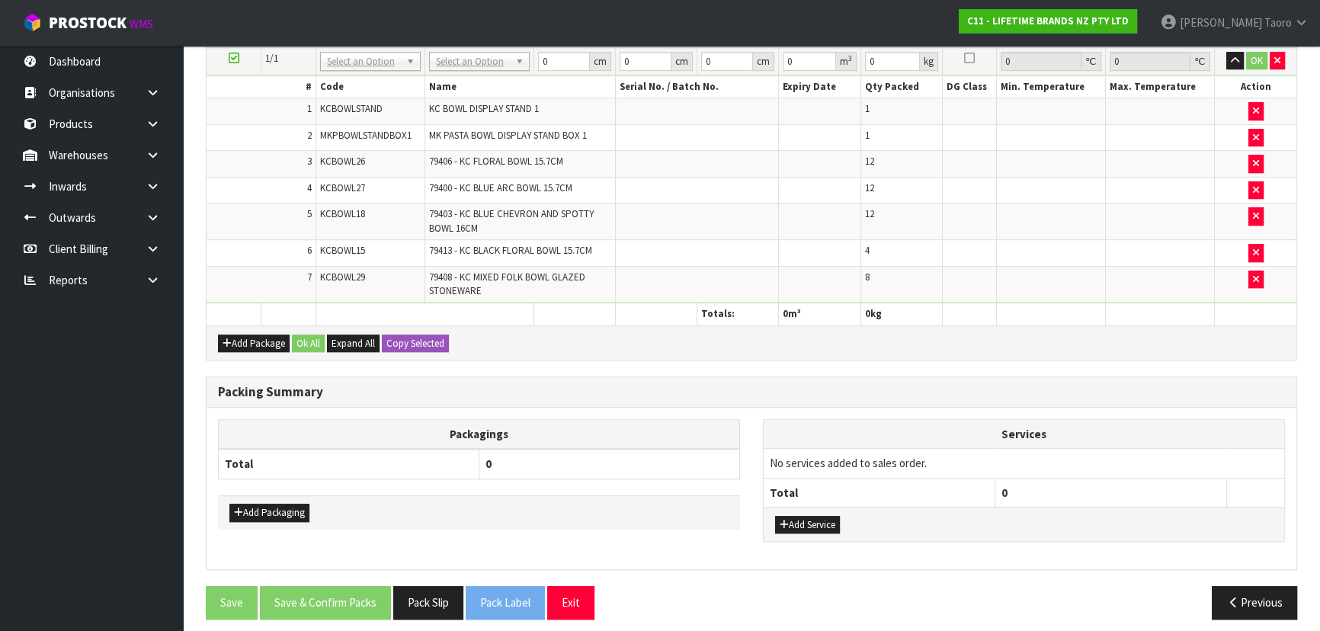
scroll to position [1179, 0]
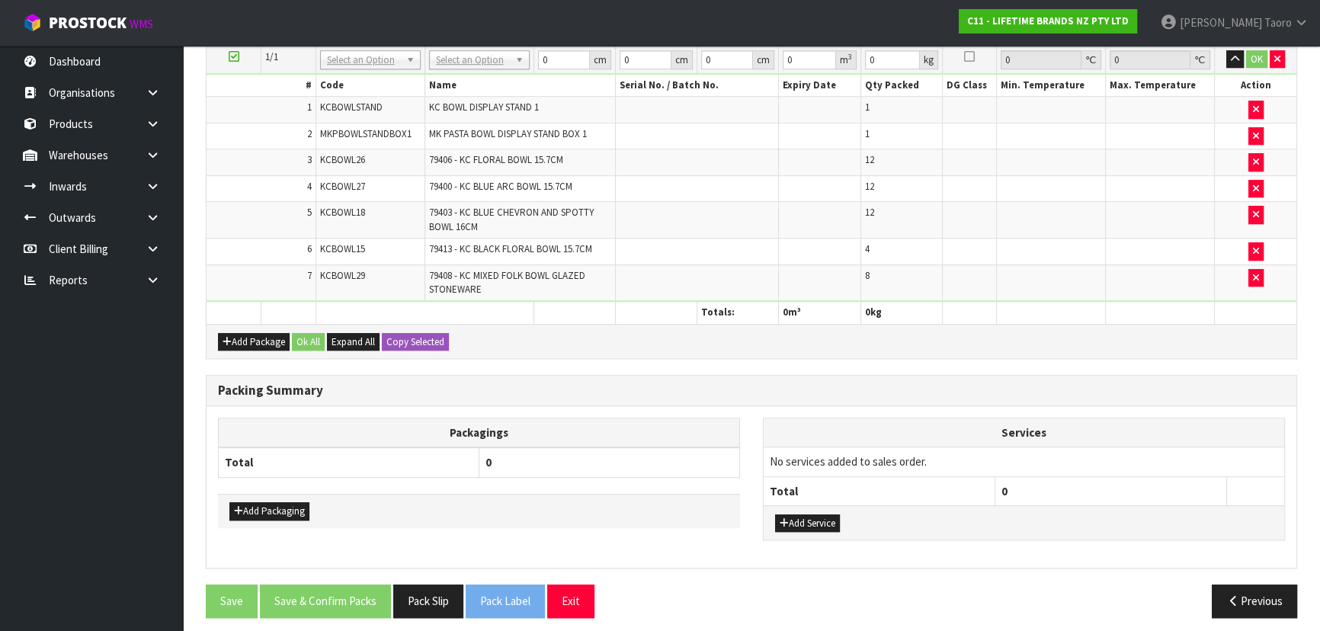
drag, startPoint x: 978, startPoint y: 537, endPoint x: 978, endPoint y: 546, distance: 9.2
click at [978, 538] on div "Services No services added to sales order. Total 0 Add Service" at bounding box center [1023, 487] width 545 height 139
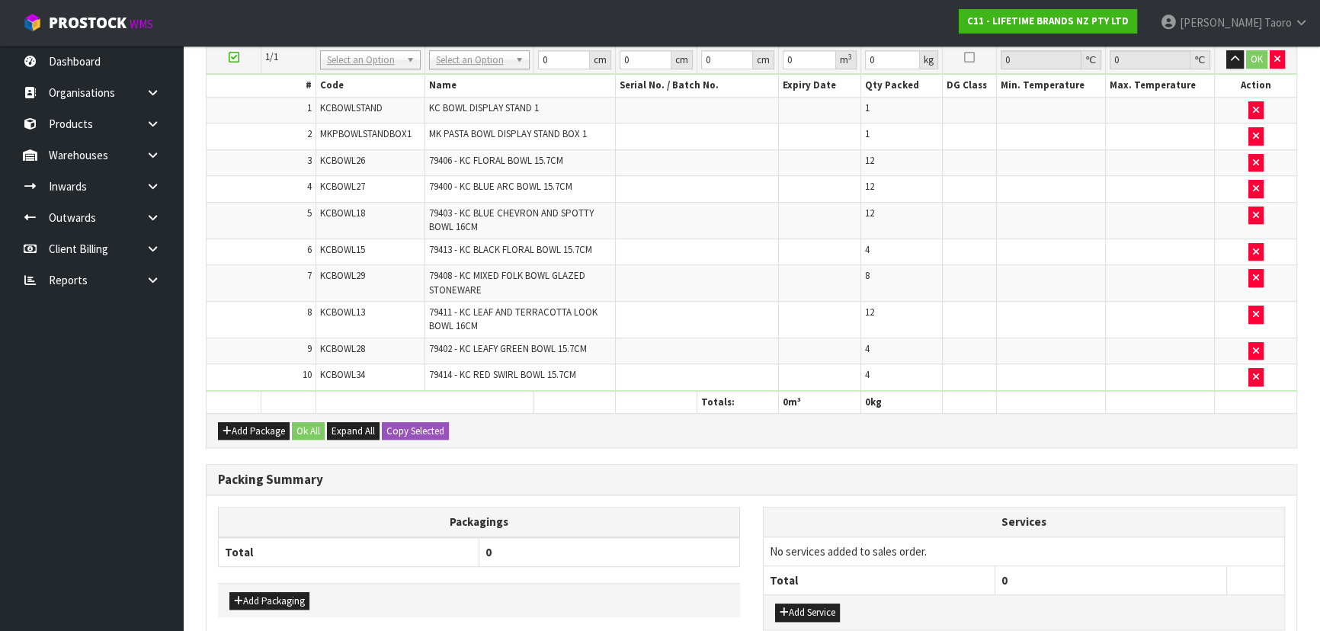
scroll to position [0, 0]
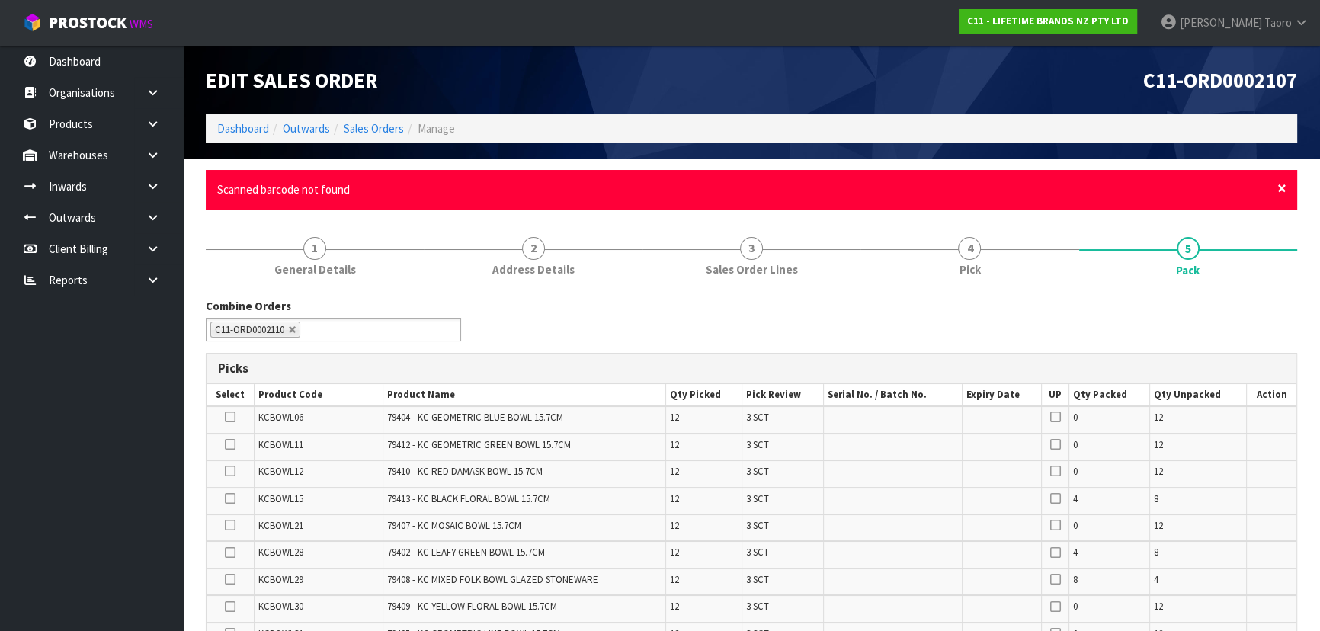
click at [1278, 186] on span "×" at bounding box center [1281, 188] width 9 height 21
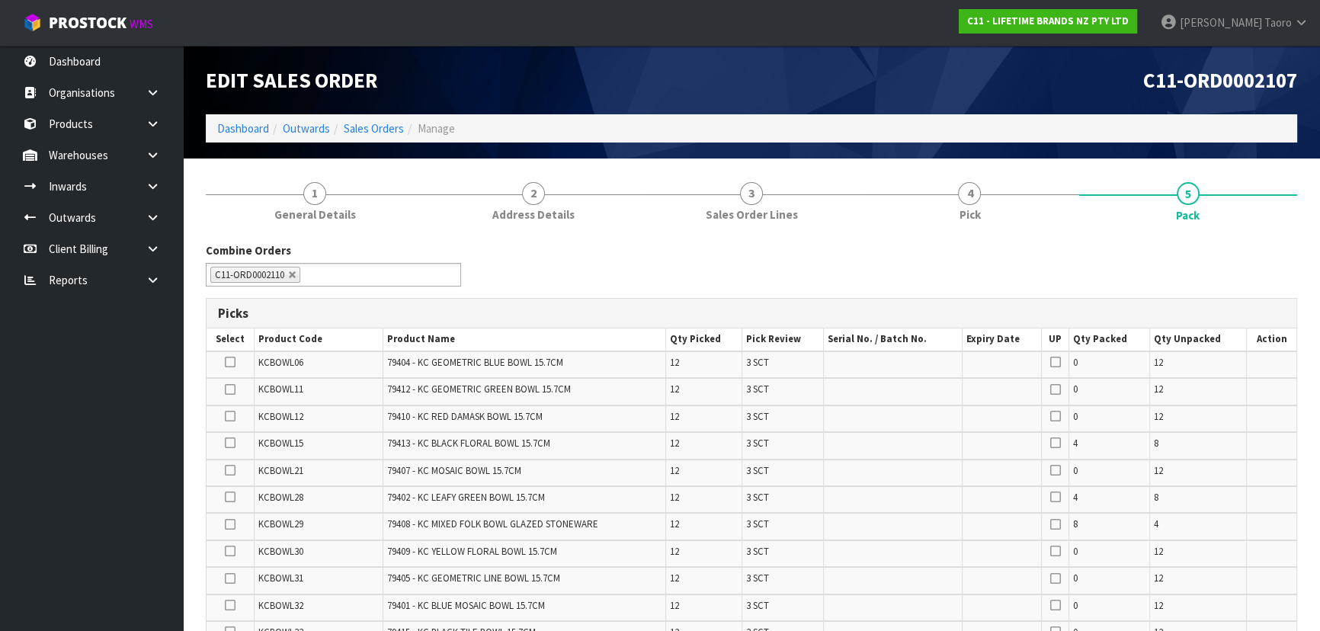
click at [1288, 245] on div "Combine Orders C11-ORD0002102 C11-ORD0002106 C11-ORD0002107 C11-ORD0002109 C11-…" at bounding box center [751, 269] width 1114 height 55
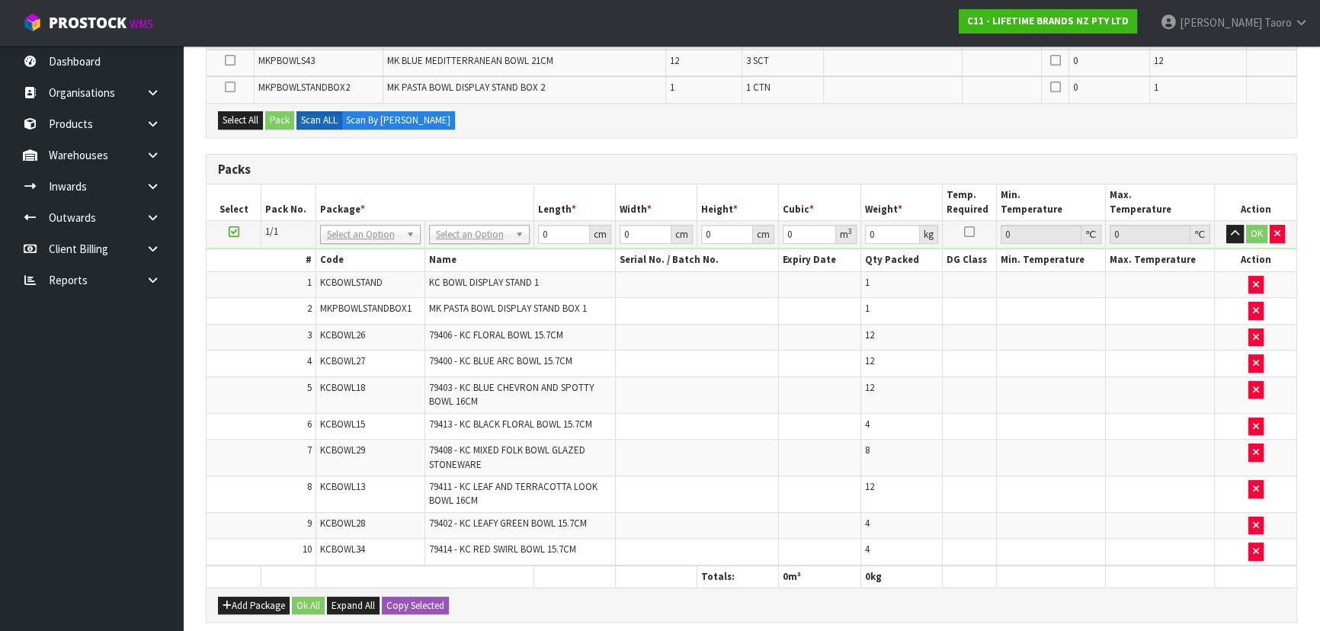
scroll to position [1240, 0]
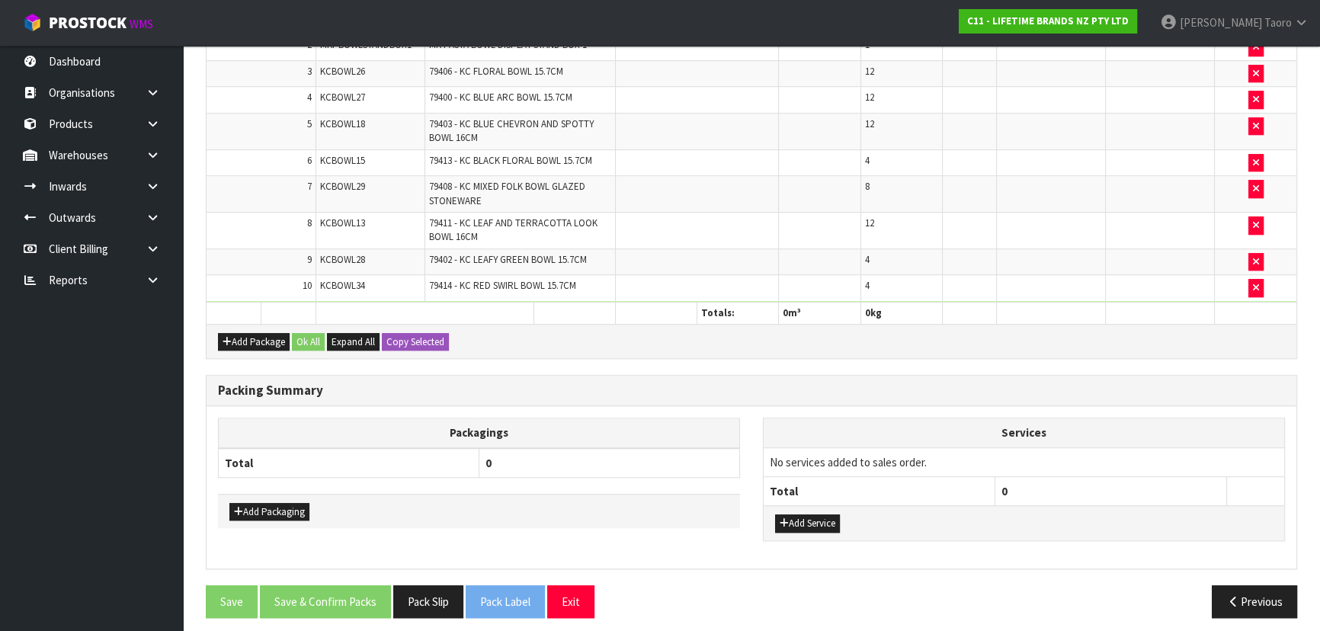
click at [1173, 349] on div "Add Package Ok All Expand All Copy Selected" at bounding box center [750, 341] width 1089 height 34
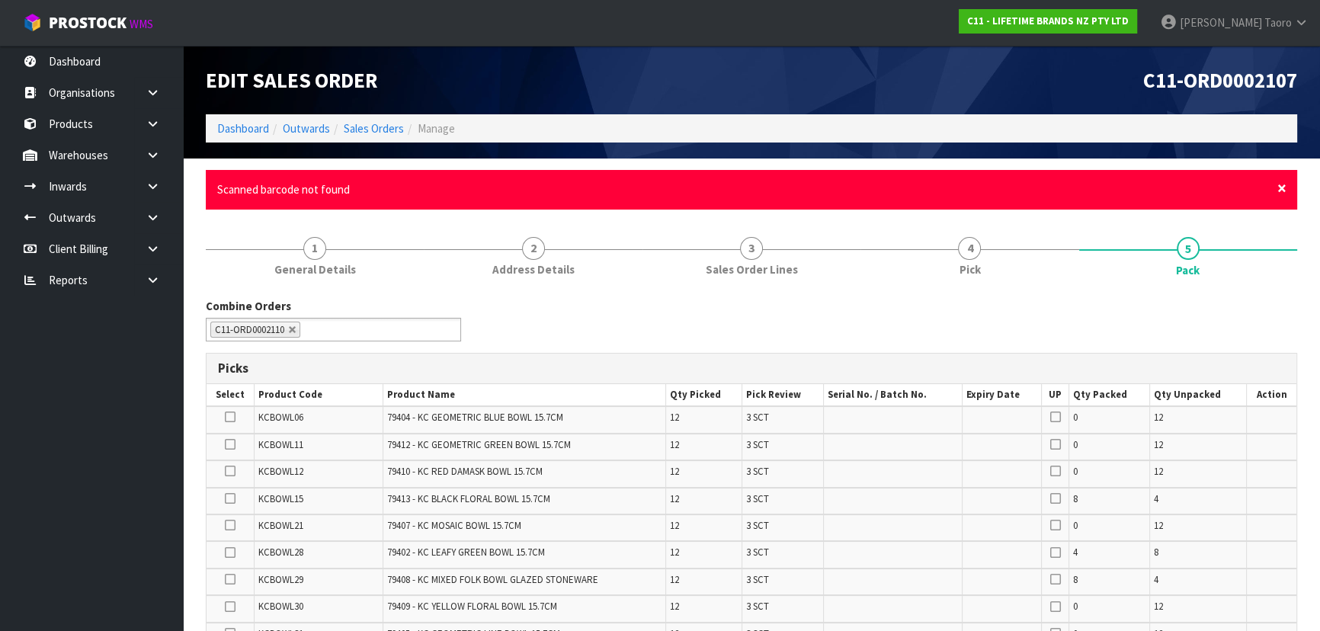
click at [1283, 182] on span "×" at bounding box center [1281, 188] width 9 height 21
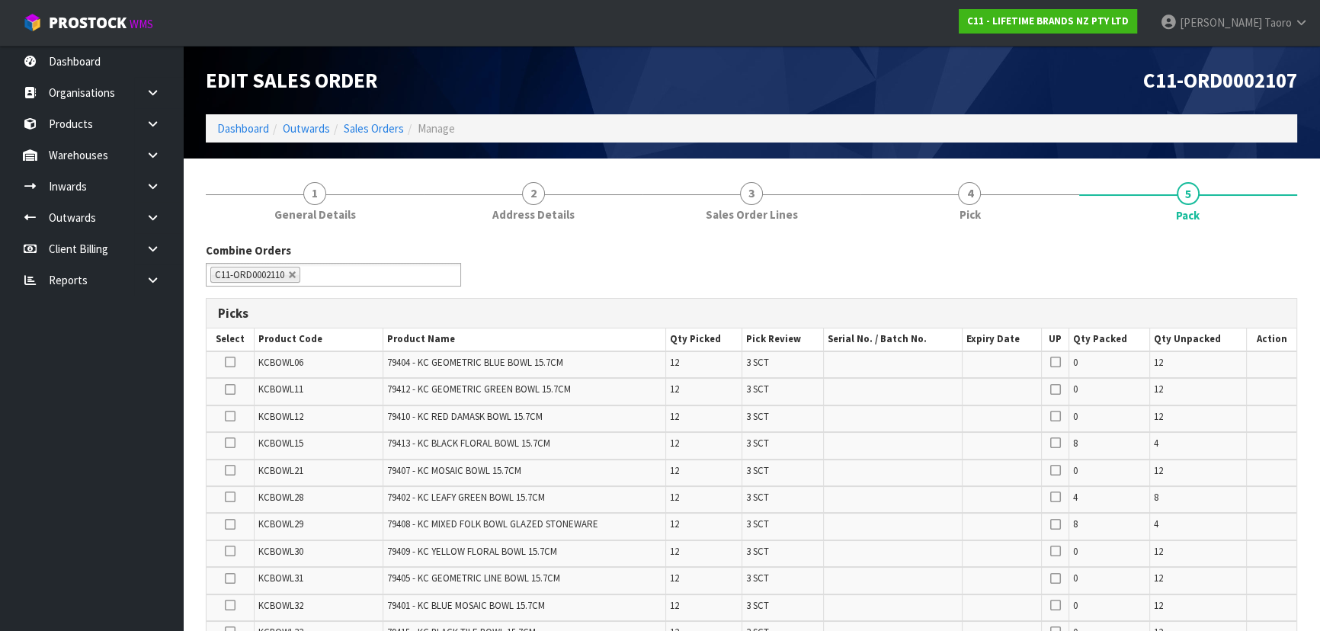
click at [1279, 245] on div "Combine Orders C11-ORD0002102 C11-ORD0002106 C11-ORD0002107 C11-ORD0002109 C11-…" at bounding box center [751, 269] width 1114 height 55
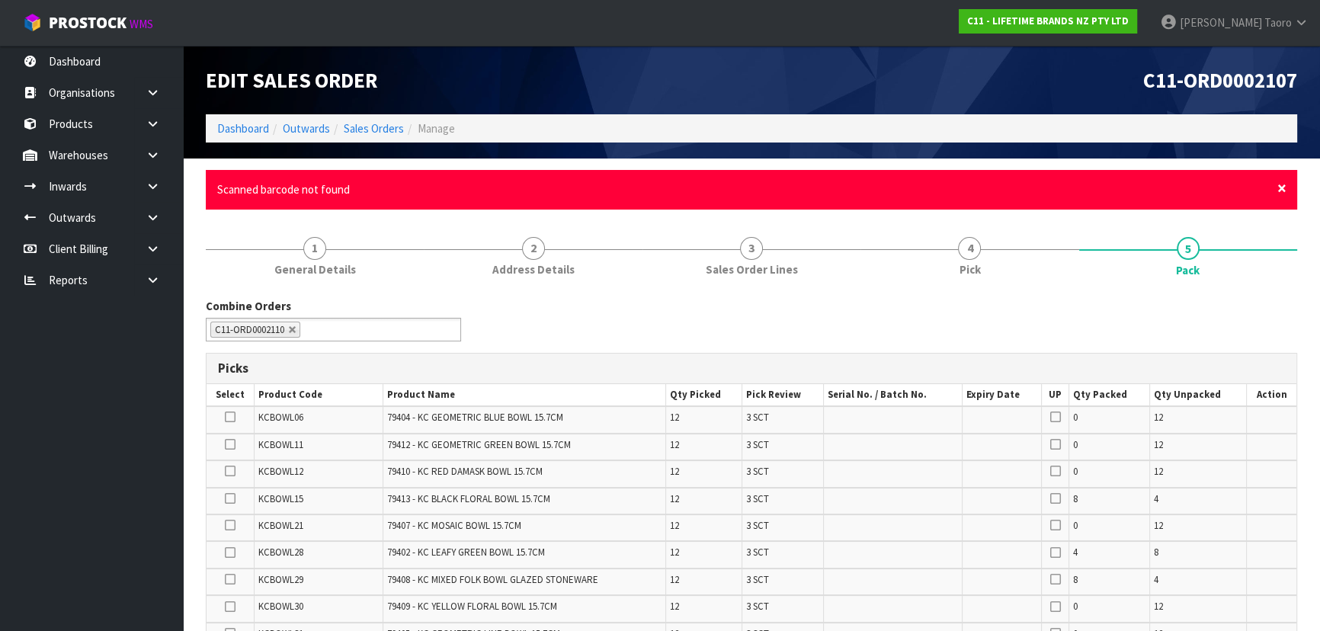
click at [1280, 186] on span "×" at bounding box center [1281, 188] width 9 height 21
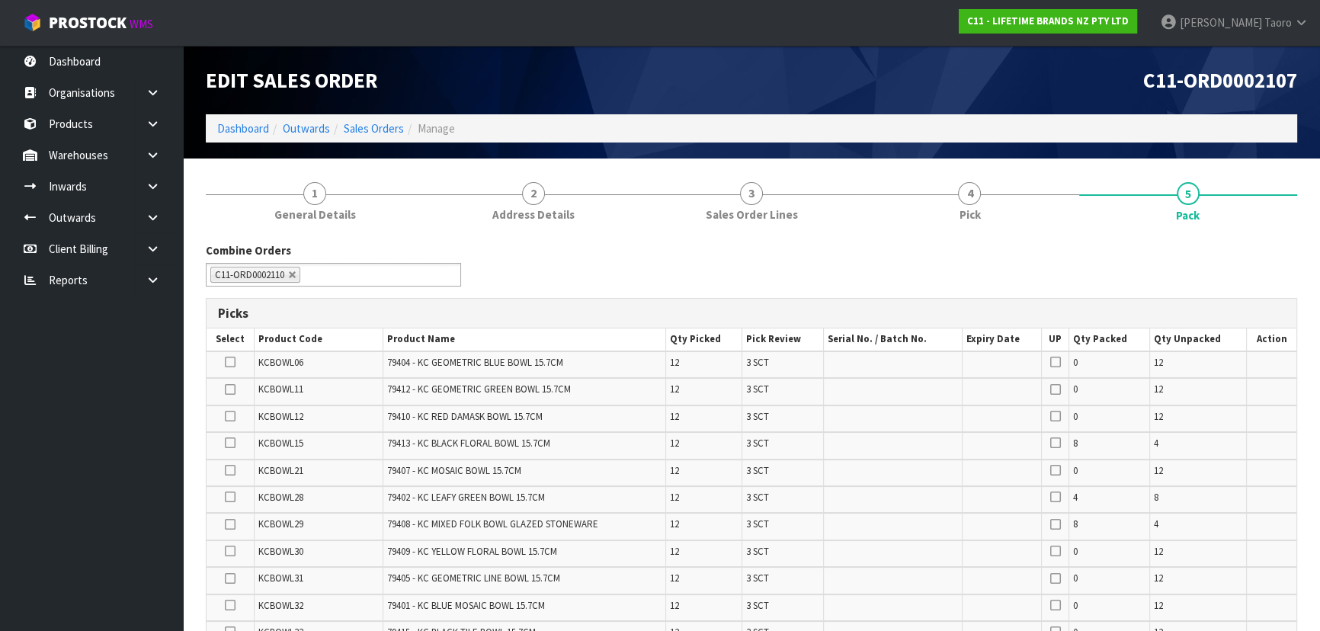
click at [1280, 270] on div "Combine Orders C11-ORD0002102 C11-ORD0002106 C11-ORD0002107 C11-ORD0002109 C11-…" at bounding box center [751, 269] width 1114 height 55
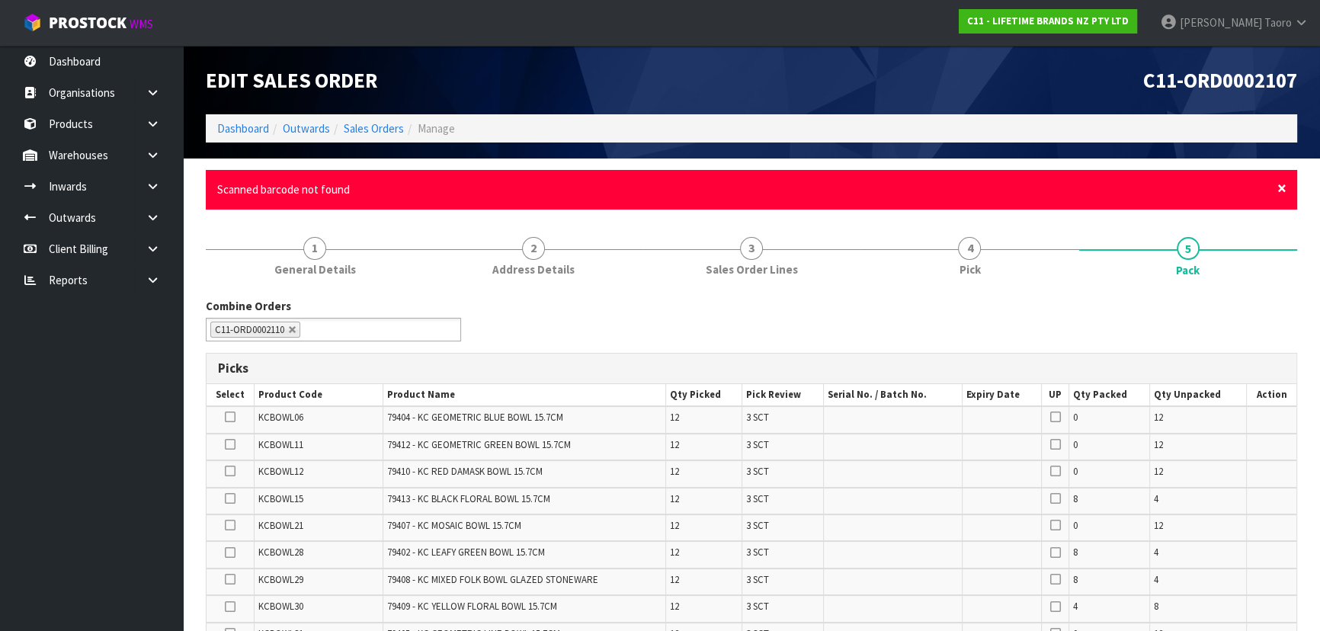
click at [1277, 184] on span "×" at bounding box center [1281, 188] width 9 height 21
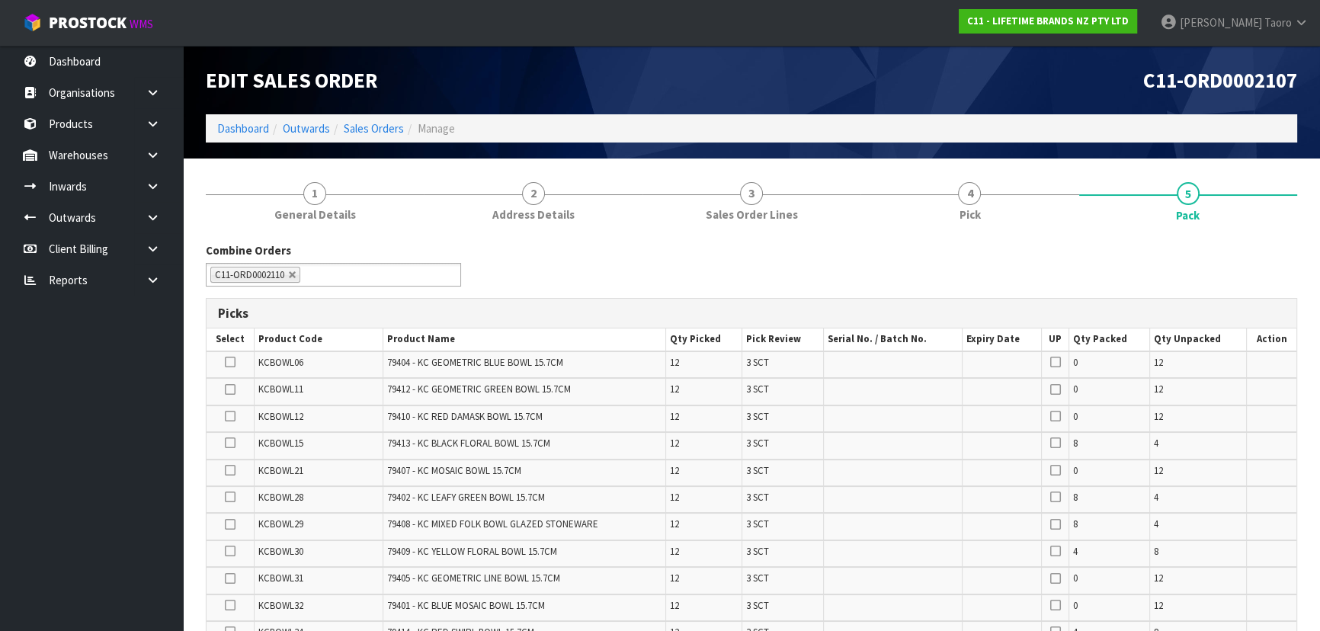
click at [1199, 259] on div "Combine Orders C11-ORD0002102 C11-ORD0002106 C11-ORD0002107 C11-ORD0002109 C11-…" at bounding box center [751, 269] width 1114 height 55
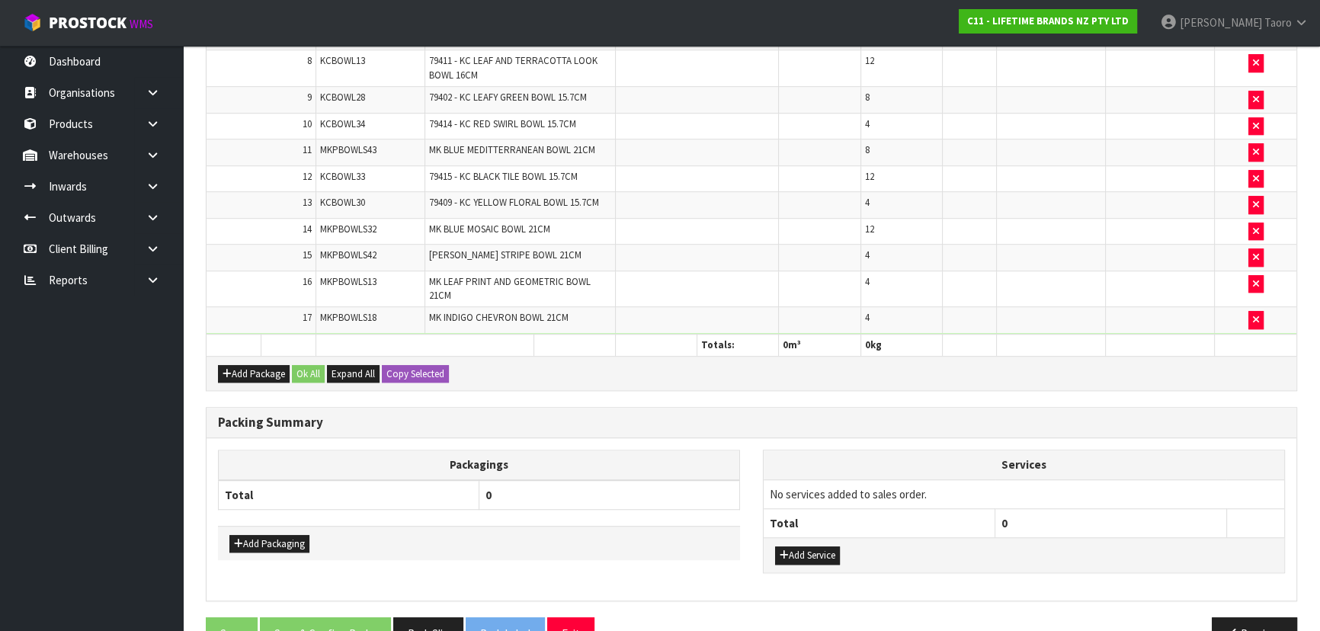
scroll to position [1379, 0]
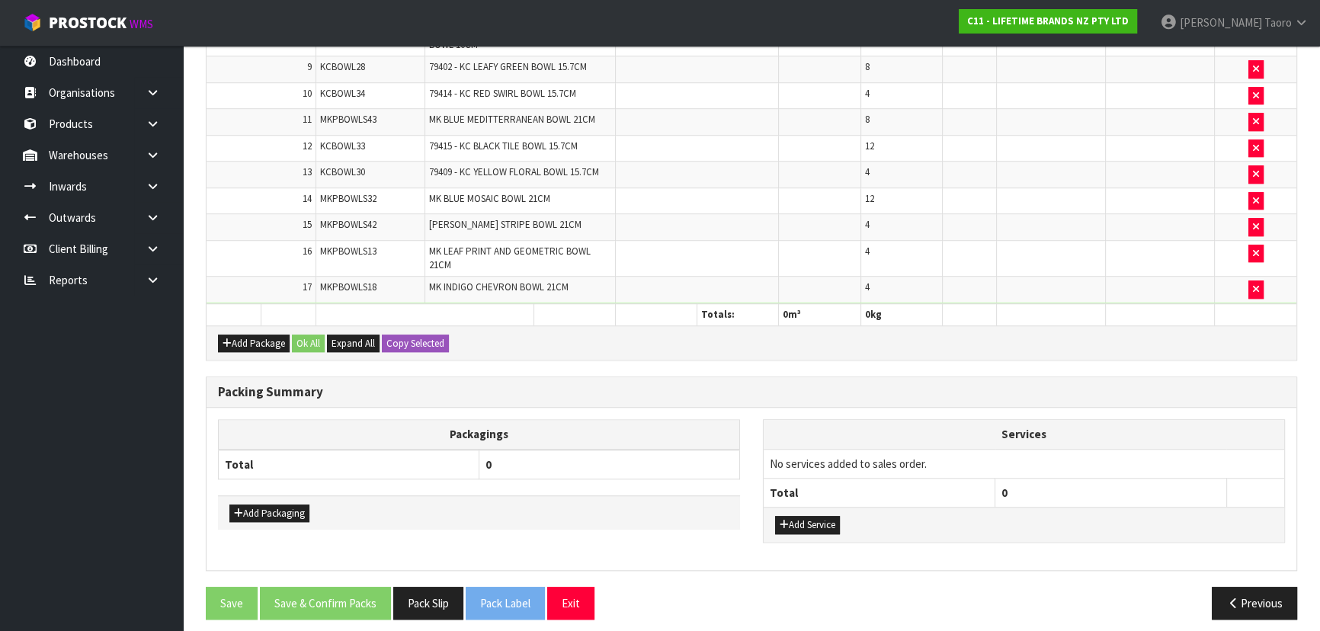
click at [1098, 386] on h3 "Packing Summary" at bounding box center [751, 392] width 1067 height 14
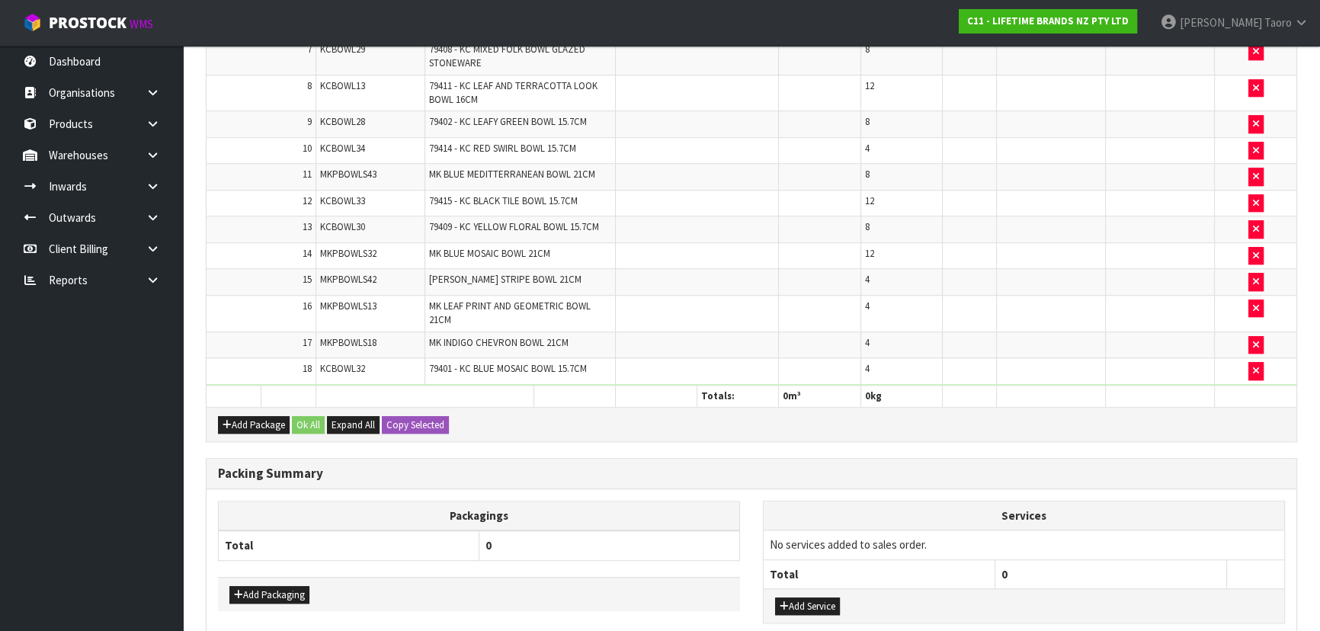
scroll to position [0, 0]
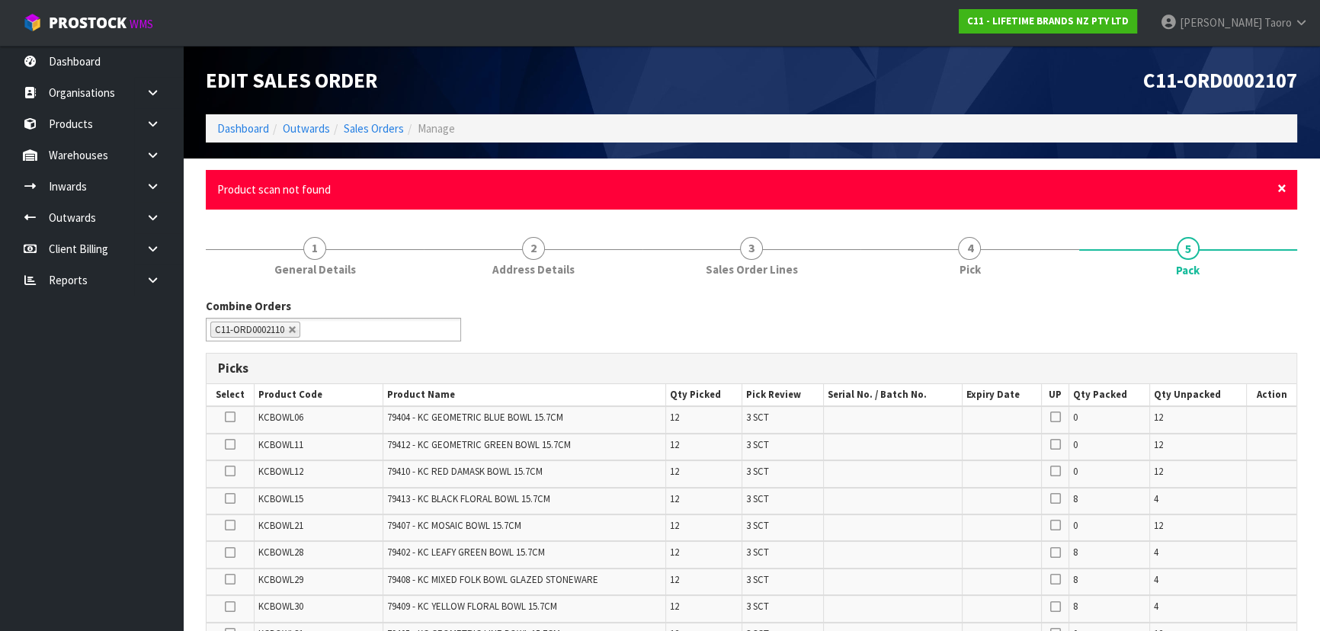
click at [1281, 187] on span "×" at bounding box center [1281, 188] width 9 height 21
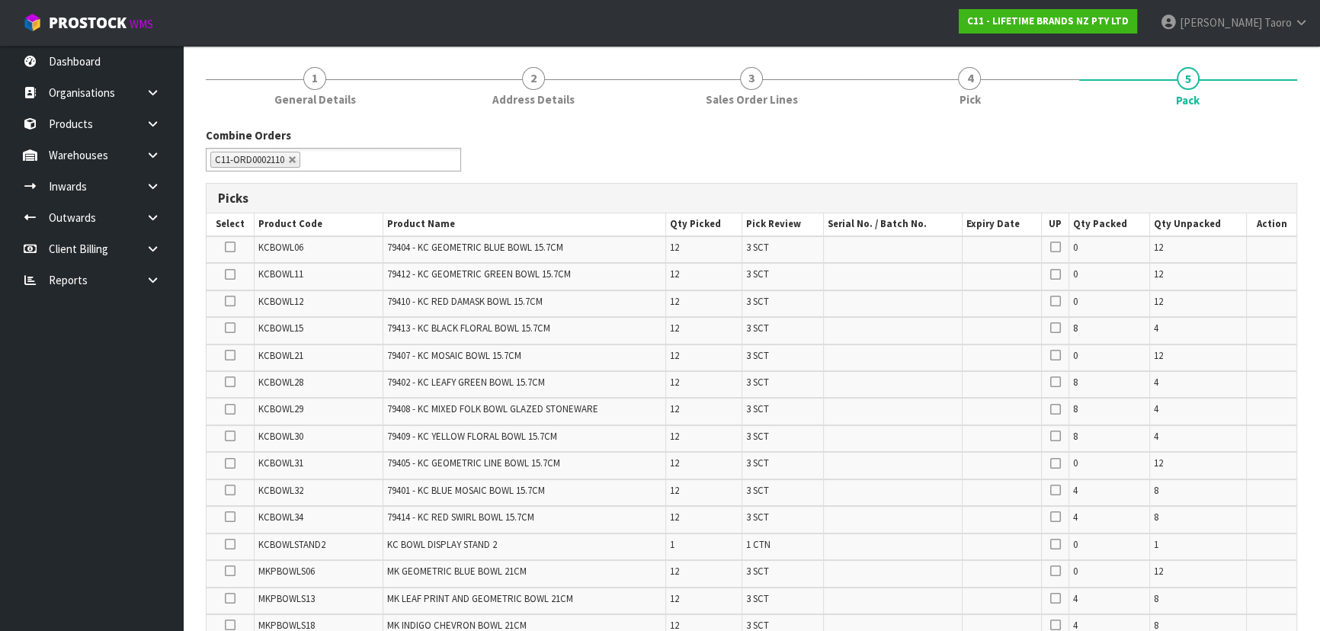
scroll to position [138, 0]
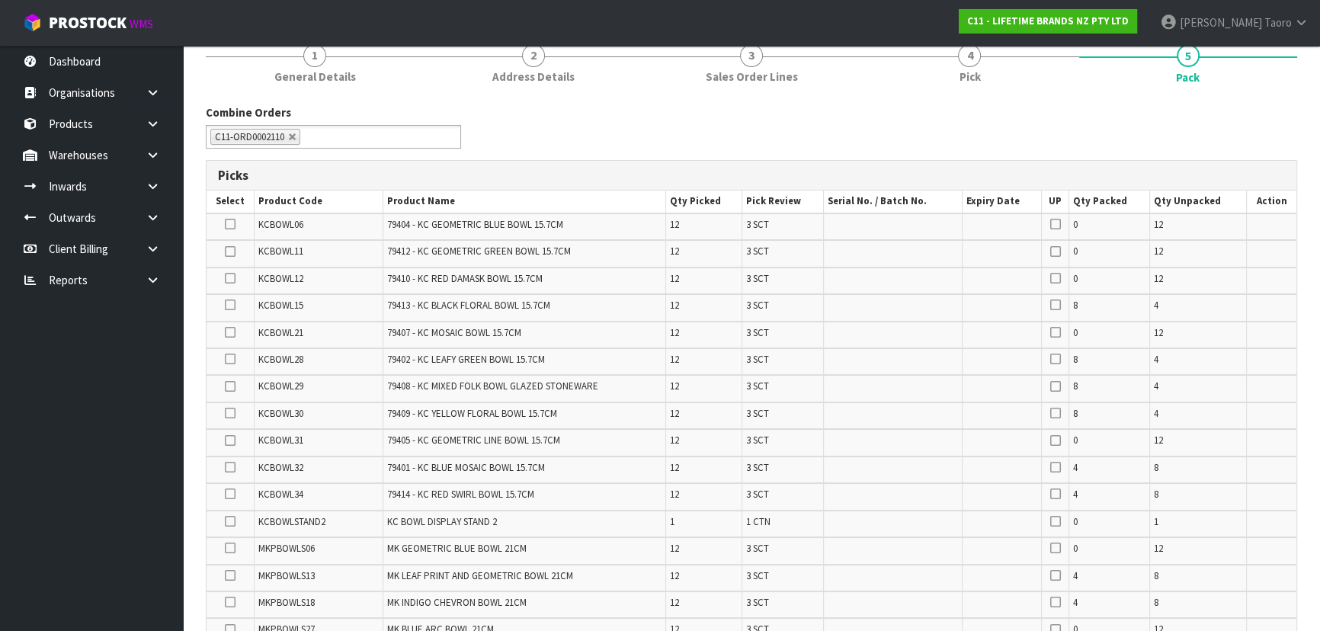
click at [958, 459] on td at bounding box center [893, 469] width 139 height 27
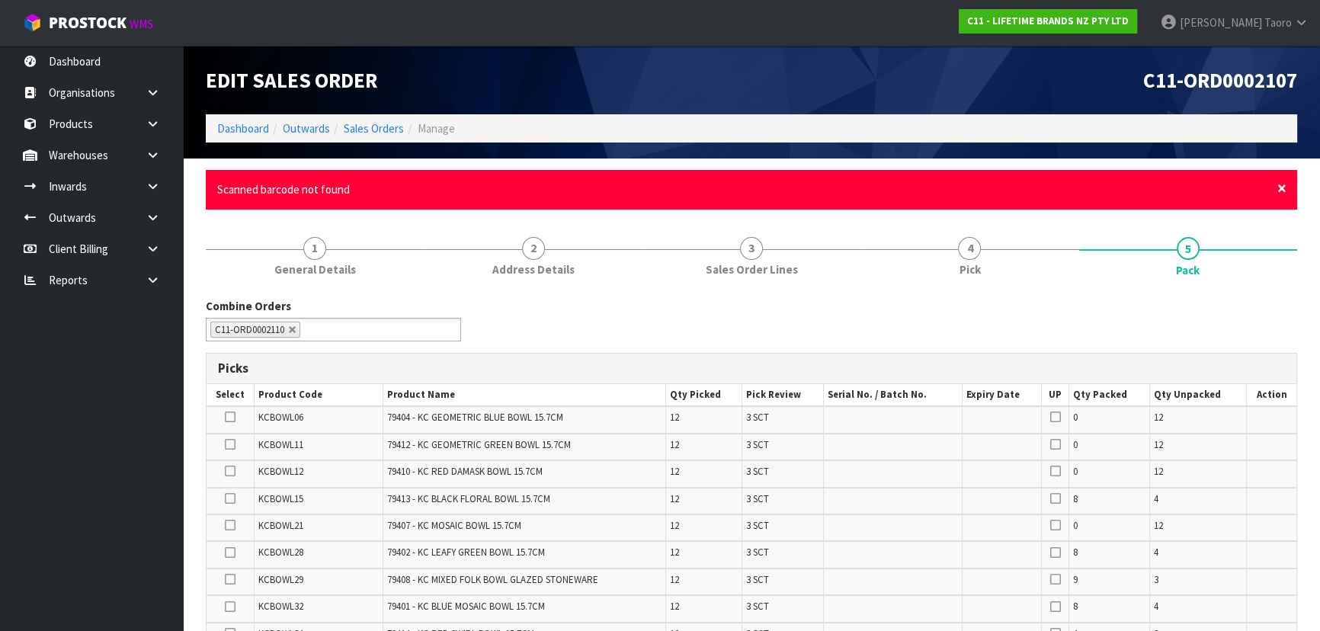
click at [1281, 193] on span "×" at bounding box center [1281, 188] width 9 height 21
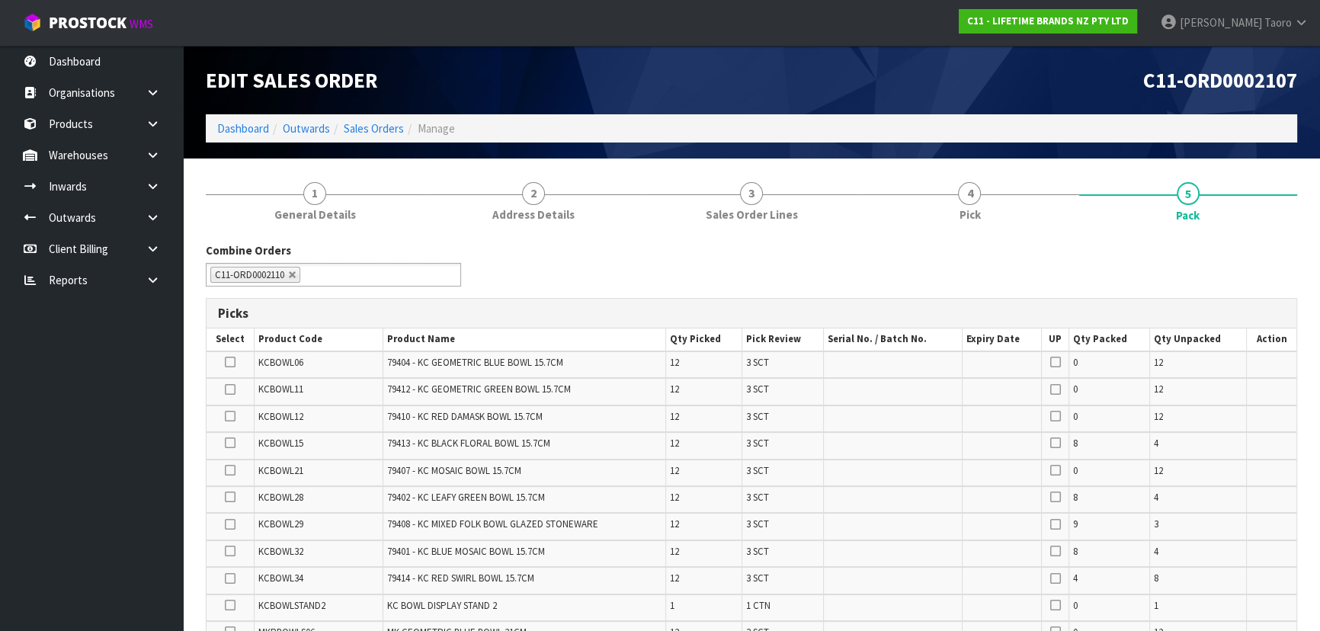
click at [1300, 251] on div "Combine Orders C11-ORD0002102 C11-ORD0002106 C11-ORD0002107 C11-ORD0002109 C11-…" at bounding box center [751, 269] width 1114 height 55
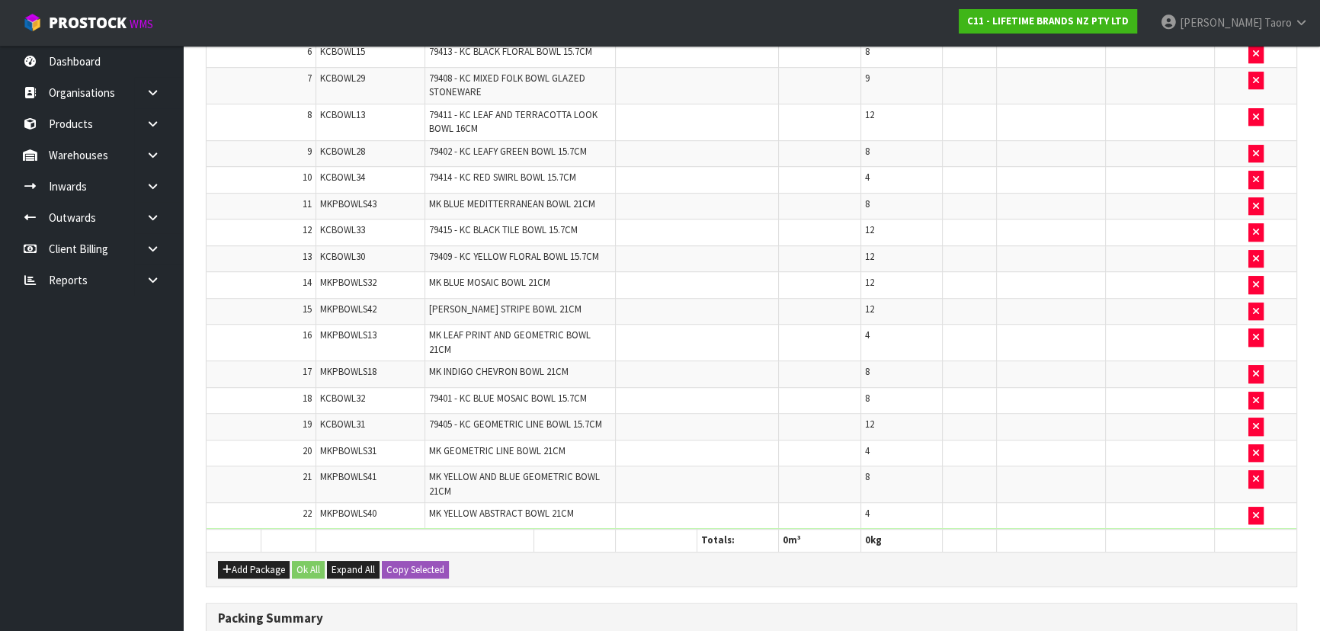
scroll to position [1440, 0]
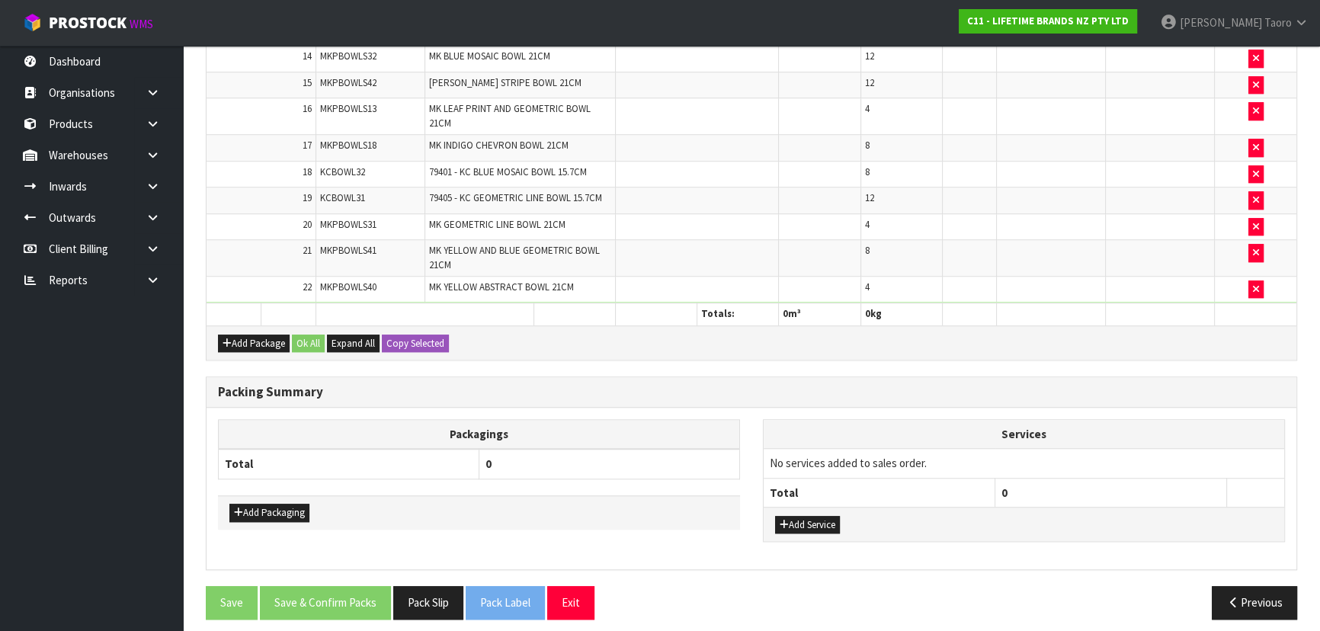
click at [635, 419] on th "Packagings" at bounding box center [479, 434] width 521 height 30
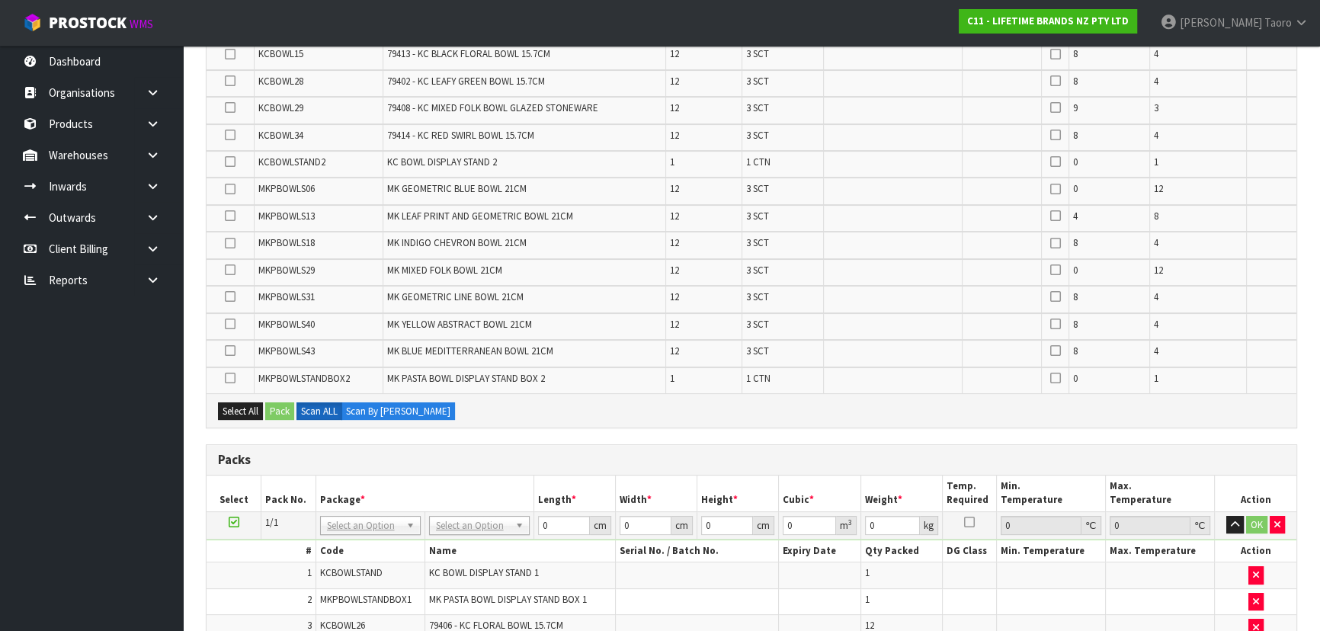
scroll to position [331, 0]
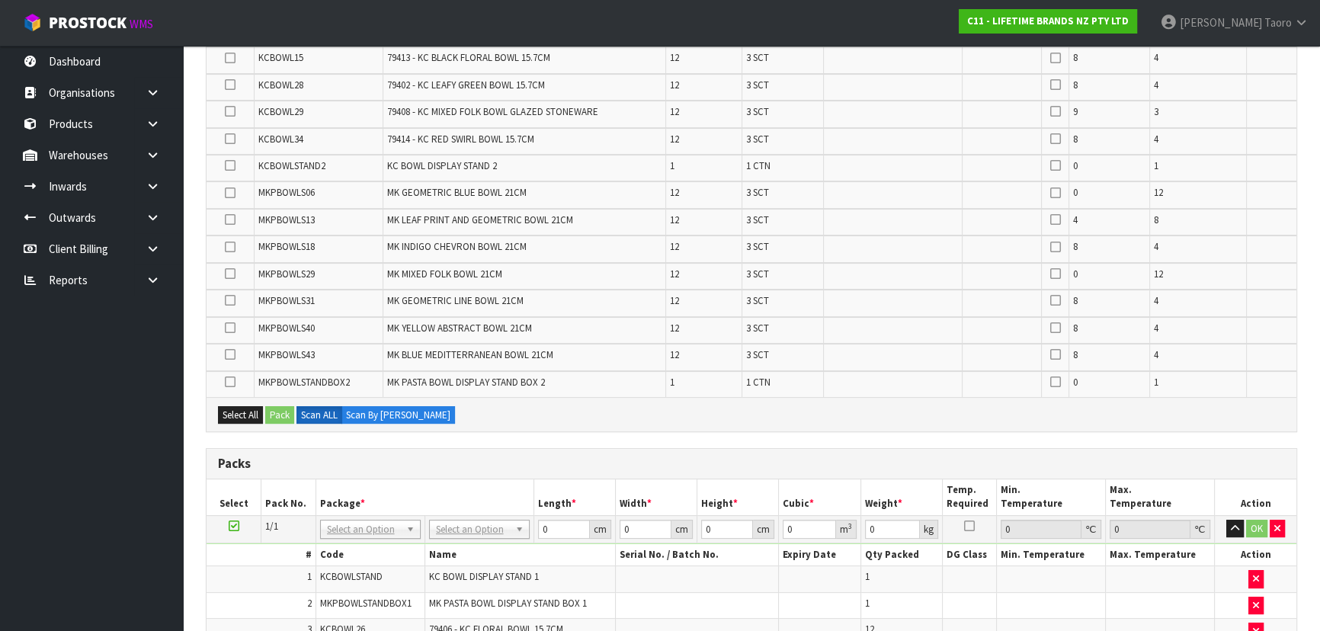
click at [697, 420] on div "Select All Pack Scan ALL Scan By [PERSON_NAME]" at bounding box center [750, 414] width 1089 height 34
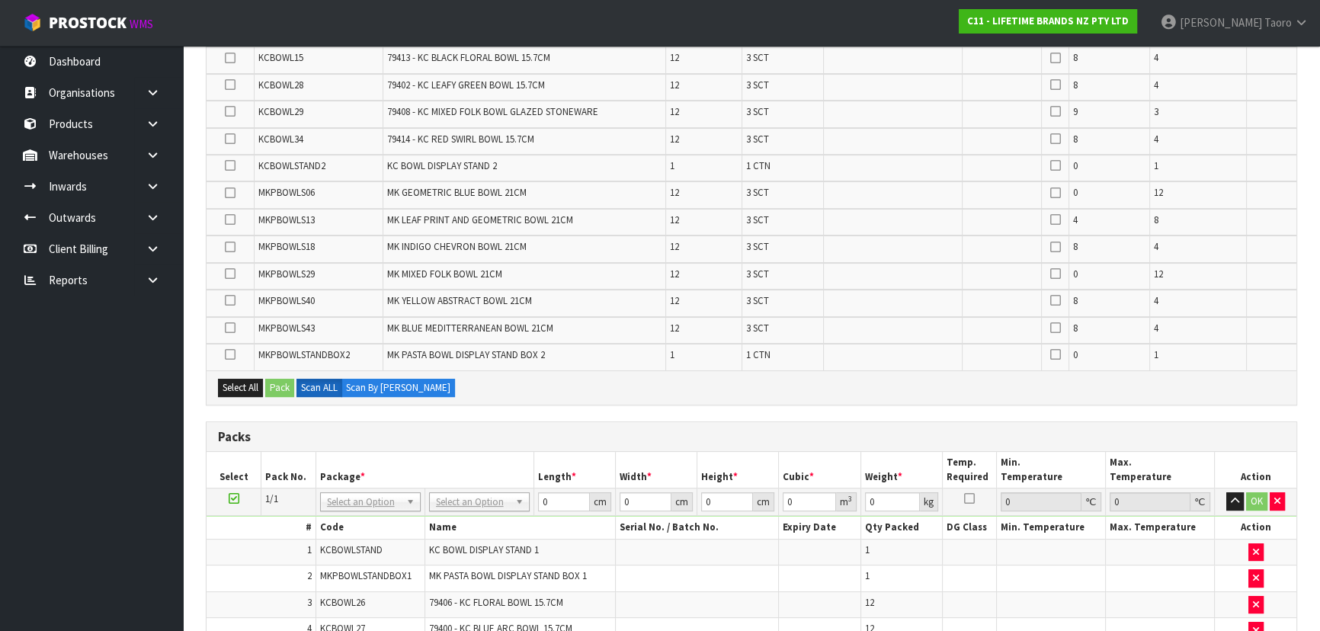
scroll to position [262, 0]
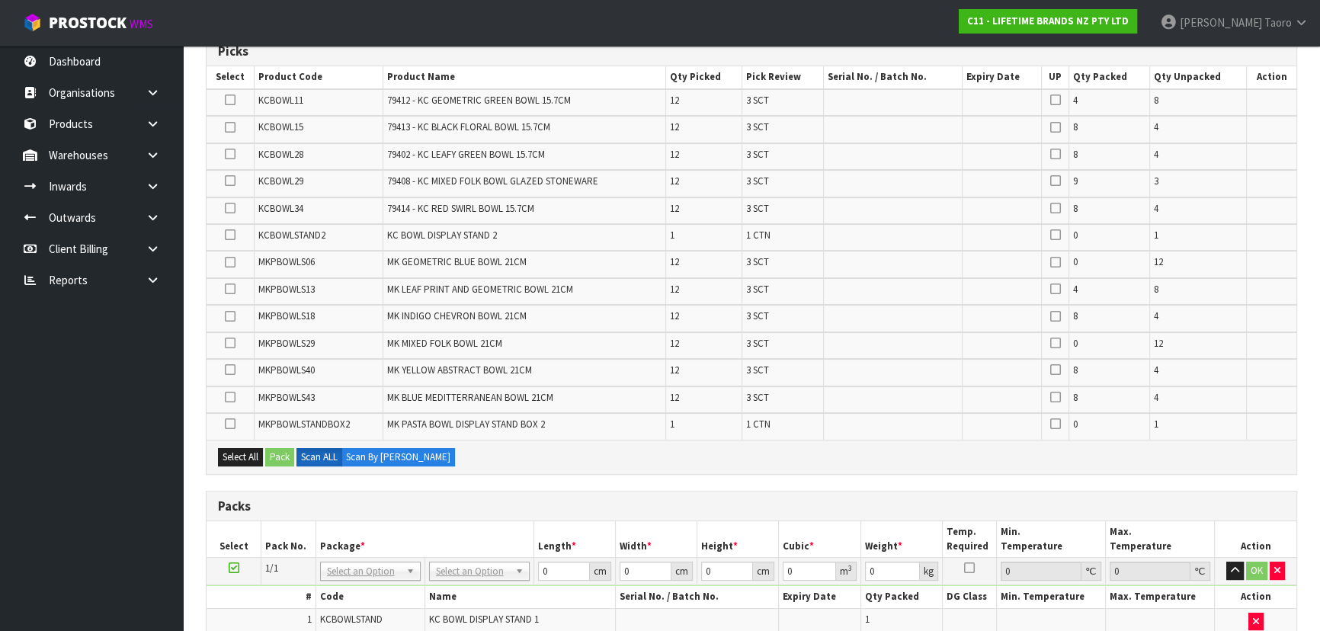
click at [824, 394] on td "3 SCT" at bounding box center [783, 399] width 82 height 27
click at [639, 501] on h3 "Packs" at bounding box center [751, 506] width 1067 height 14
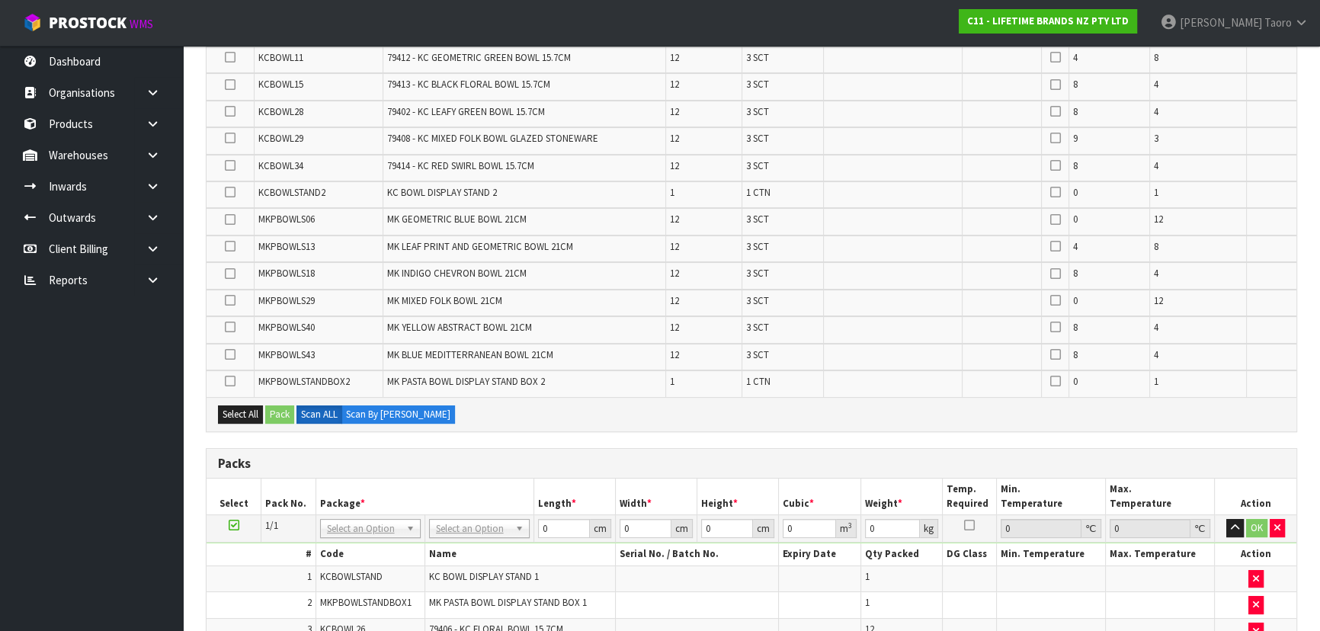
scroll to position [193, 0]
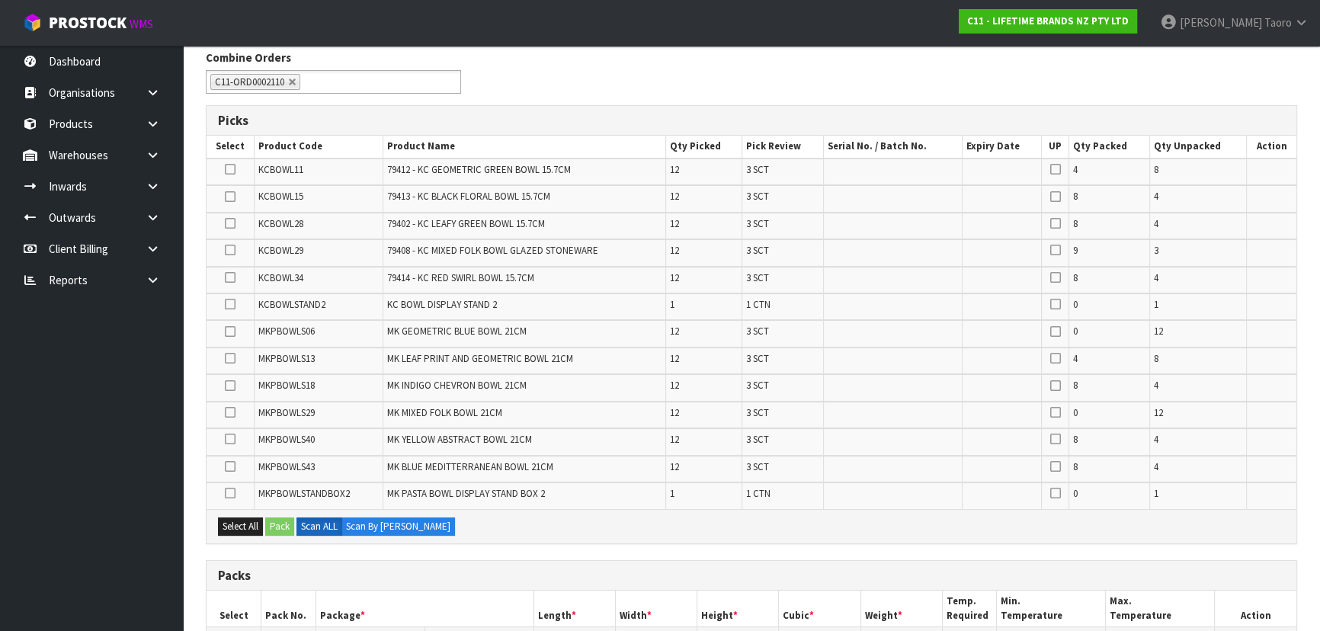
click at [640, 519] on div "Select All Pack Scan ALL Scan By [PERSON_NAME]" at bounding box center [750, 526] width 1089 height 34
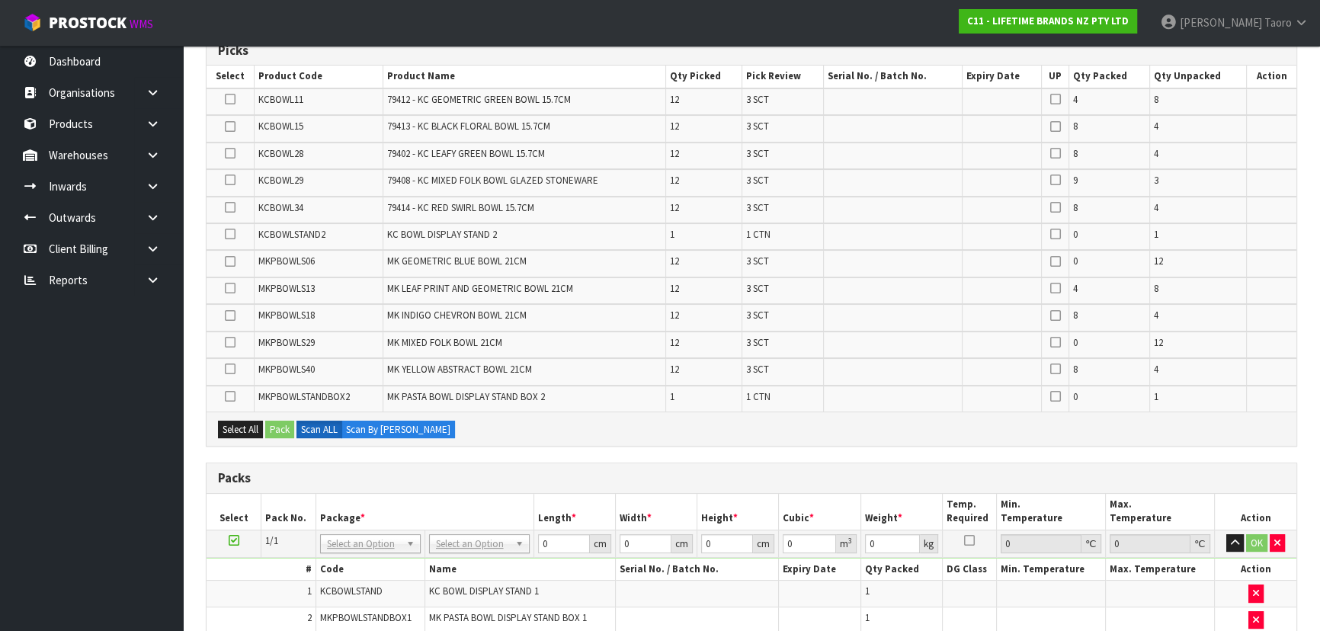
scroll to position [470, 0]
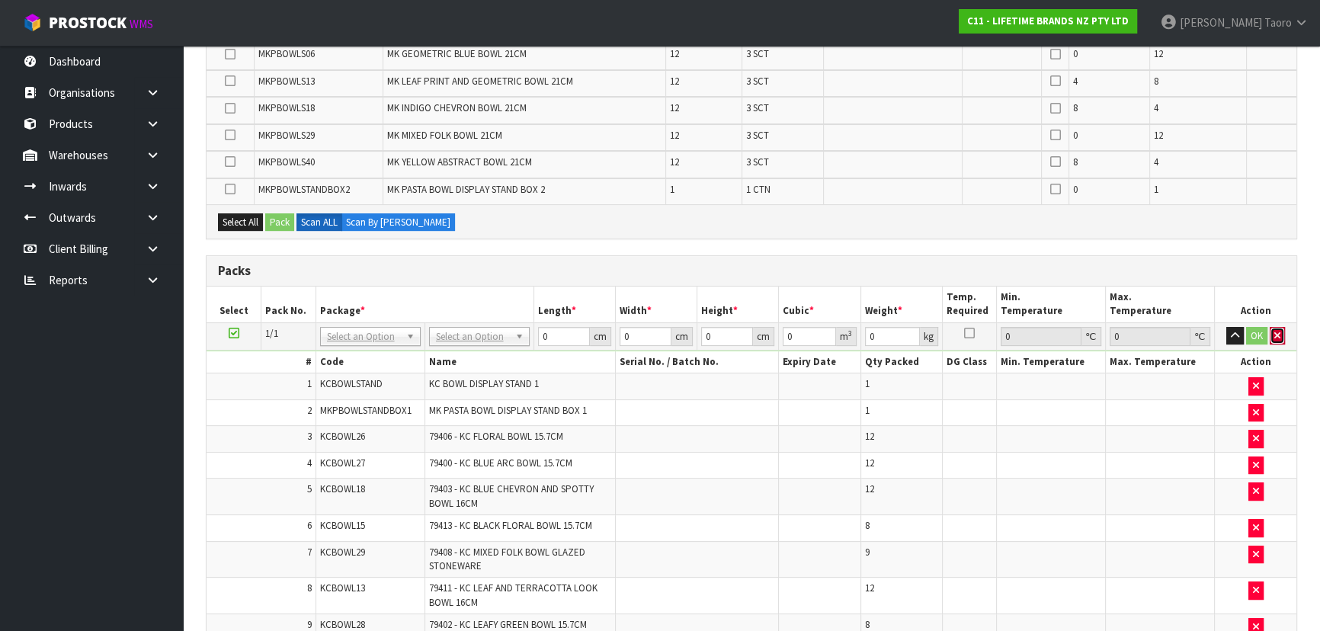
click at [1280, 333] on button "button" at bounding box center [1276, 336] width 15 height 18
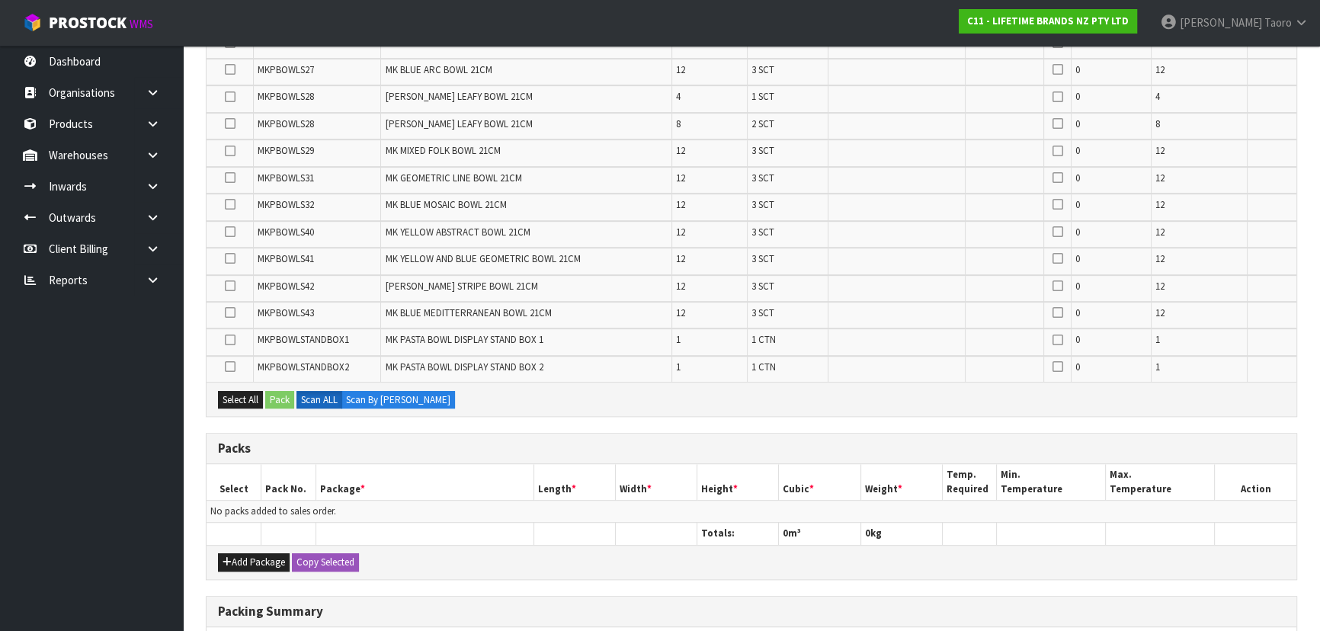
scroll to position [1043, 0]
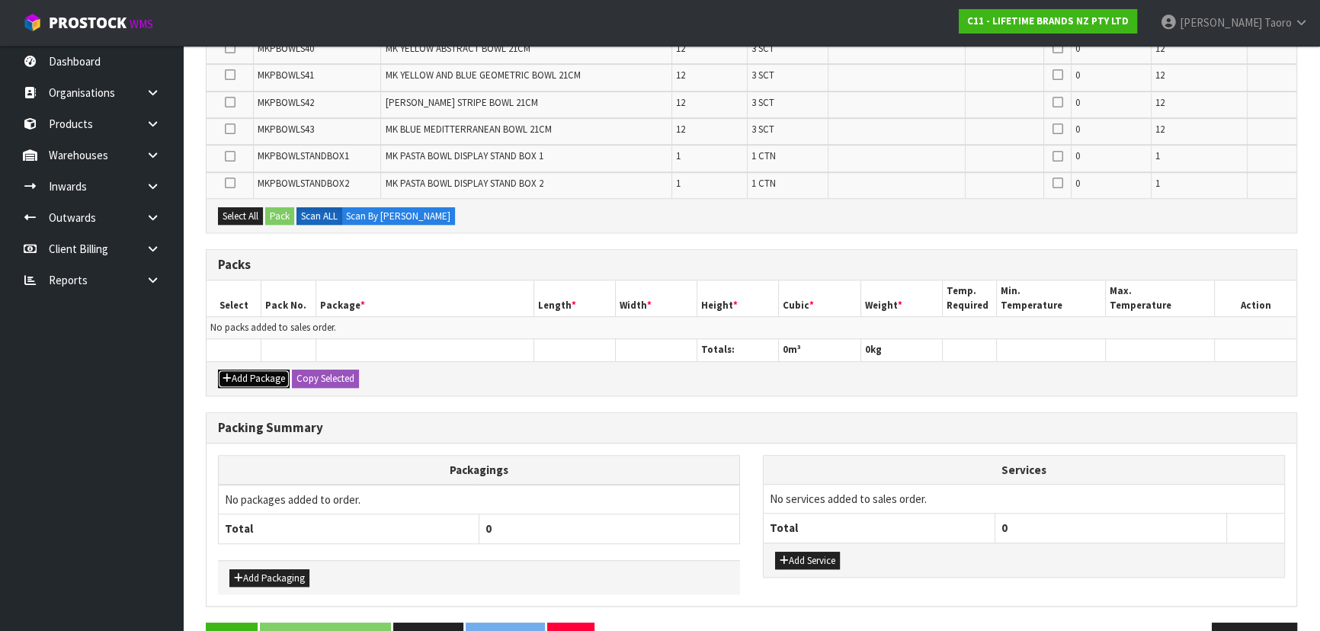
click at [252, 375] on button "Add Package" at bounding box center [254, 379] width 72 height 18
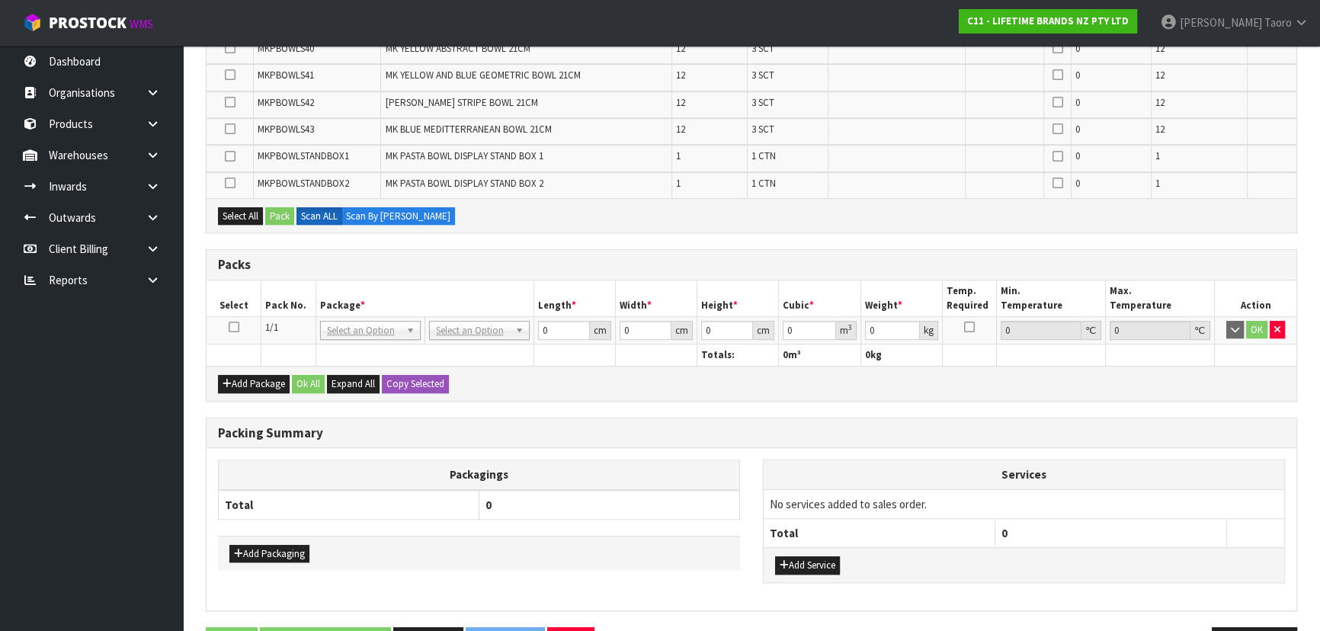
click at [229, 327] on icon at bounding box center [234, 327] width 11 height 1
click at [731, 280] on th "Height *" at bounding box center [738, 298] width 82 height 36
click at [675, 258] on h3 "Packs" at bounding box center [751, 265] width 1067 height 14
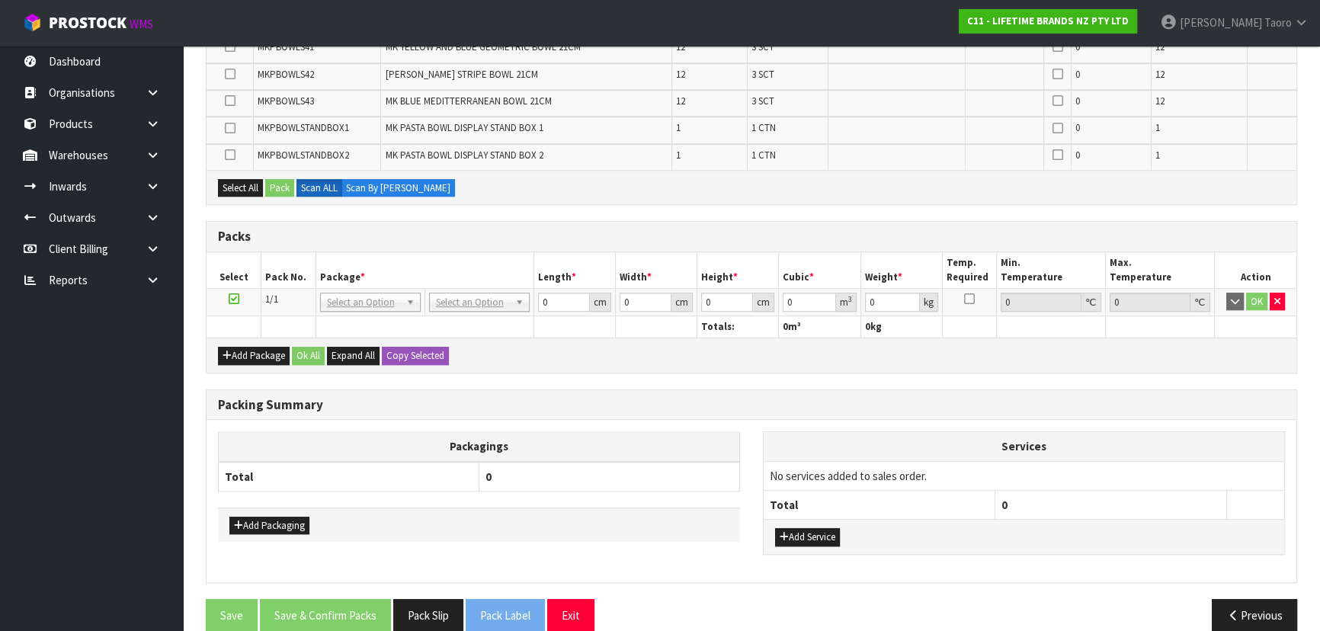
scroll to position [1086, 0]
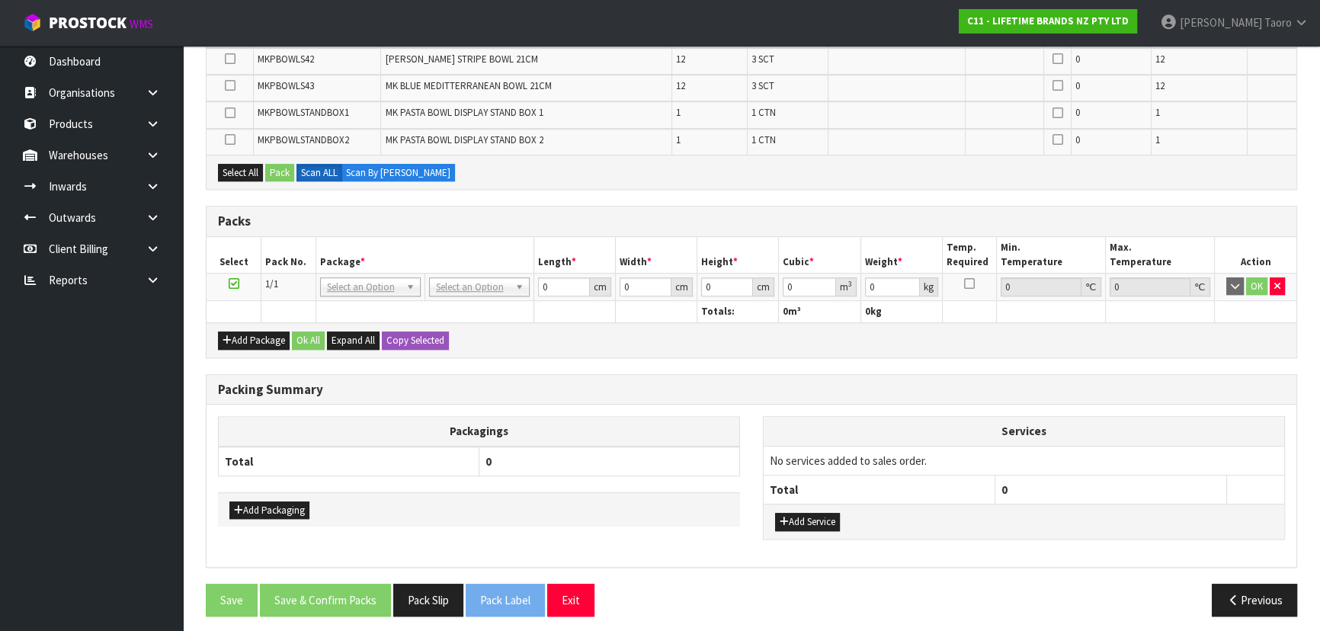
click at [746, 434] on div "Packagings Total 0 Add Packaging" at bounding box center [478, 471] width 545 height 110
click at [558, 242] on th "Length *" at bounding box center [574, 255] width 82 height 36
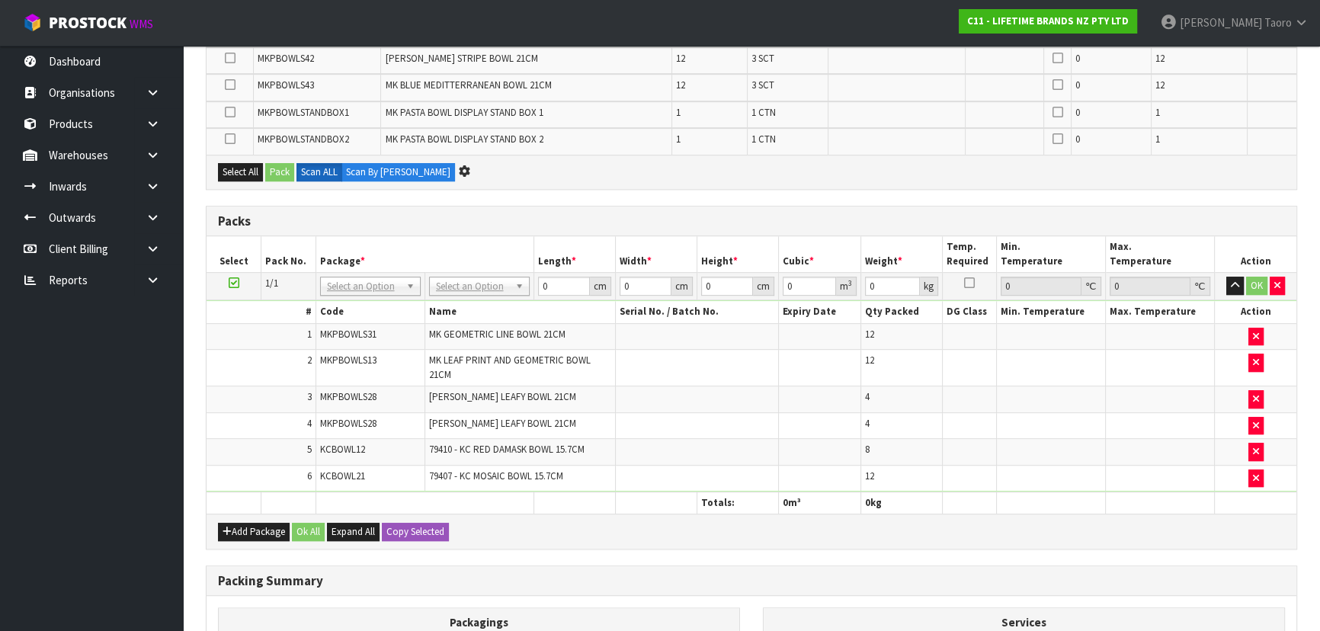
scroll to position [952, 0]
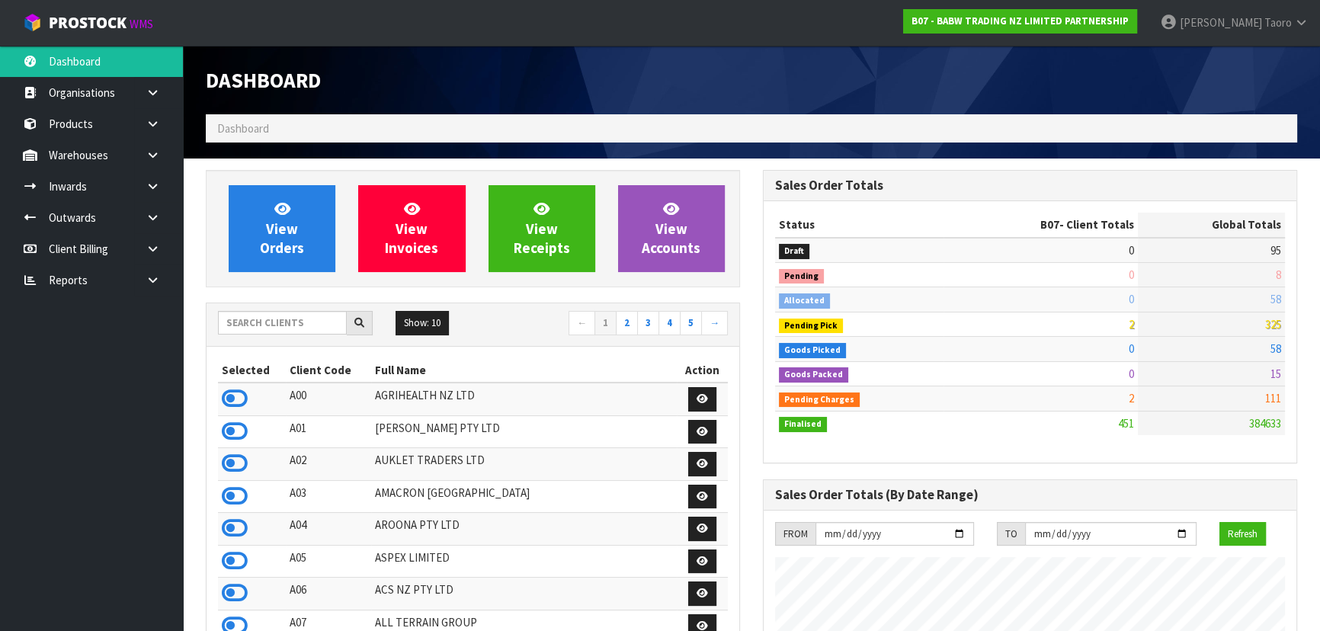
scroll to position [1152, 556]
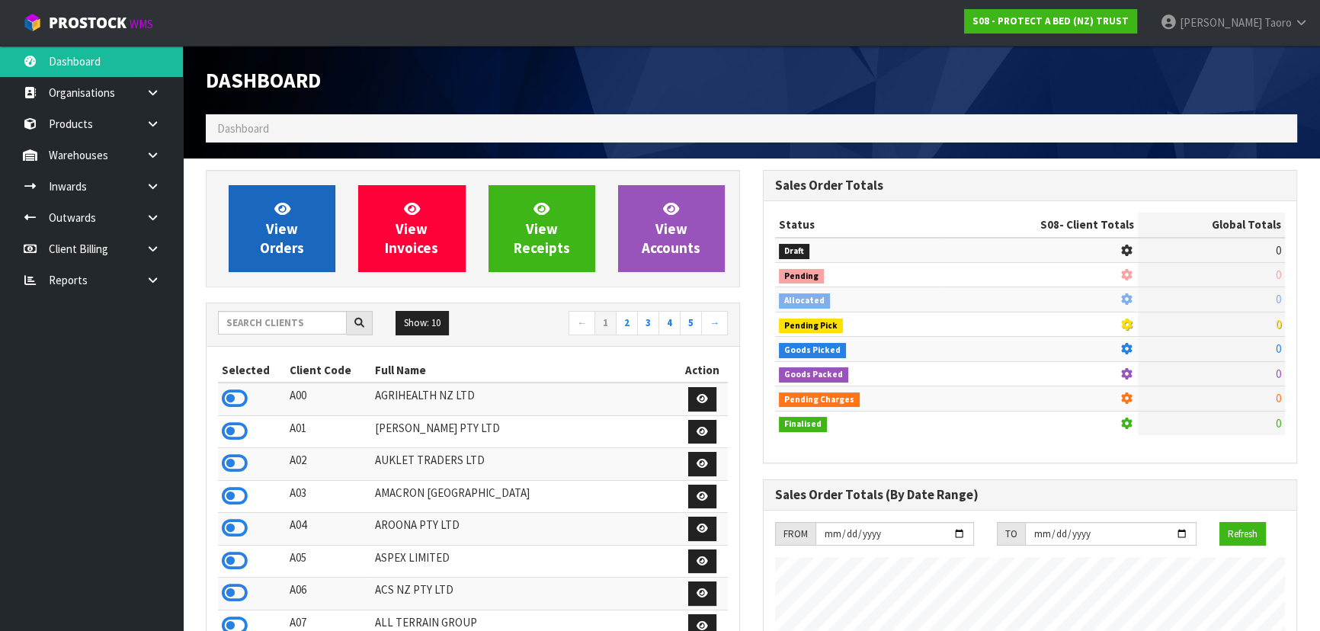
scroll to position [949, 556]
click at [287, 202] on icon at bounding box center [282, 208] width 16 height 14
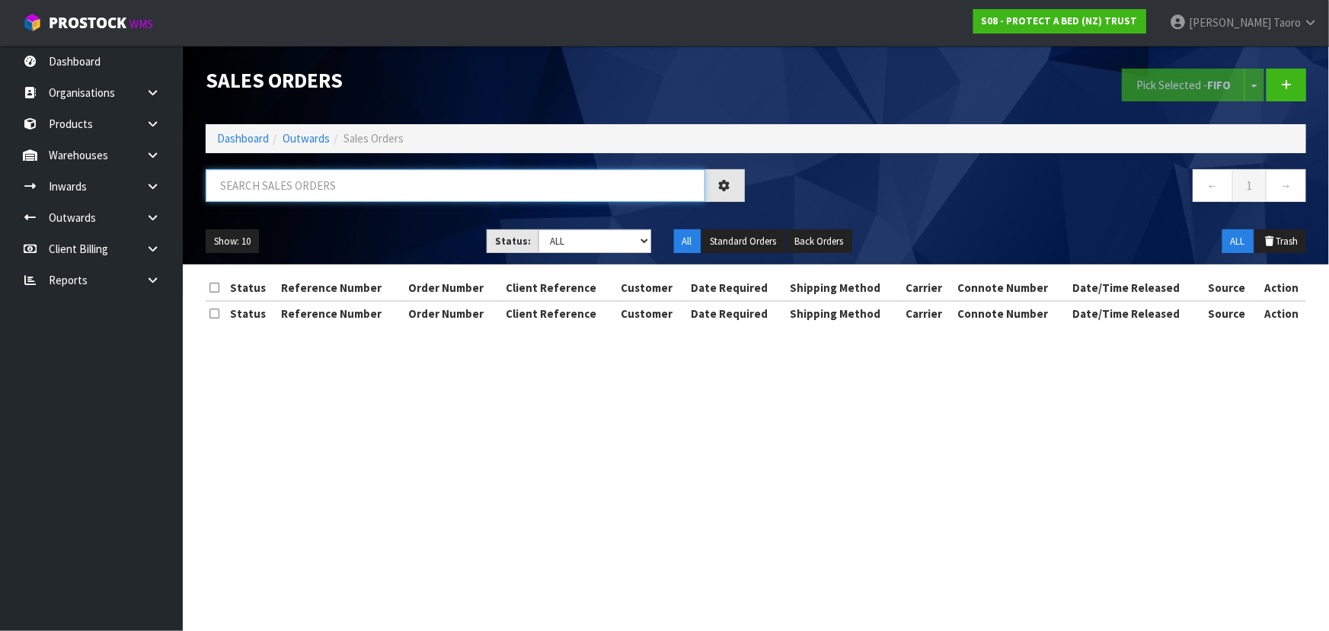
click at [286, 182] on input "text" at bounding box center [456, 185] width 500 height 33
type input "33623"
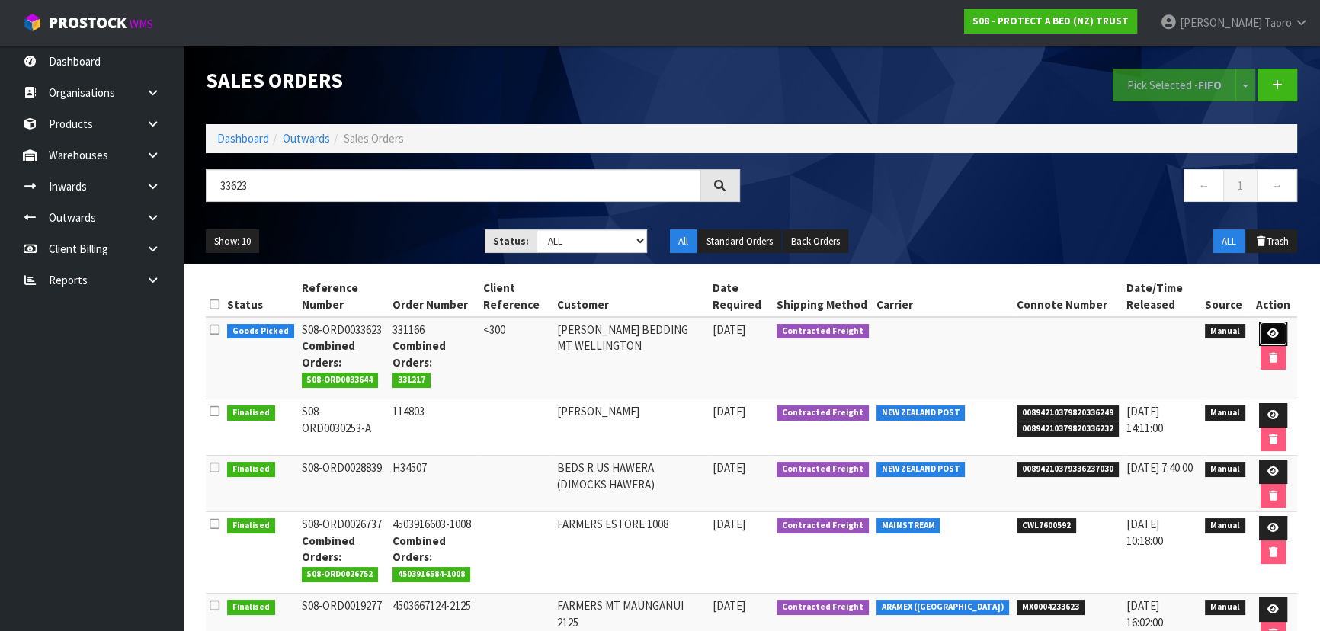
click at [1273, 334] on icon at bounding box center [1272, 333] width 11 height 10
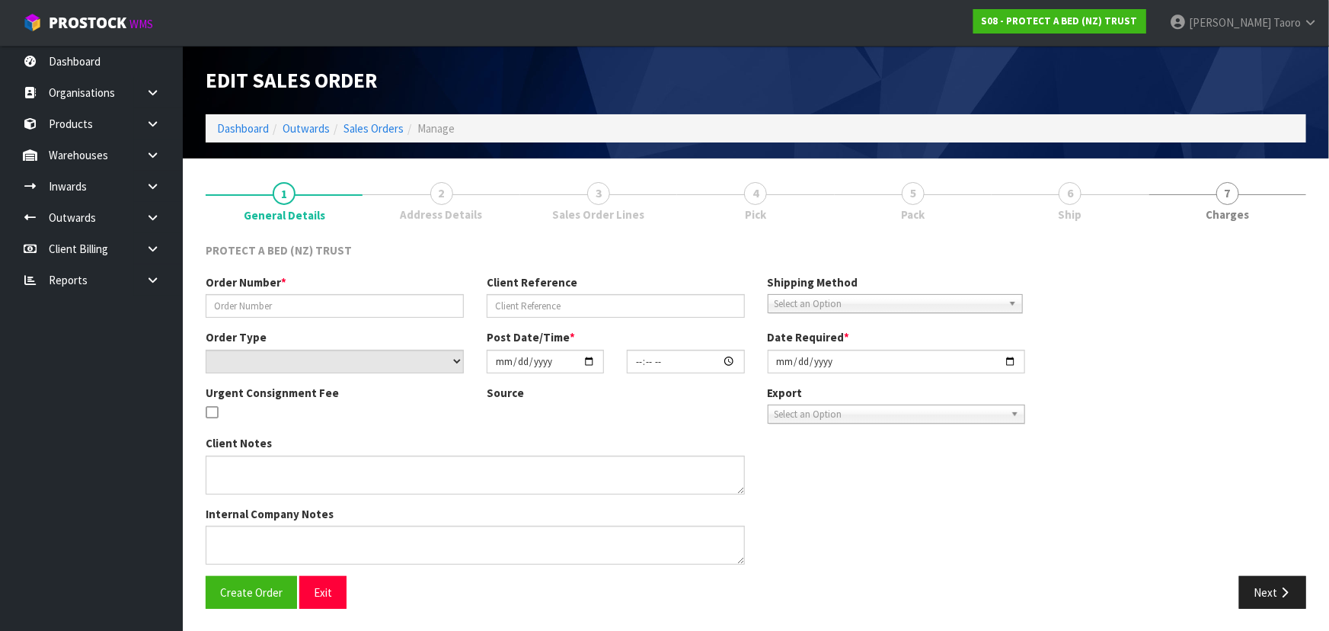
type input "331166"
type input "<300"
select select "number:0"
type input "[DATE]"
type input "09:25:00.000"
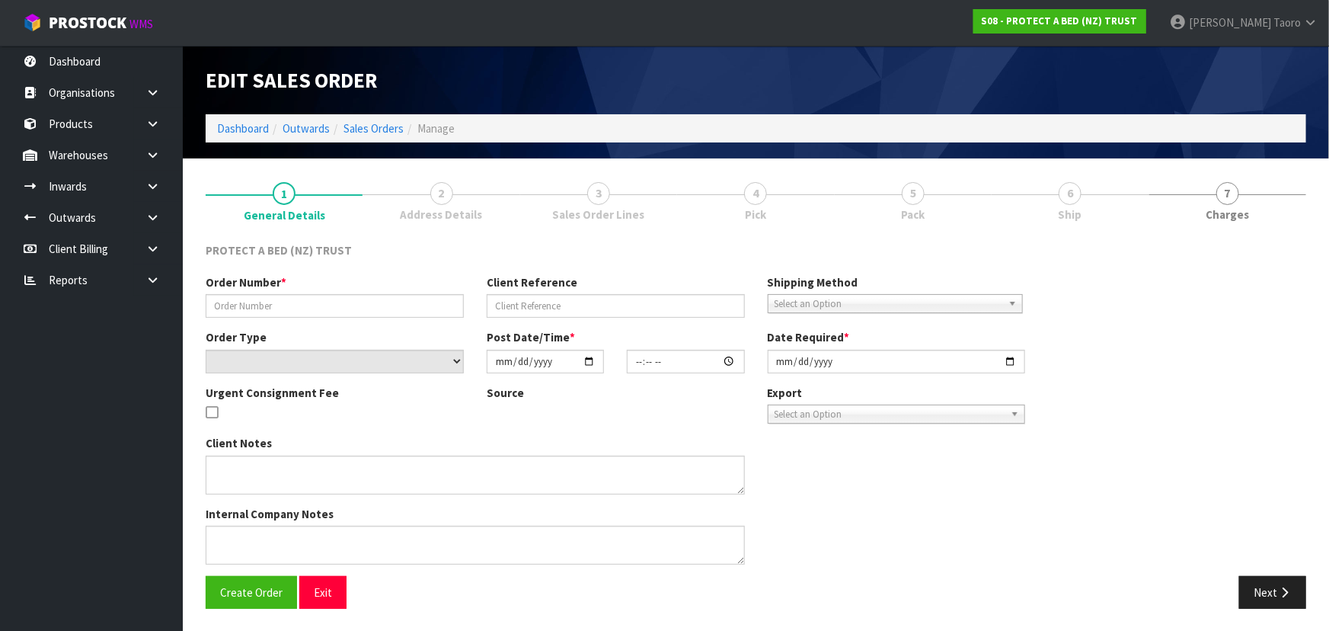
type input "[DATE]"
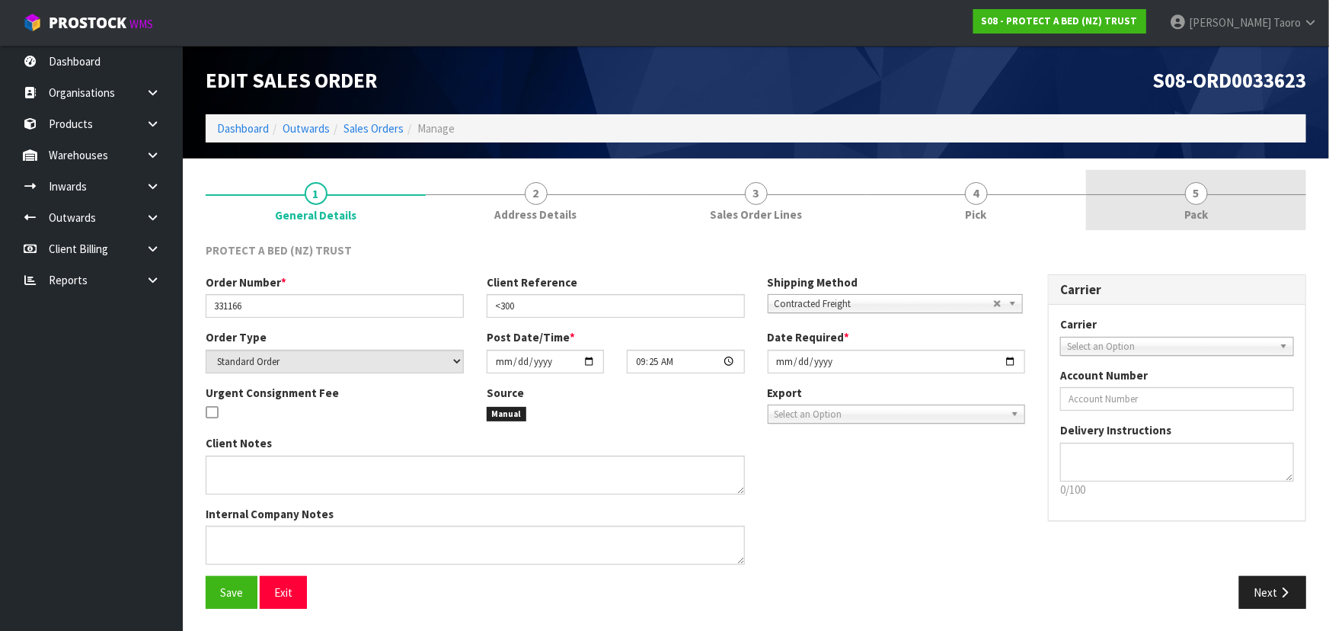
click at [1174, 205] on link "5 Pack" at bounding box center [1196, 200] width 220 height 60
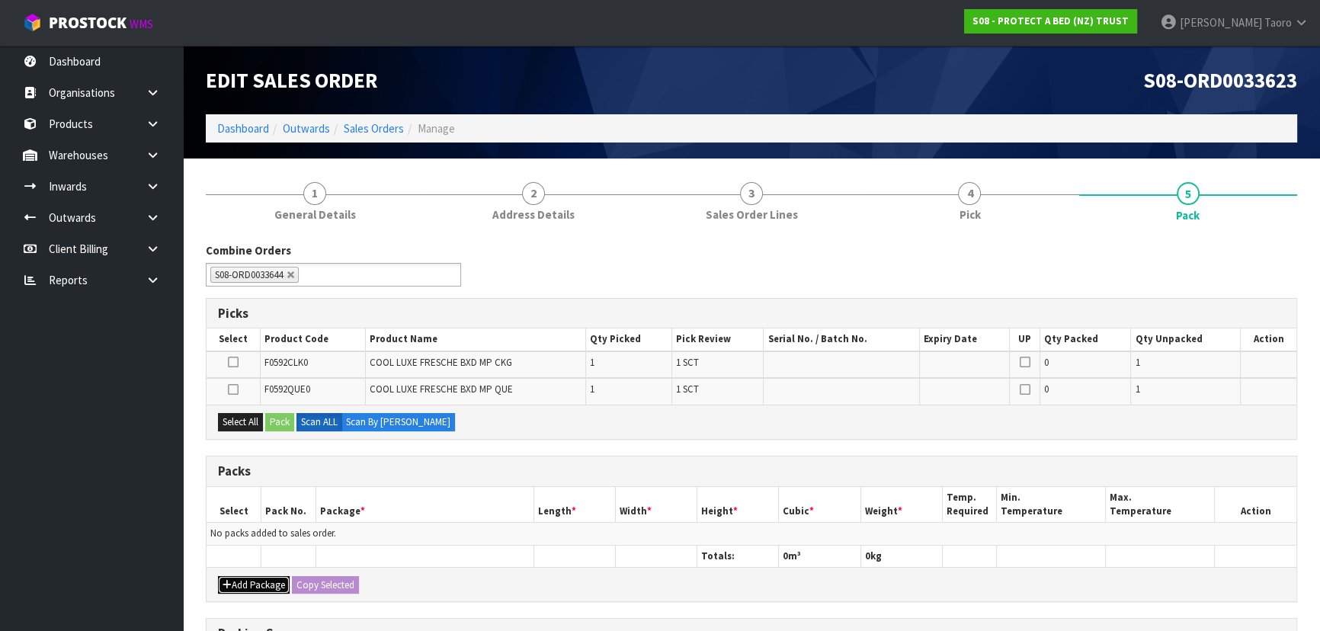
drag, startPoint x: 249, startPoint y: 581, endPoint x: 245, endPoint y: 570, distance: 12.0
click at [249, 581] on button "Add Package" at bounding box center [254, 585] width 72 height 18
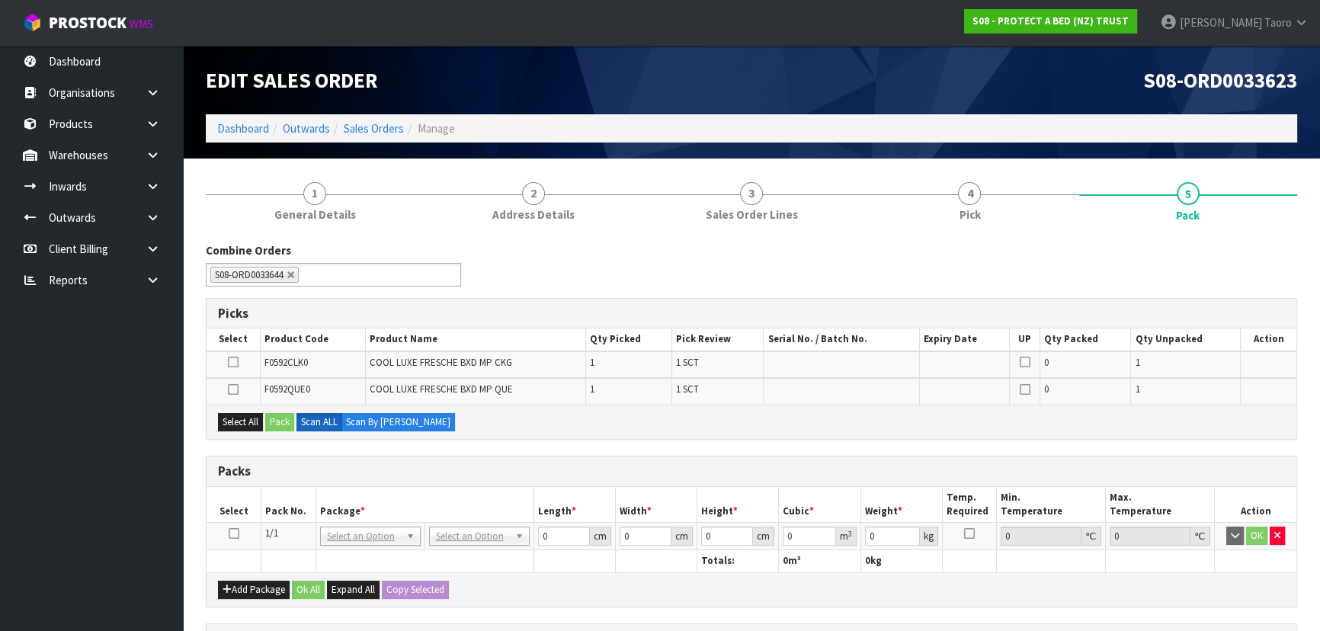
click at [238, 534] on icon at bounding box center [234, 533] width 11 height 1
click at [280, 503] on th "Pack No." at bounding box center [288, 505] width 55 height 36
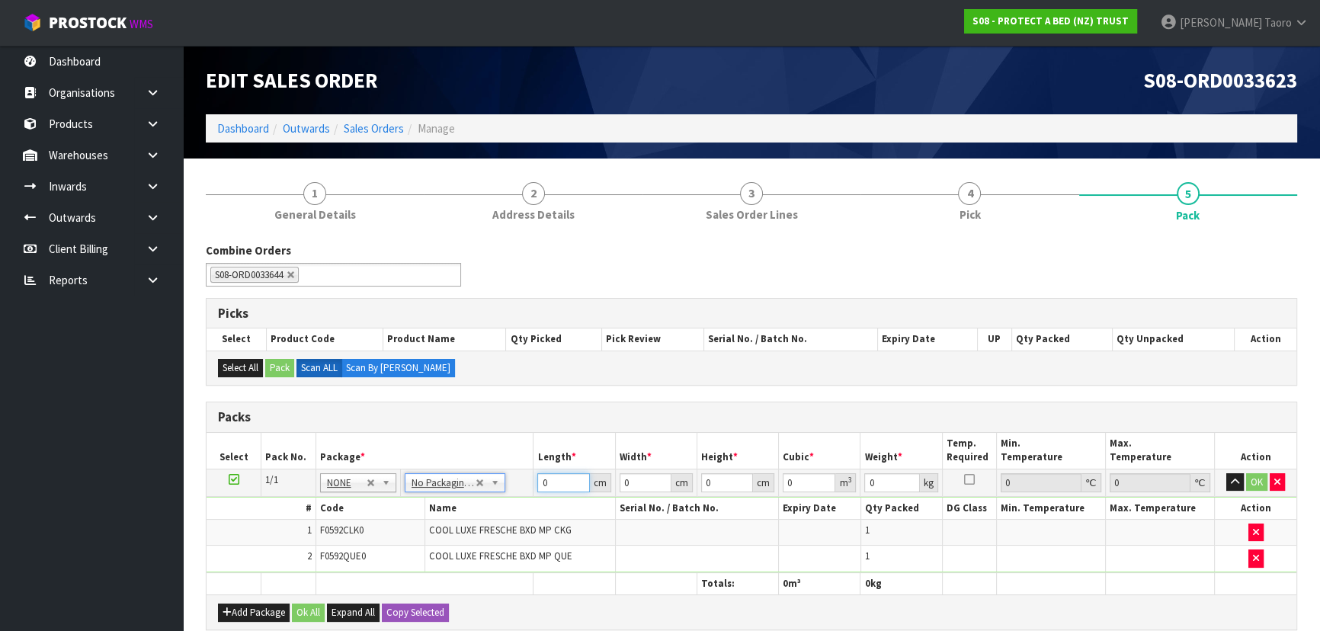
click at [564, 475] on input "0" at bounding box center [563, 482] width 52 height 19
type input "120"
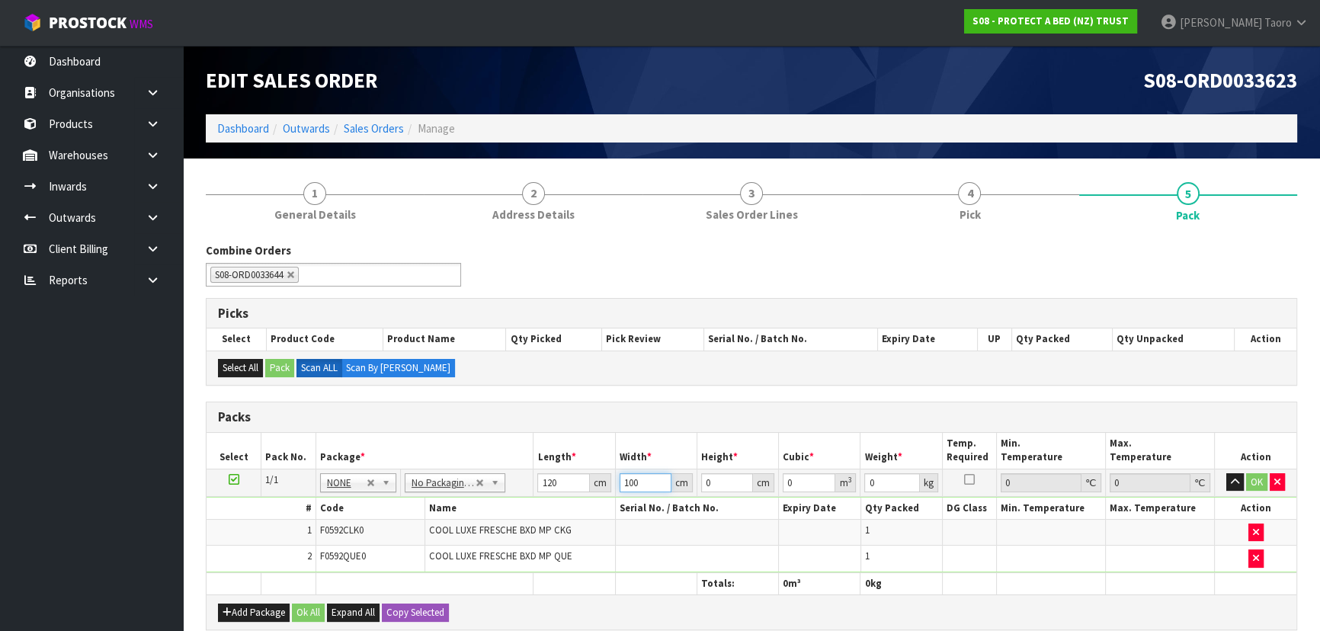
type input "100"
type input "7"
type input "0.084"
type input "79"
type input "0.948"
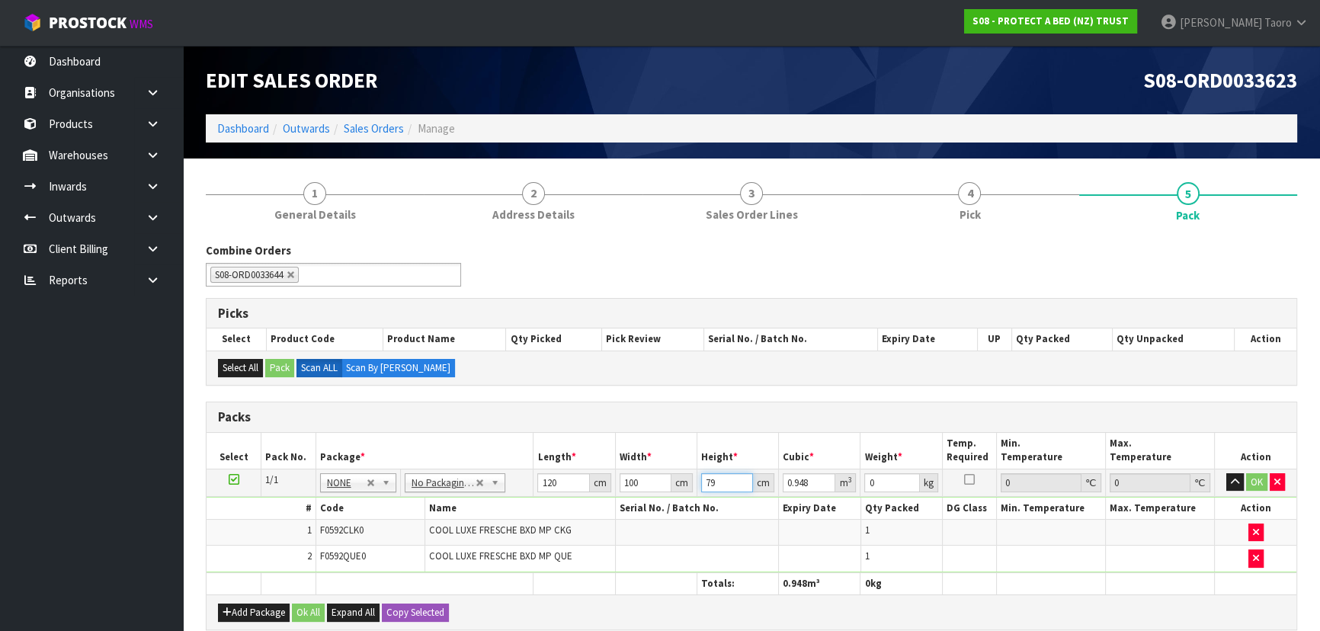
type input "79"
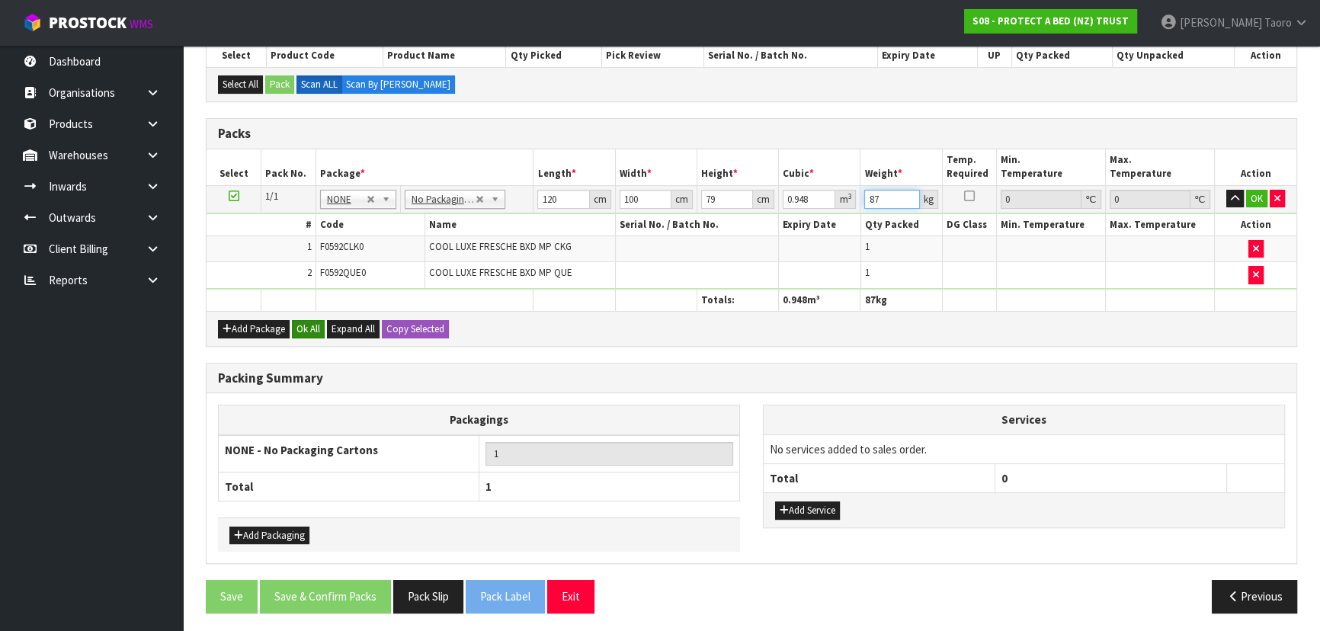
type input "87"
click at [303, 324] on button "Ok All" at bounding box center [308, 329] width 33 height 18
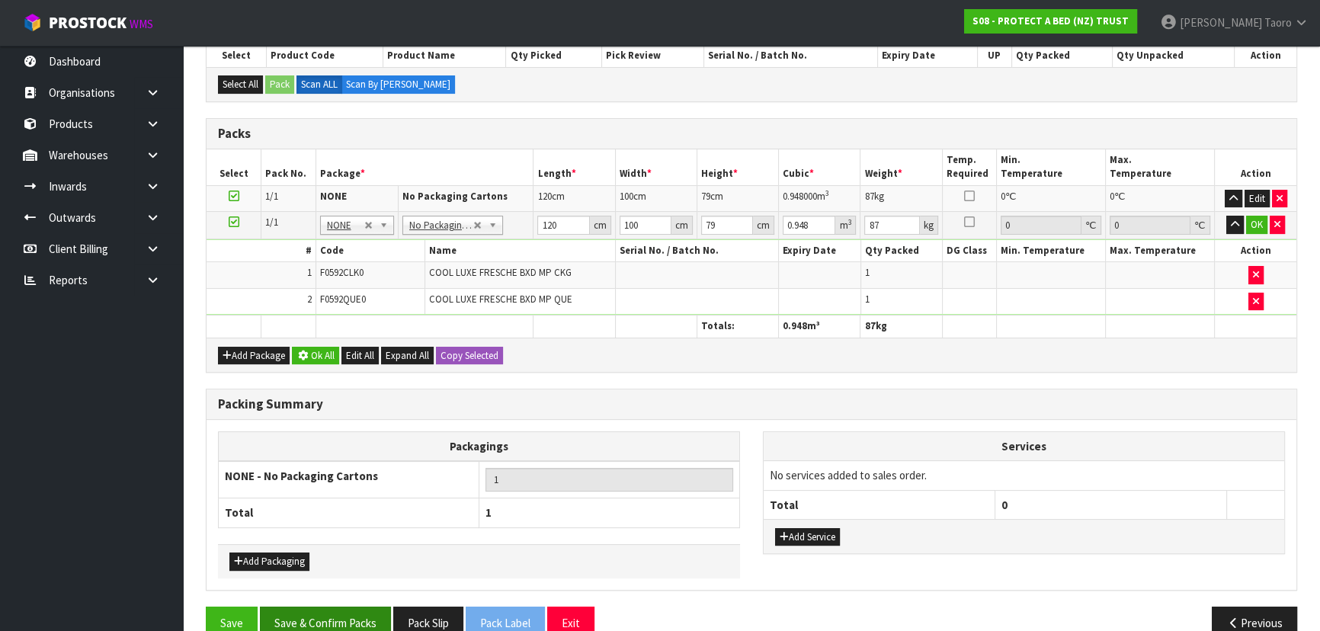
scroll to position [283, 0]
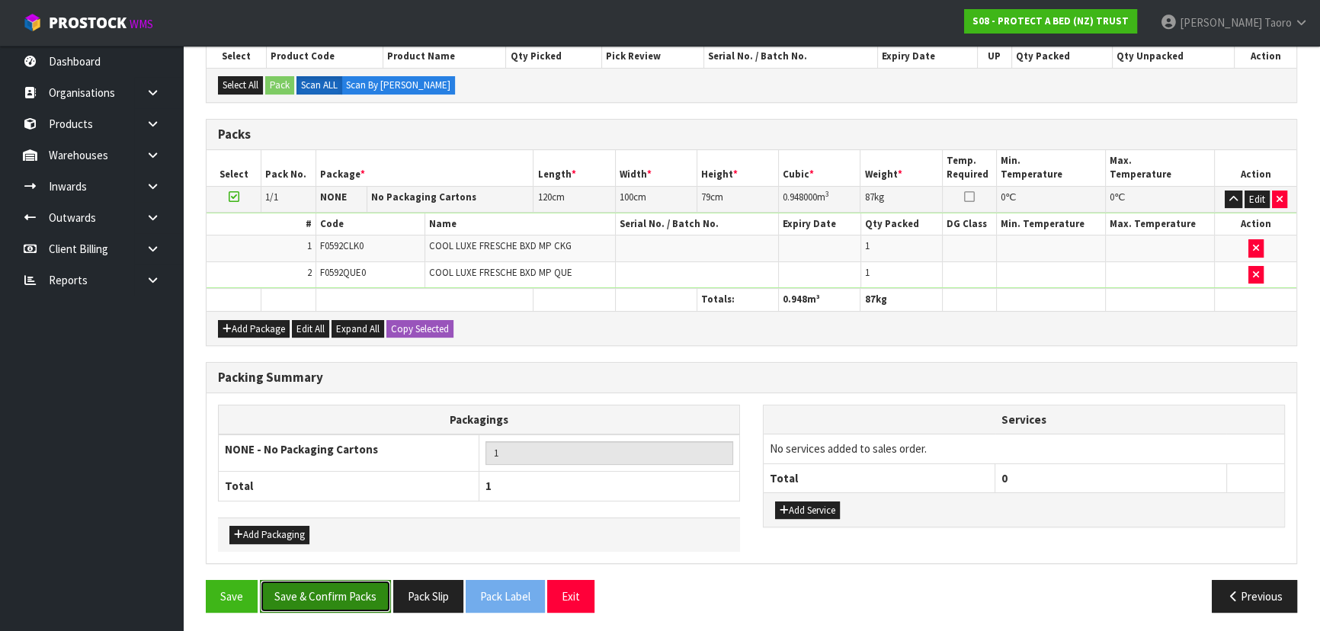
click at [334, 598] on button "Save & Confirm Packs" at bounding box center [325, 596] width 131 height 33
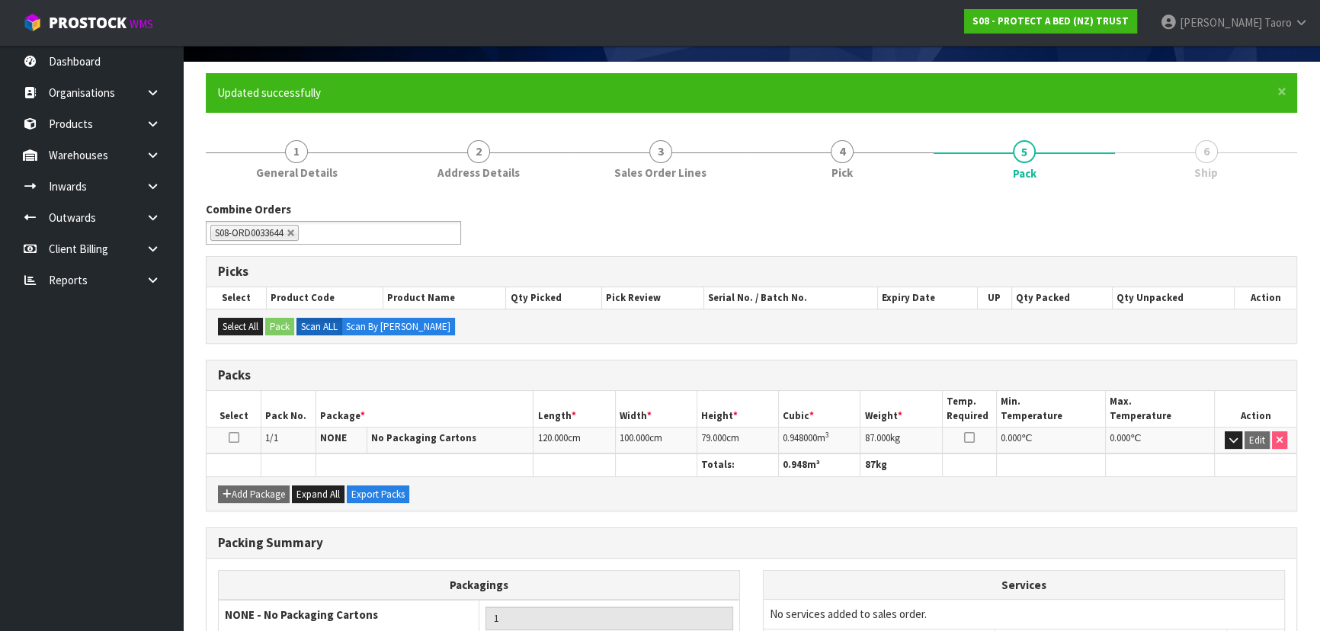
scroll to position [229, 0]
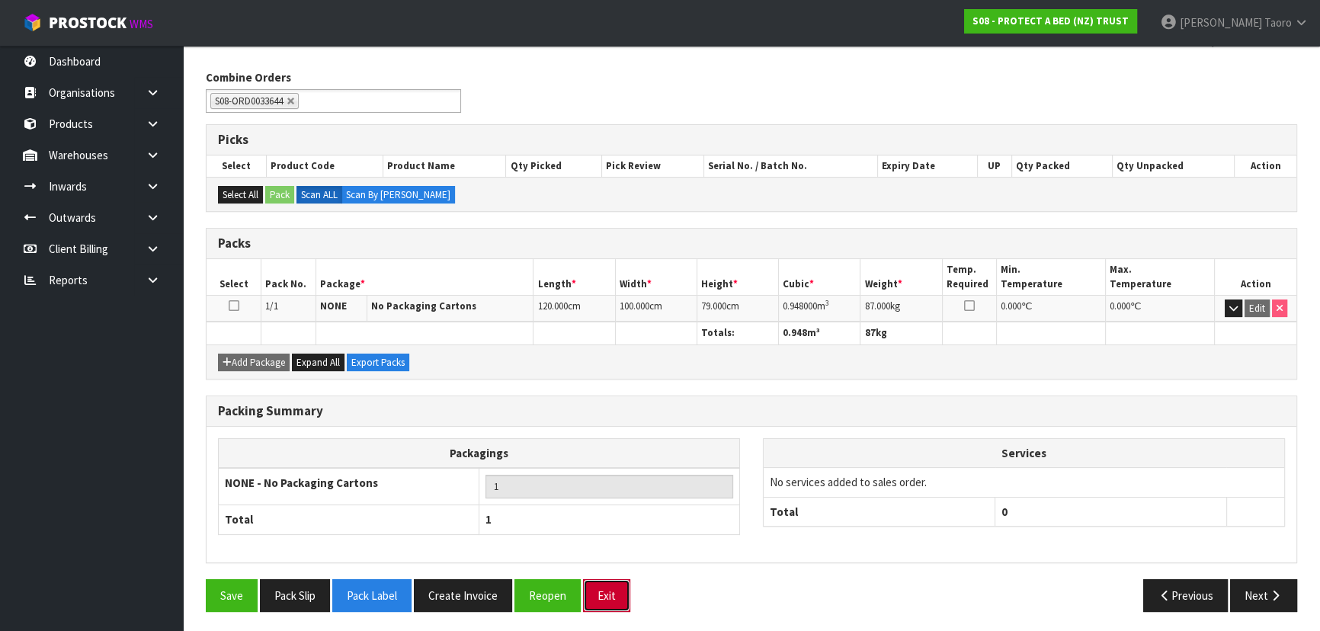
click at [602, 596] on button "Exit" at bounding box center [606, 595] width 47 height 33
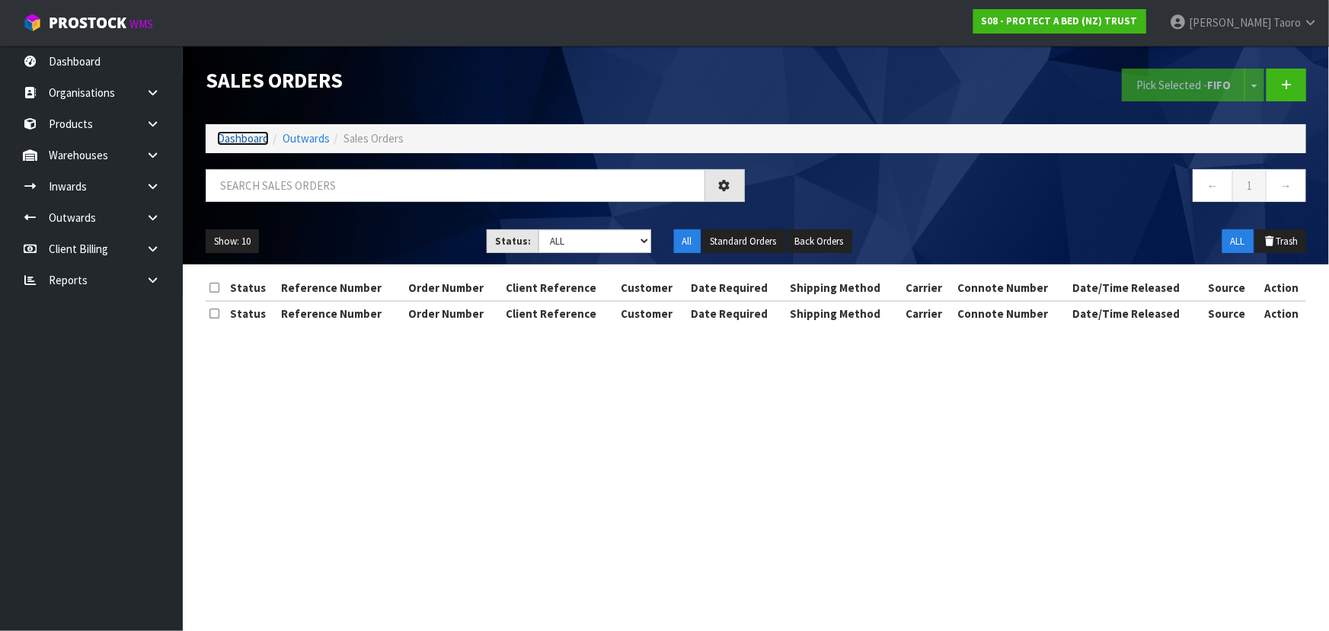
click at [258, 135] on link "Dashboard" at bounding box center [243, 138] width 52 height 14
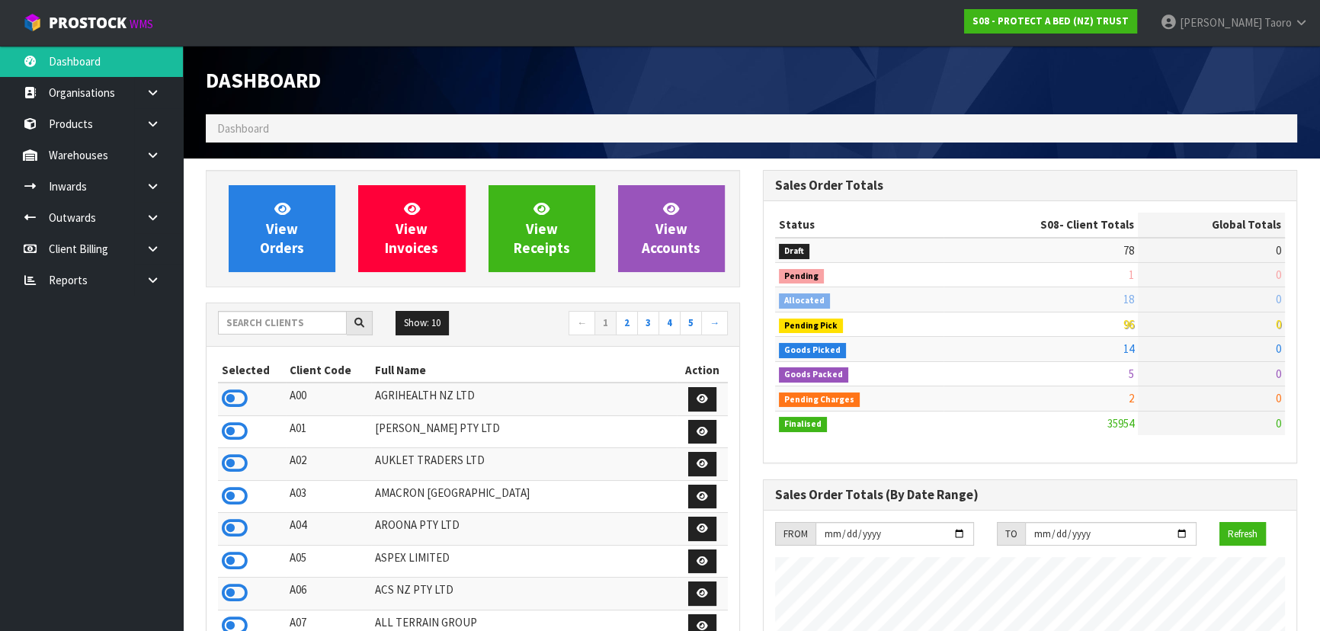
scroll to position [1152, 556]
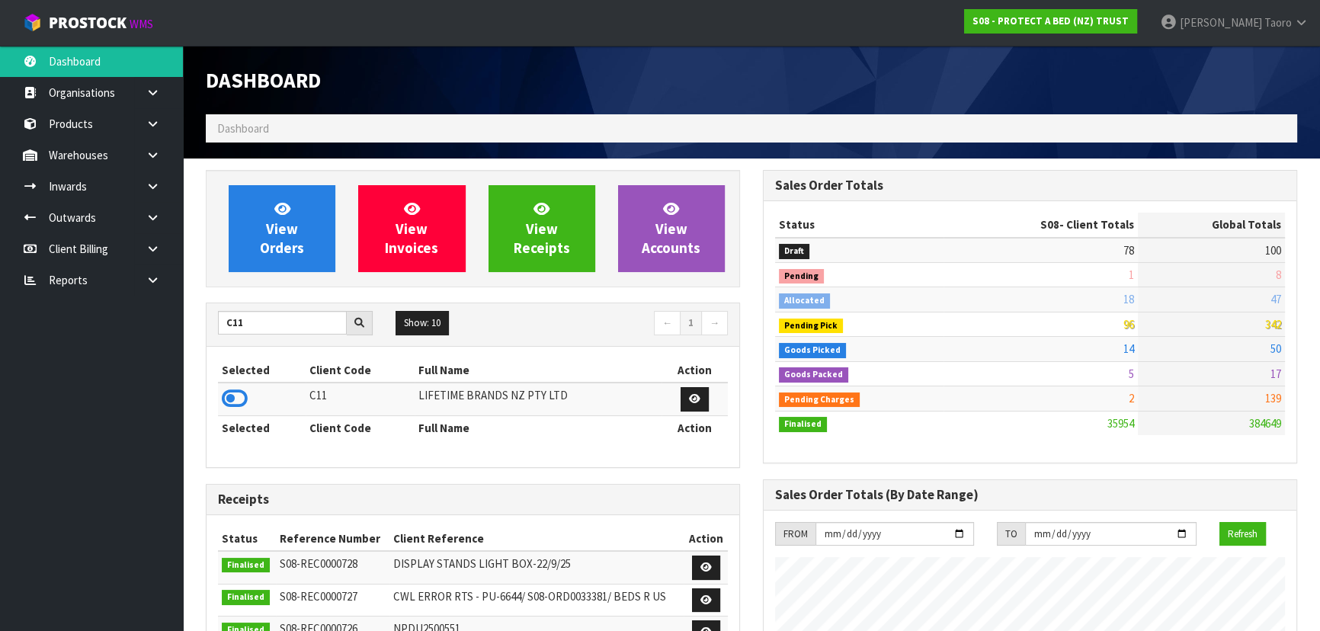
type input "C11"
click at [248, 392] on td at bounding box center [262, 398] width 88 height 33
drag, startPoint x: 237, startPoint y: 393, endPoint x: 258, endPoint y: 326, distance: 70.4
click at [241, 388] on icon at bounding box center [235, 398] width 26 height 23
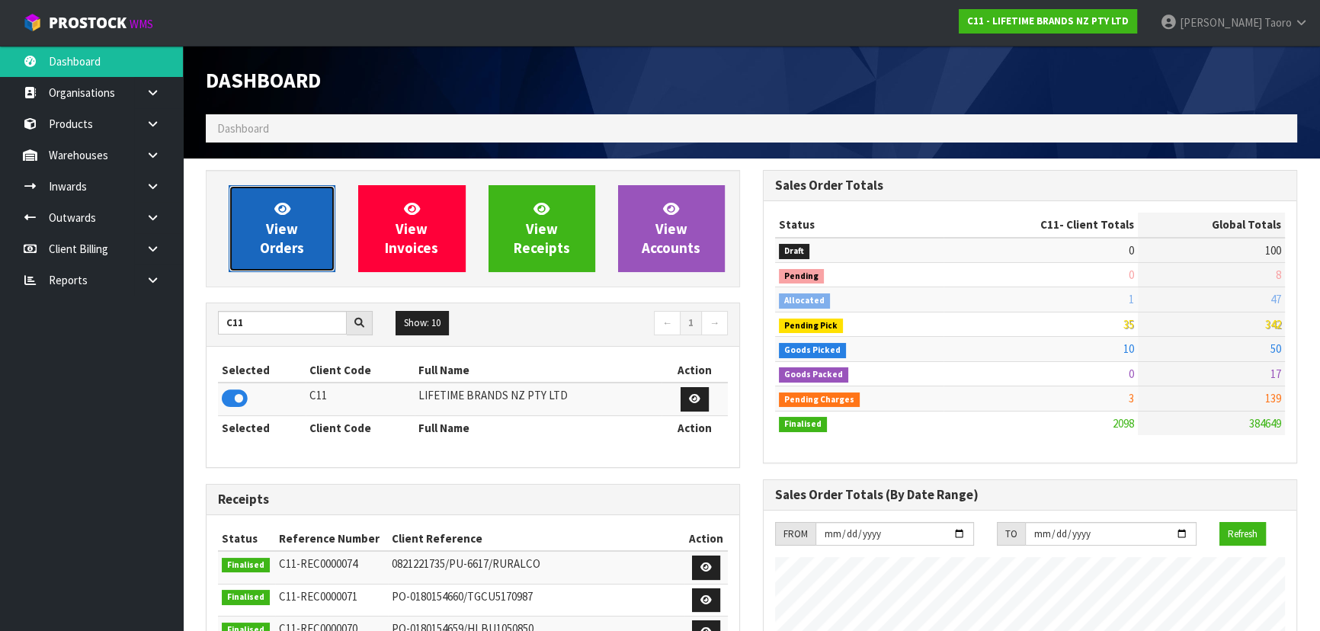
click at [267, 261] on link "View Orders" at bounding box center [282, 228] width 107 height 87
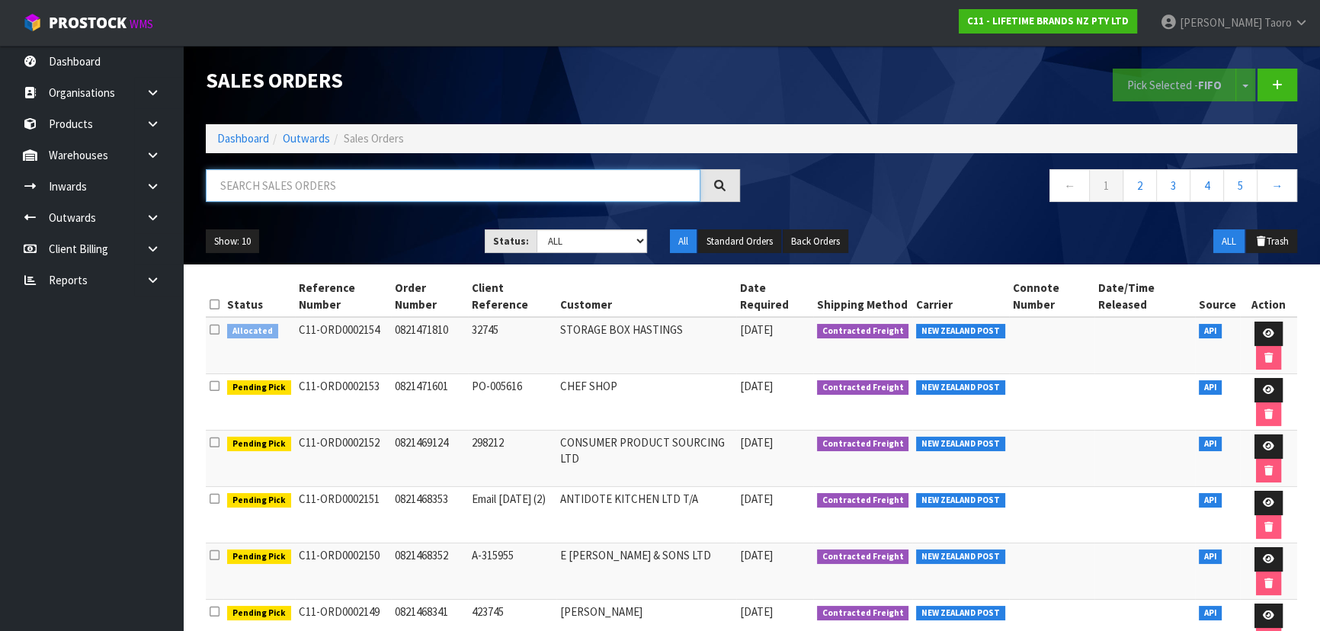
click at [303, 194] on input "text" at bounding box center [453, 185] width 494 height 33
type input "2110"
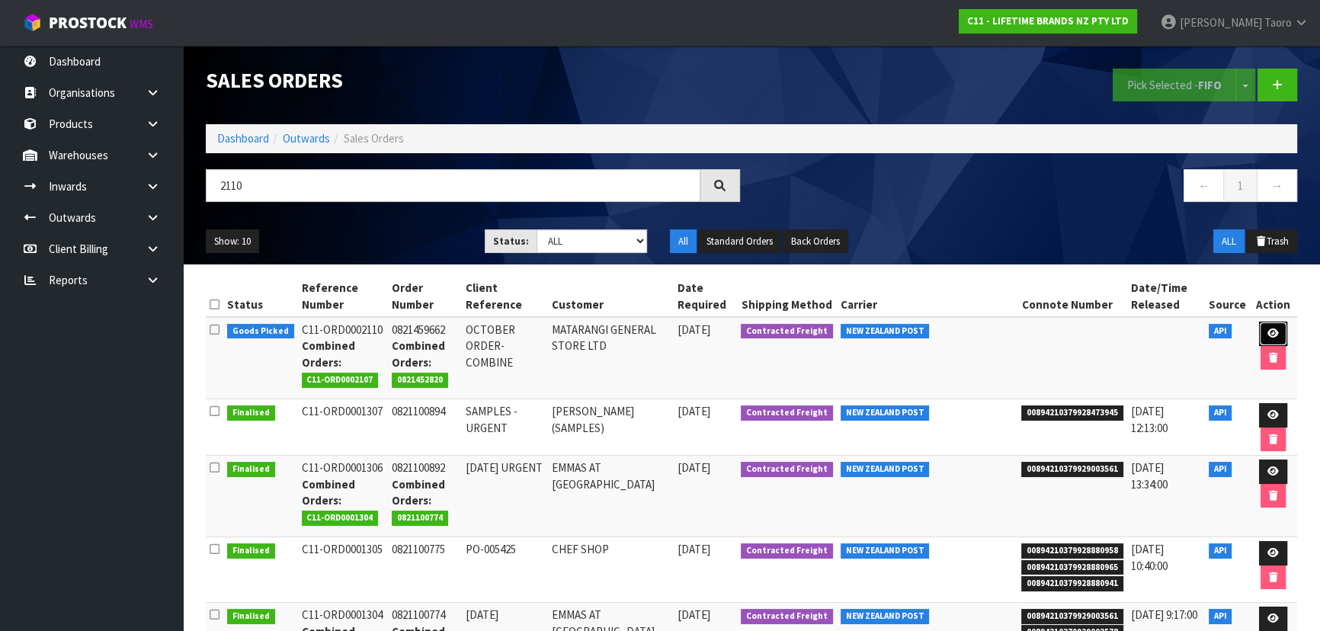
click at [1263, 333] on link at bounding box center [1273, 334] width 28 height 24
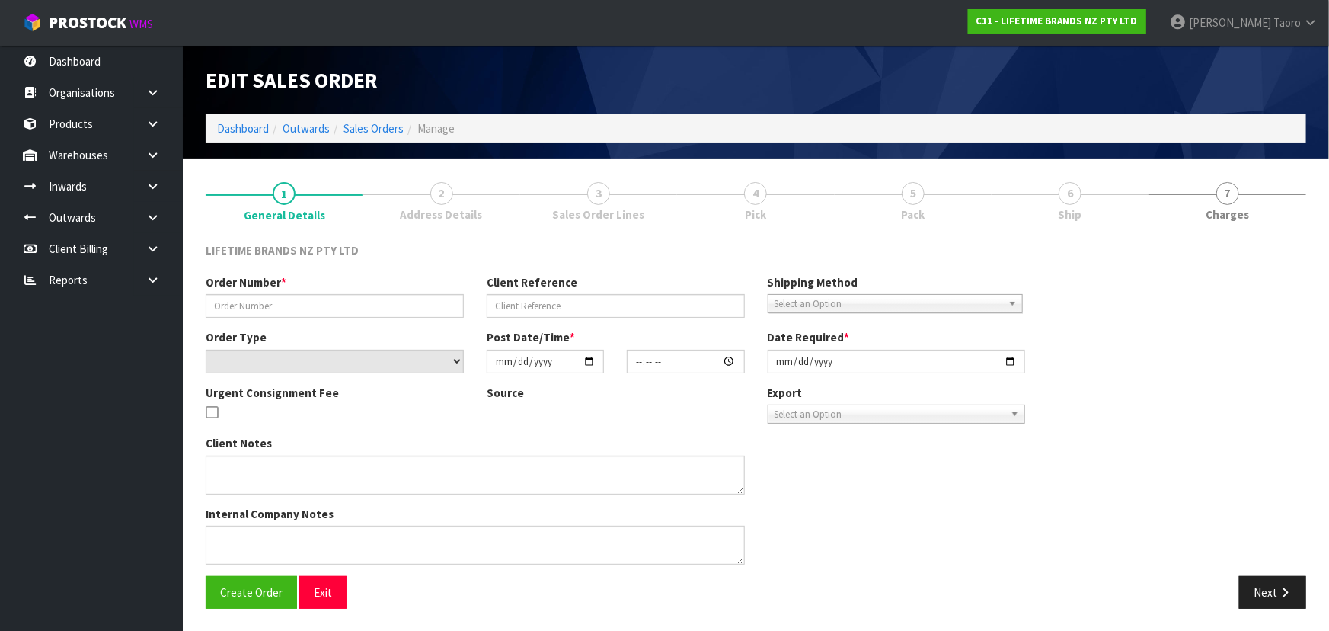
type input "0821459662"
type input "OCTOBER ORDER-COMBINE"
select select "number:0"
type input "[DATE]"
type input "18:29:31.000"
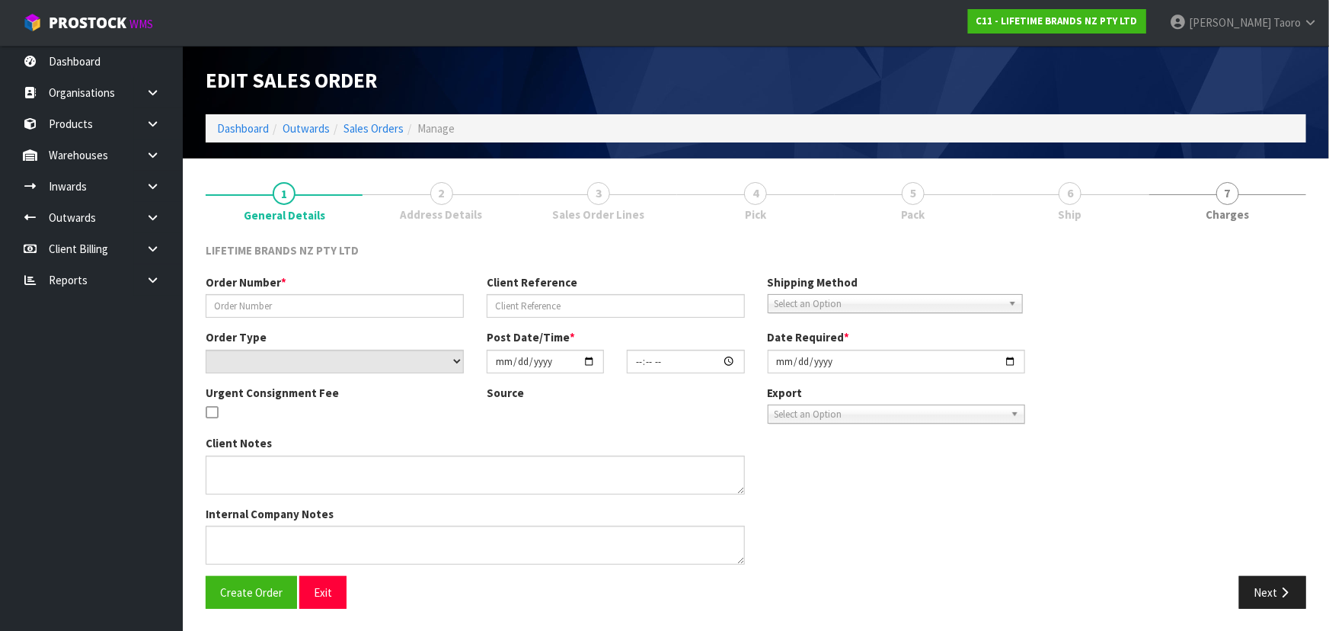
type input "[DATE]"
type textarea "COMBINE WITH PICK 2107"
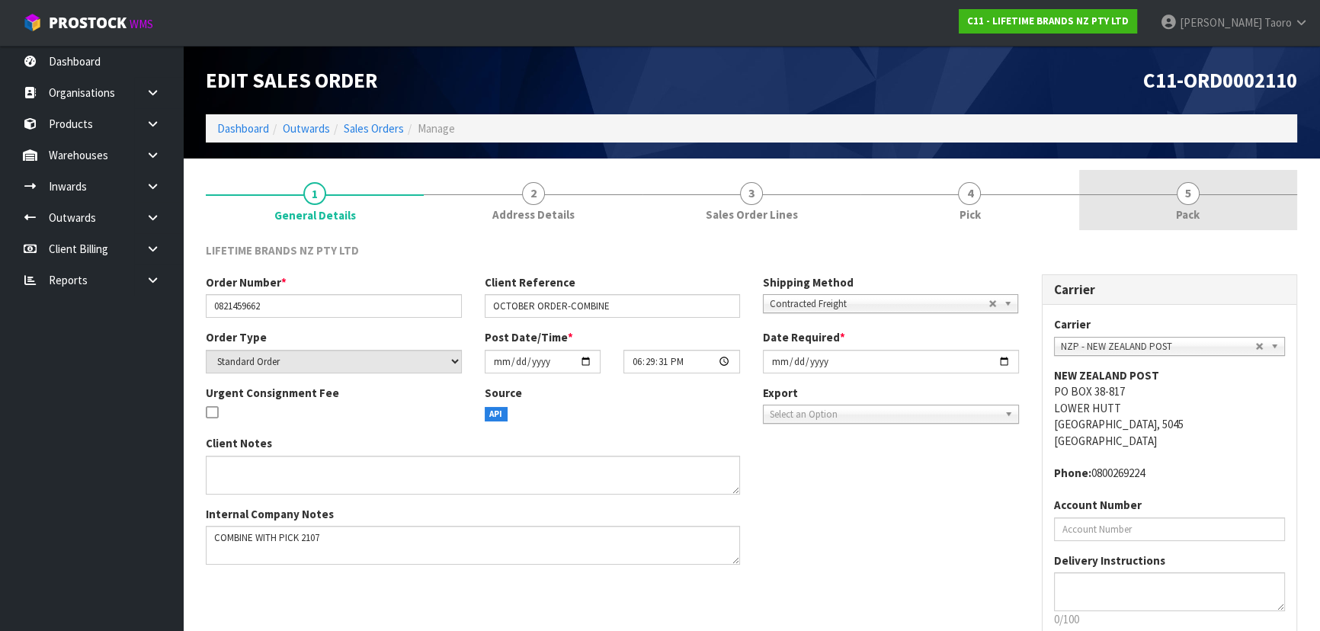
click at [1182, 203] on span "5" at bounding box center [1187, 193] width 23 height 23
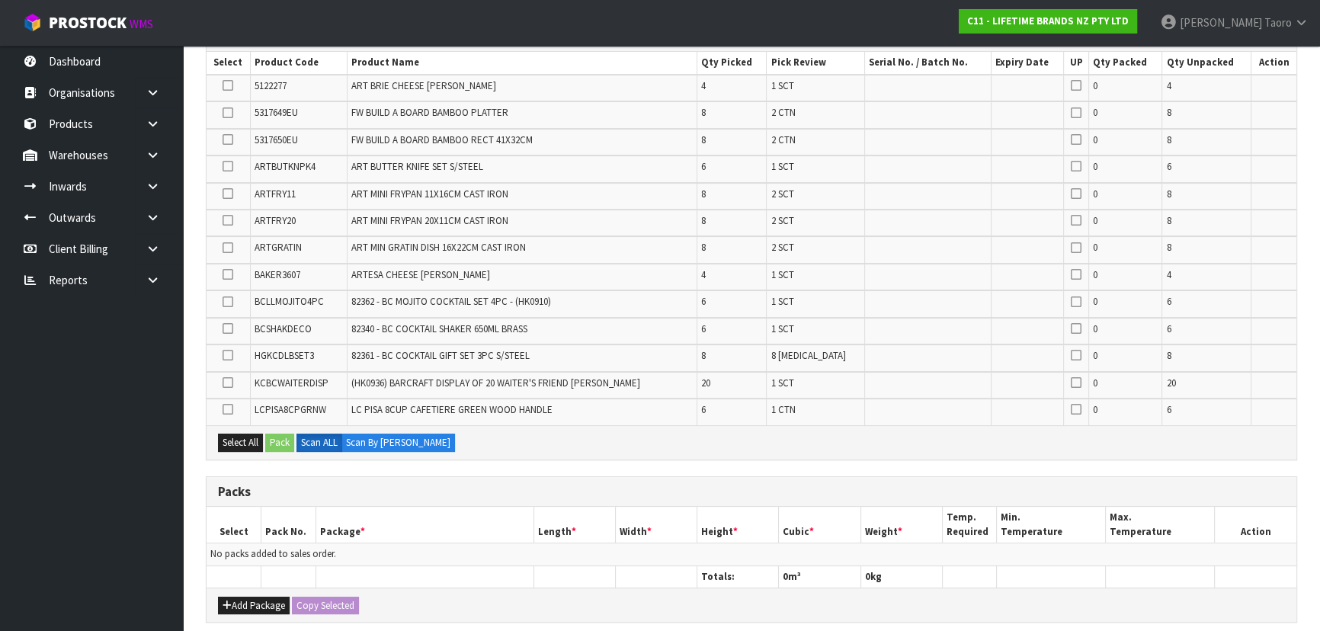
scroll to position [545, 0]
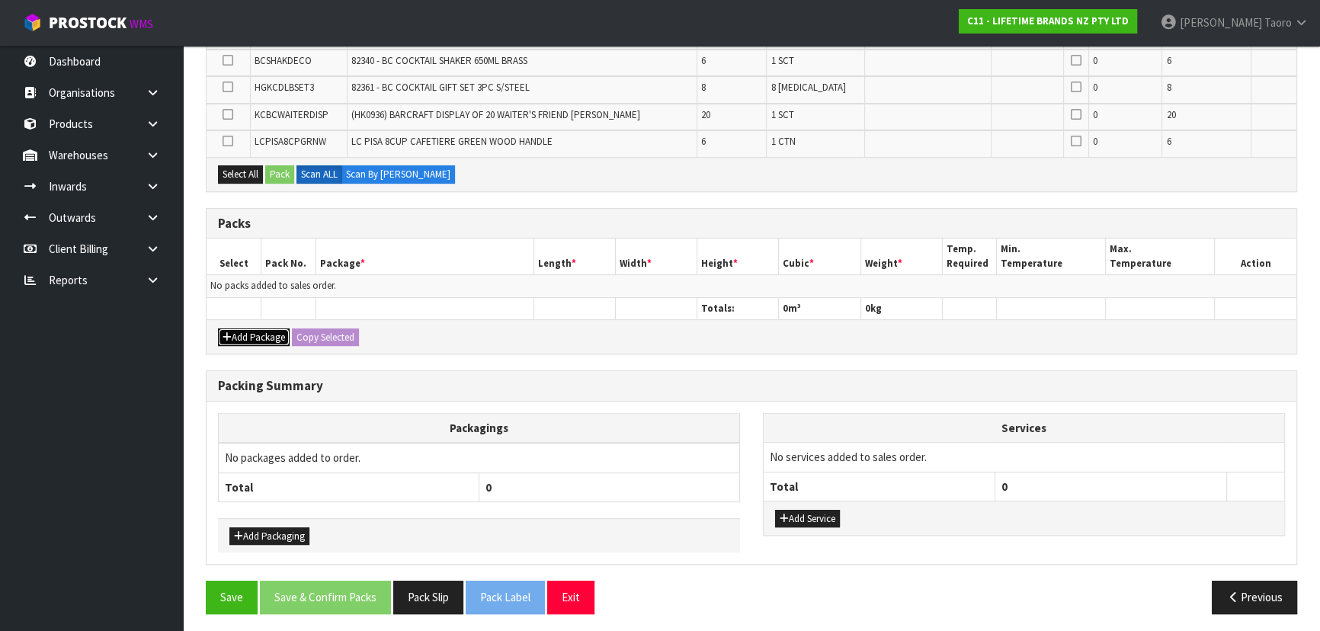
click at [246, 331] on button "Add Package" at bounding box center [254, 337] width 72 height 18
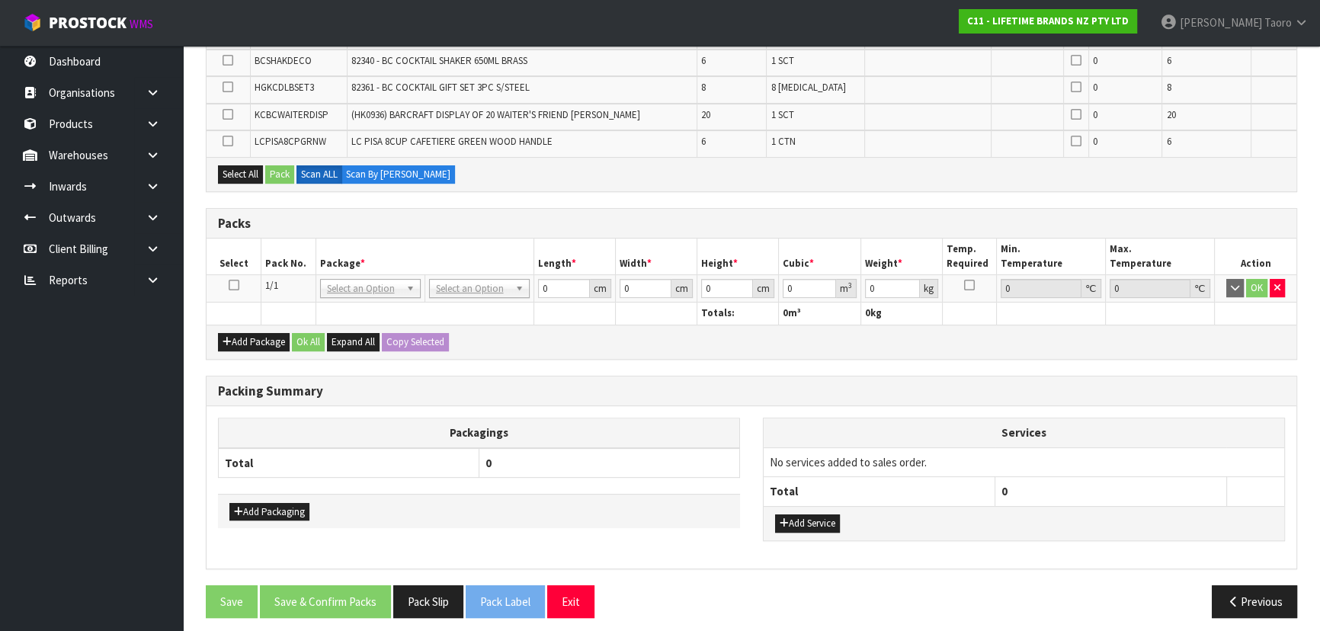
click at [231, 285] on icon at bounding box center [234, 285] width 11 height 1
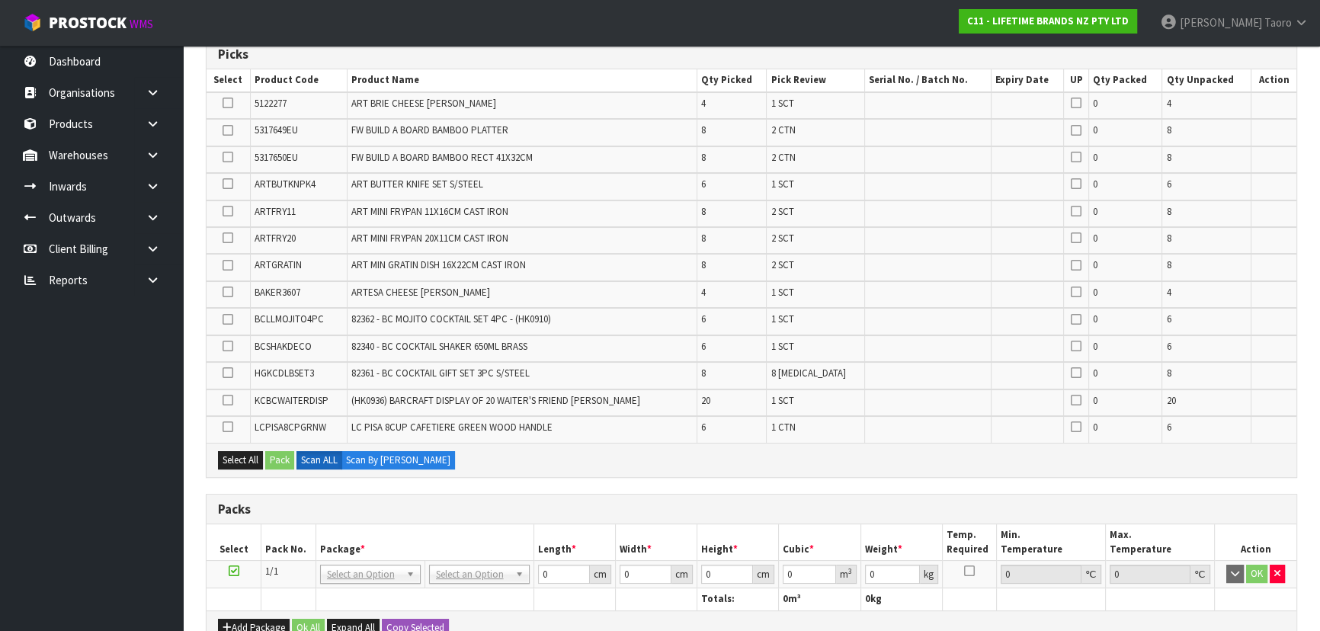
scroll to position [337, 0]
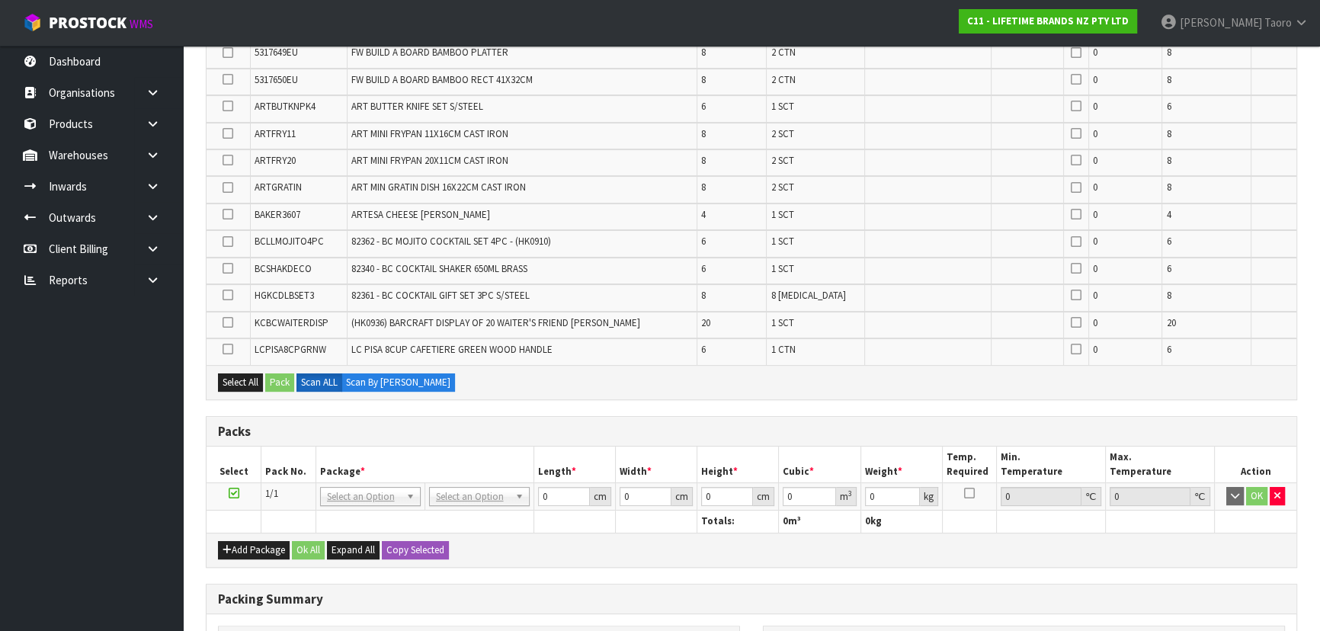
click at [468, 451] on th "Package *" at bounding box center [424, 464] width 218 height 36
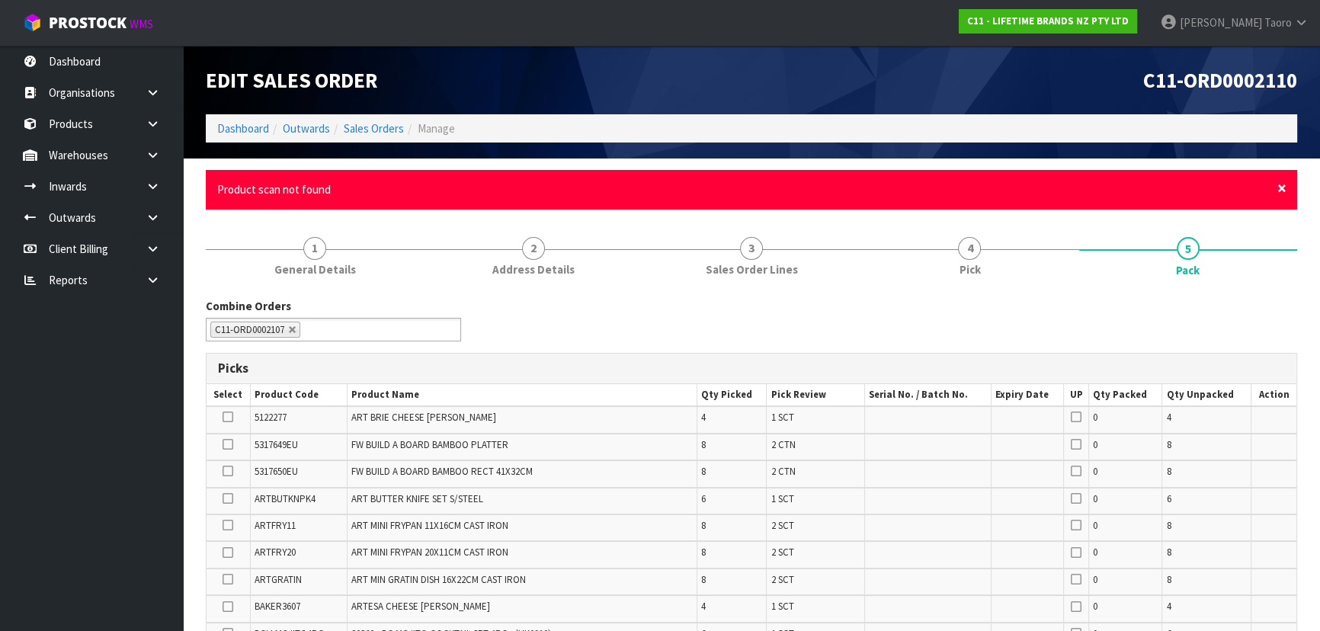
click at [1280, 187] on span "×" at bounding box center [1281, 188] width 9 height 21
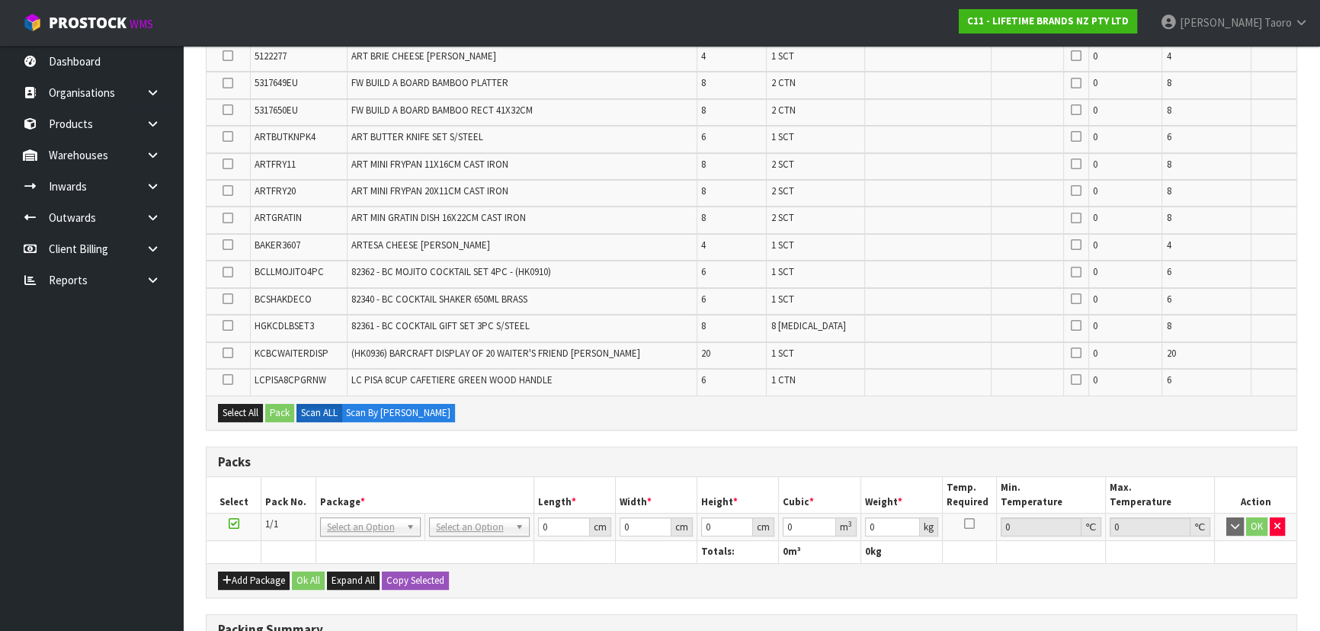
scroll to position [549, 0]
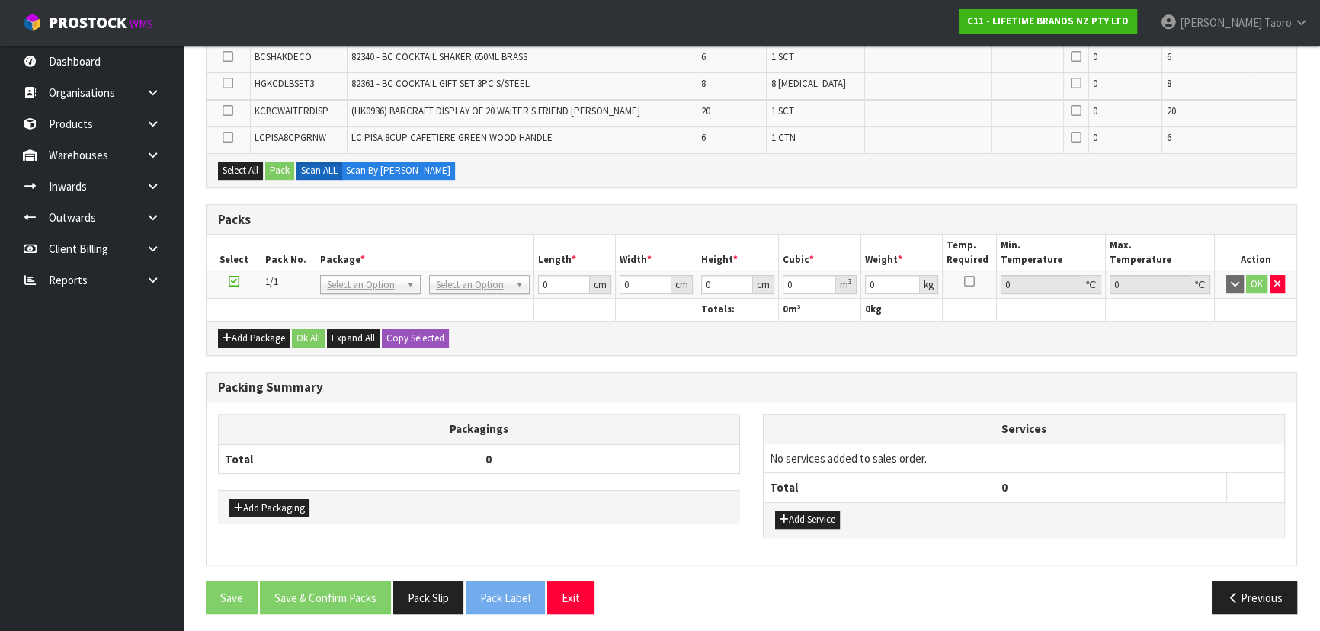
click at [509, 353] on div "Combine Orders C11-ORD0002102 C11-ORD0002106 C11-ORD0002107 C11-ORD0002109 C11-…" at bounding box center [751, 160] width 1091 height 932
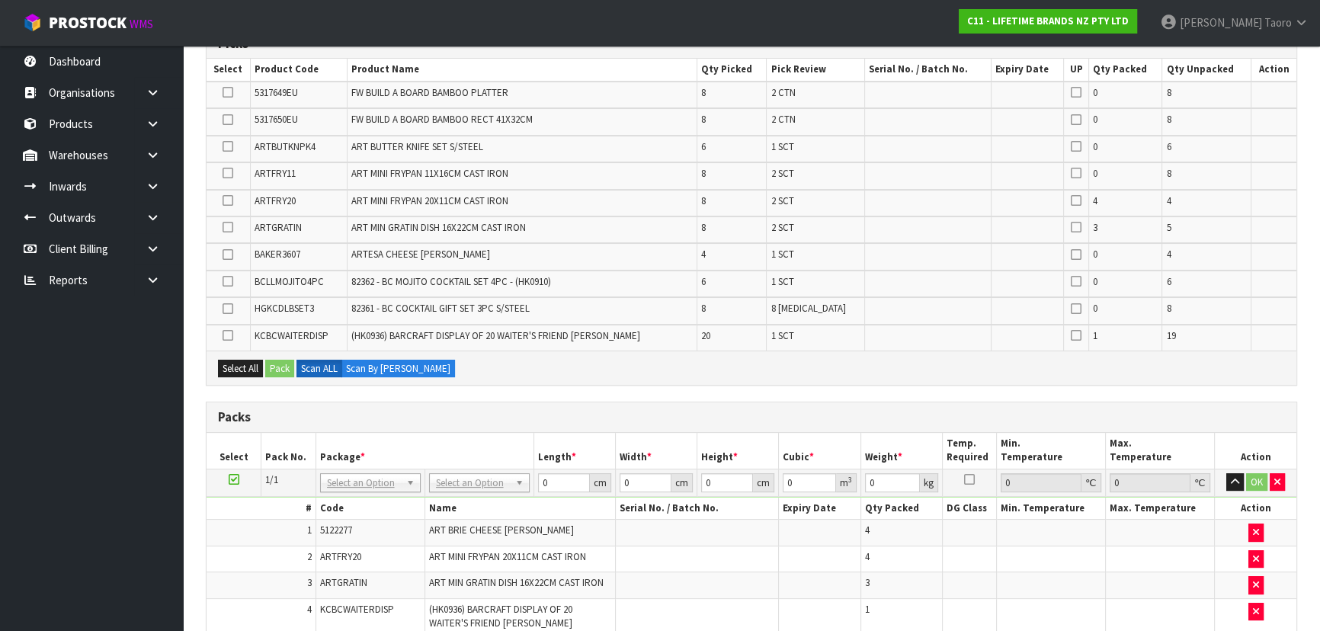
scroll to position [245, 0]
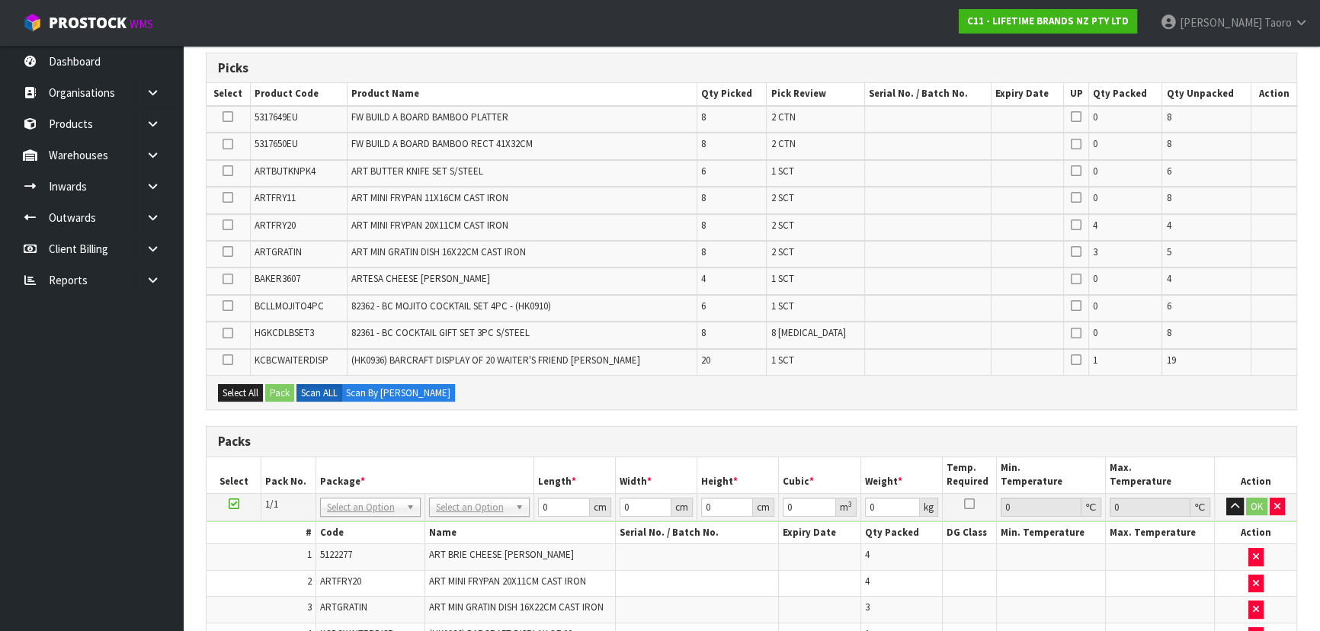
click at [519, 402] on div "Select All Pack Scan ALL Scan By [PERSON_NAME]" at bounding box center [750, 392] width 1089 height 34
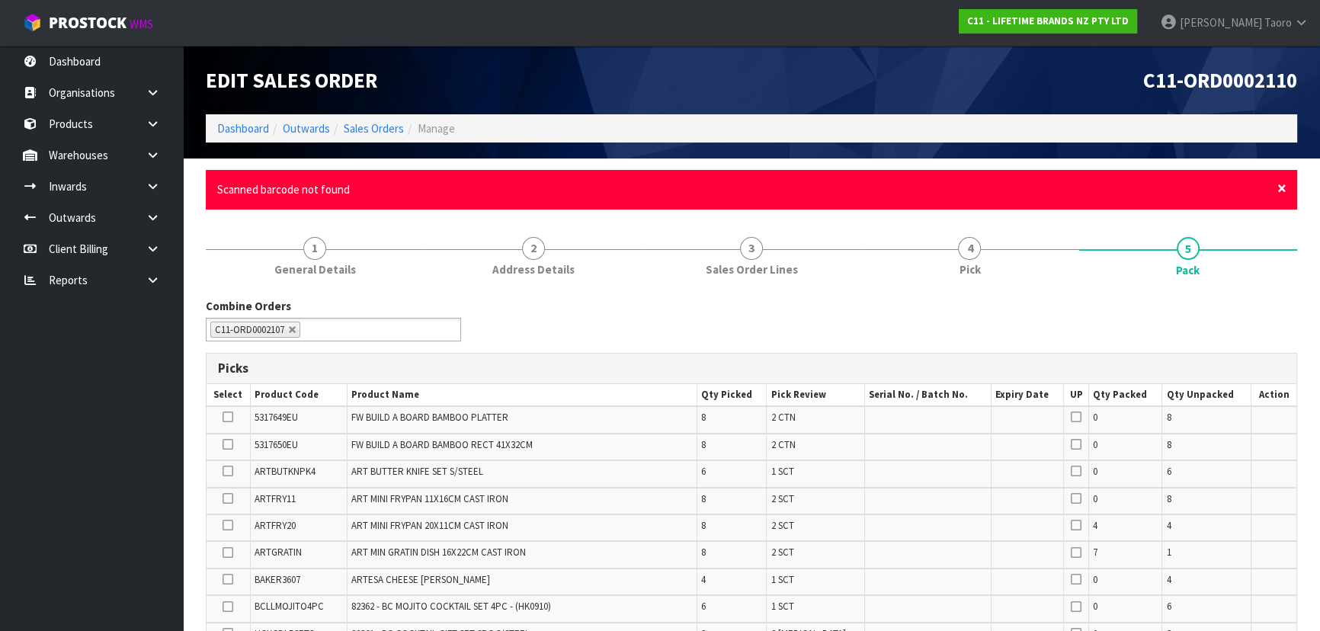
click at [1280, 190] on span "×" at bounding box center [1281, 188] width 9 height 21
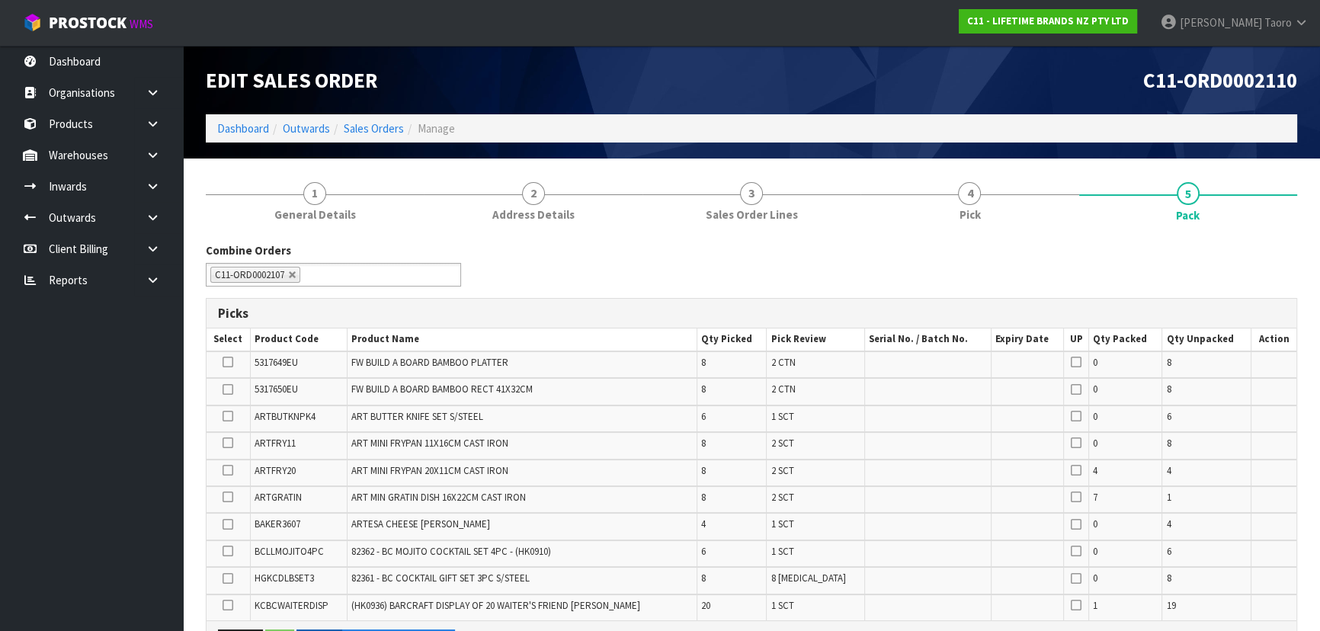
click at [724, 75] on h1 "Edit Sales Order" at bounding box center [473, 80] width 534 height 23
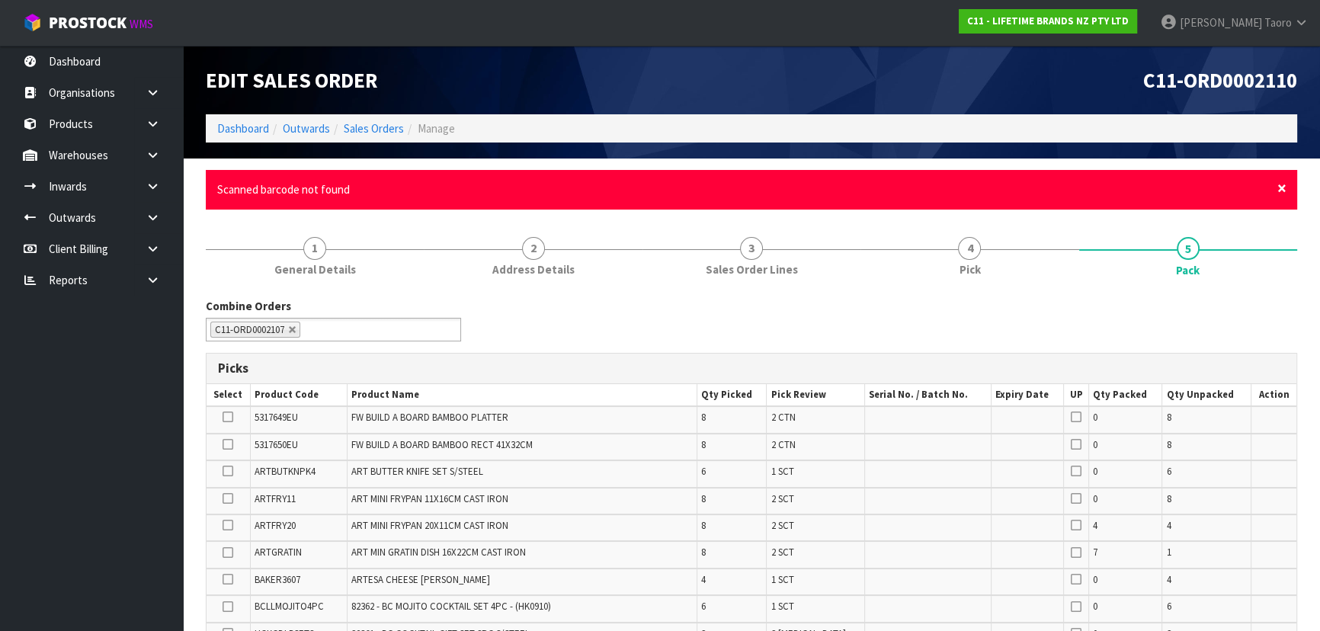
drag, startPoint x: 1282, startPoint y: 190, endPoint x: 1074, endPoint y: 95, distance: 228.8
click at [1280, 190] on span "×" at bounding box center [1281, 188] width 9 height 21
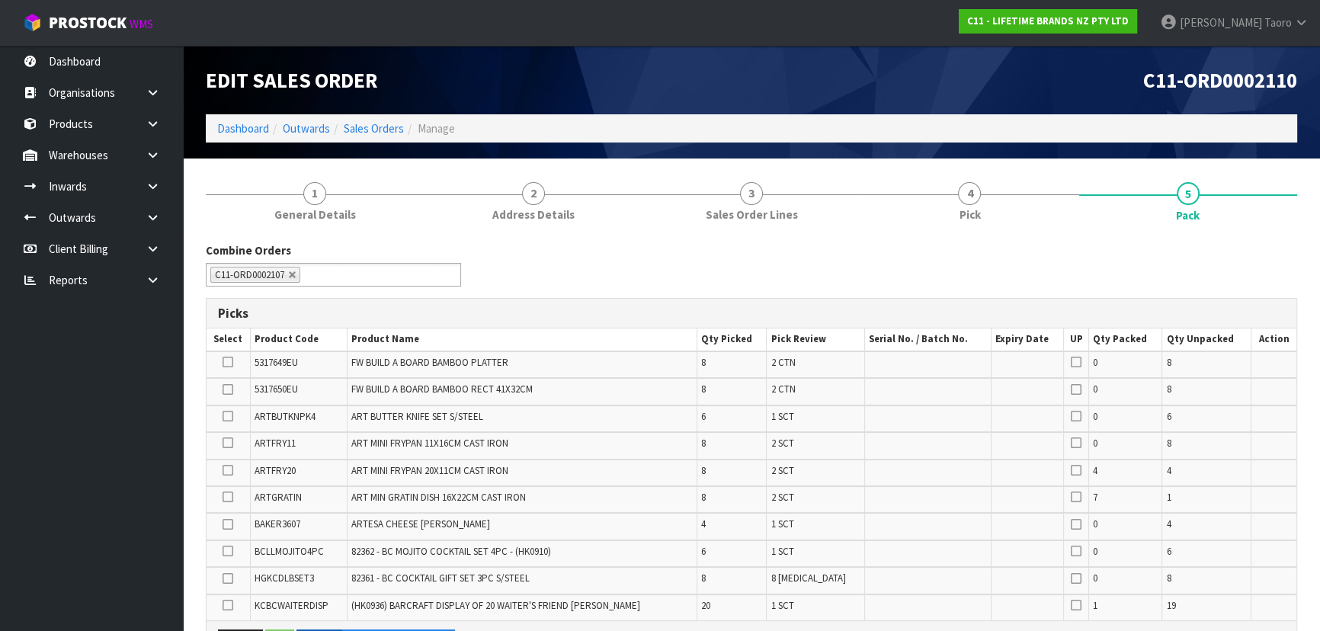
click at [1032, 56] on div "C11-ORD0002110" at bounding box center [1029, 80] width 557 height 69
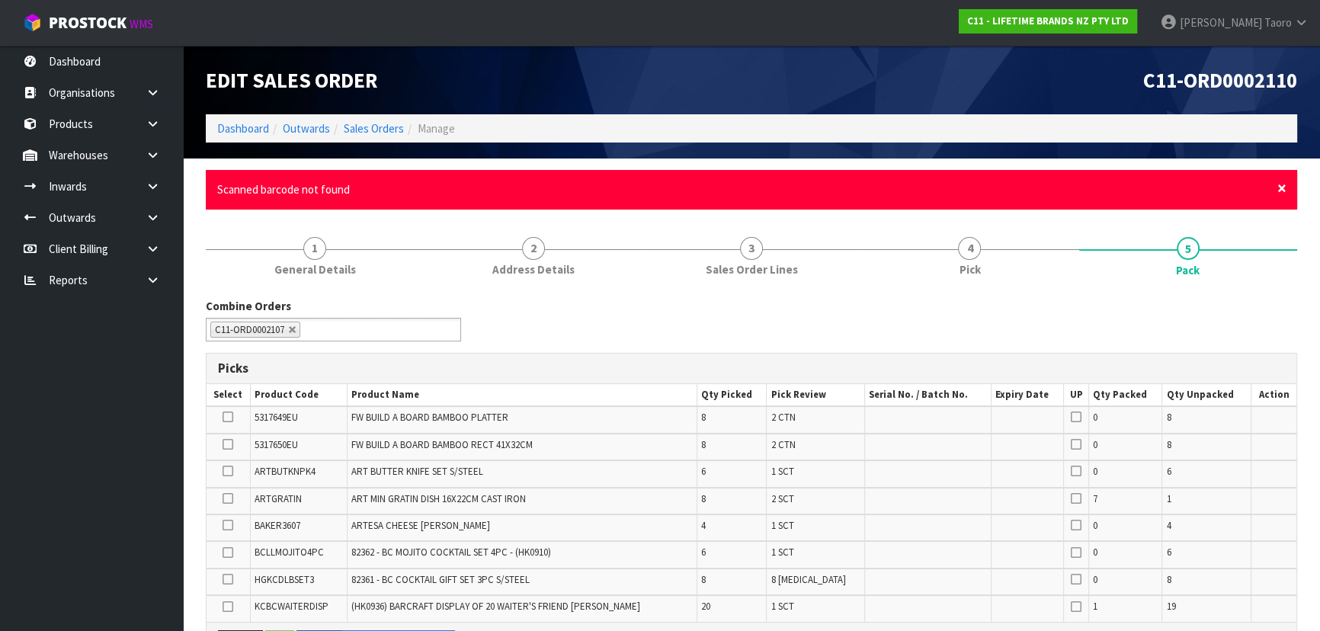
click at [1282, 181] on span "×" at bounding box center [1281, 188] width 9 height 21
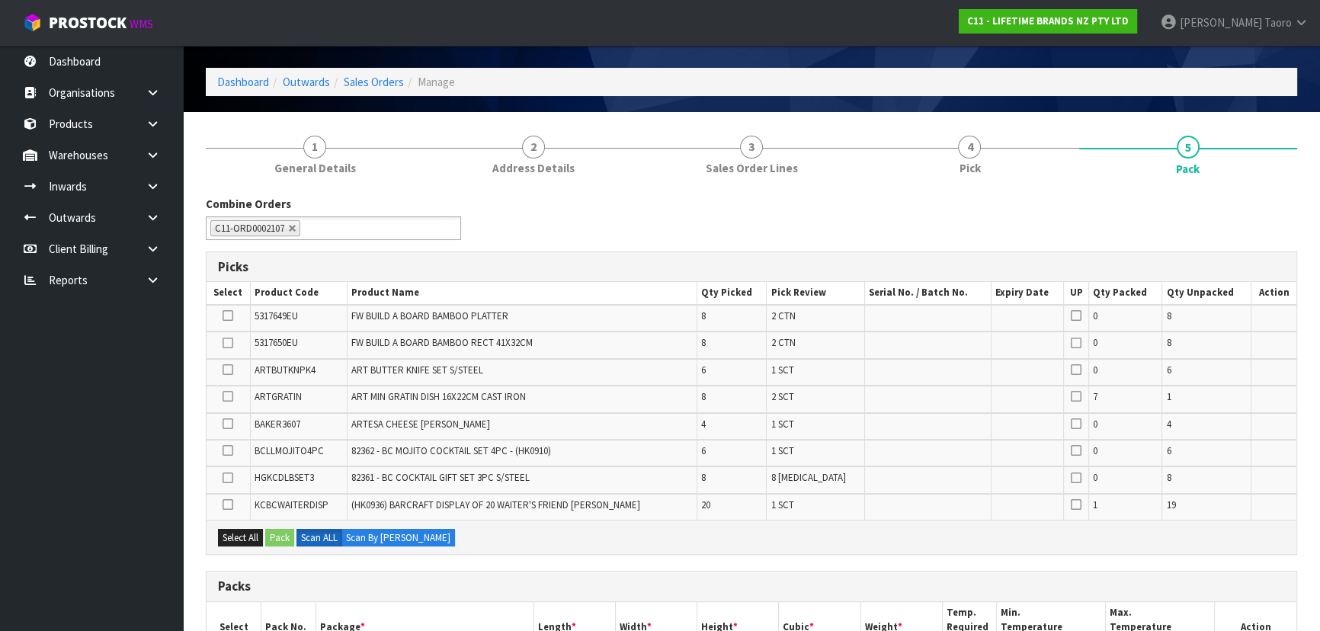
scroll to position [69, 0]
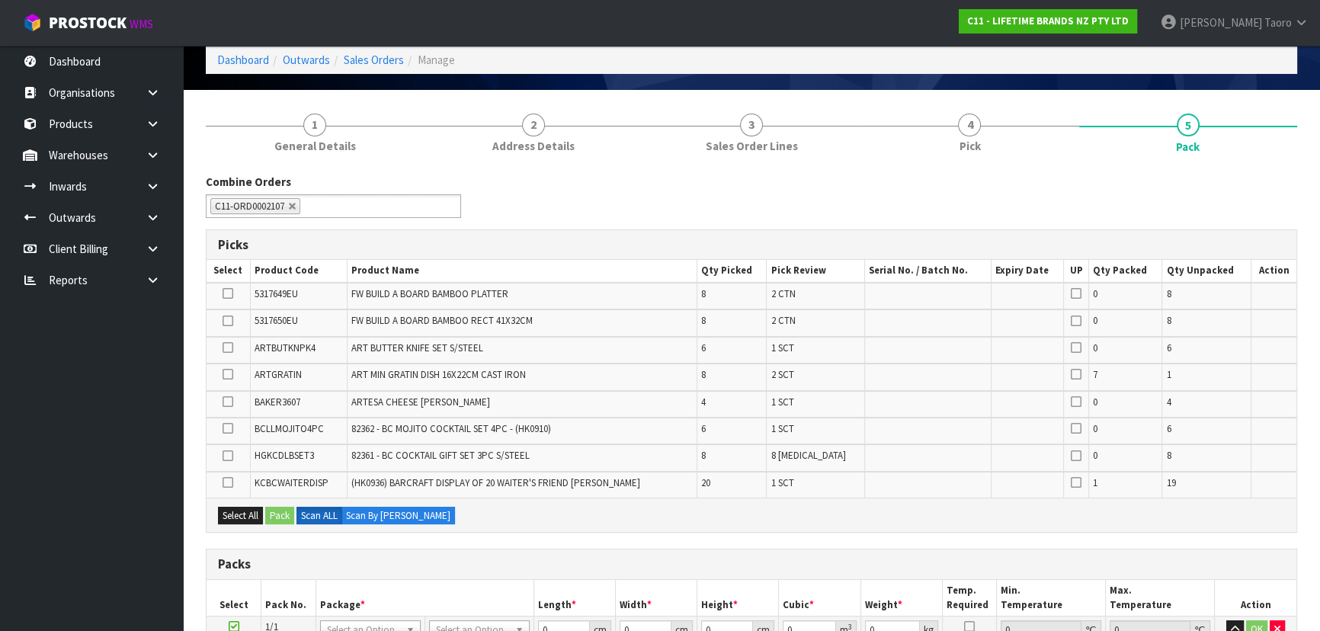
click at [580, 404] on td "ARTESA CHEESE [PERSON_NAME]" at bounding box center [522, 404] width 350 height 27
click at [563, 409] on td "ARTESA CHEESE [PERSON_NAME]" at bounding box center [522, 404] width 350 height 27
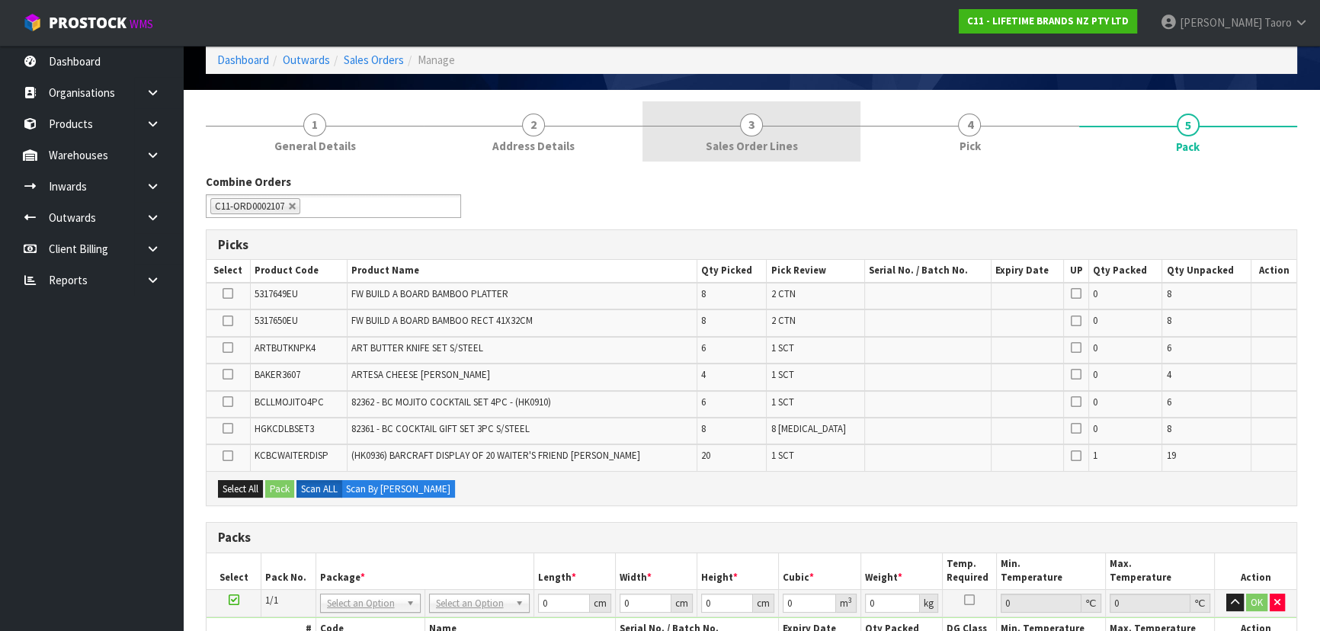
click at [651, 127] on link "3 Sales Order Lines" at bounding box center [751, 131] width 218 height 60
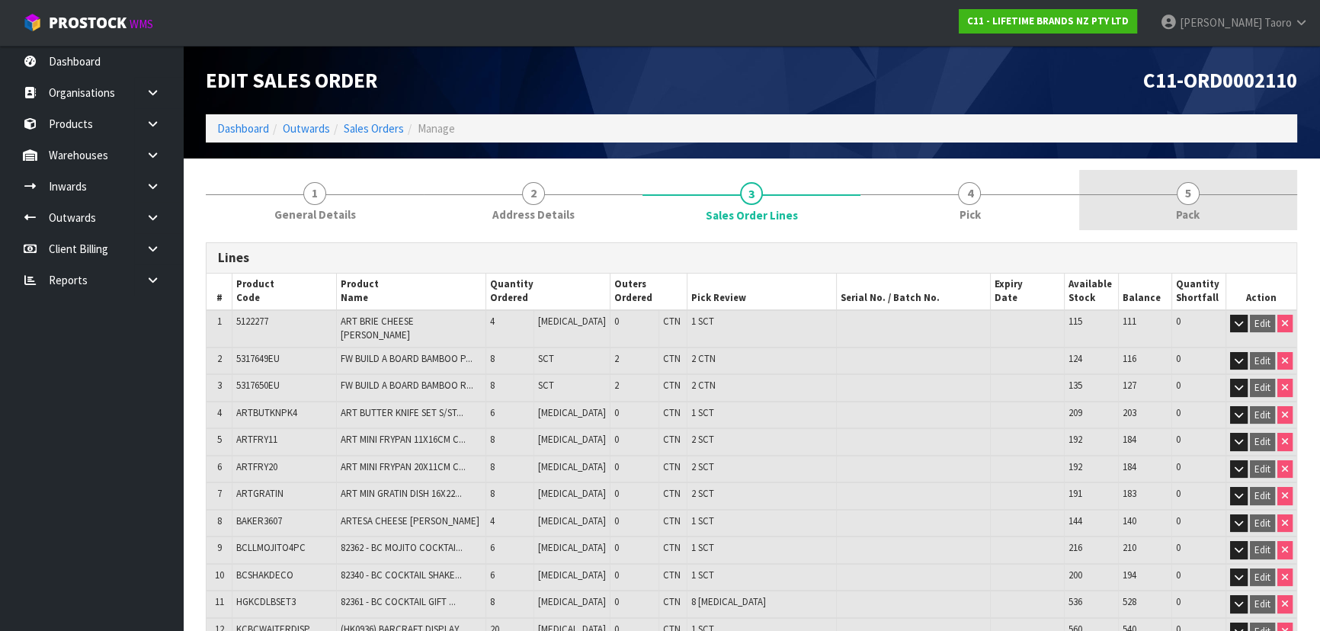
click at [1176, 211] on span "Pack" at bounding box center [1188, 214] width 24 height 16
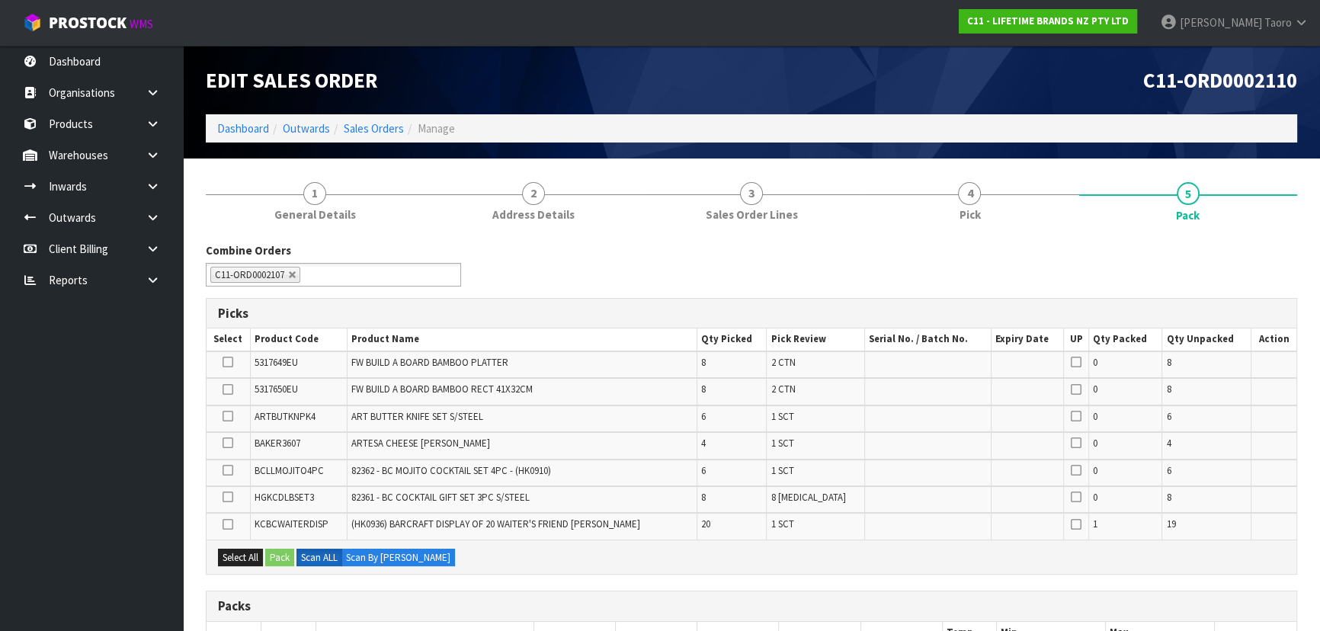
click at [961, 88] on h1 "C11-ORD0002110" at bounding box center [1030, 80] width 534 height 23
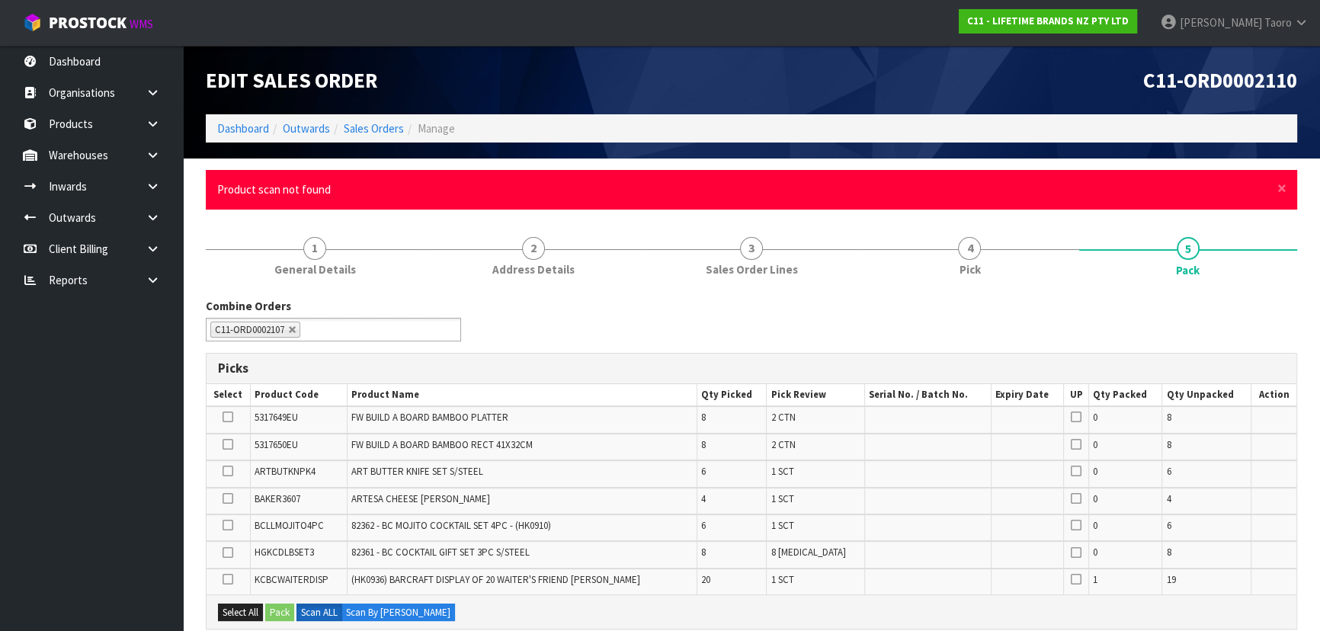
click at [1275, 185] on div "× Close Product scan not found" at bounding box center [751, 189] width 1091 height 39
click at [1281, 184] on span "×" at bounding box center [1281, 188] width 9 height 21
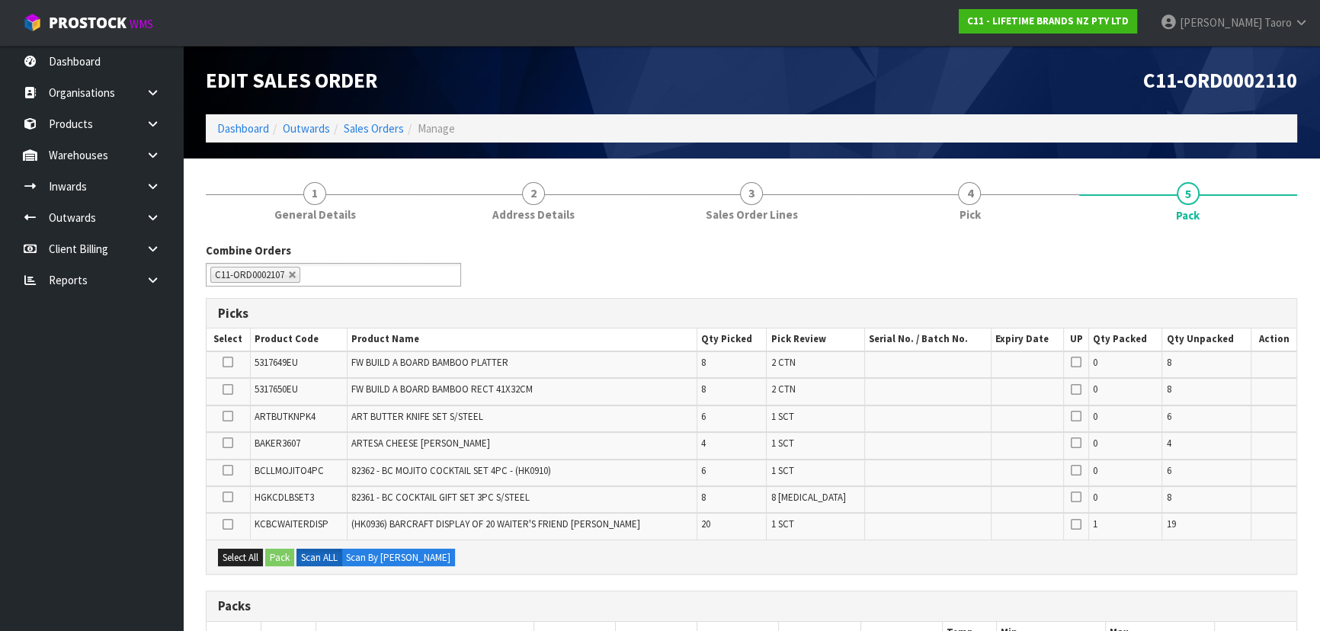
click at [229, 470] on icon at bounding box center [227, 470] width 11 height 1
click at [0, 0] on input "checkbox" at bounding box center [0, 0] width 0 height 0
click at [282, 556] on button "Pack" at bounding box center [279, 558] width 29 height 18
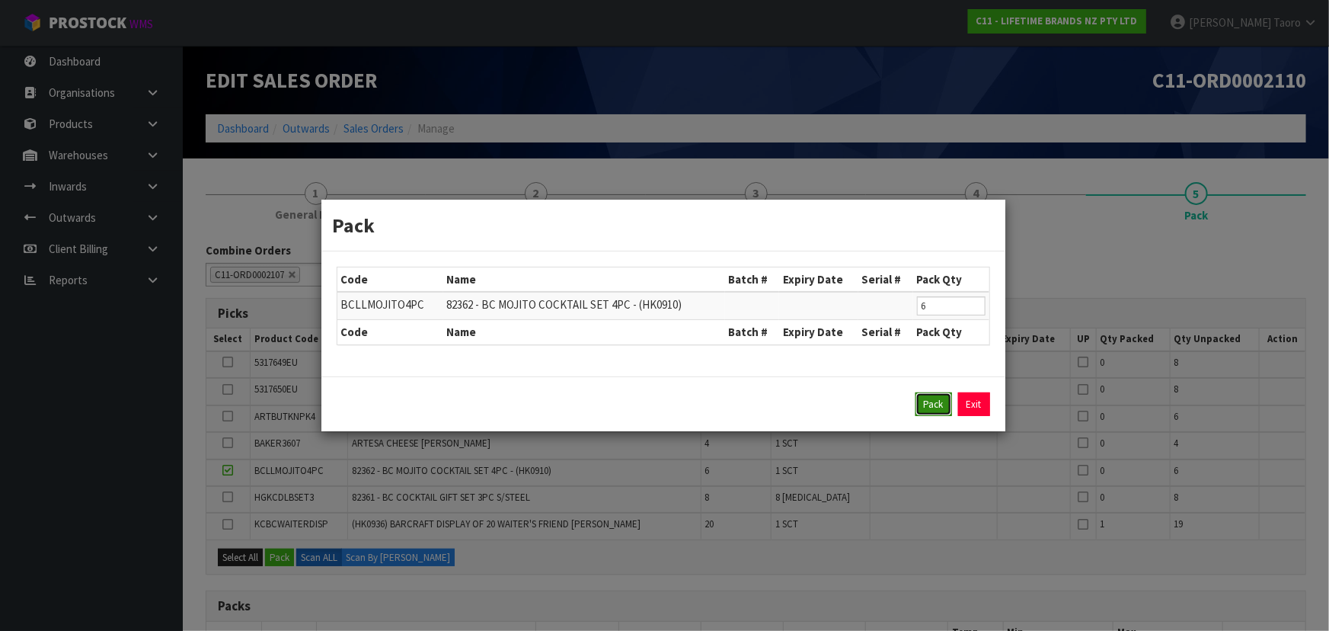
click at [921, 392] on button "Pack" at bounding box center [934, 404] width 37 height 24
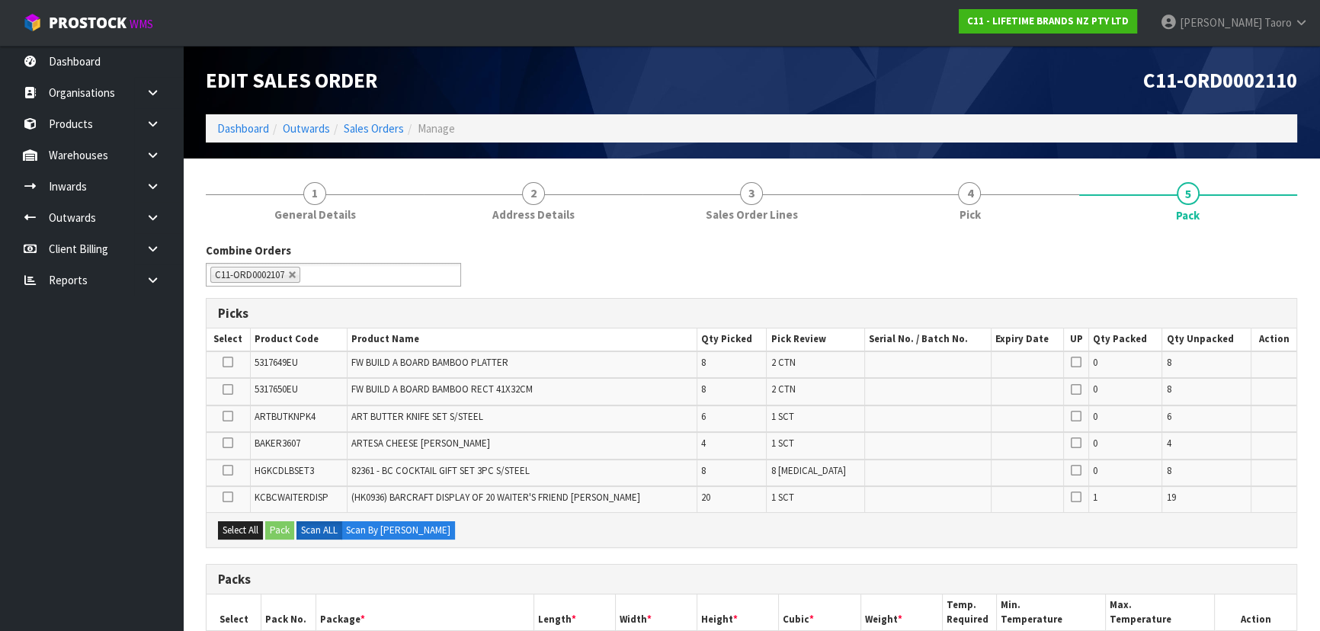
click at [931, 419] on td at bounding box center [927, 418] width 126 height 27
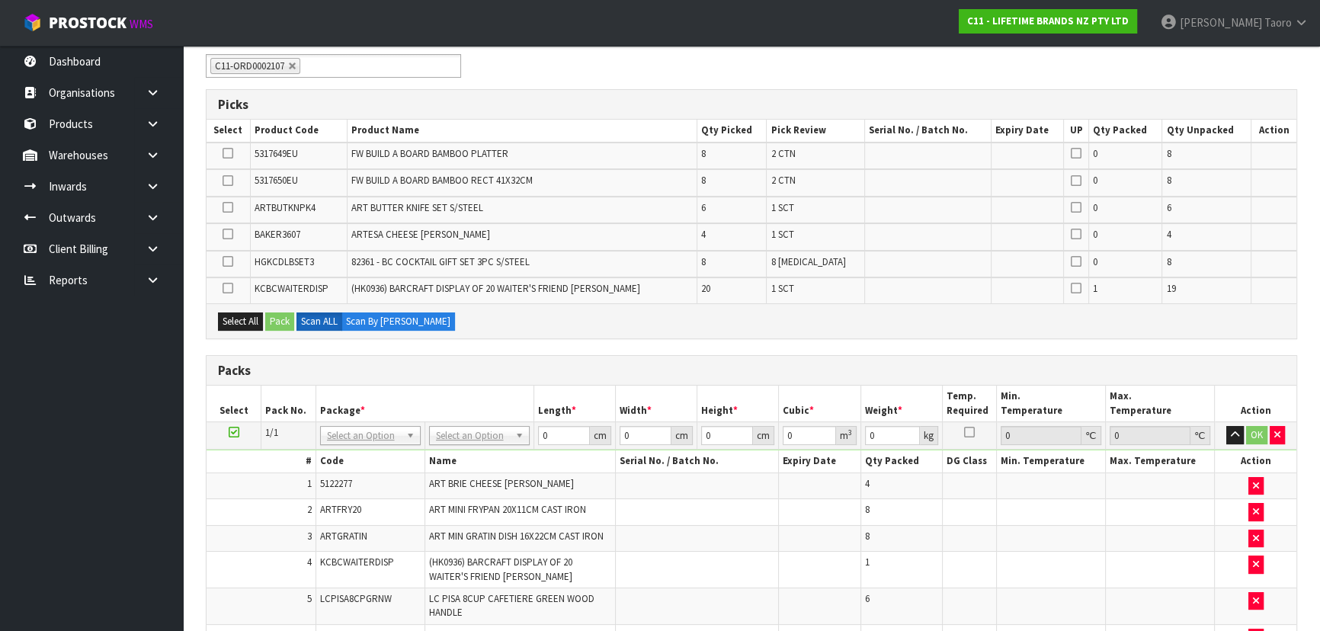
scroll to position [485, 0]
